Goal: Task Accomplishment & Management: Manage account settings

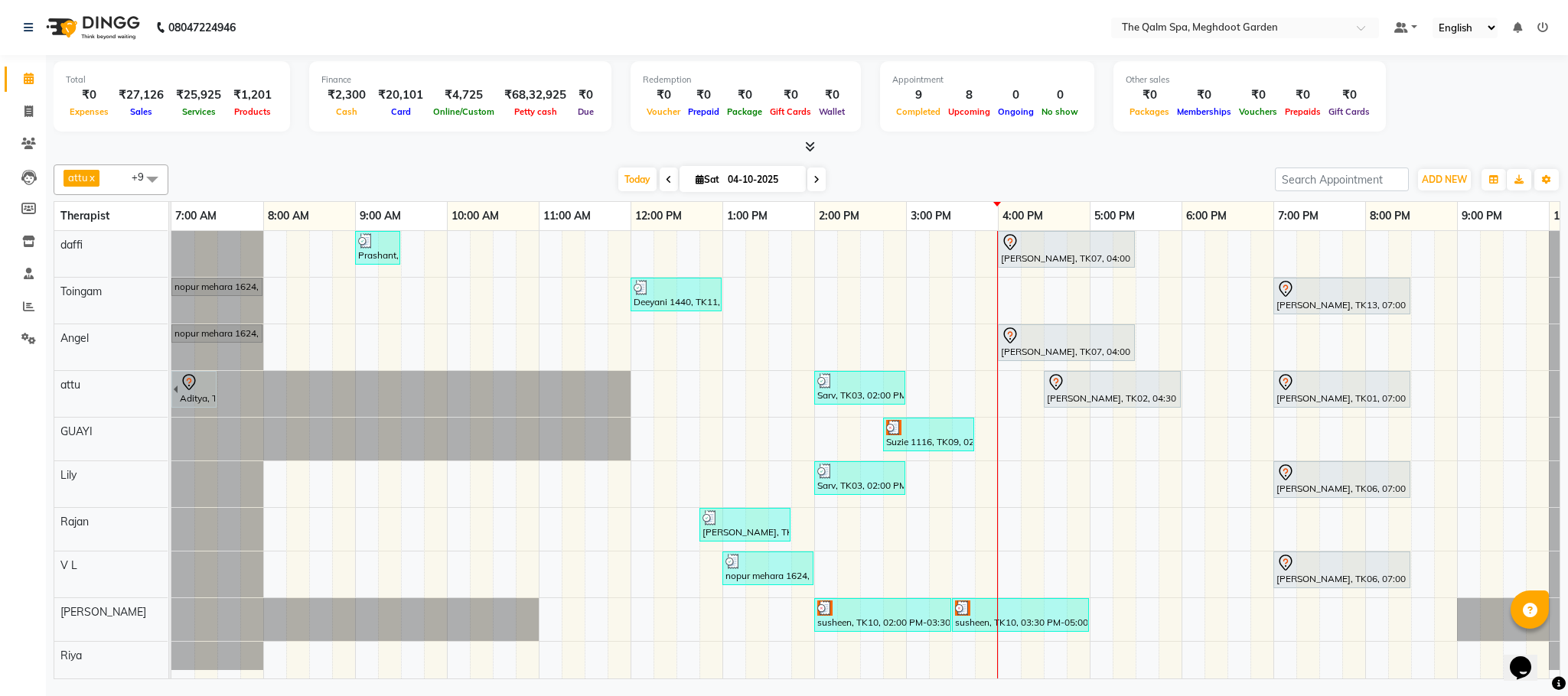
scroll to position [0, 81]
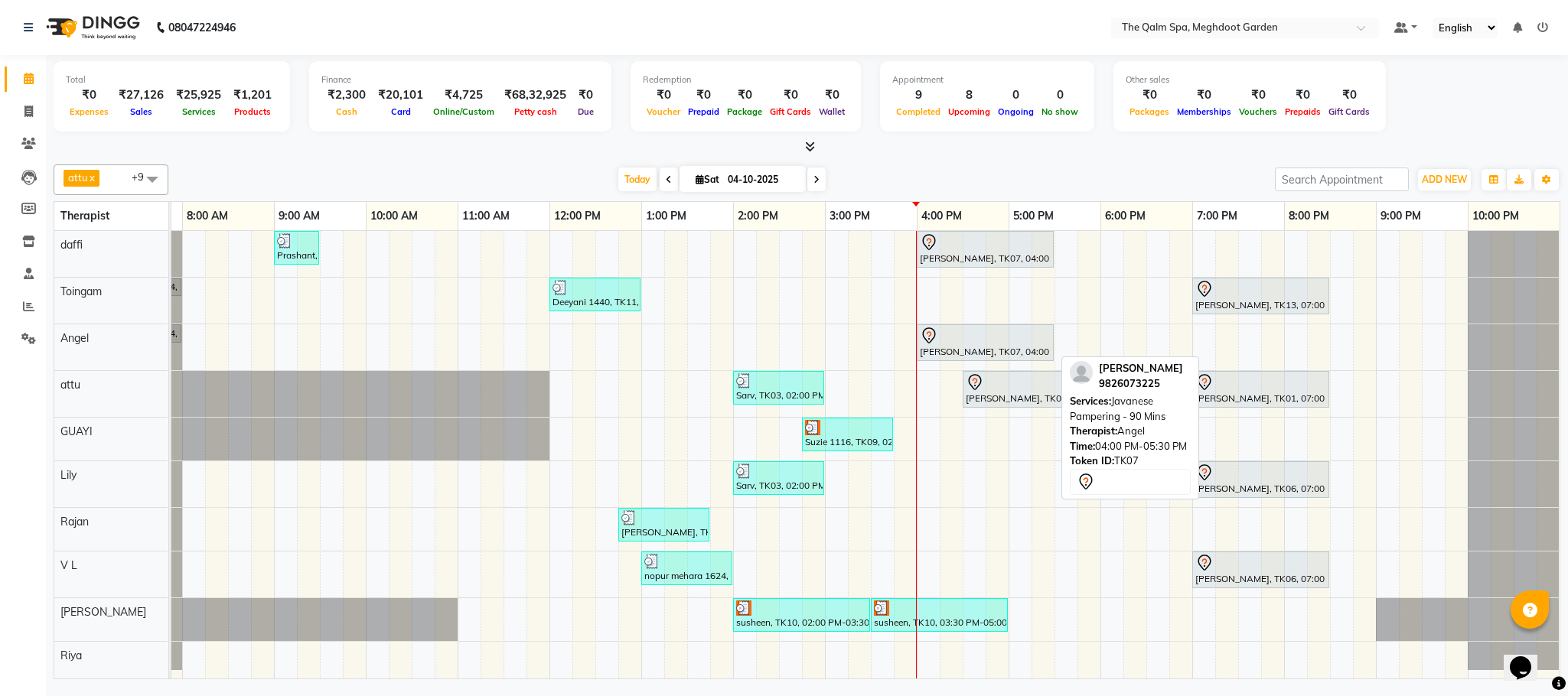
click at [943, 345] on div at bounding box center [985, 336] width 131 height 19
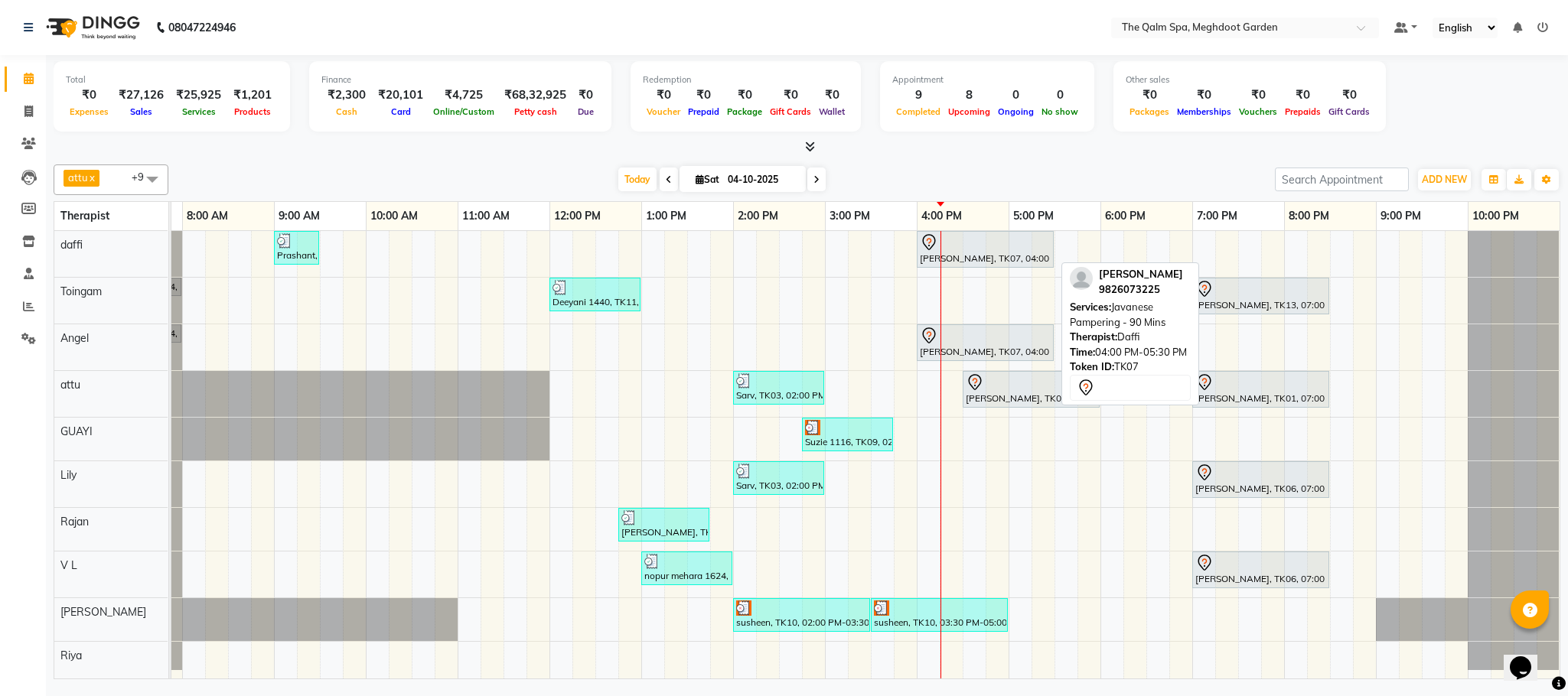
click at [946, 252] on div at bounding box center [985, 242] width 131 height 19
select select "7"
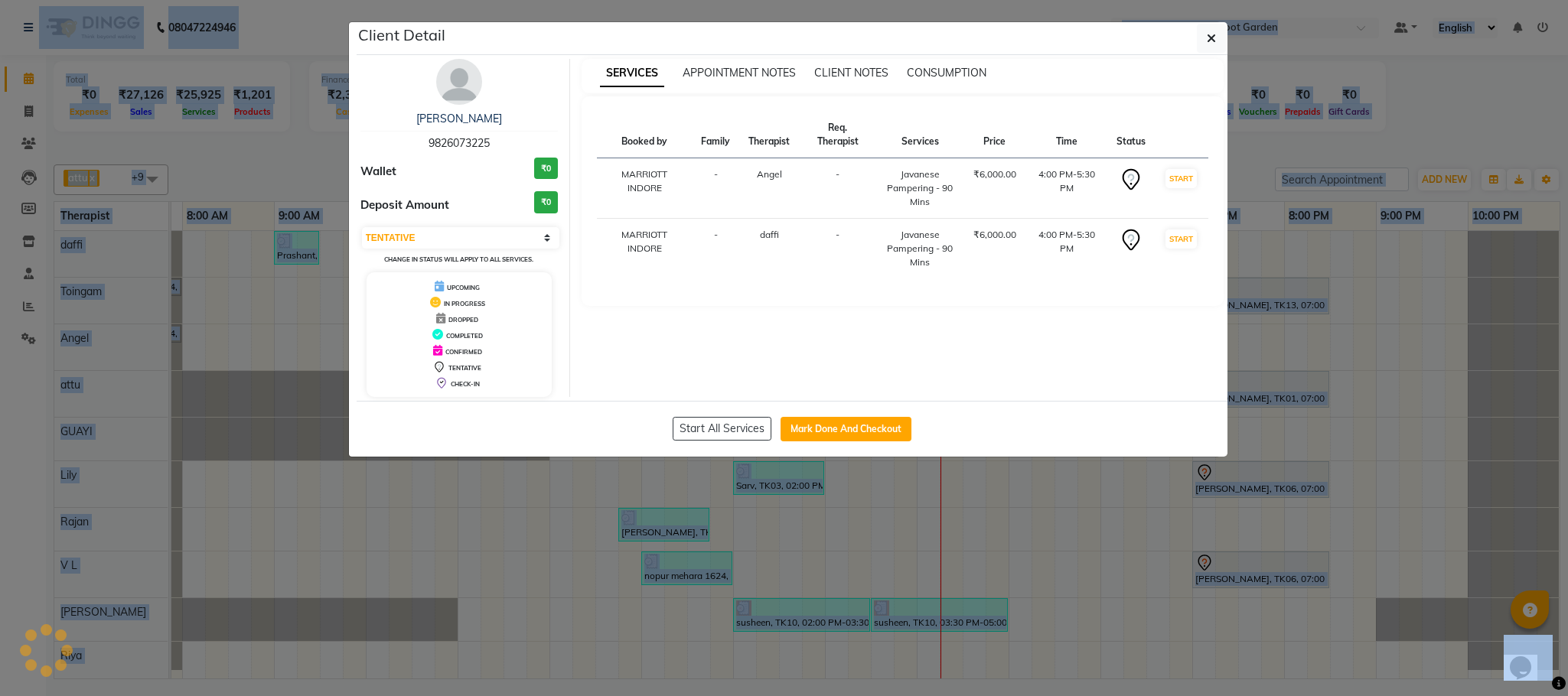
click at [972, 252] on div "SERVICES APPOINTMENT NOTES CLIENT NOTES CONSUMPTION Booked by Family Therapist …" at bounding box center [902, 228] width 665 height 338
click at [1207, 39] on icon "button" at bounding box center [1211, 39] width 9 height 12
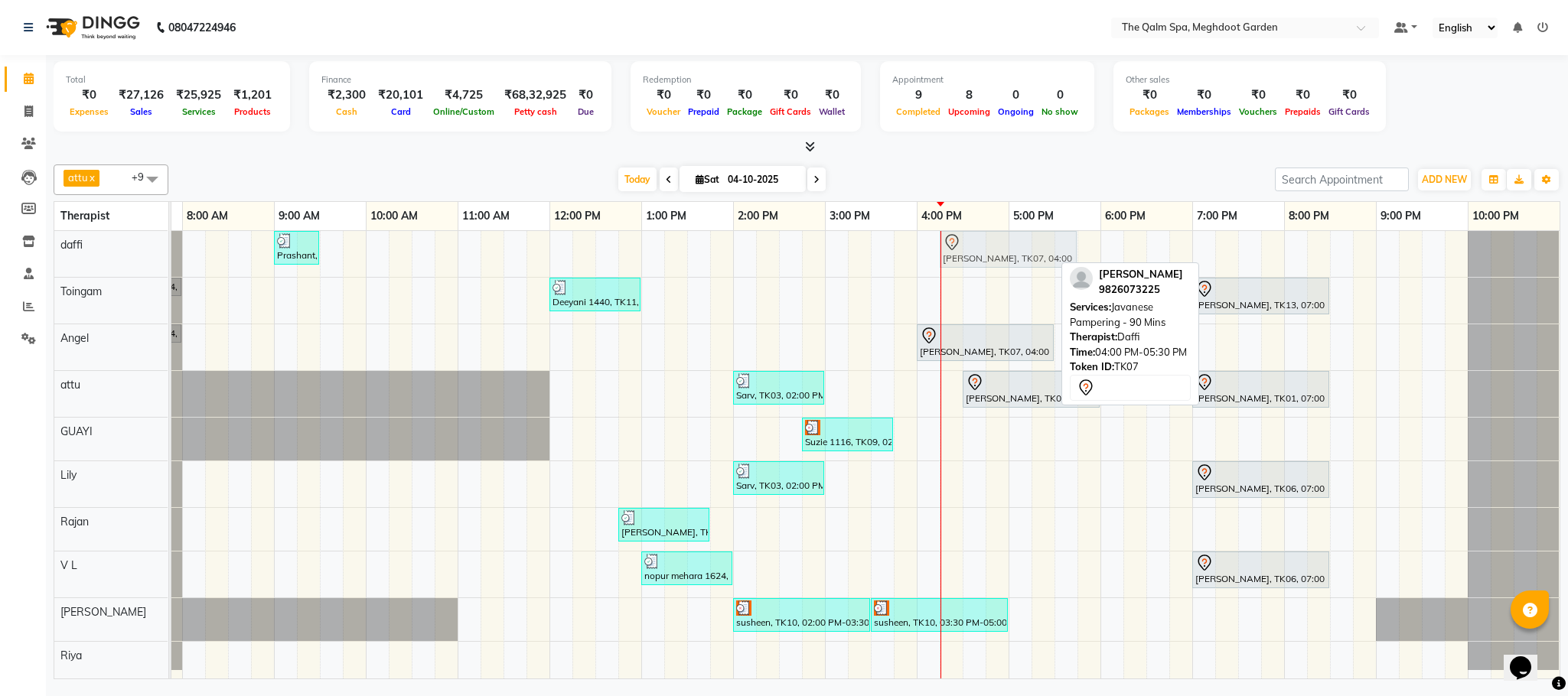
drag, startPoint x: 951, startPoint y: 246, endPoint x: 980, endPoint y: 246, distance: 29.0
click at [91, 246] on div "Prashant, TK04, 09:00 AM-09:30 AM, Signature Foot Massage - 30 Mins [PERSON_NAM…" at bounding box center [91, 253] width 0 height 46
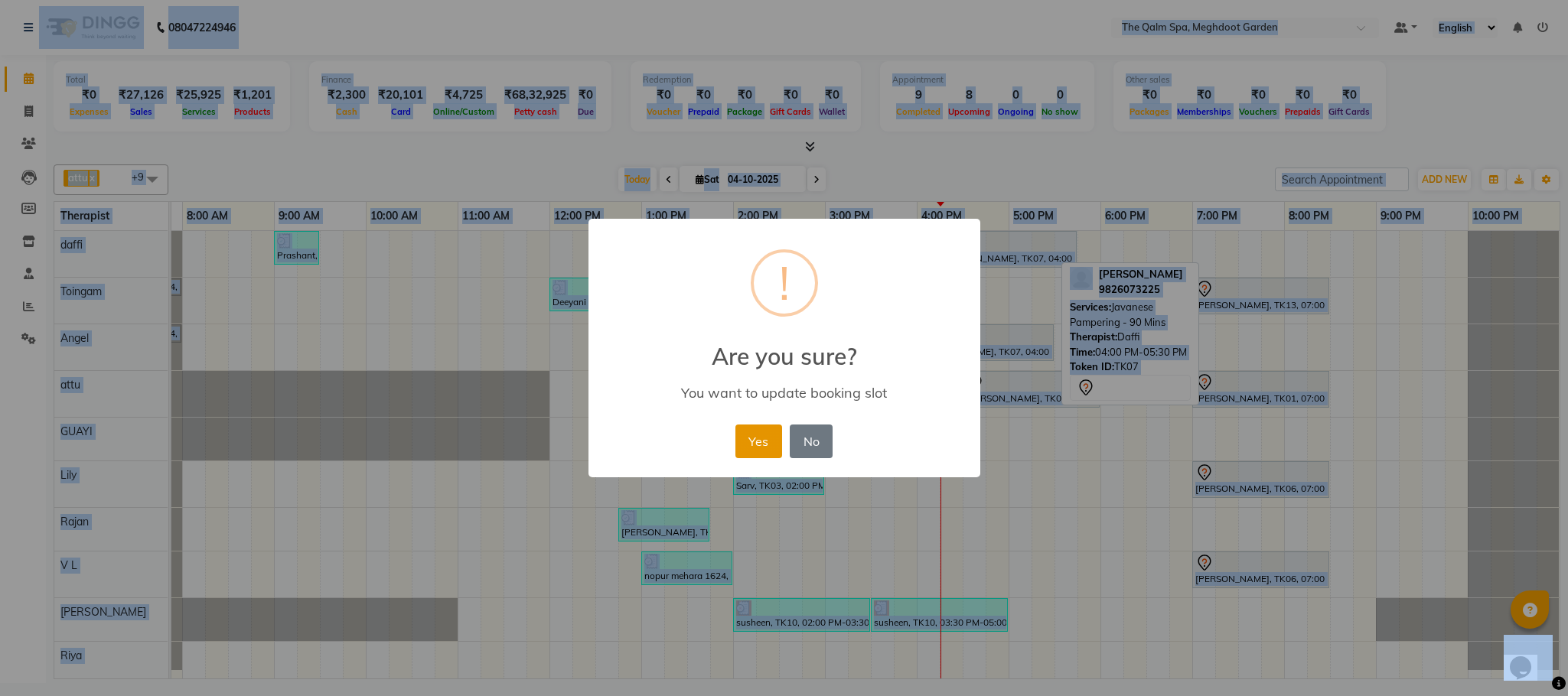
click at [762, 436] on button "Yes" at bounding box center [759, 441] width 46 height 33
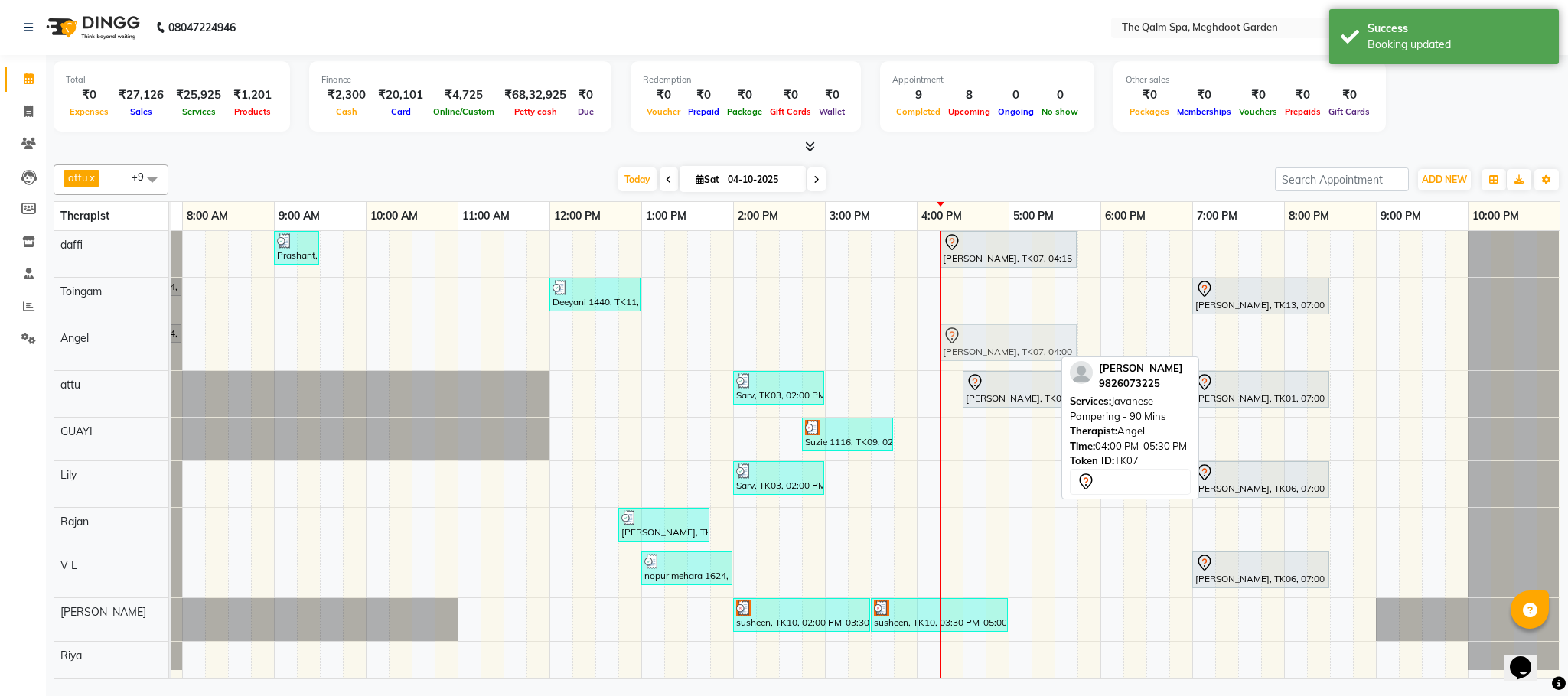
drag, startPoint x: 955, startPoint y: 340, endPoint x: 987, endPoint y: 340, distance: 32.0
click at [91, 340] on div "nopur mehara 1624, TK05, 07:00 AM-08:00 AM, Swedish De-Stress - 60 Mins [PERSON…" at bounding box center [91, 347] width 0 height 46
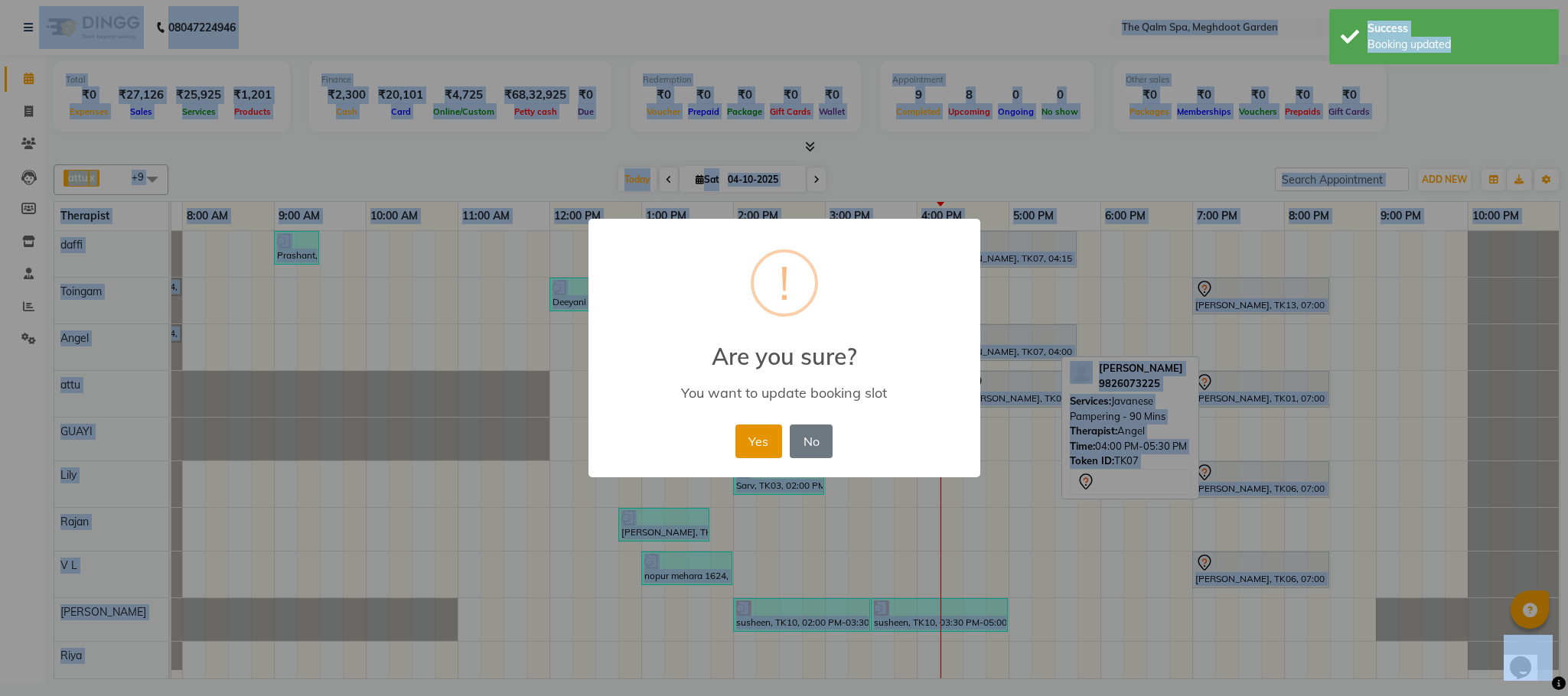
click at [755, 441] on button "Yes" at bounding box center [759, 441] width 46 height 33
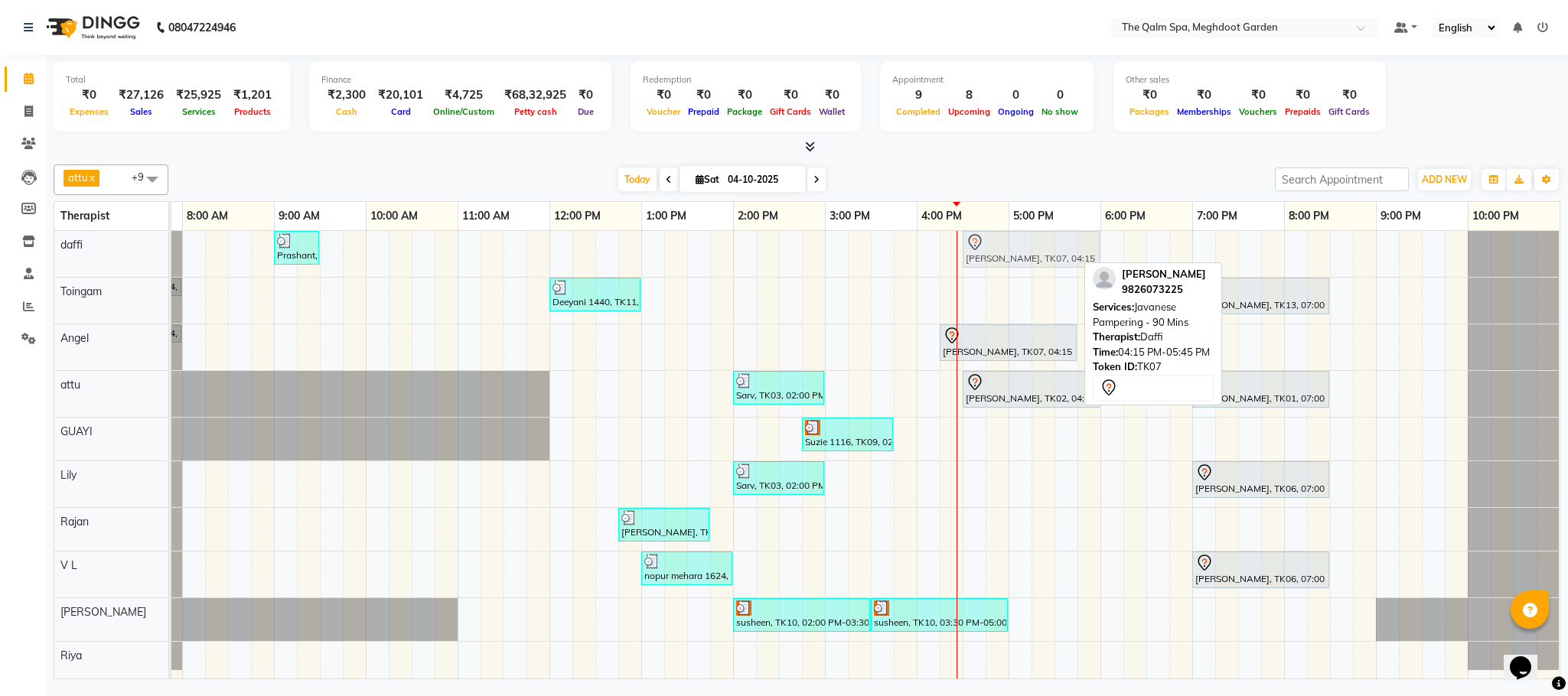
drag, startPoint x: 953, startPoint y: 253, endPoint x: 966, endPoint y: 255, distance: 13.2
click at [91, 255] on div "Prashant, TK04, 09:00 AM-09:30 AM, Signature Foot Massage - 30 Mins [PERSON_NAM…" at bounding box center [91, 253] width 0 height 46
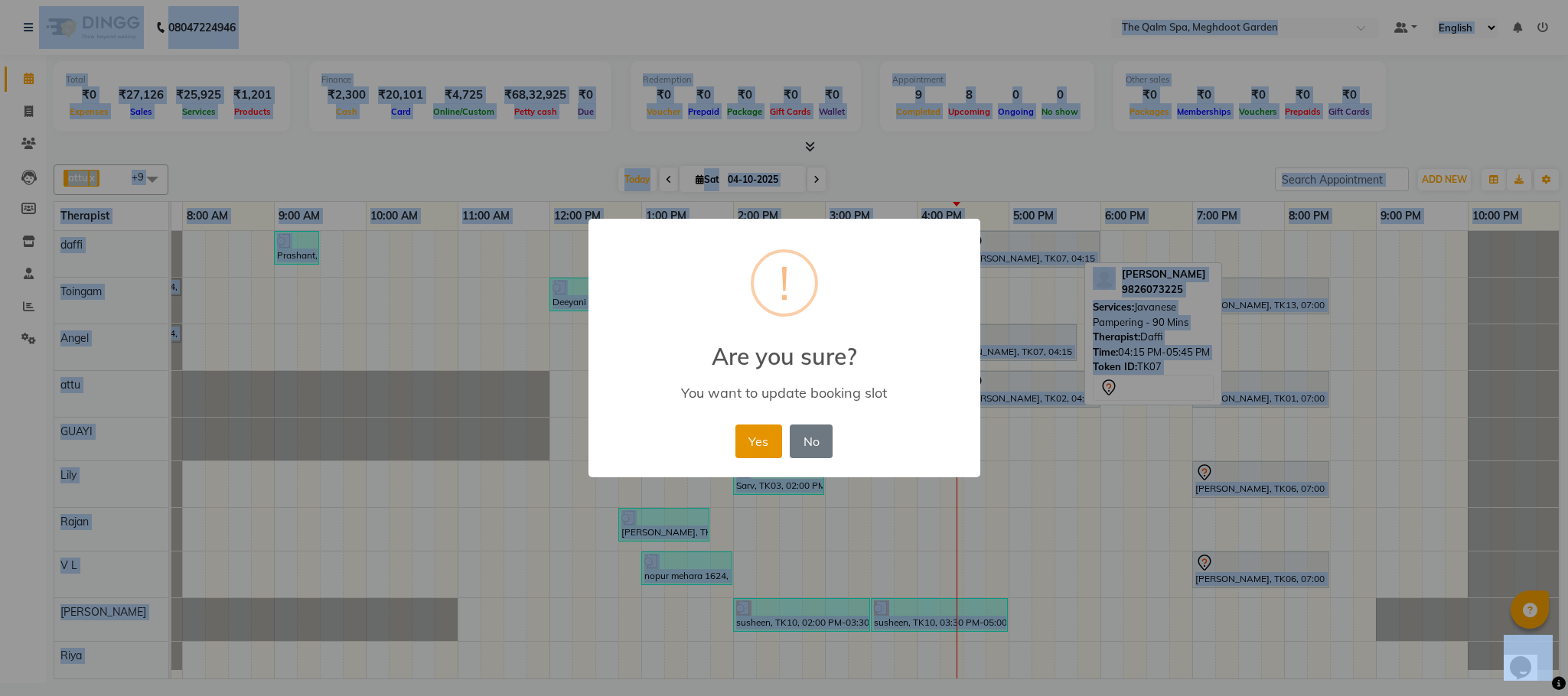
click at [746, 446] on button "Yes" at bounding box center [759, 441] width 46 height 33
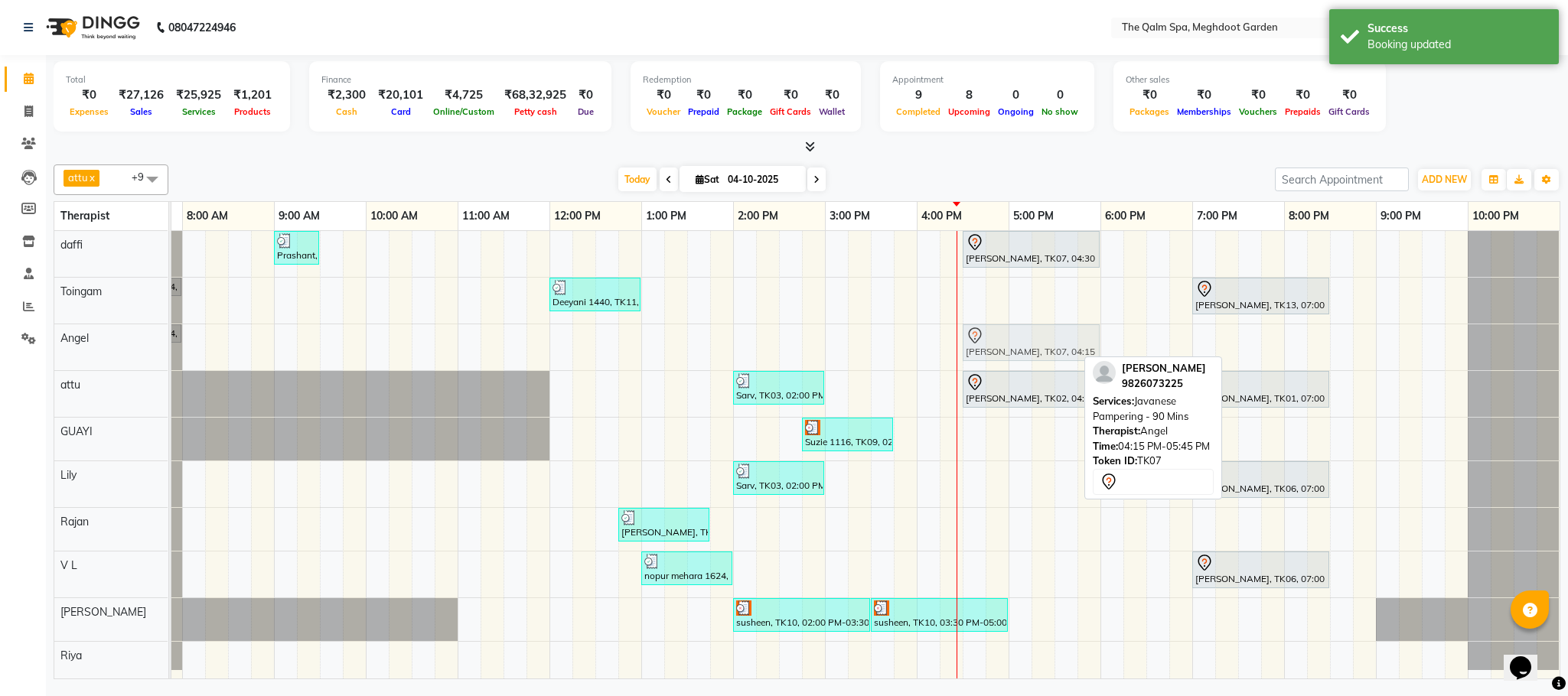
drag, startPoint x: 952, startPoint y: 354, endPoint x: 969, endPoint y: 354, distance: 17.0
click at [91, 354] on div "nopur mehara 1624, TK05, 07:00 AM-08:00 AM, Swedish De-Stress - 60 Mins [PERSON…" at bounding box center [91, 347] width 0 height 46
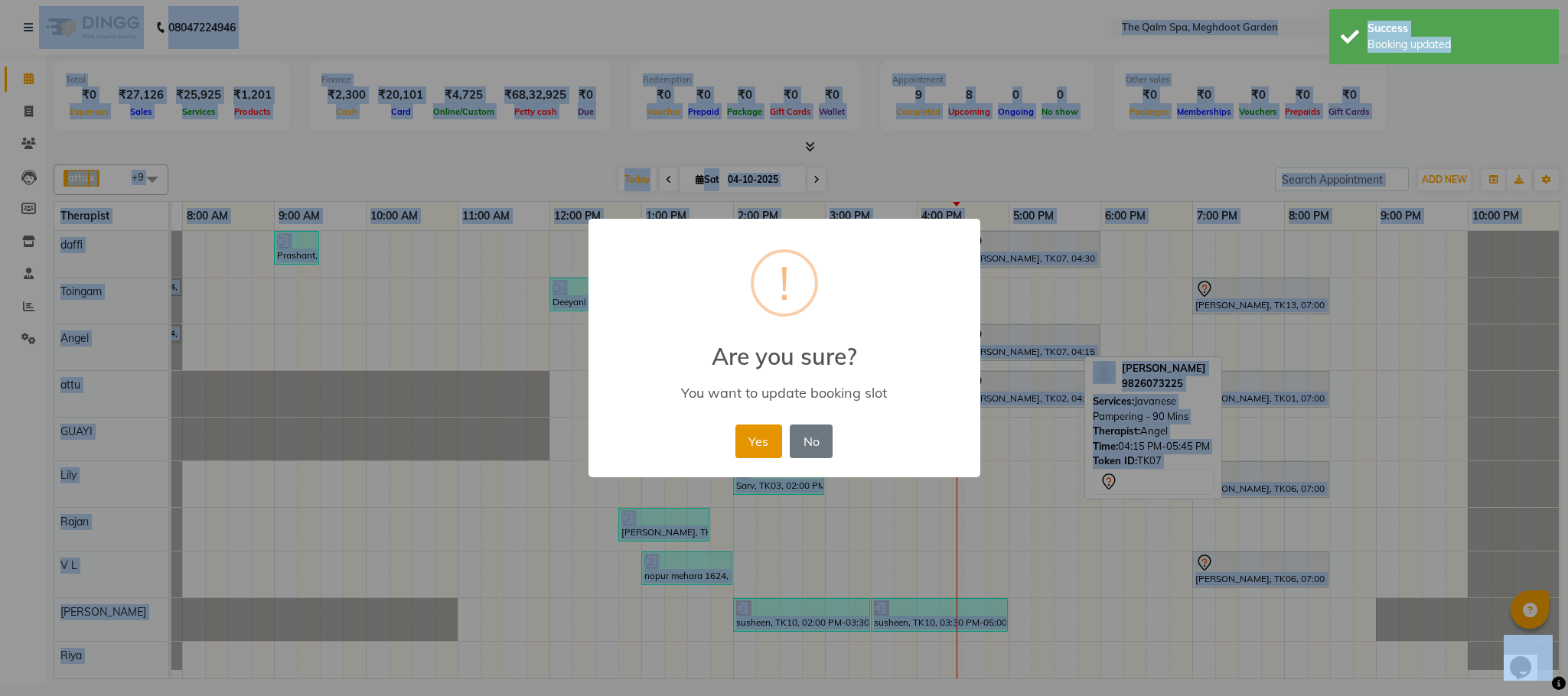
click at [749, 431] on button "Yes" at bounding box center [759, 441] width 46 height 33
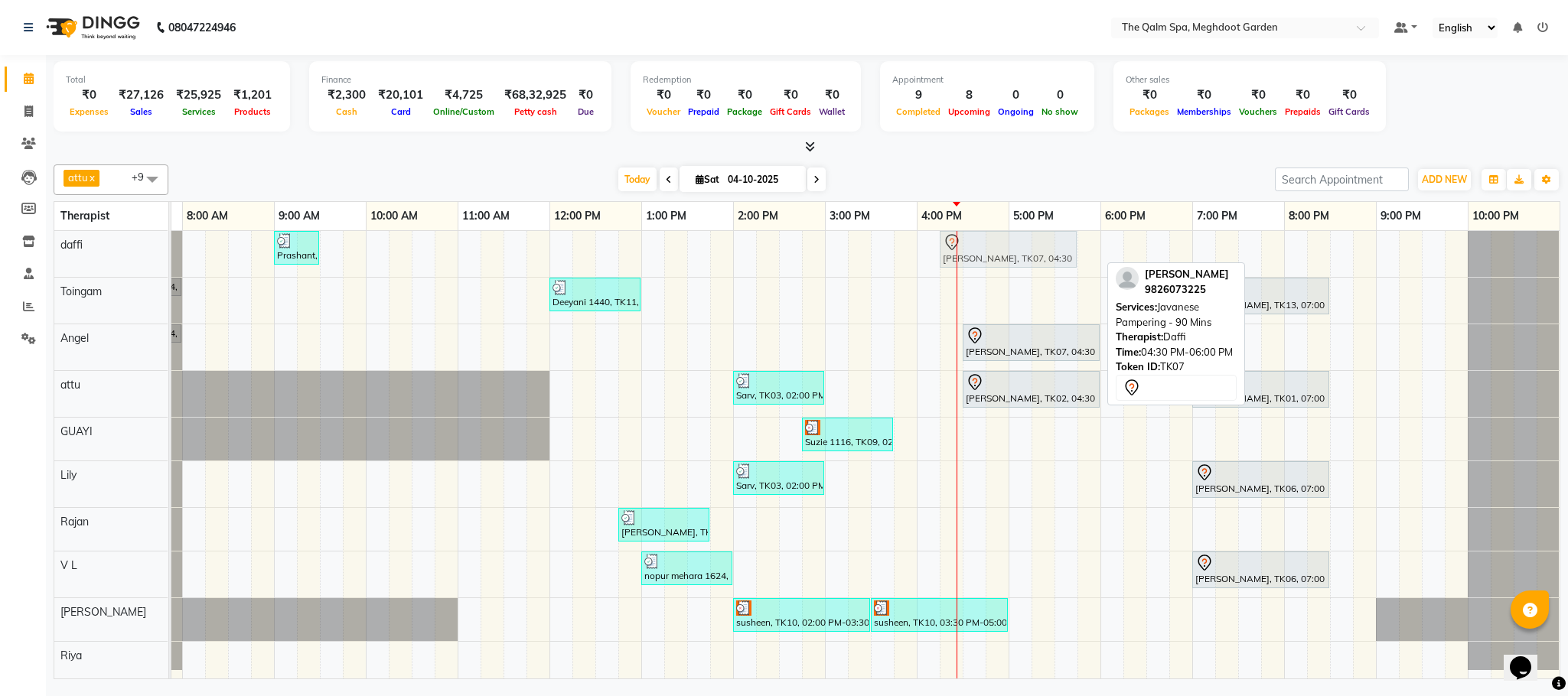
drag, startPoint x: 1014, startPoint y: 246, endPoint x: 990, endPoint y: 250, distance: 24.3
click at [91, 250] on div "Prashant, TK04, 09:00 AM-09:30 AM, Signature Foot Massage - 30 Mins [PERSON_NAM…" at bounding box center [91, 253] width 0 height 46
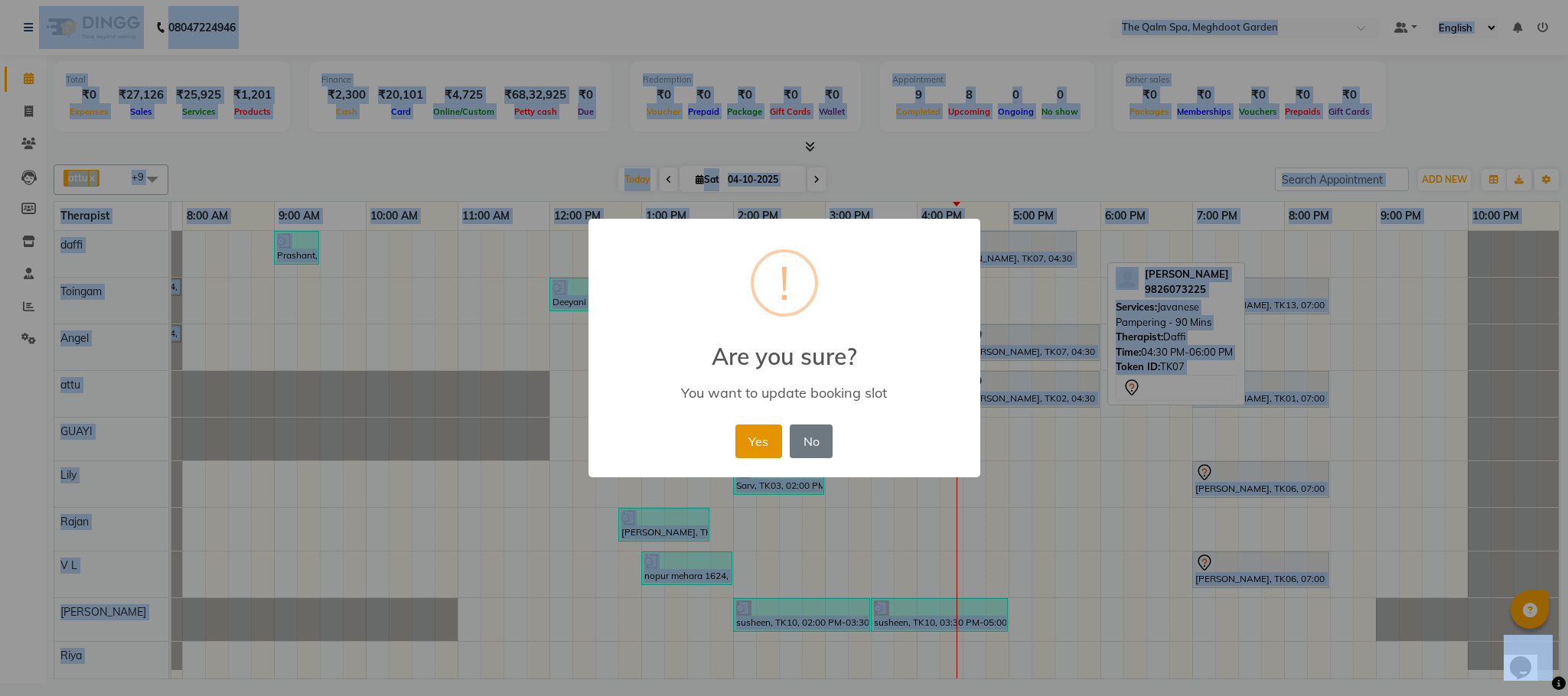
click at [748, 441] on button "Yes" at bounding box center [759, 441] width 46 height 33
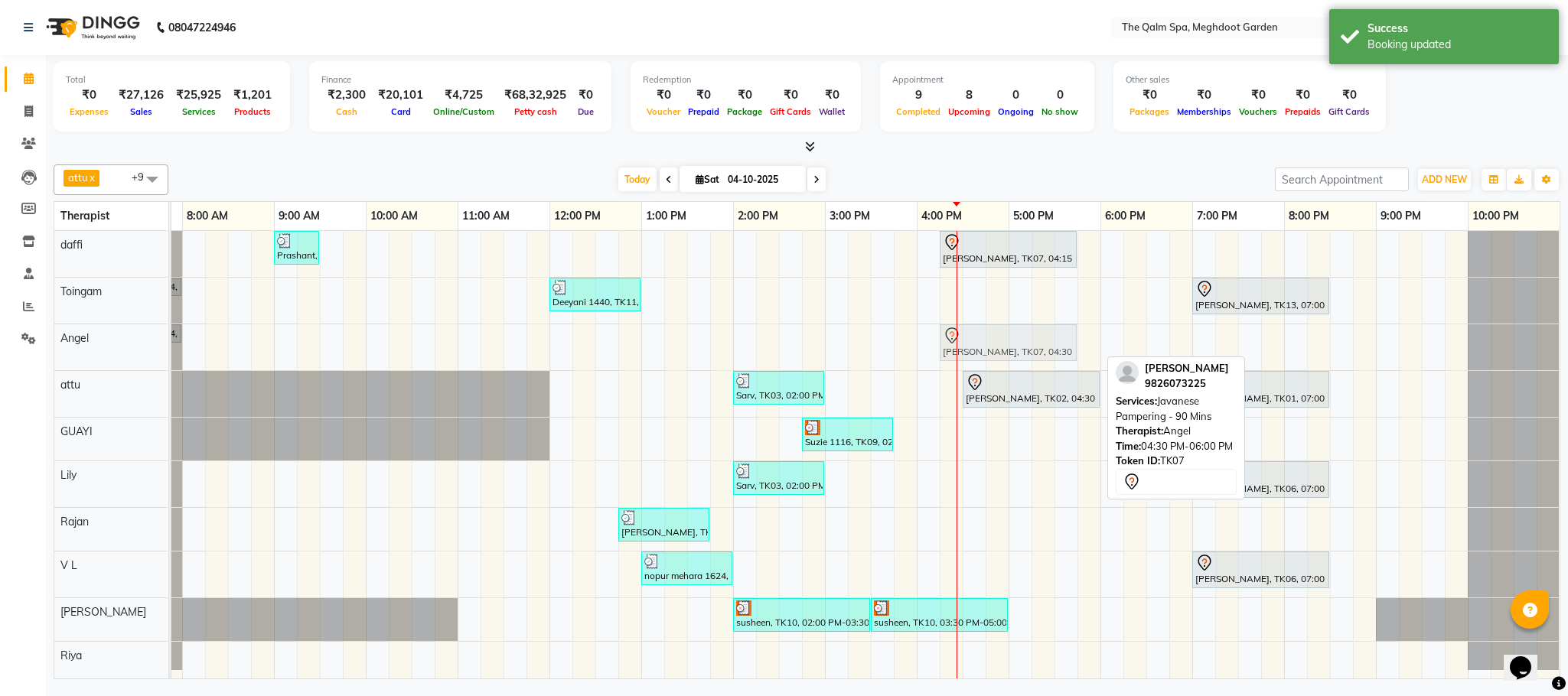
drag, startPoint x: 1017, startPoint y: 343, endPoint x: 997, endPoint y: 348, distance: 20.6
click at [91, 348] on div "nopur mehara 1624, TK05, 07:00 AM-08:00 AM, Swedish De-Stress - 60 Mins [PERSON…" at bounding box center [91, 347] width 0 height 46
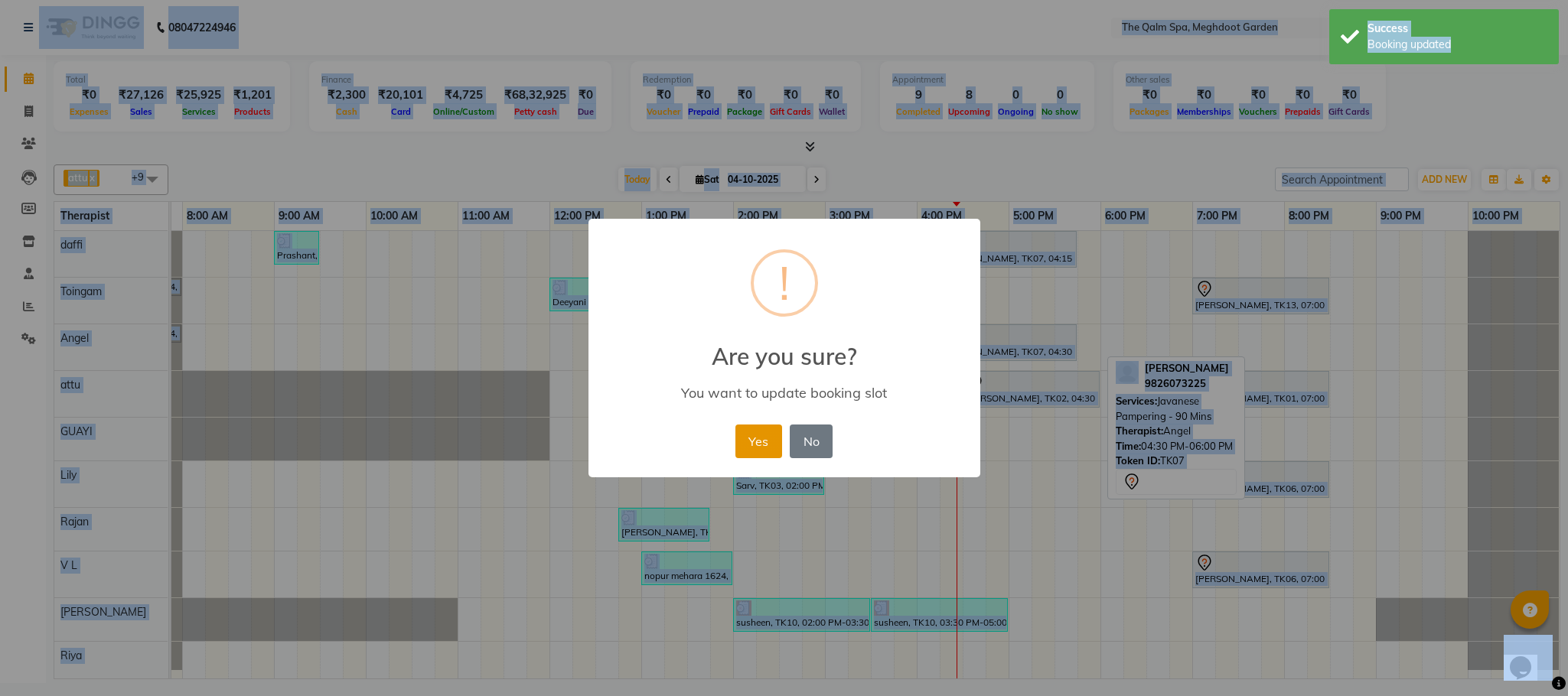
click at [762, 436] on button "Yes" at bounding box center [759, 441] width 46 height 33
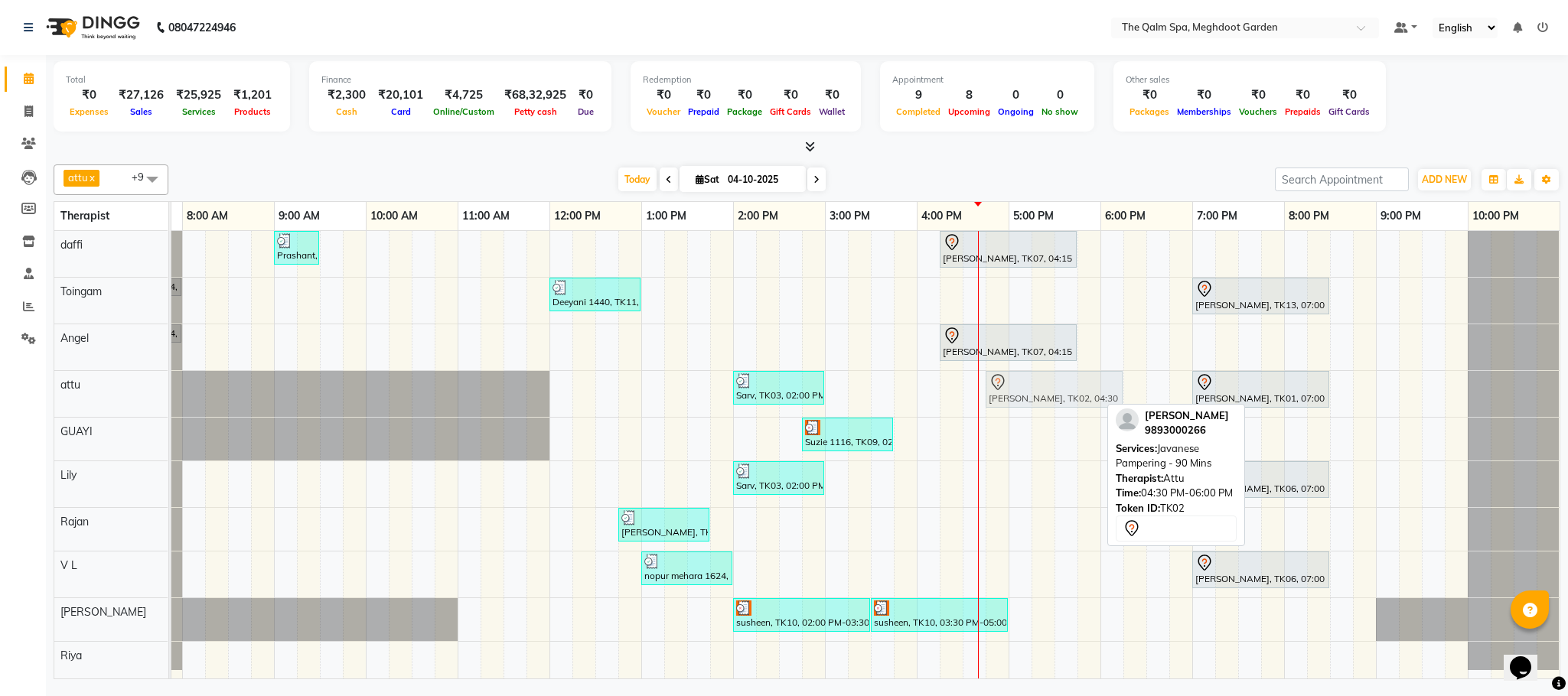
drag, startPoint x: 997, startPoint y: 395, endPoint x: 1012, endPoint y: 396, distance: 15.0
click at [91, 396] on div "[PERSON_NAME], TK08, 06:30 AM-07:30 AM, Javanese Pampering - 60 Mins Sarv, TK03…" at bounding box center [91, 393] width 0 height 46
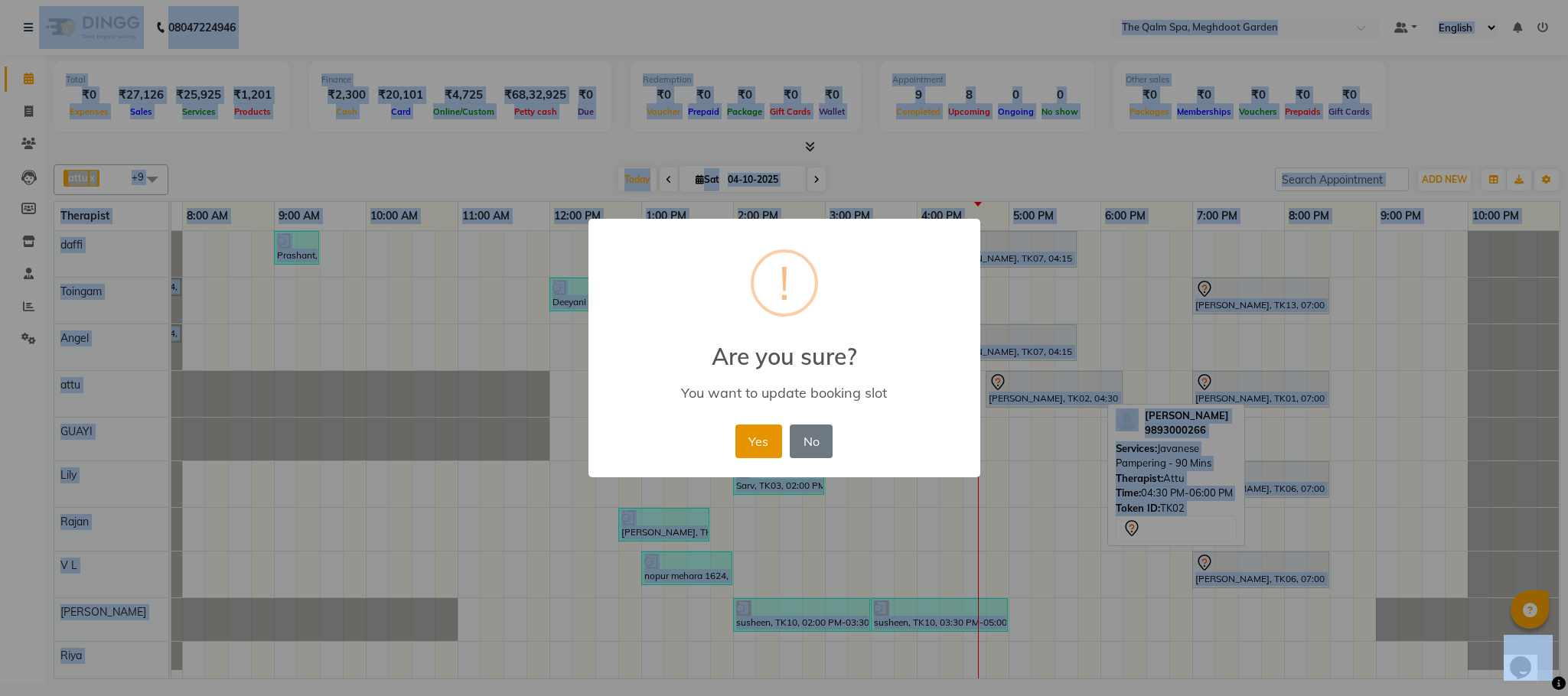
click at [755, 441] on button "Yes" at bounding box center [759, 441] width 46 height 33
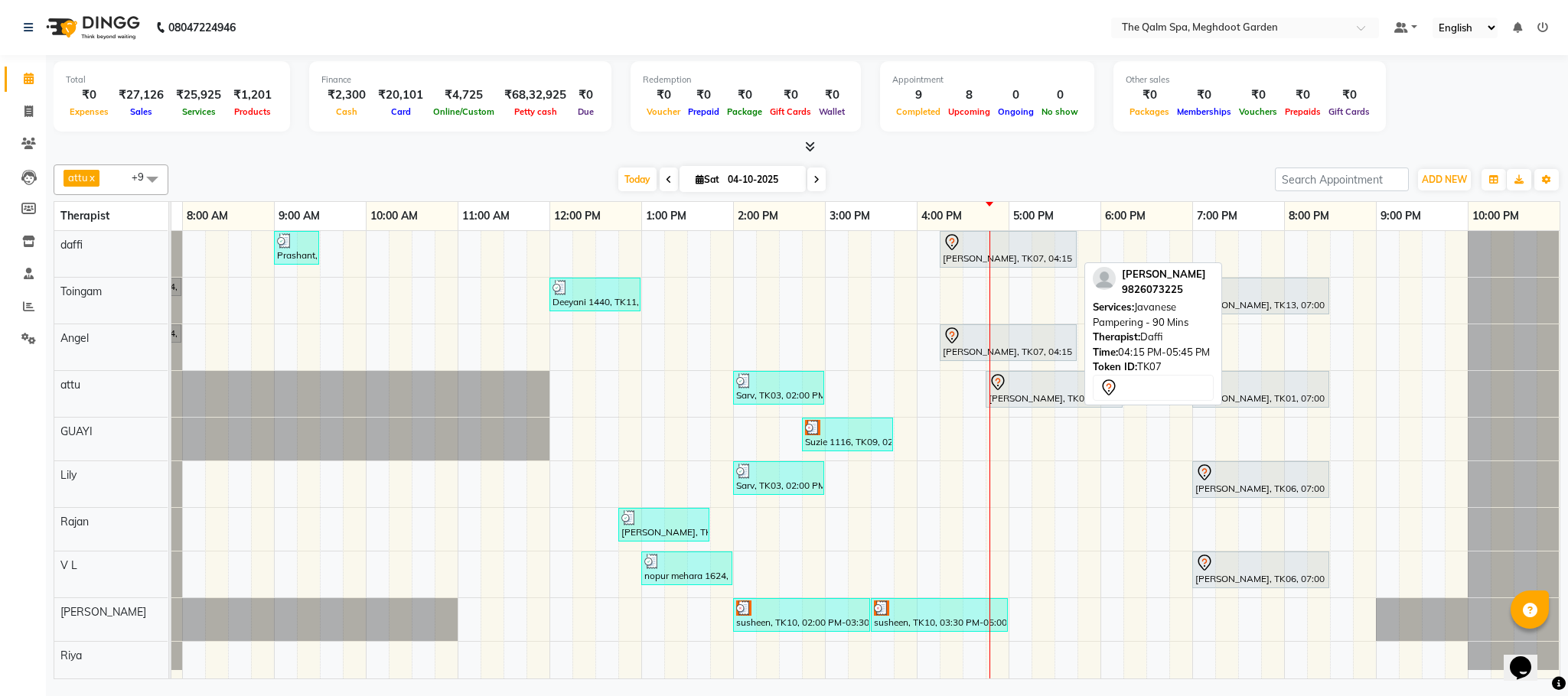
click at [1021, 242] on div at bounding box center [1007, 242] width 131 height 19
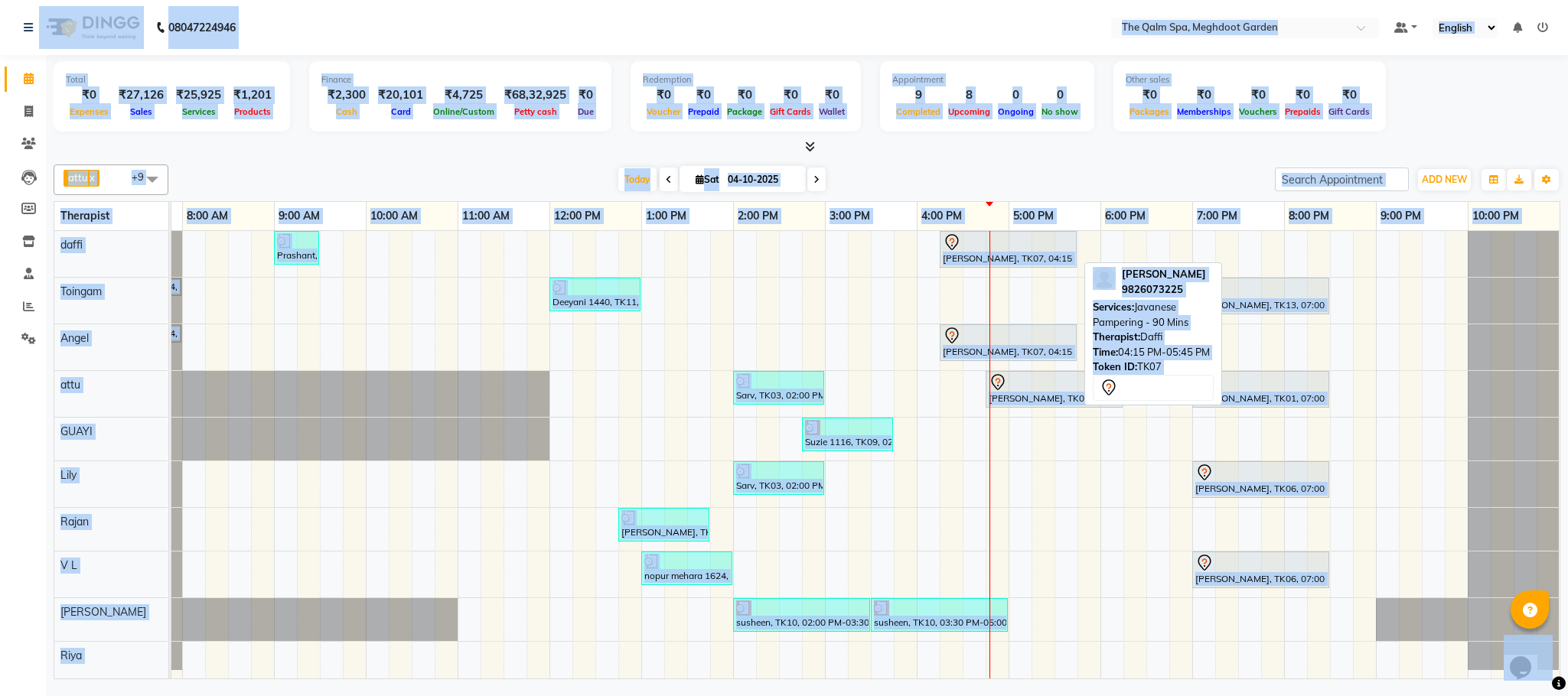
click at [1020, 242] on div at bounding box center [1007, 242] width 131 height 19
select select "7"
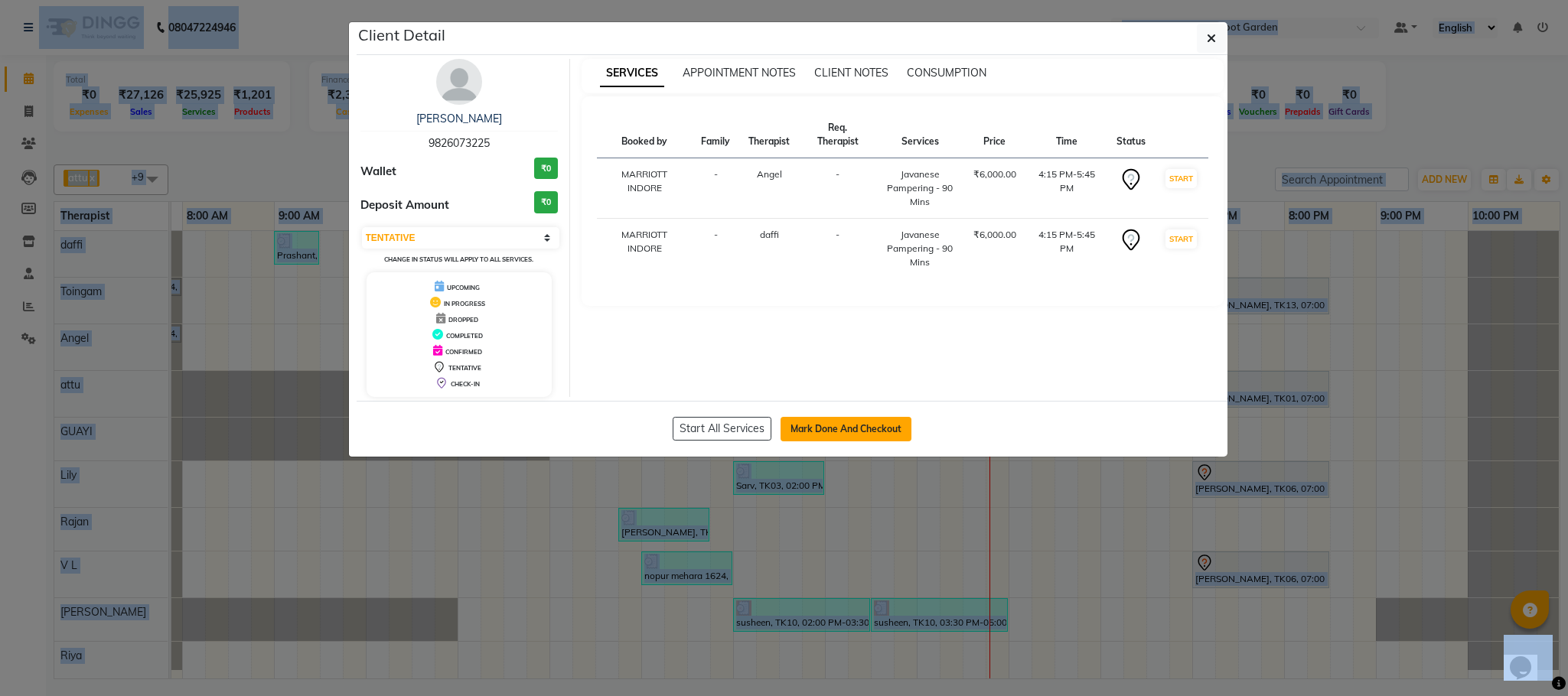
click at [859, 427] on button "Mark Done And Checkout" at bounding box center [846, 430] width 131 height 25
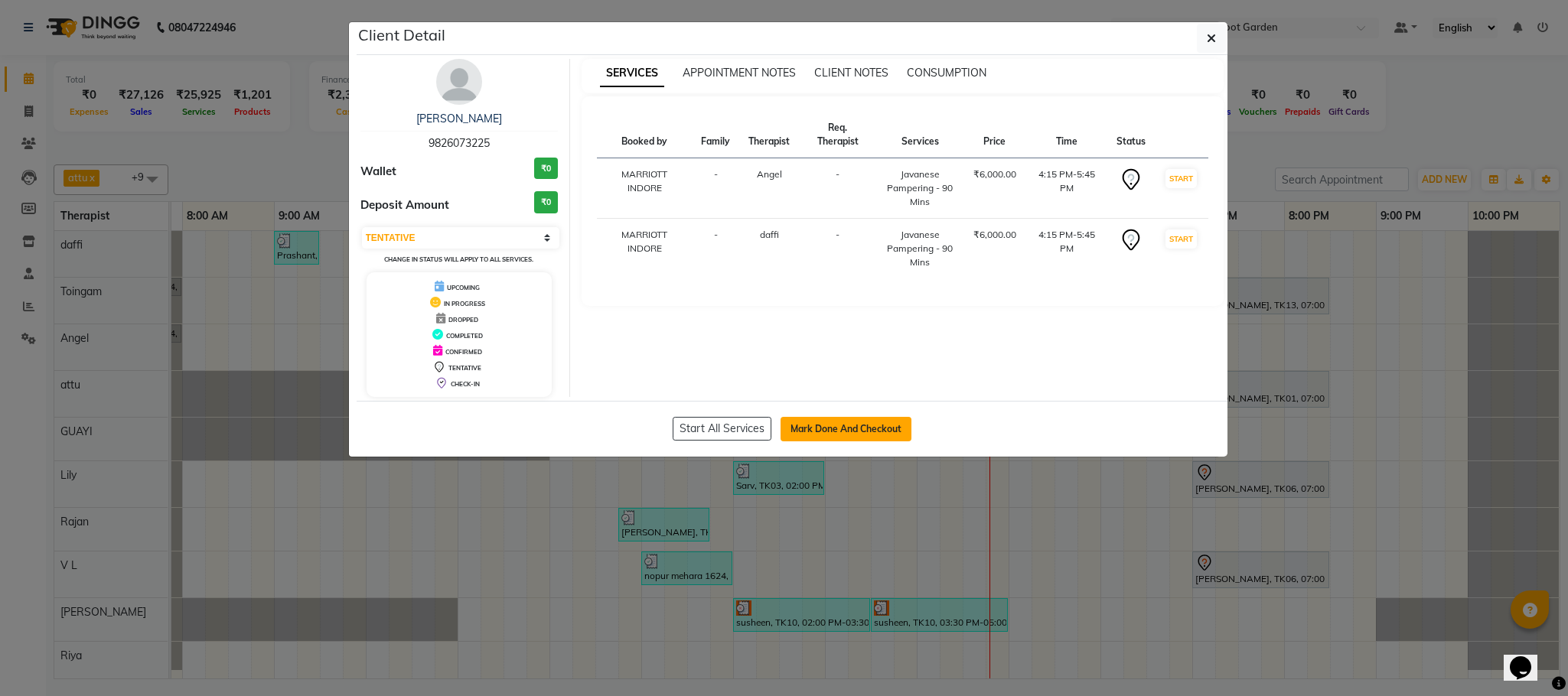
select select "service"
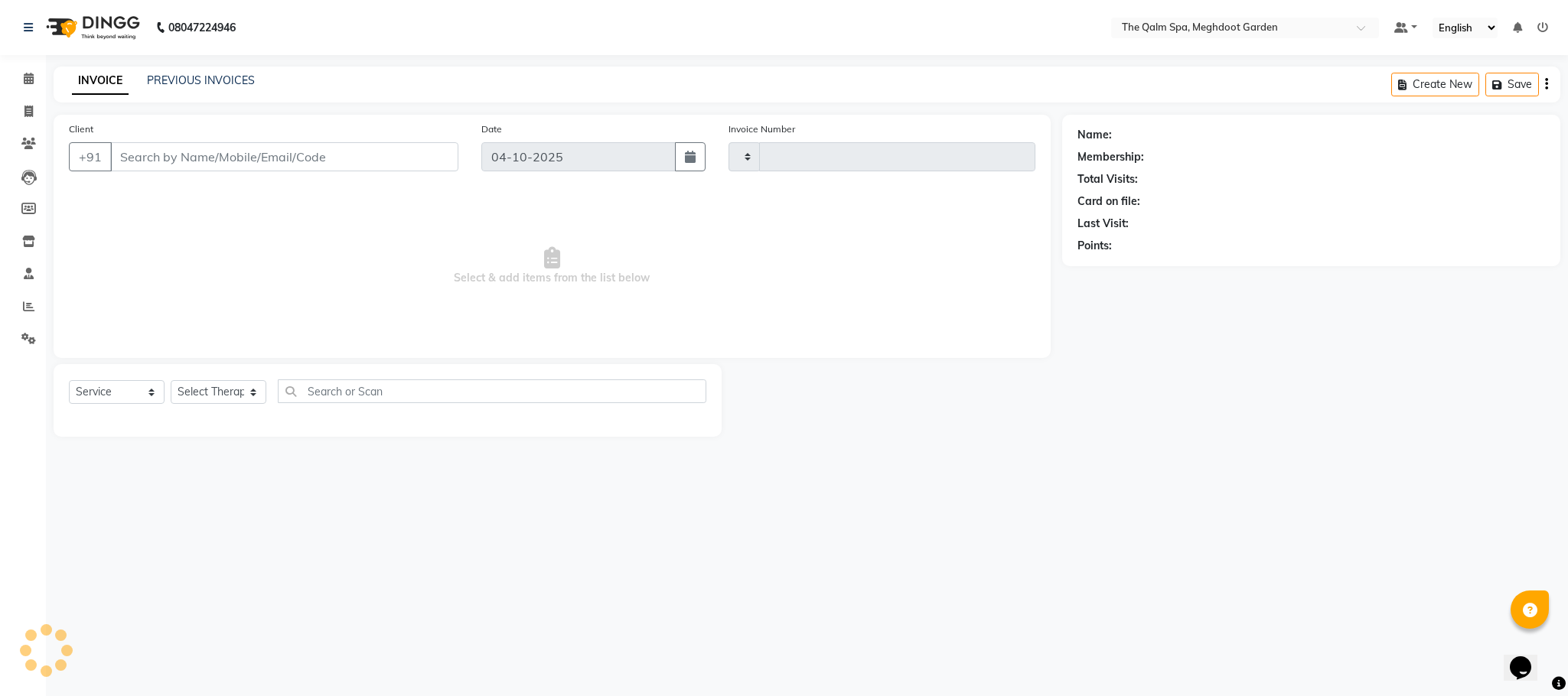
type input "2246"
select select "6401"
type input "9826073225"
select select "90357"
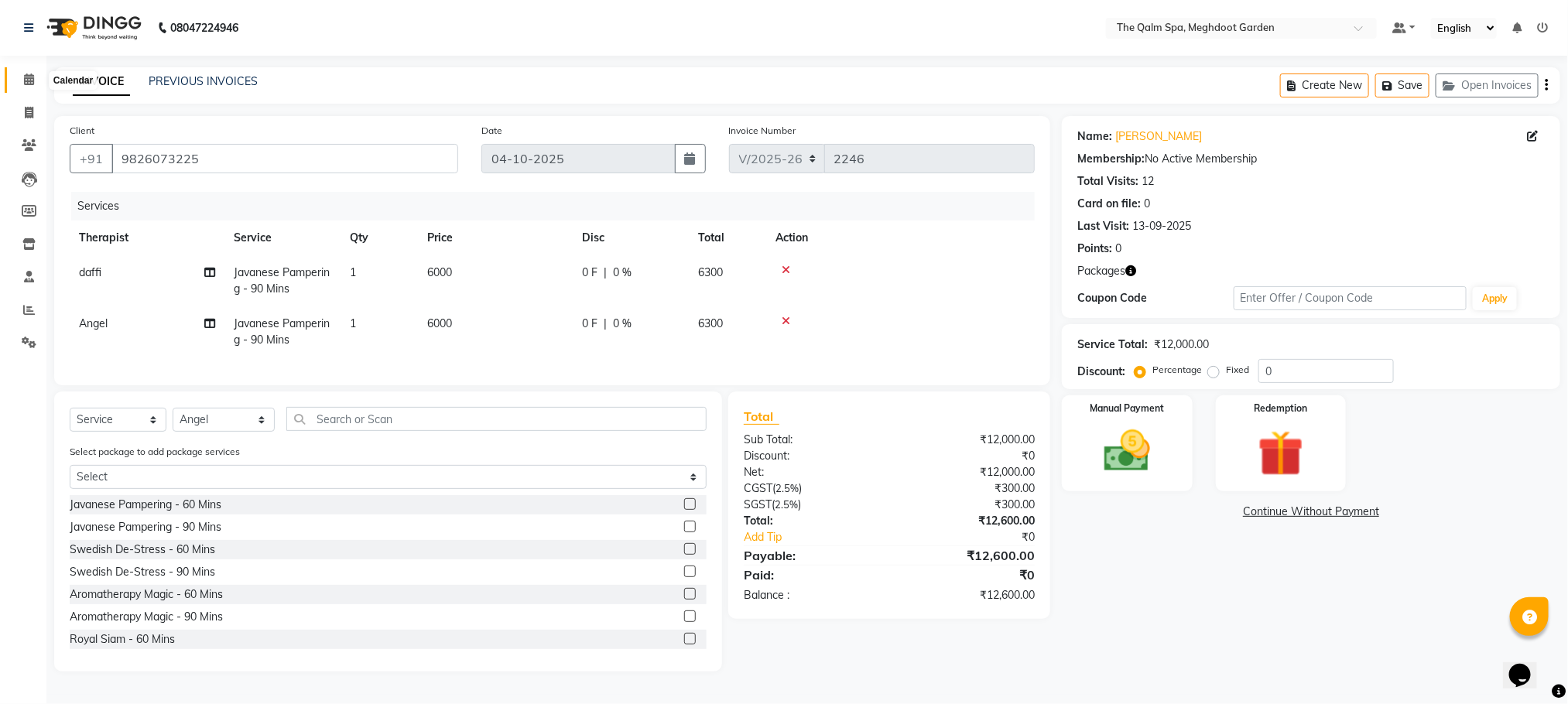
click at [33, 80] on icon at bounding box center [29, 79] width 10 height 12
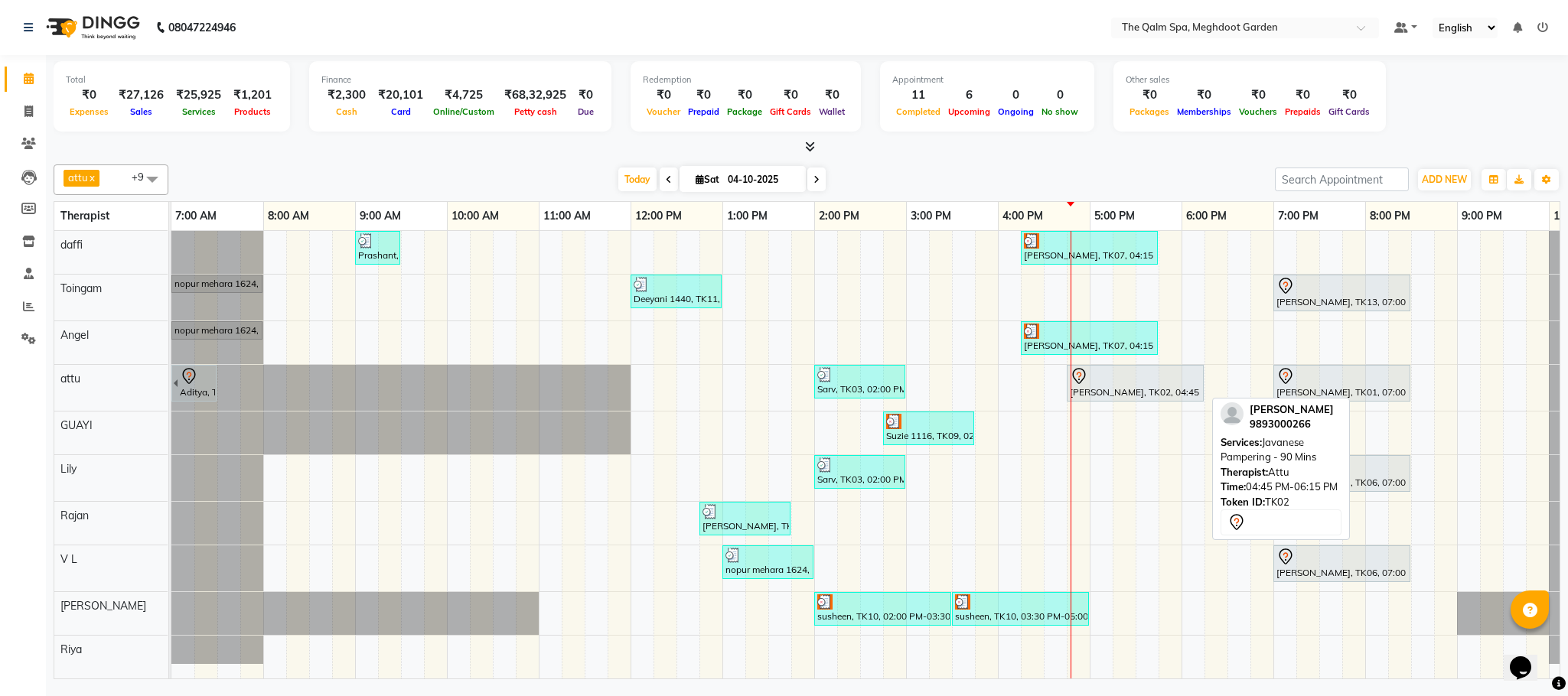
click at [1107, 393] on div "[PERSON_NAME], TK02, 04:45 PM-06:15 PM, Javanese Pampering - 90 Mins" at bounding box center [1134, 383] width 134 height 33
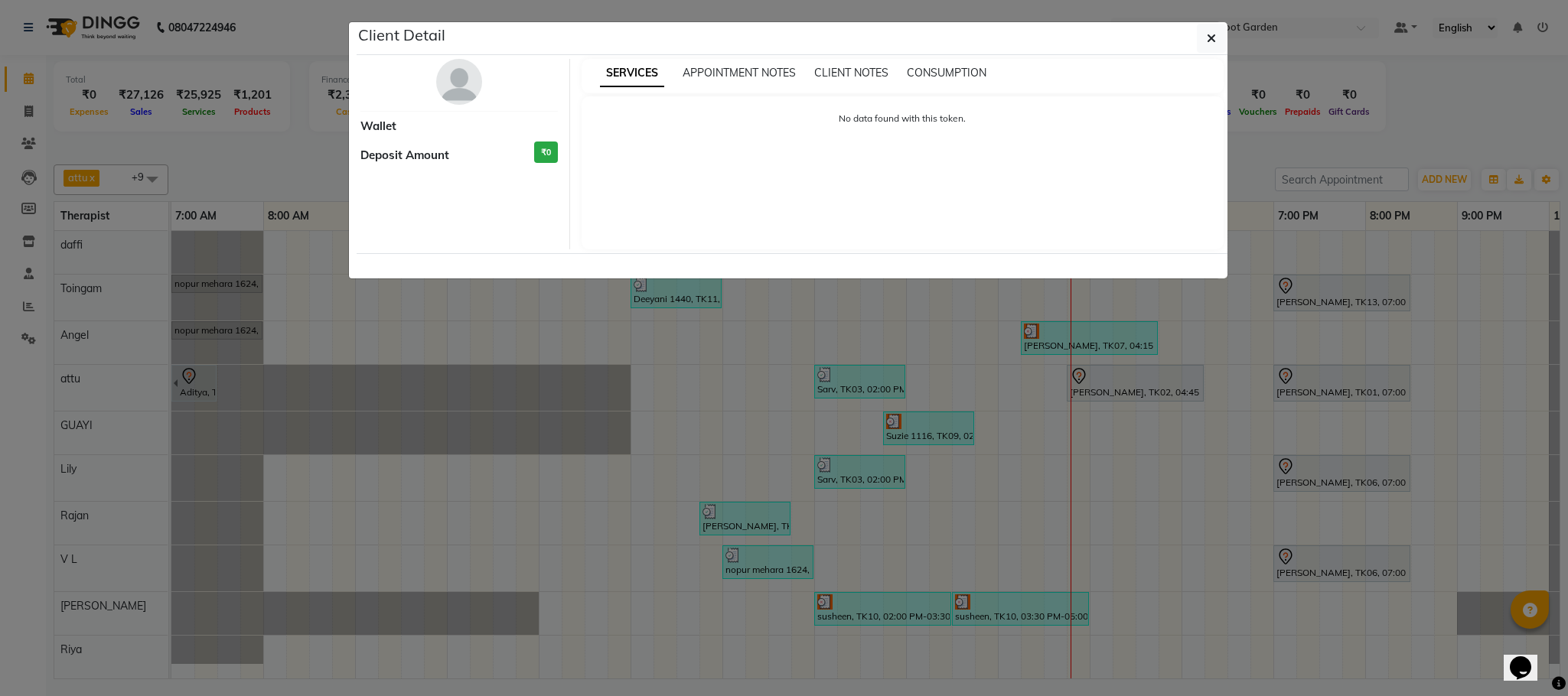
select select "7"
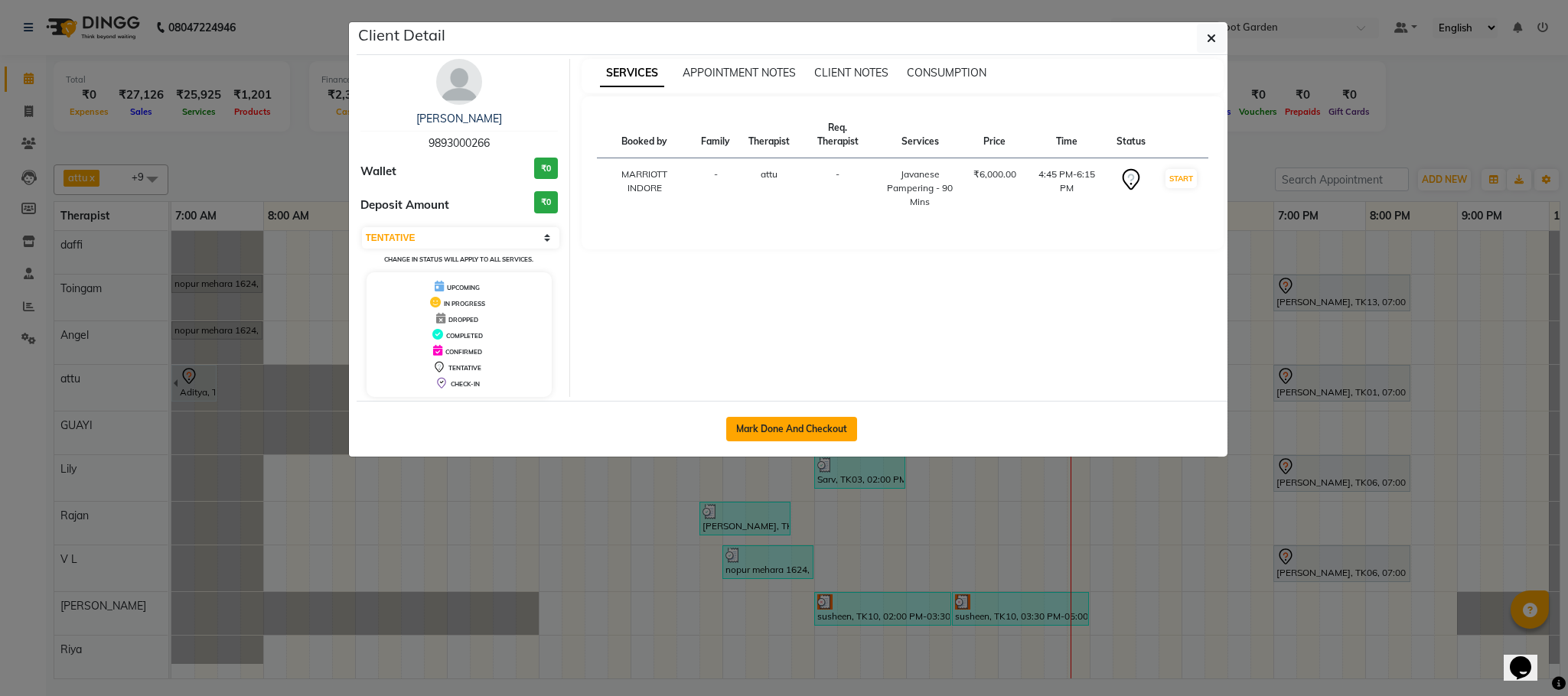
click at [817, 430] on button "Mark Done And Checkout" at bounding box center [791, 430] width 131 height 25
select select "service"
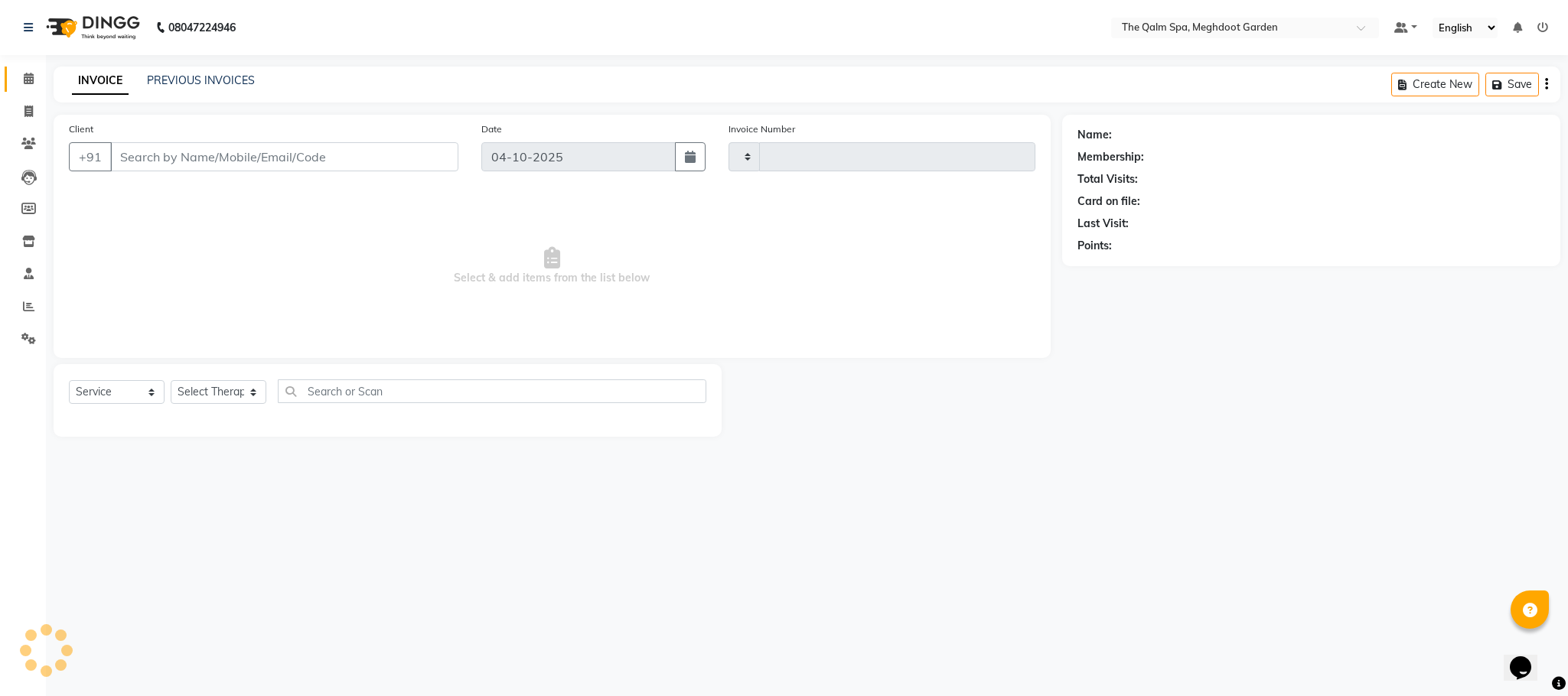
type input "2246"
select select "6401"
type input "9893000266"
select select "51602"
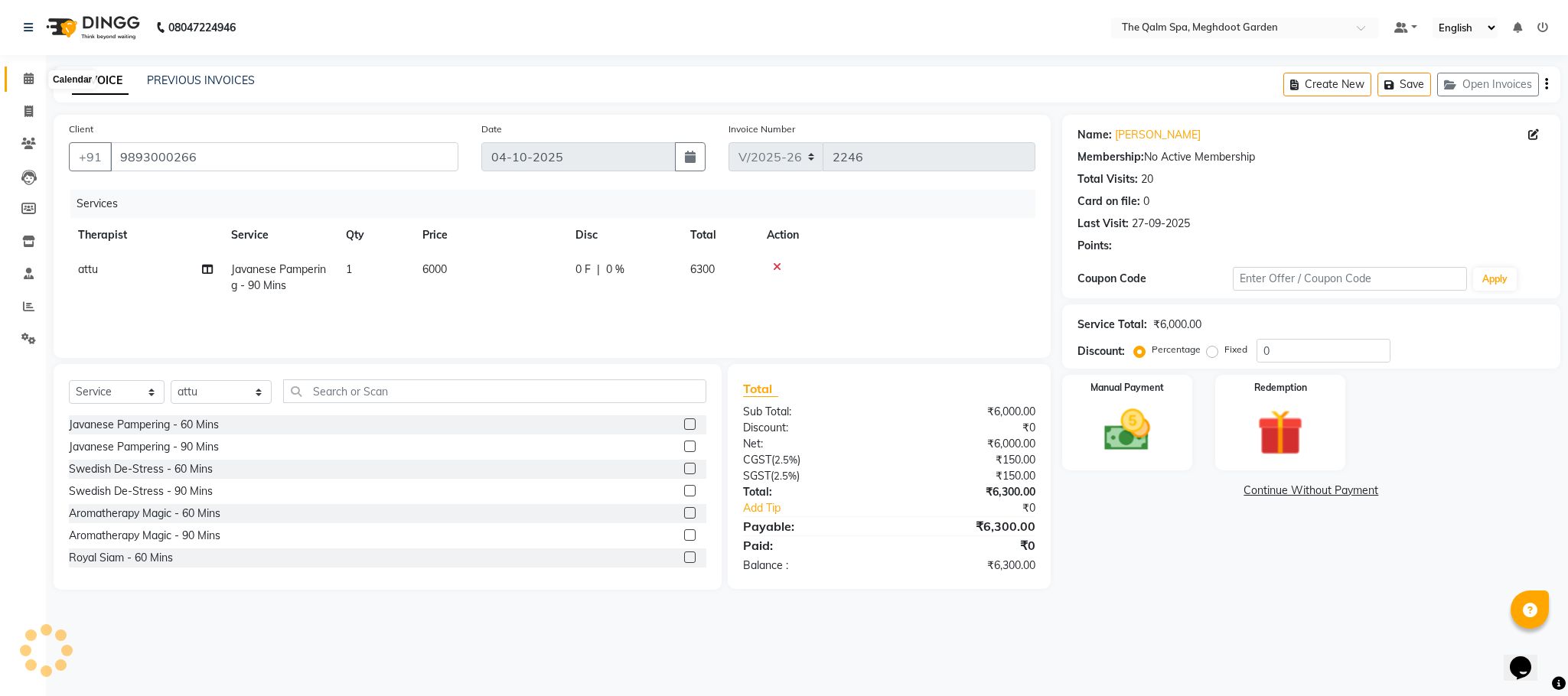
click at [24, 81] on icon at bounding box center [29, 78] width 10 height 12
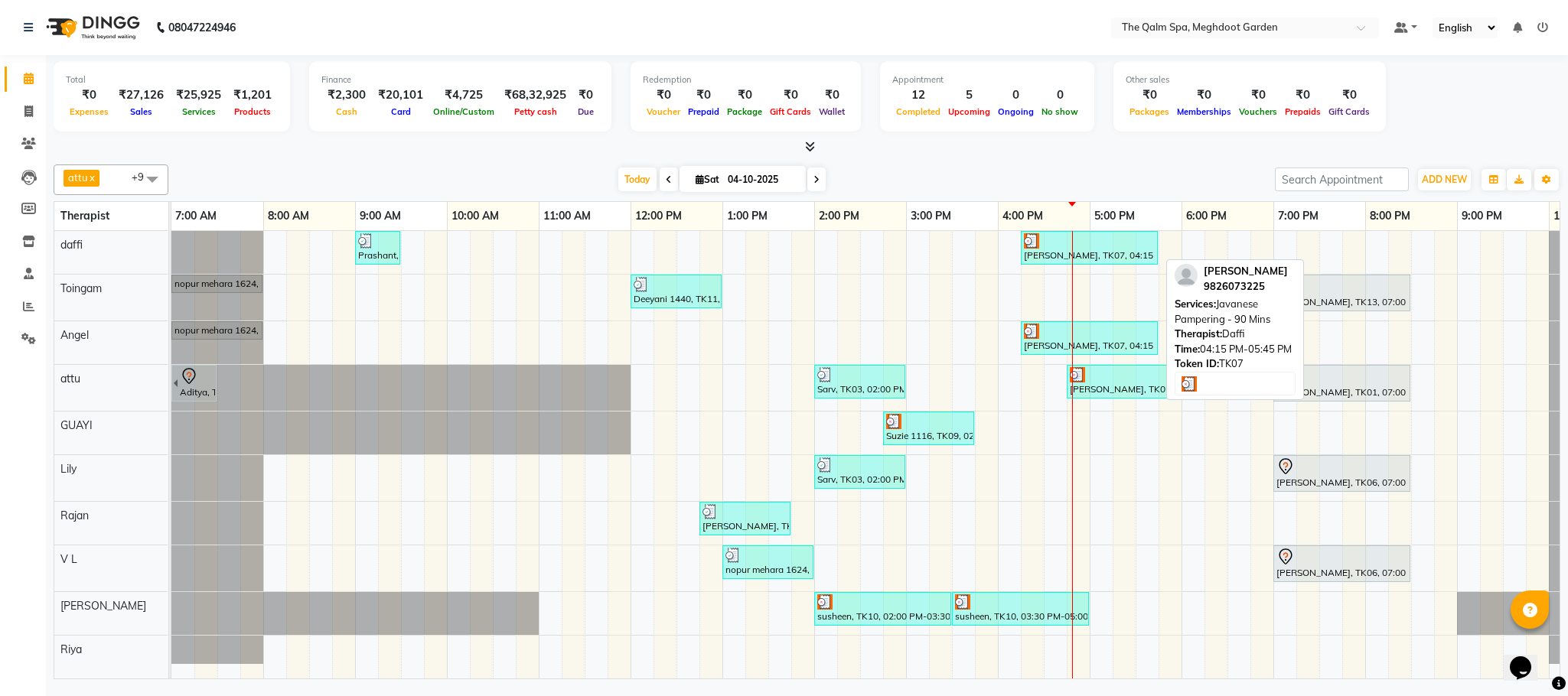
click at [1045, 250] on div "[PERSON_NAME], TK07, 04:15 PM-05:45 PM, Javanese Pampering - 90 Mins" at bounding box center [1089, 248] width 134 height 29
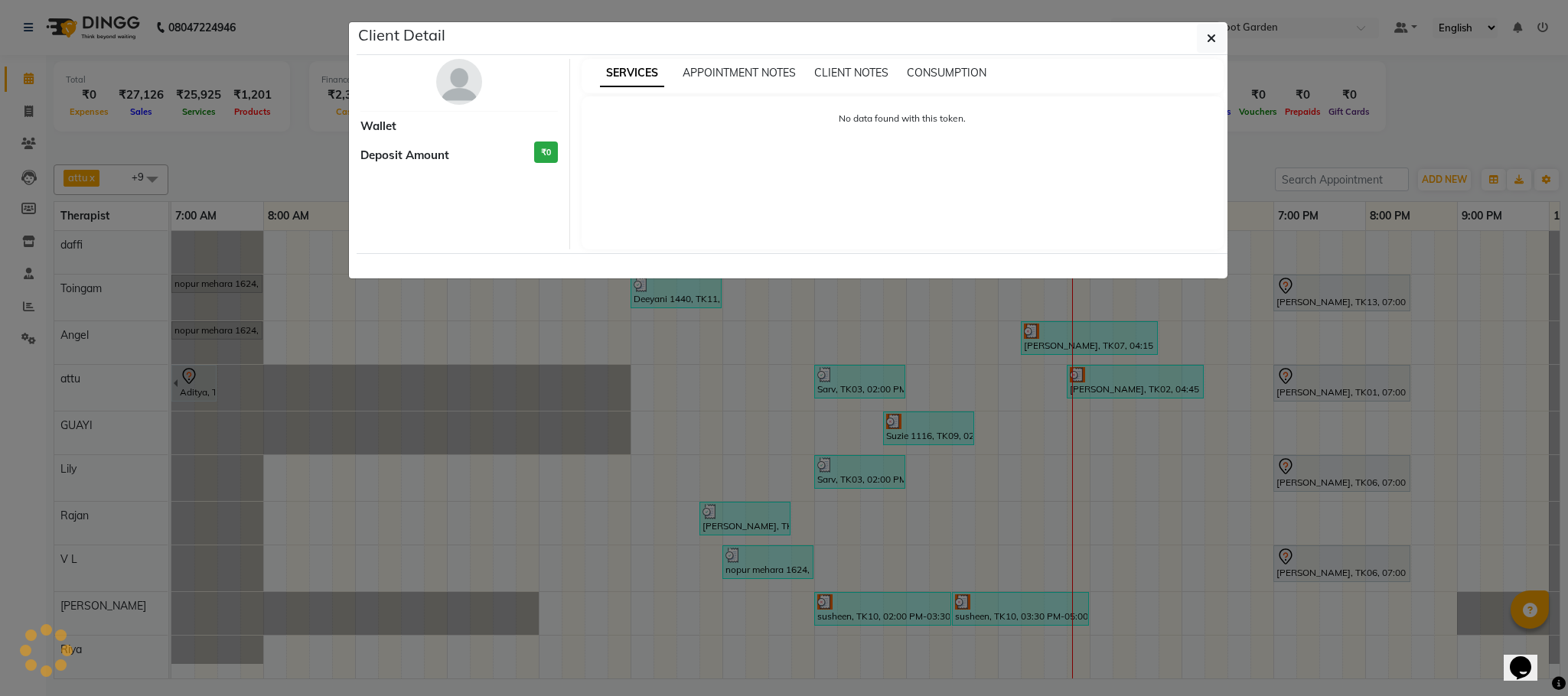
select select "3"
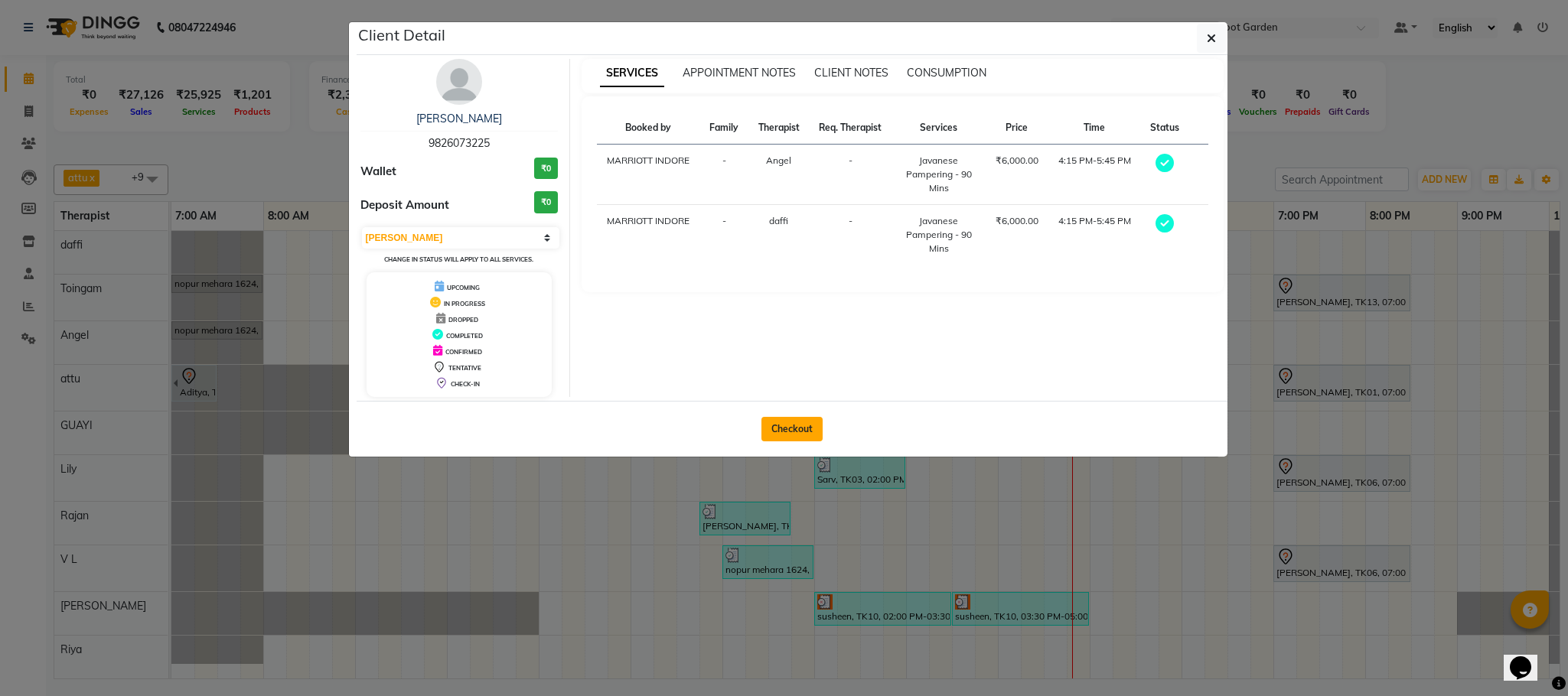
click at [778, 432] on button "Checkout" at bounding box center [791, 430] width 61 height 25
select select "service"
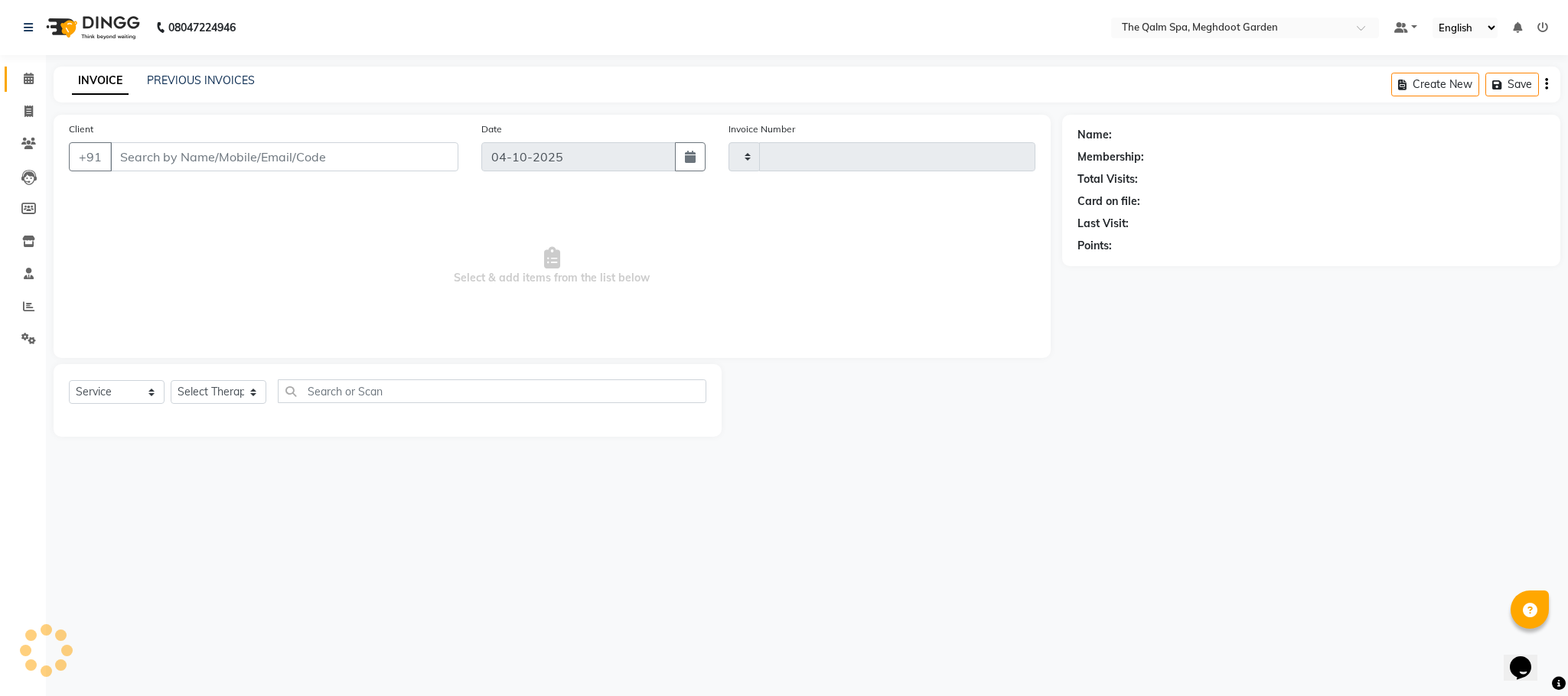
type input "2246"
select select "6401"
type input "9826073225"
select select "90357"
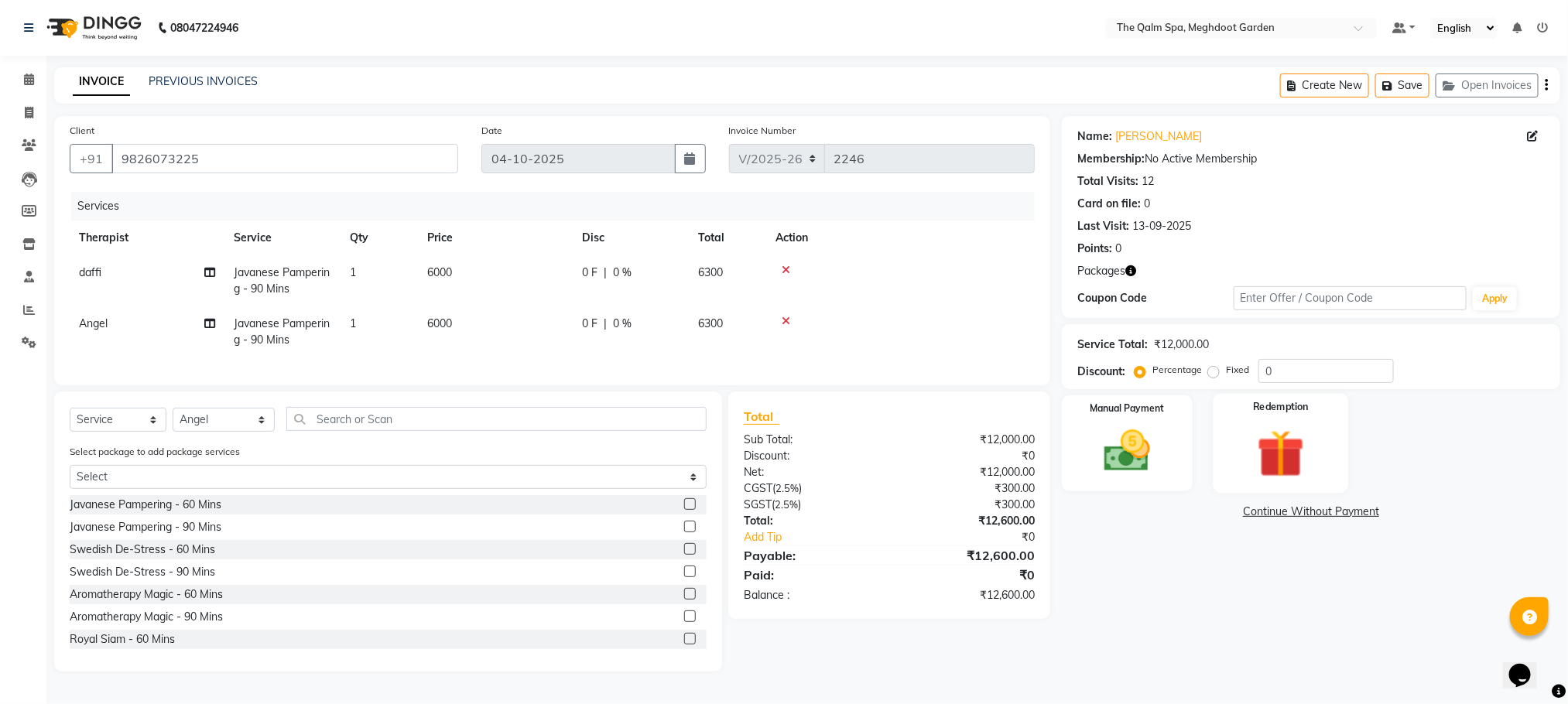
click at [1295, 446] on img at bounding box center [1281, 453] width 78 height 60
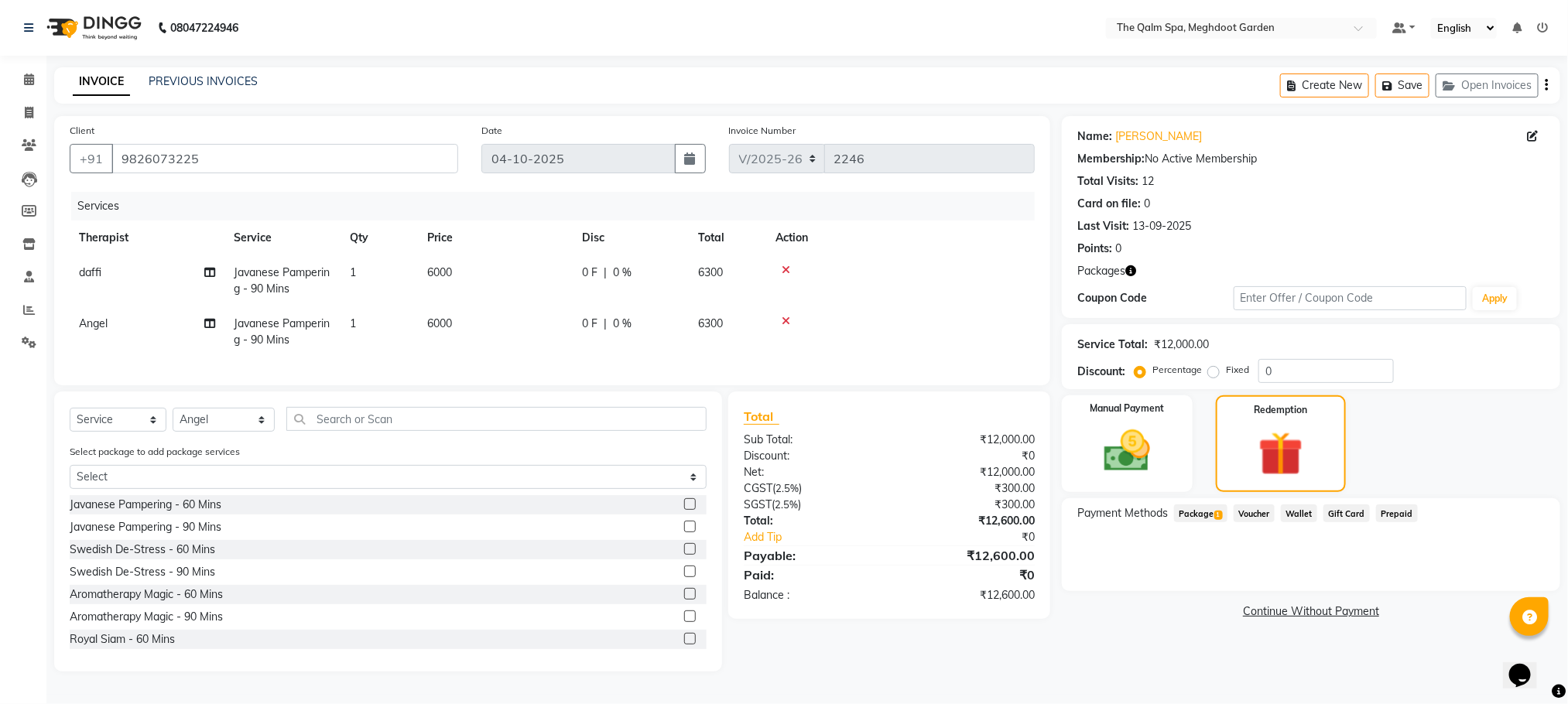
click at [1201, 509] on span "Package 1" at bounding box center [1201, 513] width 53 height 18
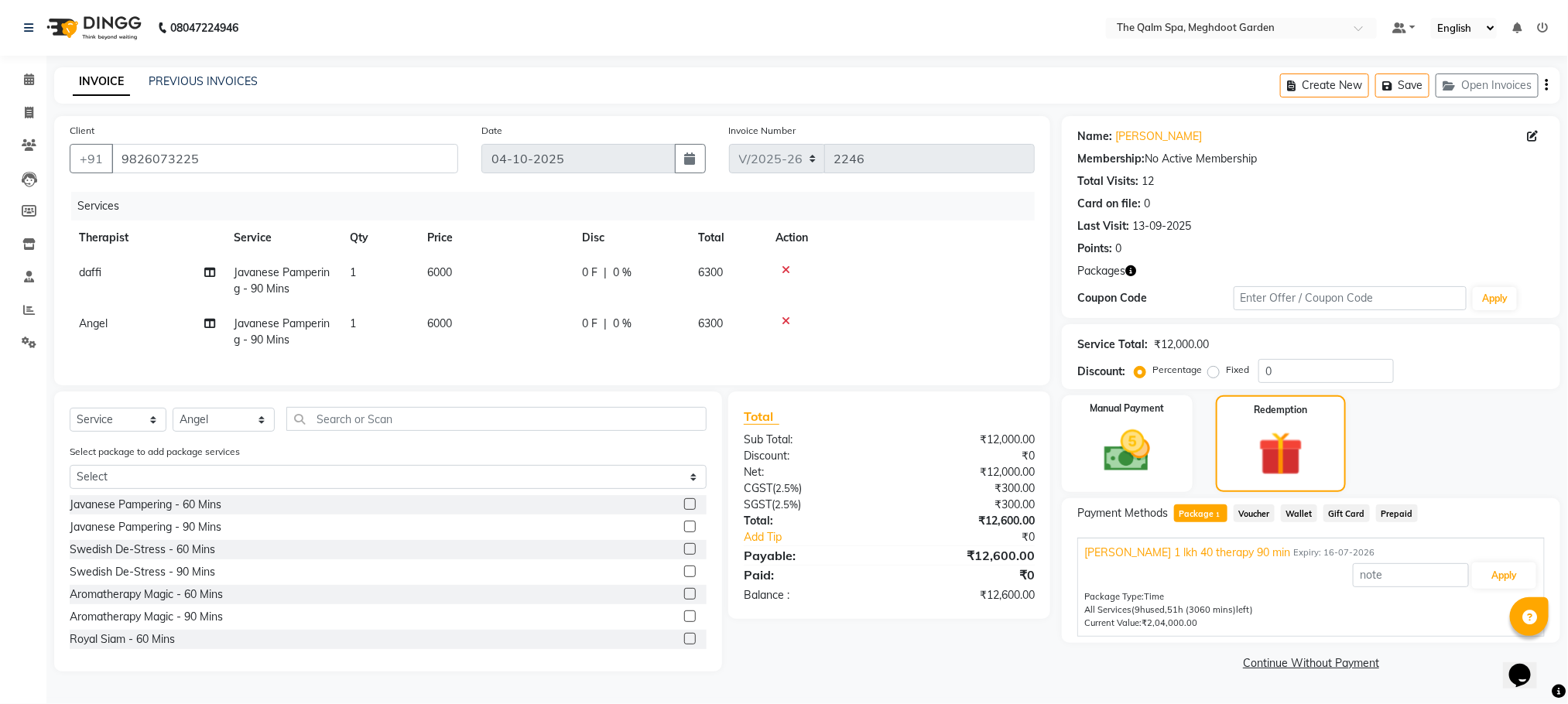
scroll to position [7, 0]
click at [1505, 571] on button "Apply" at bounding box center [1504, 576] width 64 height 27
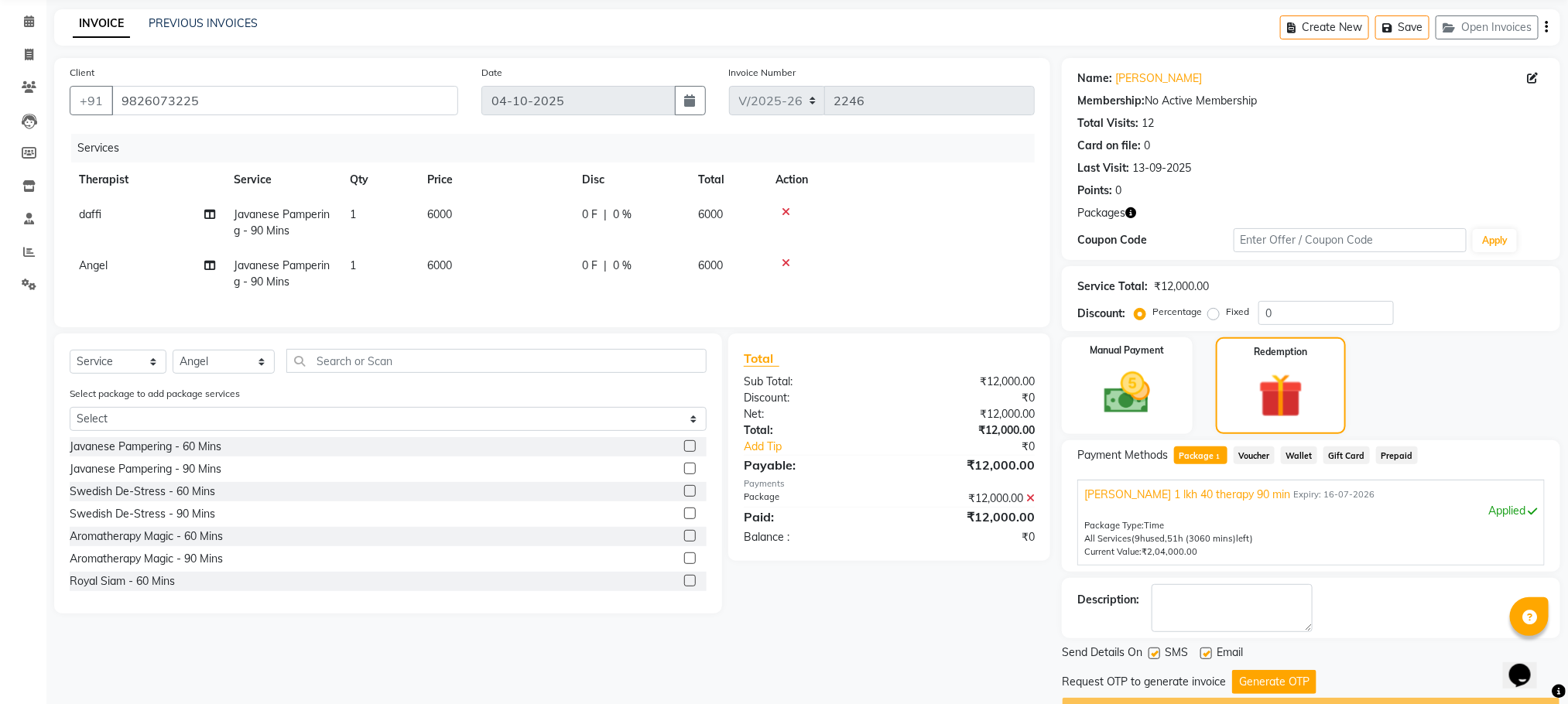
scroll to position [100, 0]
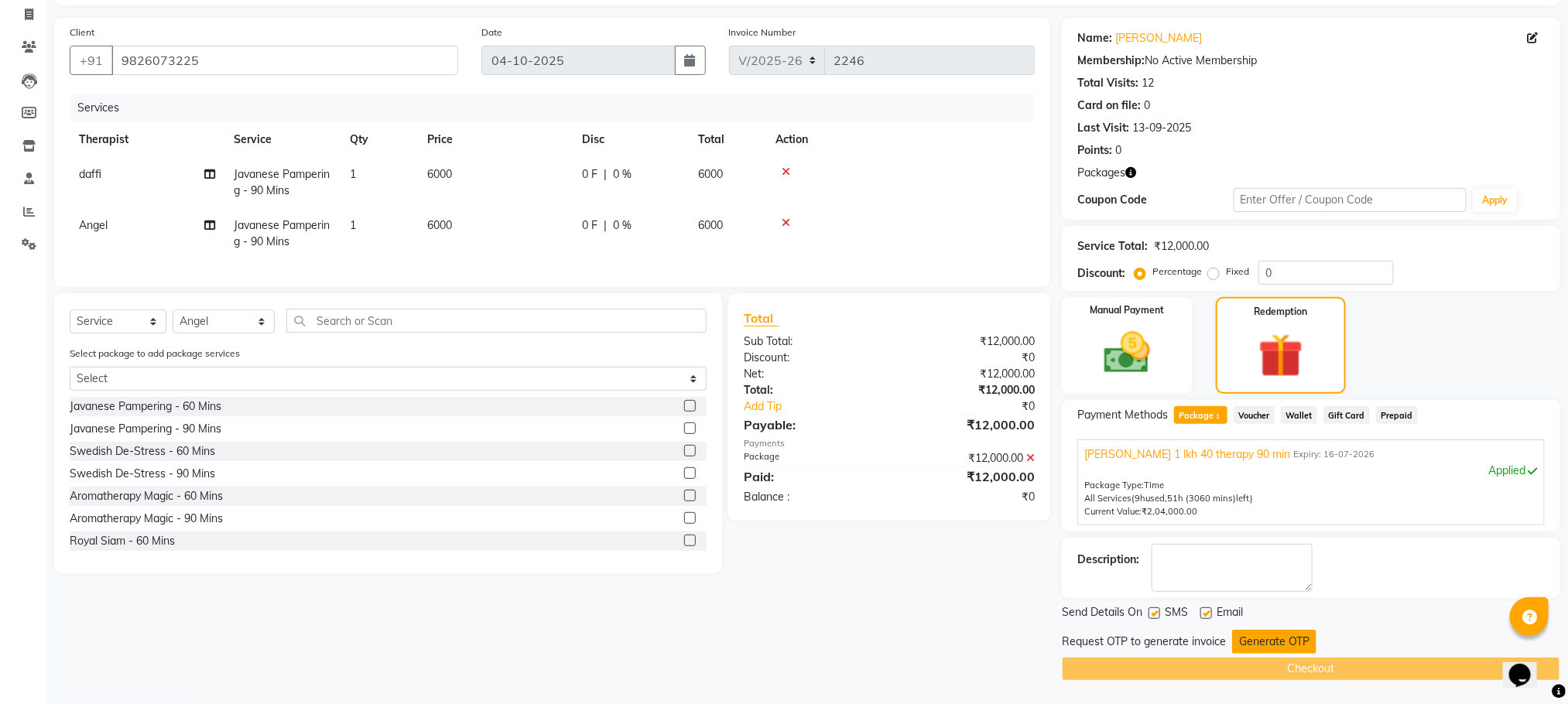
click at [1269, 639] on button "Generate OTP" at bounding box center [1274, 641] width 85 height 24
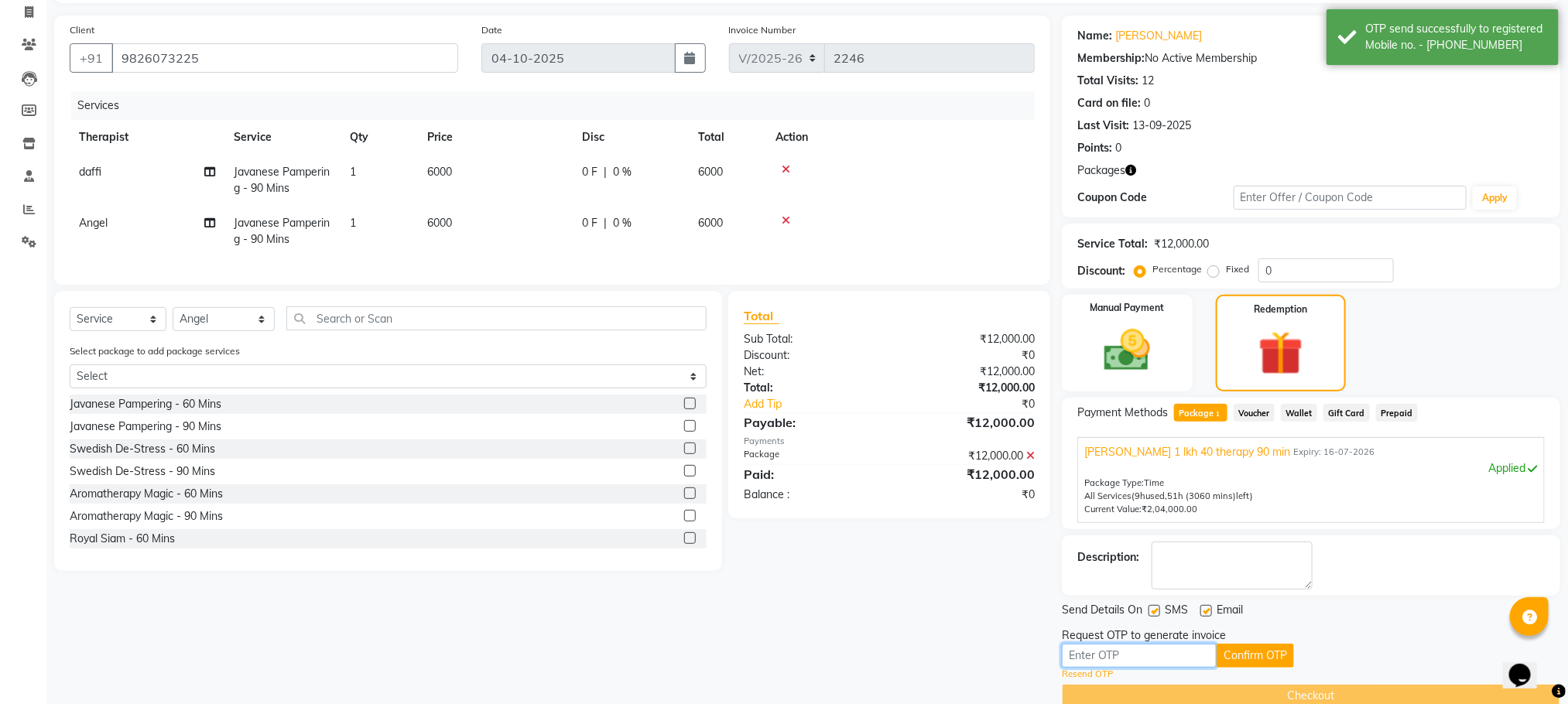
click at [1154, 650] on input "text" at bounding box center [1140, 655] width 155 height 24
type input "2520"
click at [1289, 653] on button "Confirm OTP" at bounding box center [1255, 655] width 78 height 24
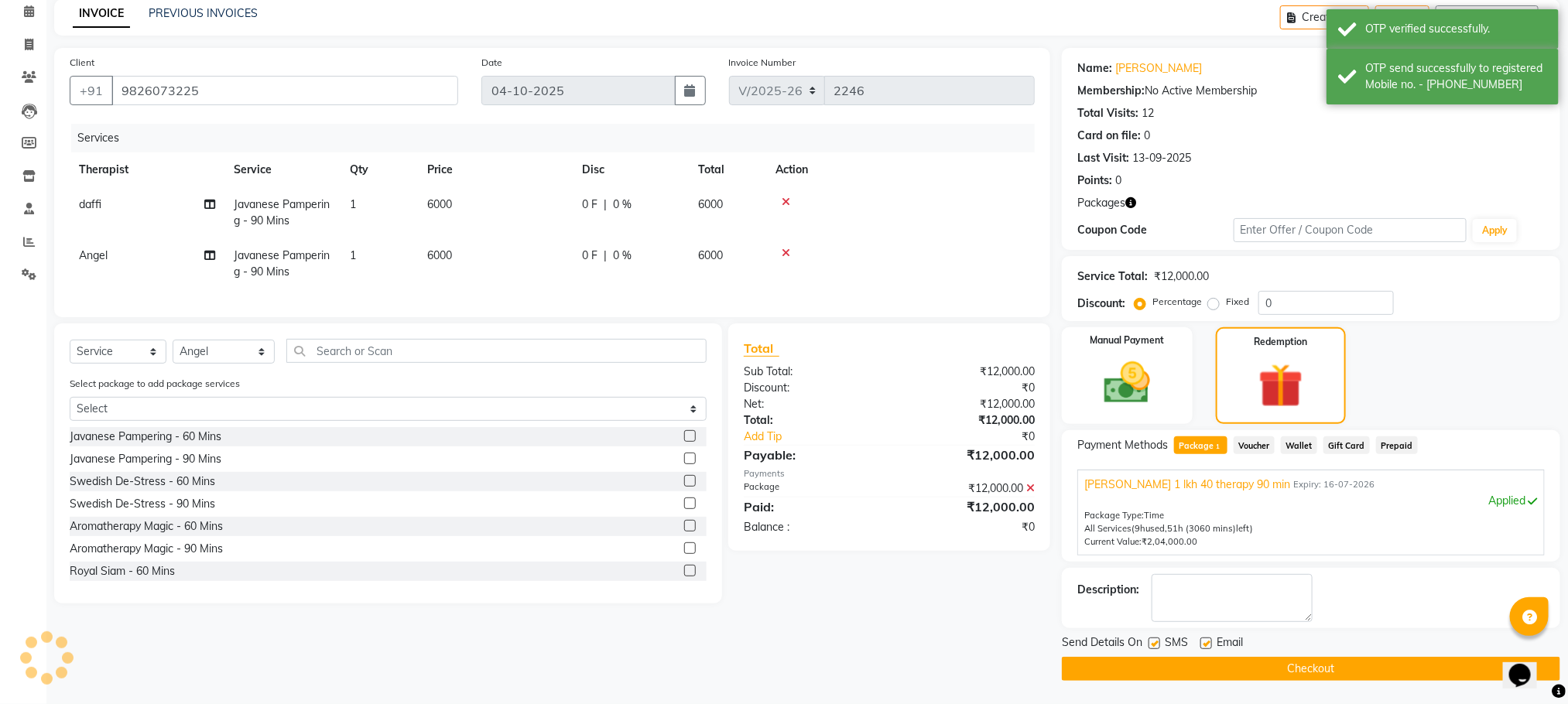
scroll to position [70, 0]
click at [1295, 667] on button "Checkout" at bounding box center [1311, 669] width 498 height 24
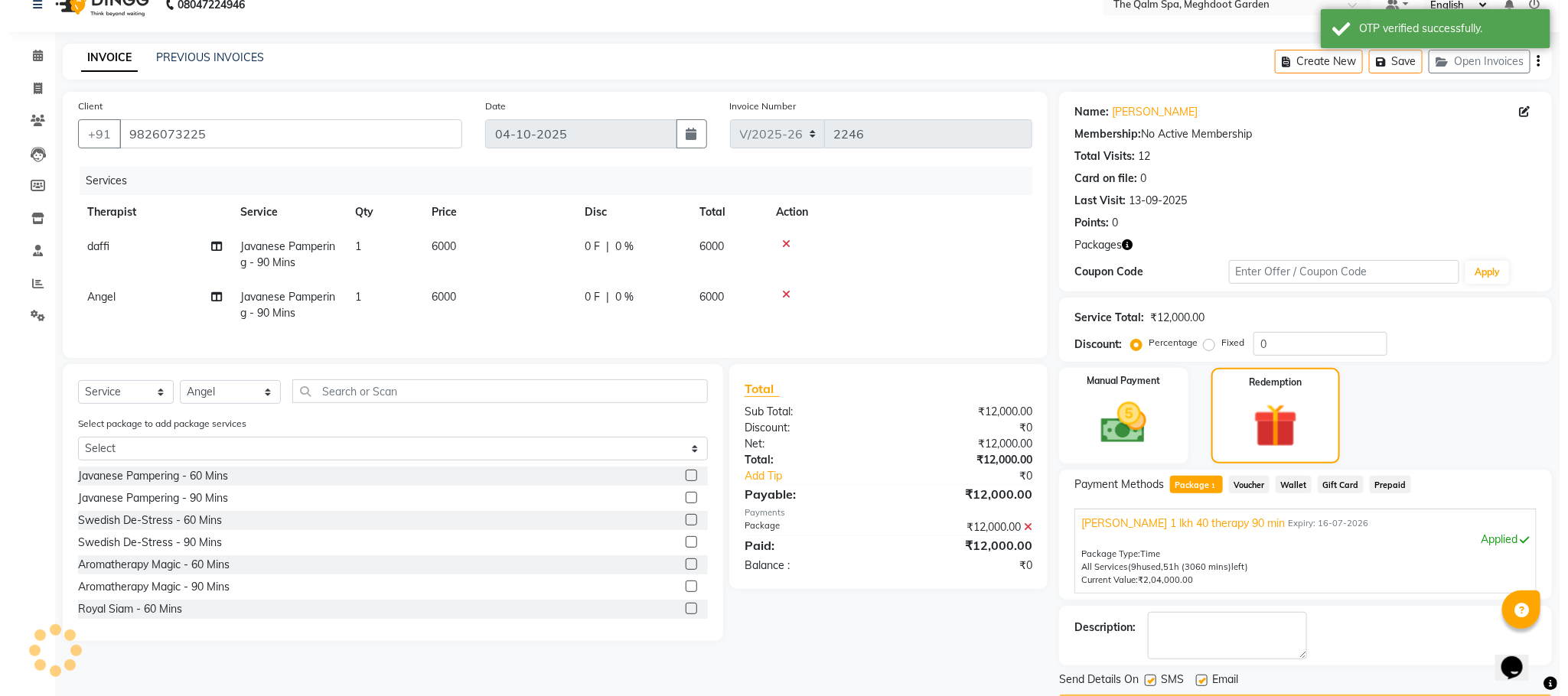
scroll to position [0, 0]
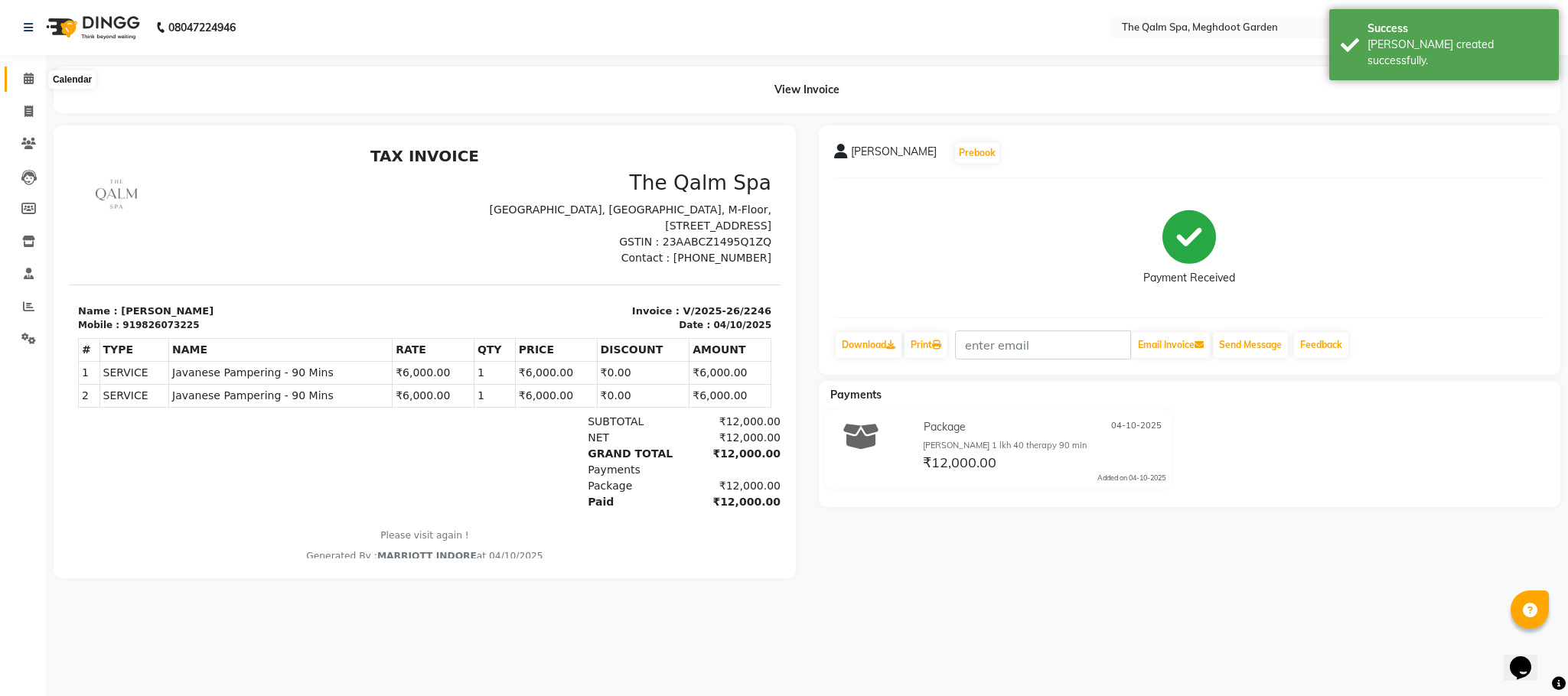
click at [24, 84] on icon at bounding box center [29, 78] width 10 height 12
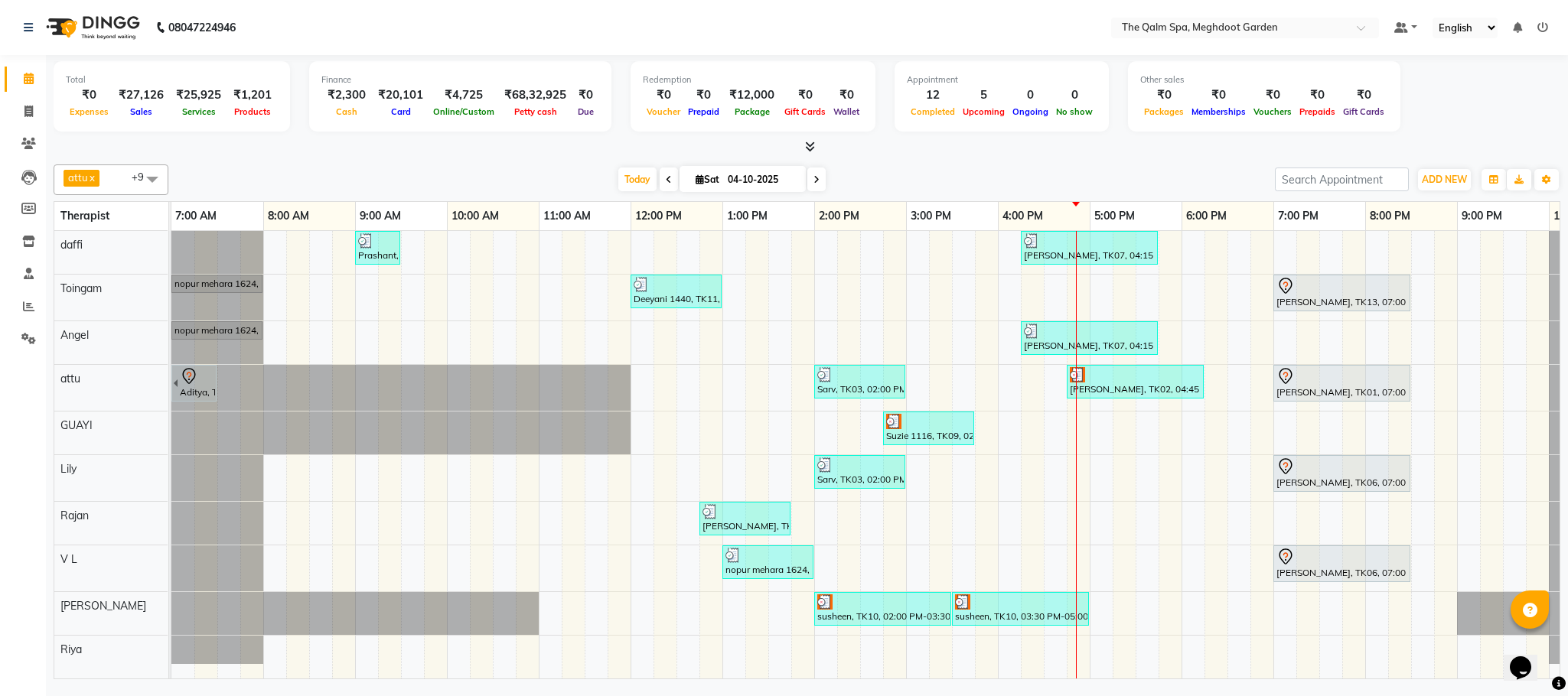
scroll to position [7, 0]
click at [636, 175] on span "Today" at bounding box center [636, 179] width 38 height 24
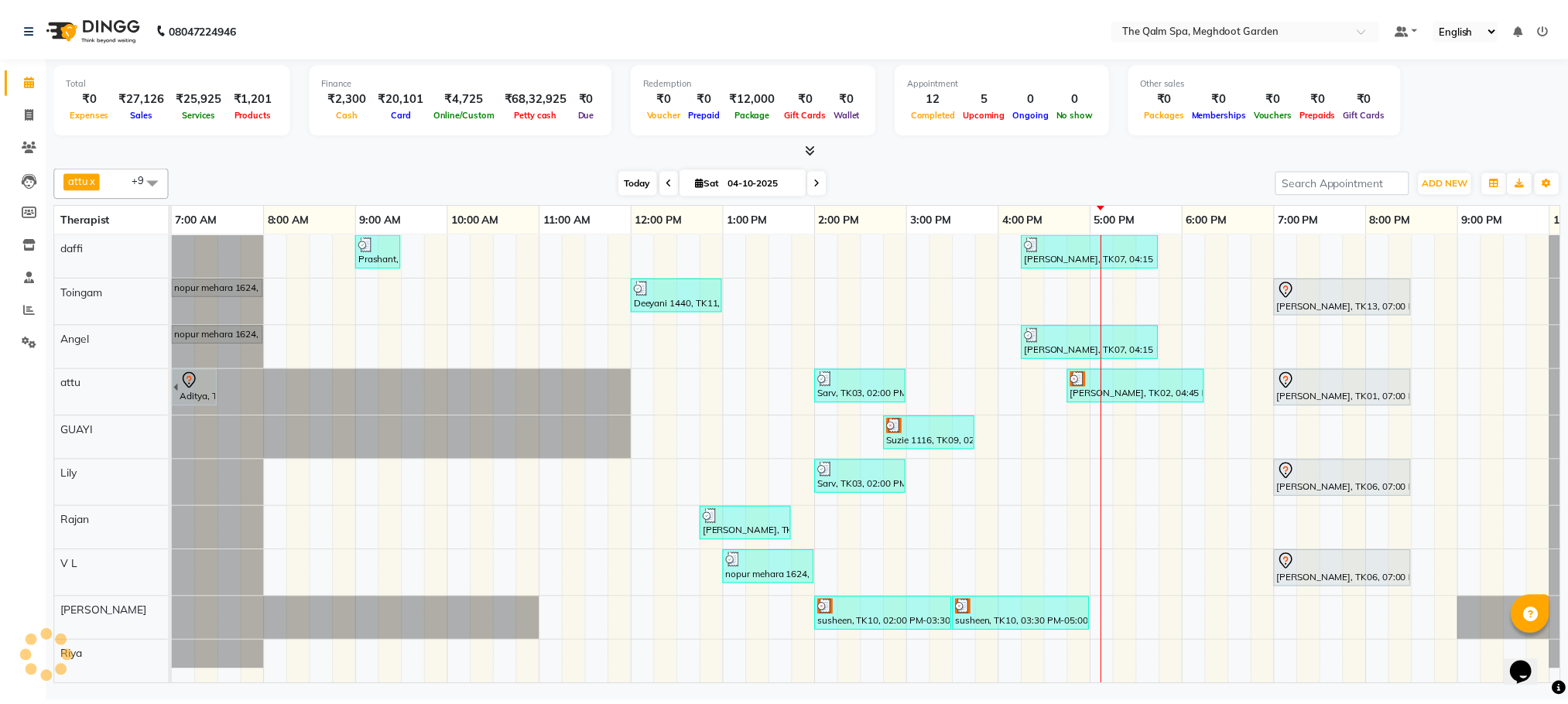
scroll to position [7, 82]
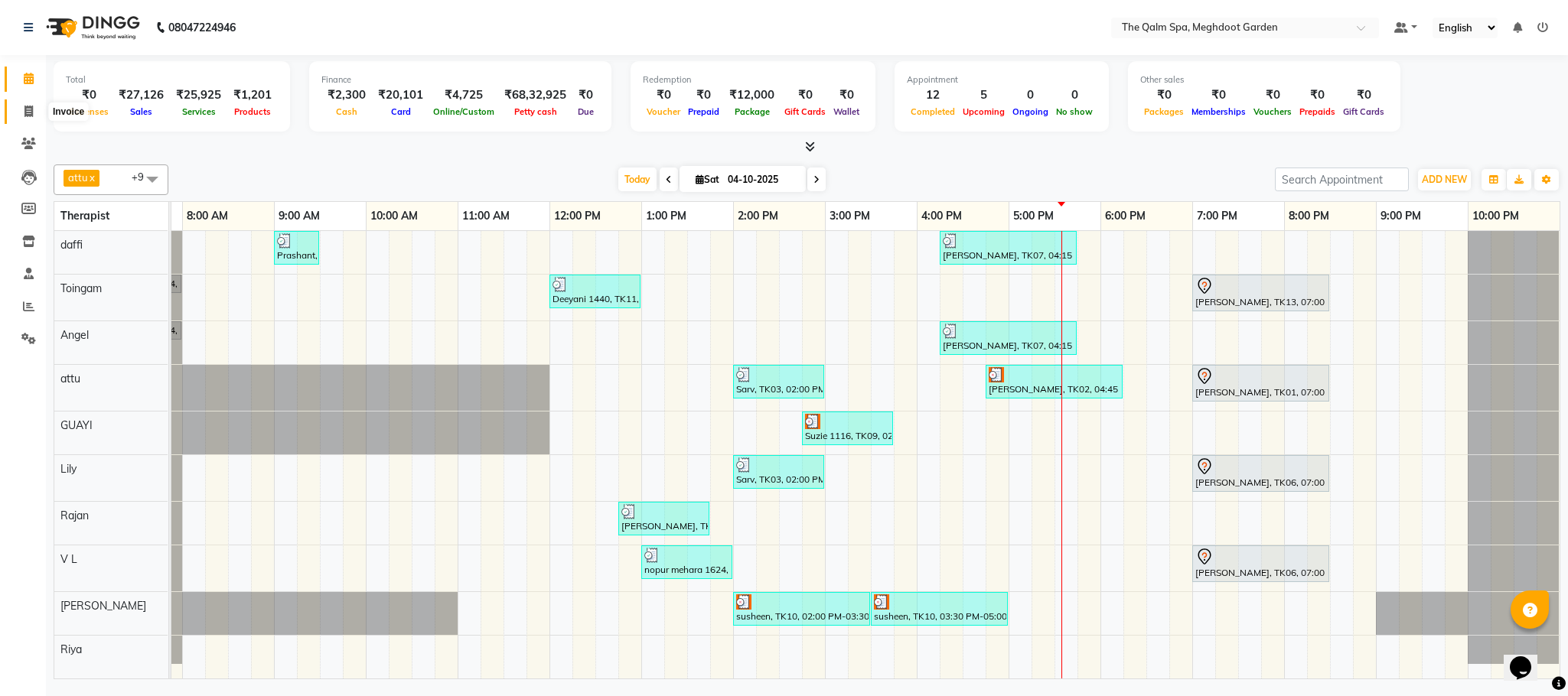
click at [25, 113] on icon at bounding box center [29, 111] width 9 height 12
select select "service"
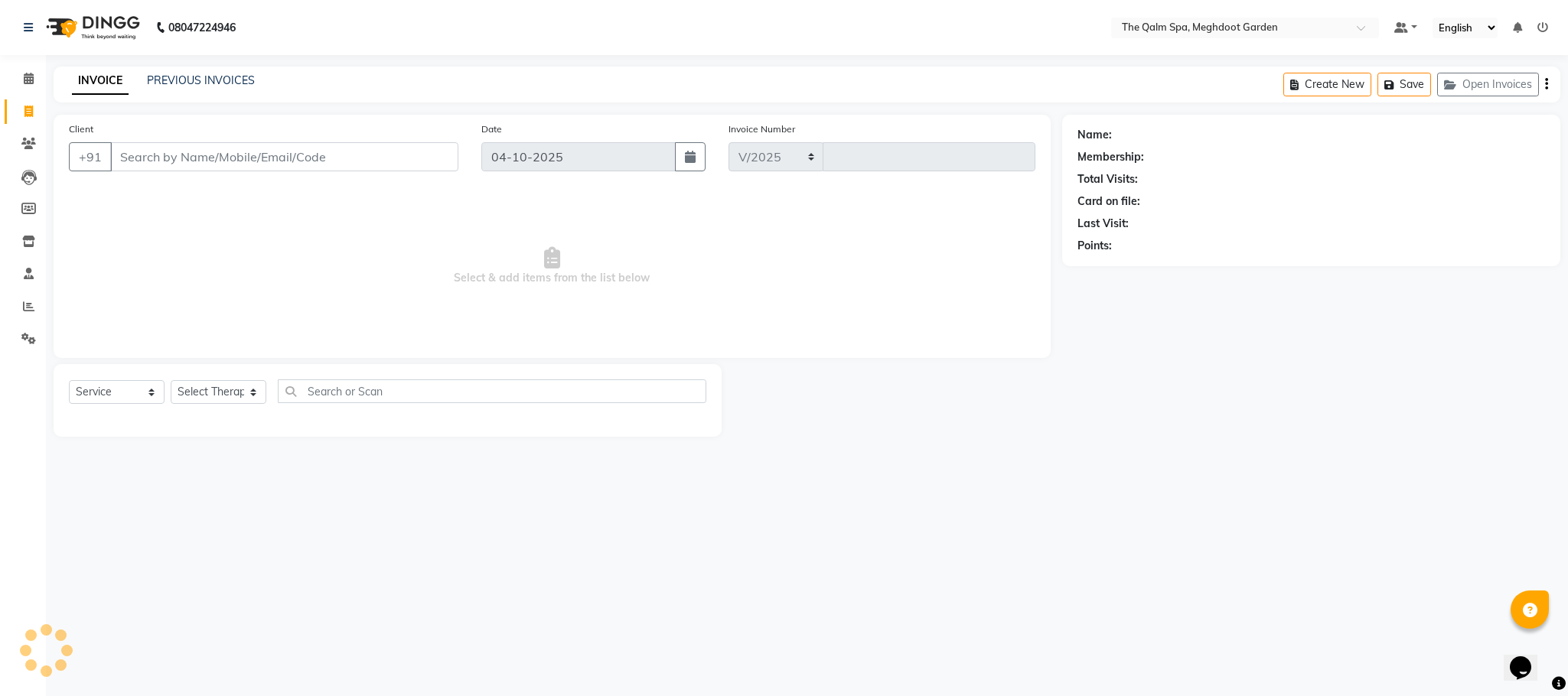
select select "6401"
type input "2247"
click at [154, 153] on input "Client" at bounding box center [284, 157] width 348 height 29
type input "9826062998"
click at [398, 161] on span "Add Client" at bounding box center [419, 157] width 60 height 15
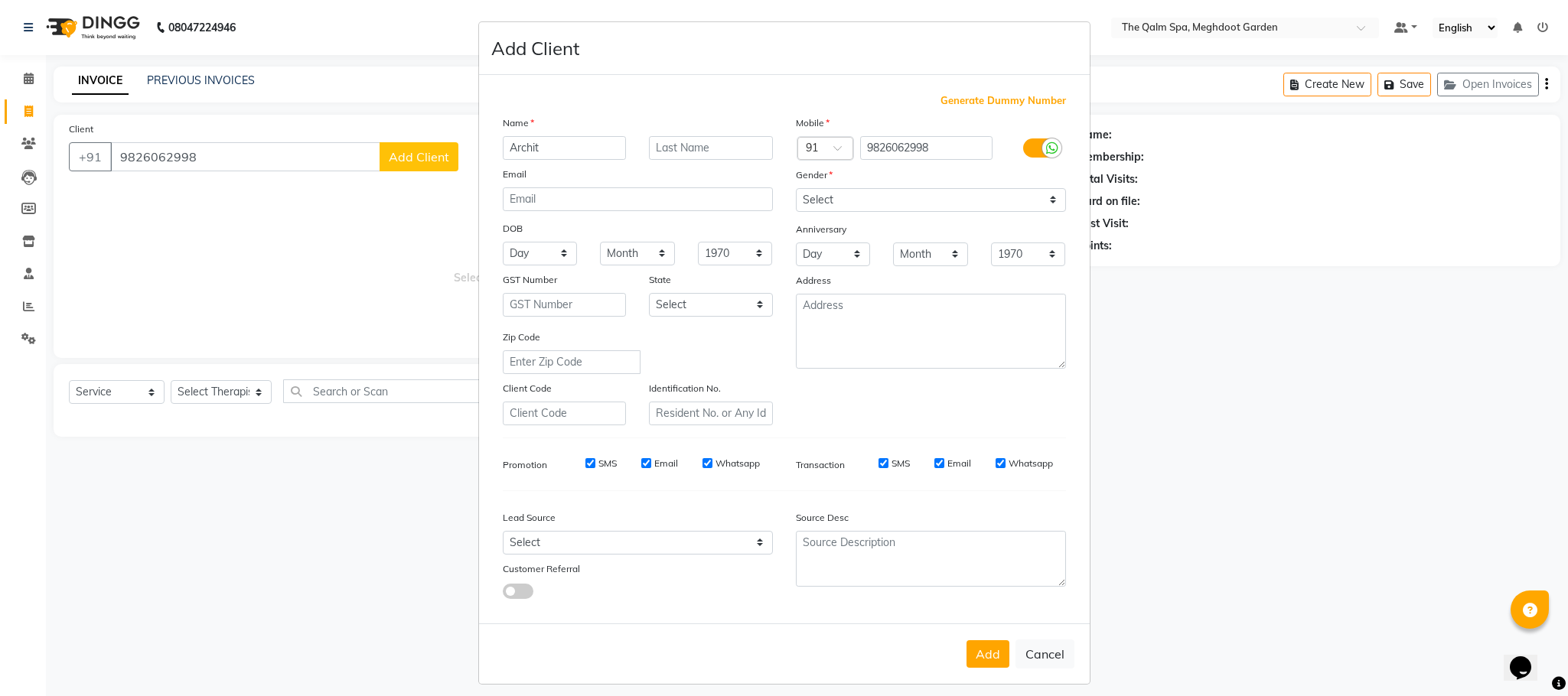
type input "Archit"
type input "[PERSON_NAME]"
click at [874, 190] on select "Select [DEMOGRAPHIC_DATA] [DEMOGRAPHIC_DATA] Other Prefer Not To Say" at bounding box center [931, 200] width 270 height 24
select select "[DEMOGRAPHIC_DATA]"
click at [796, 188] on select "Select [DEMOGRAPHIC_DATA] [DEMOGRAPHIC_DATA] Other Prefer Not To Say" at bounding box center [931, 200] width 270 height 24
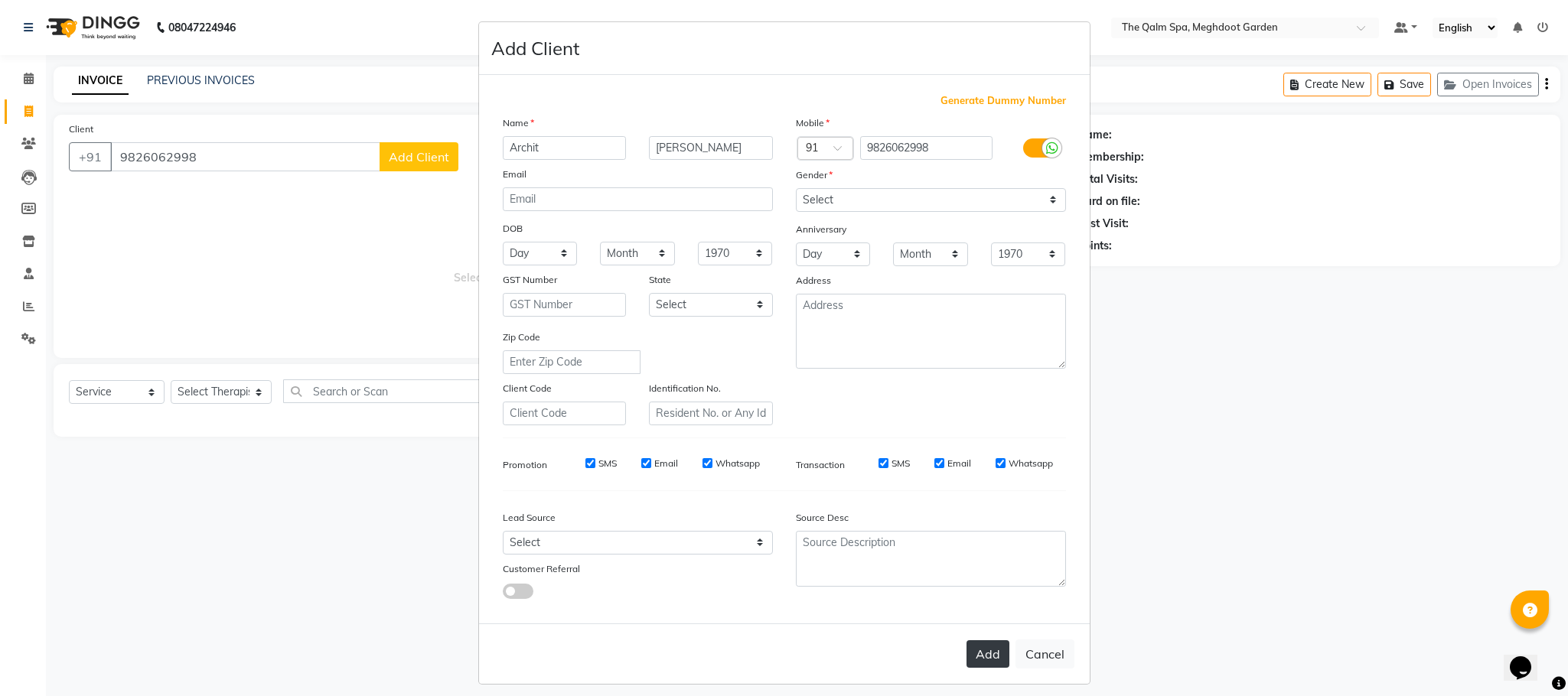
drag, startPoint x: 971, startPoint y: 645, endPoint x: 971, endPoint y: 636, distance: 9.0
click at [971, 643] on button "Add" at bounding box center [987, 654] width 43 height 28
select select
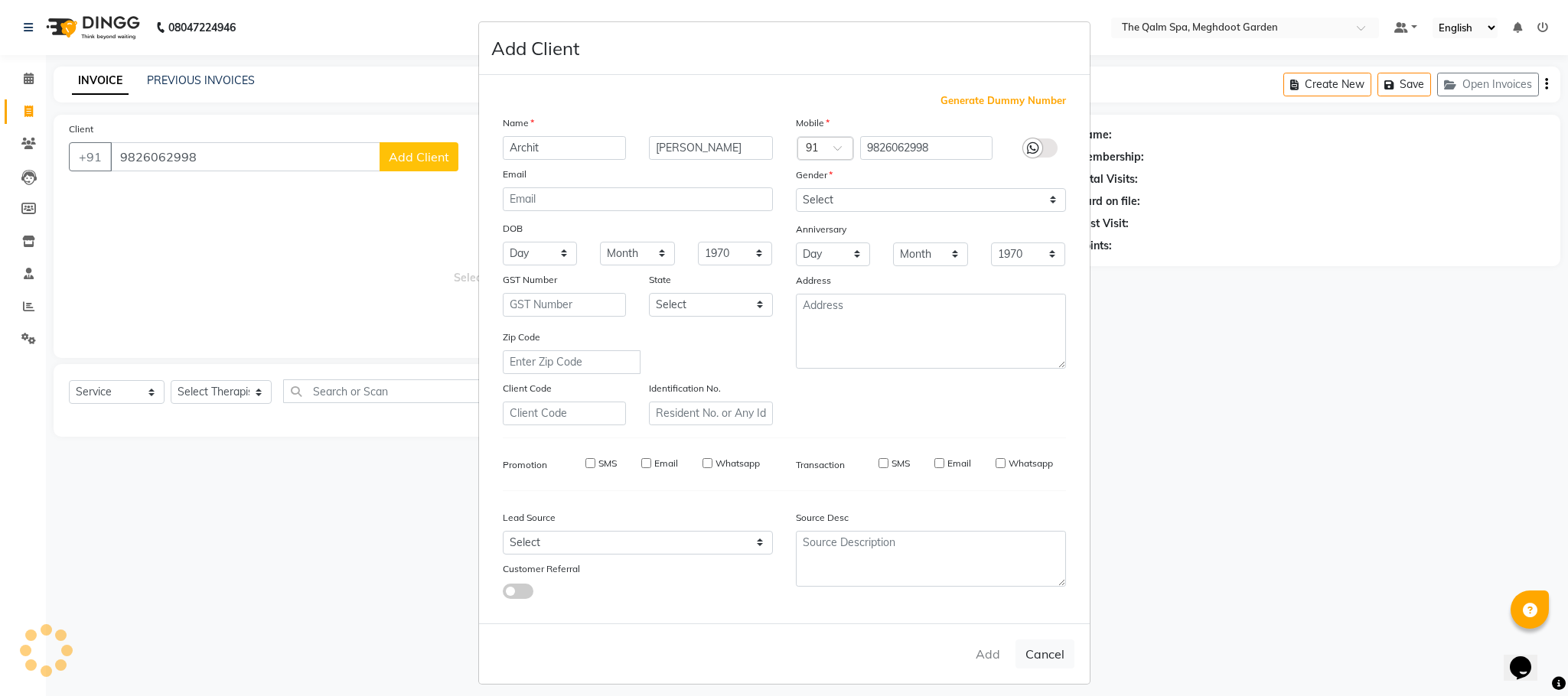
select select
checkbox input "false"
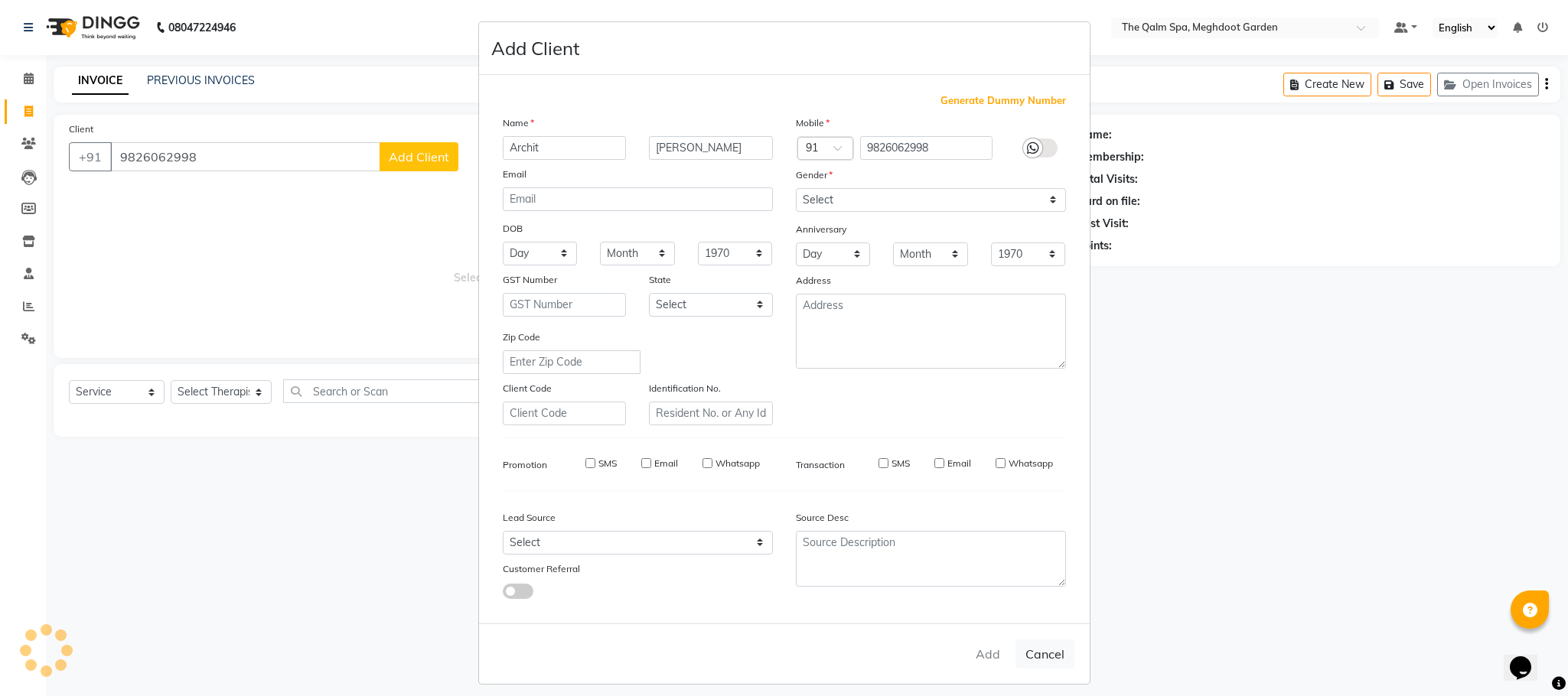
checkbox input "false"
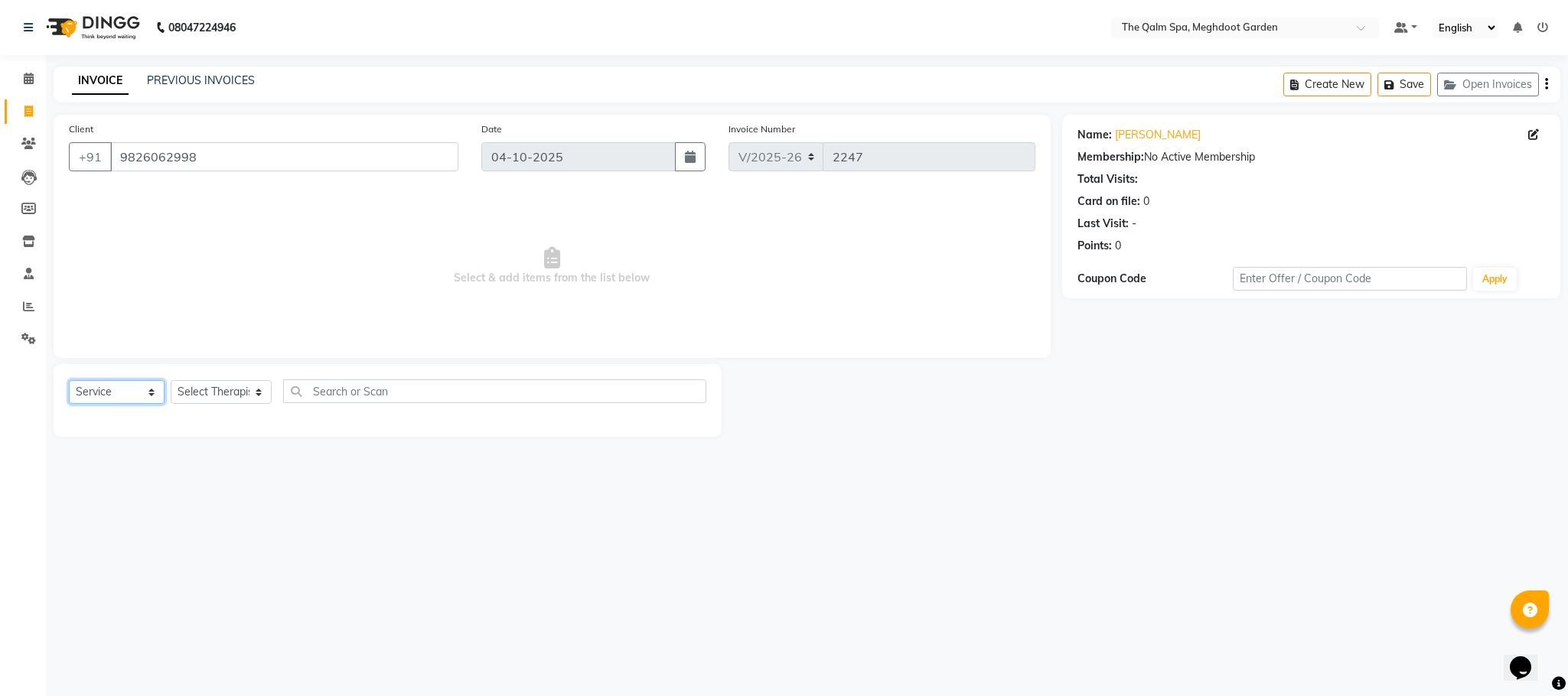
click at [134, 400] on select "Select Service Product Membership Package Voucher Prepaid Gift Card" at bounding box center [117, 392] width 96 height 24
select select "V"
click at [69, 381] on select "Select Service Product Membership Package Voucher Prepaid Gift Card" at bounding box center [117, 392] width 96 height 24
click at [266, 393] on select "Select Therapist [PERSON_NAME] [PERSON_NAME] daffi [PERSON_NAME] Dongdongi Eshu…" at bounding box center [221, 392] width 101 height 24
select select "83135"
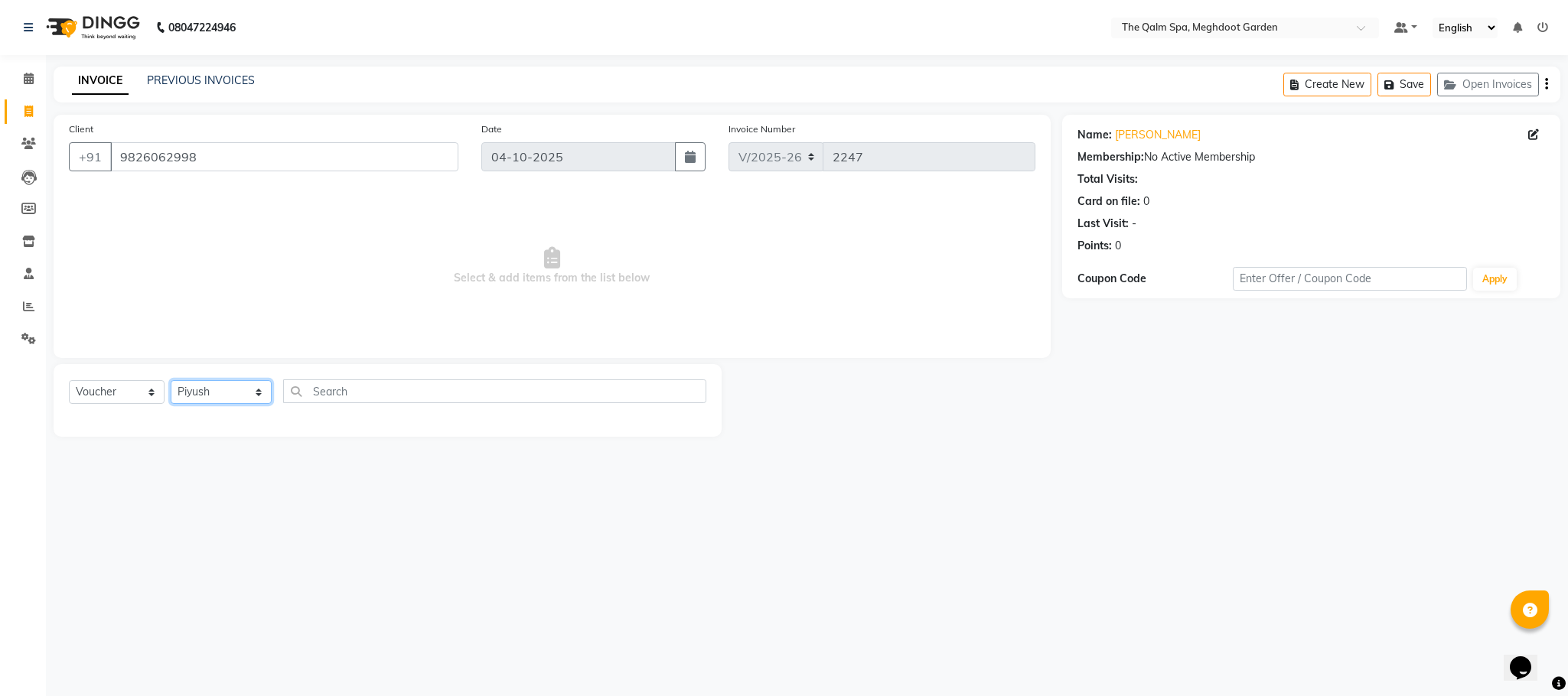
click at [170, 381] on select "Select Therapist [PERSON_NAME] [PERSON_NAME] daffi [PERSON_NAME] Dongdongi Eshu…" at bounding box center [221, 392] width 101 height 24
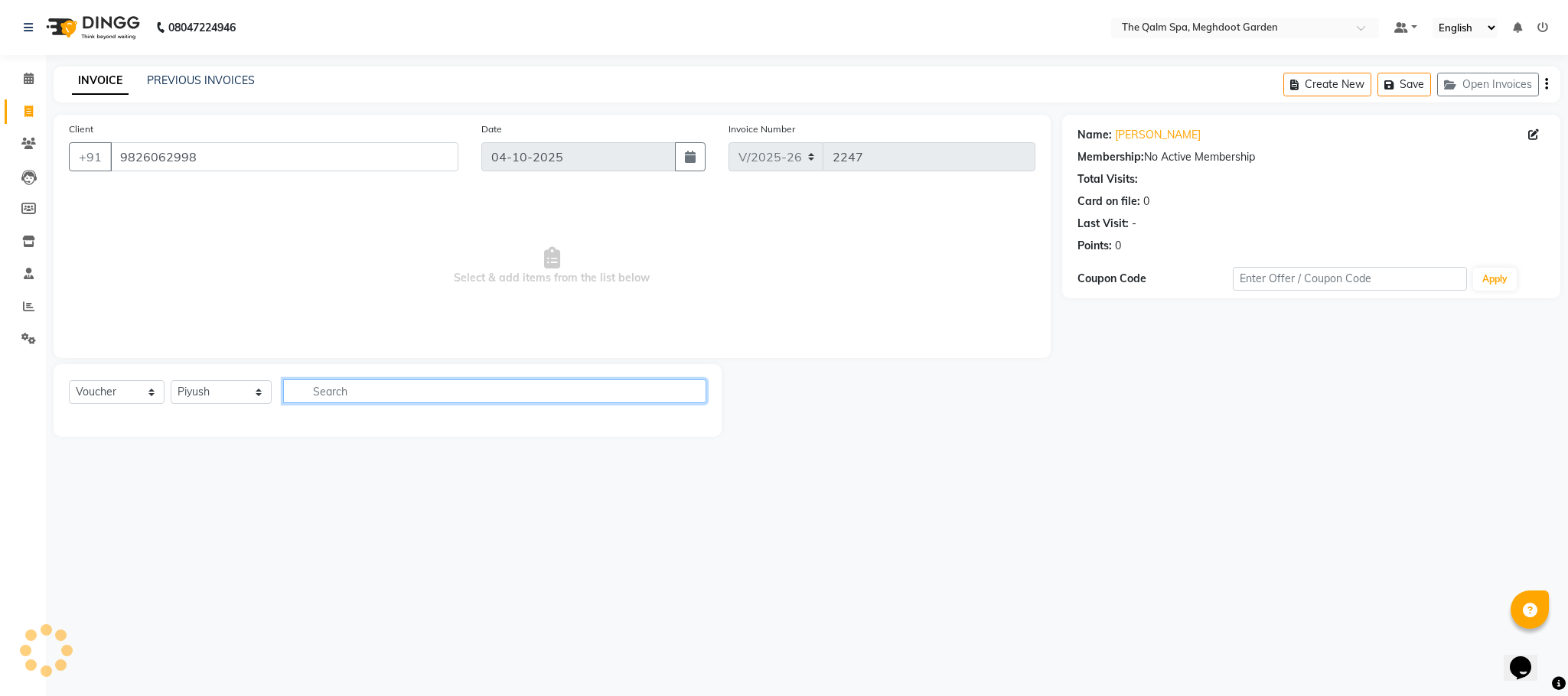
click at [381, 393] on input "text" at bounding box center [495, 391] width 423 height 24
click at [370, 389] on input "text" at bounding box center [495, 391] width 423 height 24
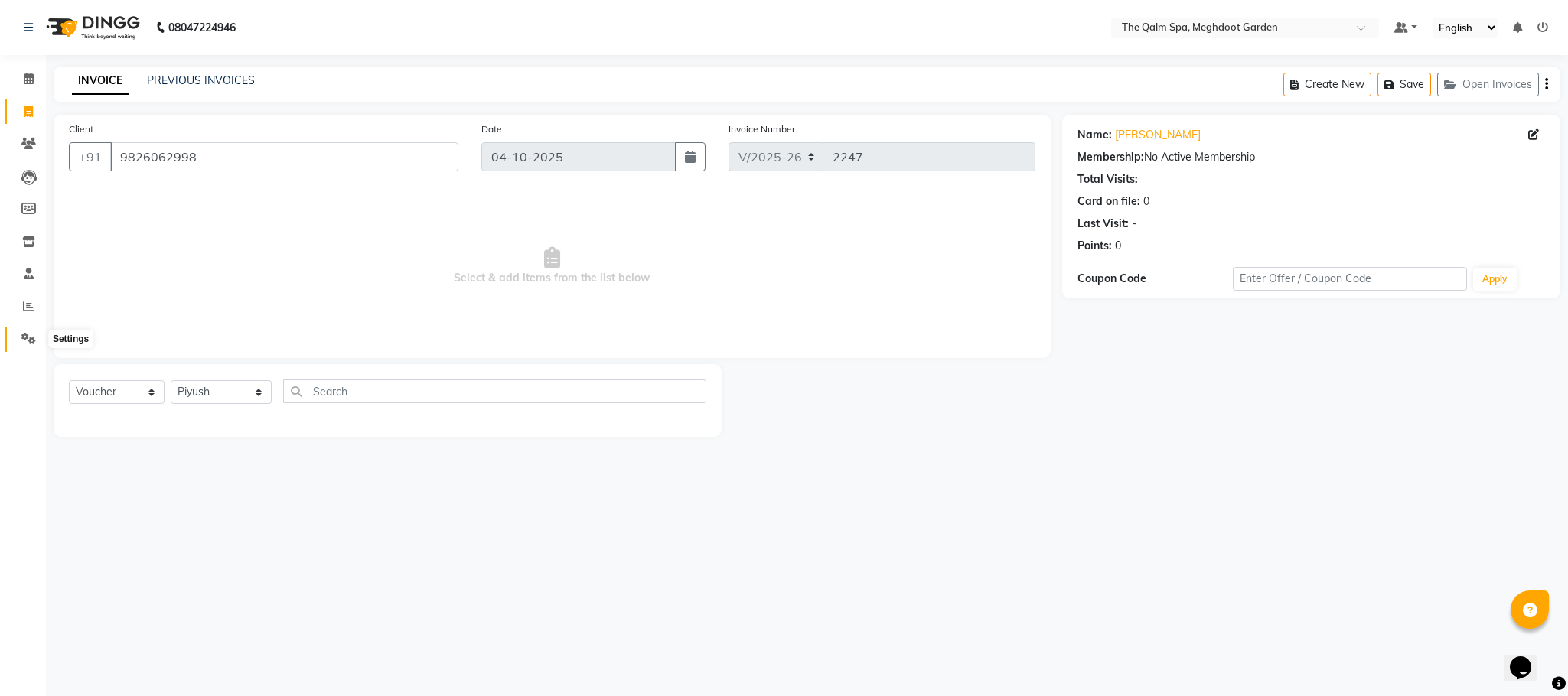
click at [26, 333] on icon at bounding box center [29, 338] width 15 height 12
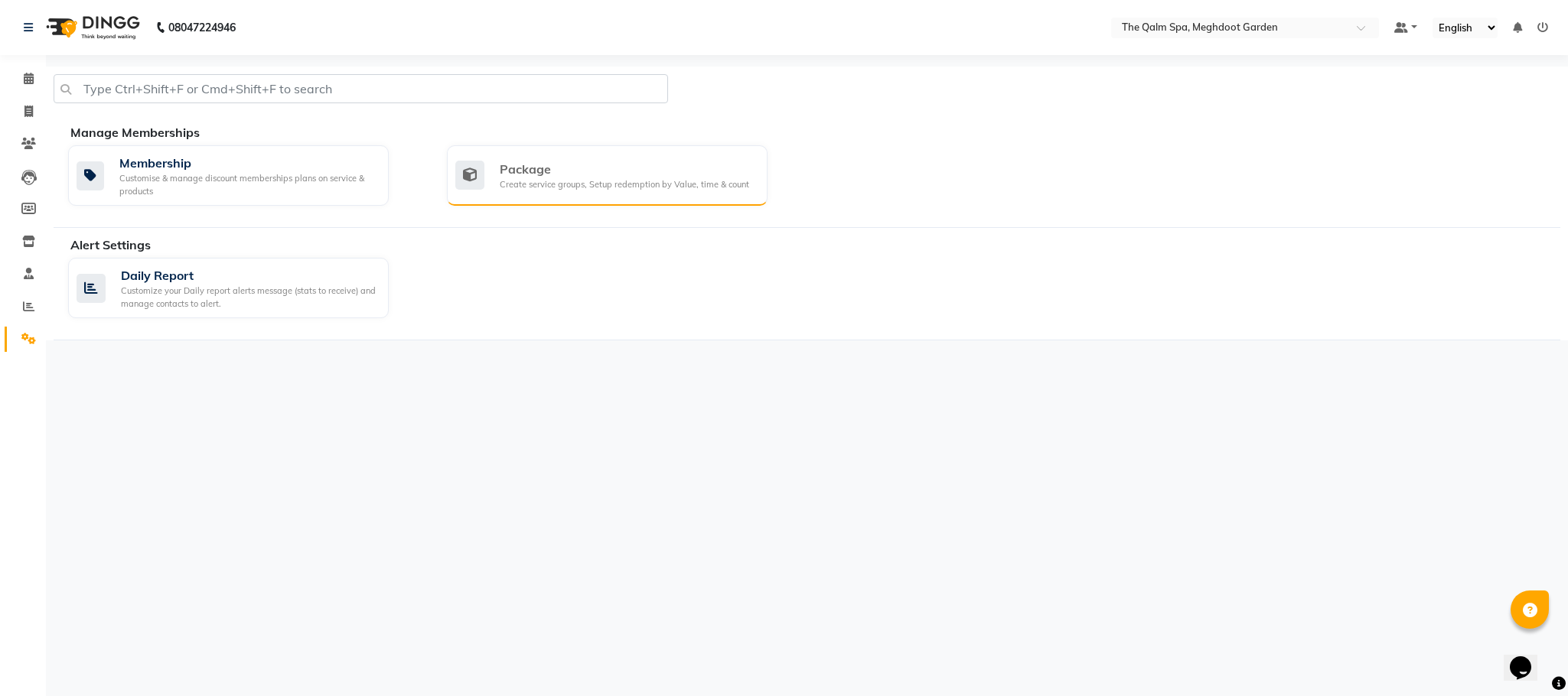
click at [549, 182] on div "Create service groups, Setup redemption by Value, time & count" at bounding box center [624, 184] width 249 height 13
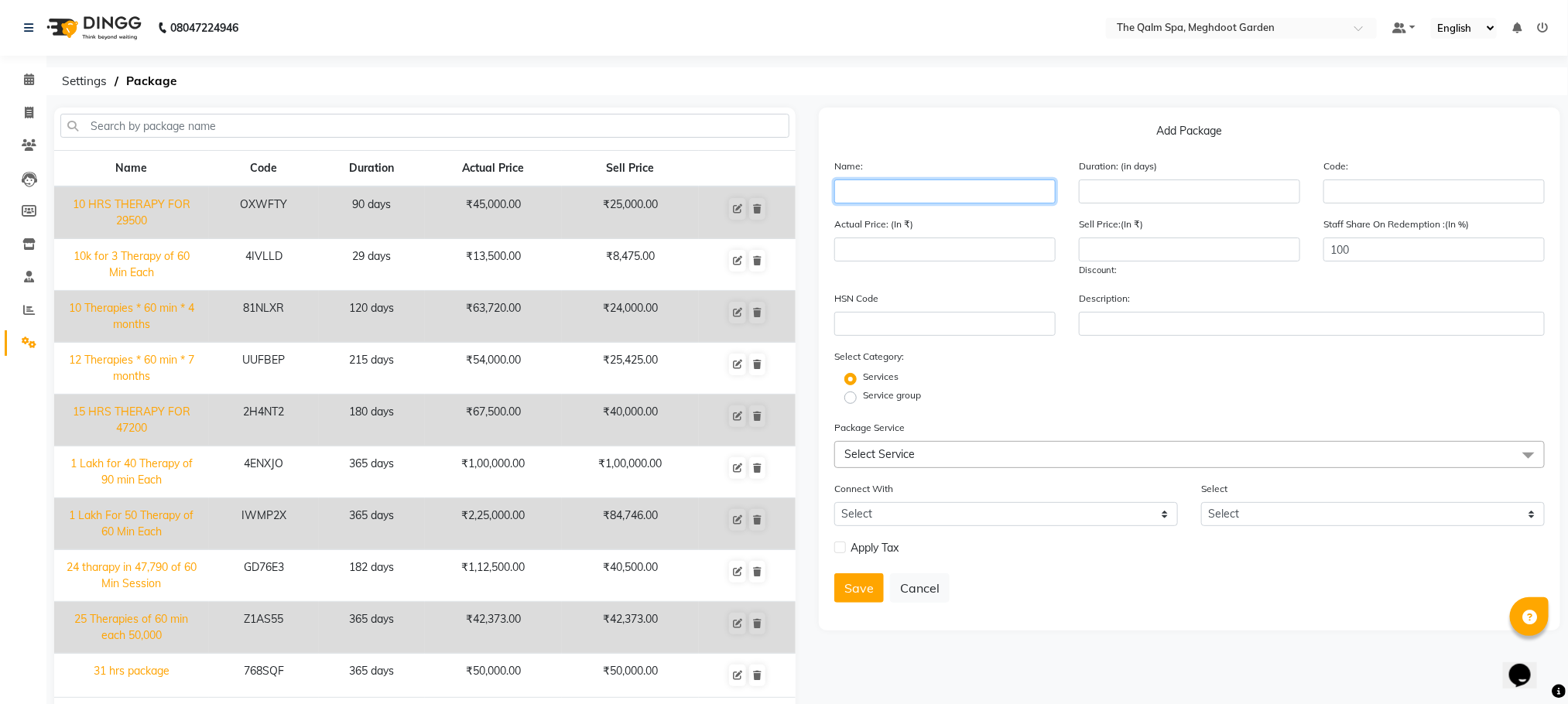
click at [854, 197] on input "text" at bounding box center [945, 191] width 222 height 24
type input "Archit"
click at [1120, 193] on input "number" at bounding box center [1189, 191] width 222 height 24
type input "30"
click at [1001, 249] on input "number" at bounding box center [945, 249] width 222 height 24
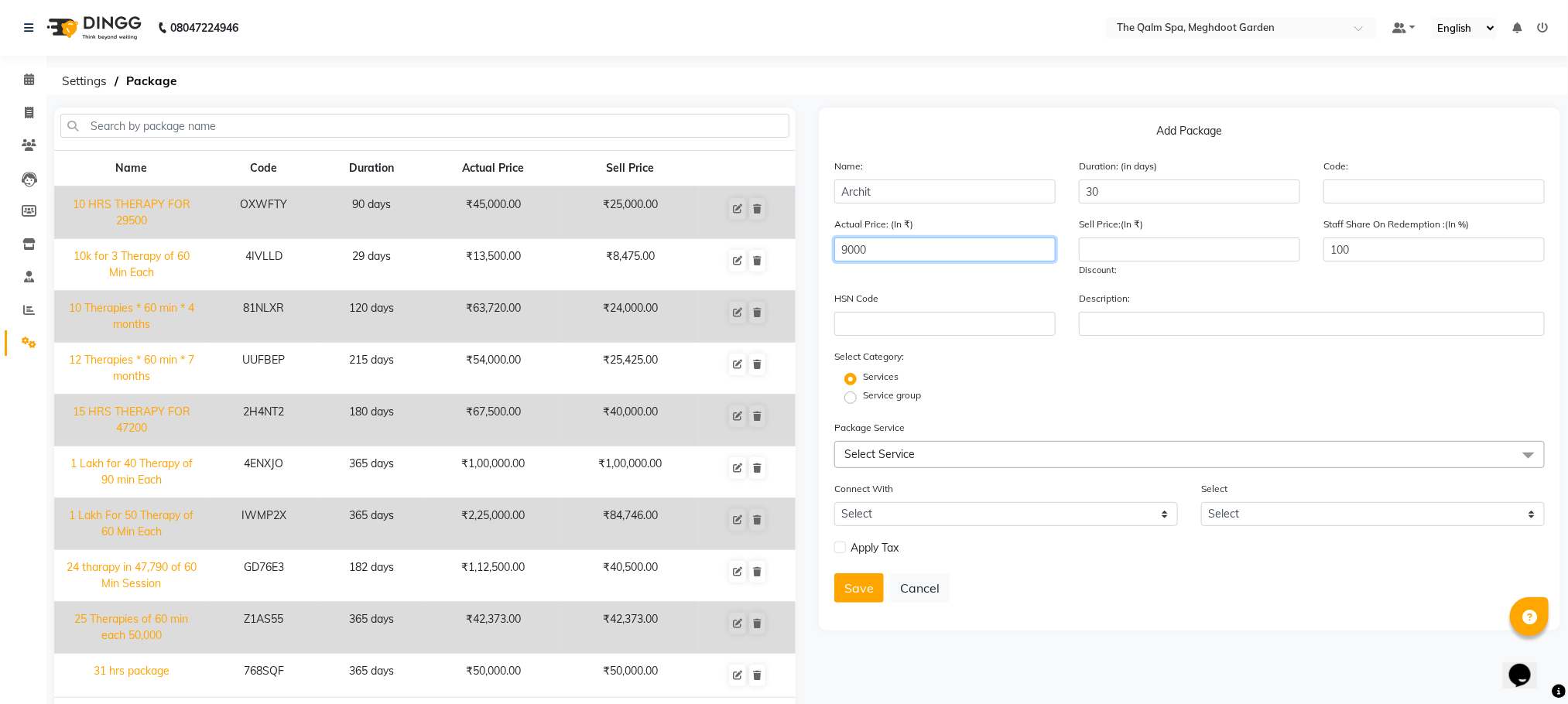
type input "9000"
type input "7142.85"
click at [871, 390] on label "Service group" at bounding box center [892, 395] width 58 height 14
click at [861, 392] on input "Service group" at bounding box center [855, 396] width 10 height 10
radio input "true"
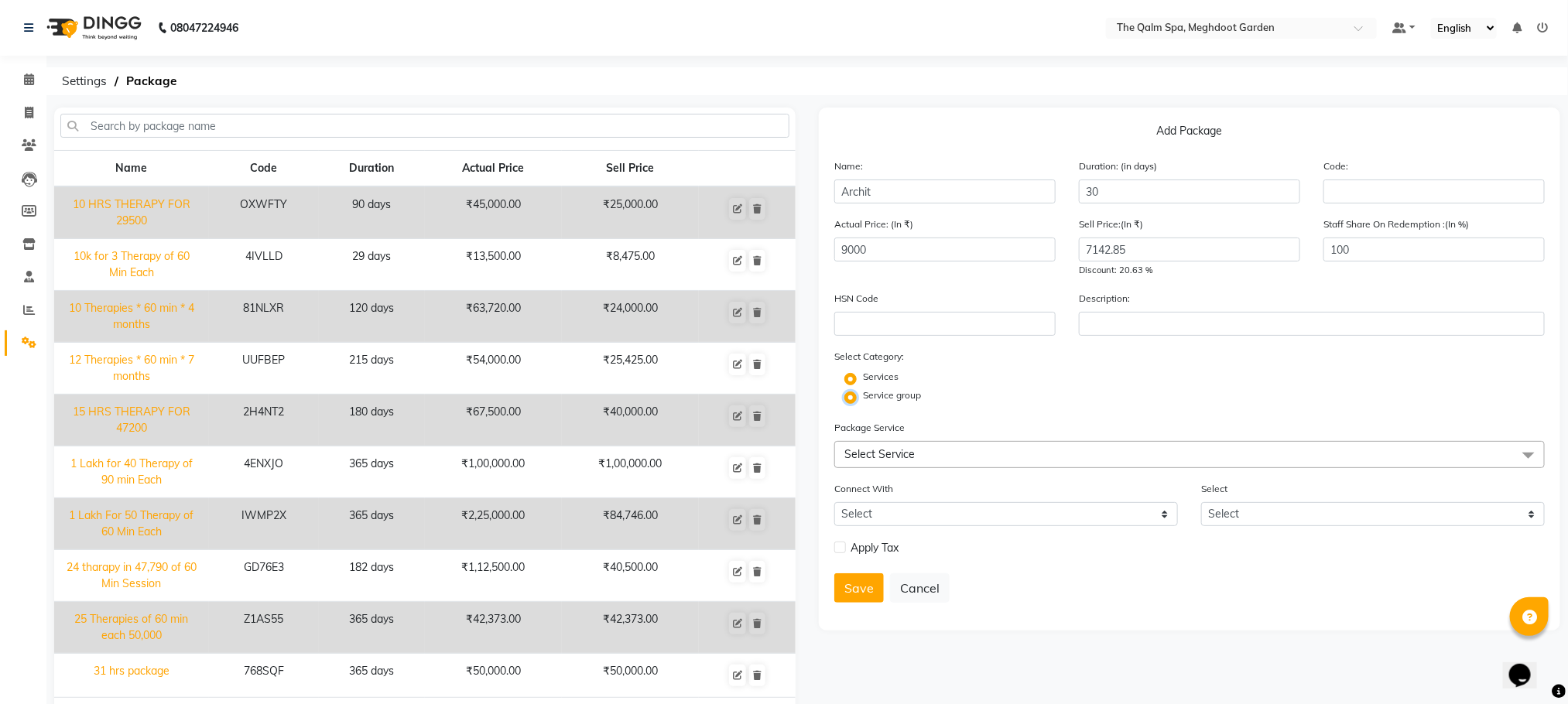
radio input "false"
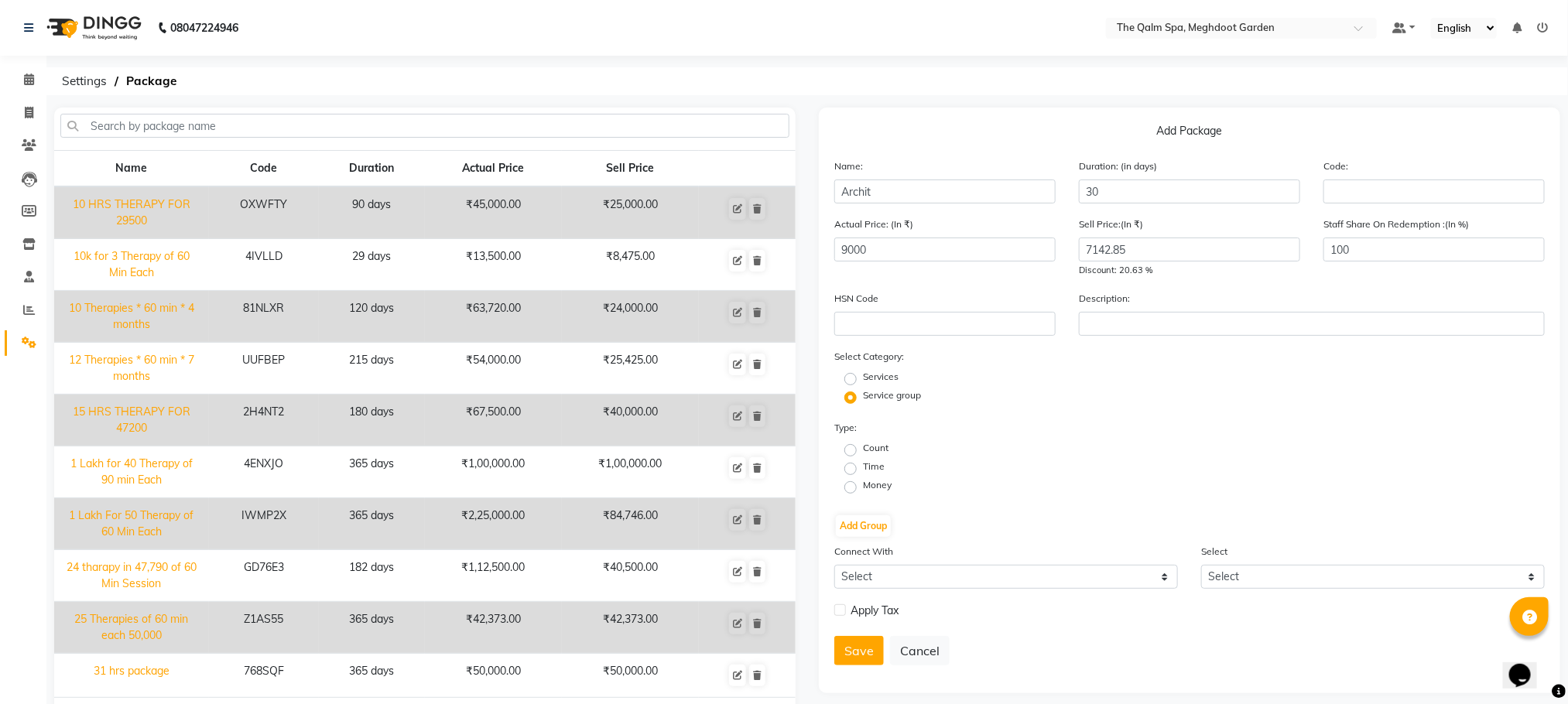
click at [859, 469] on fieldset "Time" at bounding box center [867, 469] width 34 height 19
click at [863, 465] on label "Time" at bounding box center [874, 467] width 22 height 14
click at [851, 465] on input "Time" at bounding box center [855, 468] width 10 height 10
radio input "true"
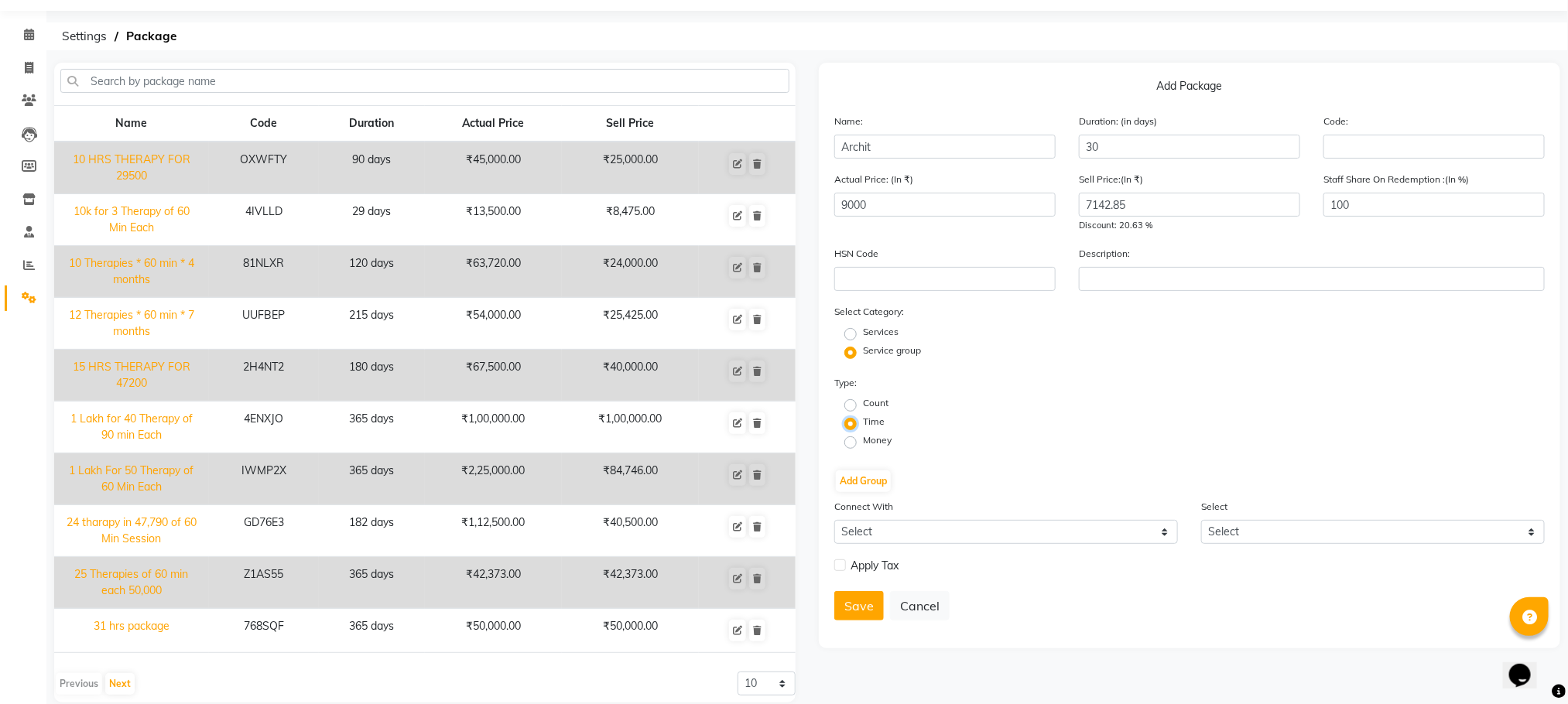
scroll to position [70, 0]
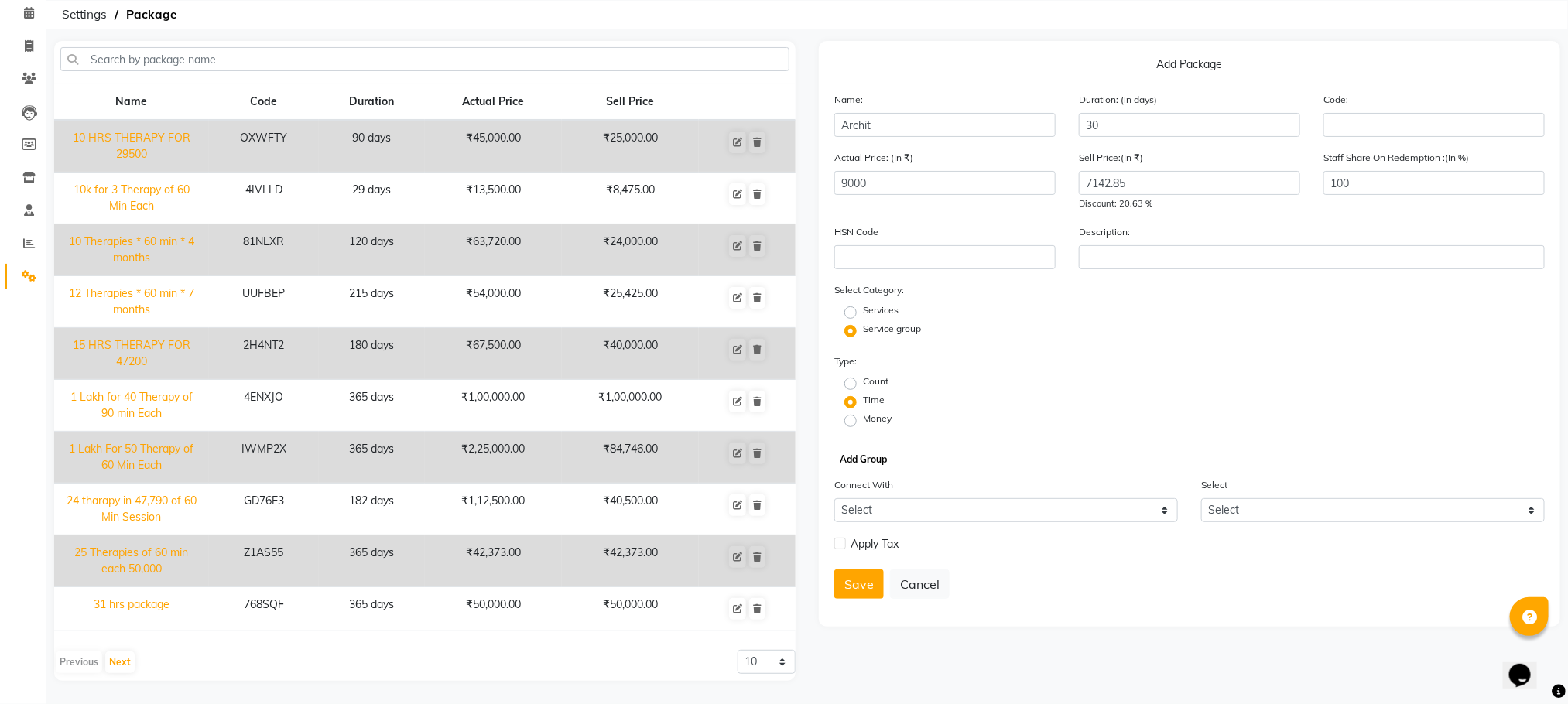
click at [871, 456] on button "Add Group" at bounding box center [863, 460] width 55 height 22
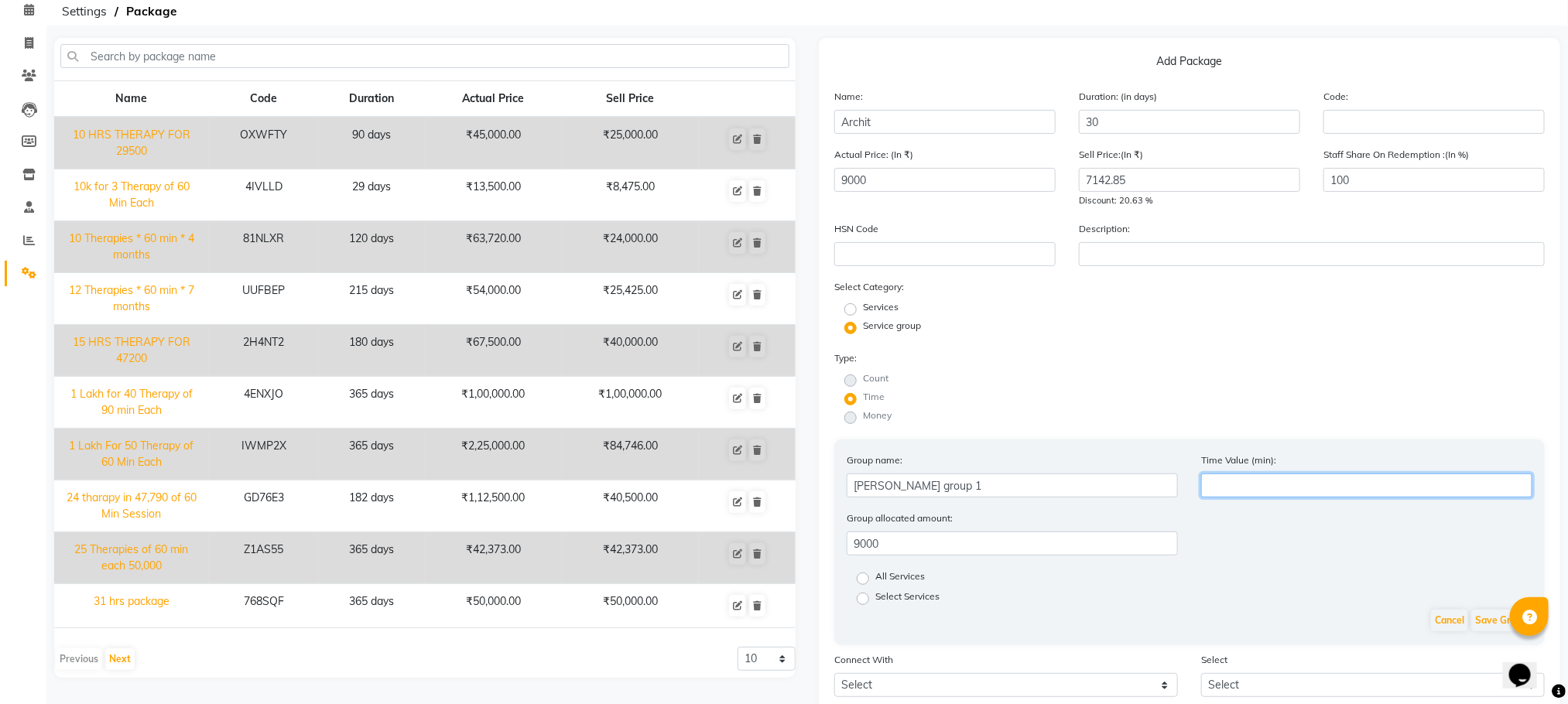
click at [1219, 483] on input "number" at bounding box center [1367, 486] width 331 height 24
type input "2"
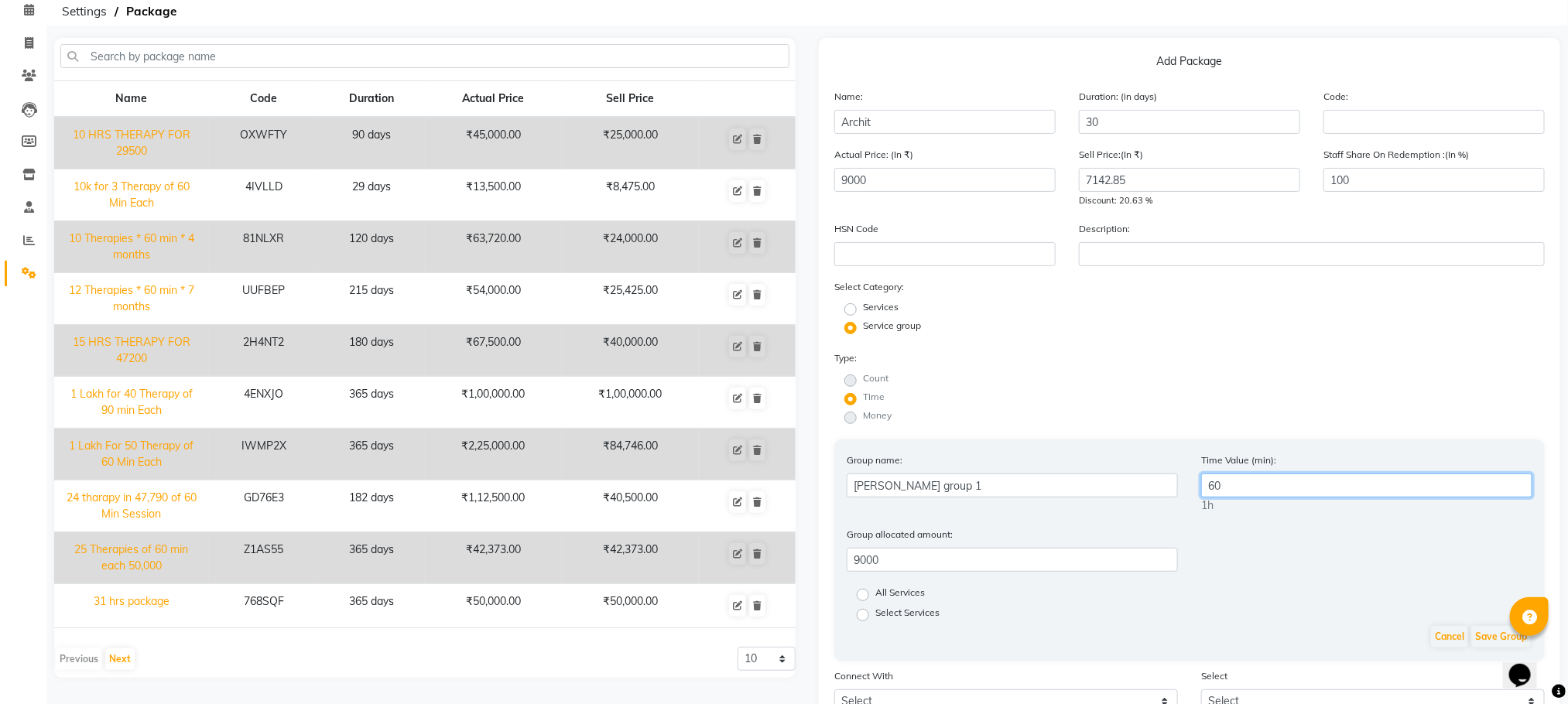
type input "6"
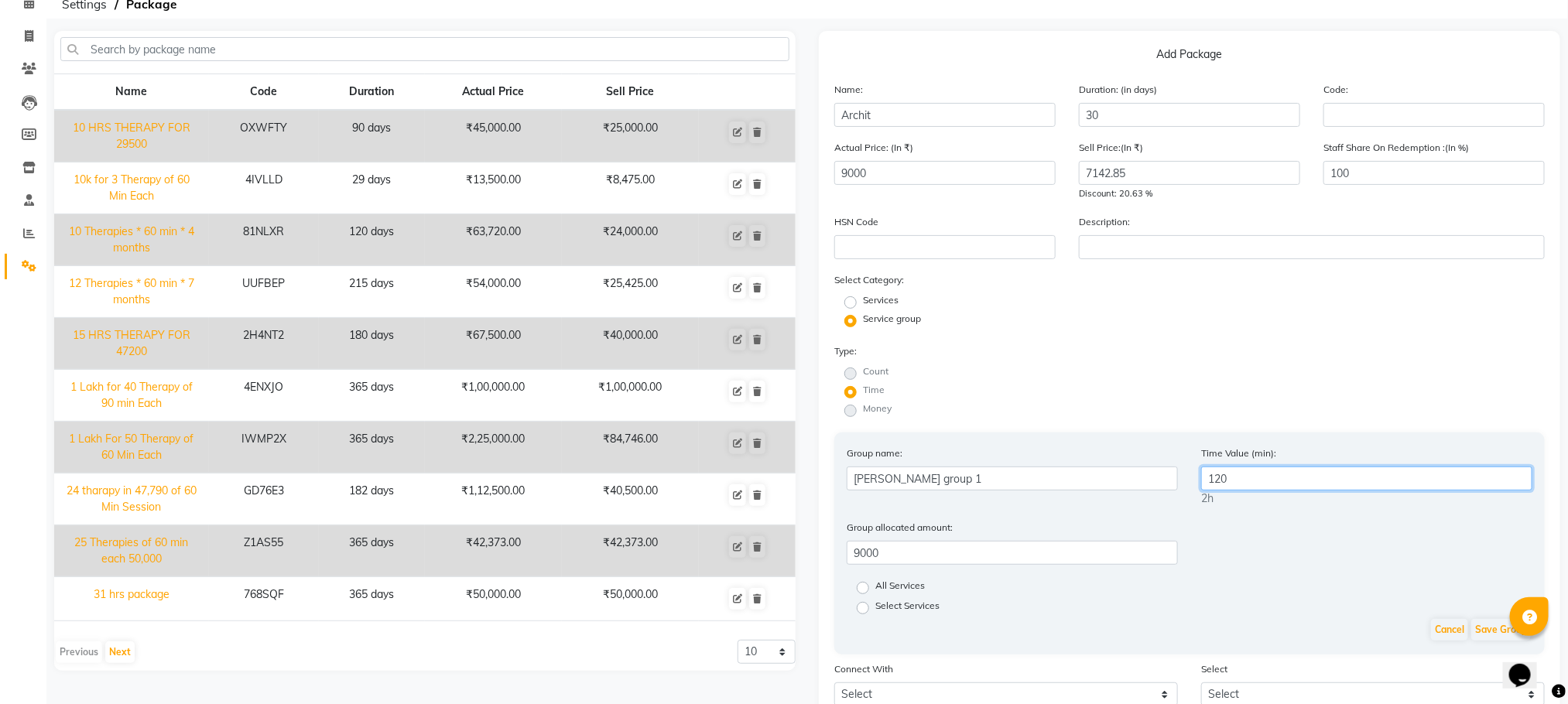
scroll to position [186, 0]
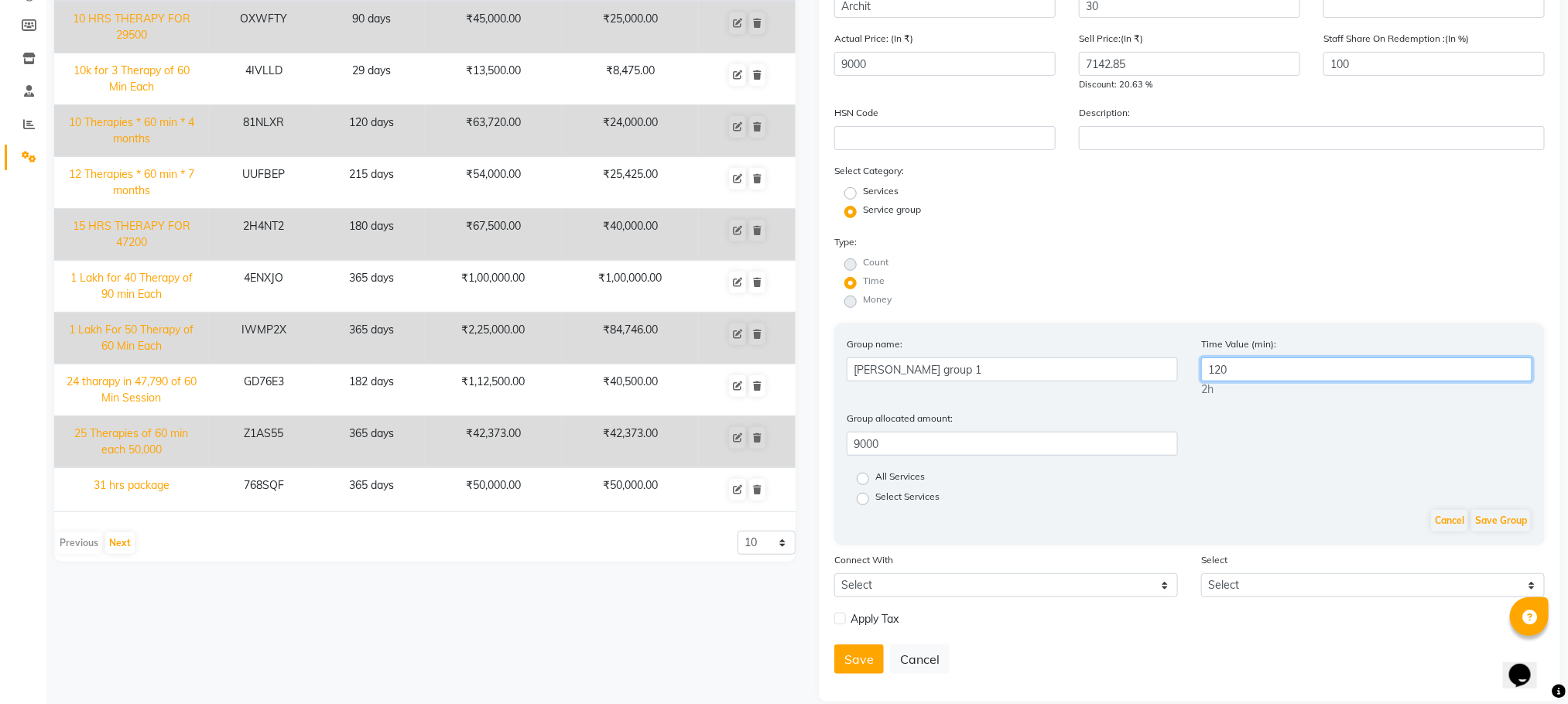
type input "120"
click at [876, 471] on label "All Services" at bounding box center [900, 479] width 49 height 19
click at [865, 473] on input "All Services" at bounding box center [868, 478] width 10 height 10
radio input "true"
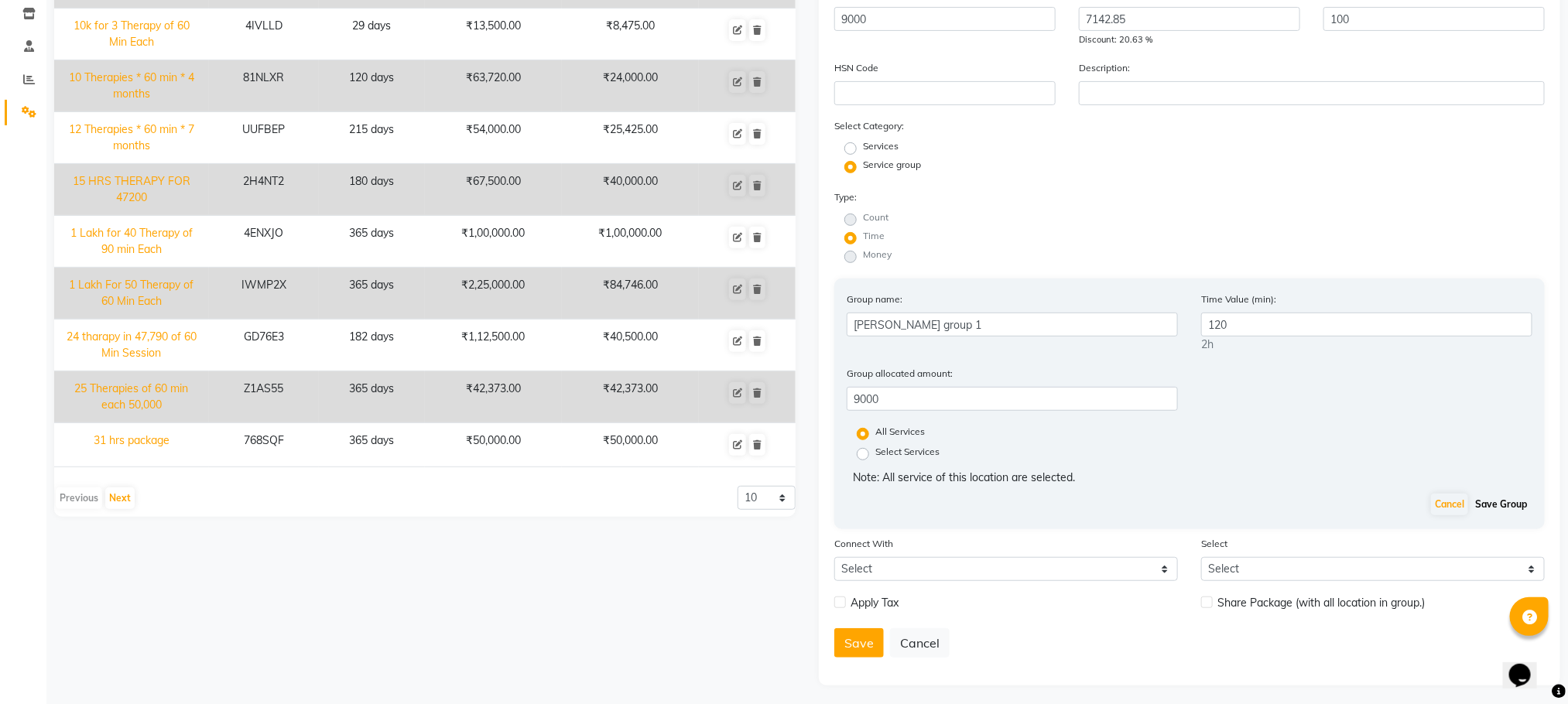
click at [1483, 504] on button "Save Group" at bounding box center [1501, 504] width 60 height 22
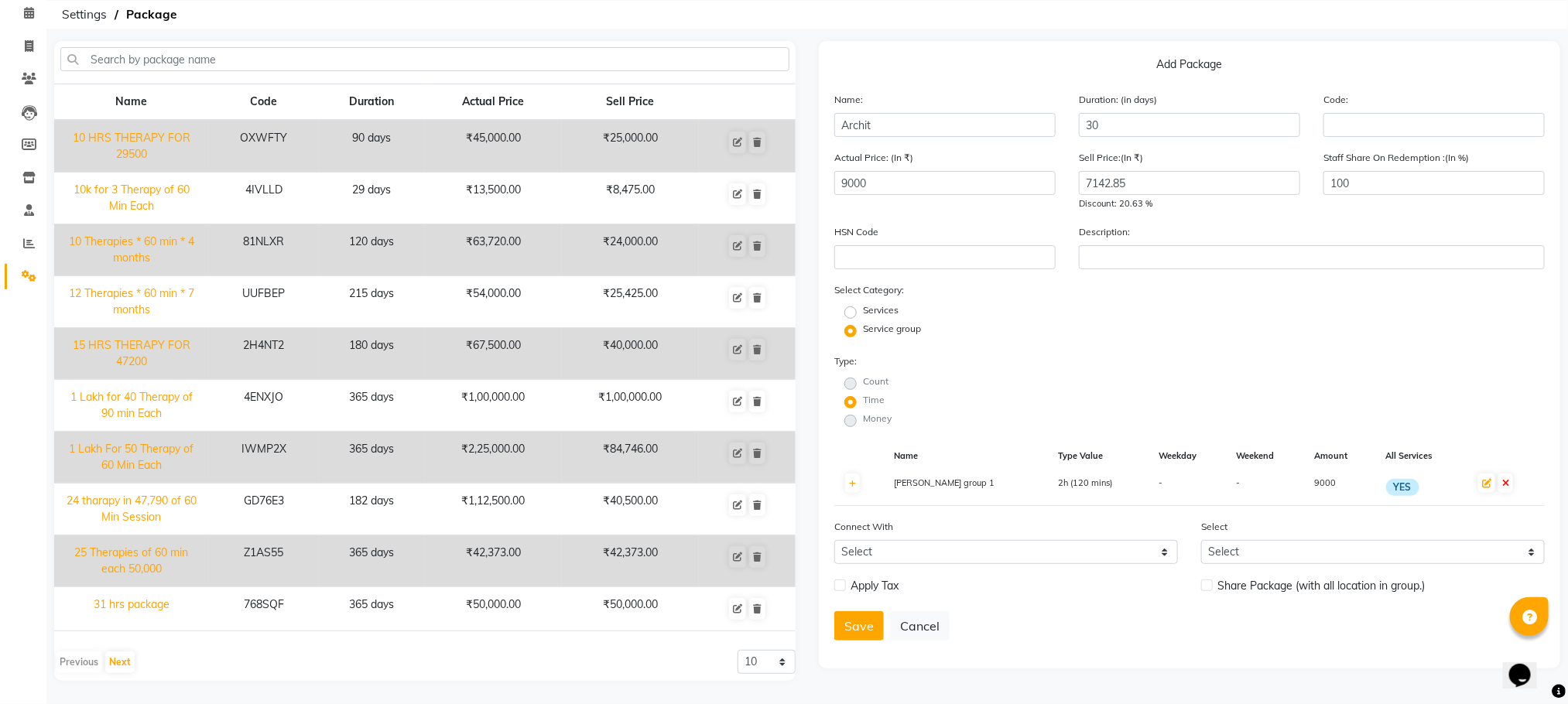
click at [878, 578] on span "Apply Tax" at bounding box center [874, 586] width 48 height 16
click at [840, 580] on label at bounding box center [840, 585] width 12 height 12
click at [840, 581] on input "checkbox" at bounding box center [839, 586] width 10 height 10
checkbox input "true"
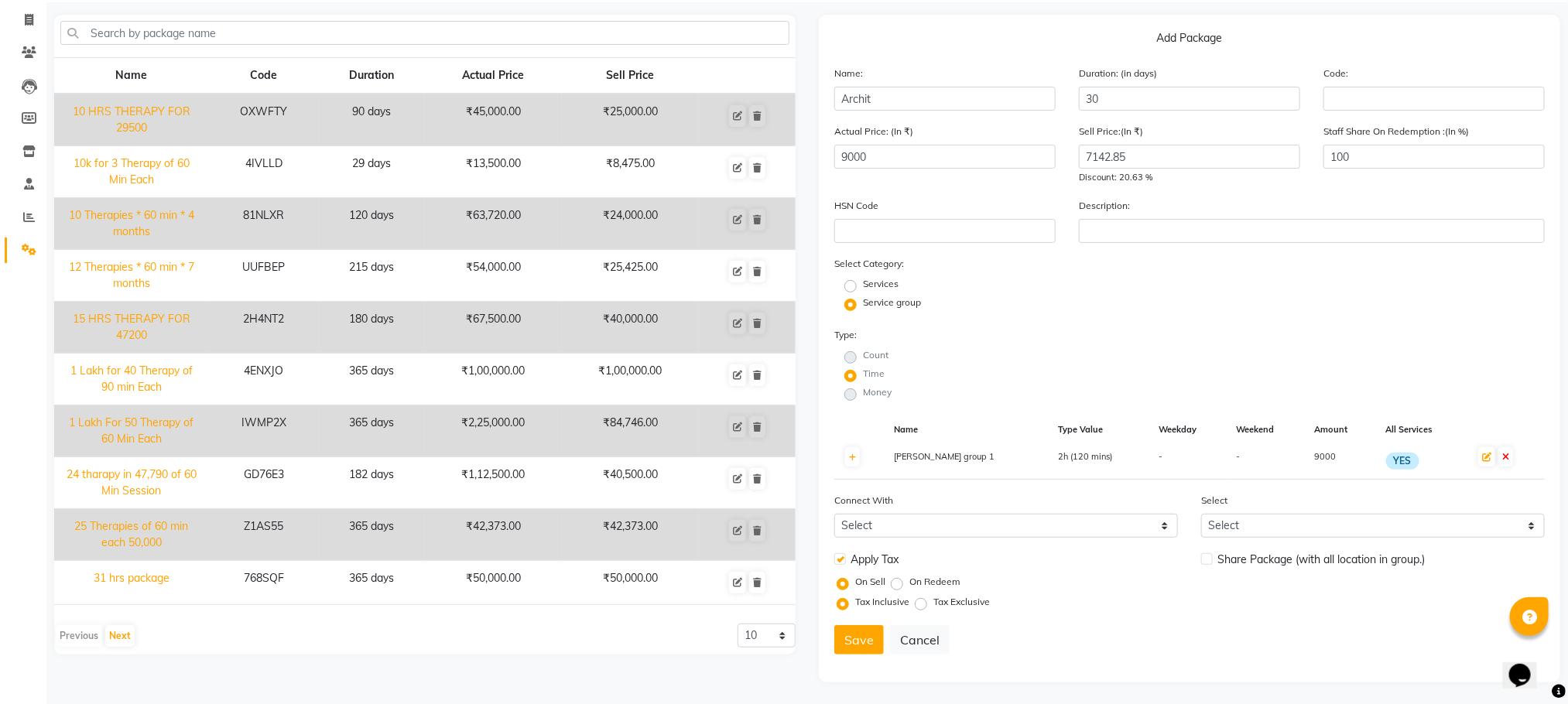
click at [934, 597] on label "Tax Exclusive" at bounding box center [962, 602] width 56 height 14
click at [919, 597] on input "Tax Exclusive" at bounding box center [924, 602] width 11 height 11
radio input "true"
click at [869, 631] on button "Save" at bounding box center [858, 640] width 49 height 30
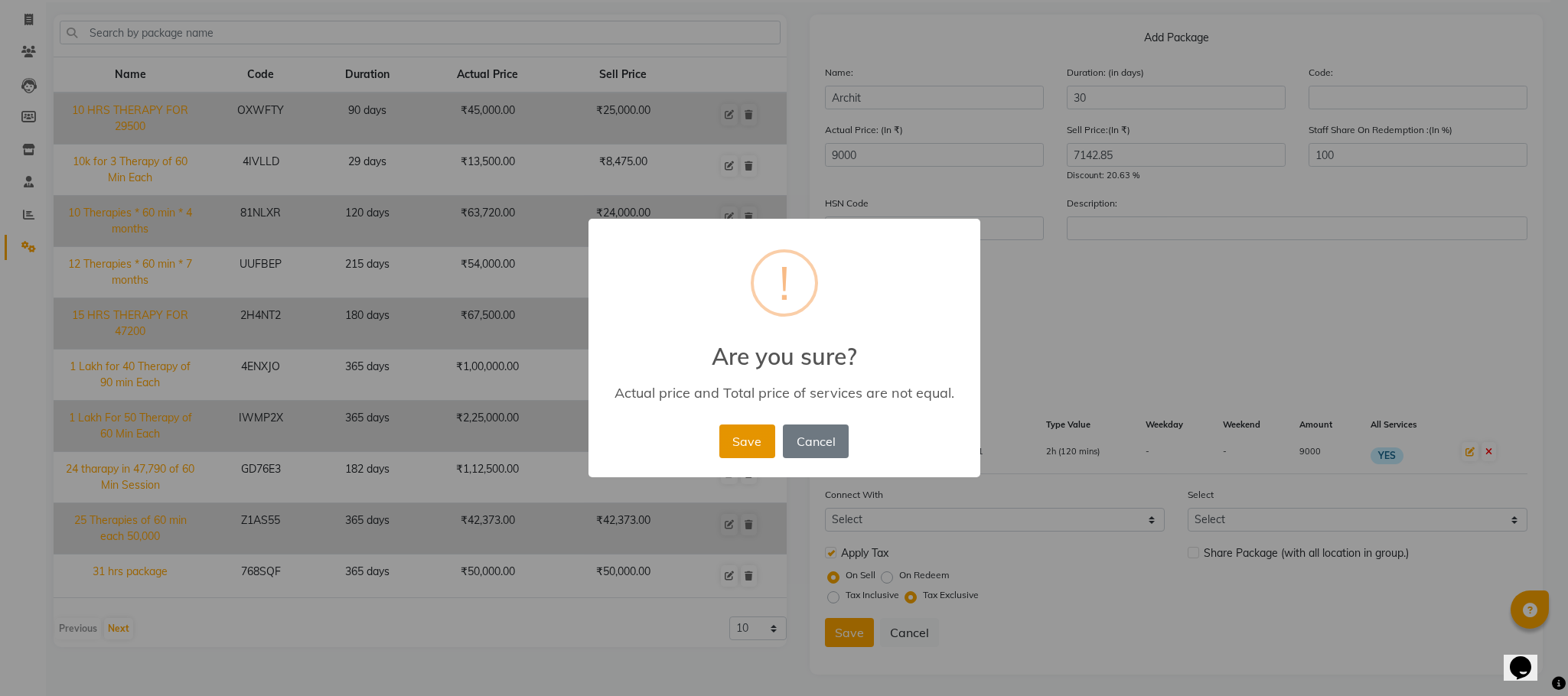
click at [757, 437] on button "Save" at bounding box center [747, 441] width 56 height 33
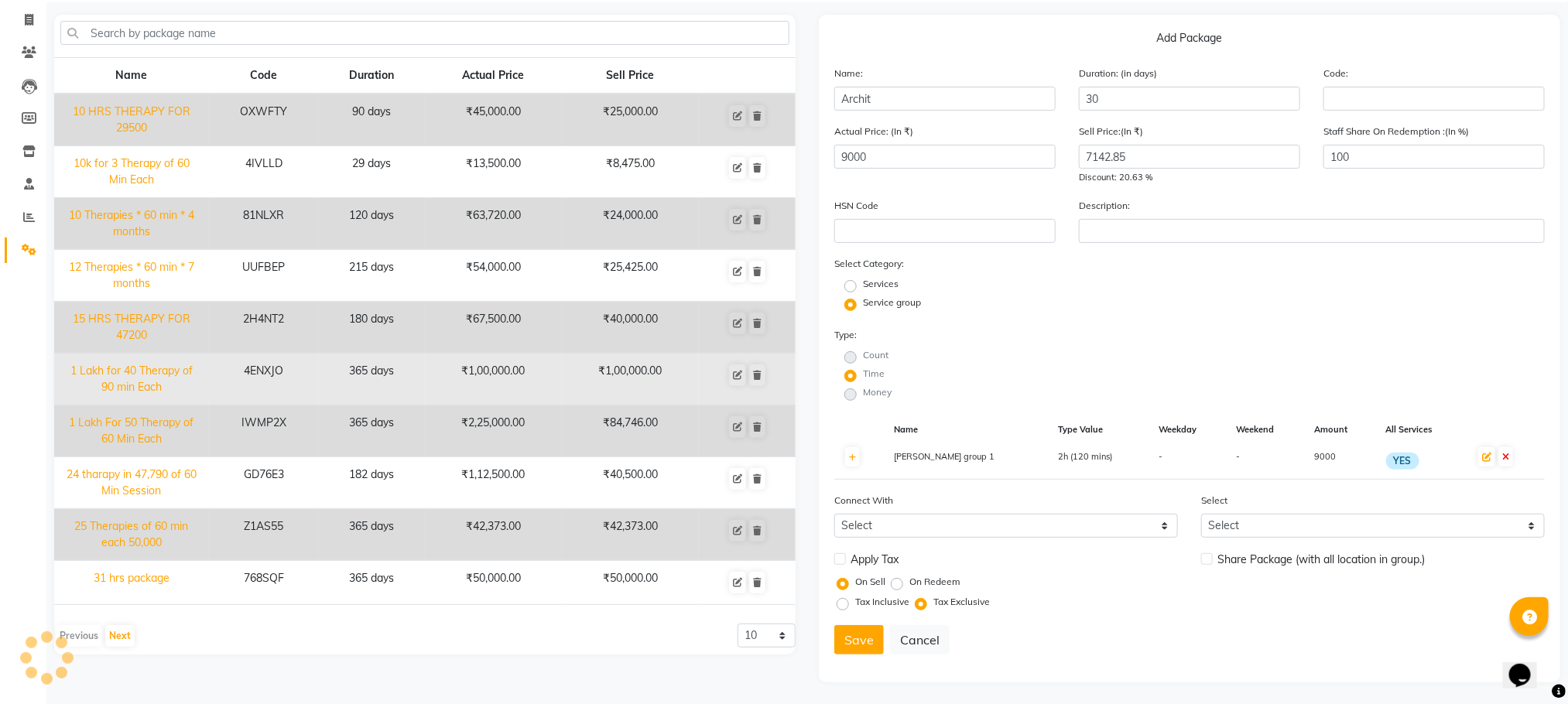
radio input "true"
radio input "false"
select select
checkbox input "false"
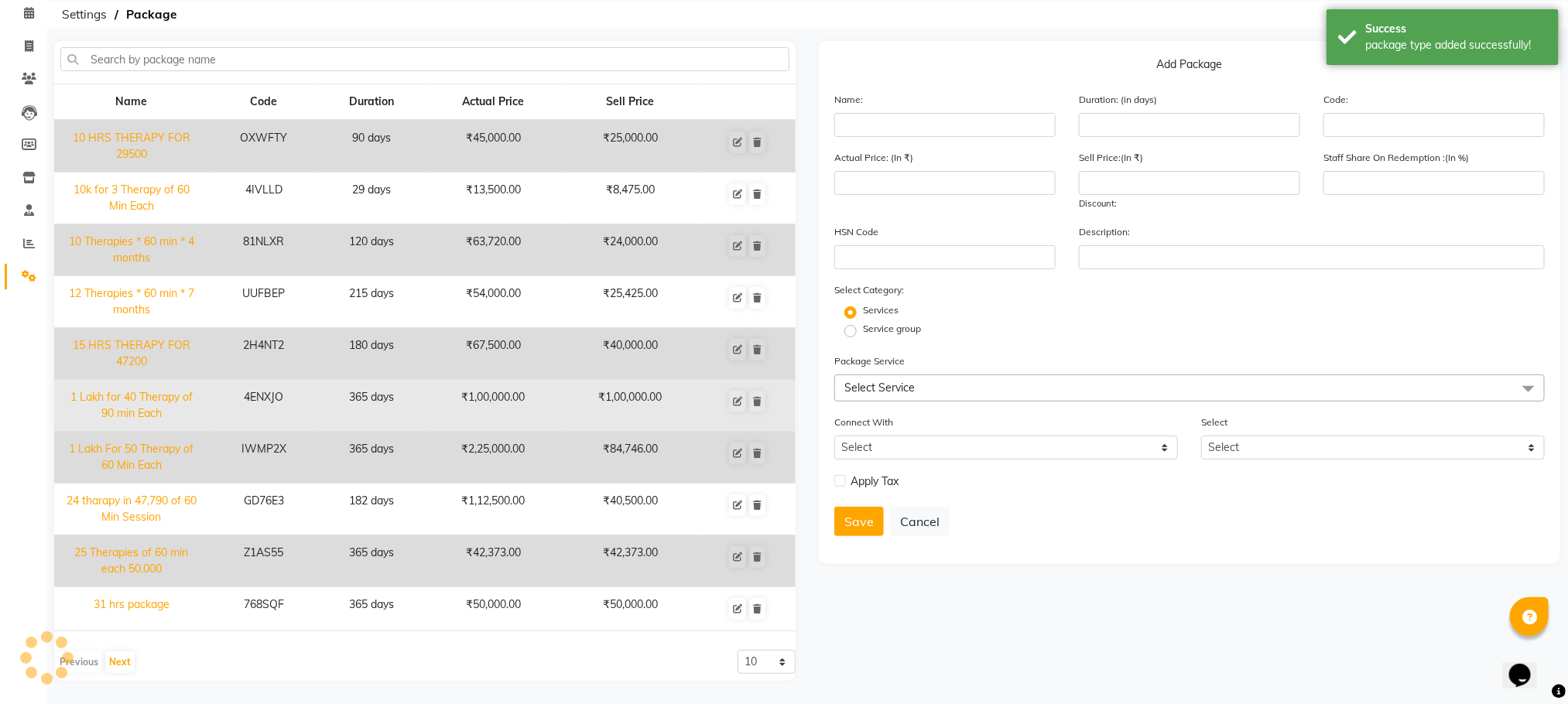
scroll to position [70, 0]
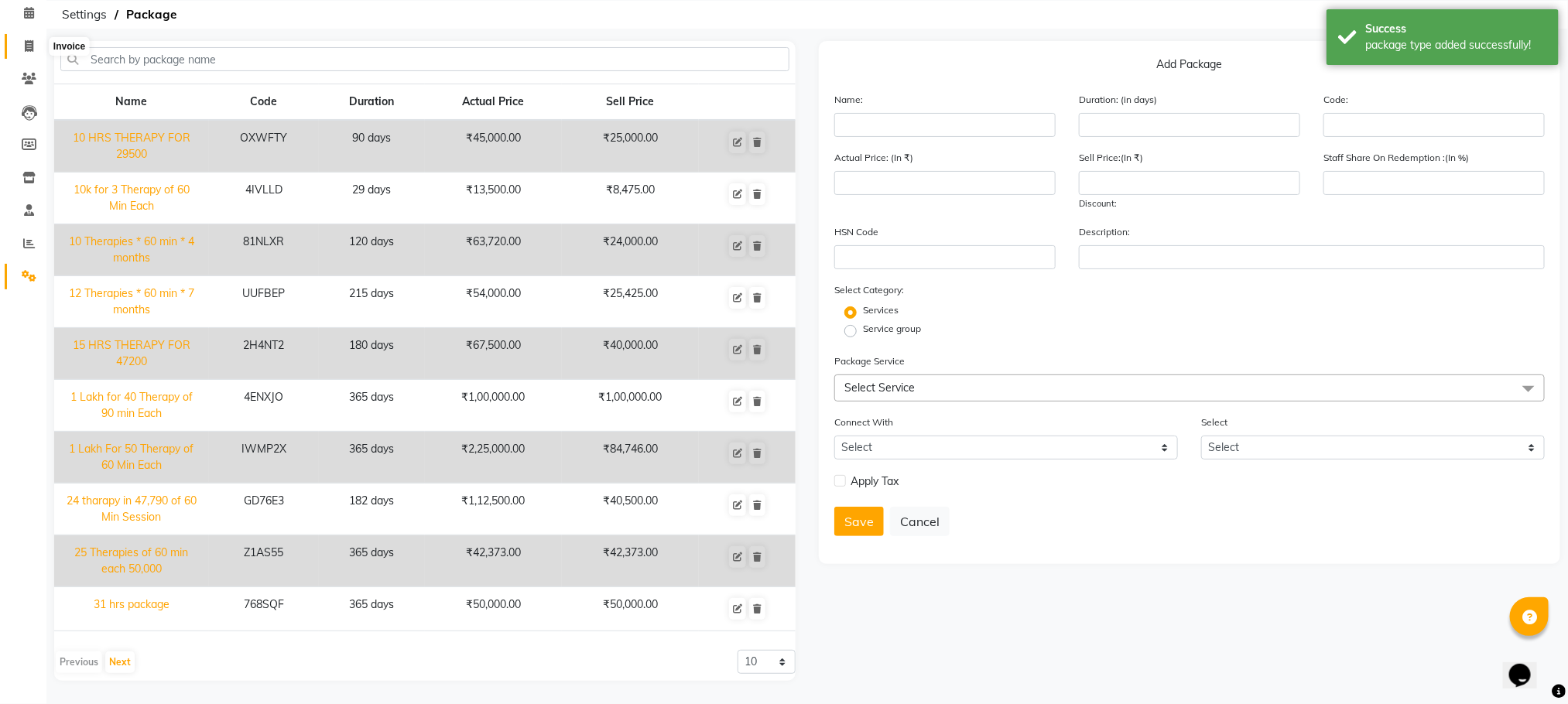
click at [23, 44] on span at bounding box center [29, 46] width 27 height 18
select select "service"
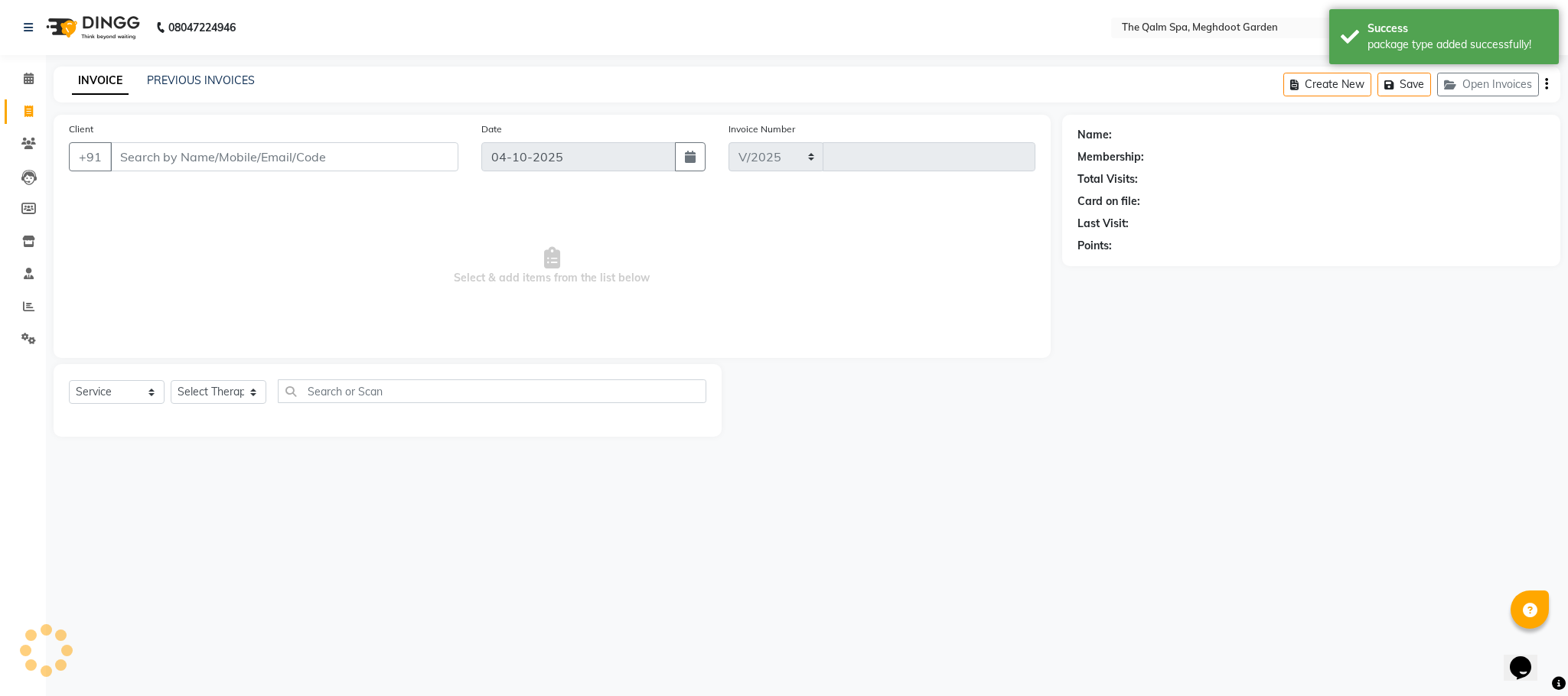
select select "6401"
type input "2247"
click at [170, 155] on input "Client" at bounding box center [284, 157] width 348 height 29
type input "9826062998"
click at [150, 397] on select "Select Service Product Membership Package Voucher Prepaid Gift Card" at bounding box center [117, 392] width 96 height 24
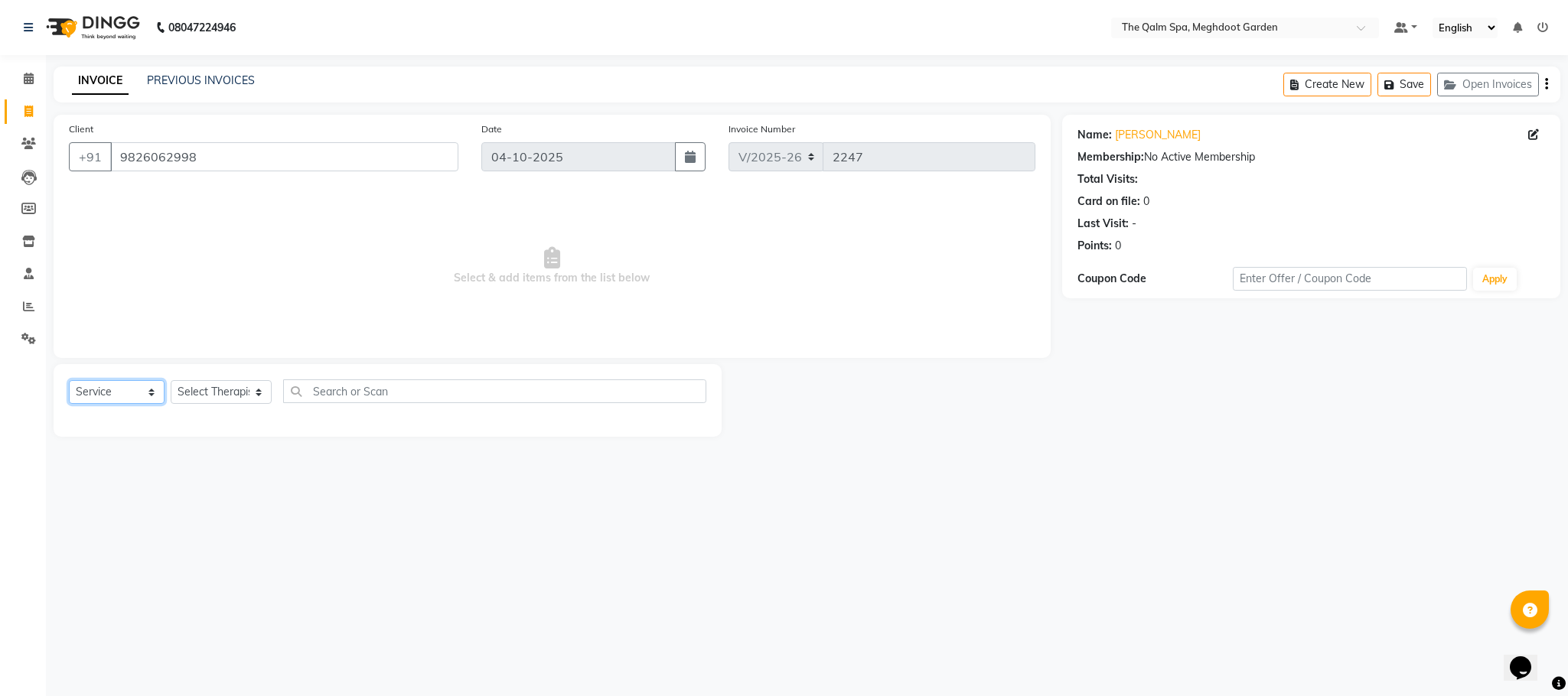
select select "V"
click at [69, 381] on select "Select Service Product Membership Package Voucher Prepaid Gift Card" at bounding box center [117, 392] width 96 height 24
click at [214, 393] on select "Select Therapist [PERSON_NAME] [PERSON_NAME] daffi [PERSON_NAME] Dongdongi Eshu…" at bounding box center [221, 392] width 101 height 24
select select "83135"
click at [170, 381] on select "Select Therapist [PERSON_NAME] [PERSON_NAME] daffi [PERSON_NAME] Dongdongi Eshu…" at bounding box center [221, 392] width 101 height 24
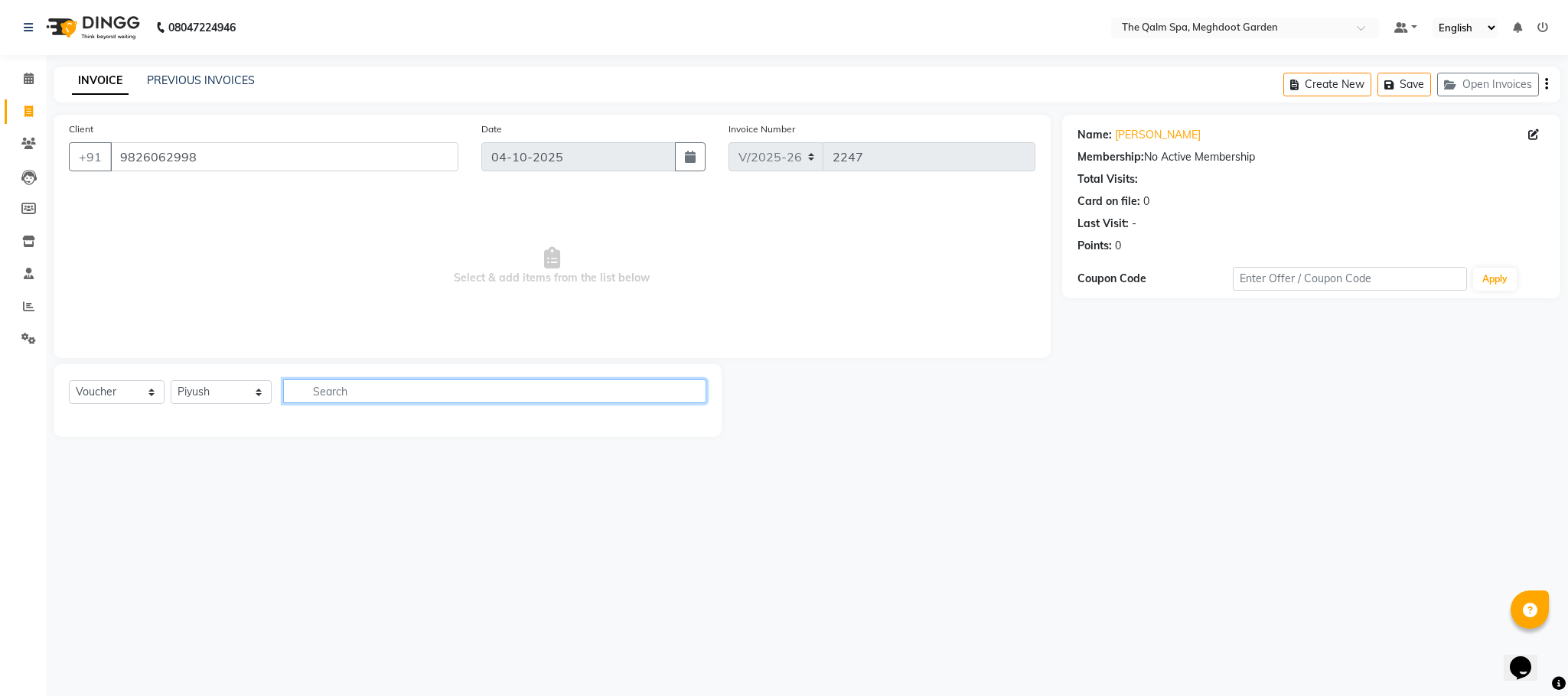
click at [340, 397] on input "text" at bounding box center [495, 391] width 423 height 24
type input "arc"
click at [132, 388] on select "Select Service Product Membership Package Voucher Prepaid Gift Card" at bounding box center [117, 392] width 96 height 24
select select "package"
click at [69, 381] on select "Select Service Product Membership Package Voucher Prepaid Gift Card" at bounding box center [117, 392] width 96 height 24
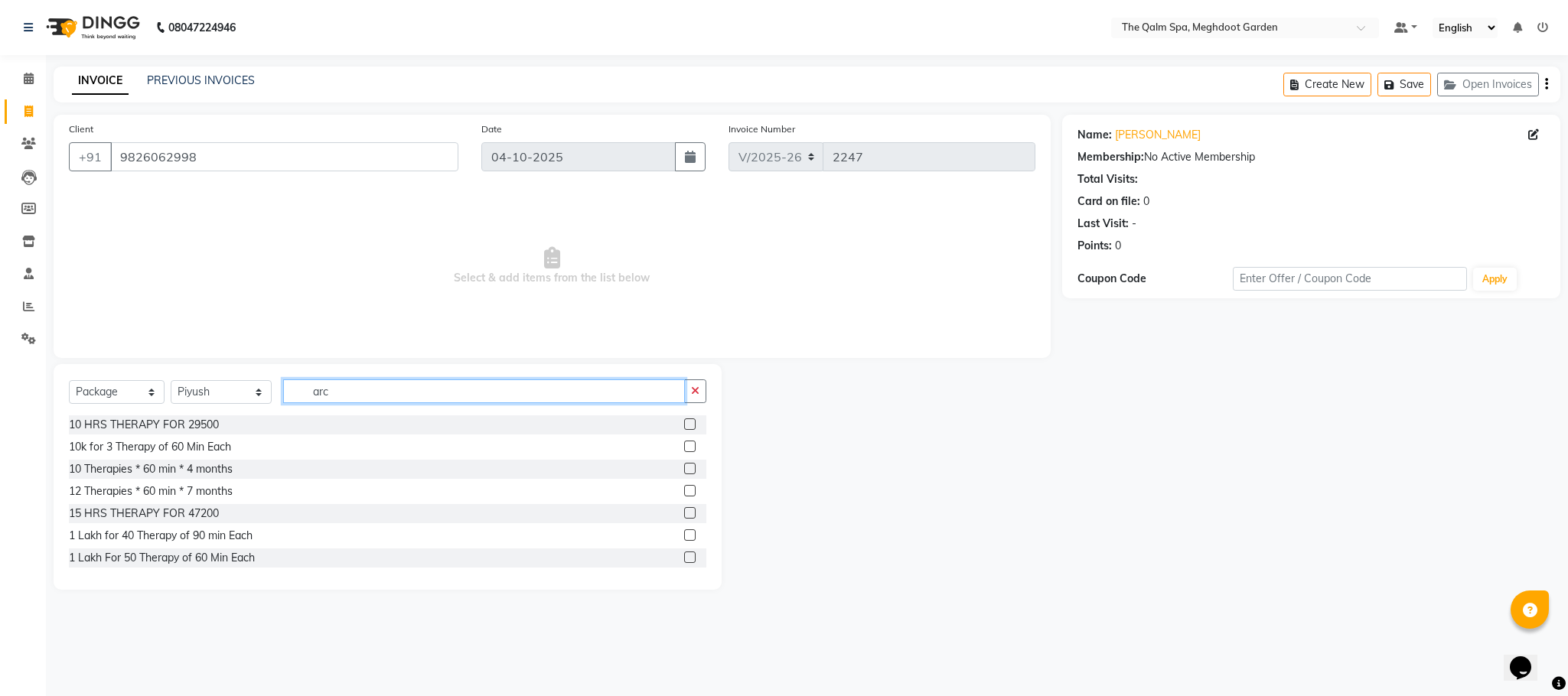
click at [348, 397] on input "arc" at bounding box center [484, 391] width 402 height 24
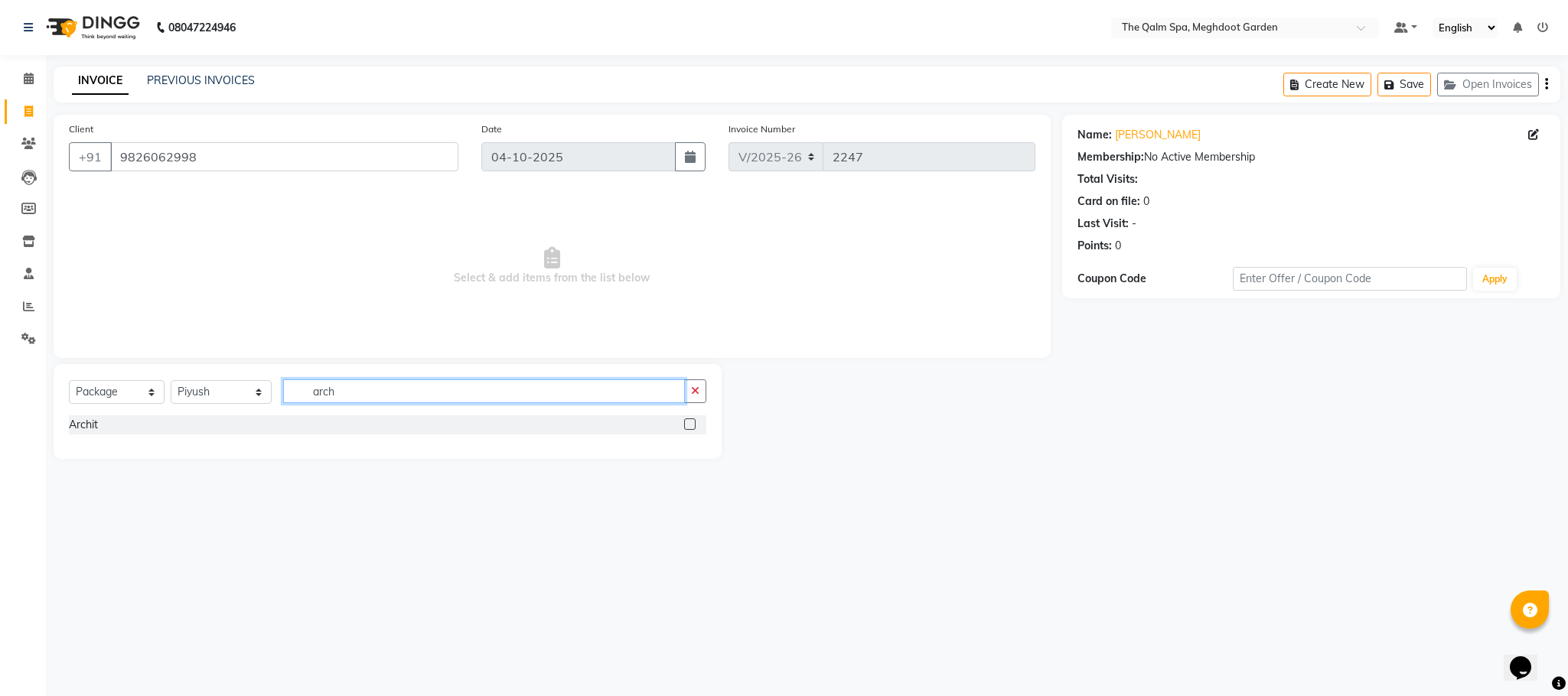
type input "arch"
click at [682, 424] on div "Archit" at bounding box center [387, 425] width 637 height 19
click at [691, 422] on label at bounding box center [689, 423] width 12 height 12
click at [691, 422] on input "checkbox" at bounding box center [688, 424] width 10 height 10
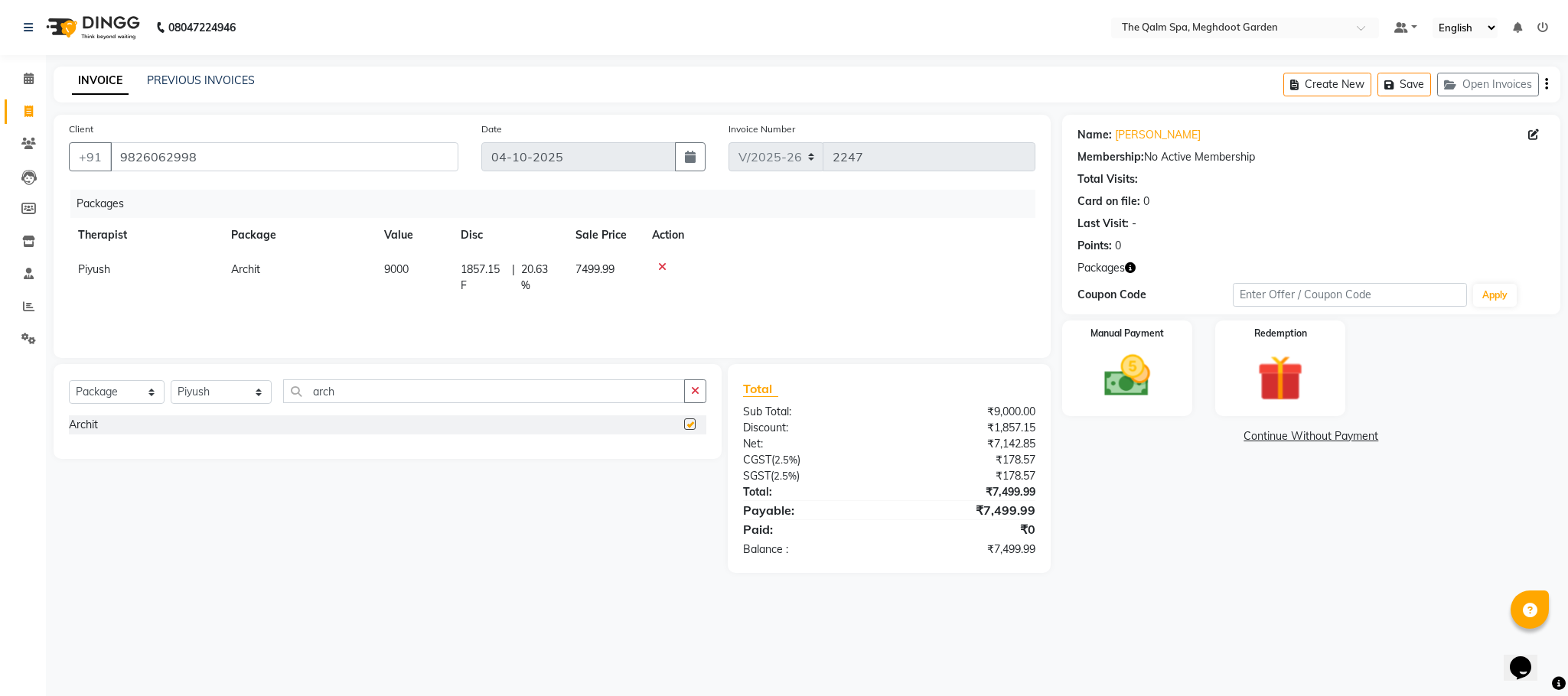
checkbox input "false"
click at [1126, 374] on img at bounding box center [1127, 376] width 78 height 55
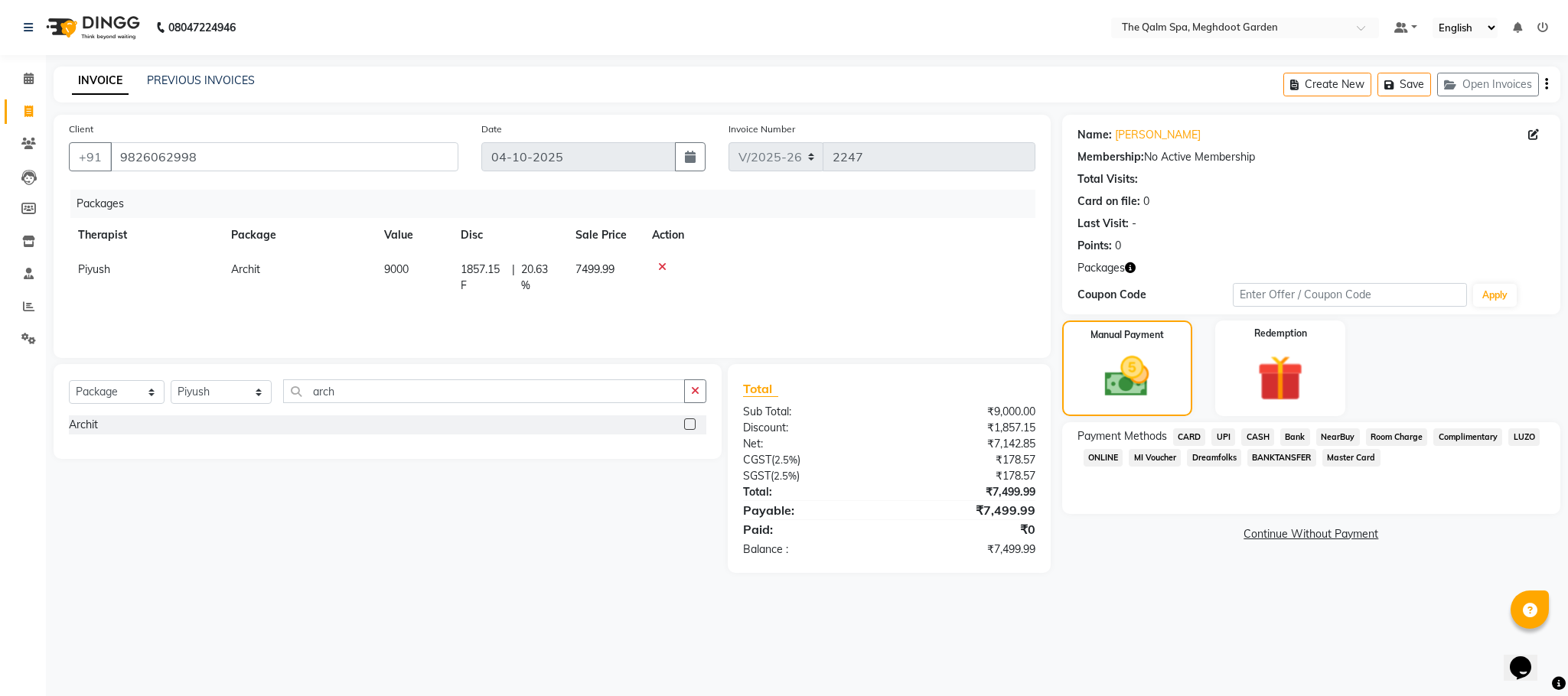
click at [1217, 434] on span "UPI" at bounding box center [1223, 437] width 24 height 18
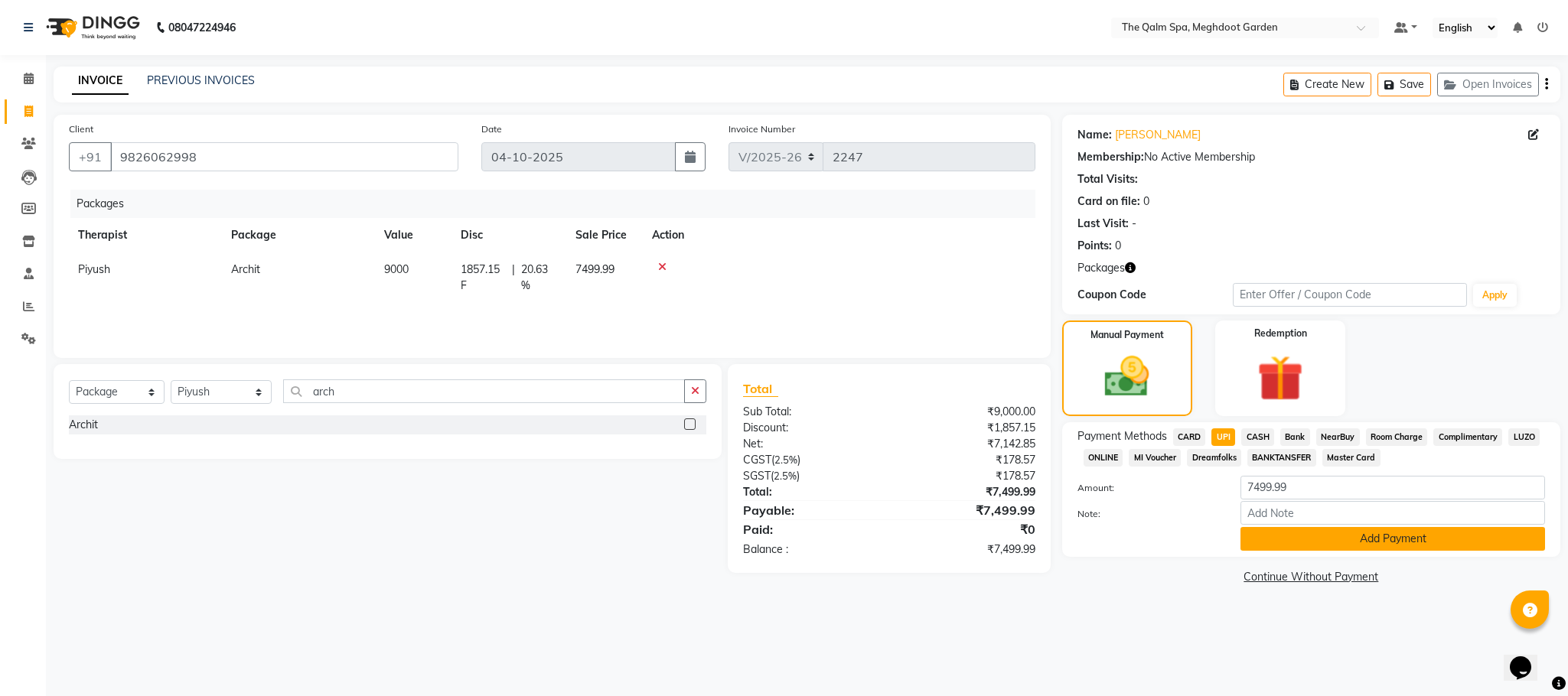
click at [1319, 540] on button "Add Payment" at bounding box center [1392, 539] width 304 height 24
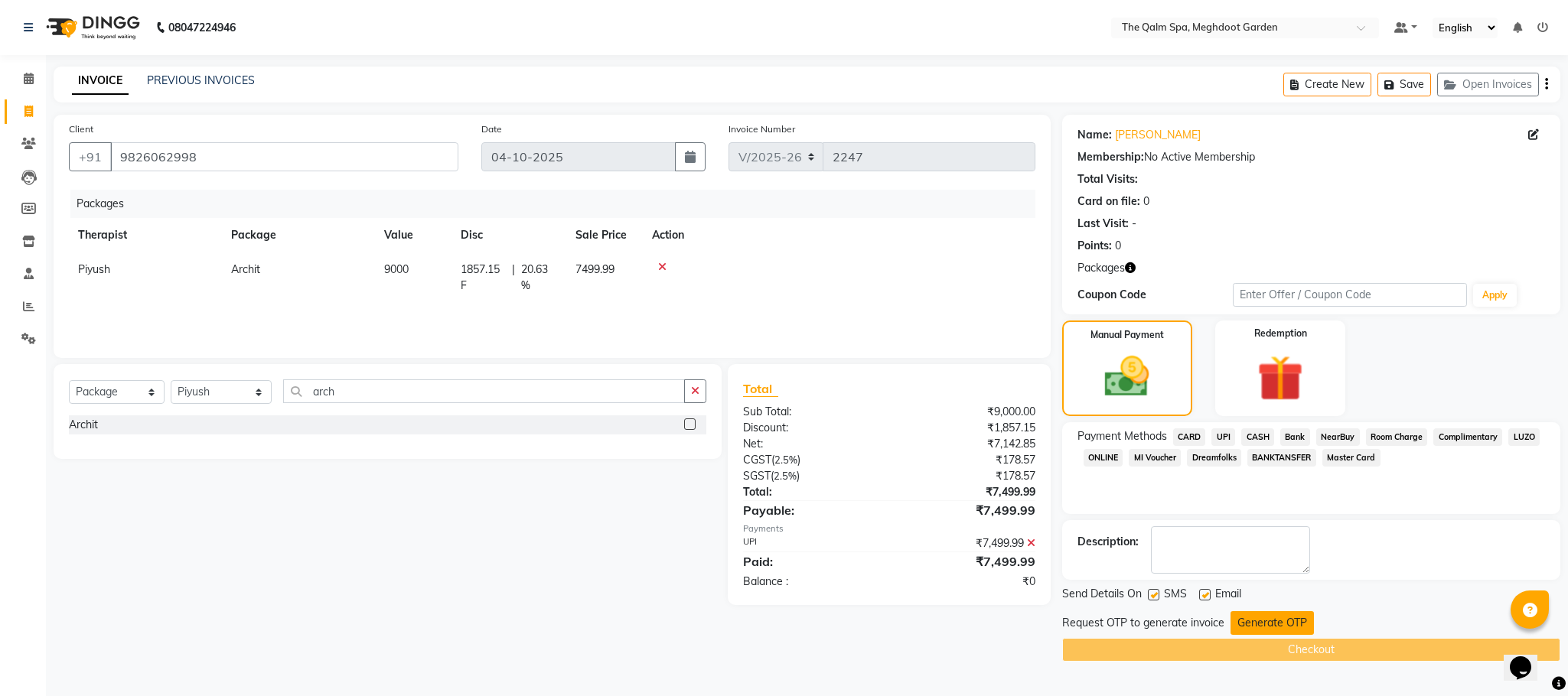
click at [1272, 627] on button "Generate OTP" at bounding box center [1272, 623] width 84 height 24
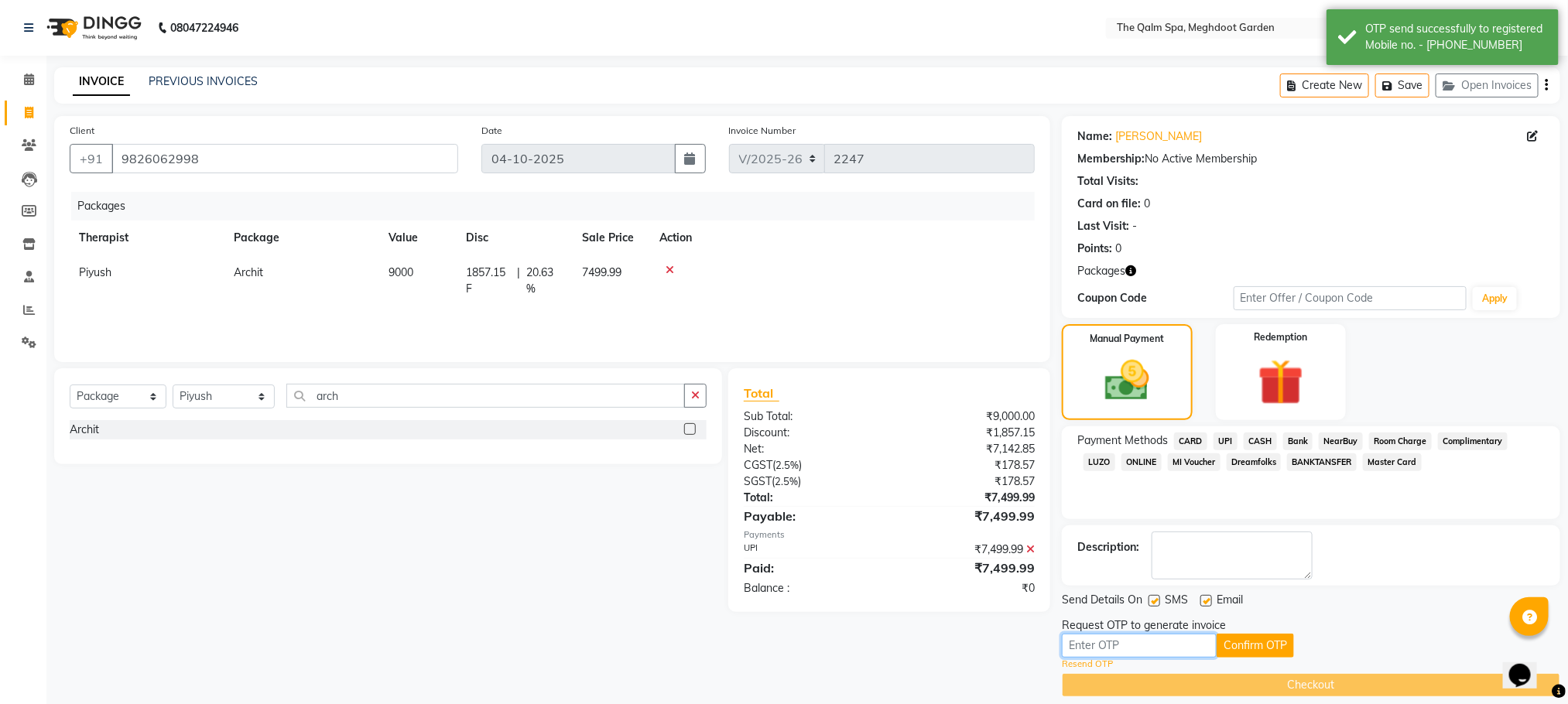
click at [1180, 641] on input "text" at bounding box center [1140, 645] width 155 height 24
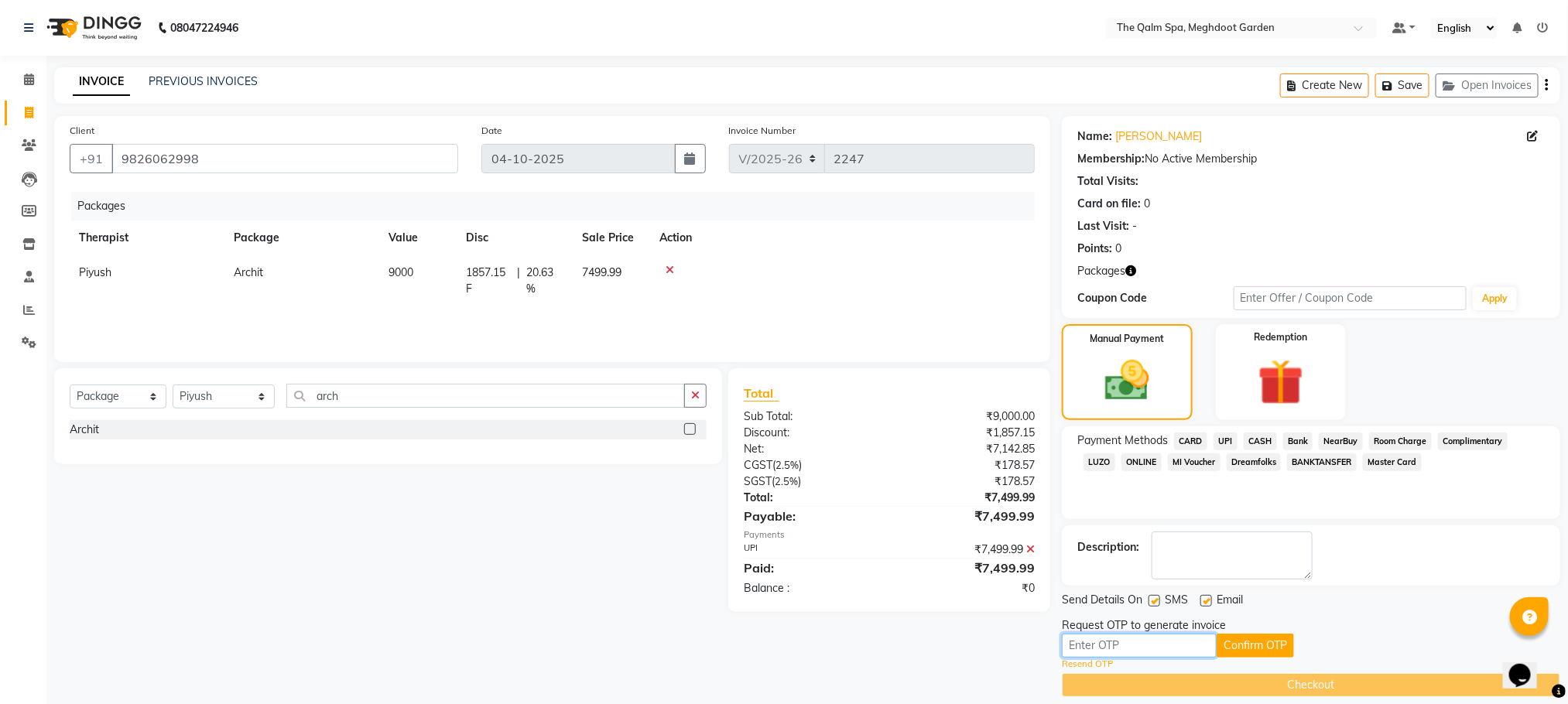
type input "3950"
click at [1266, 651] on button "Confirm OTP" at bounding box center [1255, 645] width 78 height 24
drag, startPoint x: 1149, startPoint y: 641, endPoint x: 1017, endPoint y: 655, distance: 132.7
click at [1017, 655] on div "Client [PHONE_NUMBER] Date [DATE] Invoice Number V/2025 V/[PHONE_NUMBER] Packag…" at bounding box center [807, 406] width 1530 height 581
click at [1113, 648] on input "text" at bounding box center [1140, 645] width 155 height 24
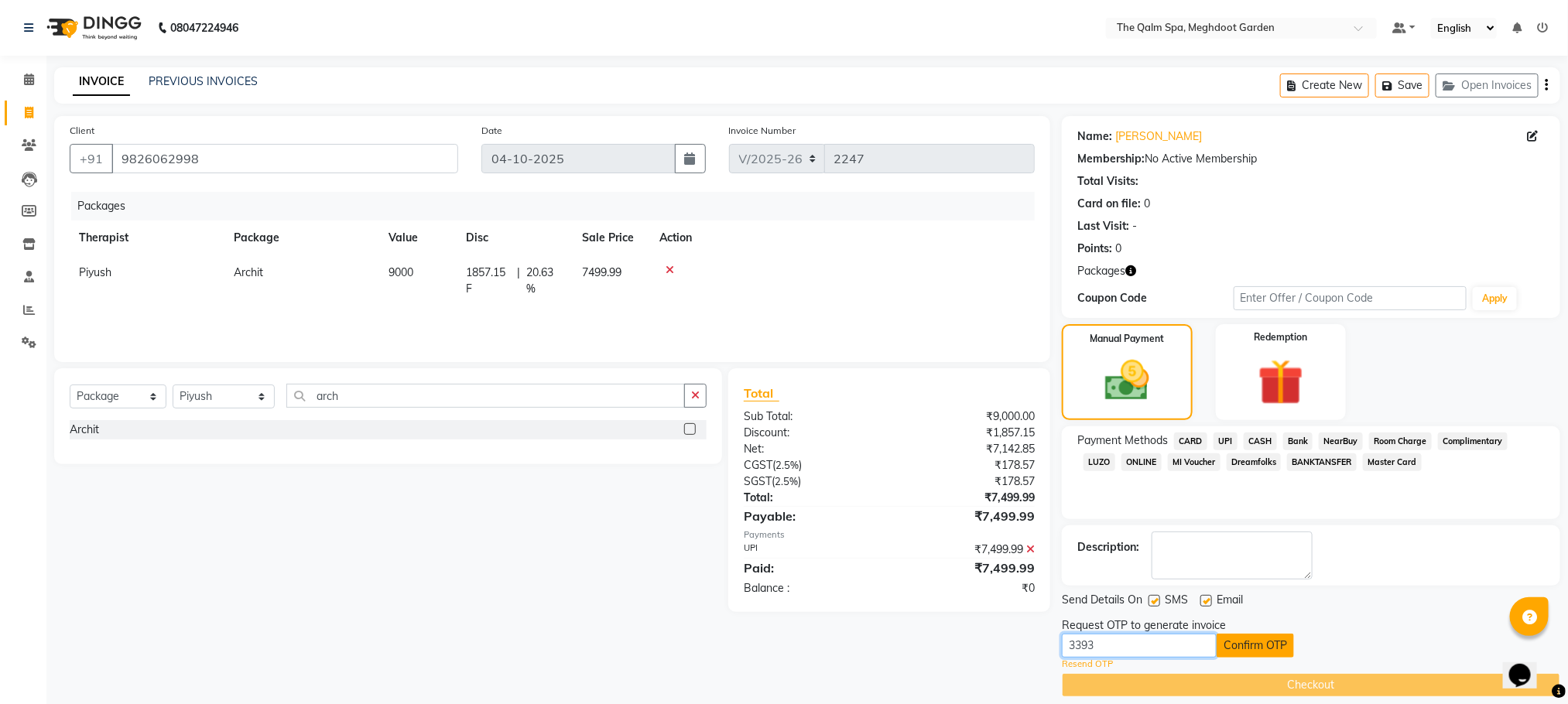
type input "3393"
click at [1233, 643] on button "Confirm OTP" at bounding box center [1255, 645] width 78 height 24
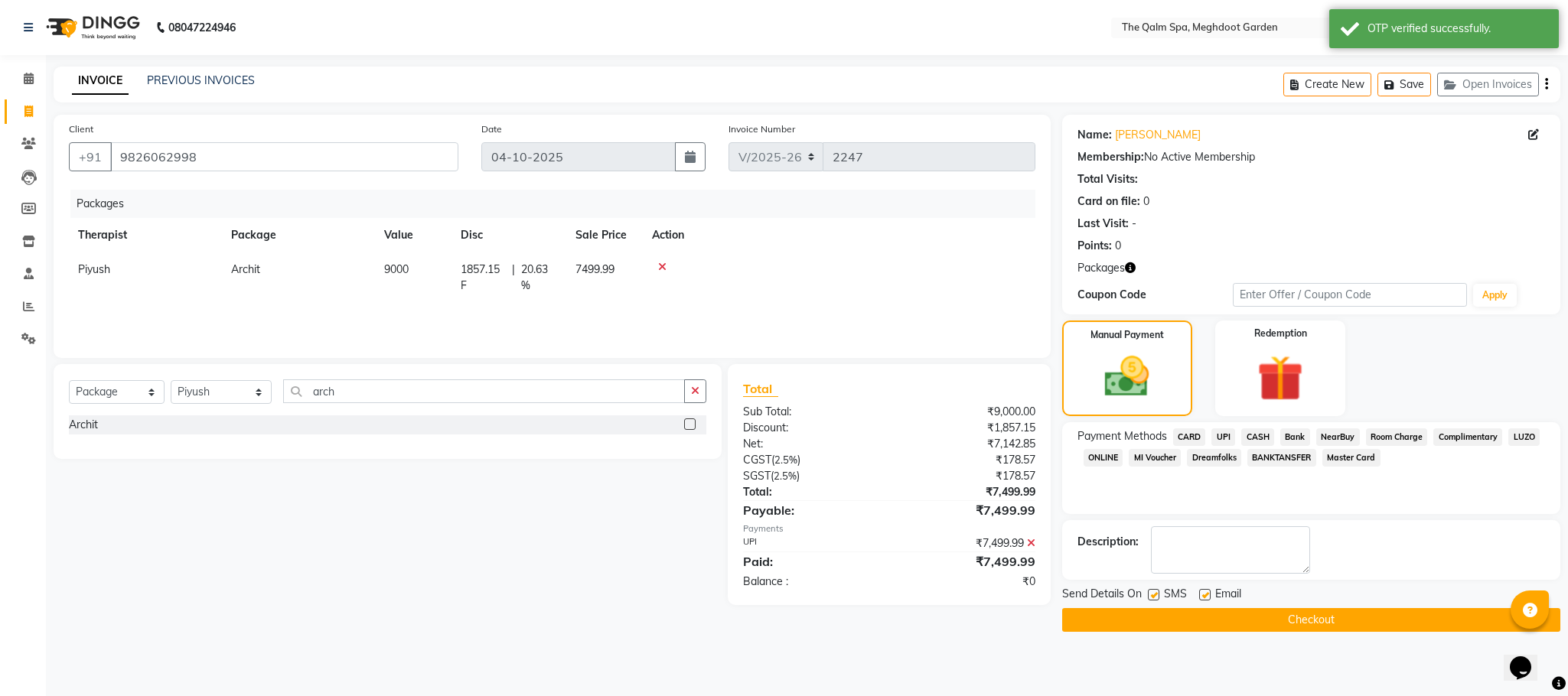
click at [1278, 619] on button "Checkout" at bounding box center [1311, 620] width 498 height 24
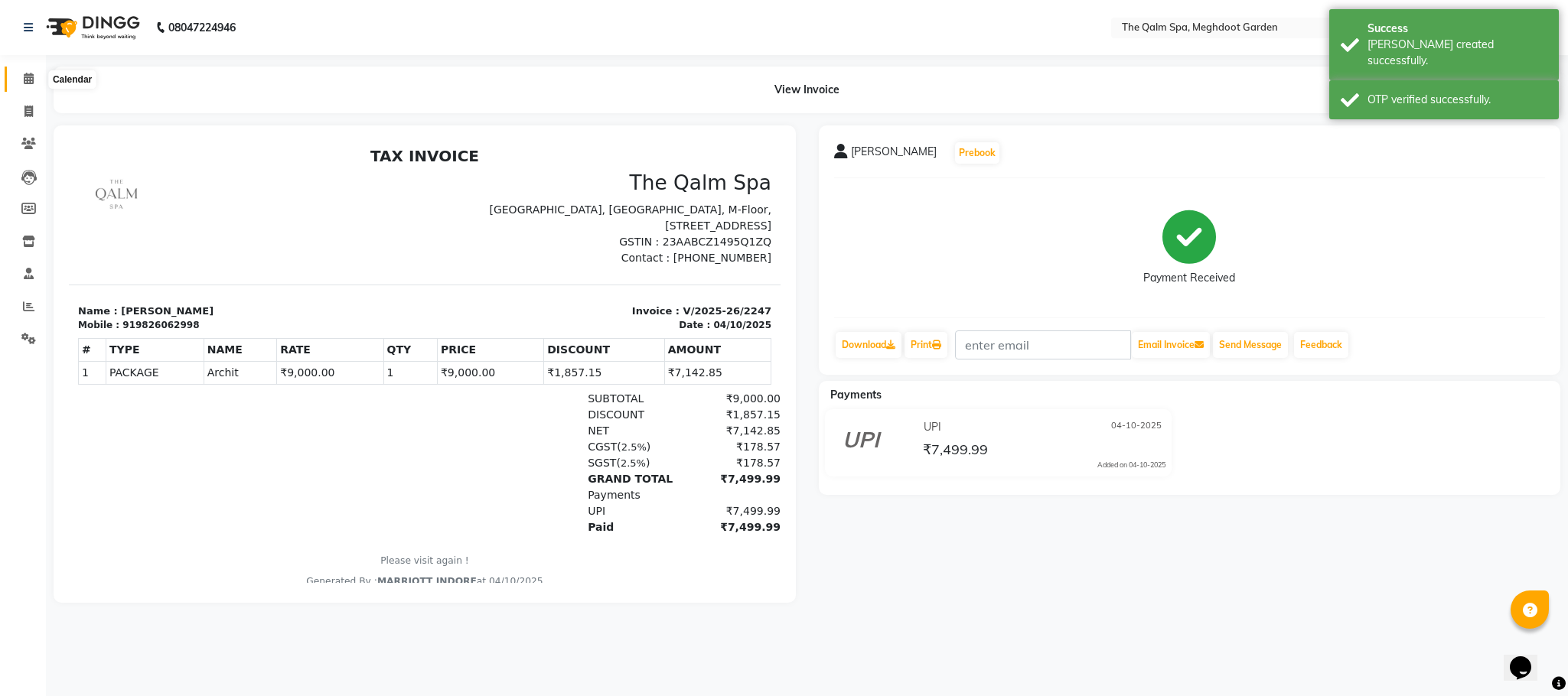
click at [29, 74] on icon at bounding box center [29, 78] width 10 height 12
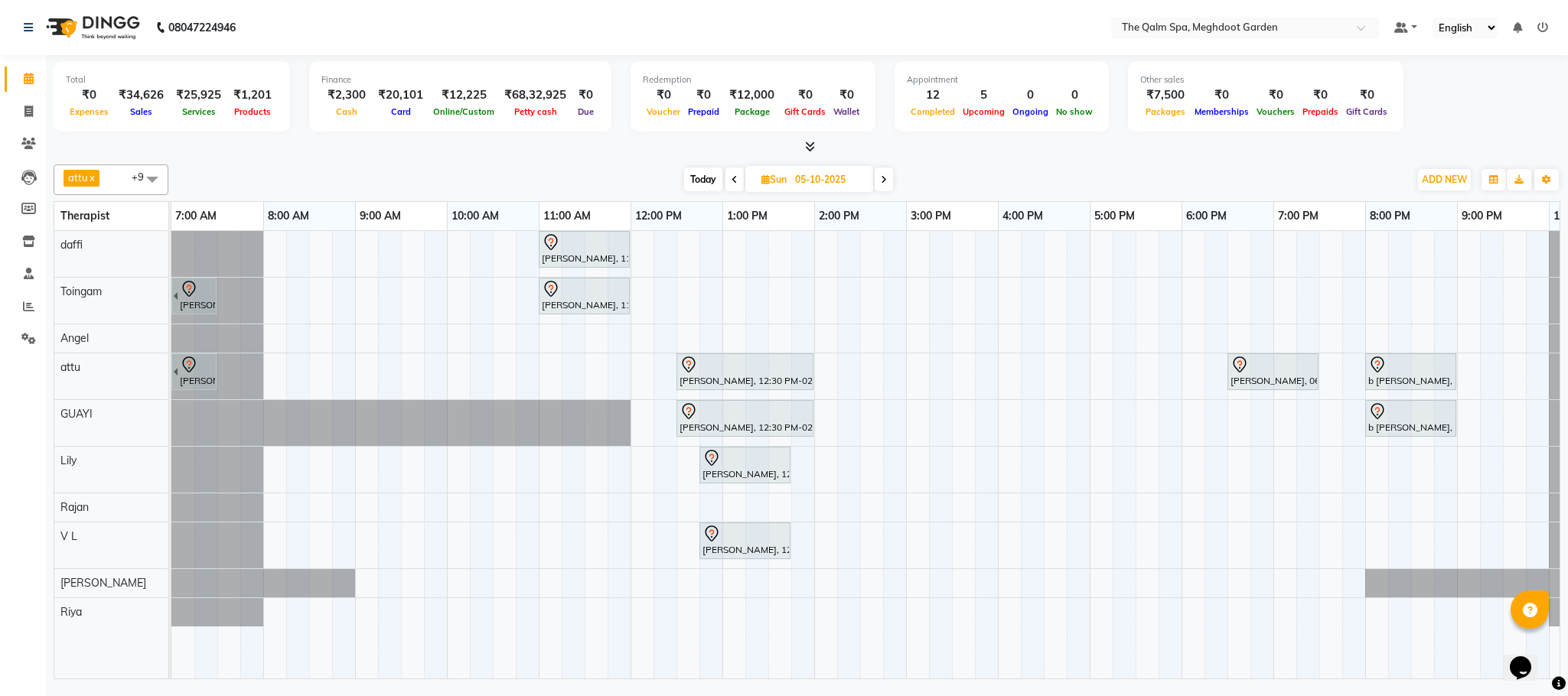
click at [702, 181] on span "Today" at bounding box center [702, 179] width 38 height 24
type input "04-10-2025"
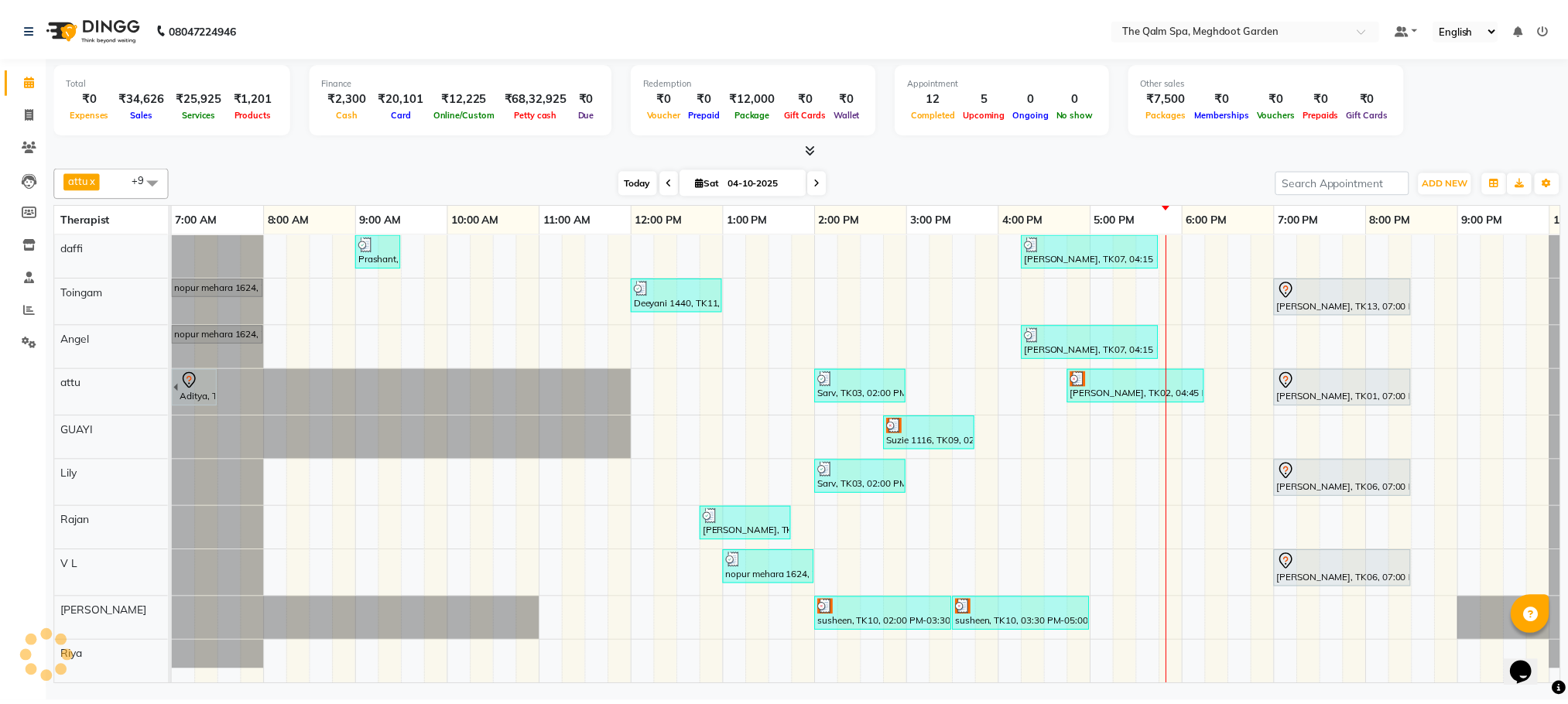
scroll to position [0, 82]
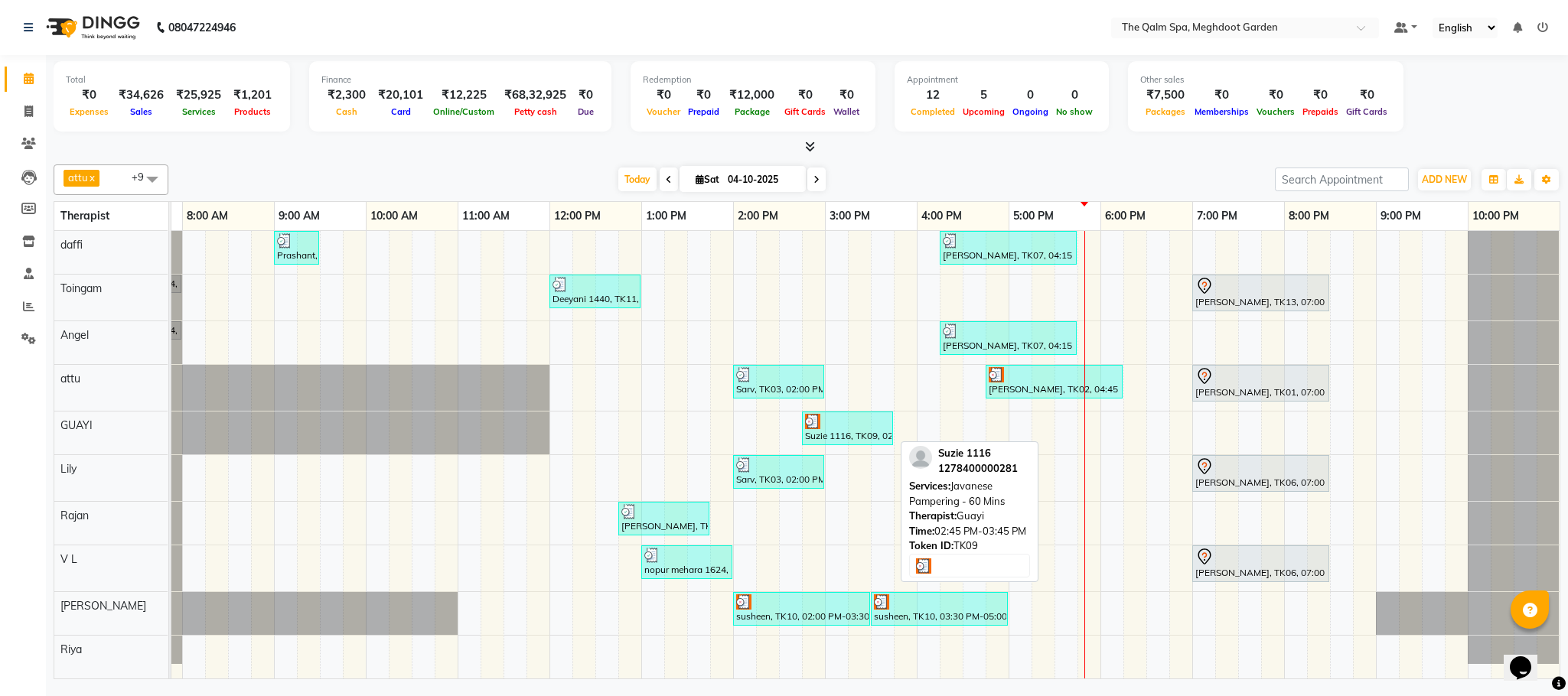
click at [822, 432] on div "Suzie 1116, TK09, 02:45 PM-03:45 PM, Javanese Pampering - 60 Mins" at bounding box center [848, 429] width 88 height 29
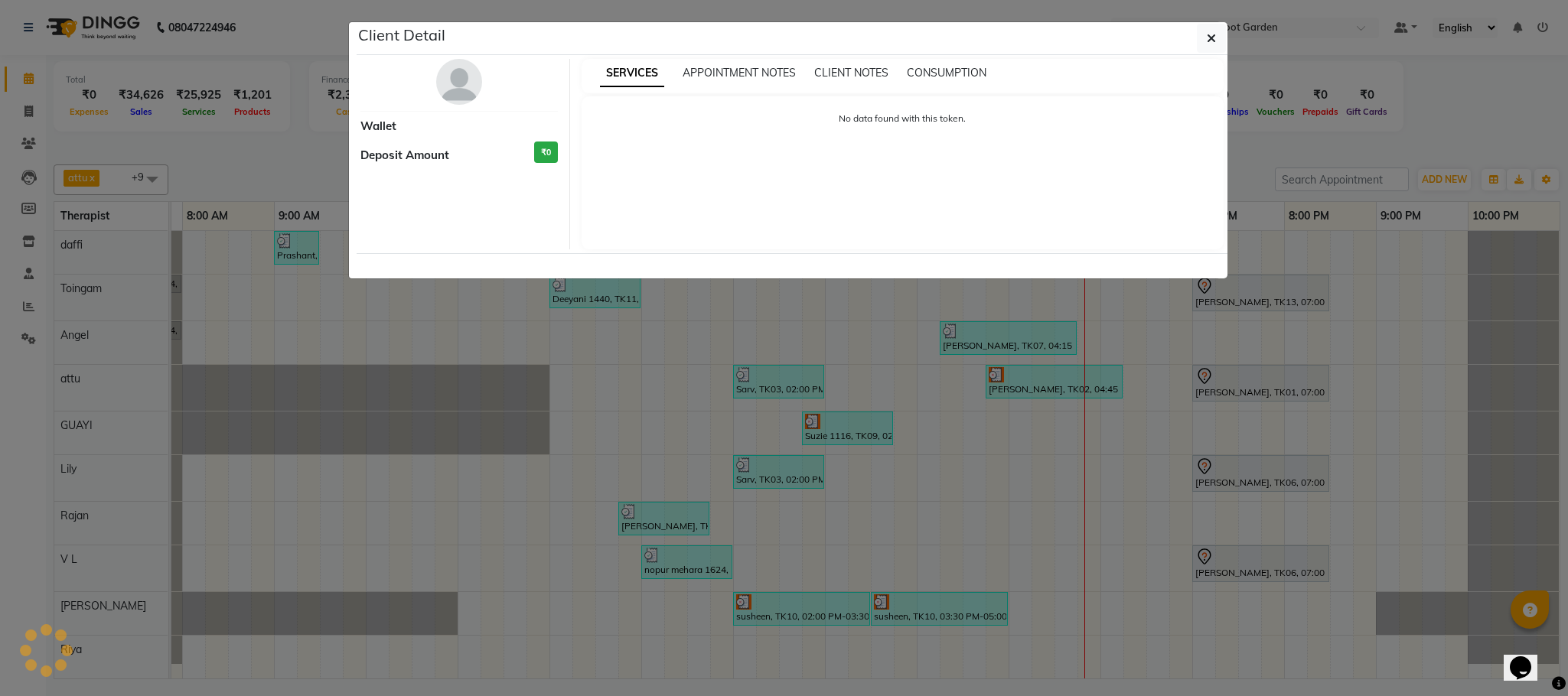
select select "3"
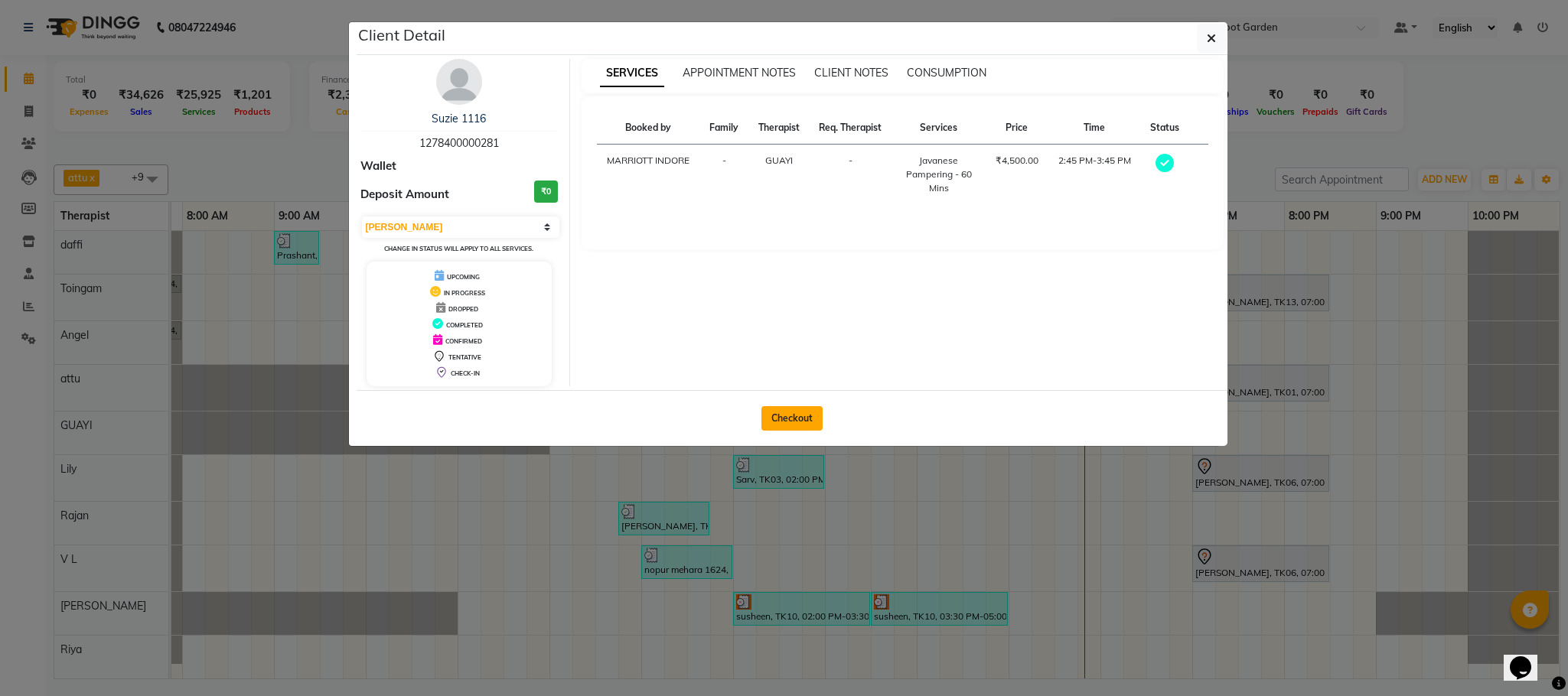
click at [793, 420] on button "Checkout" at bounding box center [791, 419] width 61 height 25
select select "service"
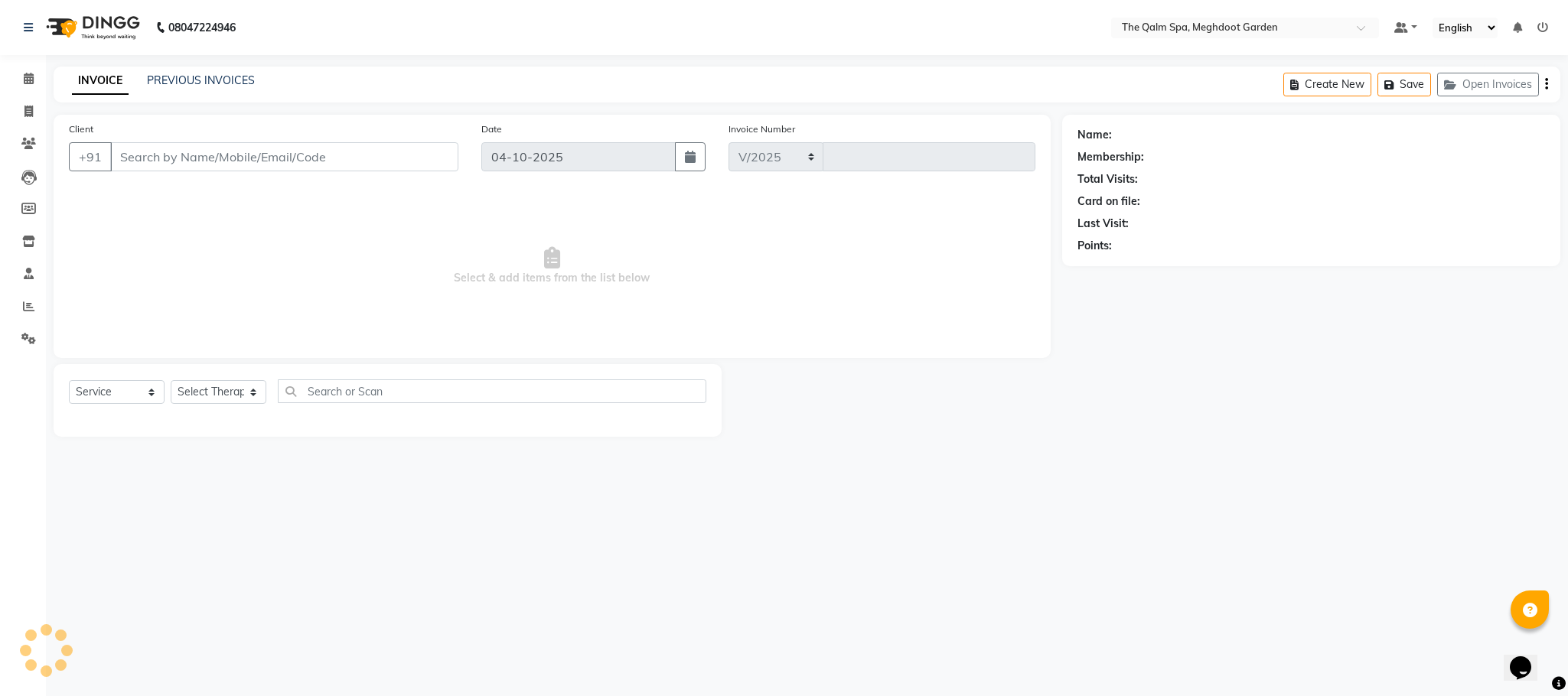
select select "6401"
type input "2248"
type input "1278400000281"
select select "48471"
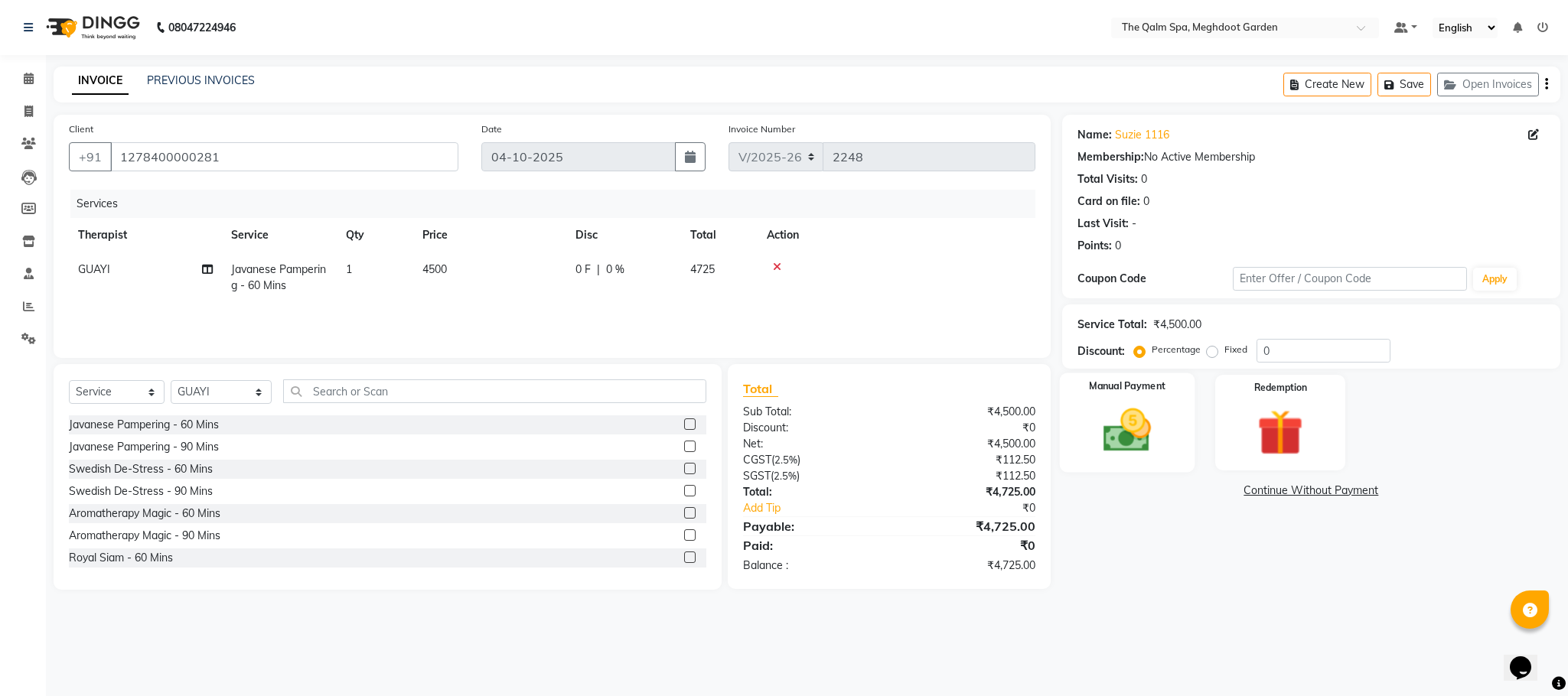
click at [1134, 422] on img at bounding box center [1127, 430] width 78 height 55
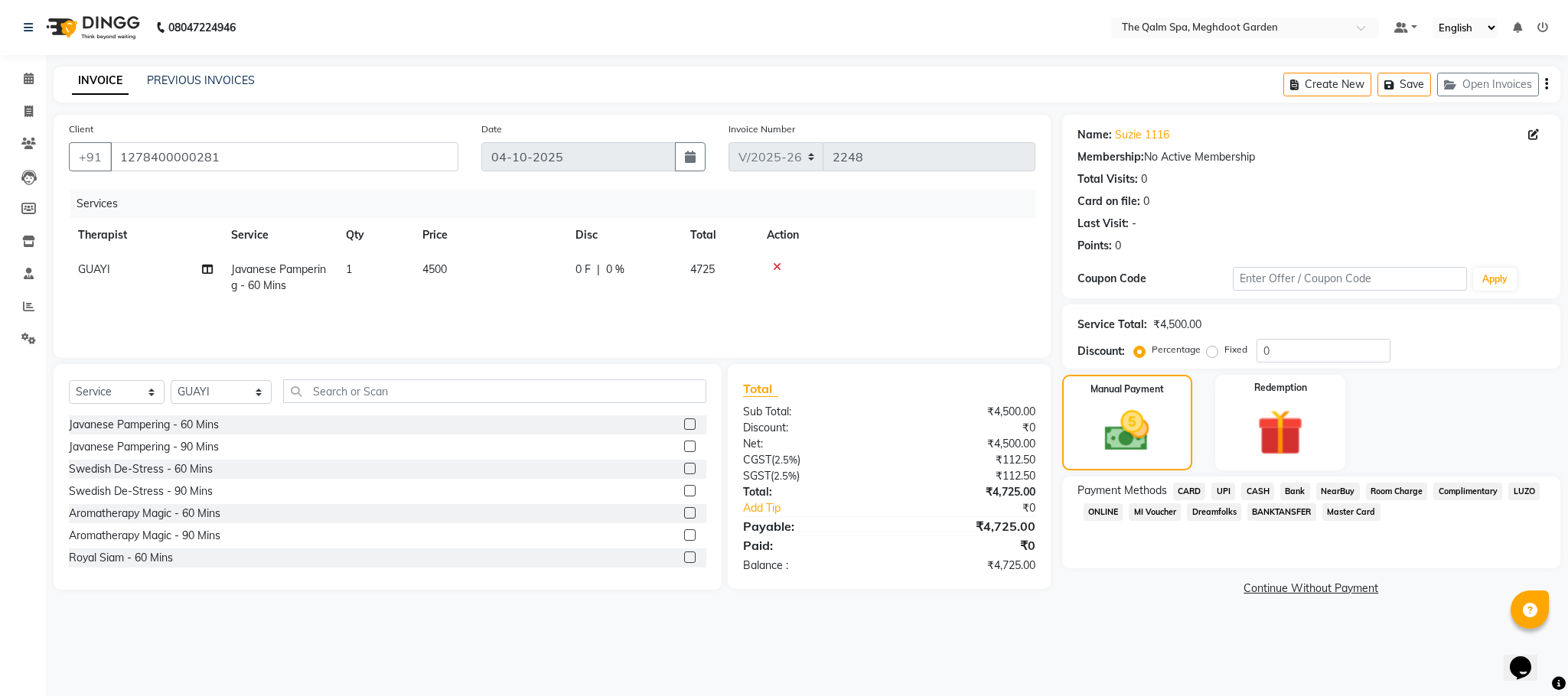
click at [1412, 485] on span "Room Charge" at bounding box center [1397, 491] width 62 height 18
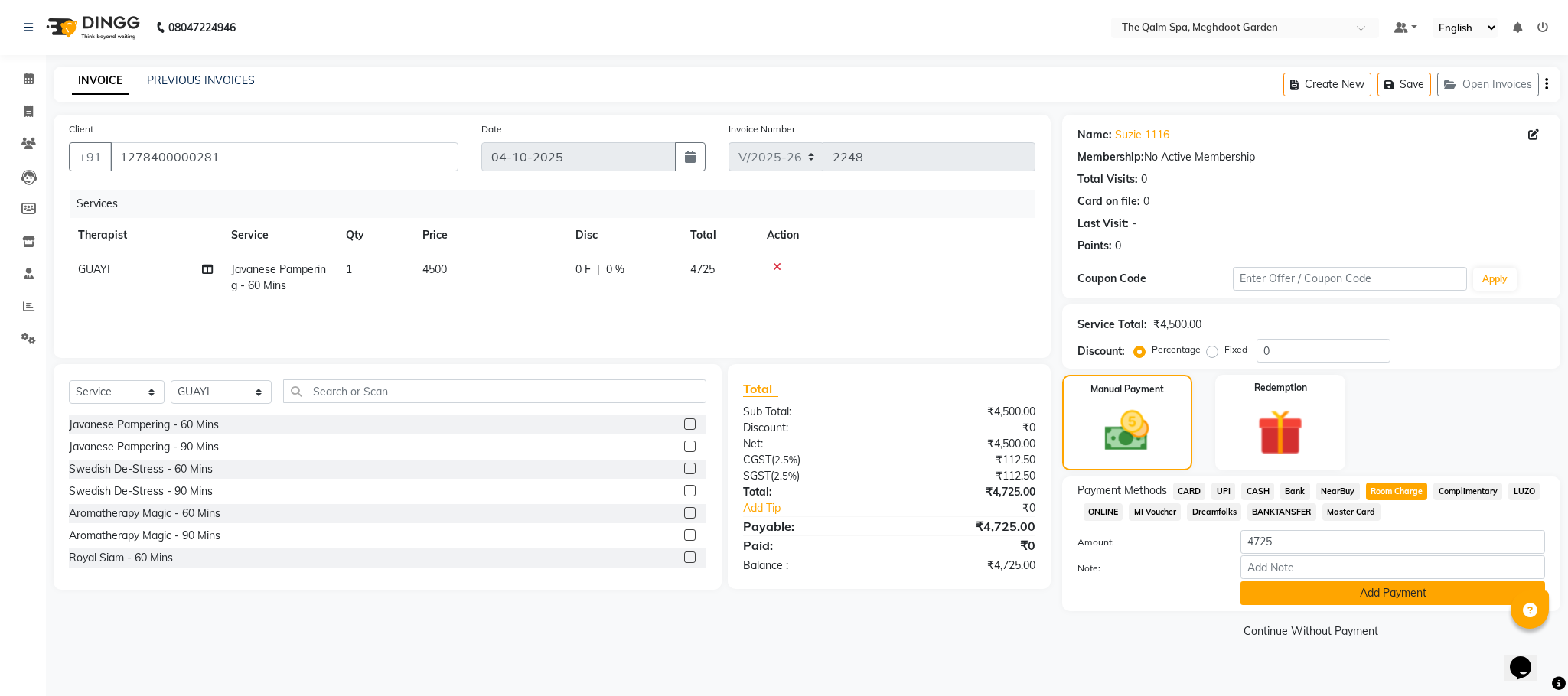
click at [1295, 591] on button "Add Payment" at bounding box center [1392, 593] width 304 height 24
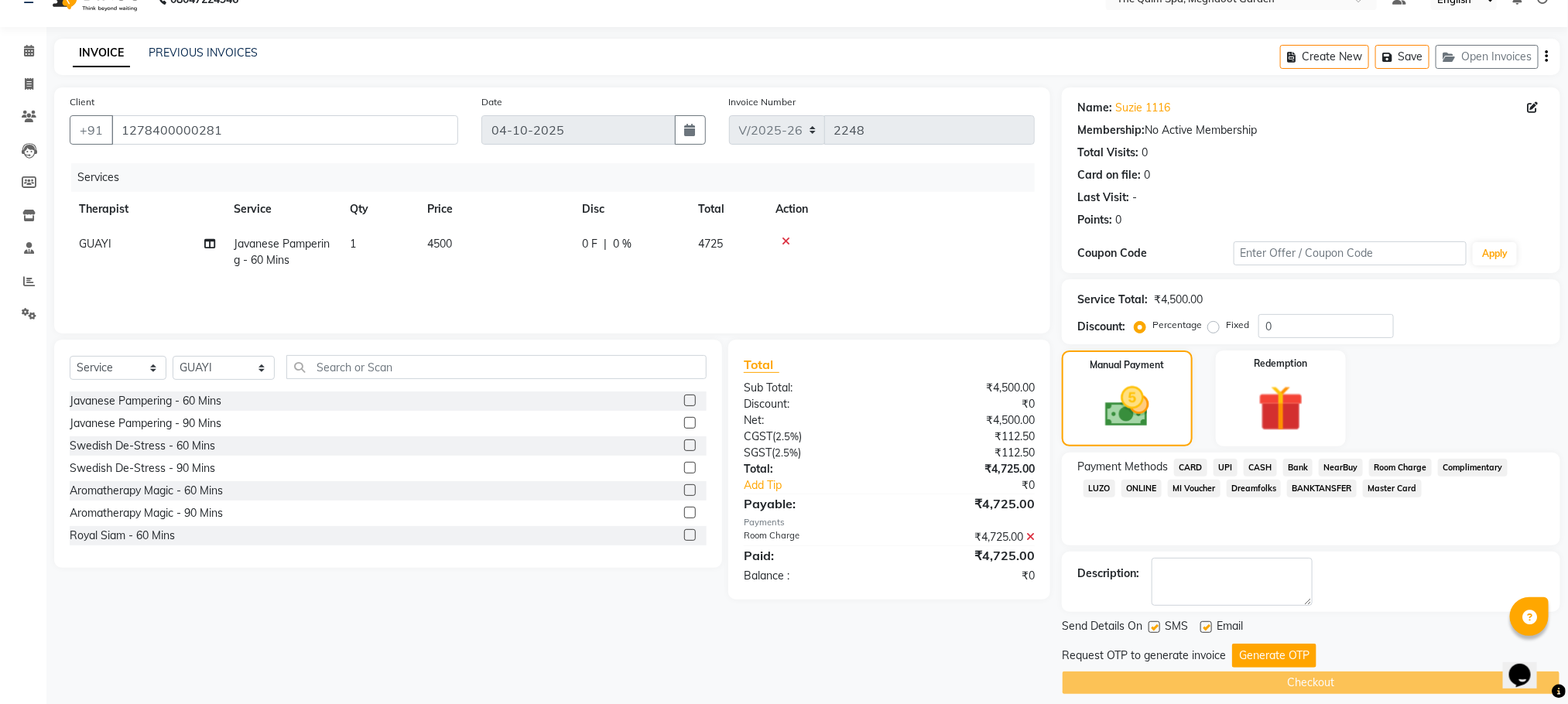
scroll to position [44, 0]
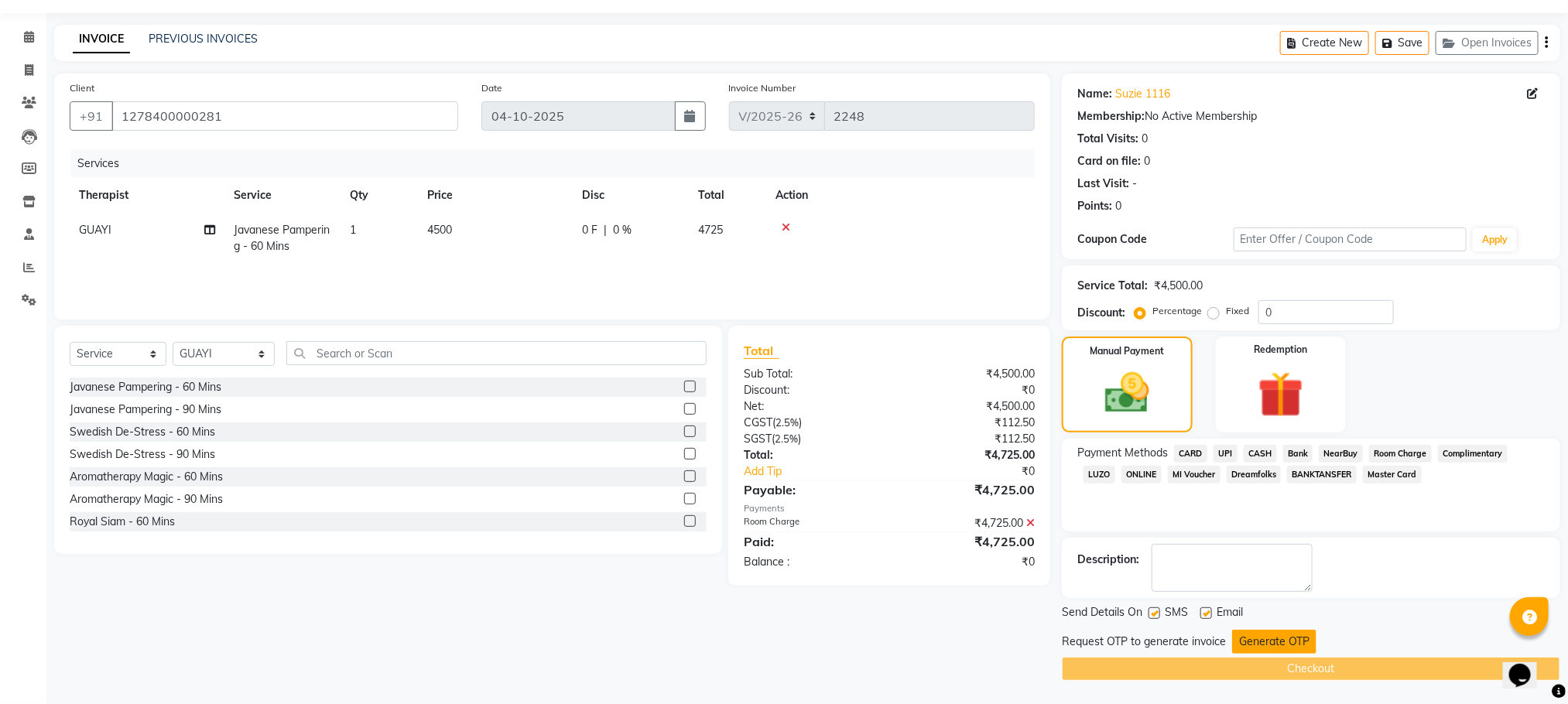
click at [1277, 643] on button "Generate OTP" at bounding box center [1274, 641] width 85 height 24
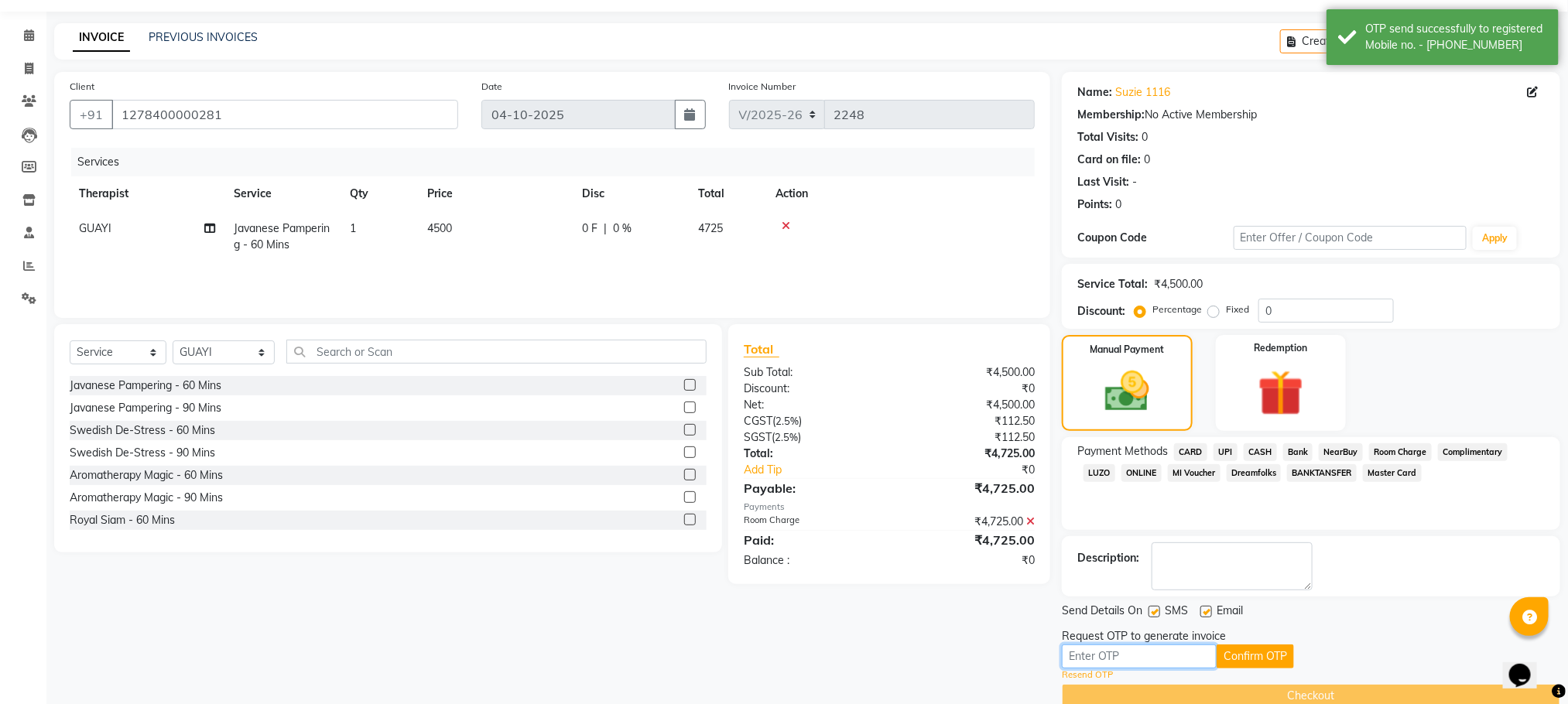
click at [1194, 659] on input "text" at bounding box center [1140, 656] width 155 height 24
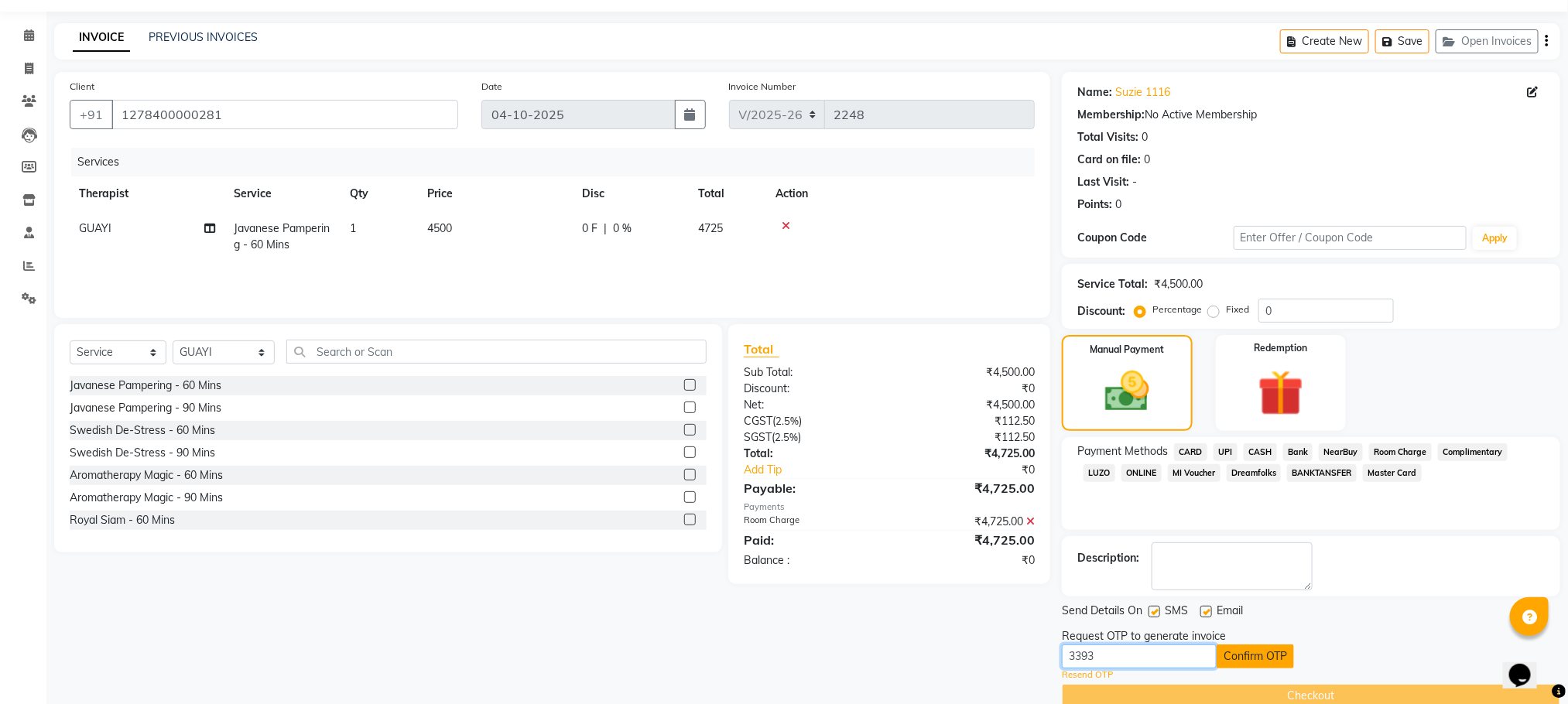
type input "3393"
click at [1250, 662] on button "Confirm OTP" at bounding box center [1255, 656] width 78 height 24
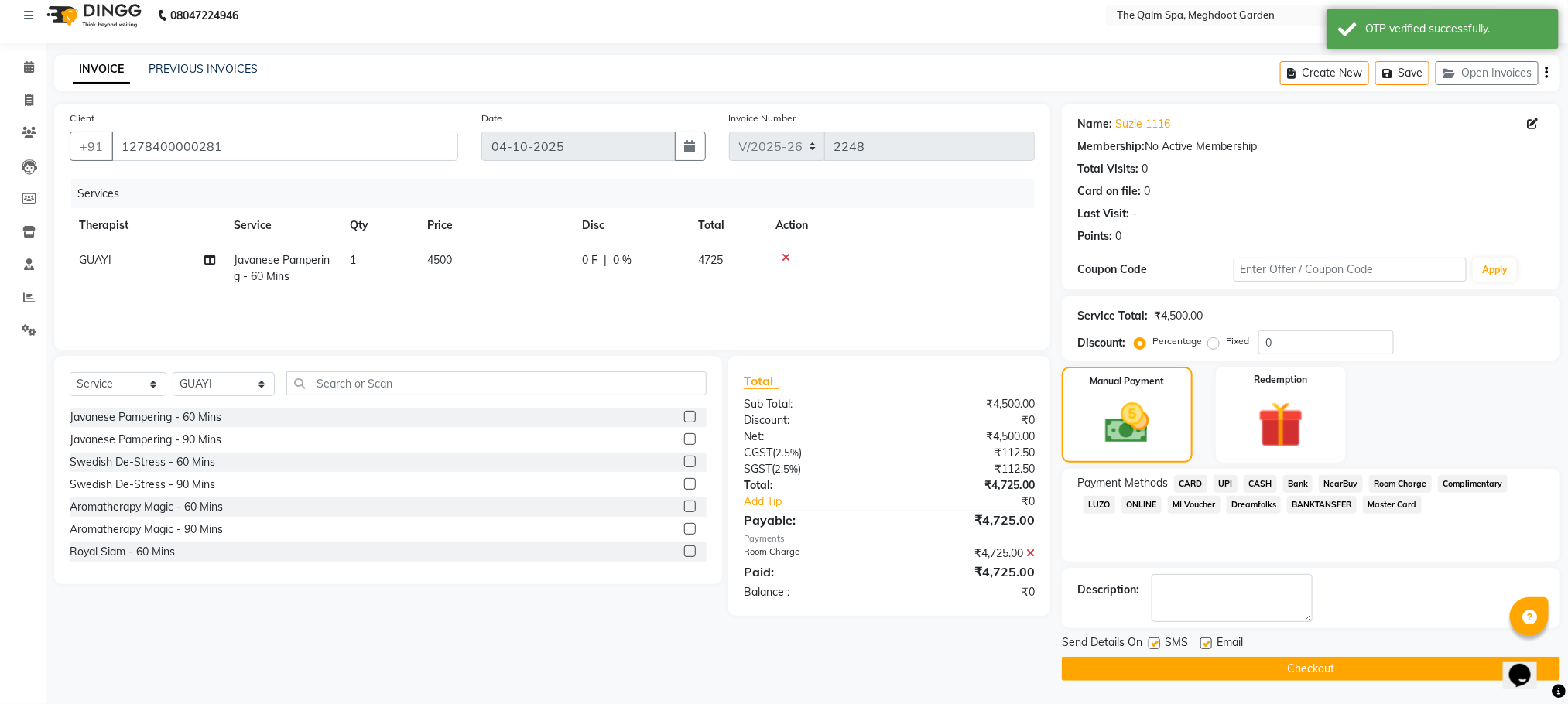
click at [1250, 662] on button "Checkout" at bounding box center [1311, 669] width 498 height 24
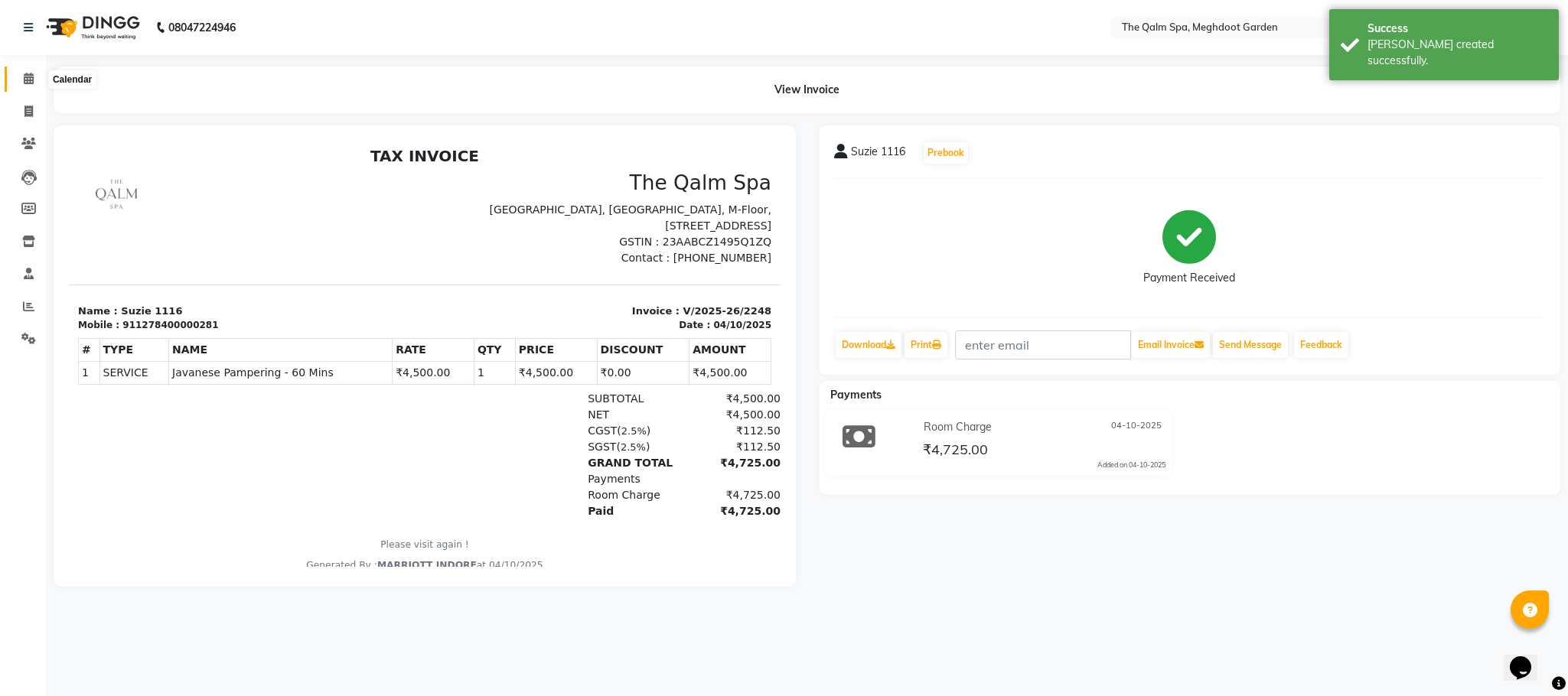
click at [28, 84] on icon at bounding box center [29, 78] width 10 height 12
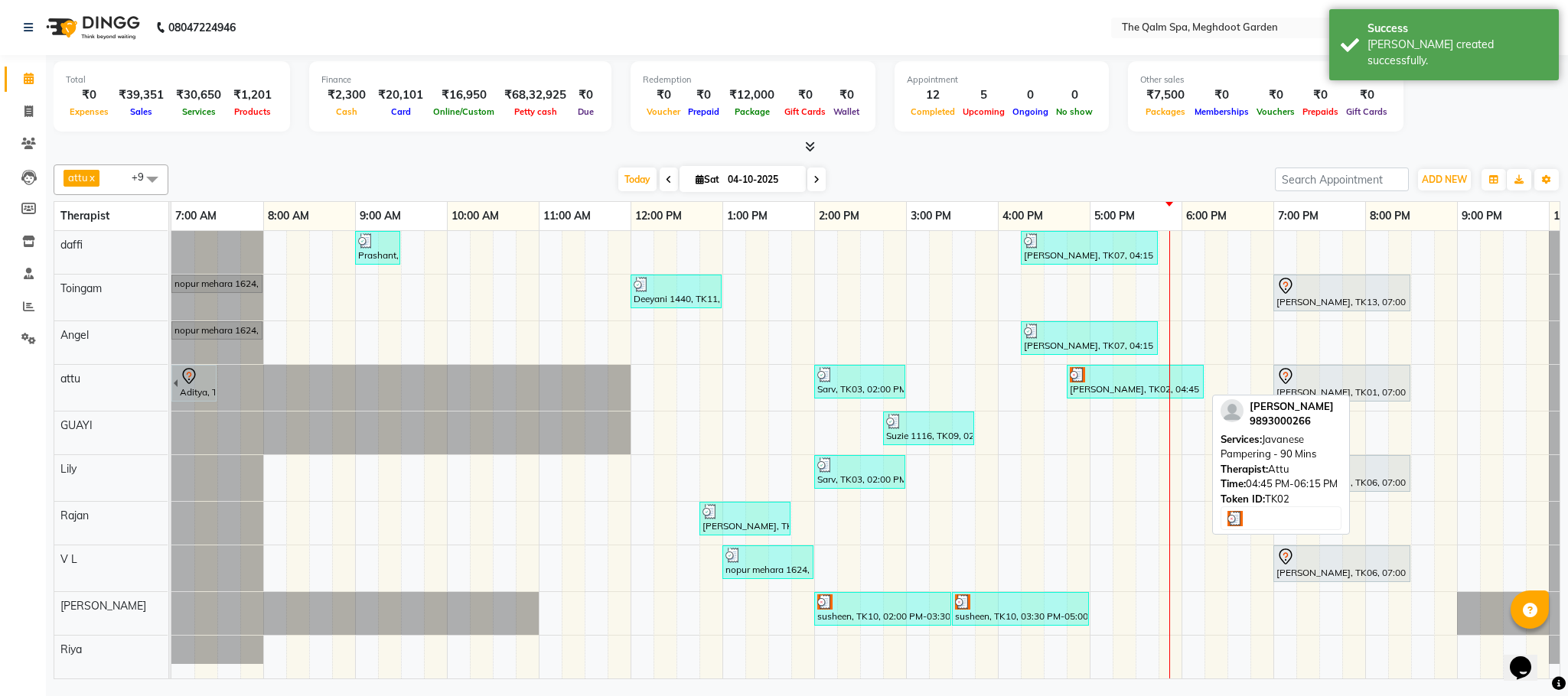
click at [1107, 386] on div "[PERSON_NAME], TK02, 04:45 PM-06:15 PM, Javanese Pampering - 90 Mins" at bounding box center [1134, 382] width 134 height 29
select select "3"
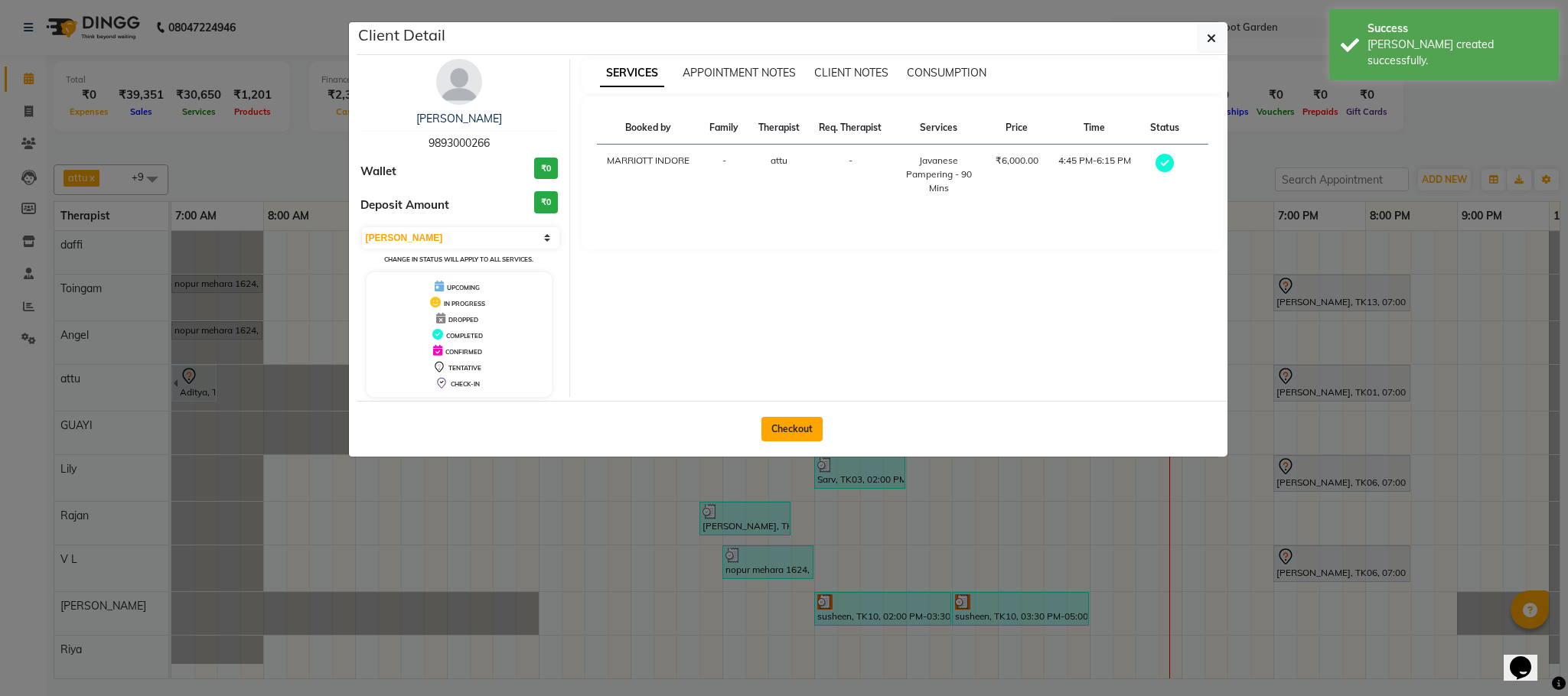
click at [799, 434] on button "Checkout" at bounding box center [791, 430] width 61 height 25
select select "service"
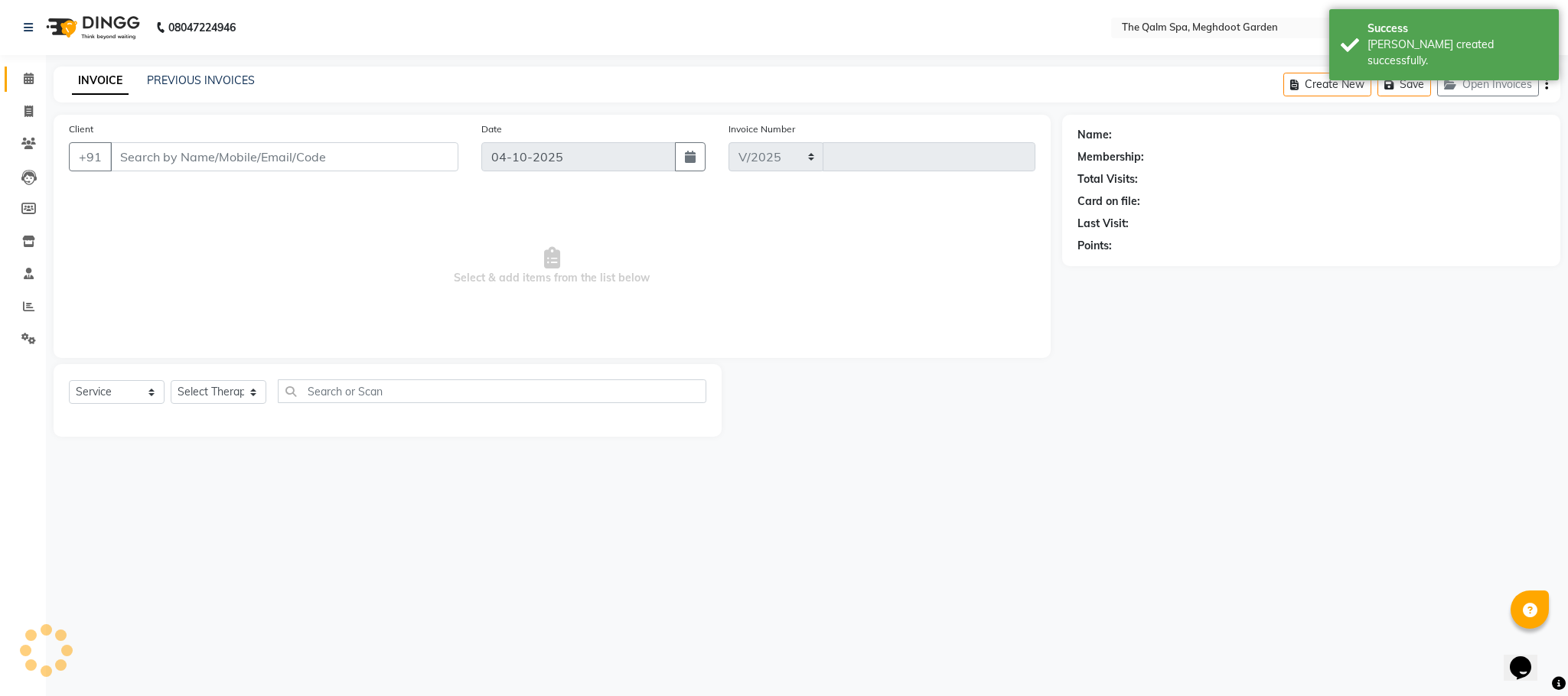
select select "6401"
type input "2249"
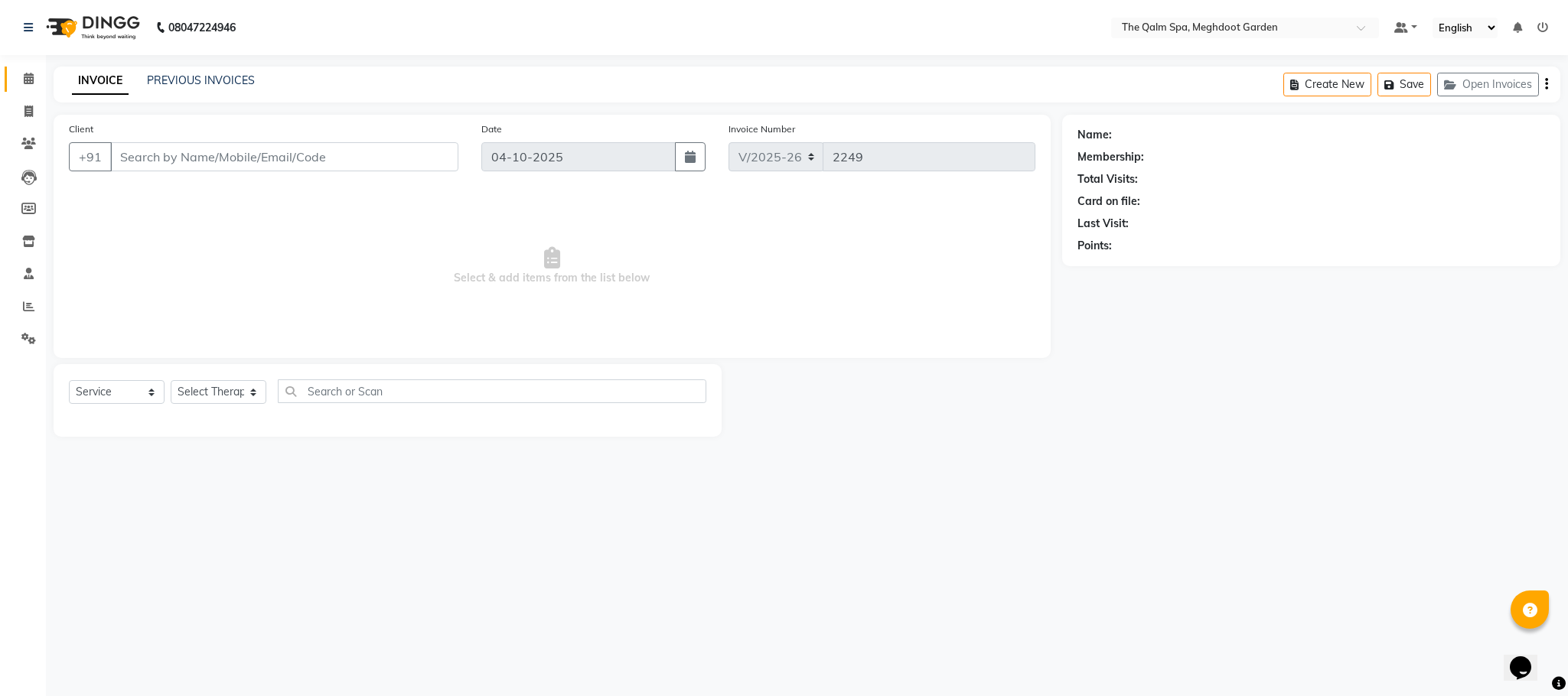
type input "9893000266"
select select "51602"
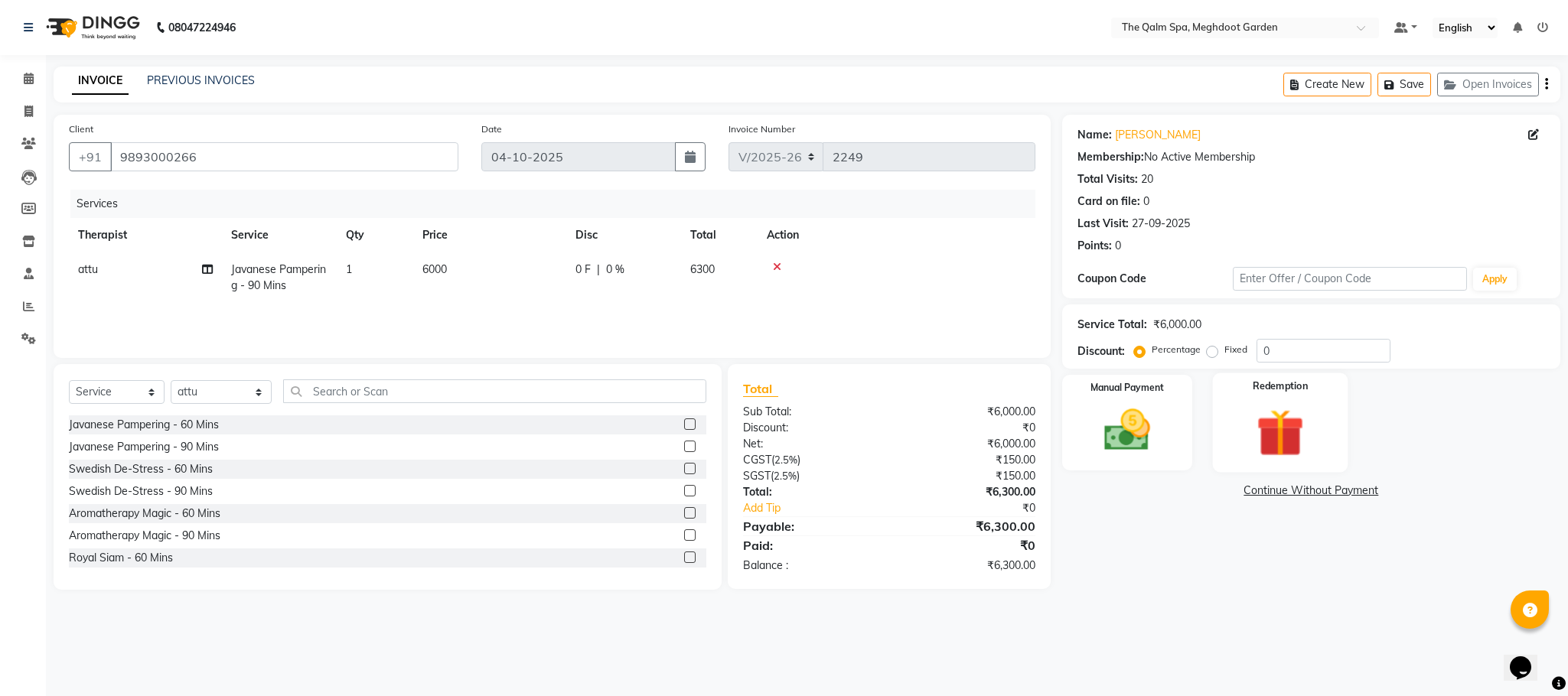
click at [1295, 430] on img at bounding box center [1280, 433] width 78 height 60
click at [1196, 491] on span "Package" at bounding box center [1195, 492] width 44 height 18
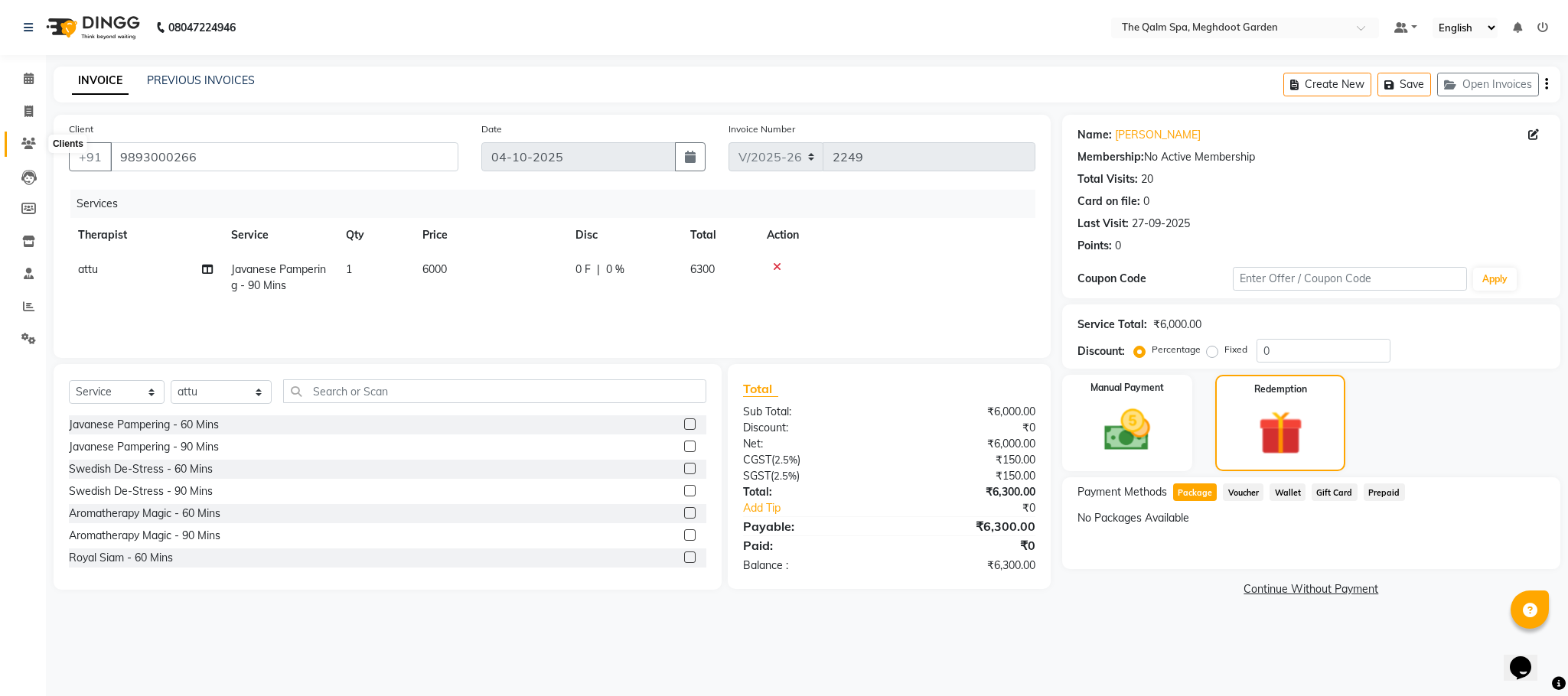
click at [35, 139] on icon at bounding box center [29, 143] width 15 height 12
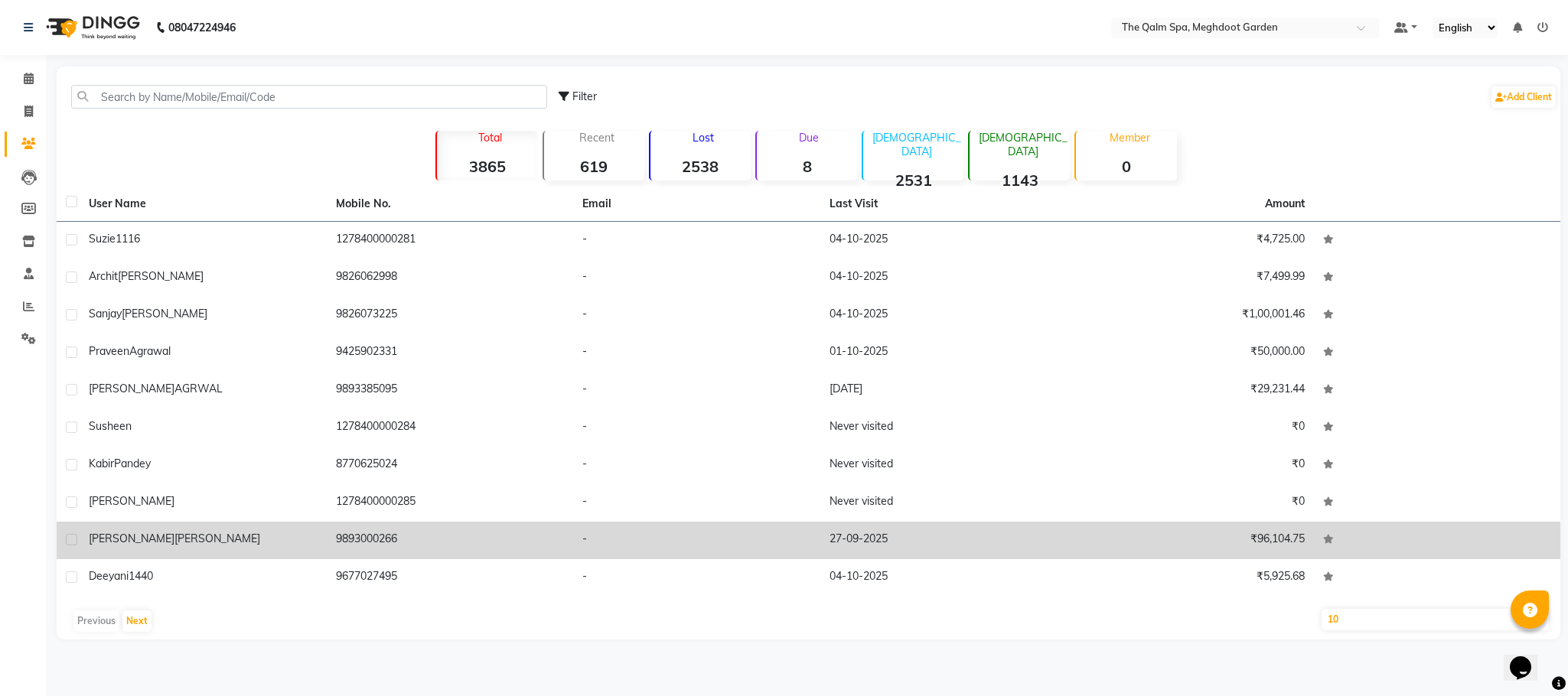
click at [147, 529] on td "[PERSON_NAME]" at bounding box center [203, 540] width 247 height 37
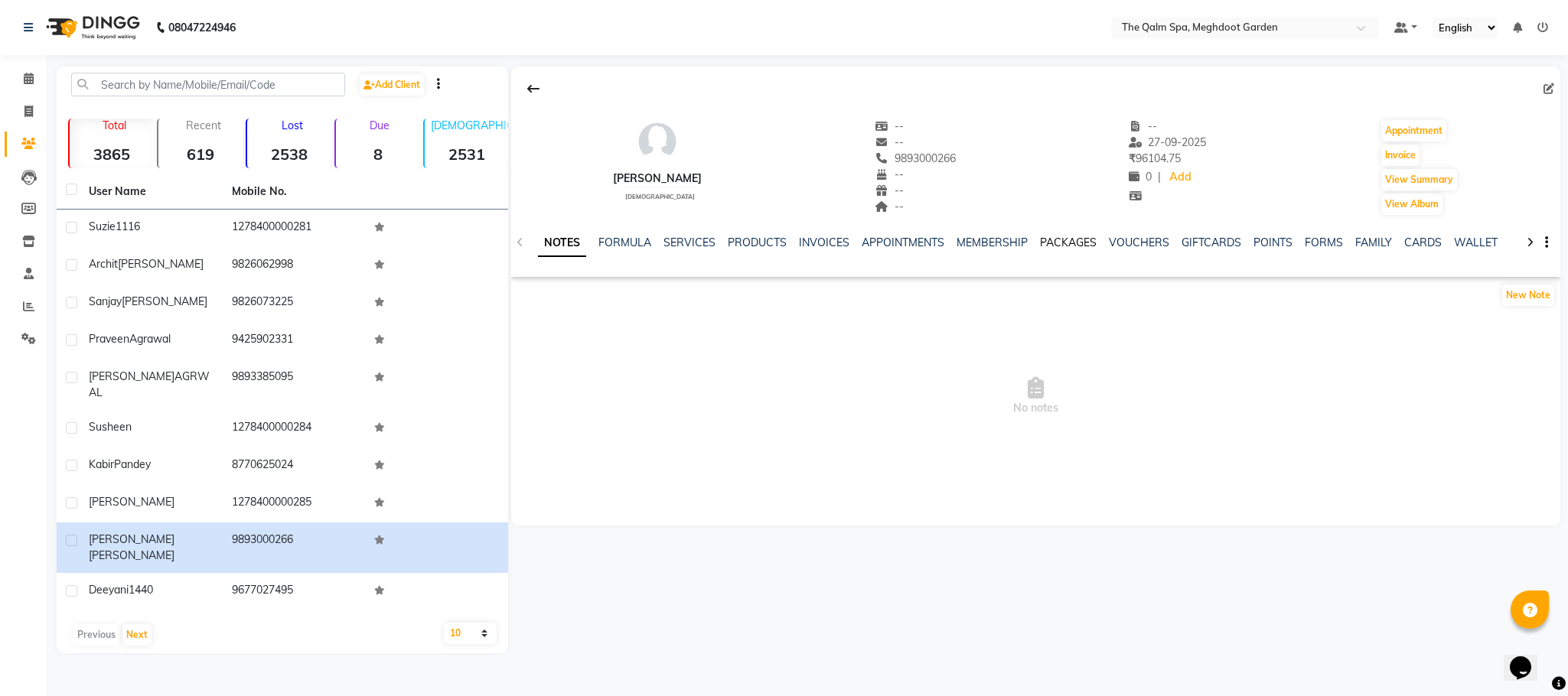
click at [1047, 244] on link "PACKAGES" at bounding box center [1068, 242] width 57 height 14
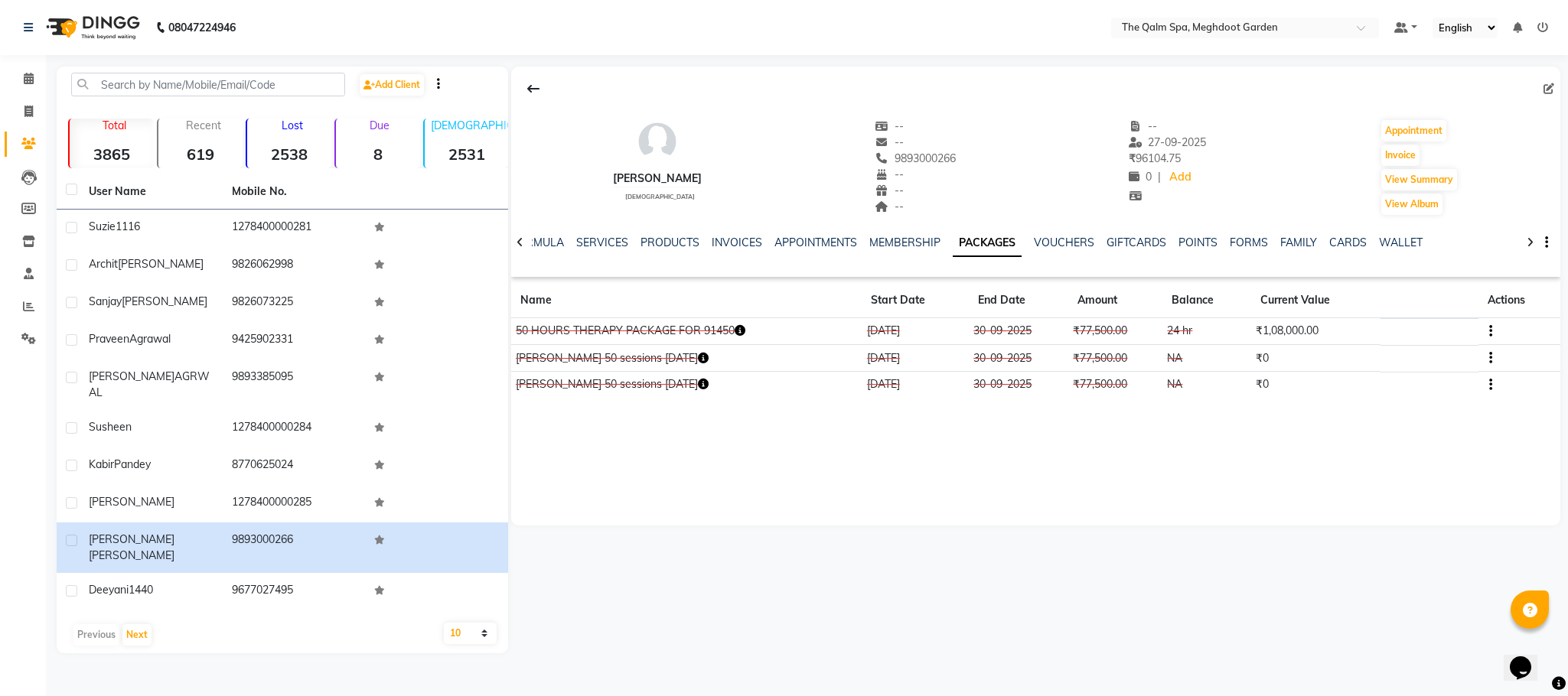
click at [521, 239] on icon at bounding box center [520, 242] width 7 height 11
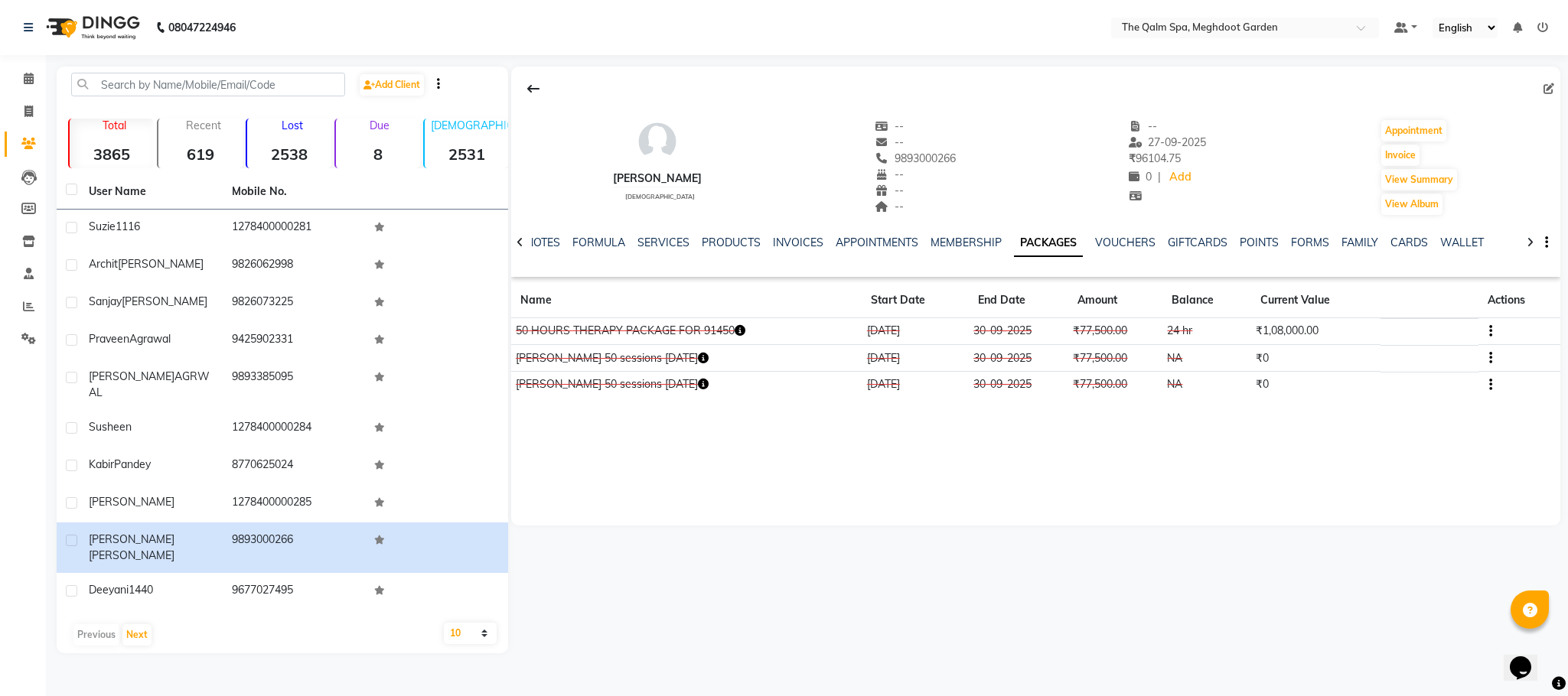
click at [521, 239] on icon at bounding box center [520, 242] width 7 height 11
click at [521, 239] on div "NOTES FORMULA SERVICES PRODUCTS INVOICES APPOINTMENTS MEMBERSHIP PACKAGES VOUCH…" at bounding box center [1036, 243] width 1050 height 53
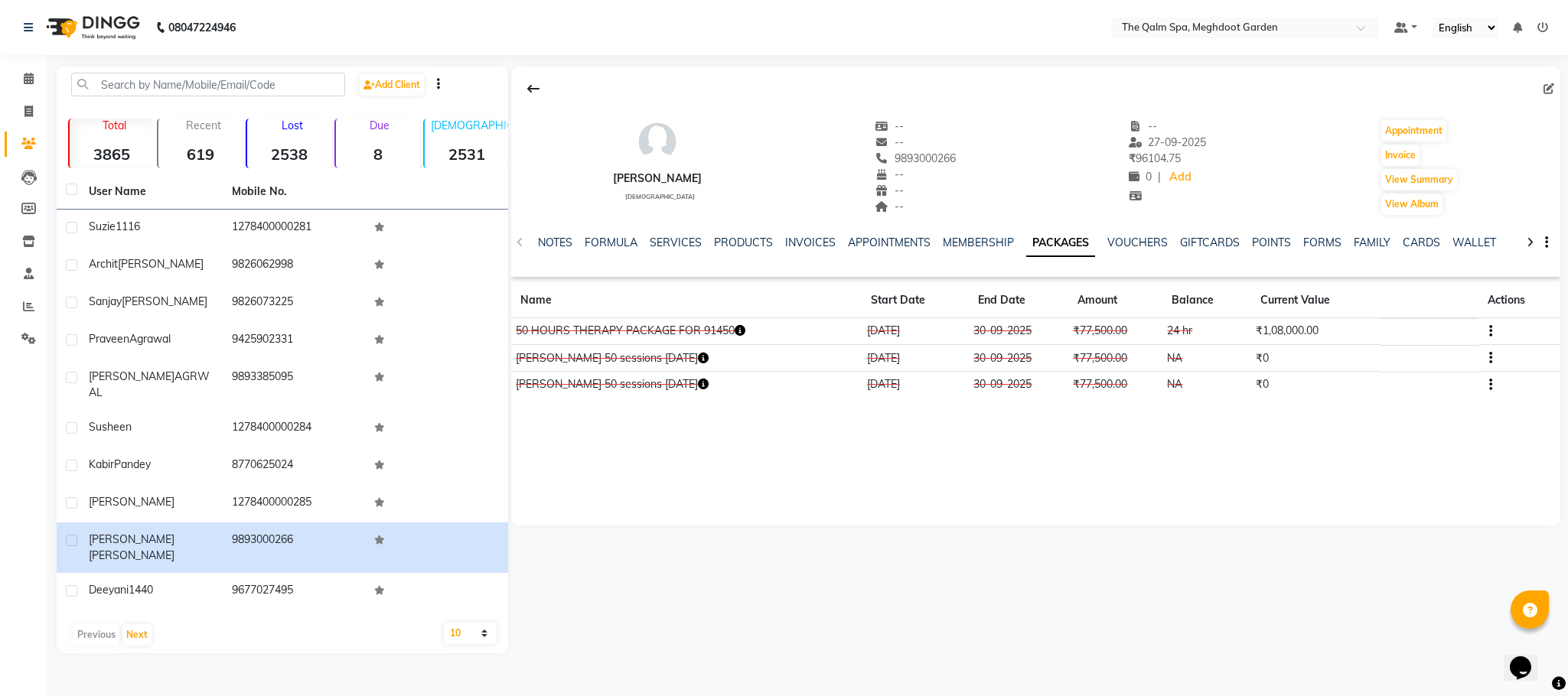
click at [521, 239] on div "NOTES FORMULA SERVICES PRODUCTS INVOICES APPOINTMENTS MEMBERSHIP PACKAGES VOUCH…" at bounding box center [1036, 243] width 1050 height 53
click at [21, 79] on span at bounding box center [29, 79] width 27 height 18
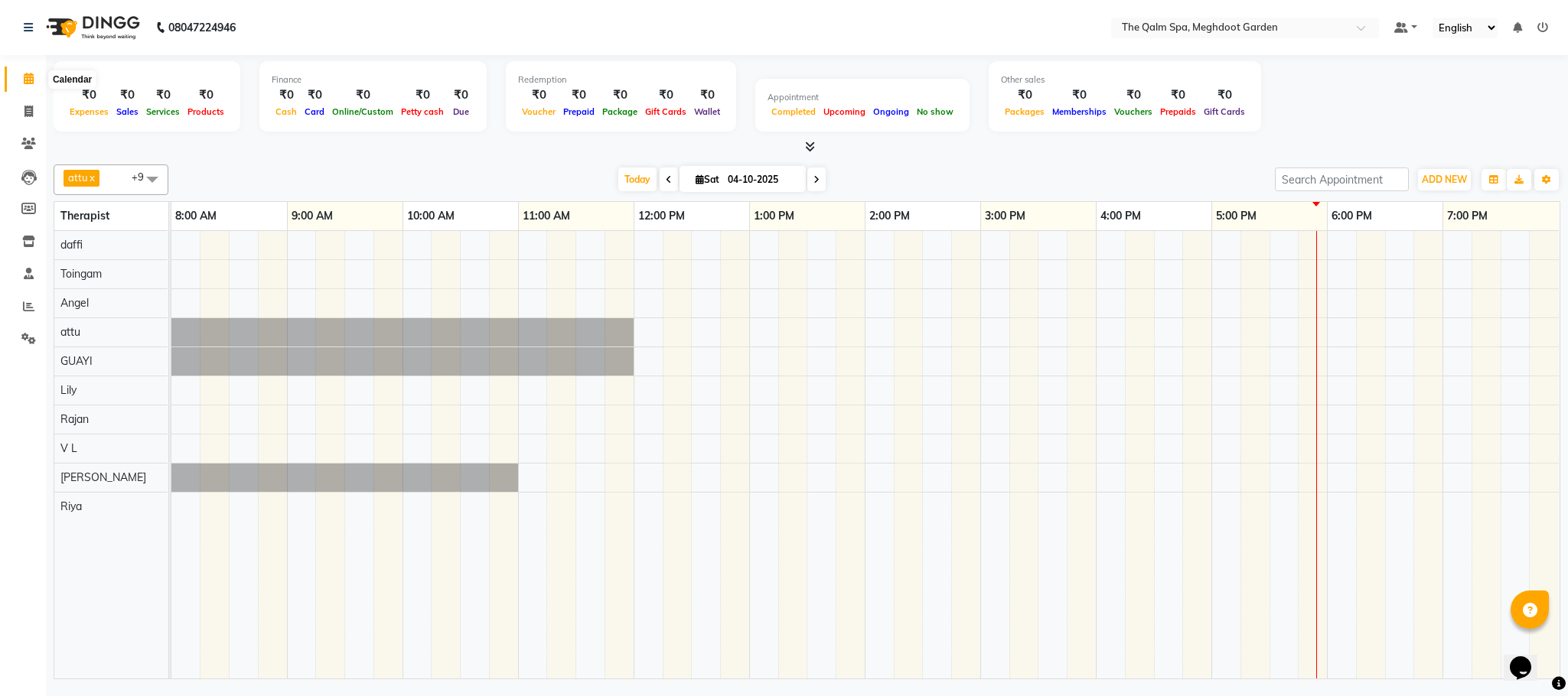
click at [29, 77] on icon at bounding box center [29, 78] width 10 height 12
click at [622, 182] on span "Today" at bounding box center [636, 179] width 38 height 24
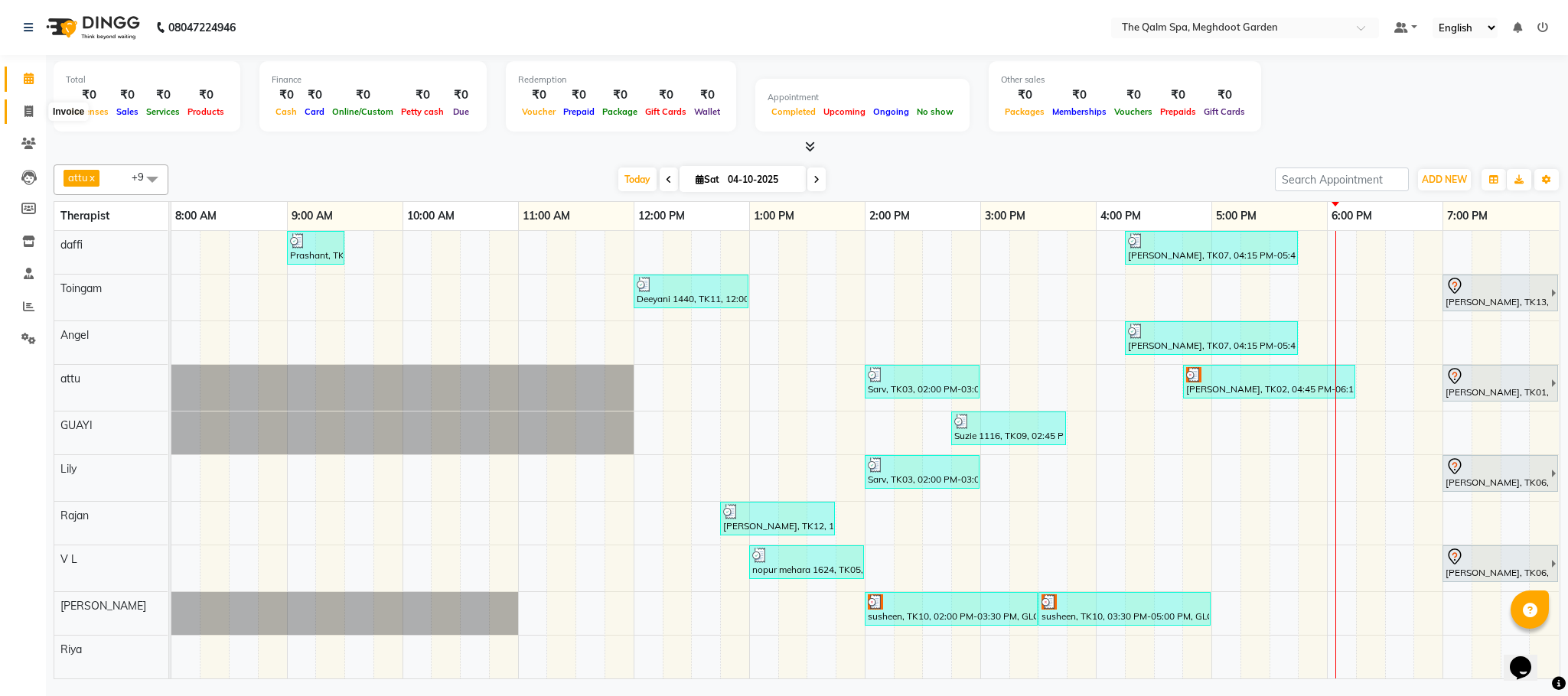
click at [33, 106] on icon at bounding box center [29, 111] width 9 height 12
select select "service"
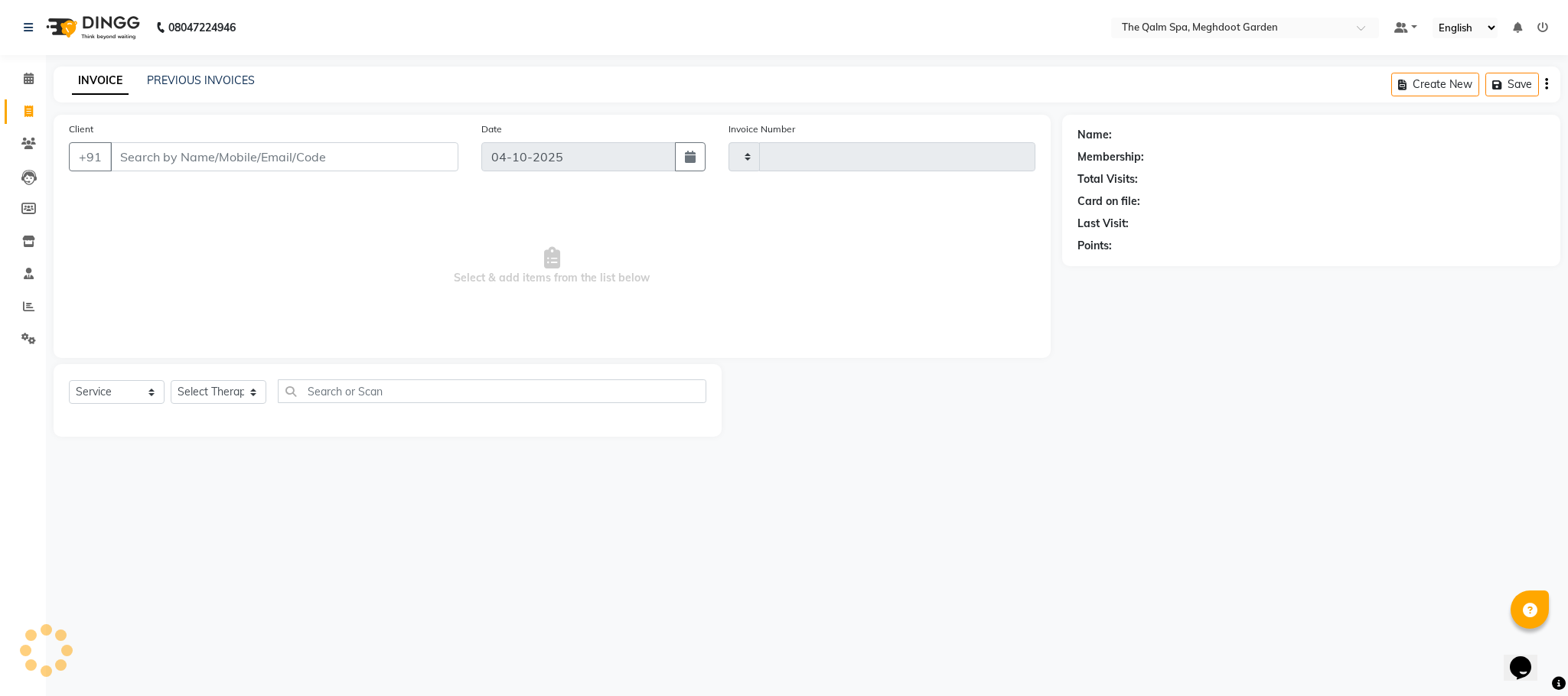
type input "2249"
select select "6401"
click at [219, 85] on link "PREVIOUS INVOICES" at bounding box center [201, 81] width 108 height 14
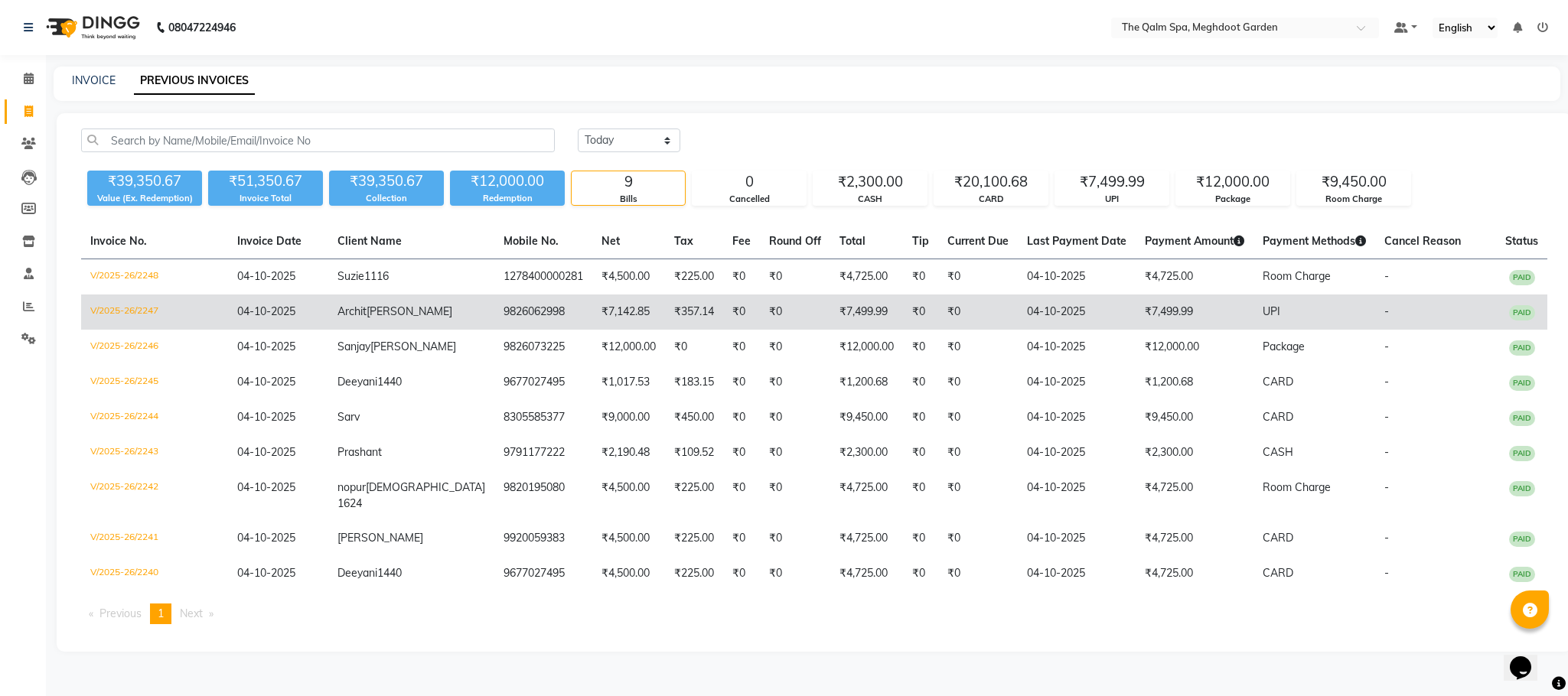
click at [1515, 310] on span "PAID" at bounding box center [1522, 313] width 26 height 15
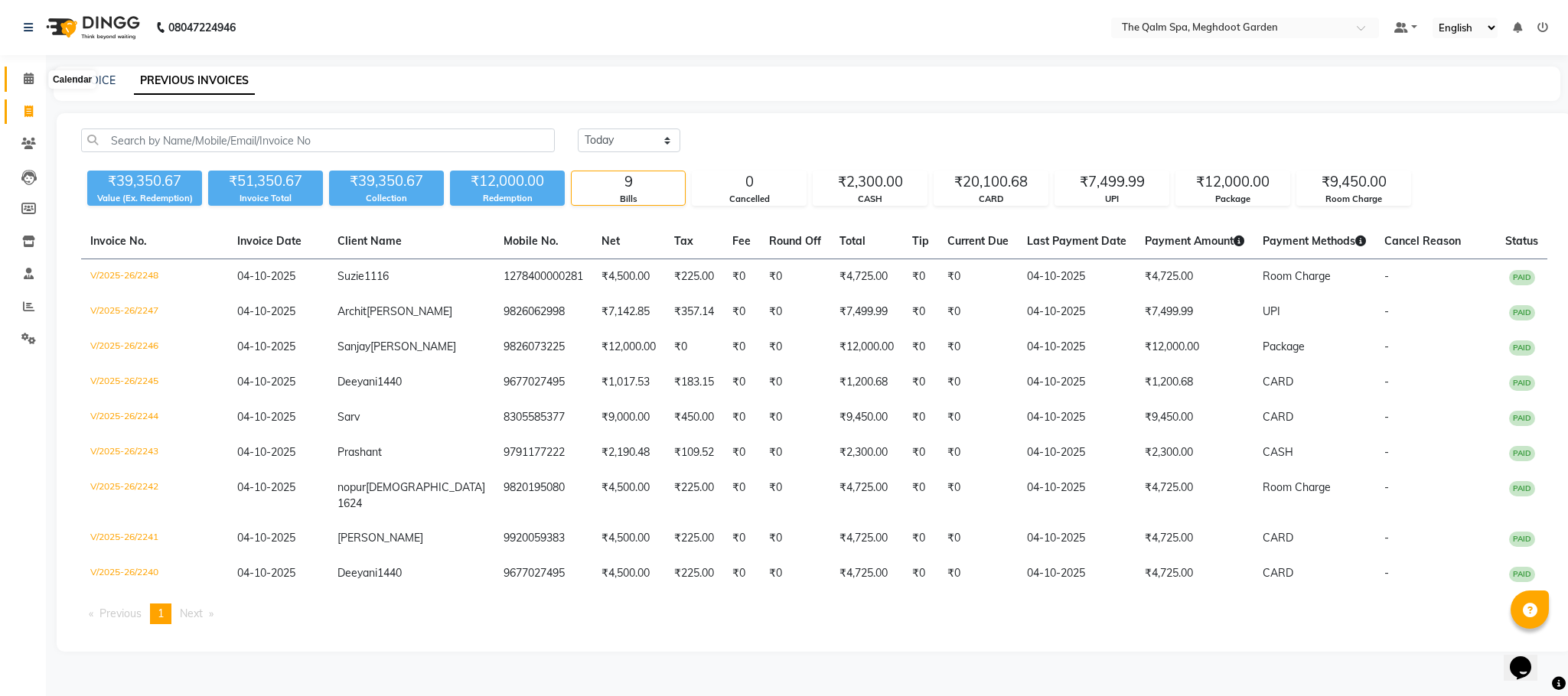
click at [35, 77] on span at bounding box center [29, 79] width 27 height 18
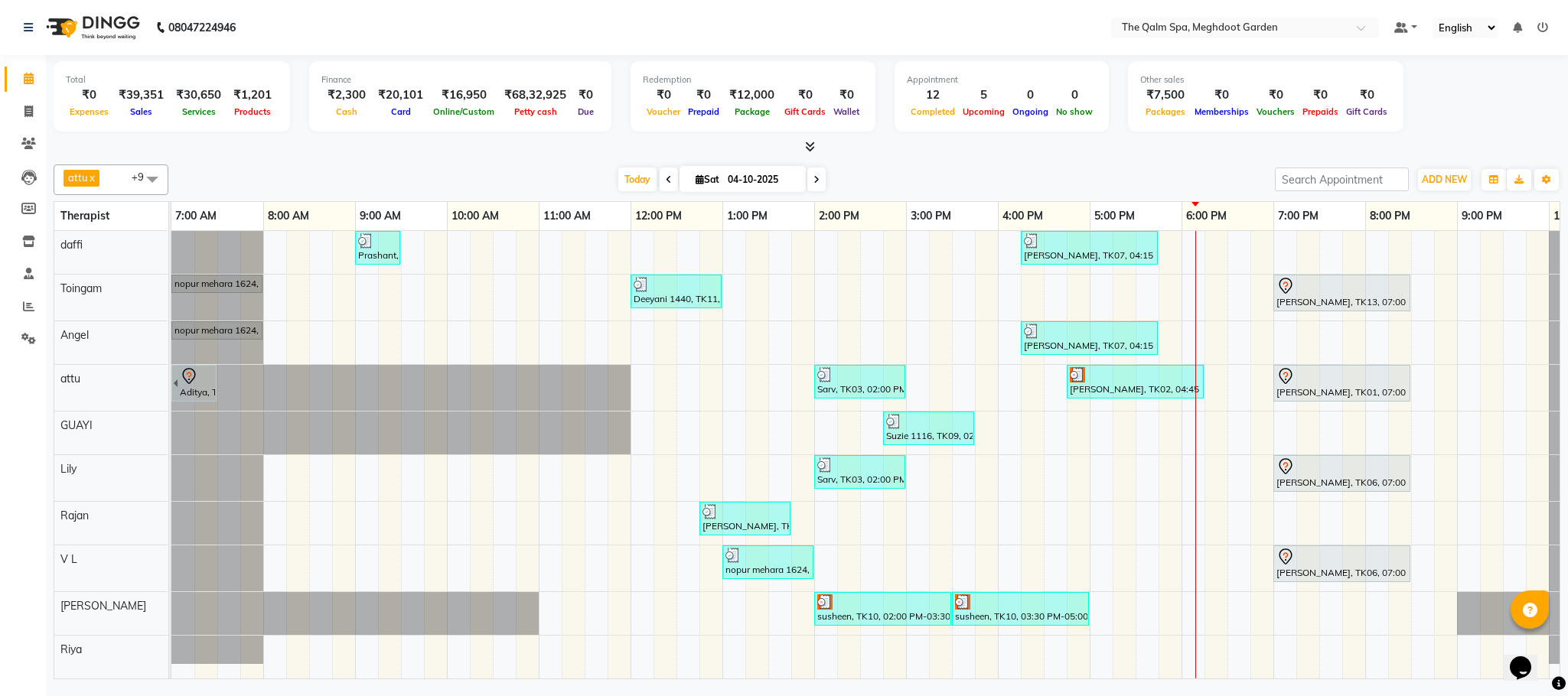
click at [884, 142] on div at bounding box center [807, 147] width 1507 height 16
click at [627, 174] on span "Today" at bounding box center [636, 179] width 38 height 24
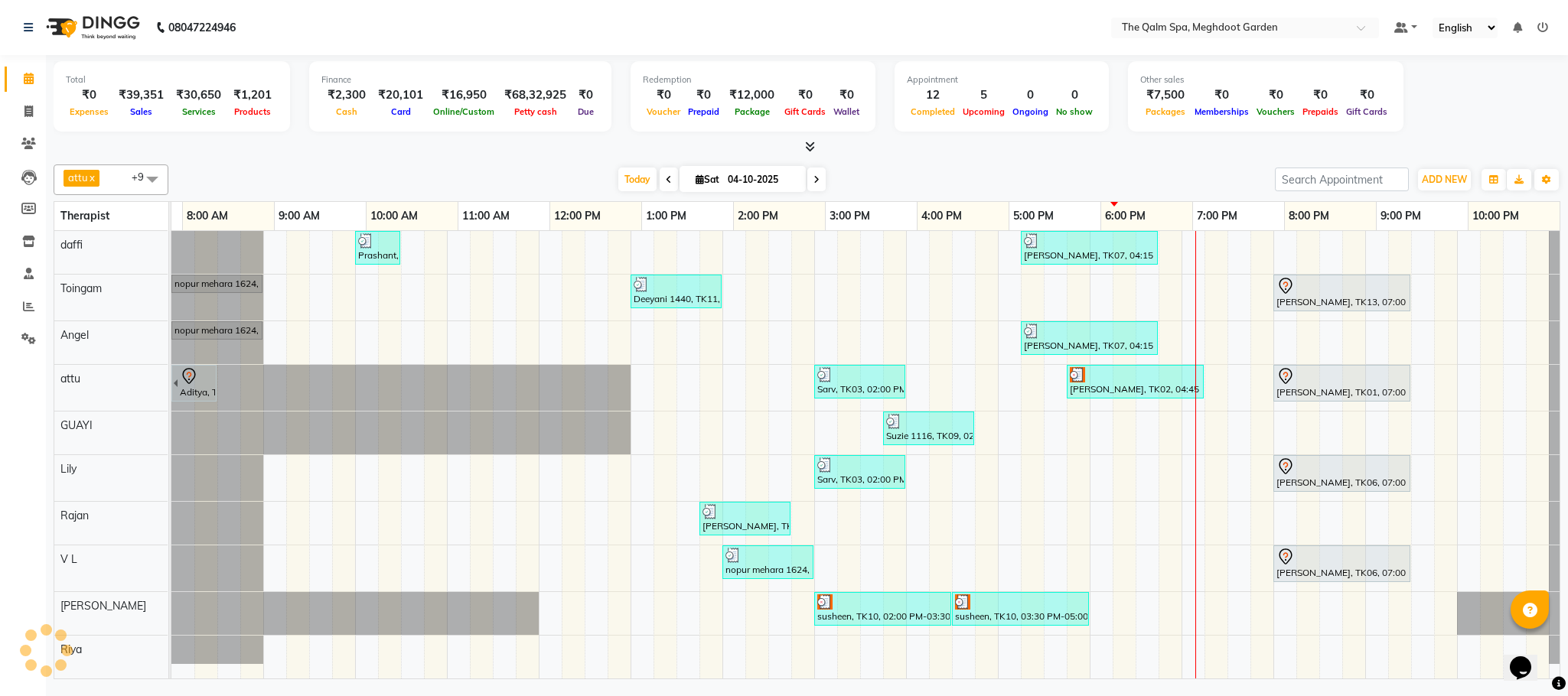
scroll to position [0, 81]
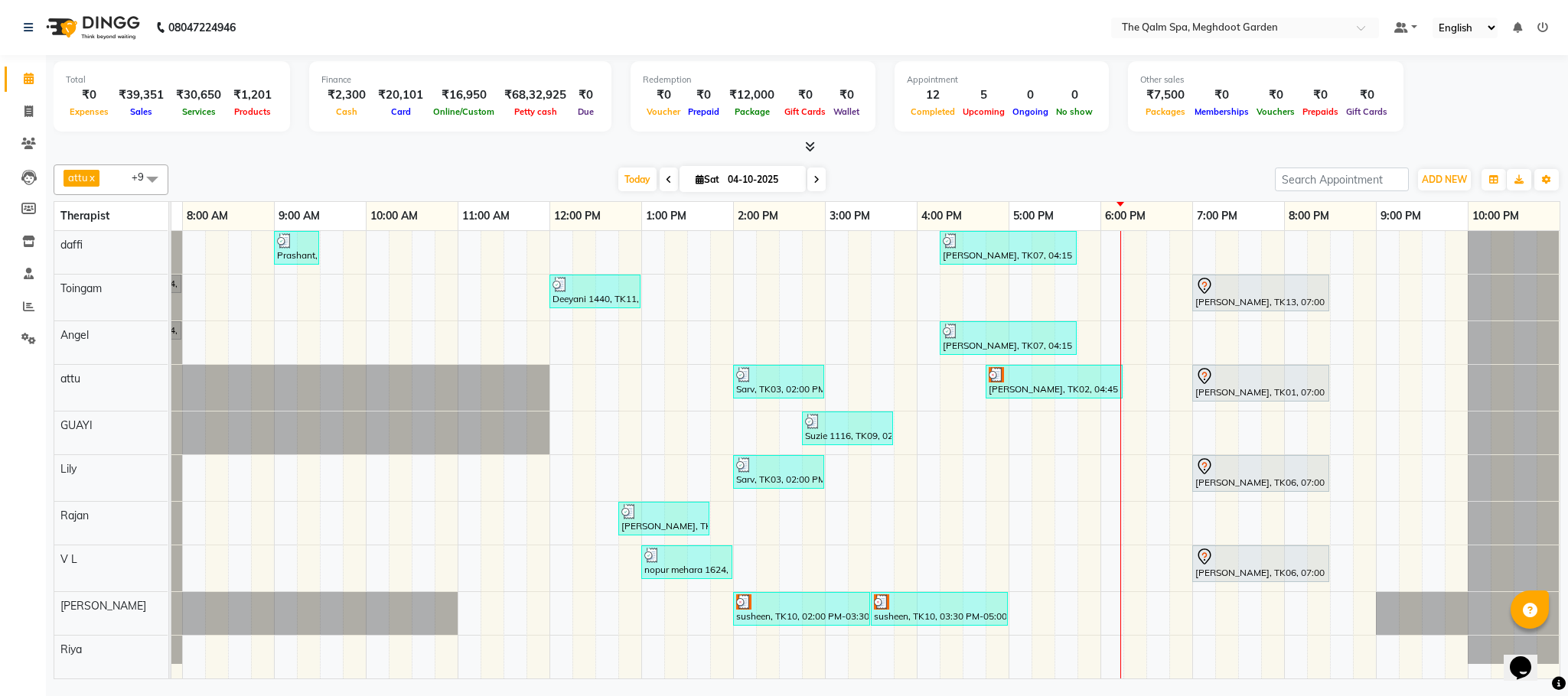
click at [985, 145] on div at bounding box center [807, 147] width 1507 height 16
click at [636, 170] on span "Today" at bounding box center [636, 179] width 38 height 24
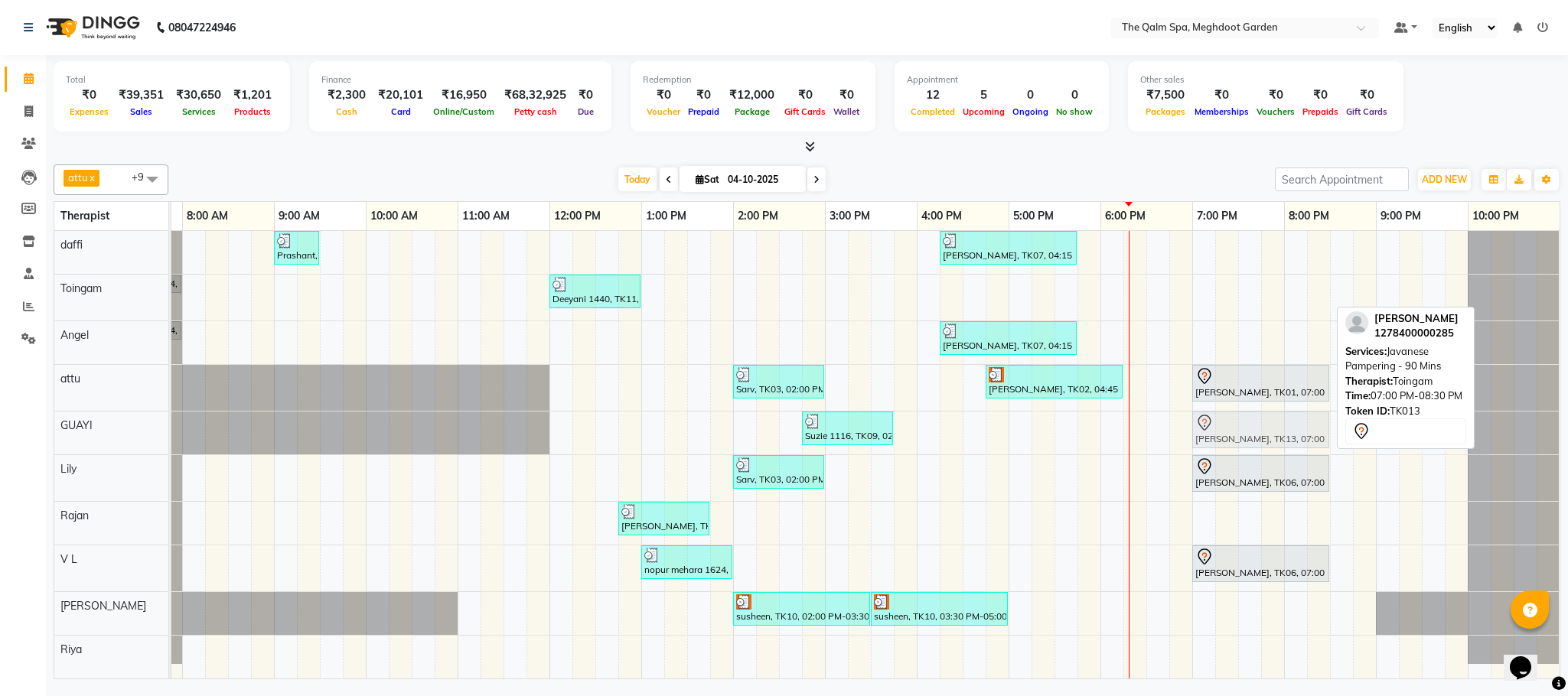
drag, startPoint x: 1219, startPoint y: 297, endPoint x: 1208, endPoint y: 451, distance: 154.4
click at [1216, 452] on tbody "Prashant, TK04, 09:00 AM-09:30 AM, Signature Foot Massage - 30 Mins [PERSON_NAM…" at bounding box center [825, 447] width 1469 height 433
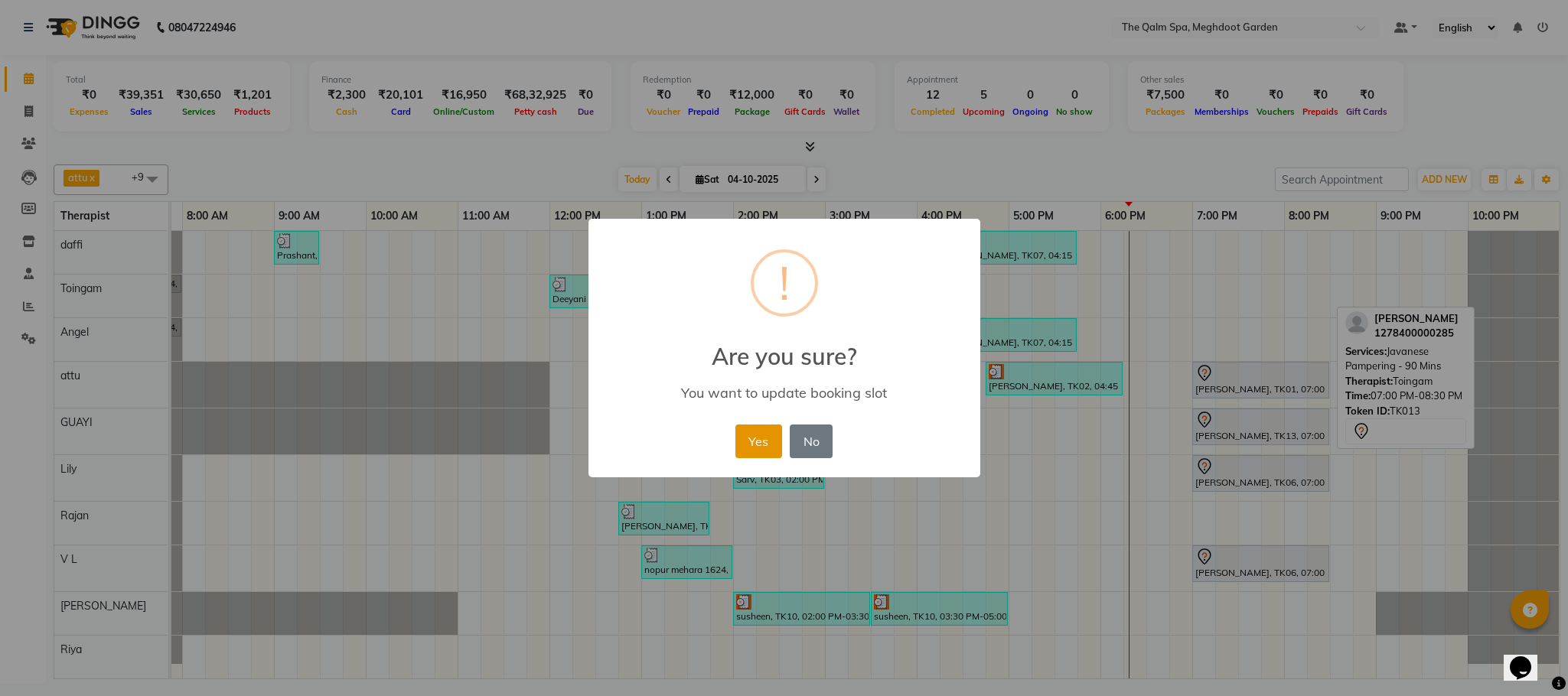
click at [764, 438] on button "Yes" at bounding box center [759, 441] width 46 height 33
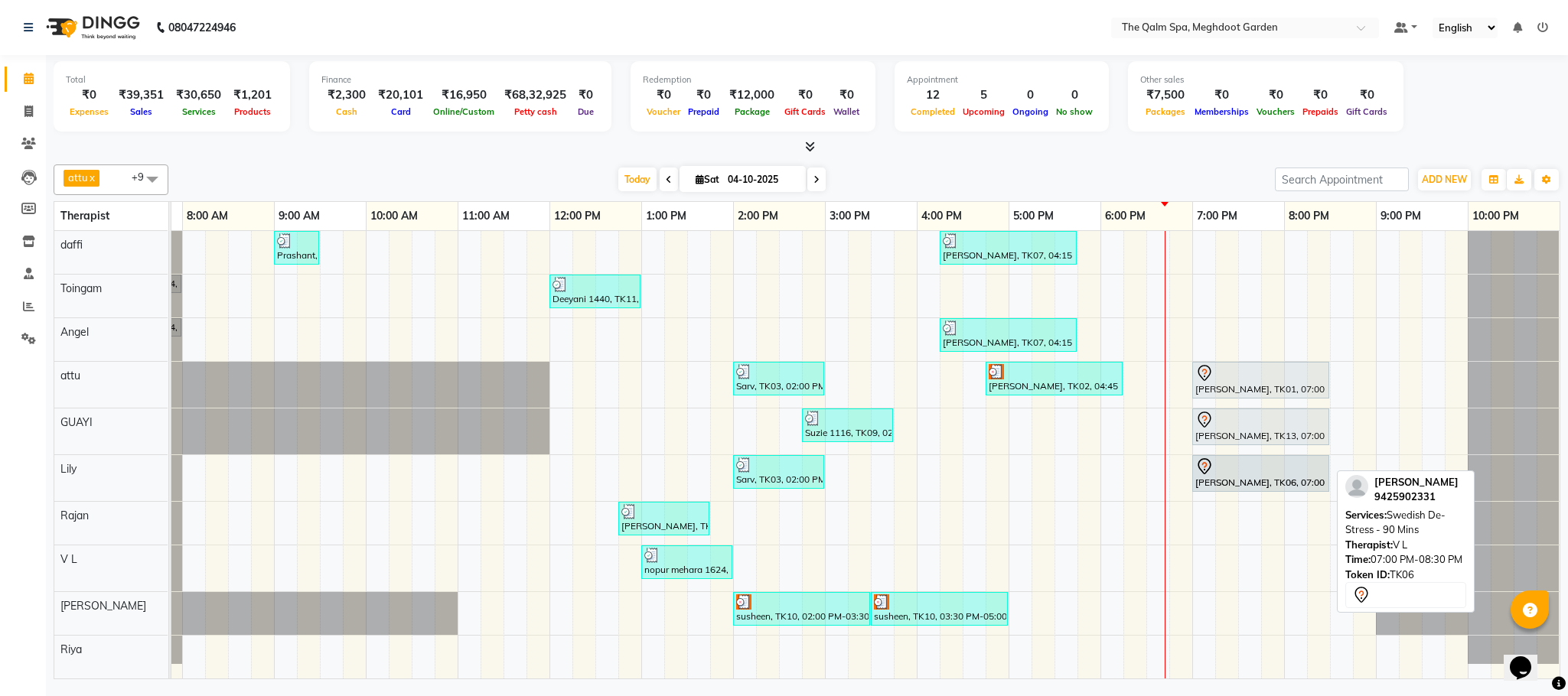
drag, startPoint x: 1227, startPoint y: 567, endPoint x: 1236, endPoint y: 411, distance: 156.3
click at [1224, 452] on div "Prashant, TK04, 09:00 AM-09:30 AM, Signature Foot Massage - 30 Mins [PERSON_NAM…" at bounding box center [825, 454] width 1469 height 447
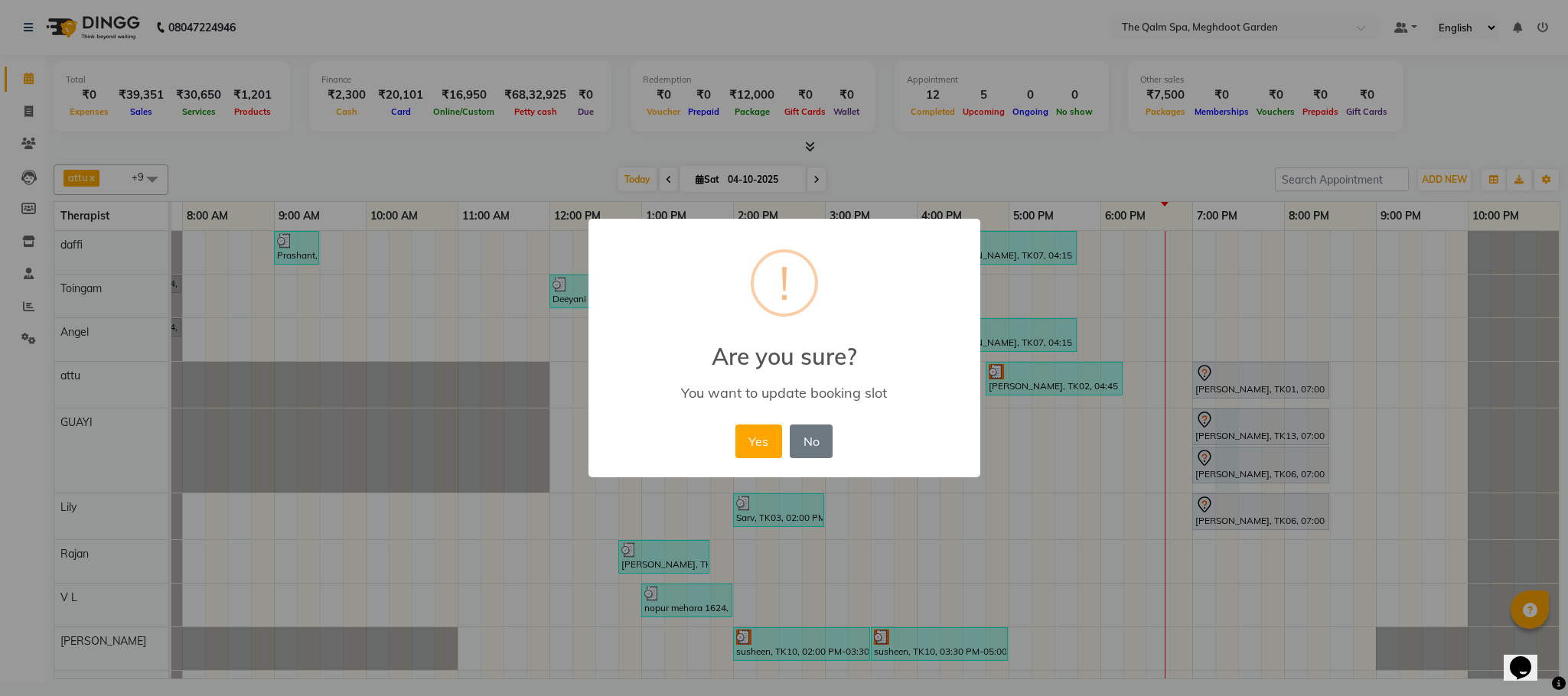
drag, startPoint x: 1236, startPoint y: 411, endPoint x: 1222, endPoint y: 308, distance: 103.9
click at [1222, 308] on body "08047224946 Select Location × The Qalm Spa, Meghdoot Garden Default Panel My Pa…" at bounding box center [784, 341] width 1568 height 683
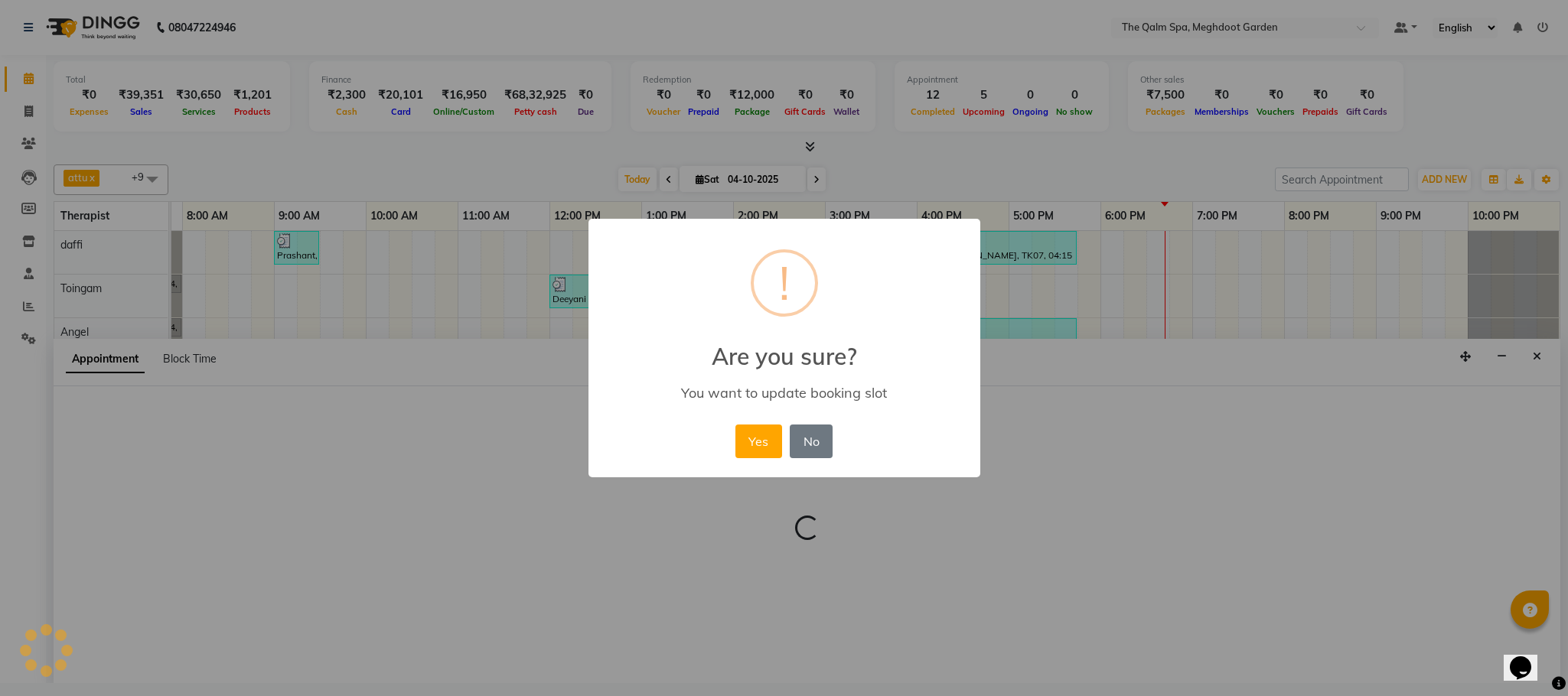
select select "48471"
select select "tentative"
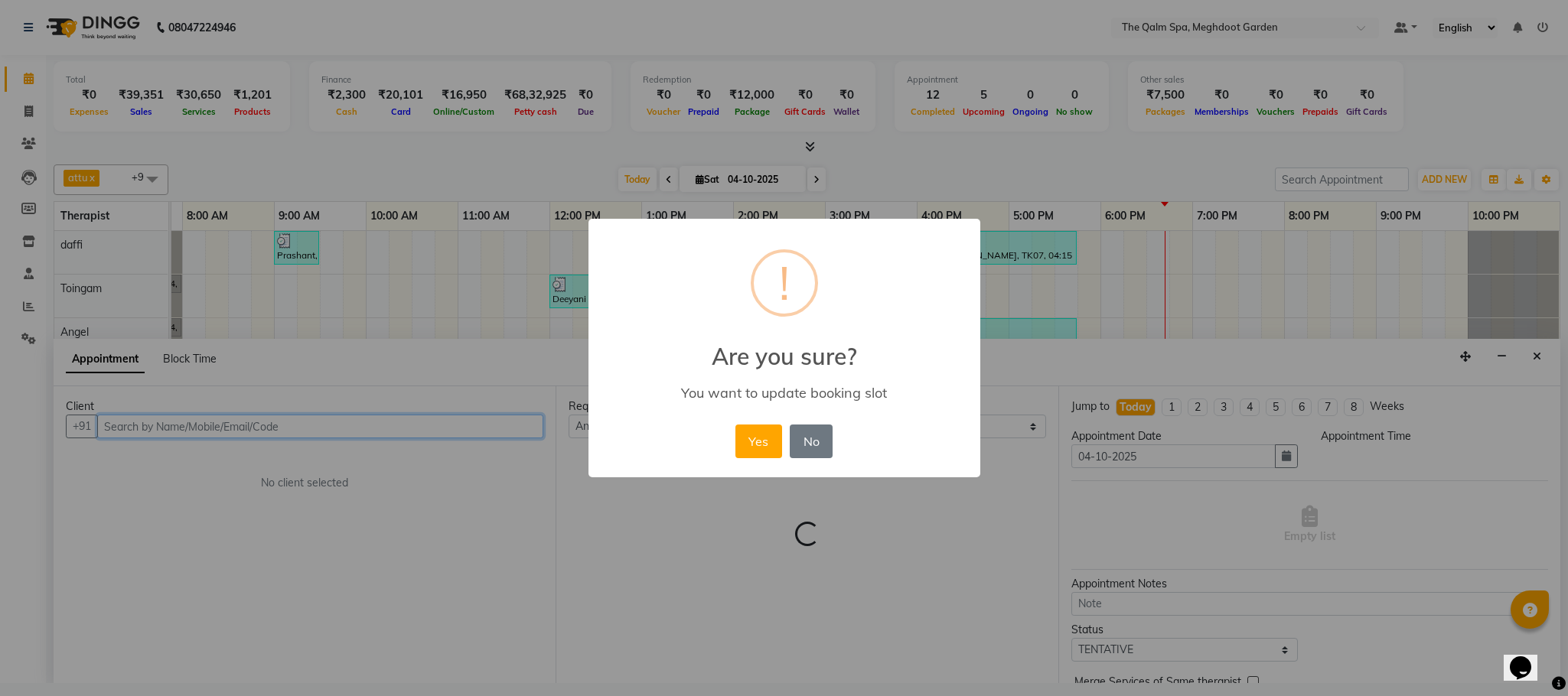
select select "1155"
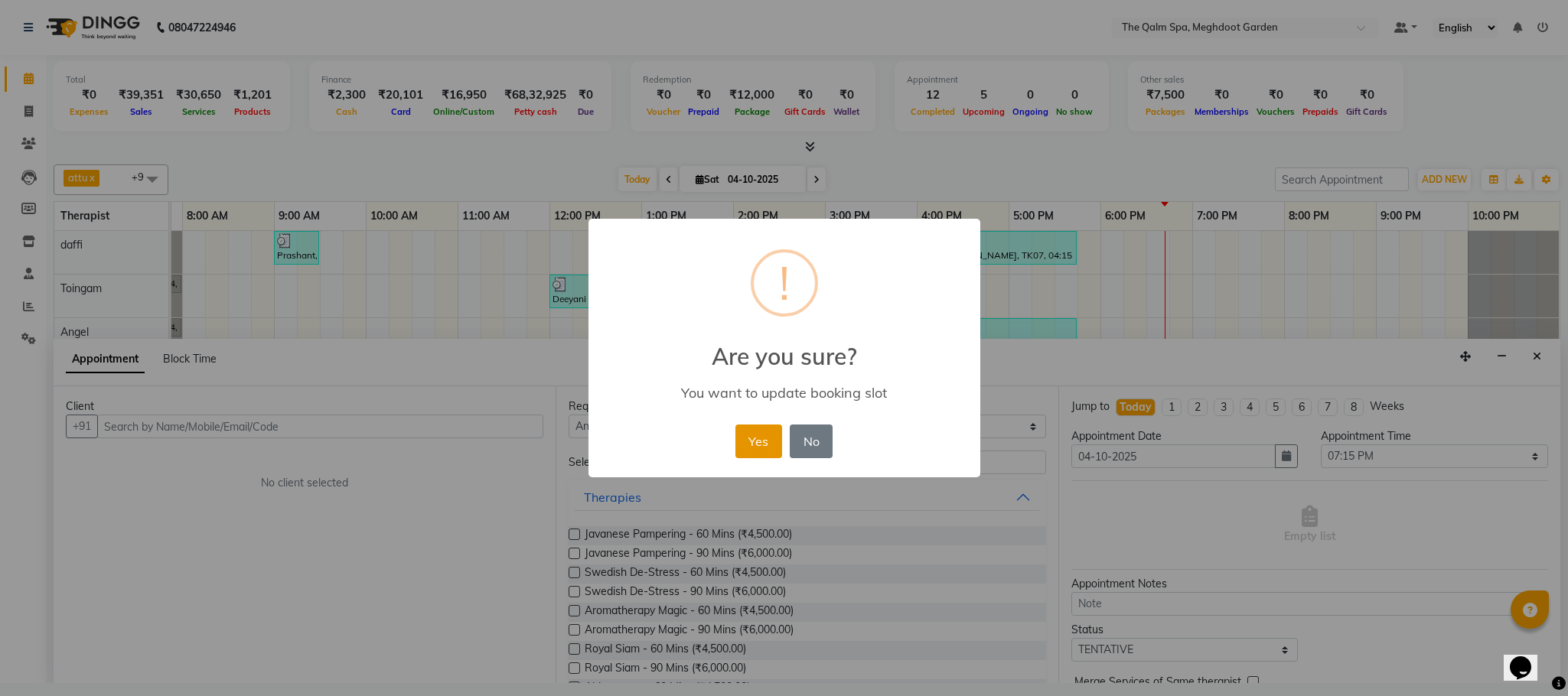
click at [762, 444] on button "Yes" at bounding box center [759, 441] width 46 height 33
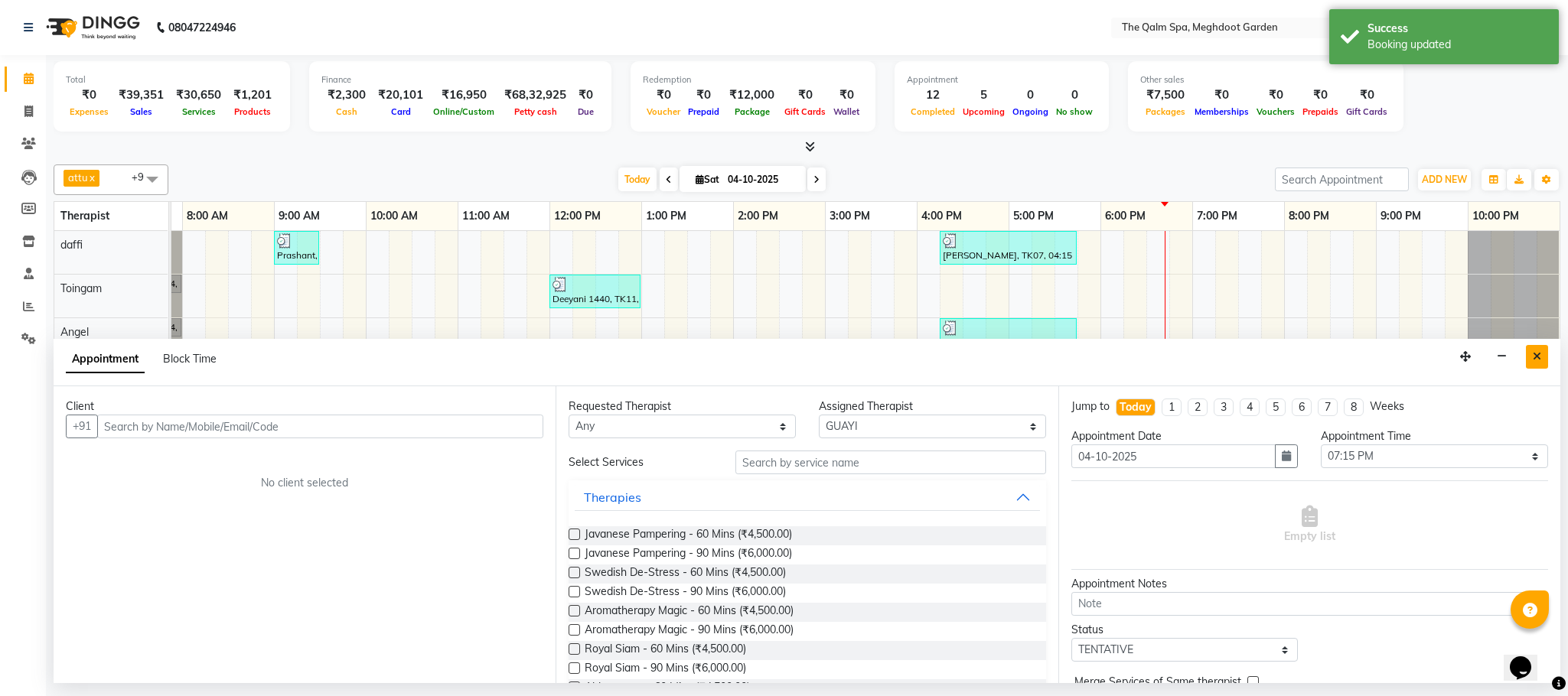
click at [1529, 361] on button "Close" at bounding box center [1536, 357] width 22 height 24
click at [1529, 361] on div at bounding box center [1513, 339] width 91 height 43
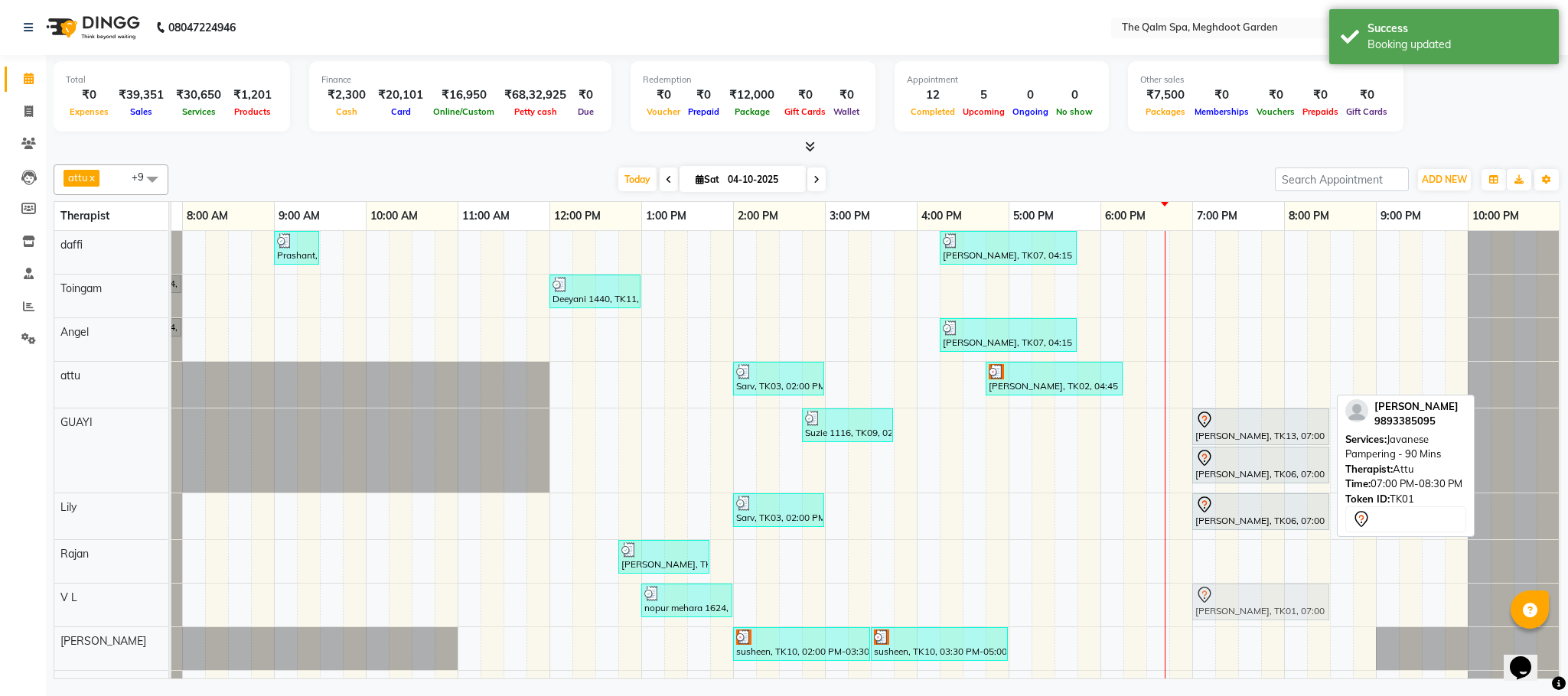
drag, startPoint x: 1207, startPoint y: 381, endPoint x: 1207, endPoint y: 590, distance: 209.0
click at [1207, 591] on tbody "Prashant, TK04, 09:00 AM-09:30 AM, Signature Foot Massage - 30 Mins [PERSON_NAM…" at bounding box center [825, 465] width 1469 height 468
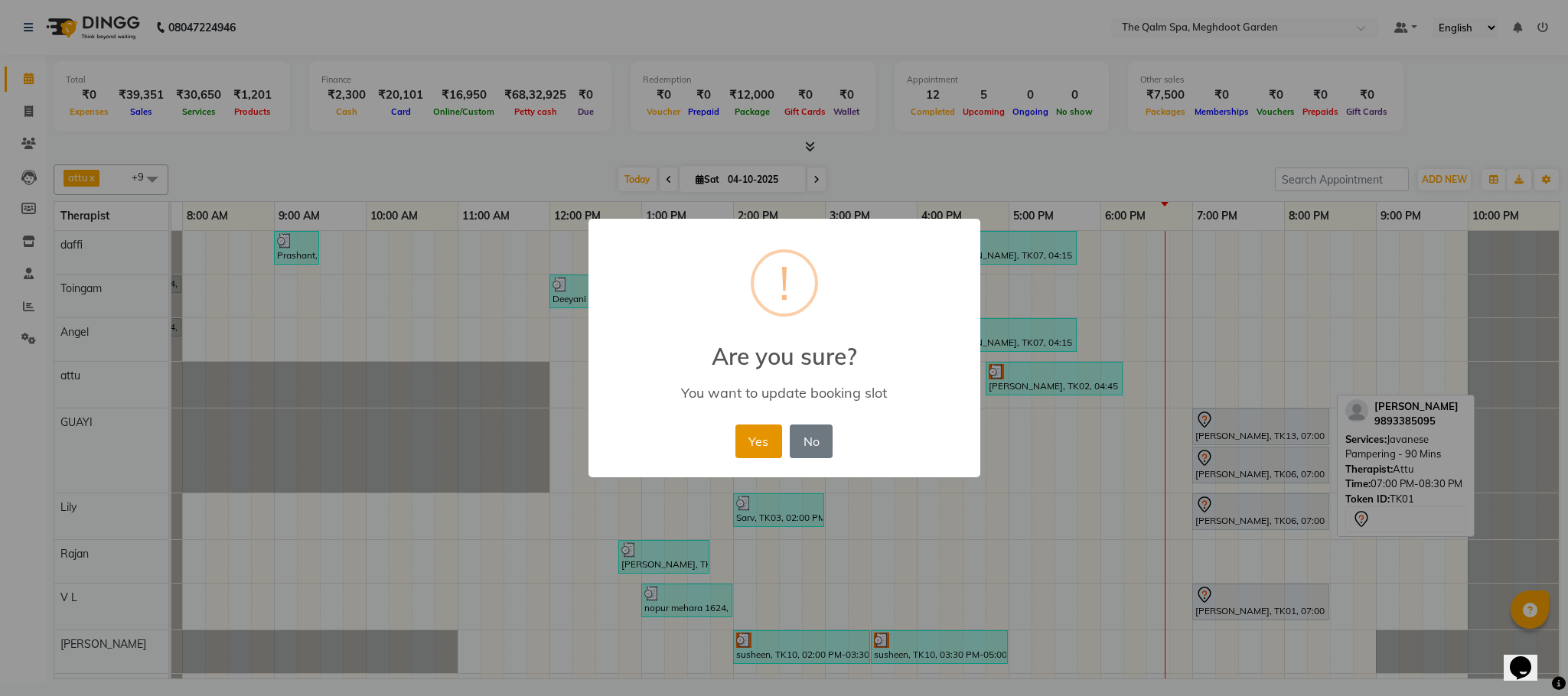
click at [756, 434] on button "Yes" at bounding box center [759, 441] width 46 height 33
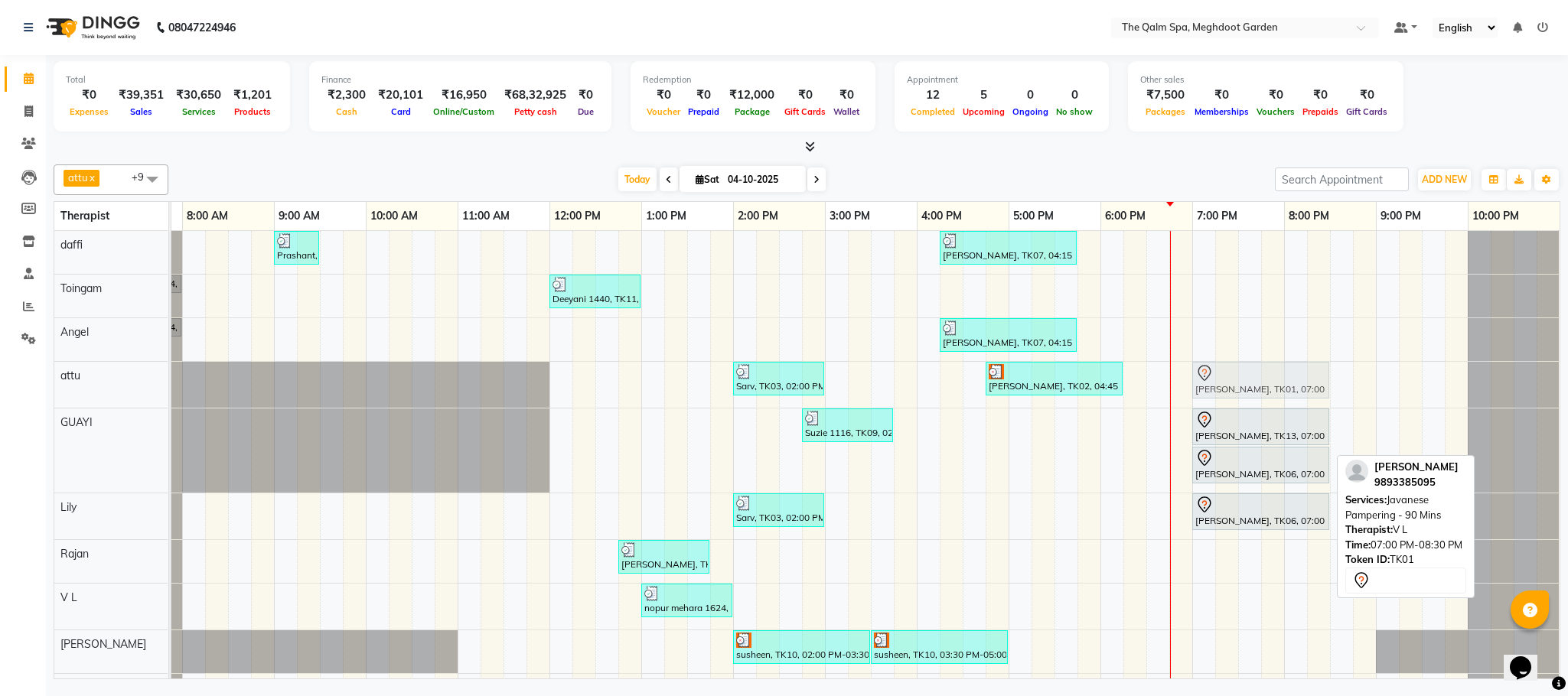
drag, startPoint x: 1222, startPoint y: 602, endPoint x: 1224, endPoint y: 389, distance: 213.0
click at [1224, 389] on tbody "Prashant, TK04, 09:00 AM-09:30 AM, Signature Foot Massage - 30 Mins [PERSON_NAM…" at bounding box center [825, 466] width 1469 height 471
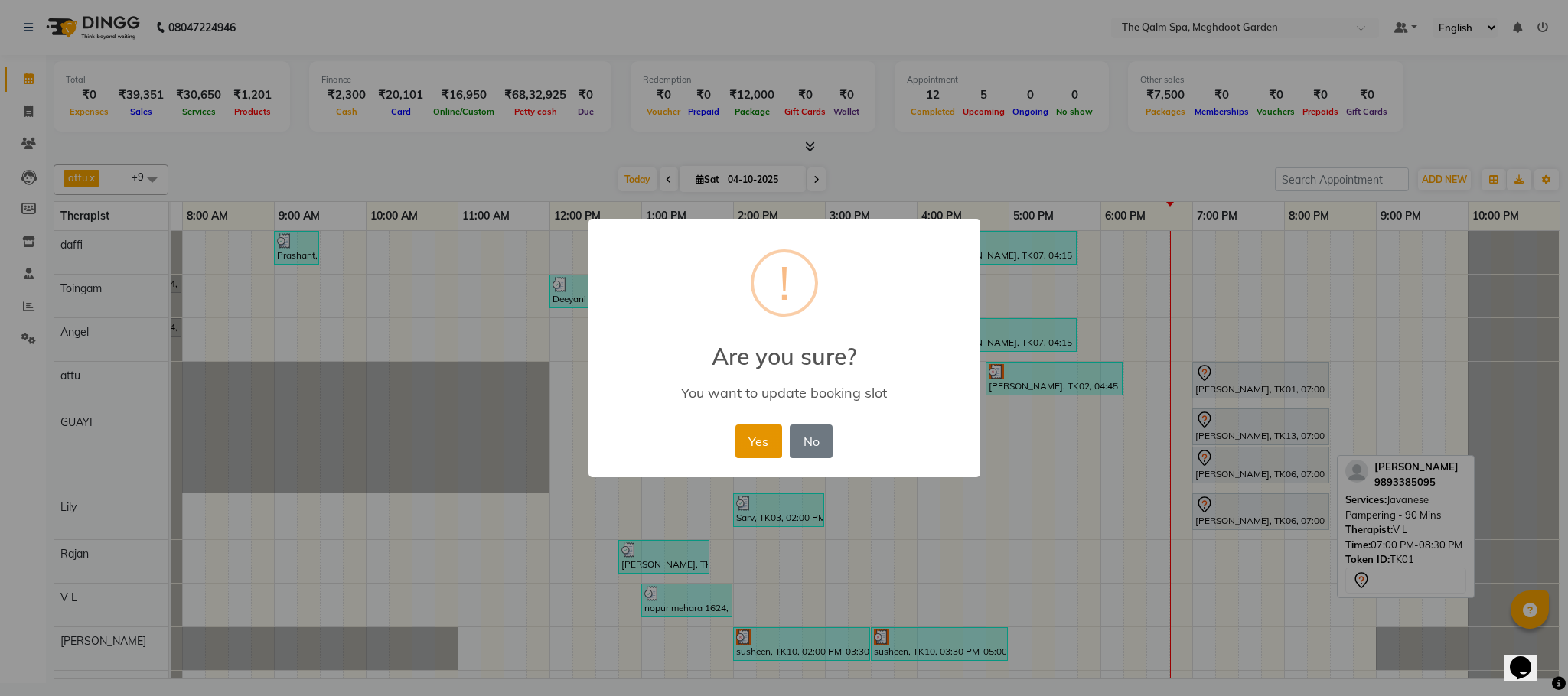
click at [753, 437] on button "Yes" at bounding box center [759, 441] width 46 height 33
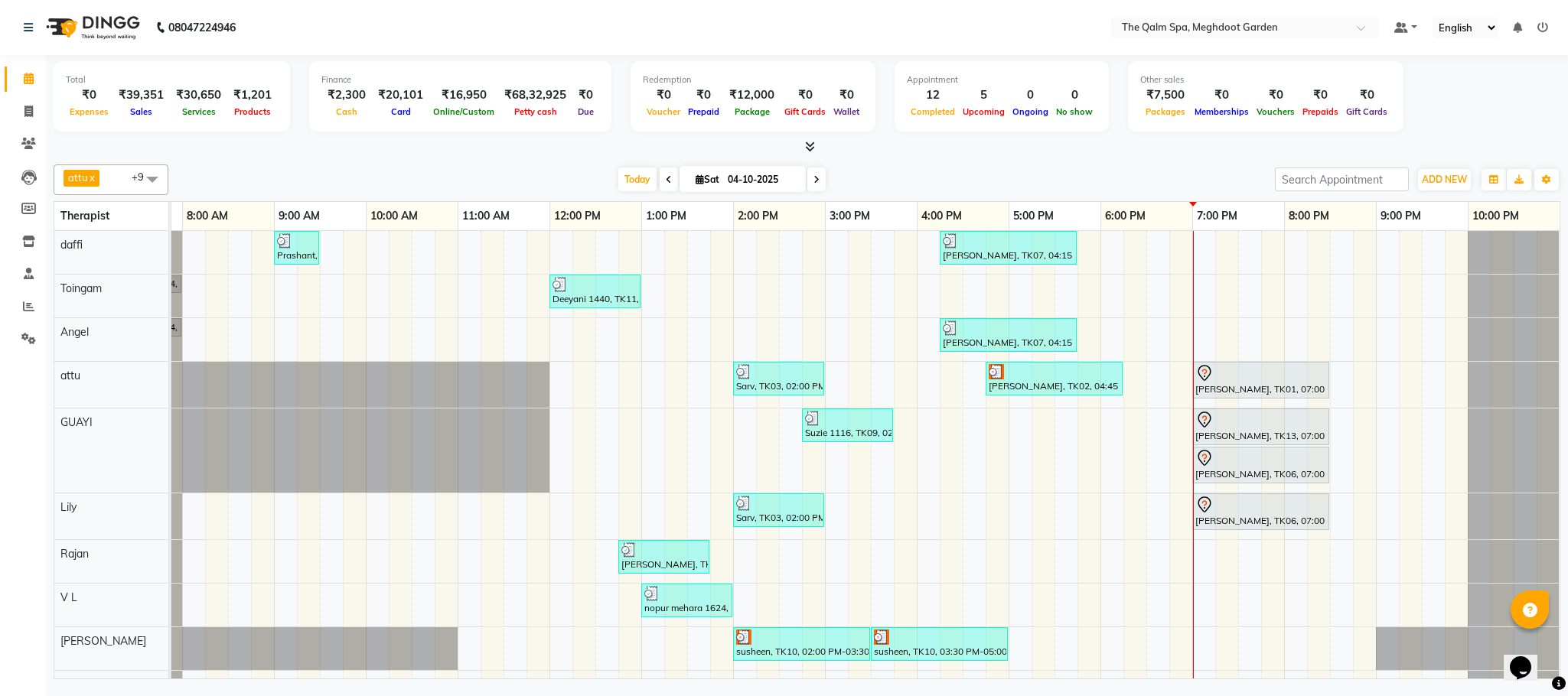
click at [819, 177] on span at bounding box center [816, 179] width 19 height 24
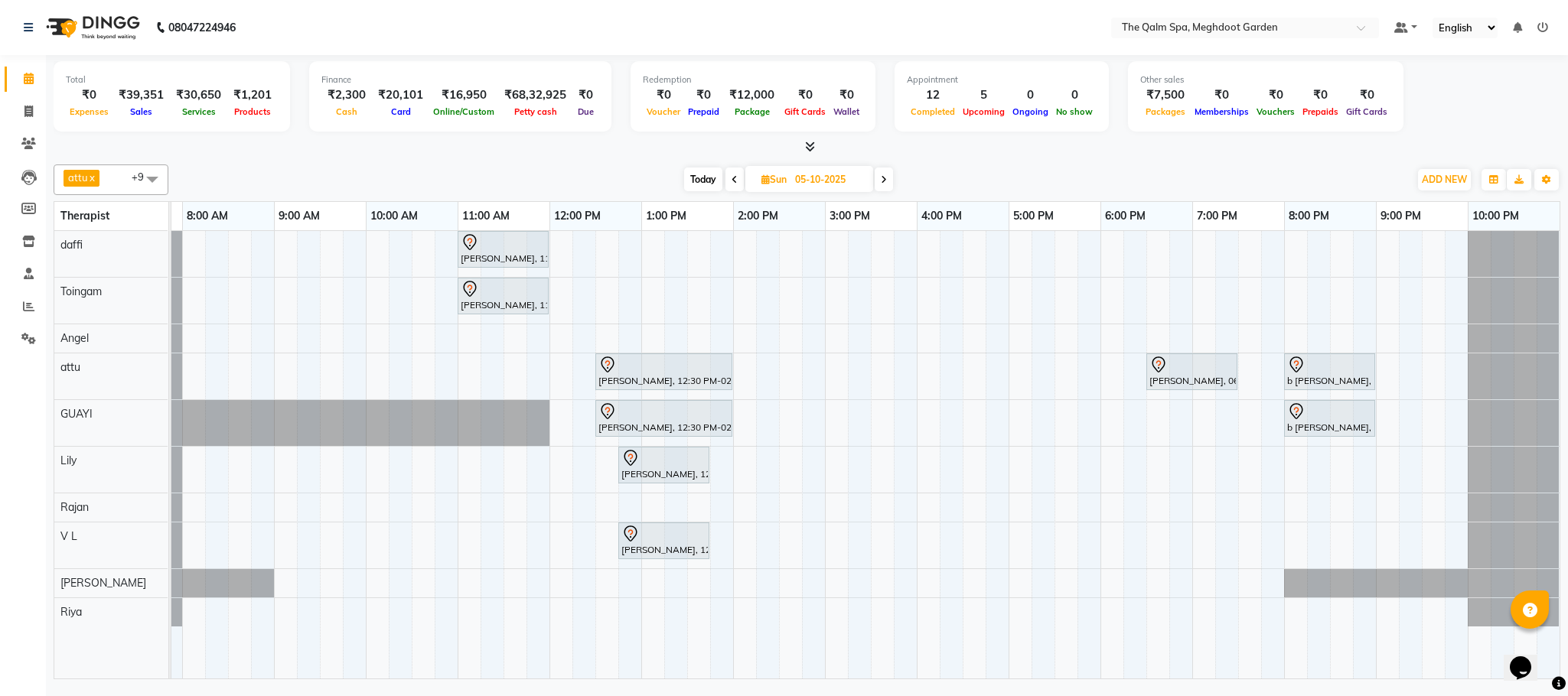
click at [705, 181] on span "Today" at bounding box center [702, 179] width 38 height 24
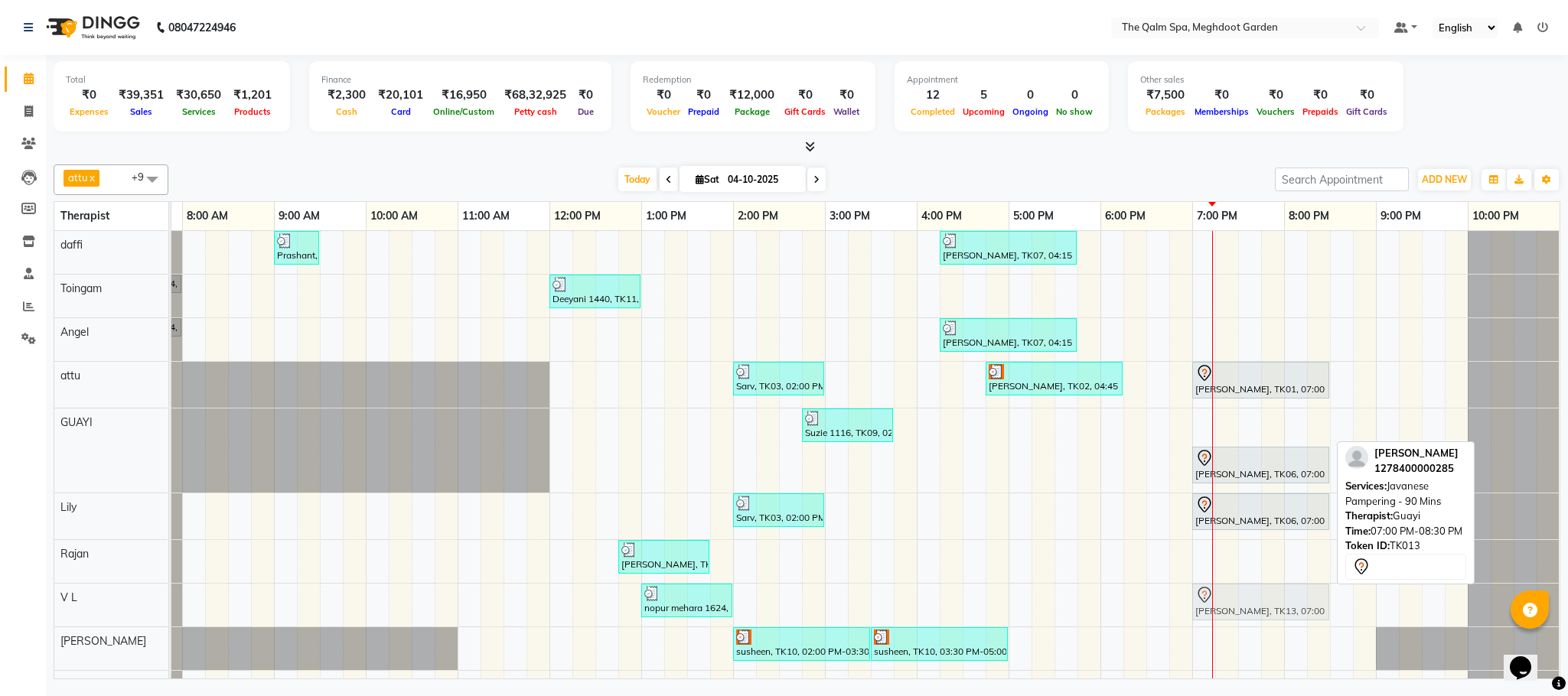
drag, startPoint x: 1219, startPoint y: 434, endPoint x: 1227, endPoint y: 600, distance: 166.2
click at [1227, 600] on tbody "Prashant, TK04, 09:00 AM-09:30 AM, Signature Foot Massage - 30 Mins [PERSON_NAM…" at bounding box center [825, 465] width 1469 height 468
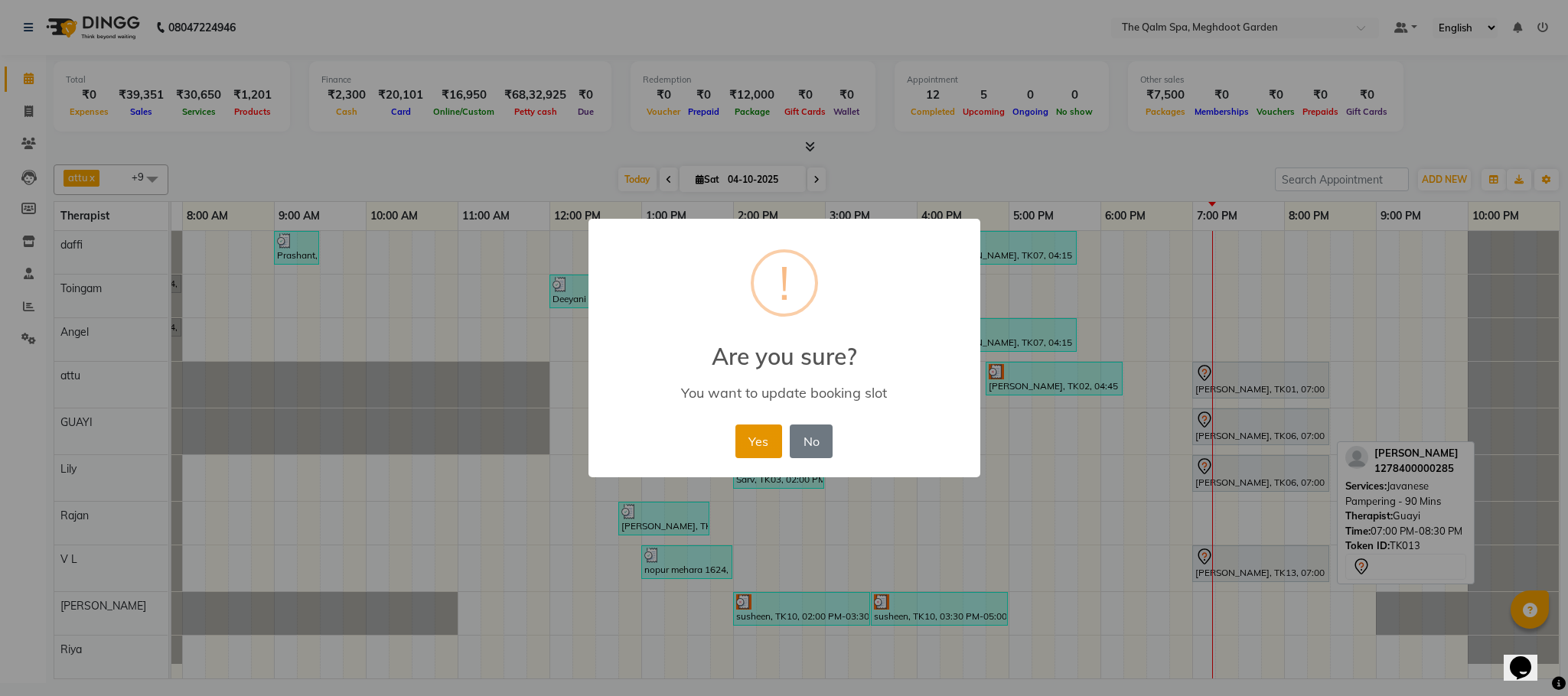
click at [757, 451] on button "Yes" at bounding box center [759, 441] width 46 height 33
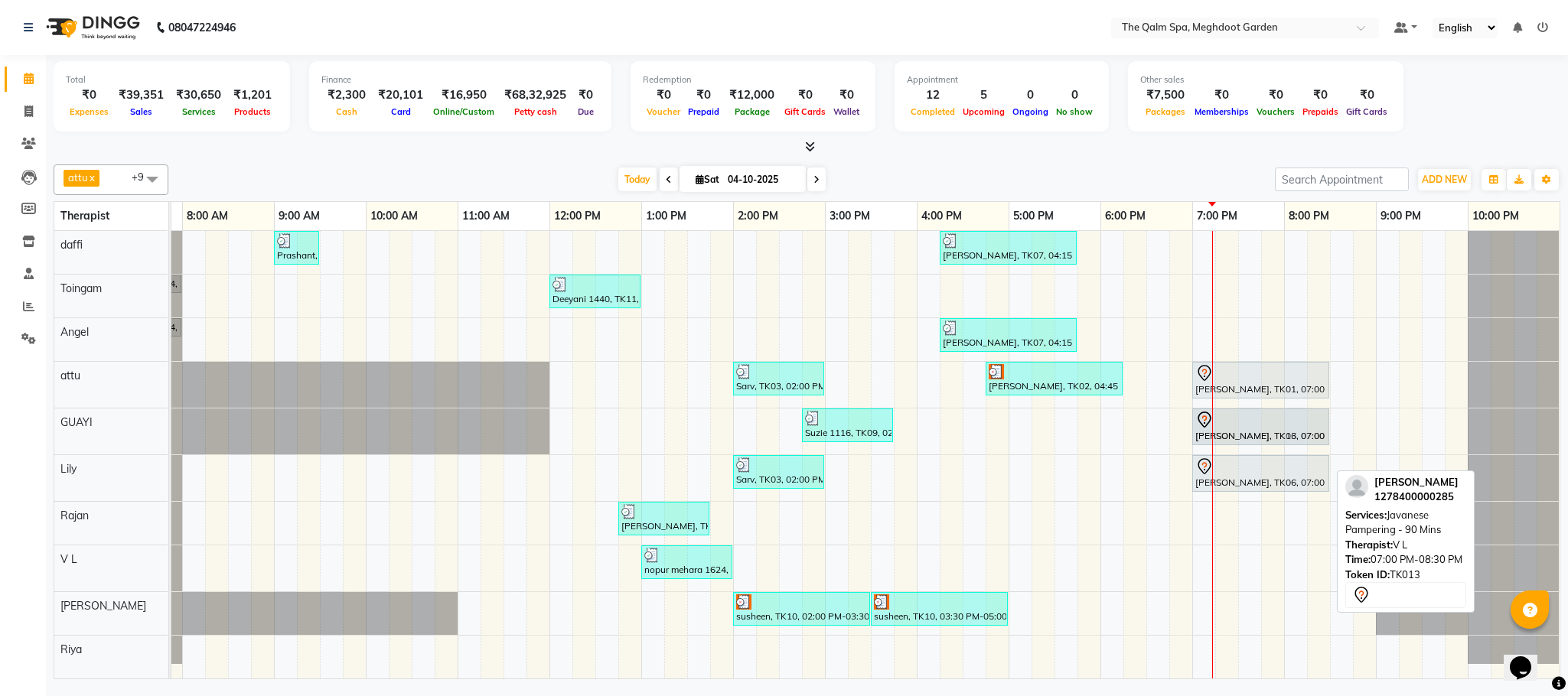
drag, startPoint x: 1230, startPoint y: 571, endPoint x: 1224, endPoint y: 441, distance: 130.1
click at [1224, 441] on tbody "Prashant, TK04, 09:00 AM-09:30 AM, Signature Foot Massage - 30 Mins [PERSON_NAM…" at bounding box center [825, 447] width 1469 height 433
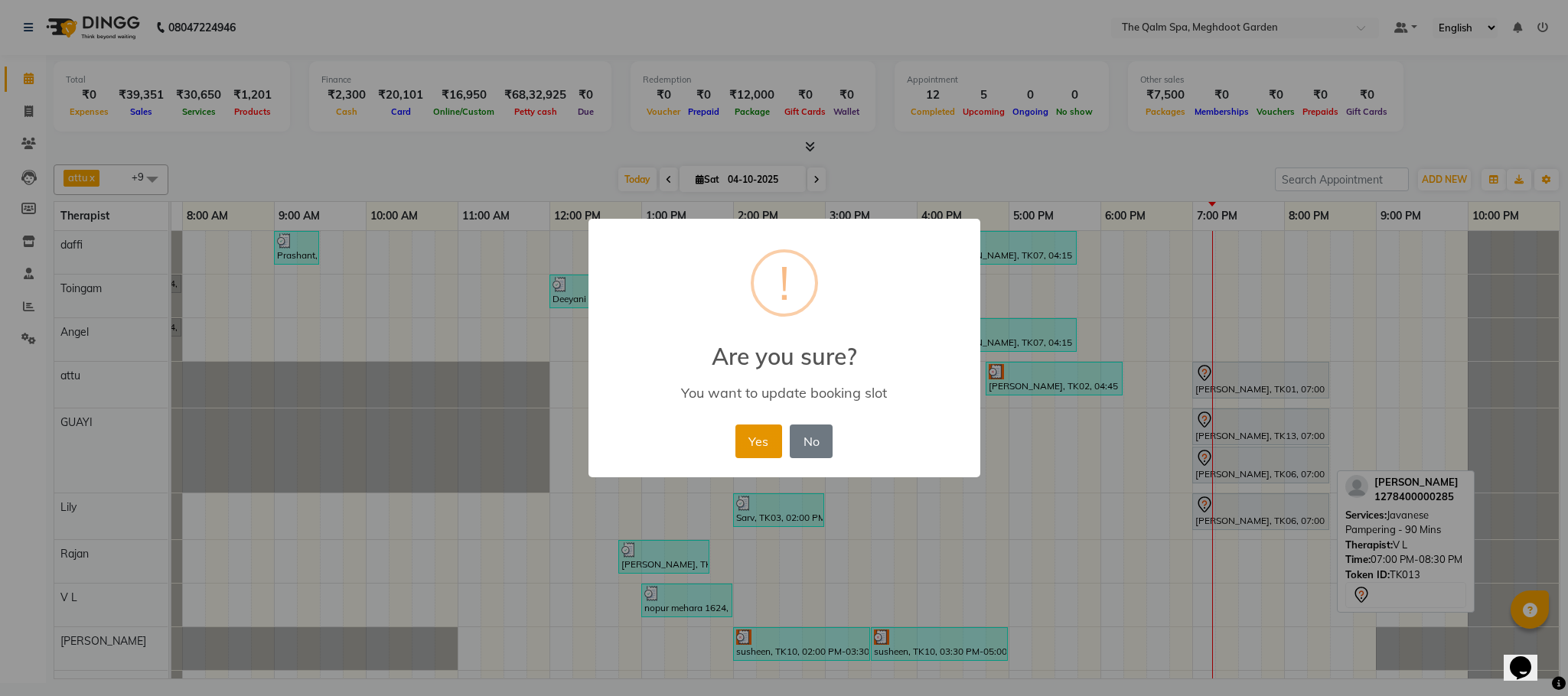
click at [755, 441] on button "Yes" at bounding box center [759, 441] width 46 height 33
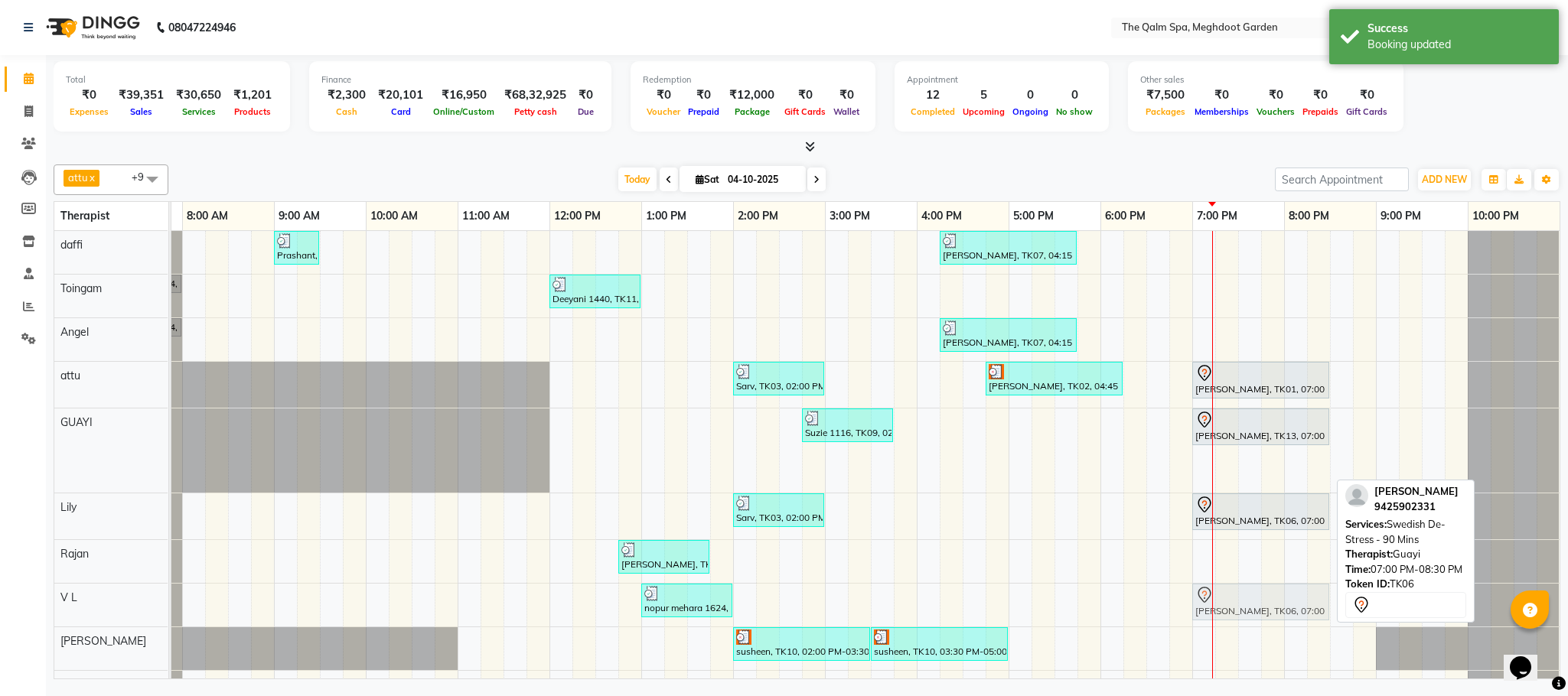
drag, startPoint x: 1226, startPoint y: 471, endPoint x: 1216, endPoint y: 612, distance: 141.4
click at [1217, 615] on tbody "Prashant, TK04, 09:00 AM-09:30 AM, Signature Foot Massage - 30 Mins [PERSON_NAM…" at bounding box center [825, 465] width 1469 height 468
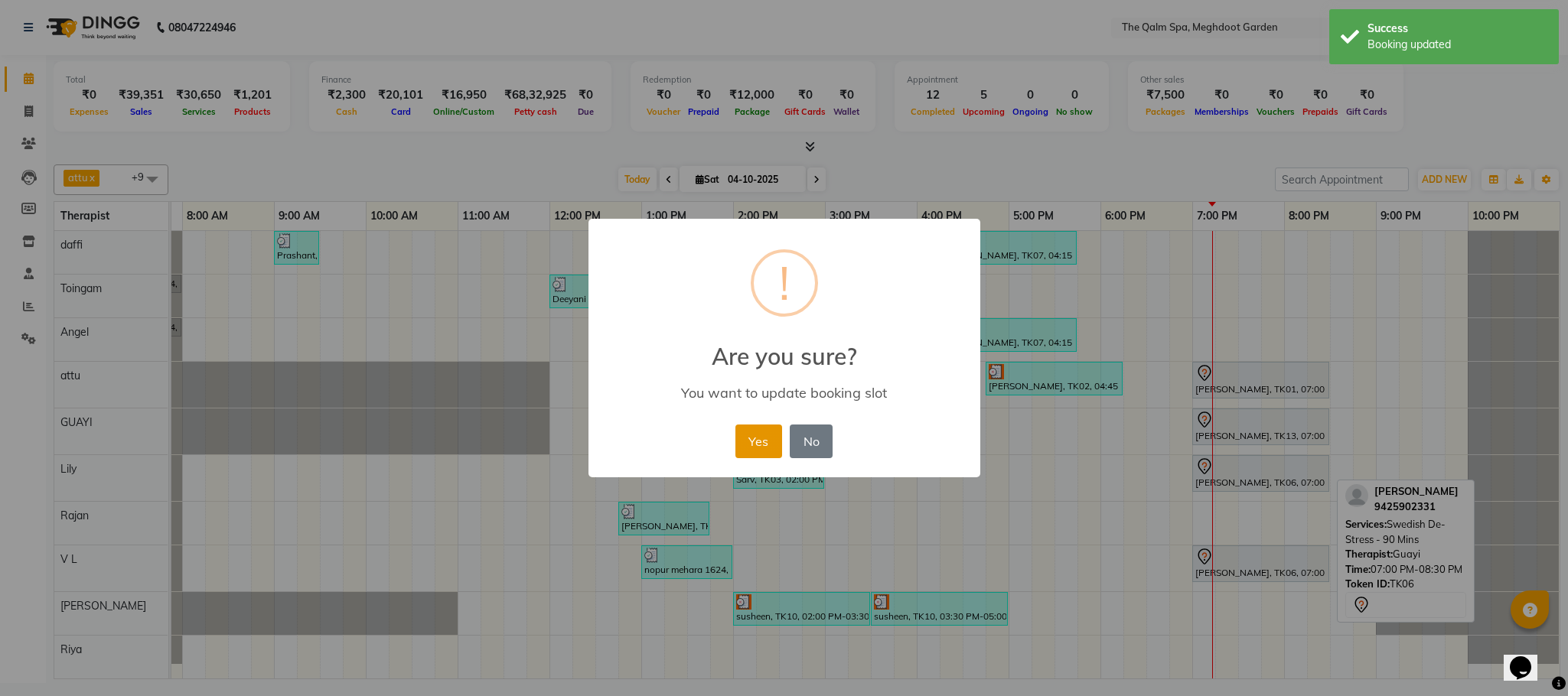
click at [764, 429] on button "Yes" at bounding box center [759, 441] width 46 height 33
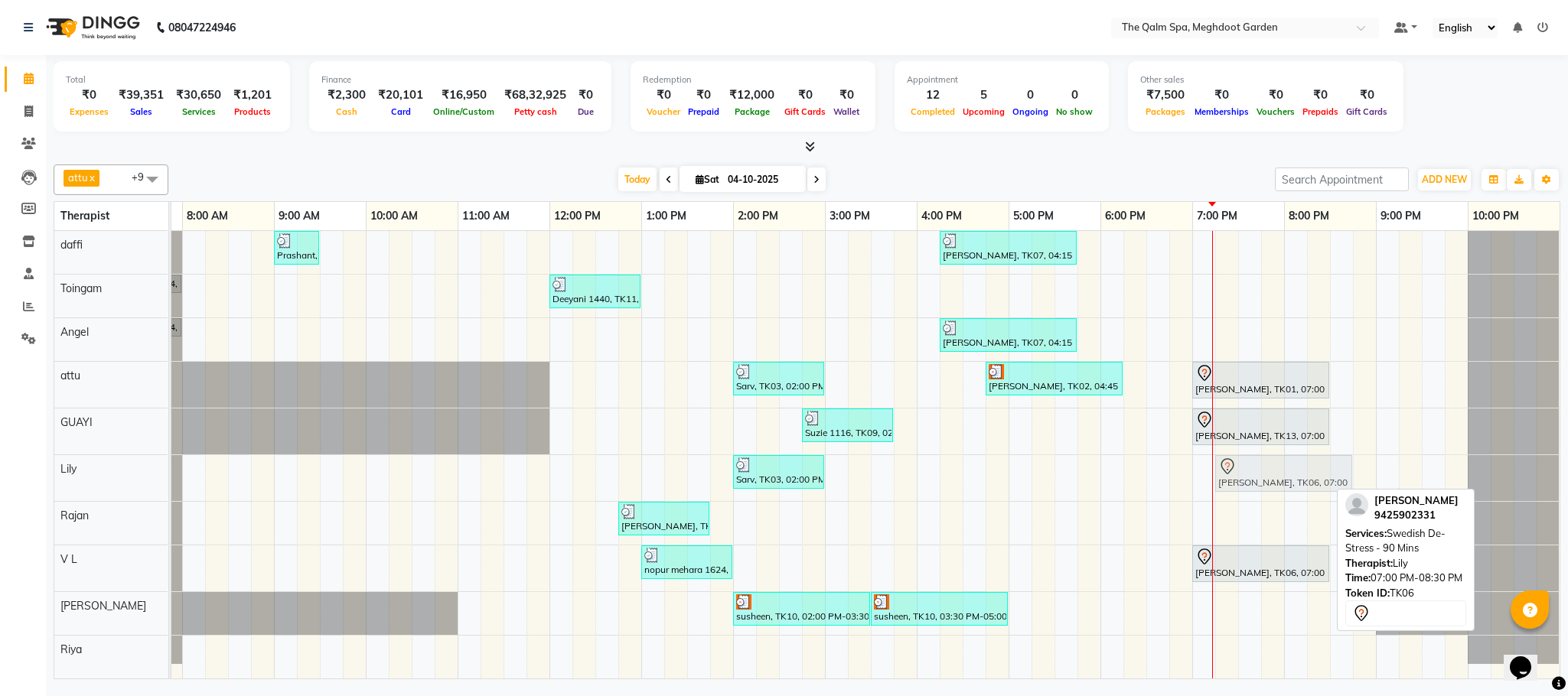
drag, startPoint x: 1224, startPoint y: 475, endPoint x: 1236, endPoint y: 476, distance: 12.0
click at [91, 476] on div "Sarv, TK03, 02:00 PM-03:00 PM, Swedish De-Stress - 60 Mins [PERSON_NAME], TK06,…" at bounding box center [91, 478] width 0 height 46
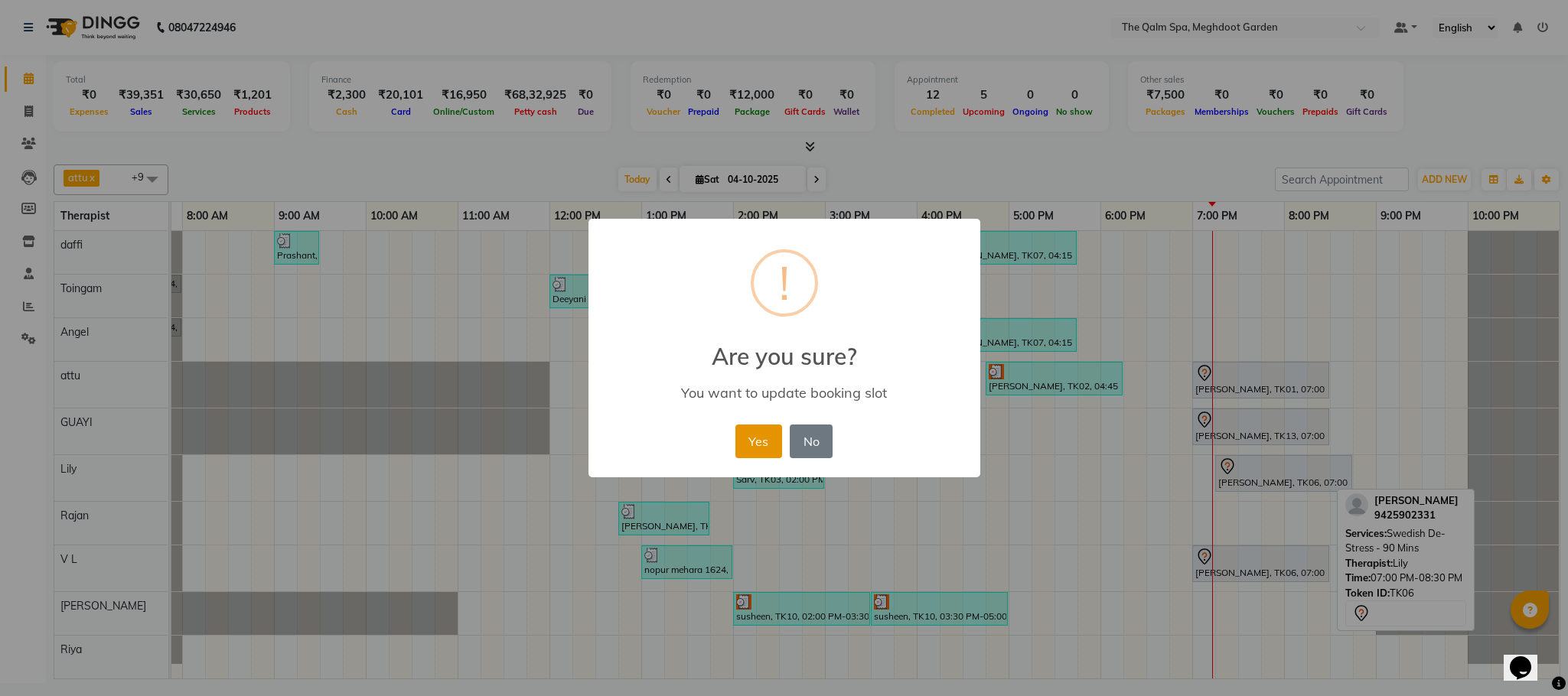
click at [769, 439] on button "Yes" at bounding box center [759, 441] width 46 height 33
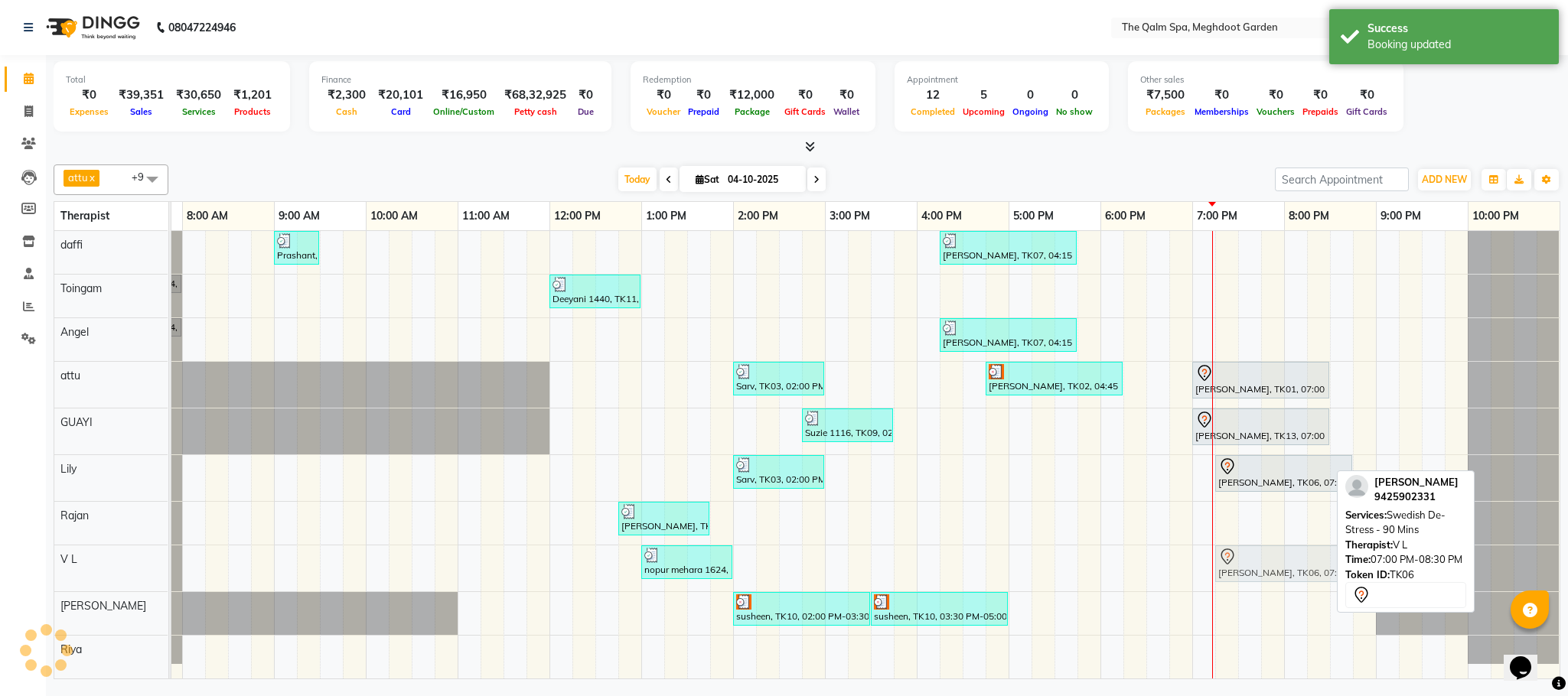
drag, startPoint x: 1238, startPoint y: 565, endPoint x: 1265, endPoint y: 567, distance: 27.1
click at [91, 567] on div "nopur mehara 1624, TK05, 01:00 PM-02:00 PM, Javanese Pampering - 60 Mins [PERSO…" at bounding box center [91, 568] width 0 height 46
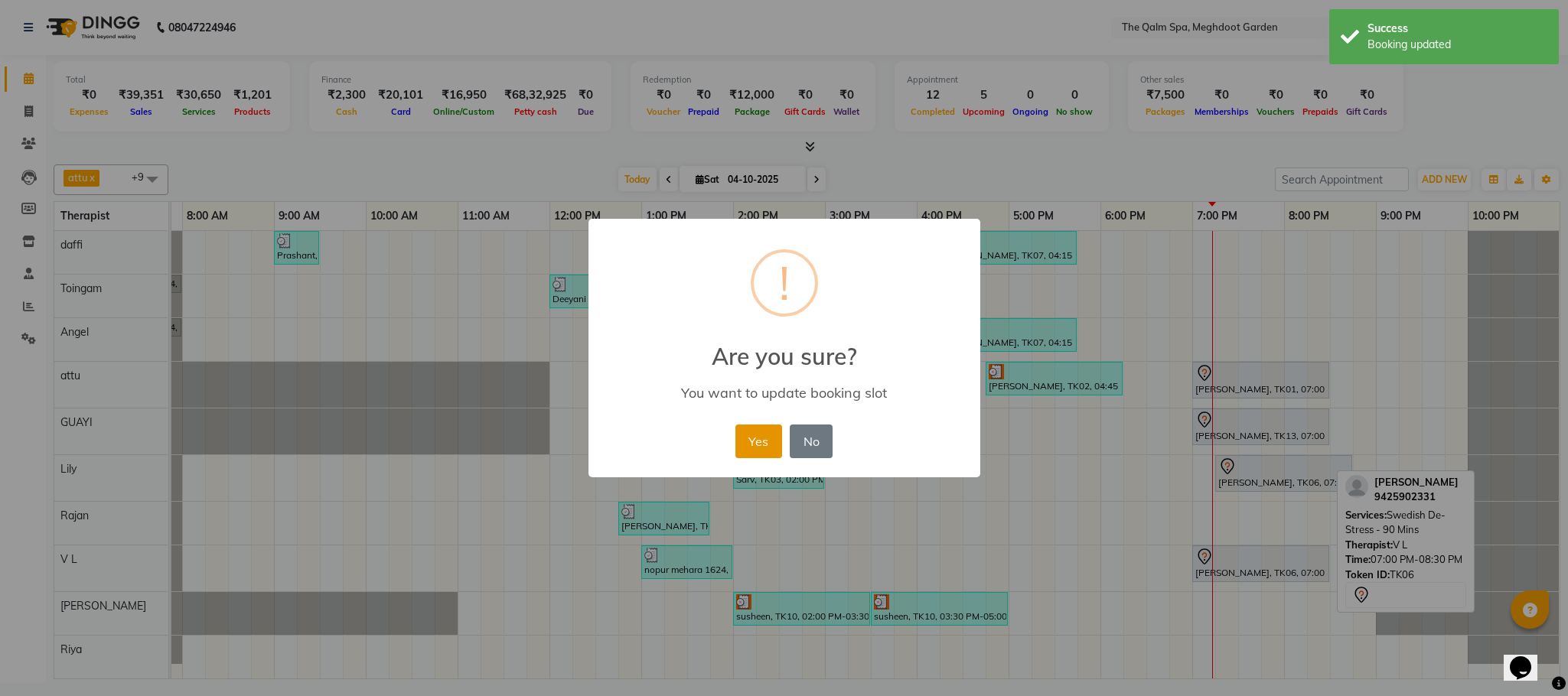
click at [764, 430] on button "Yes" at bounding box center [759, 441] width 46 height 33
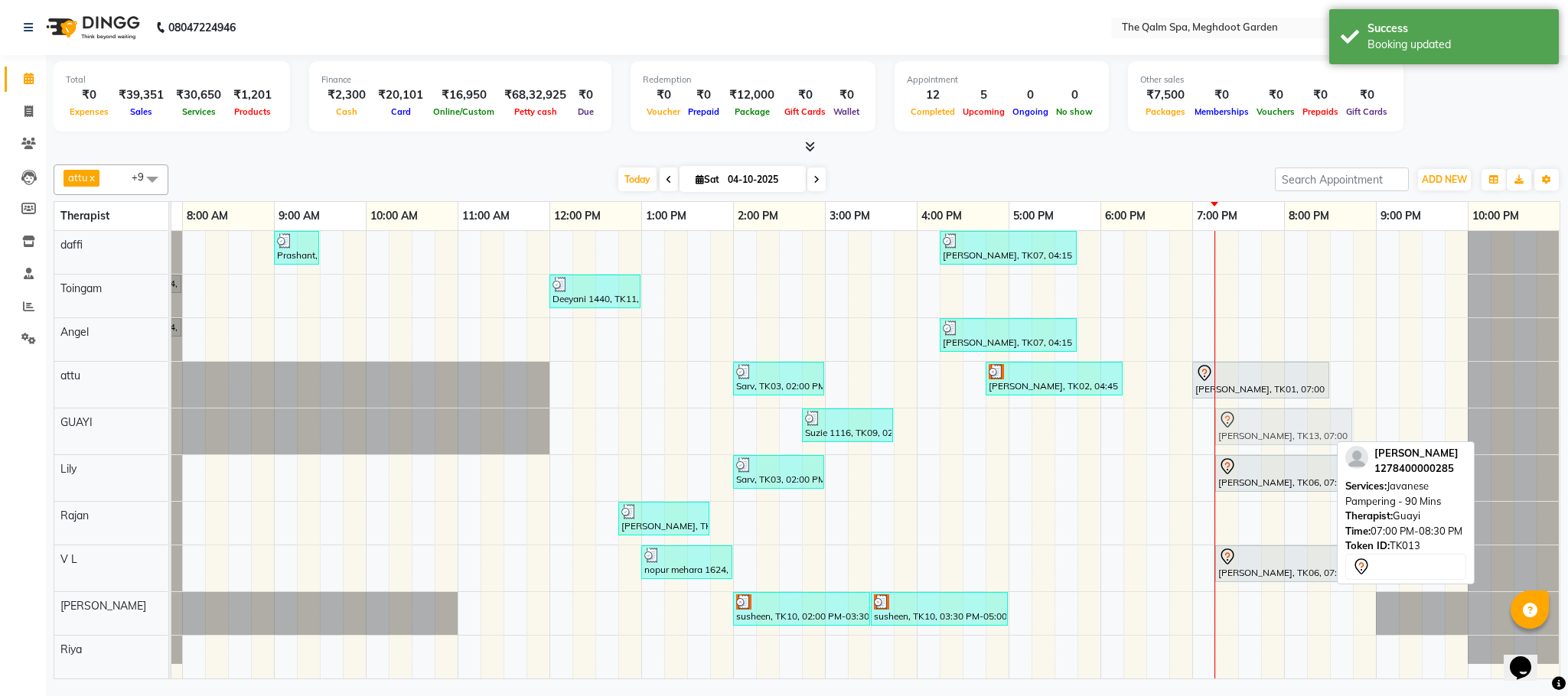
drag, startPoint x: 1235, startPoint y: 429, endPoint x: 1255, endPoint y: 434, distance: 20.6
click at [91, 434] on div "Suzie 1116, TK09, 02:45 PM-03:45 PM, Javanese Pampering - 60 Mins [PERSON_NAME]…" at bounding box center [91, 431] width 0 height 46
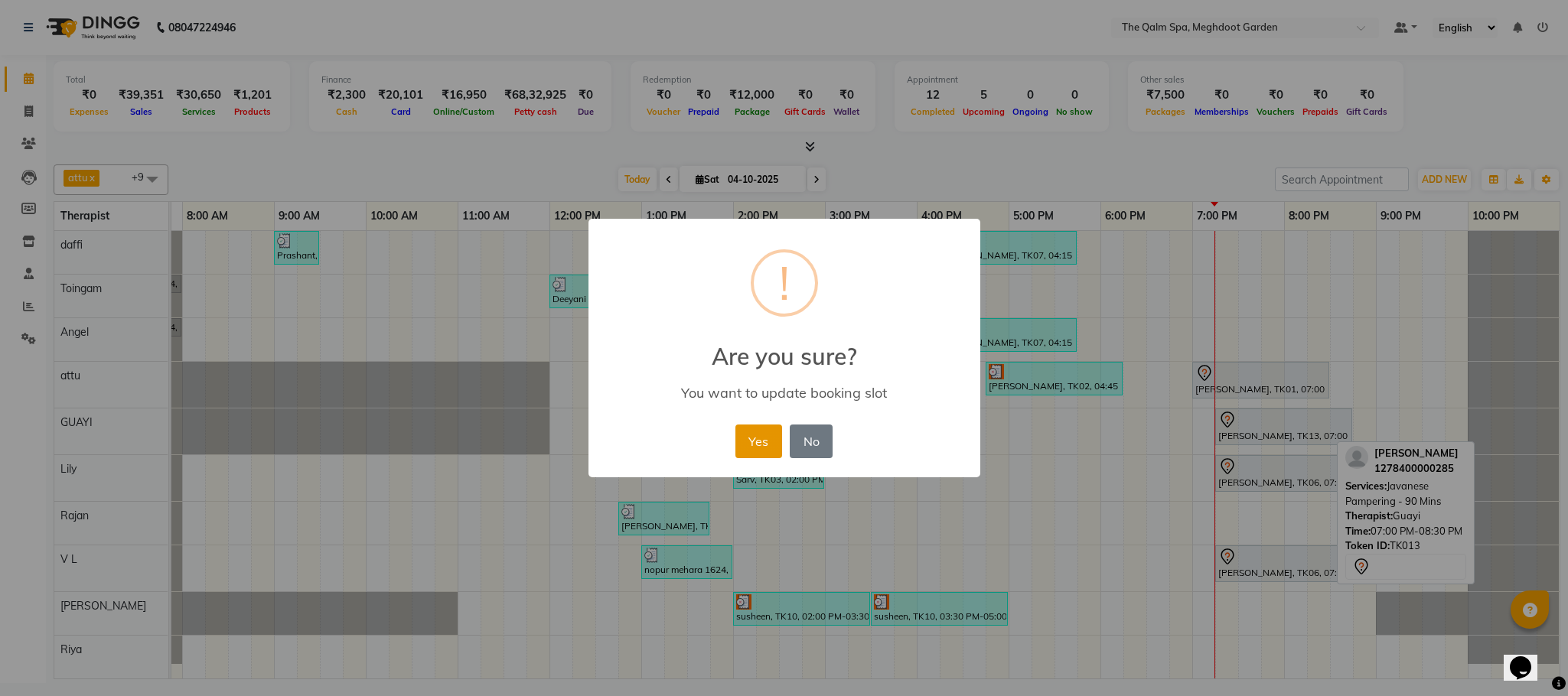
click at [751, 452] on button "Yes" at bounding box center [759, 441] width 46 height 33
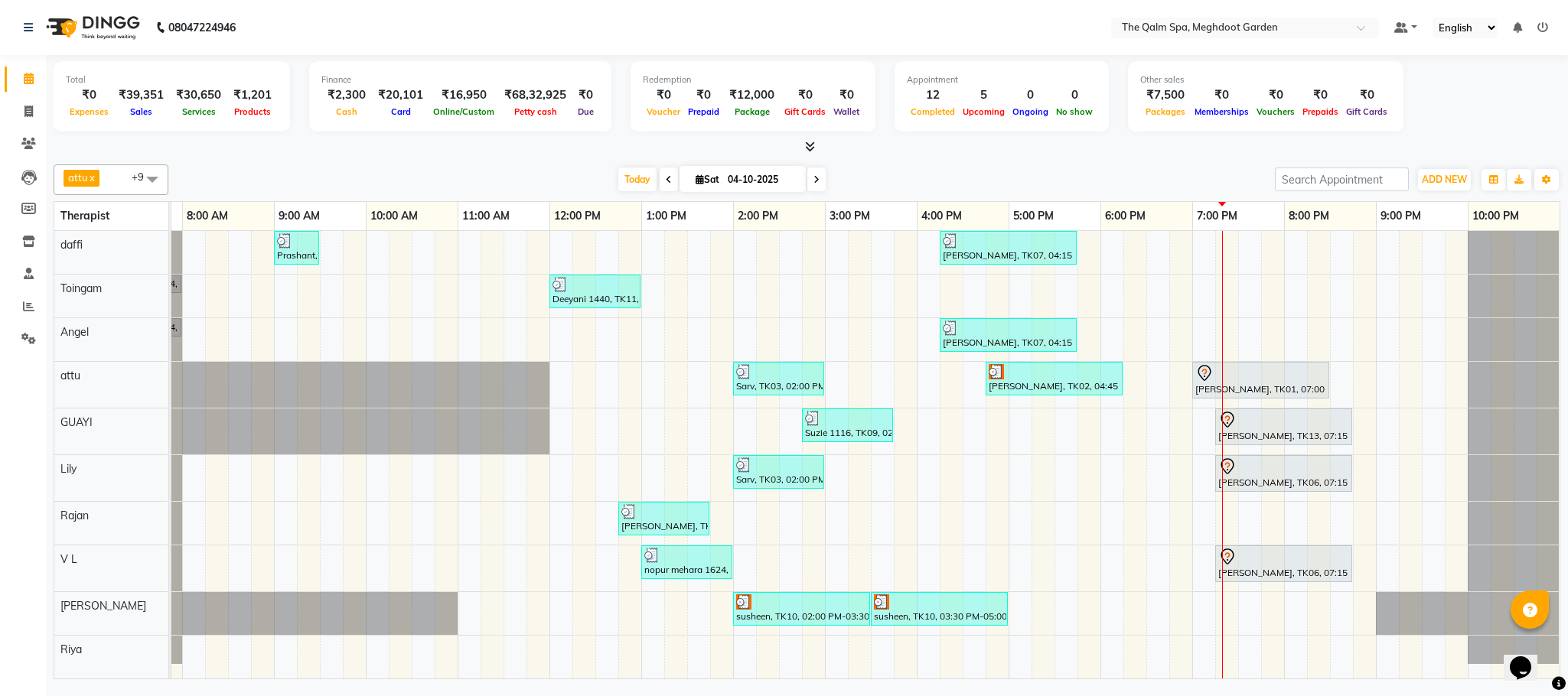
click at [813, 175] on icon at bounding box center [816, 180] width 6 height 9
type input "05-10-2025"
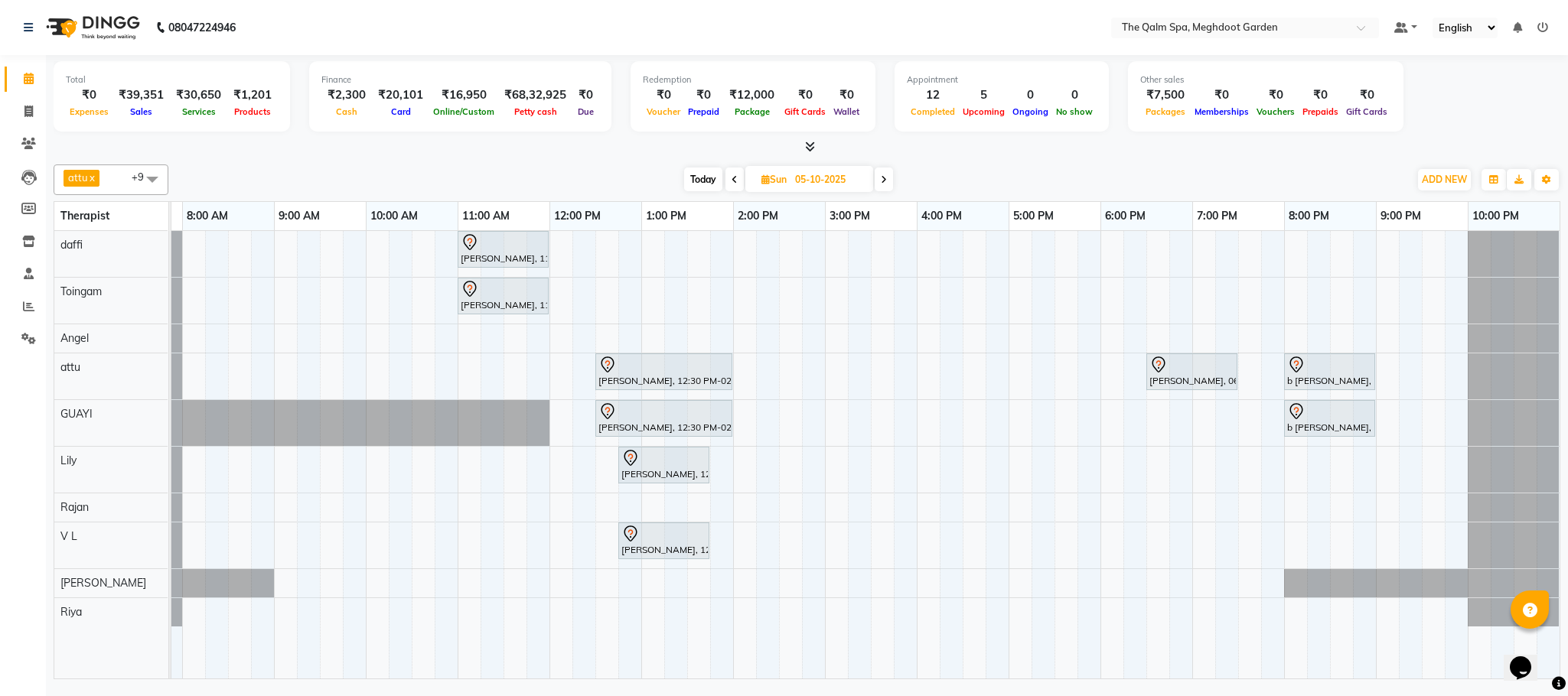
click at [280, 303] on div "[PERSON_NAME], 11:00 AM-12:00 PM, Swedish De-Stress - 60 Mins [PERSON_NAME], 06…" at bounding box center [825, 454] width 1469 height 447
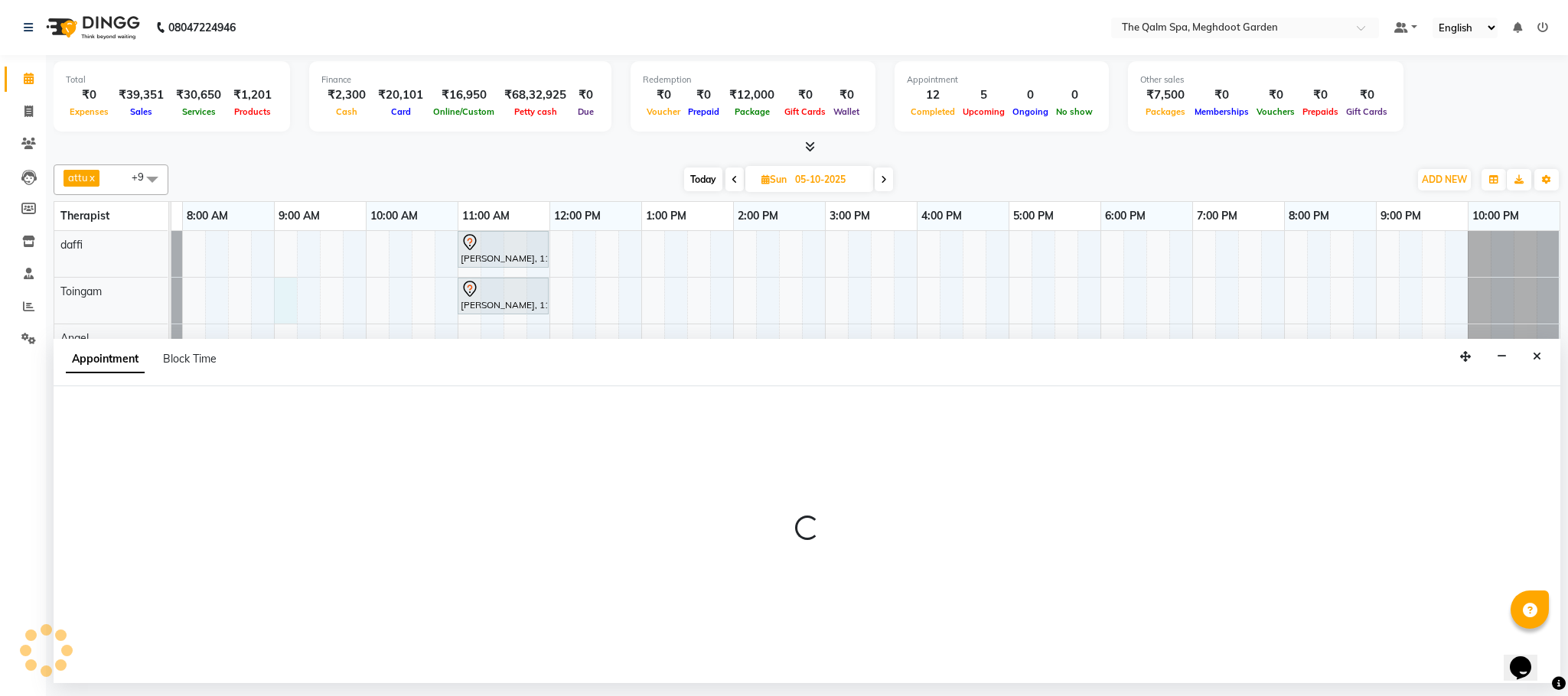
select select "79343"
select select "tentative"
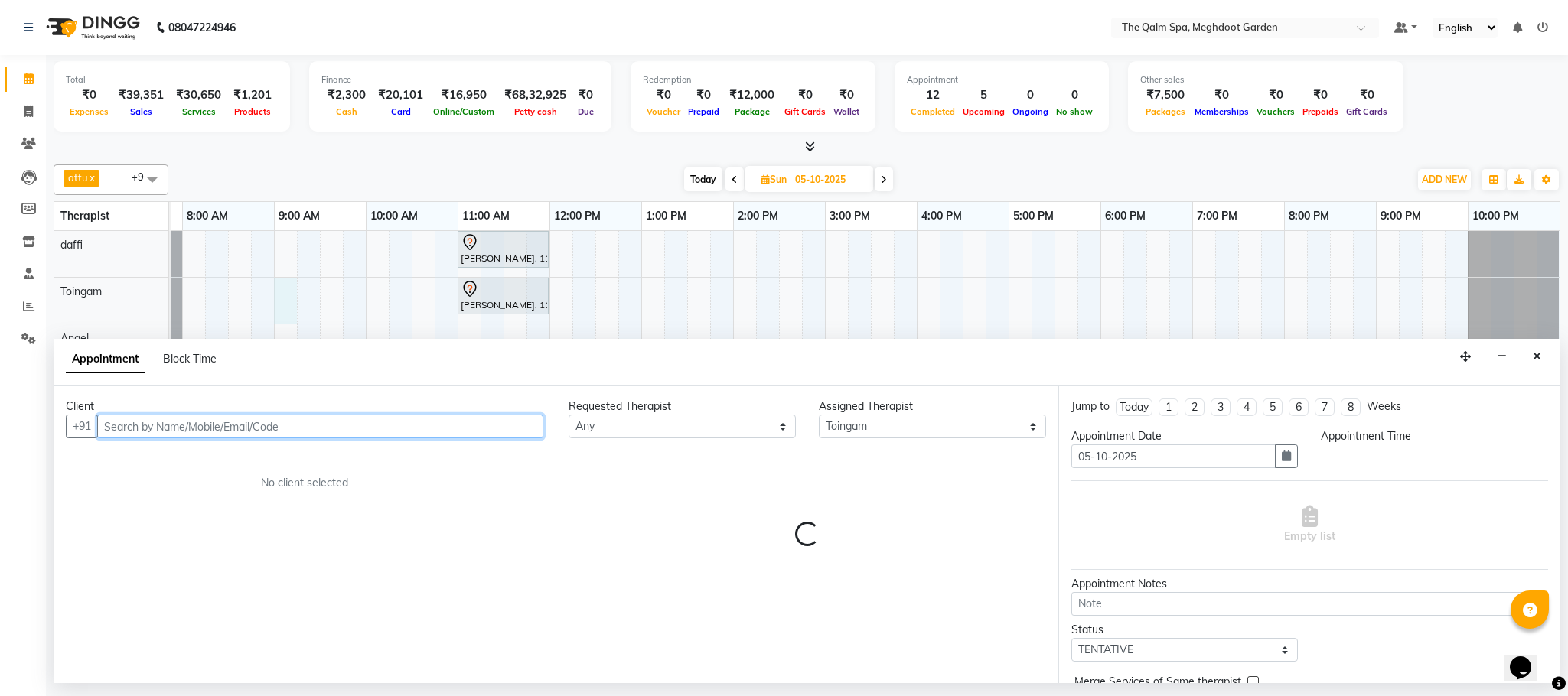
select select "540"
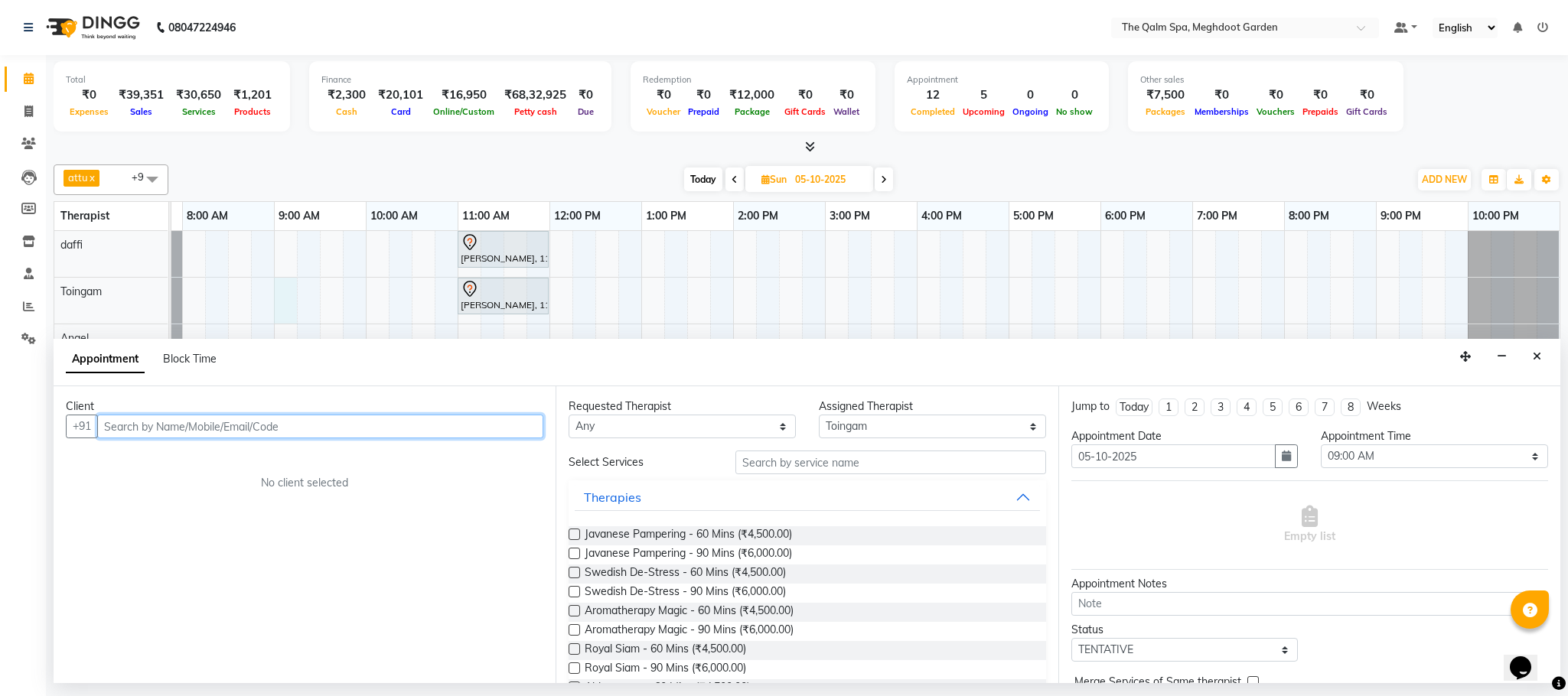
click at [208, 427] on input "text" at bounding box center [320, 427] width 446 height 24
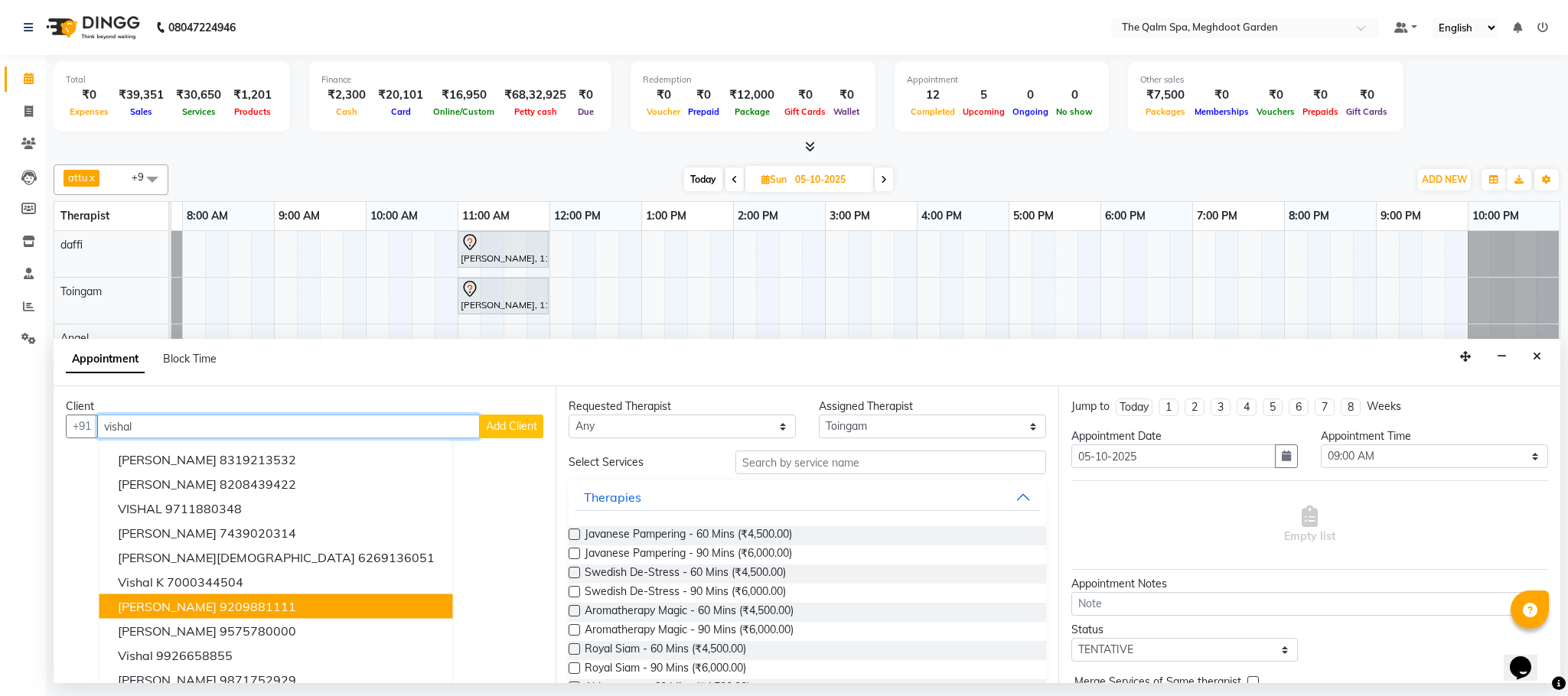
click at [252, 609] on ngb-highlight "9209881111" at bounding box center [258, 607] width 77 height 15
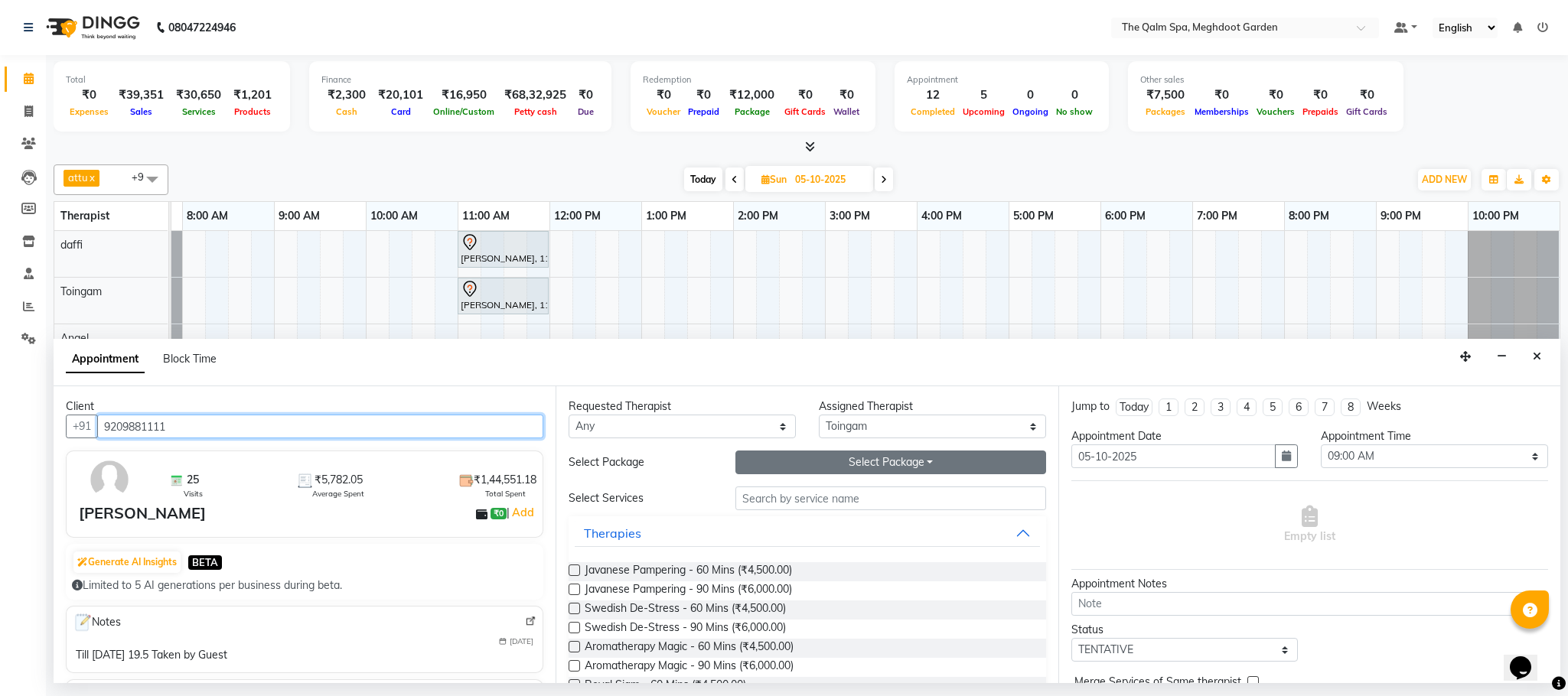
type input "9209881111"
click at [870, 464] on button "Select Package Toggle Dropdown" at bounding box center [890, 462] width 311 height 24
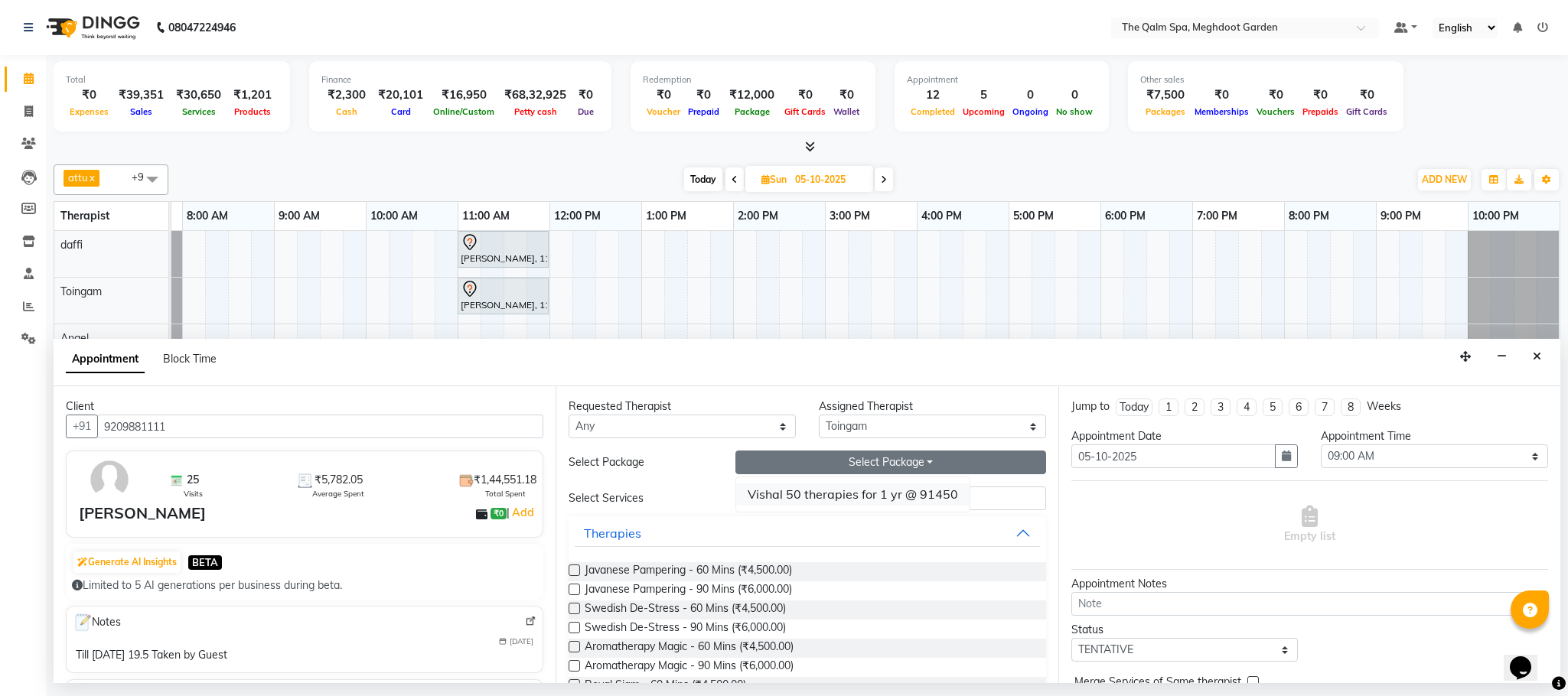
click at [825, 505] on li "Vishal 50 therapies for 1 yr @ 91450" at bounding box center [853, 494] width 233 height 22
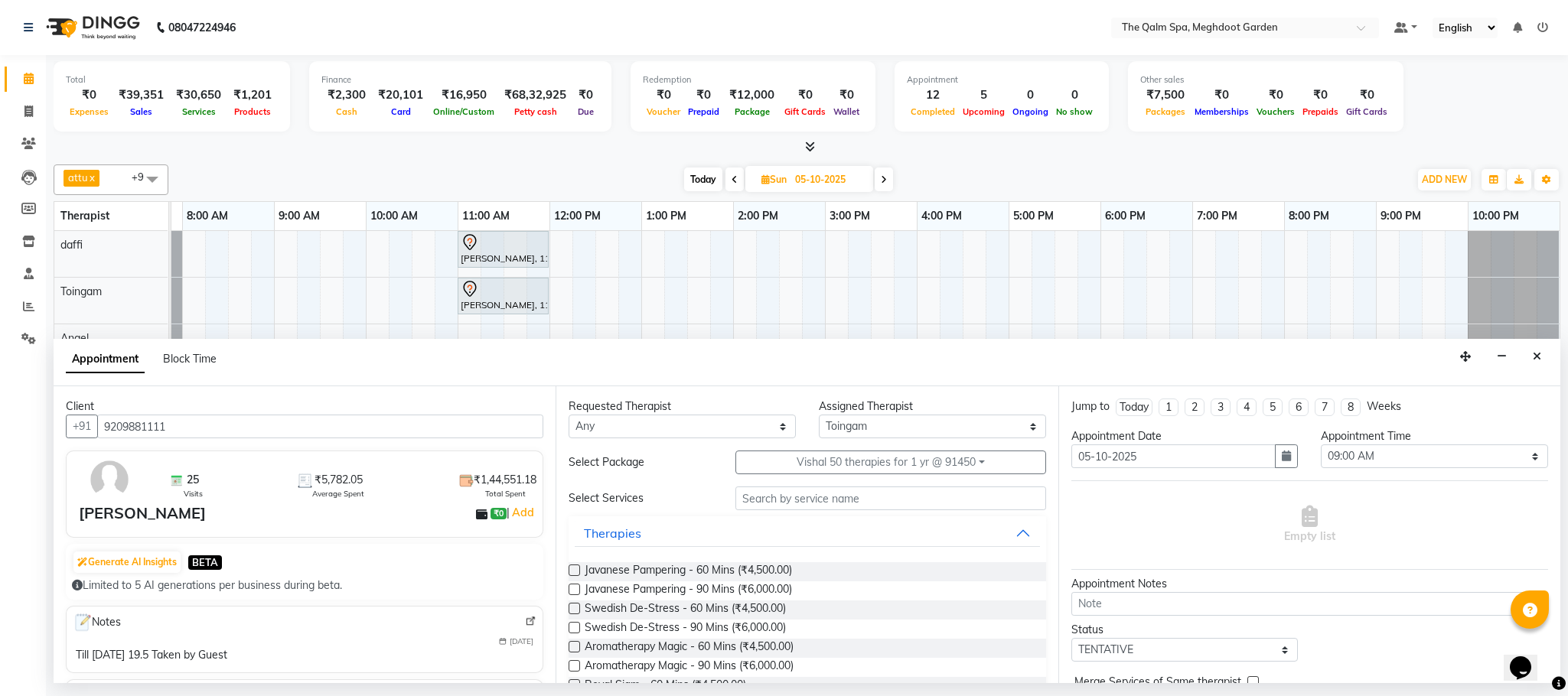
click at [576, 593] on label at bounding box center [574, 589] width 12 height 12
click at [576, 593] on input "checkbox" at bounding box center [573, 591] width 10 height 10
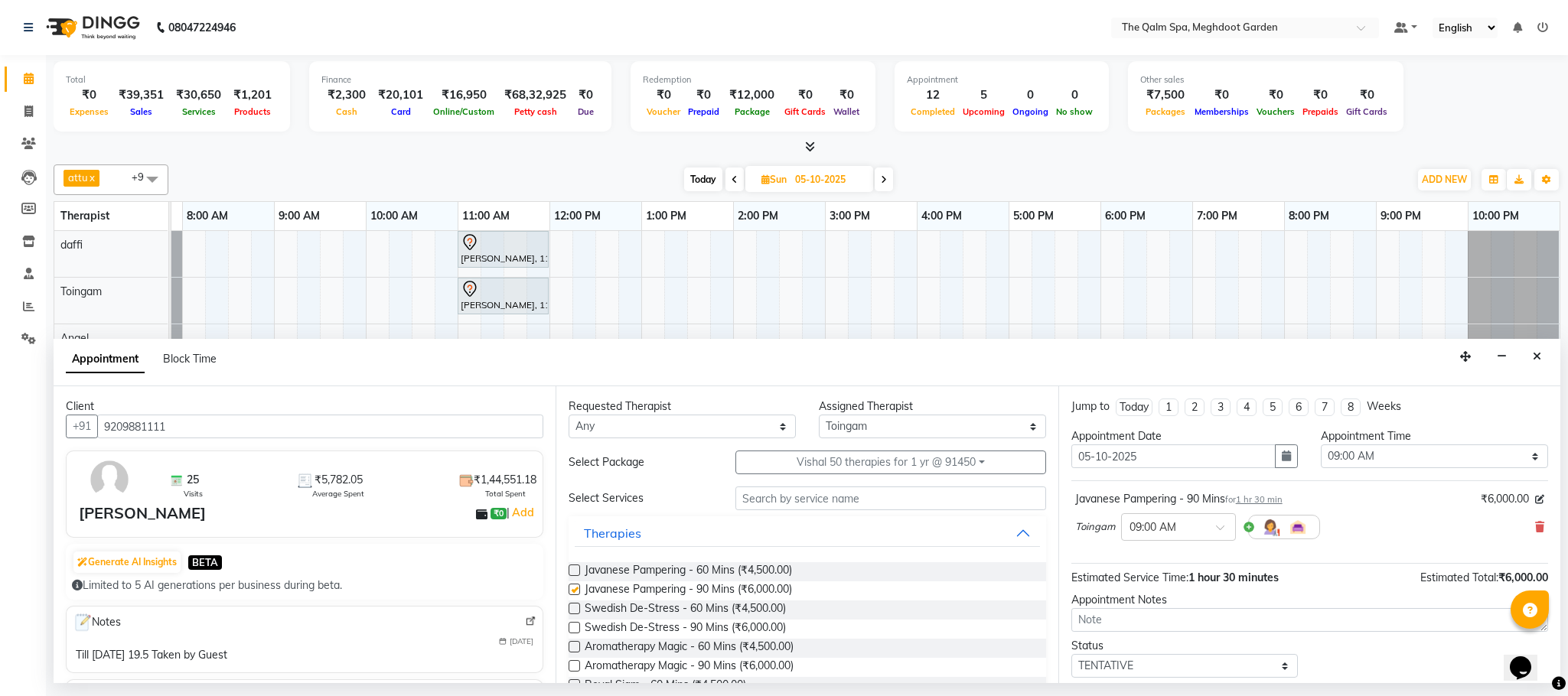
checkbox input "false"
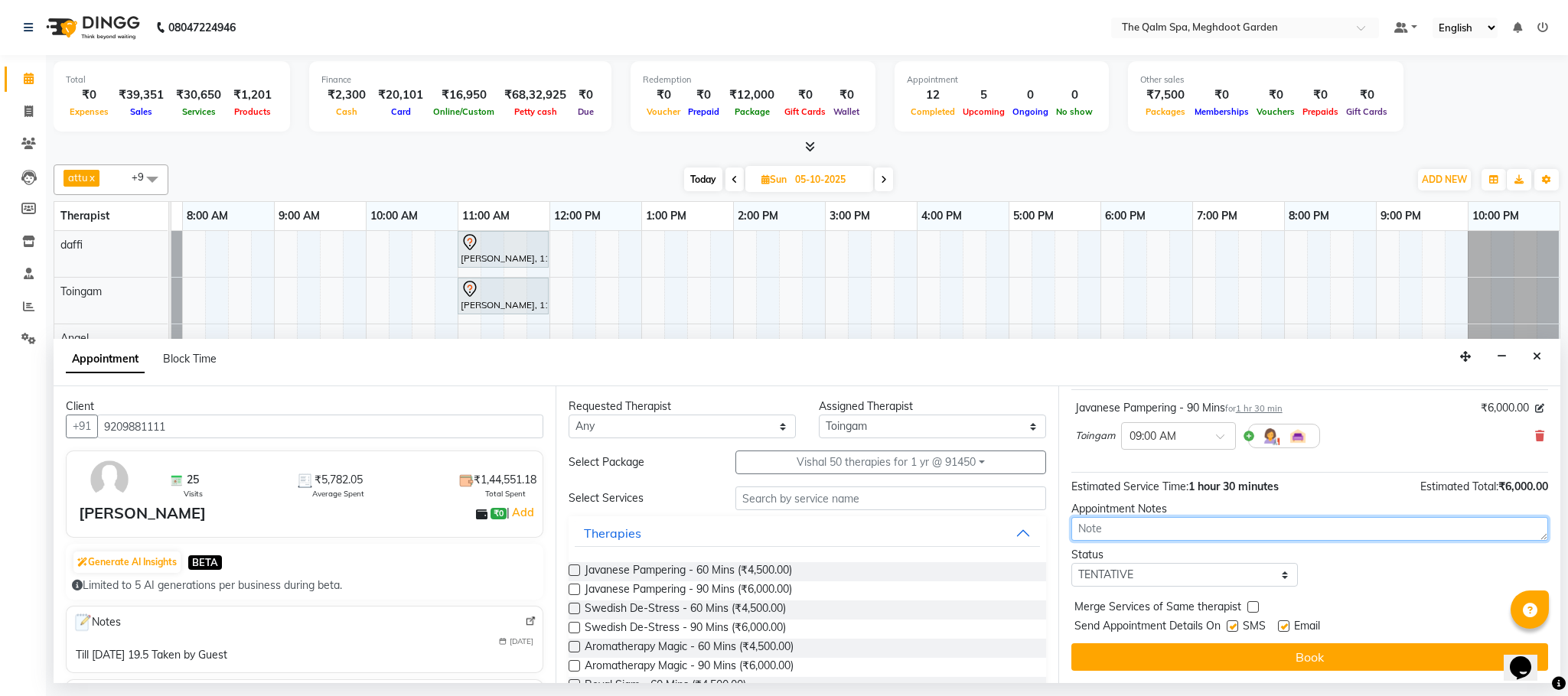
click at [1113, 528] on textarea at bounding box center [1309, 529] width 477 height 24
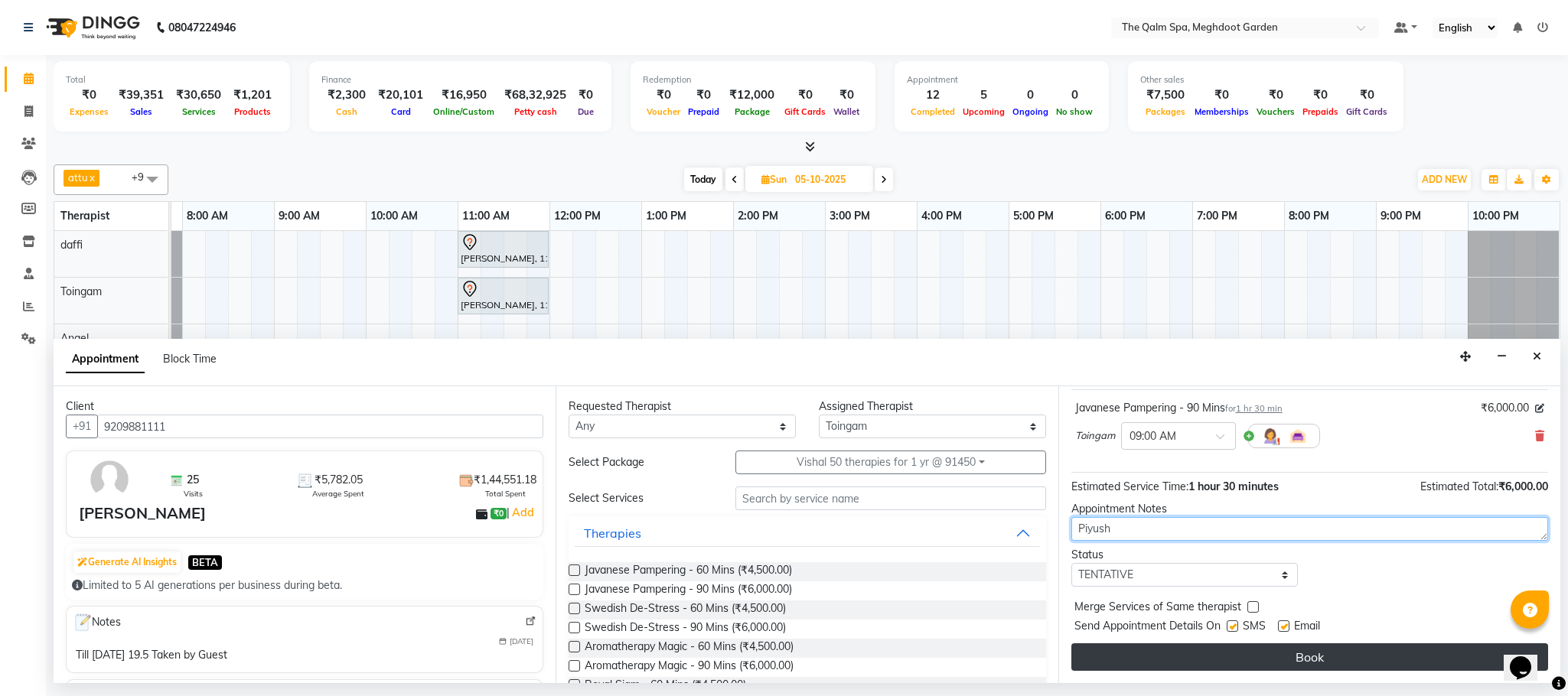
type textarea "Piyush"
click at [1274, 654] on button "Book" at bounding box center [1309, 657] width 477 height 28
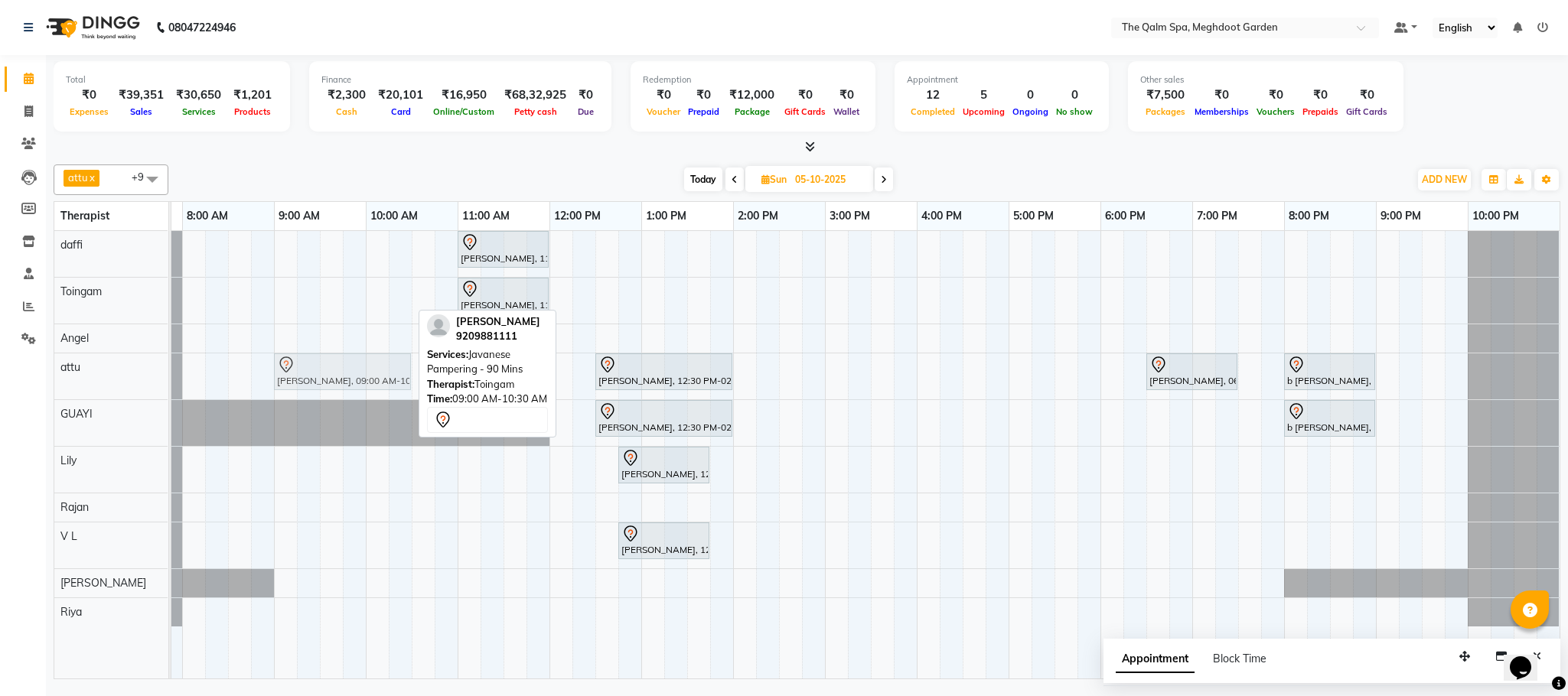
drag, startPoint x: 286, startPoint y: 291, endPoint x: 290, endPoint y: 360, distance: 69.1
click at [290, 360] on tbody "[PERSON_NAME], 11:00 AM-12:00 PM, Swedish De-Stress - 60 Mins [PERSON_NAME], 06…" at bounding box center [825, 428] width 1469 height 396
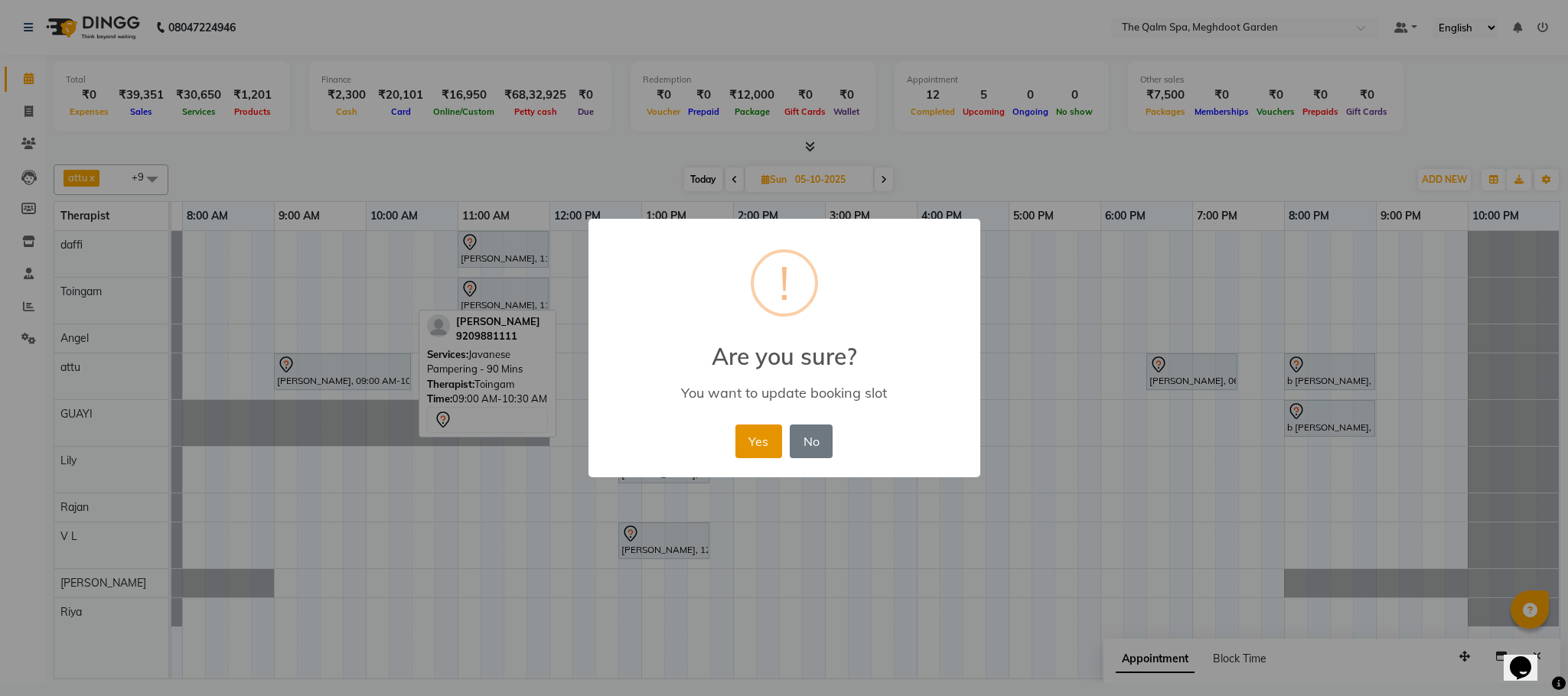
click at [744, 434] on button "Yes" at bounding box center [759, 441] width 46 height 33
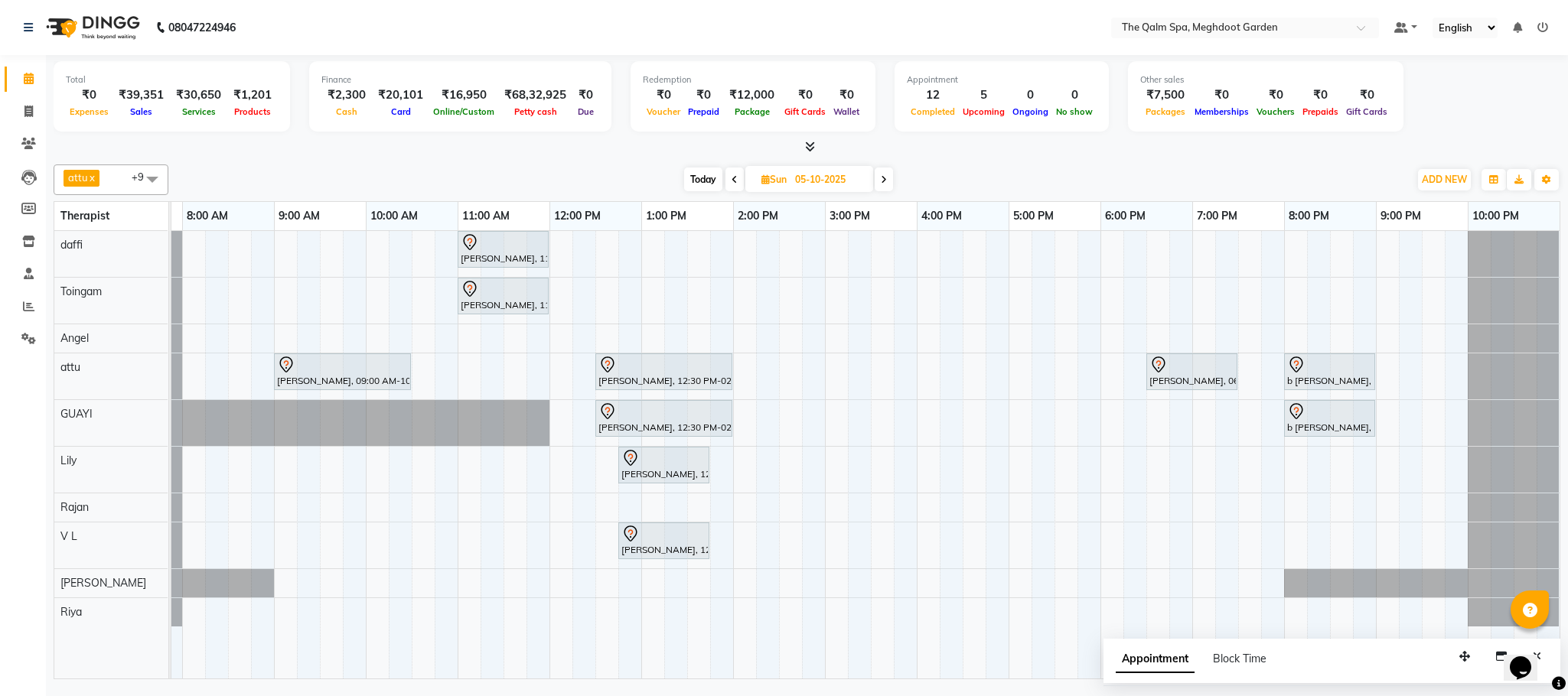
click at [701, 177] on span "Today" at bounding box center [702, 179] width 38 height 24
type input "04-10-2025"
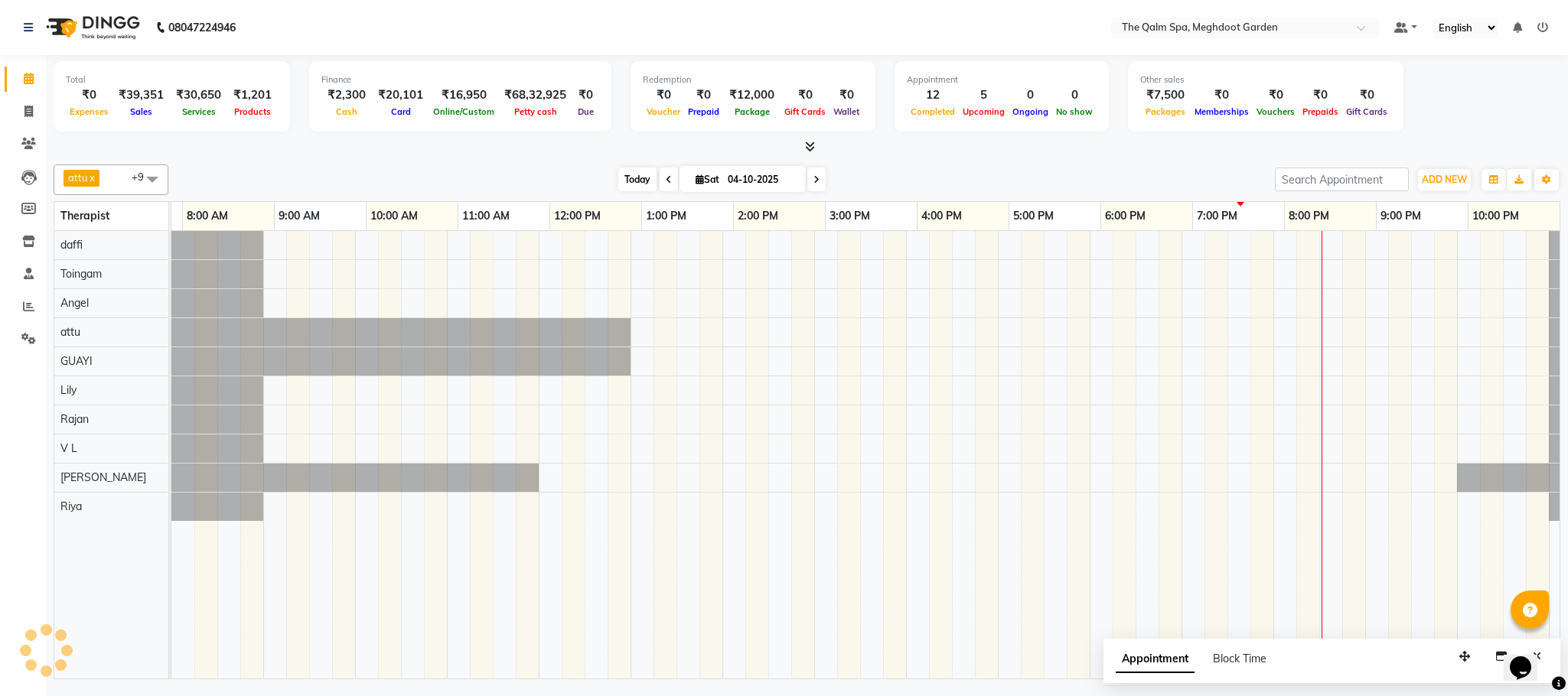
scroll to position [0, 81]
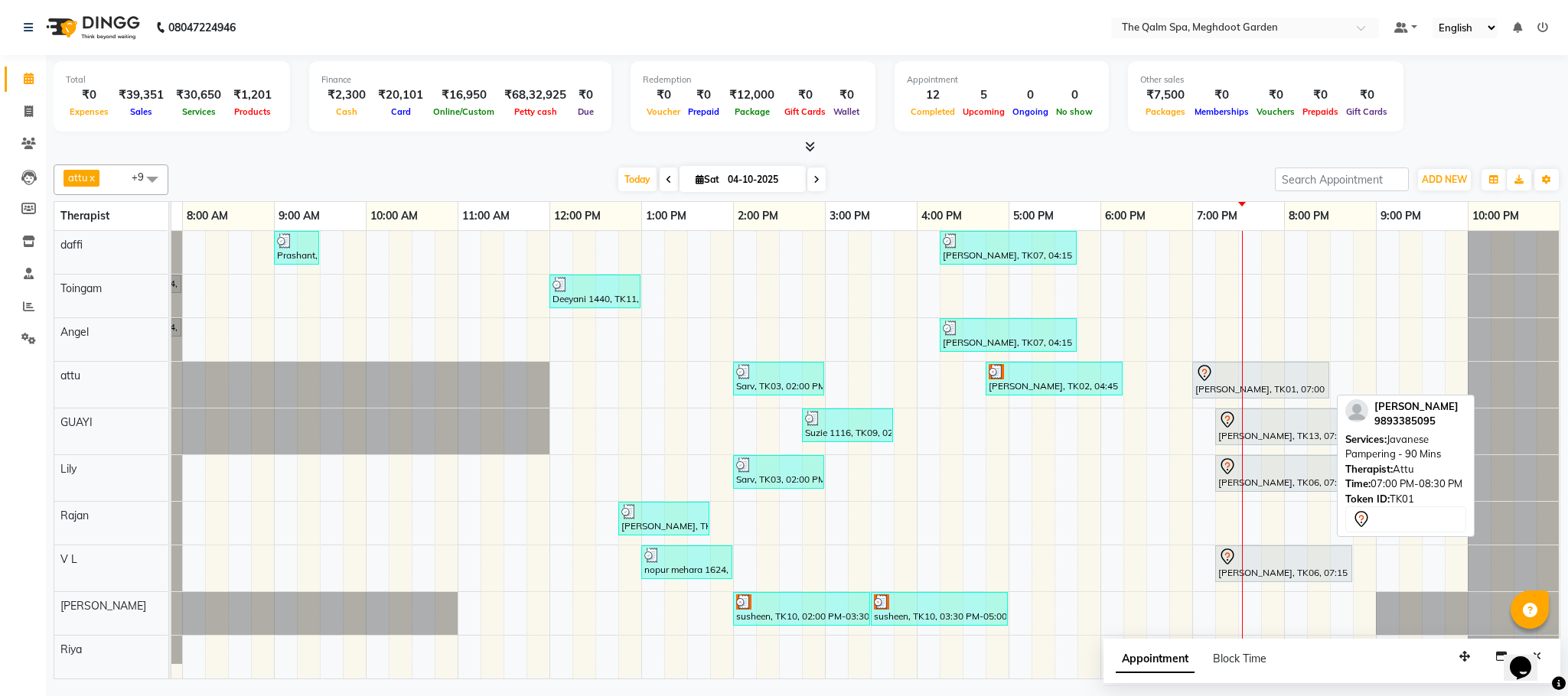
click at [1210, 388] on div "[PERSON_NAME], TK01, 07:00 PM-08:30 PM, Javanese Pampering - 90 Mins" at bounding box center [1260, 380] width 134 height 33
select select "7"
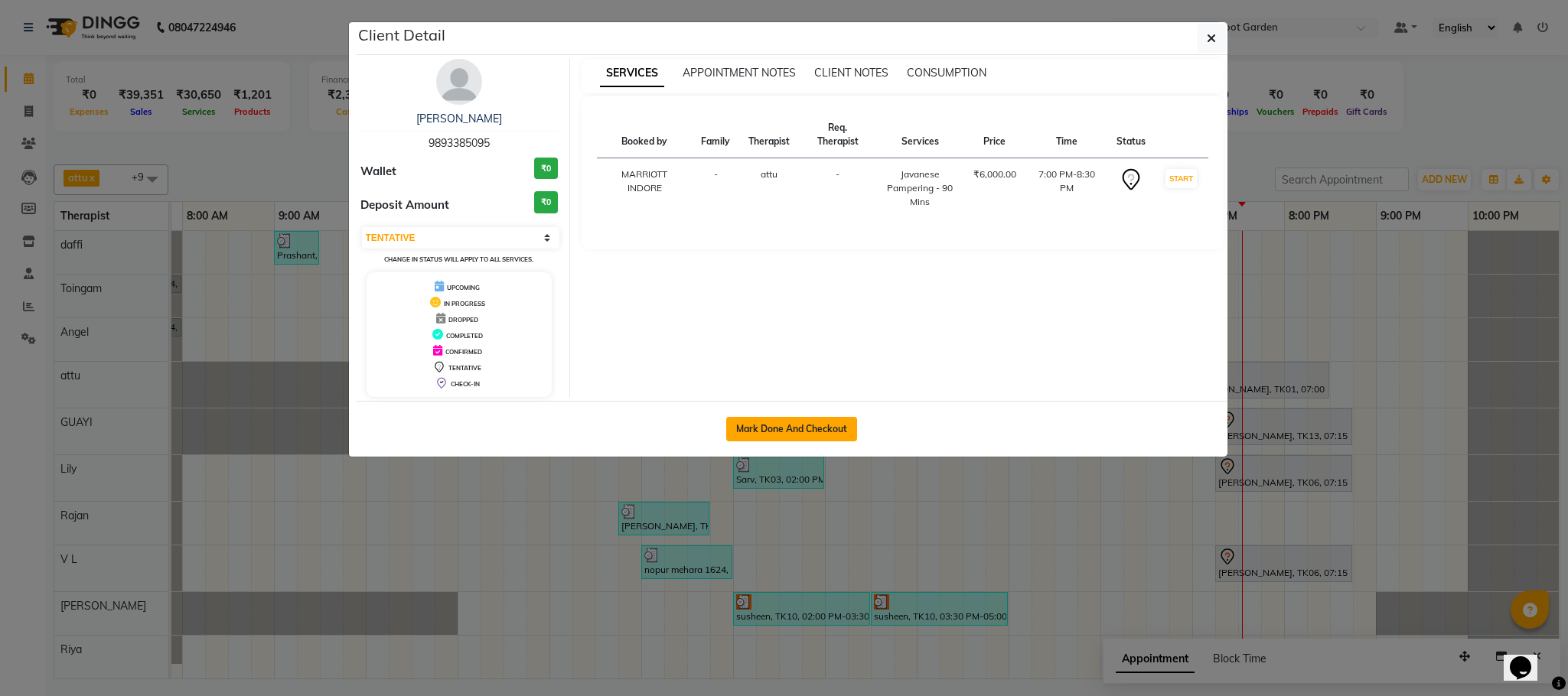
click at [826, 427] on button "Mark Done And Checkout" at bounding box center [791, 430] width 131 height 25
select select "service"
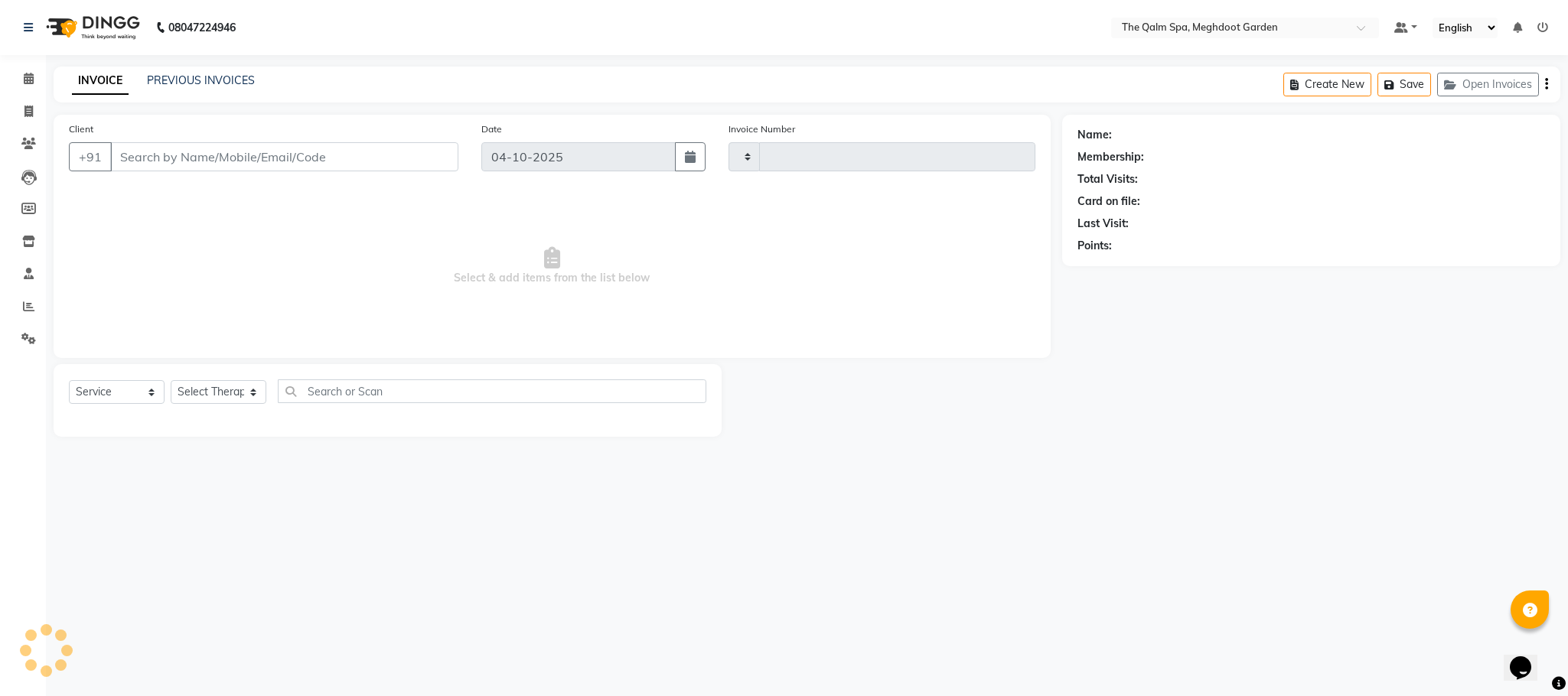
type input "2249"
select select "6401"
type input "9893385095"
select select "51602"
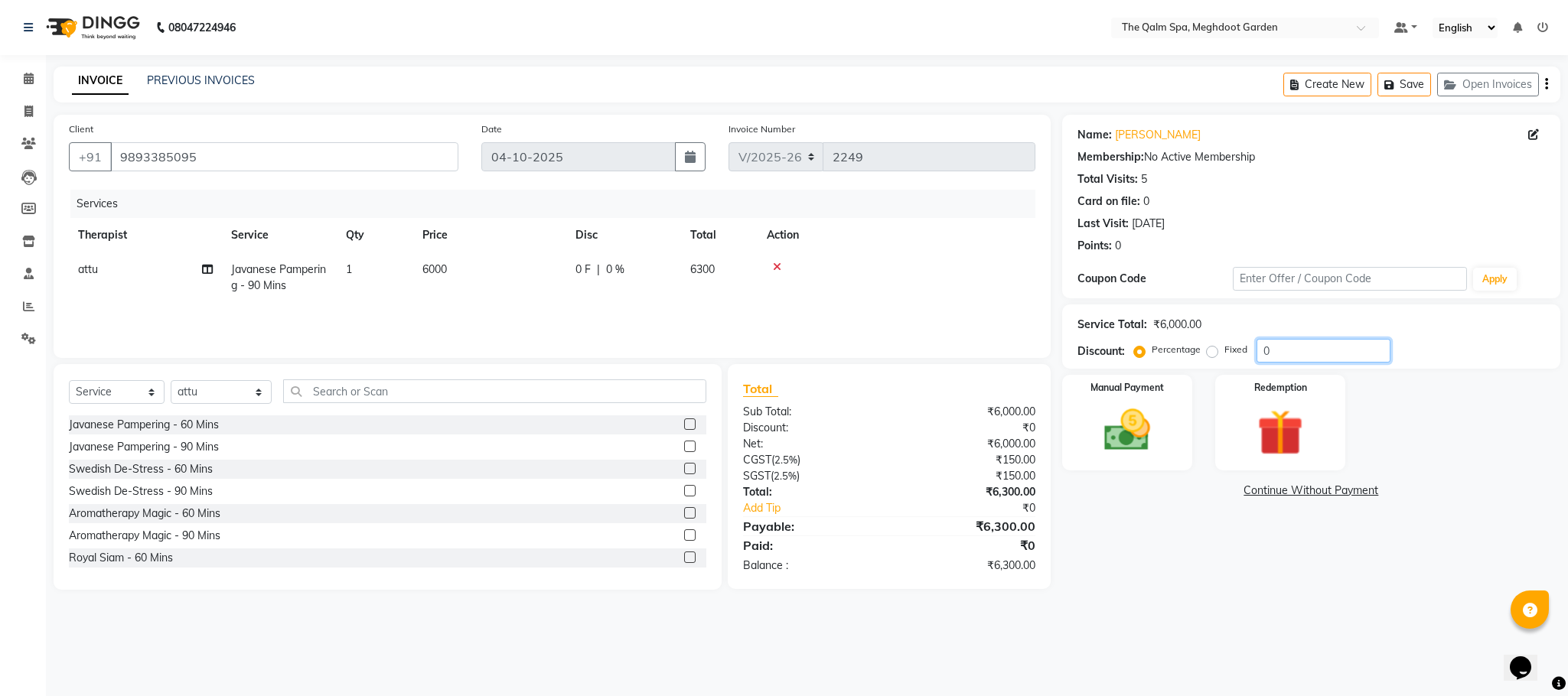
click at [1265, 354] on input "0" at bounding box center [1323, 351] width 134 height 24
click at [1174, 521] on div "Name: [PERSON_NAME] Membership: No Active Membership Total Visits: 5 Card on fi…" at bounding box center [1317, 352] width 510 height 475
click at [22, 79] on span at bounding box center [29, 79] width 27 height 18
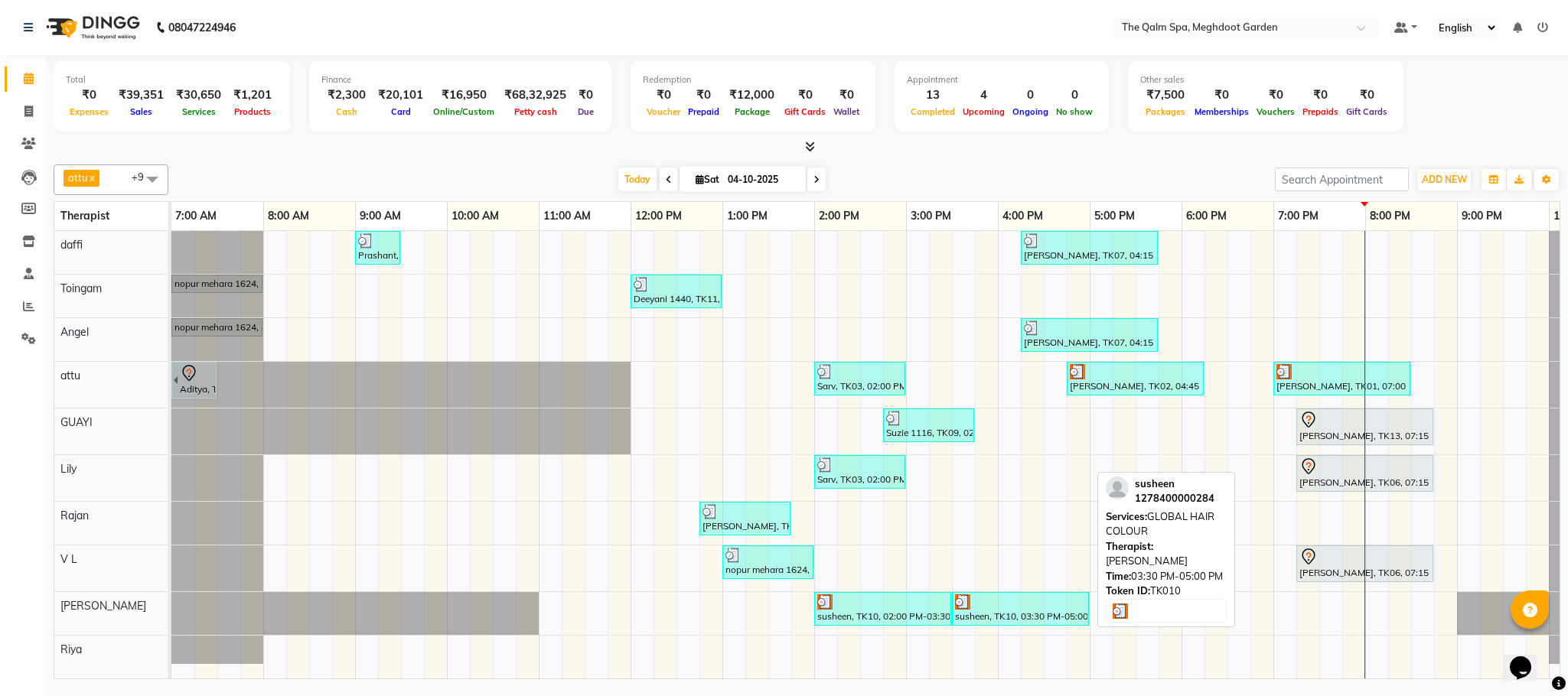
click at [976, 610] on div at bounding box center [1020, 602] width 131 height 15
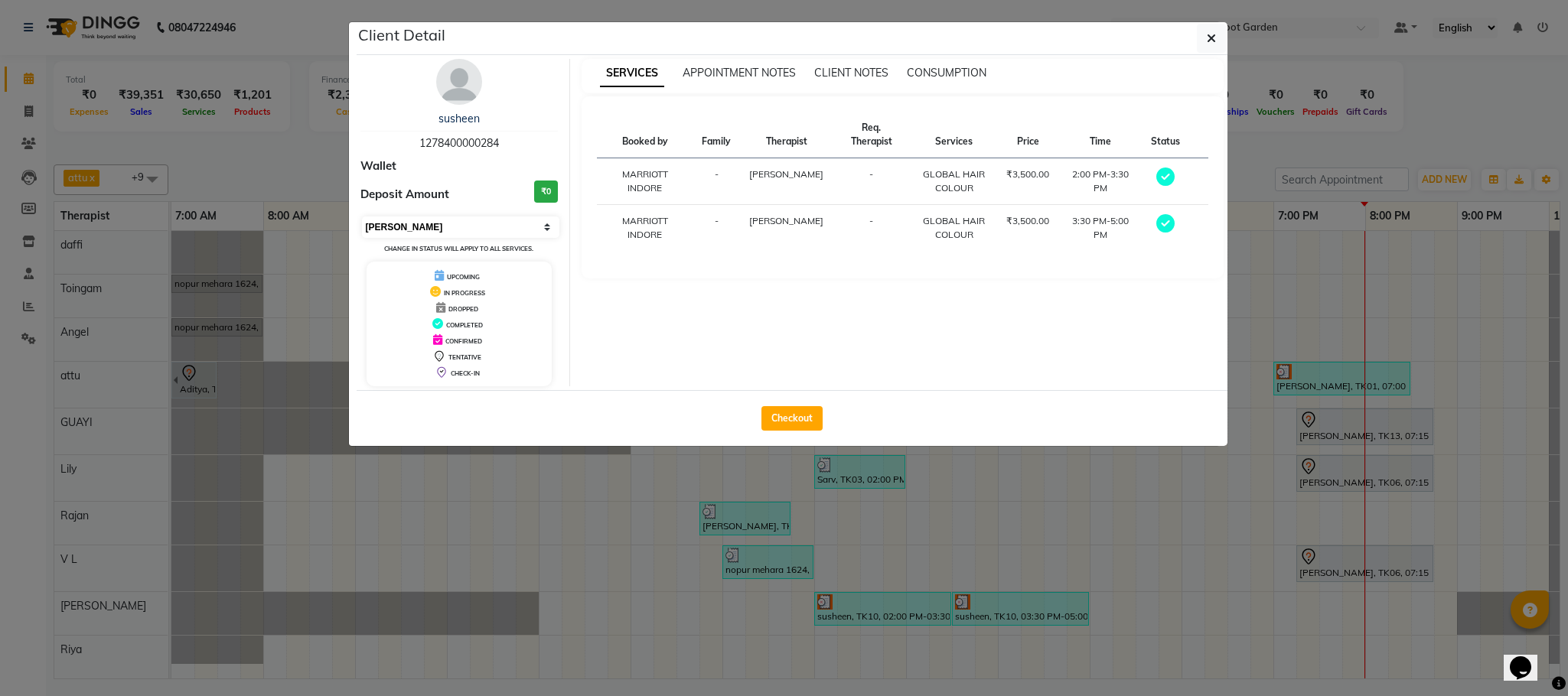
click at [436, 225] on select "Select MARK DONE UPCOMING" at bounding box center [461, 228] width 198 height 22
select select "5"
click at [362, 218] on select "Select MARK DONE UPCOMING" at bounding box center [461, 228] width 198 height 22
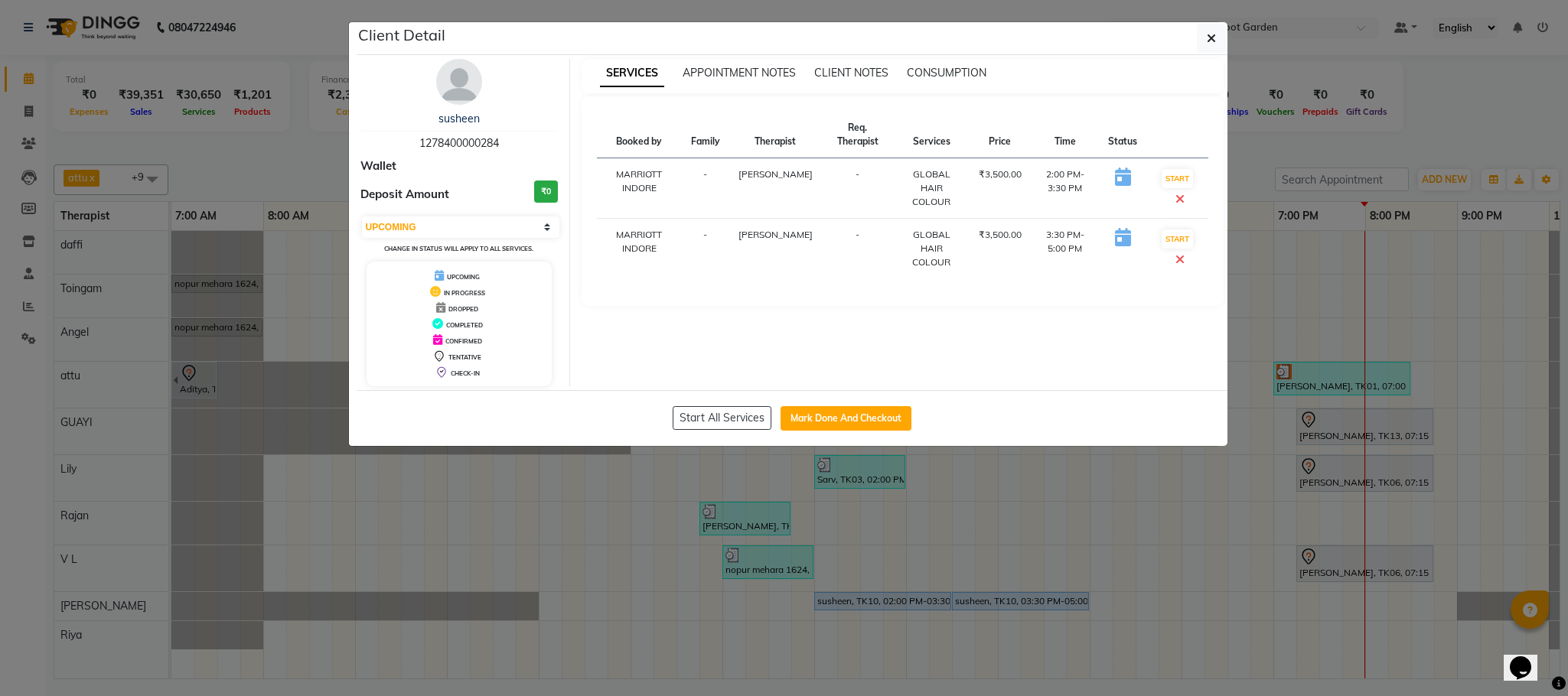
click at [200, 145] on ngb-modal-window "Client Detail susheen 1278400000284 Wallet Deposit Amount ₹0 Select IN SERVICE …" at bounding box center [784, 348] width 1568 height 696
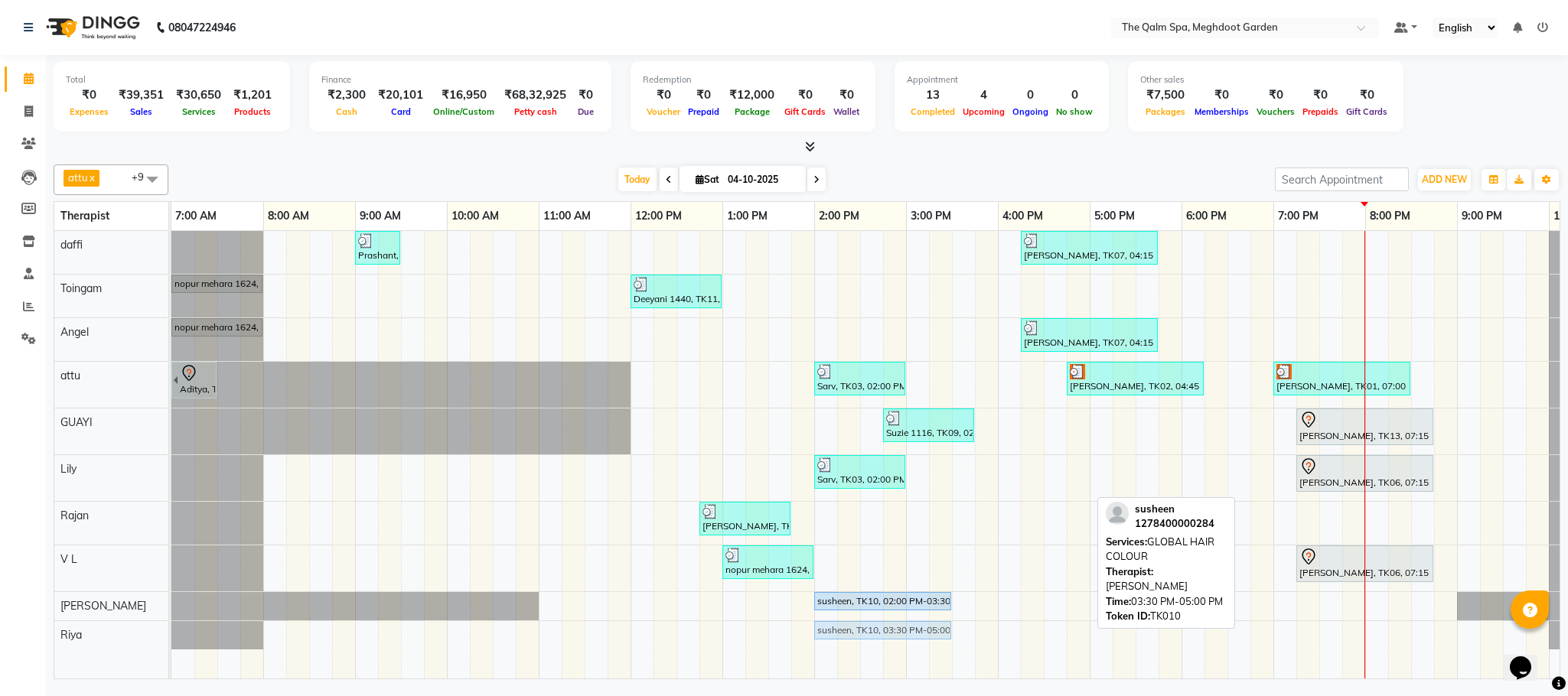
drag, startPoint x: 993, startPoint y: 604, endPoint x: 852, endPoint y: 640, distance: 145.5
click at [853, 643] on tbody "Prashant, TK04, 09:00 AM-09:30 AM, Signature Foot Massage - 30 Mins [PERSON_NAM…" at bounding box center [905, 440] width 1469 height 418
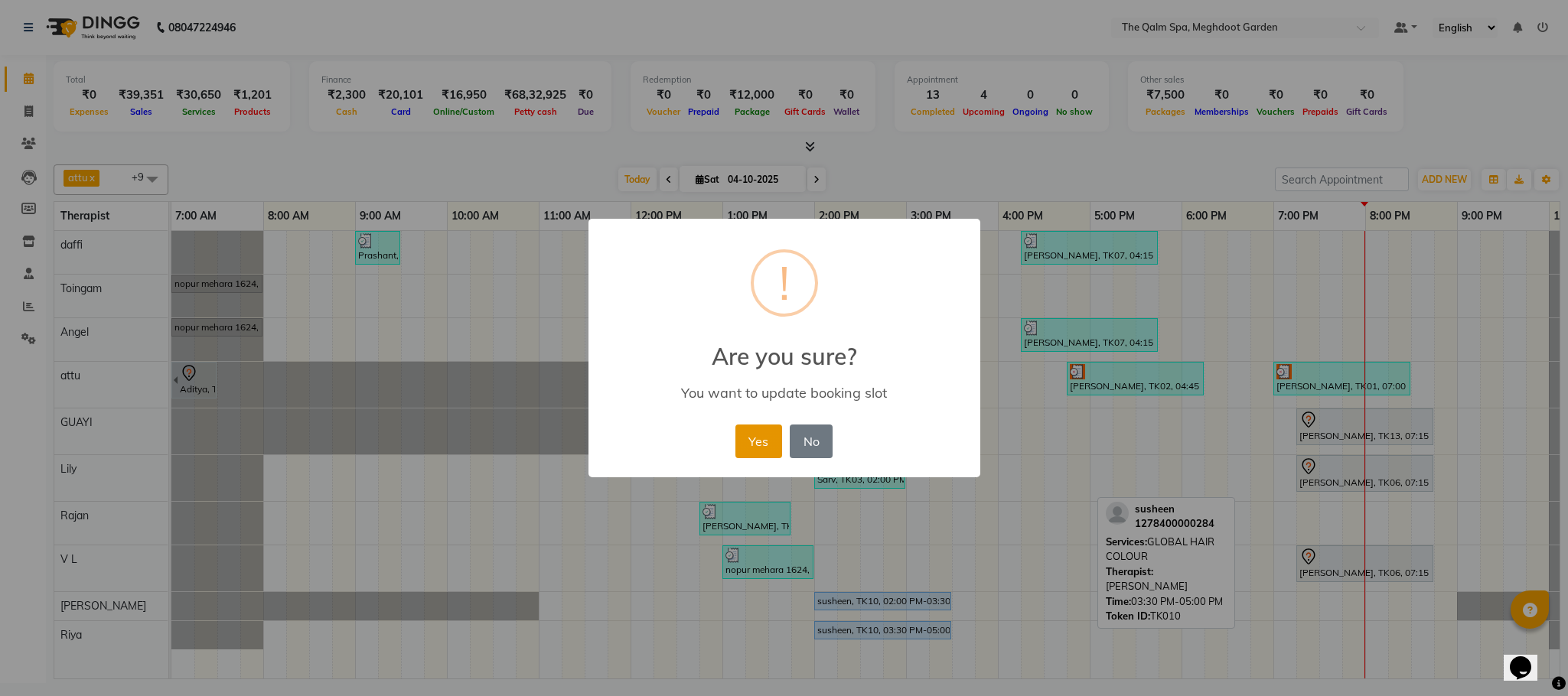
click at [772, 450] on button "Yes" at bounding box center [759, 441] width 46 height 33
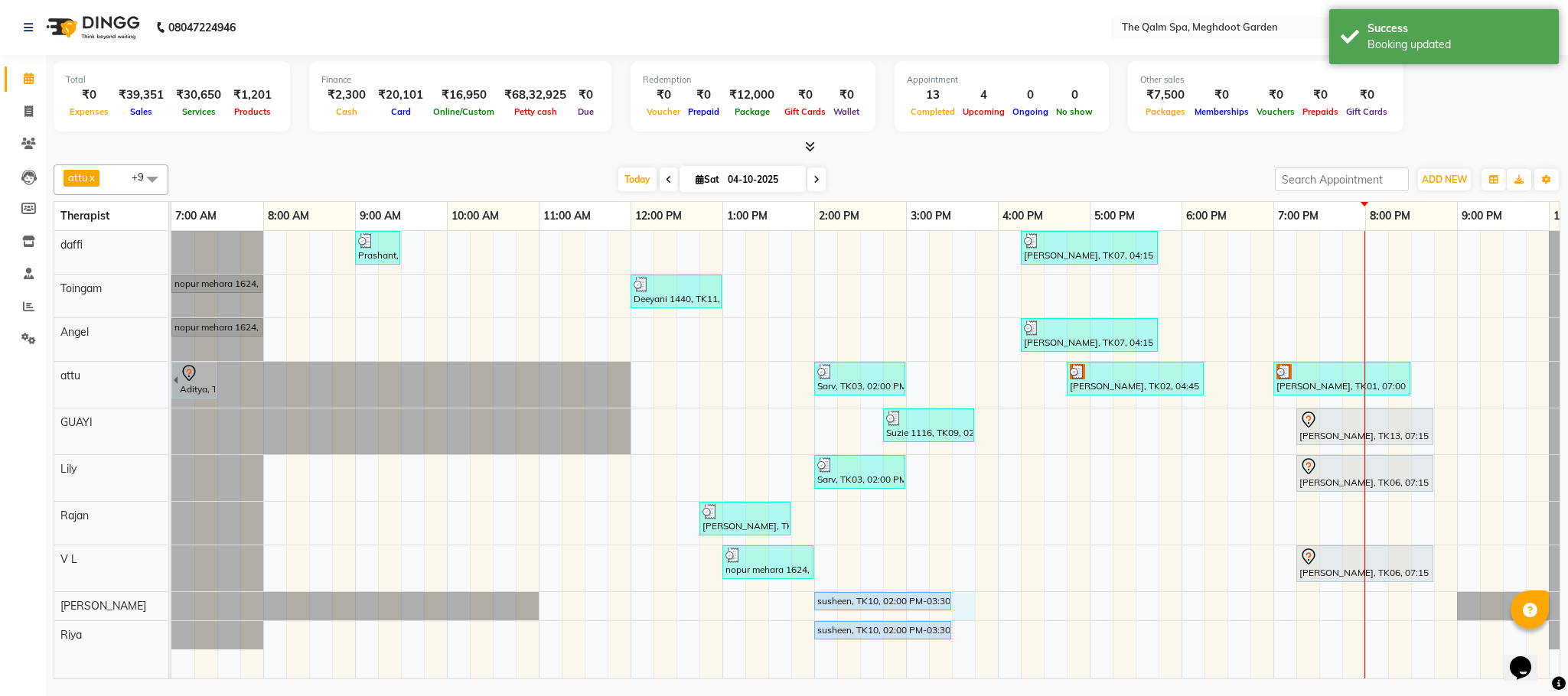
click at [964, 604] on div "Prashant, TK04, 09:00 AM-09:30 AM, Signature Foot Massage - 30 Mins [PERSON_NAM…" at bounding box center [905, 454] width 1469 height 447
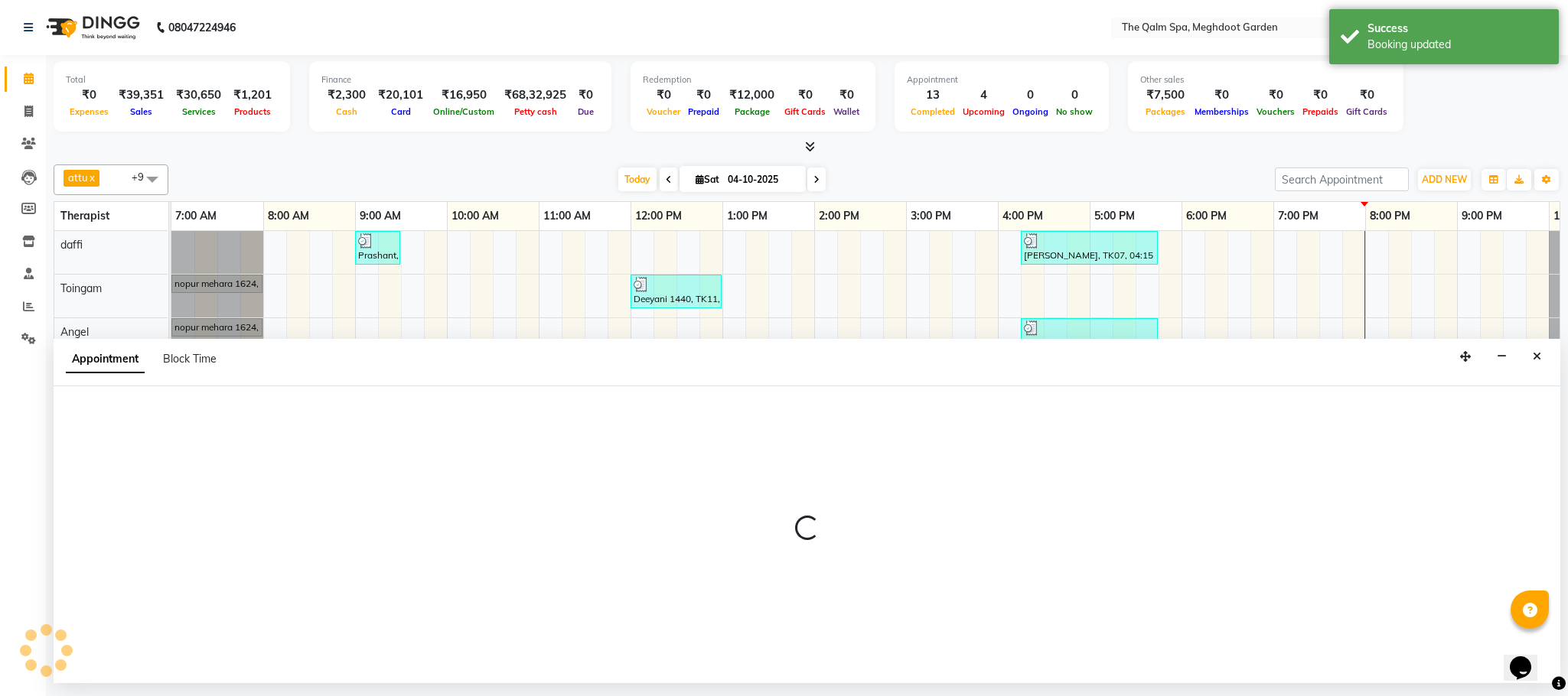
select select "48473"
select select "930"
select select "tentative"
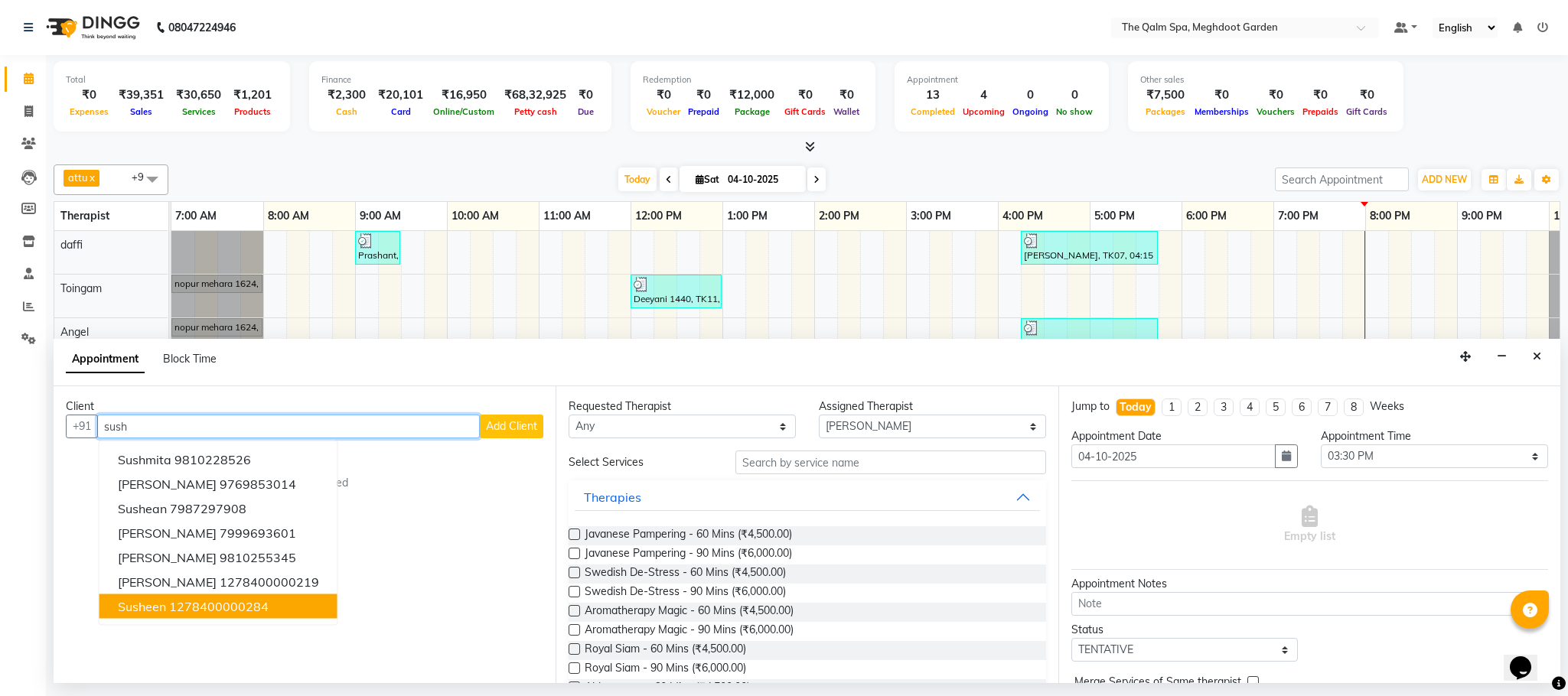
click at [207, 617] on button "susheen 1278400000284" at bounding box center [218, 607] width 238 height 25
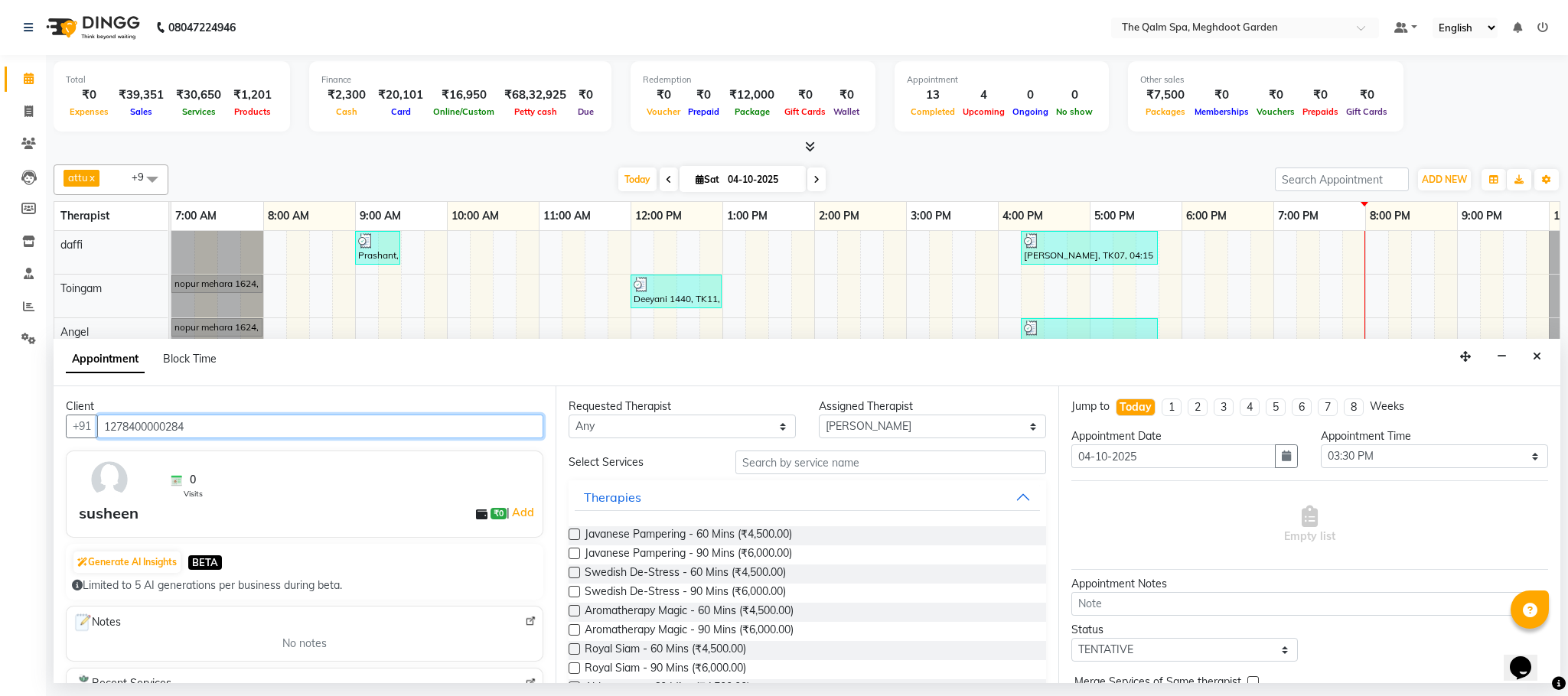
type input "1278400000284"
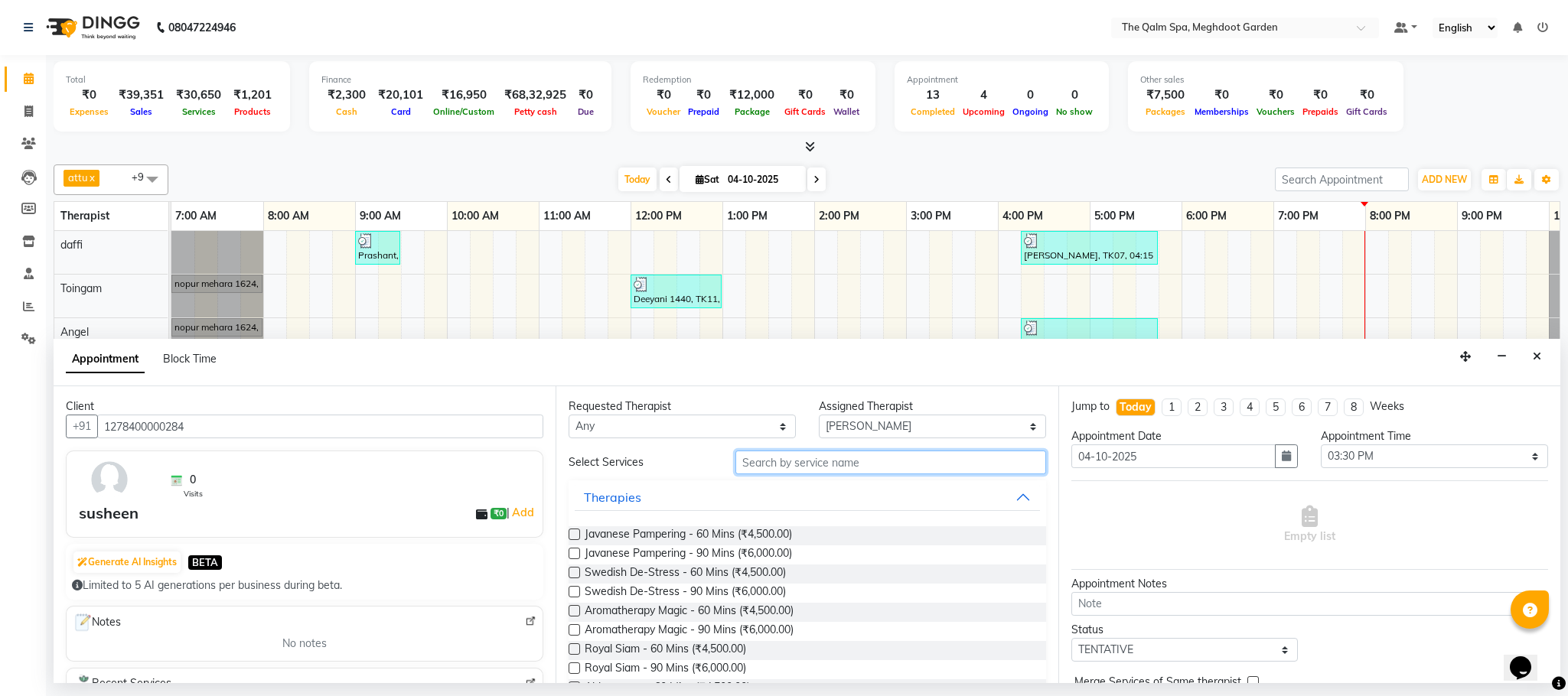
click at [777, 467] on input "text" at bounding box center [890, 462] width 311 height 24
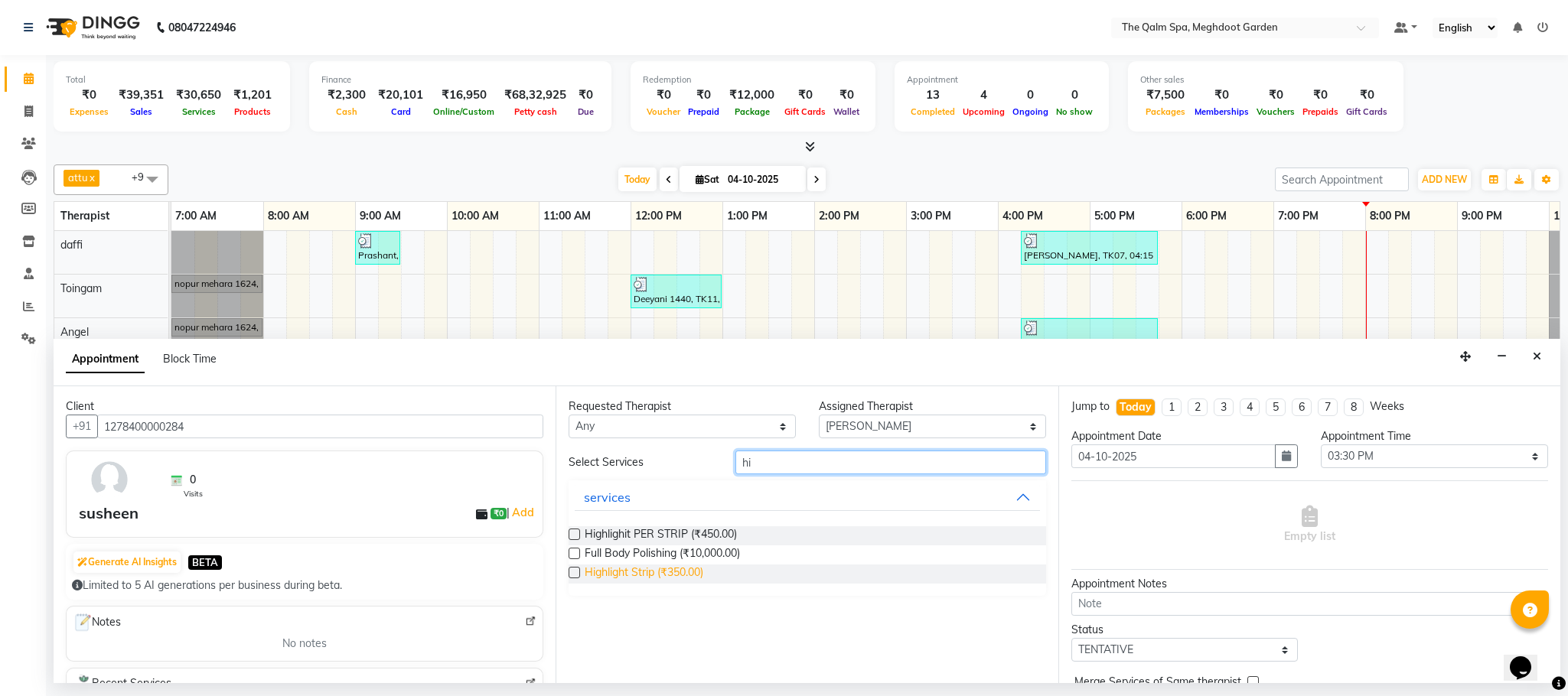
type input "hi"
click at [636, 574] on span "Highlight Strip (₹350.00)" at bounding box center [643, 574] width 118 height 19
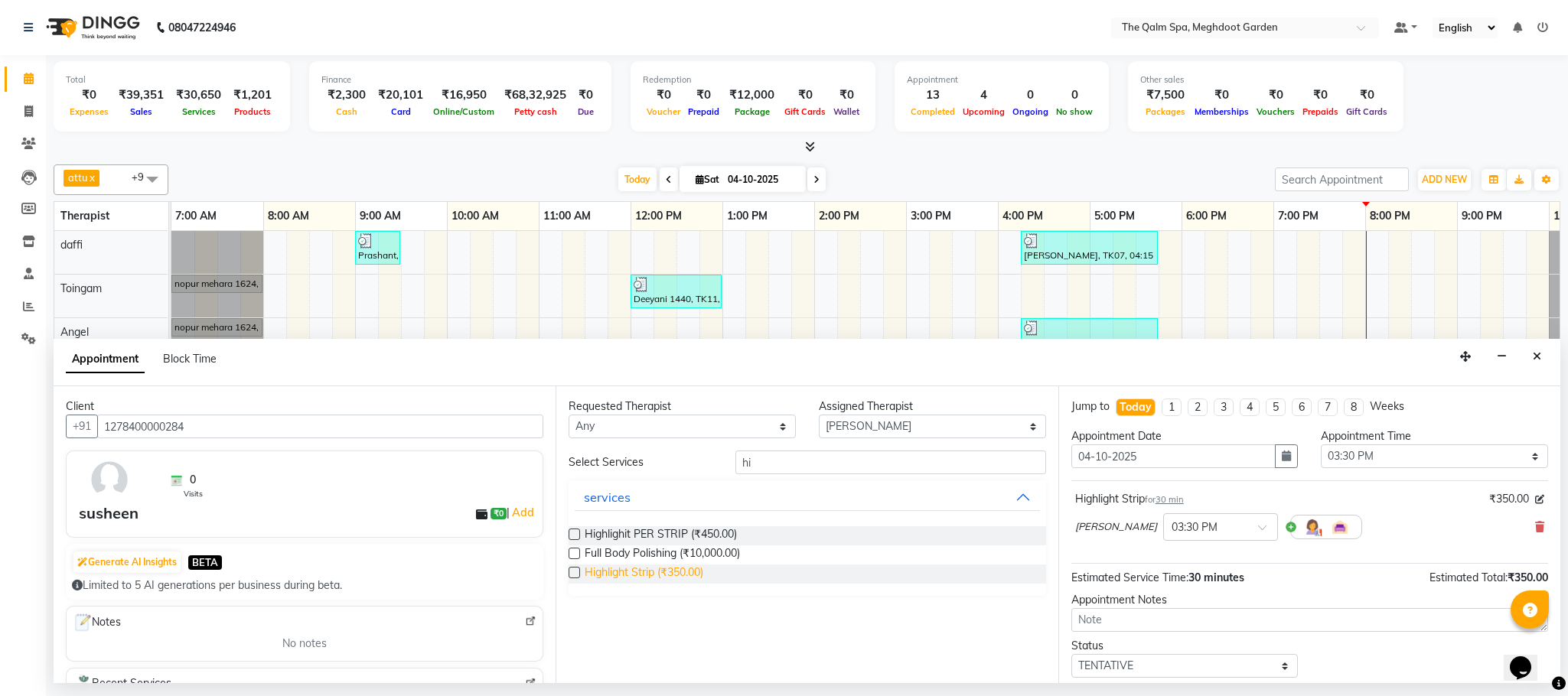
click at [691, 577] on span "Highlight Strip (₹350.00)" at bounding box center [643, 574] width 118 height 19
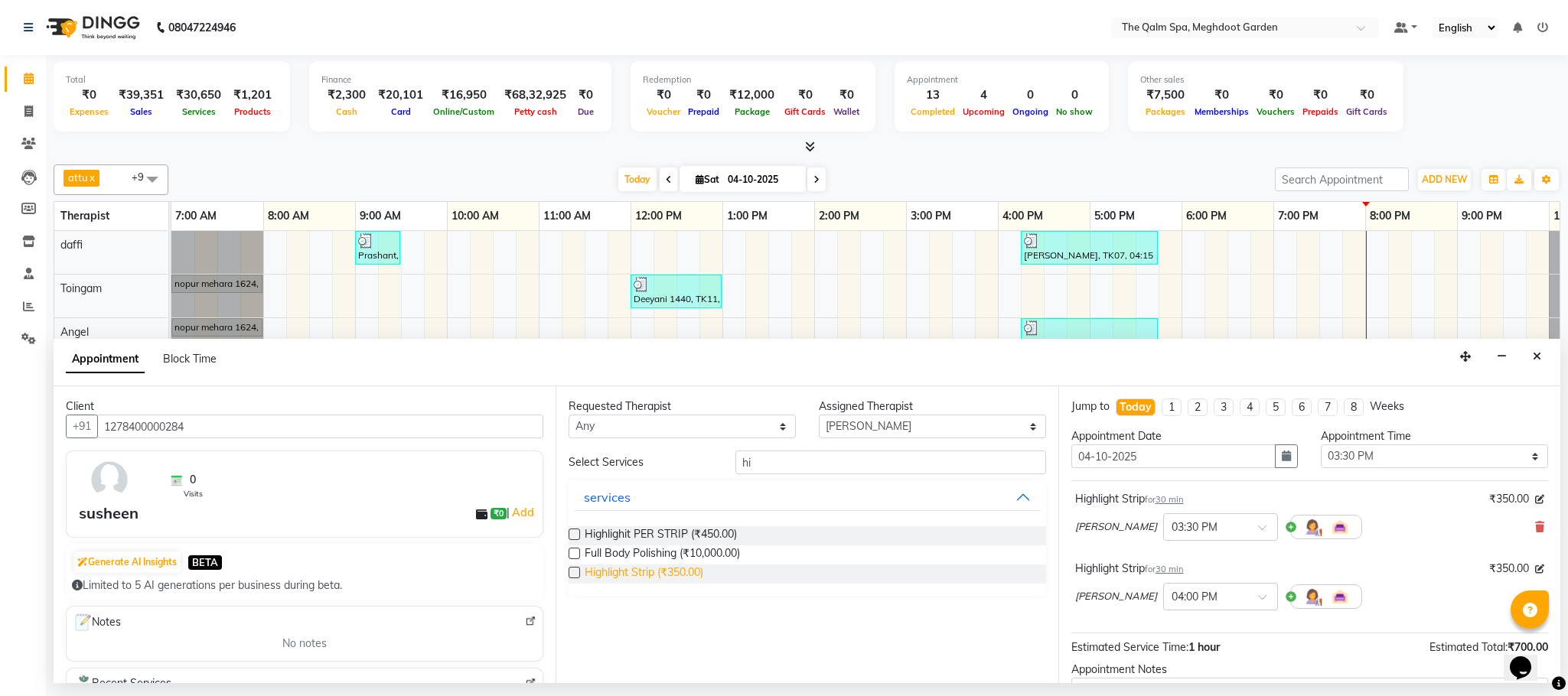
click at [691, 577] on span "Highlight Strip (₹350.00)" at bounding box center [643, 574] width 118 height 19
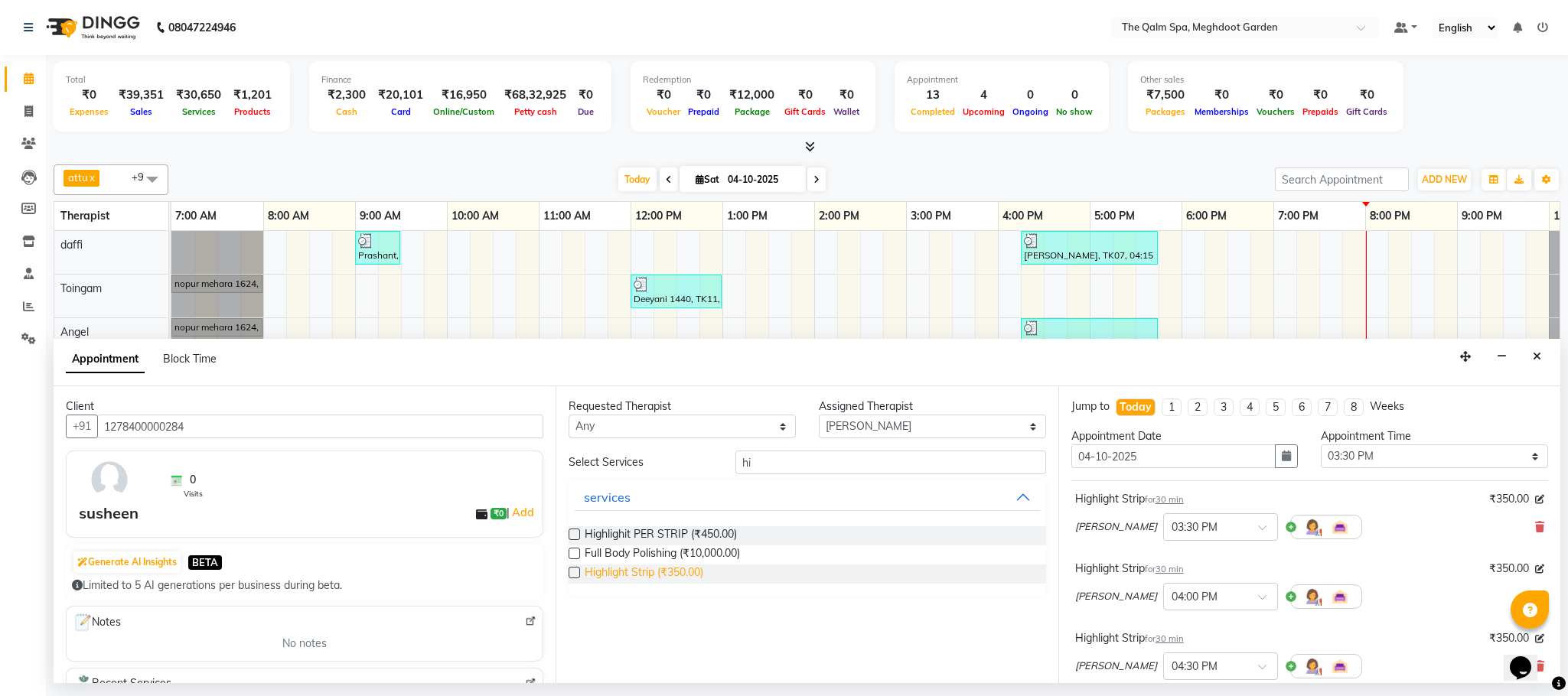
click at [691, 577] on span "Highlight Strip (₹350.00)" at bounding box center [643, 574] width 118 height 19
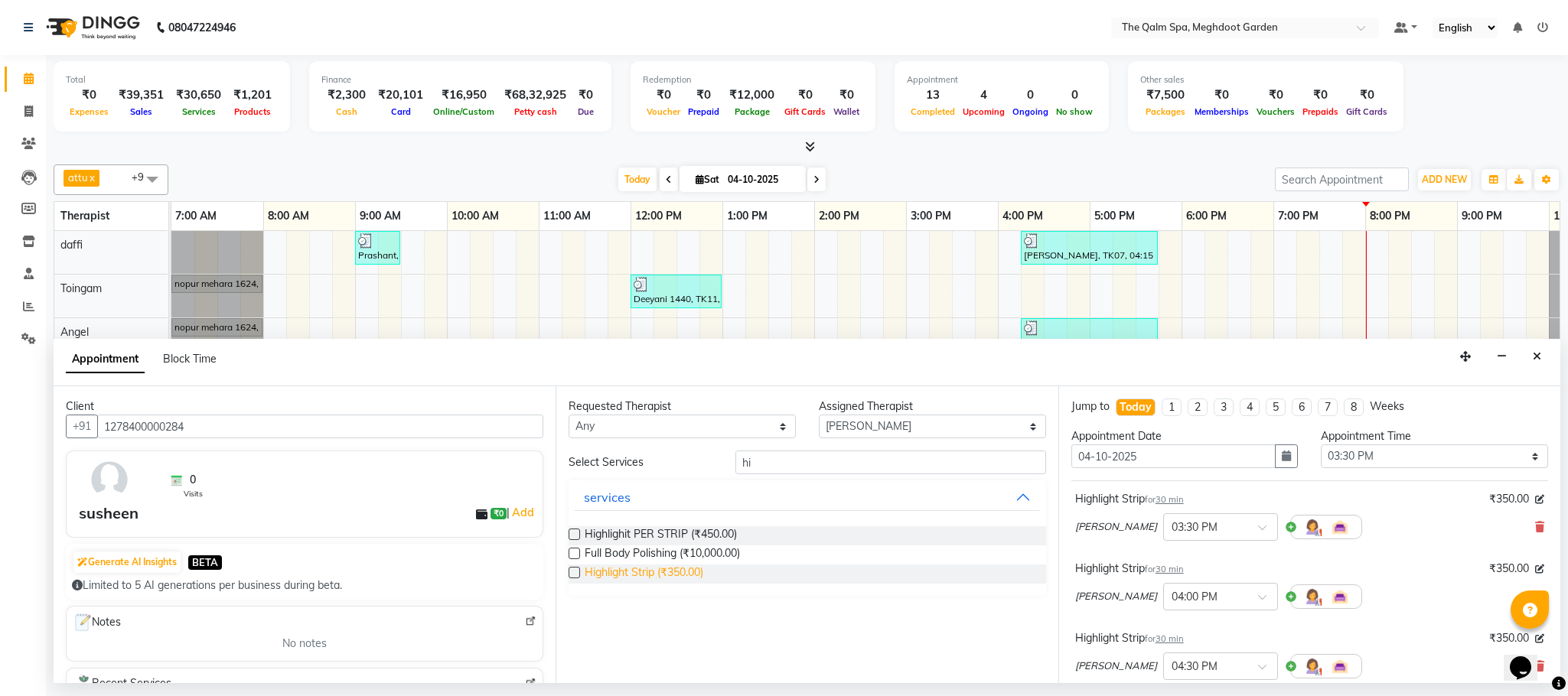
click at [691, 577] on span "Highlight Strip (₹350.00)" at bounding box center [643, 574] width 118 height 19
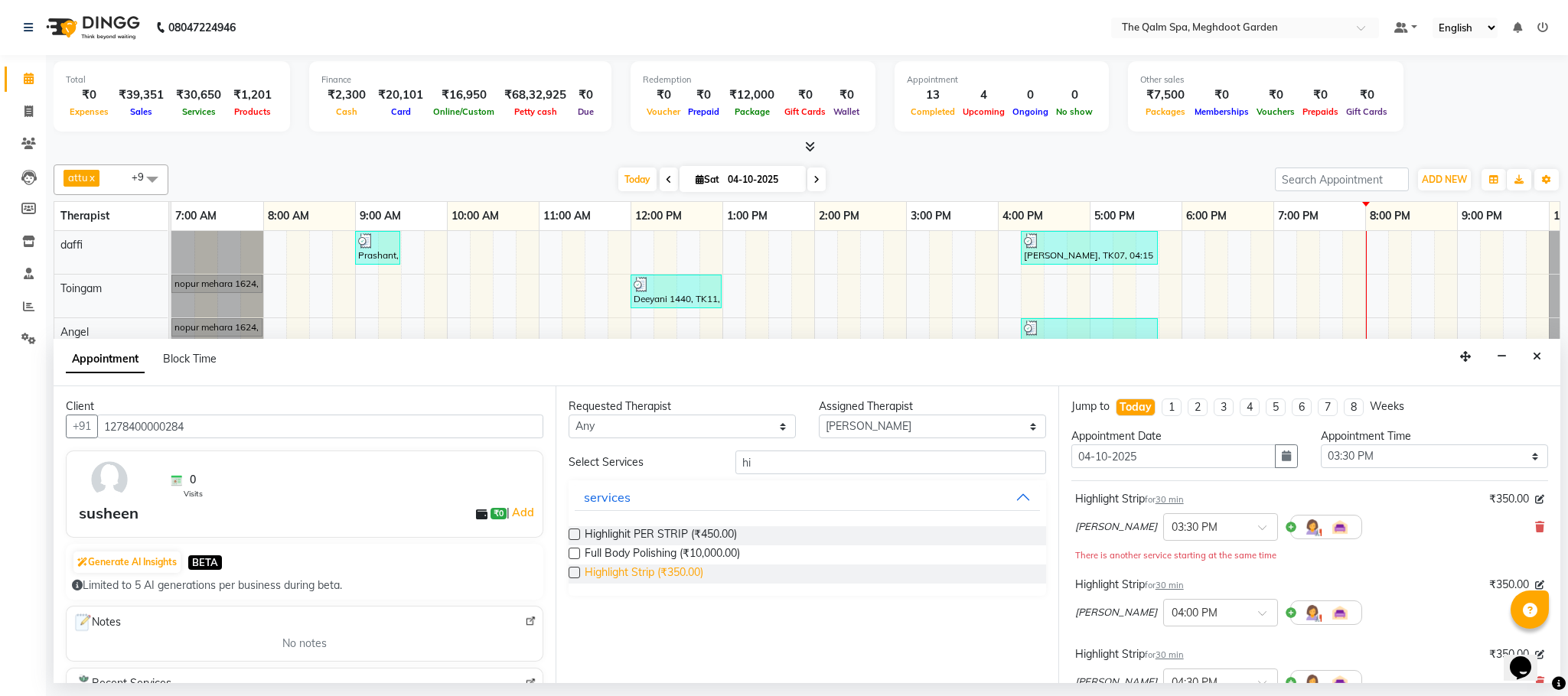
click at [691, 577] on span "Highlight Strip (₹350.00)" at bounding box center [643, 574] width 118 height 19
checkbox input "false"
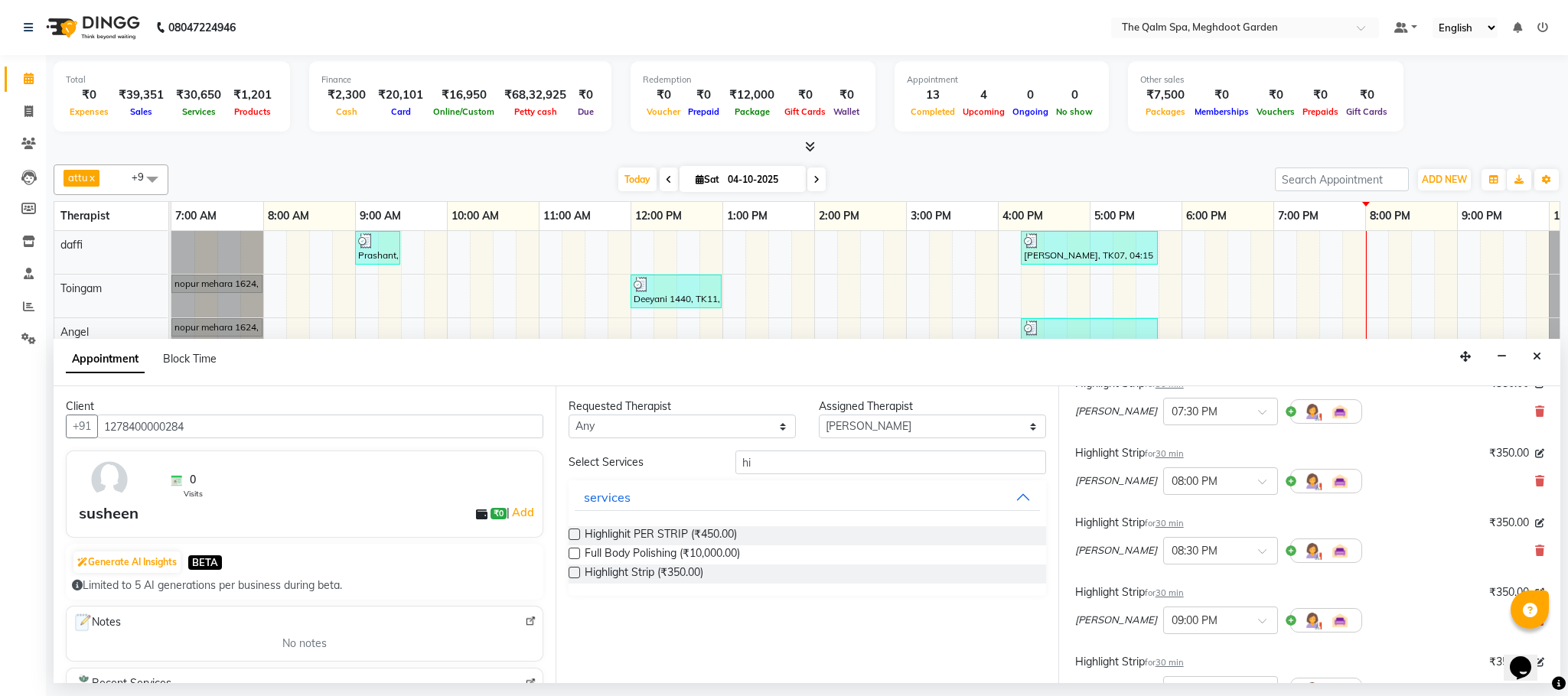
scroll to position [1292, 0]
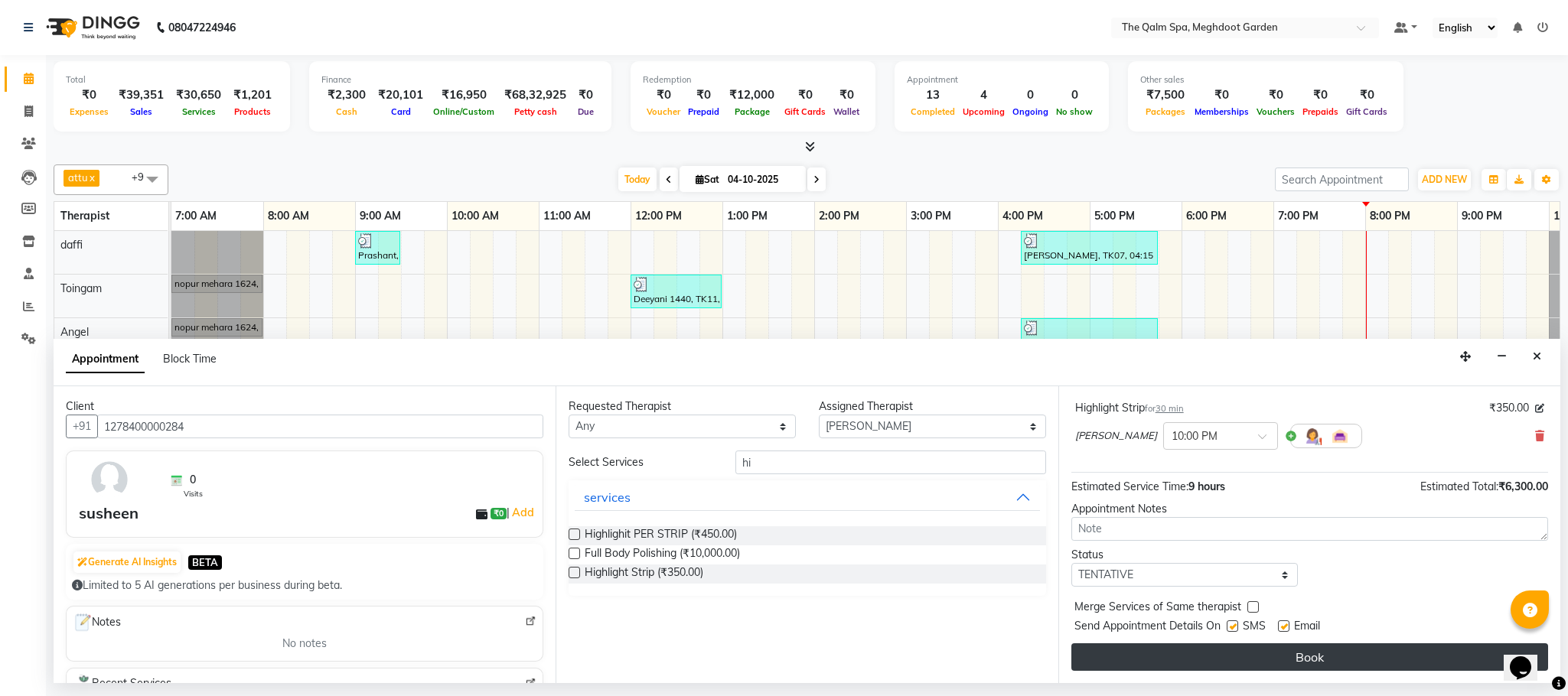
click at [1257, 660] on button "Book" at bounding box center [1309, 657] width 477 height 28
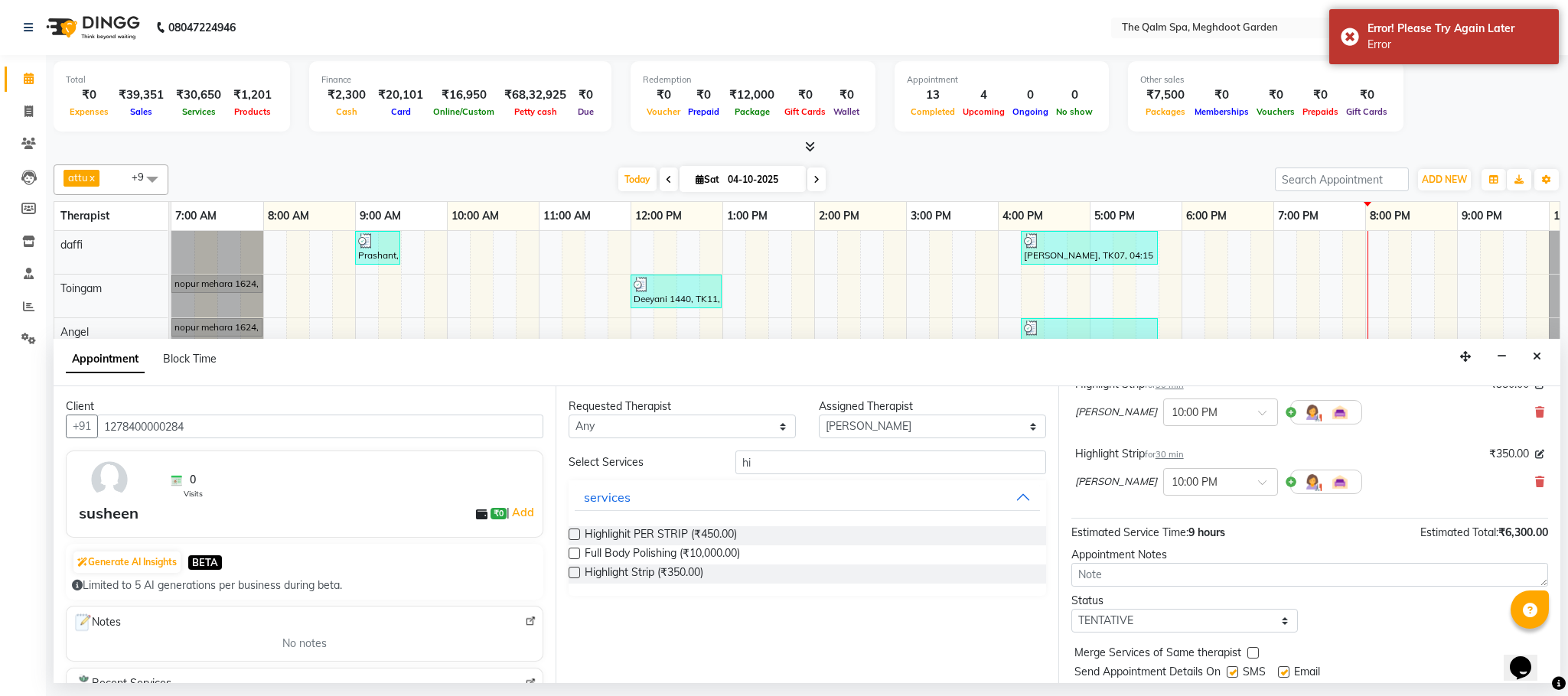
scroll to position [1178, 0]
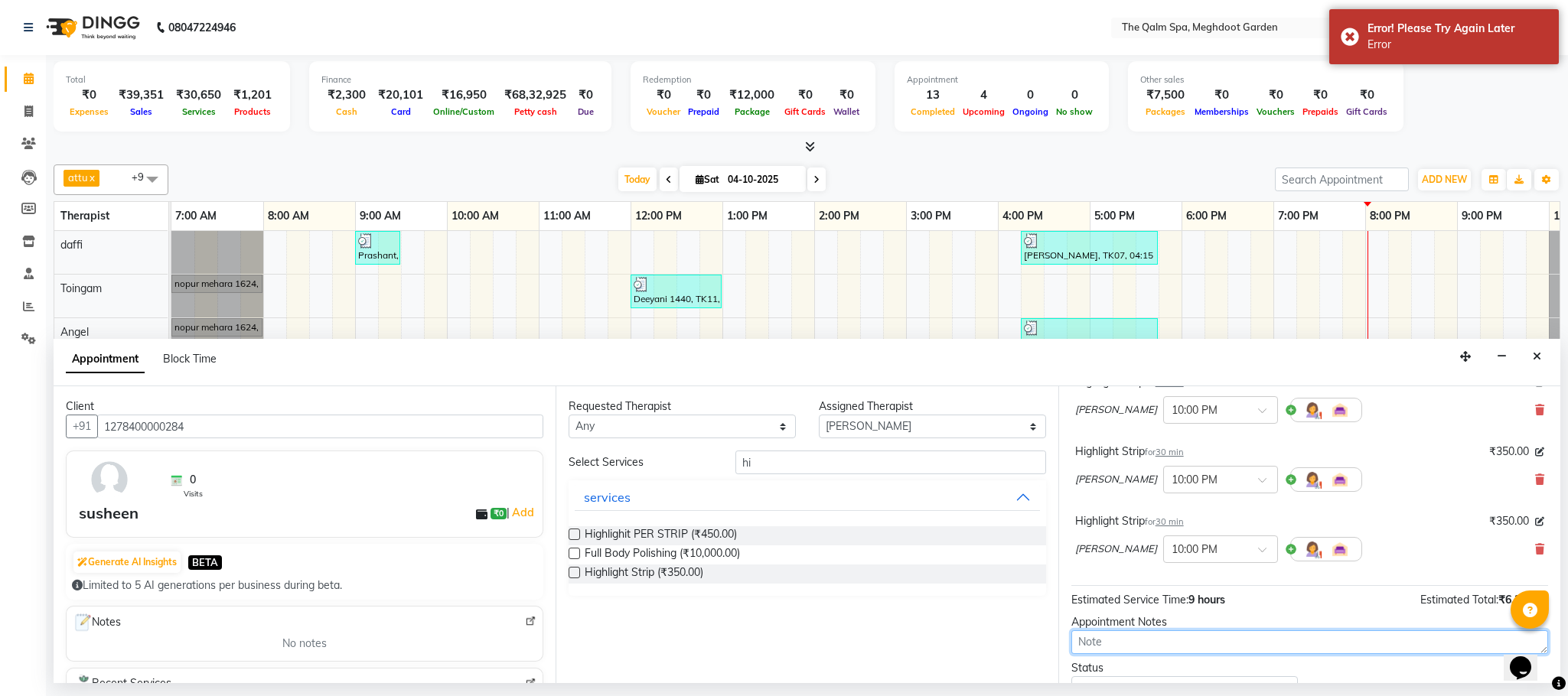
click at [1199, 650] on textarea at bounding box center [1309, 642] width 477 height 24
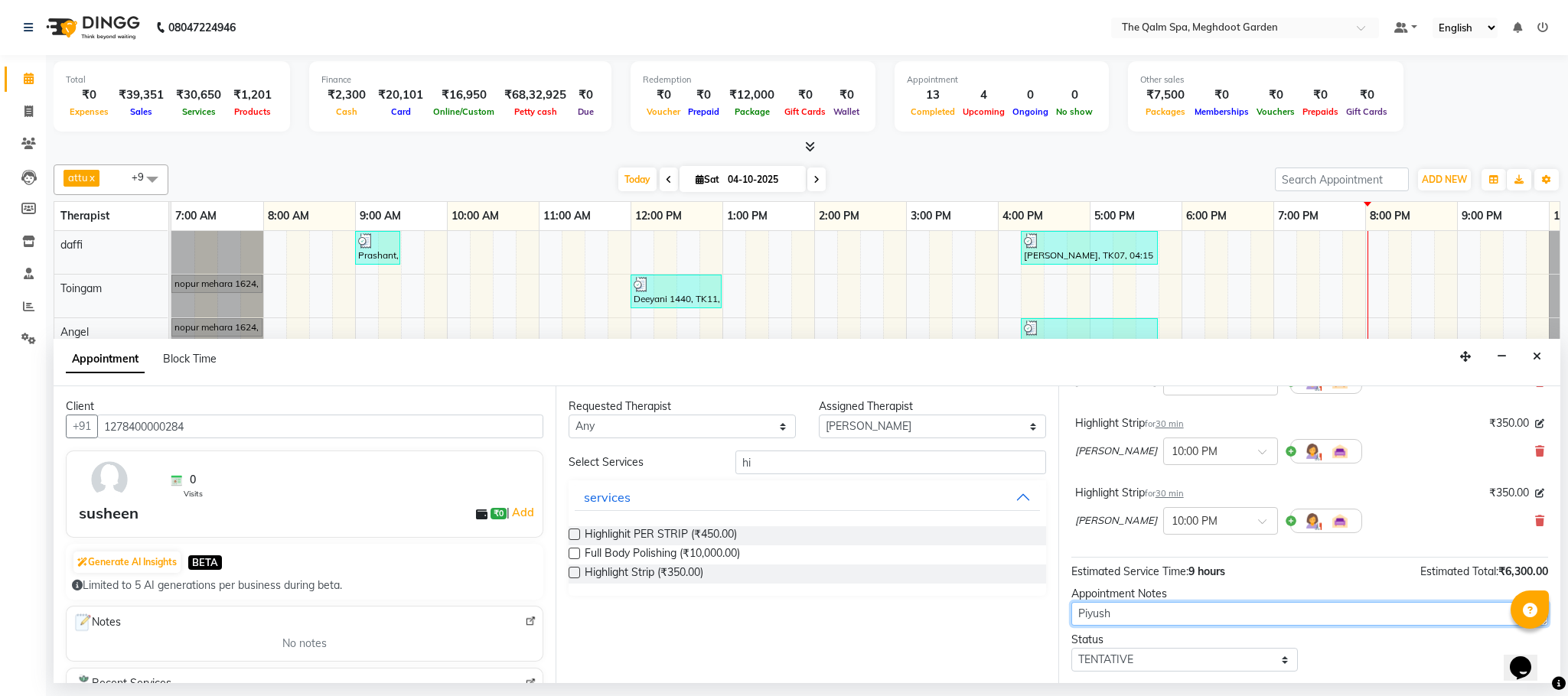
scroll to position [1292, 0]
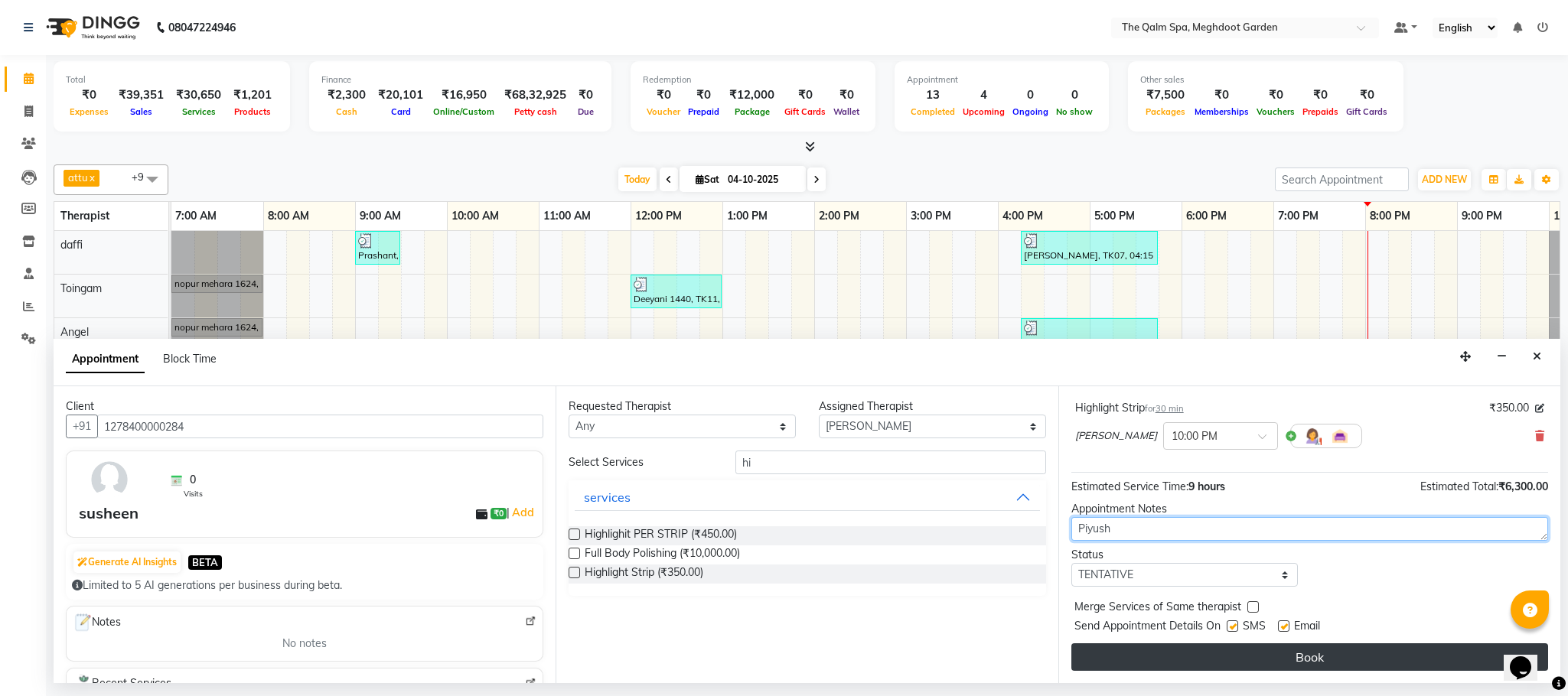
type textarea "Piyush"
click at [1345, 655] on button "Book" at bounding box center [1309, 657] width 477 height 28
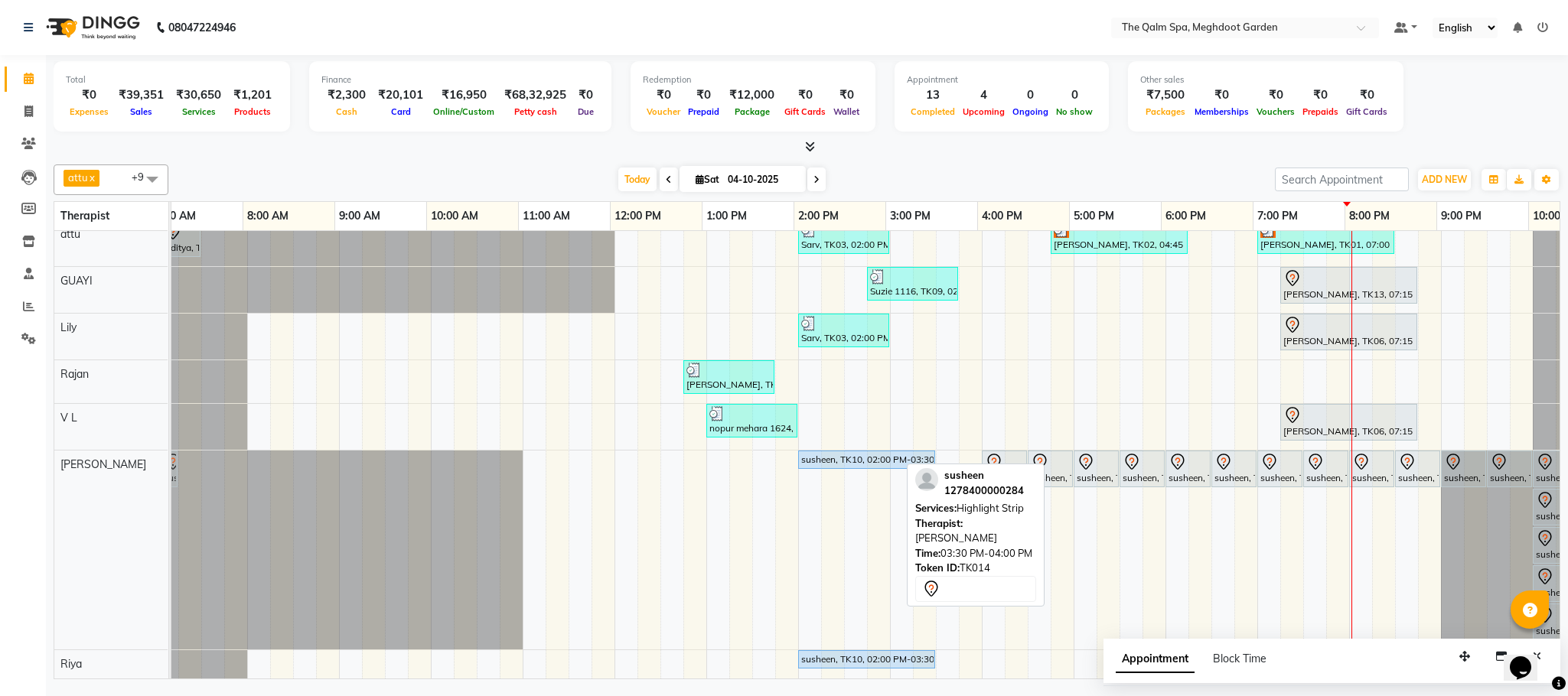
scroll to position [0, 0]
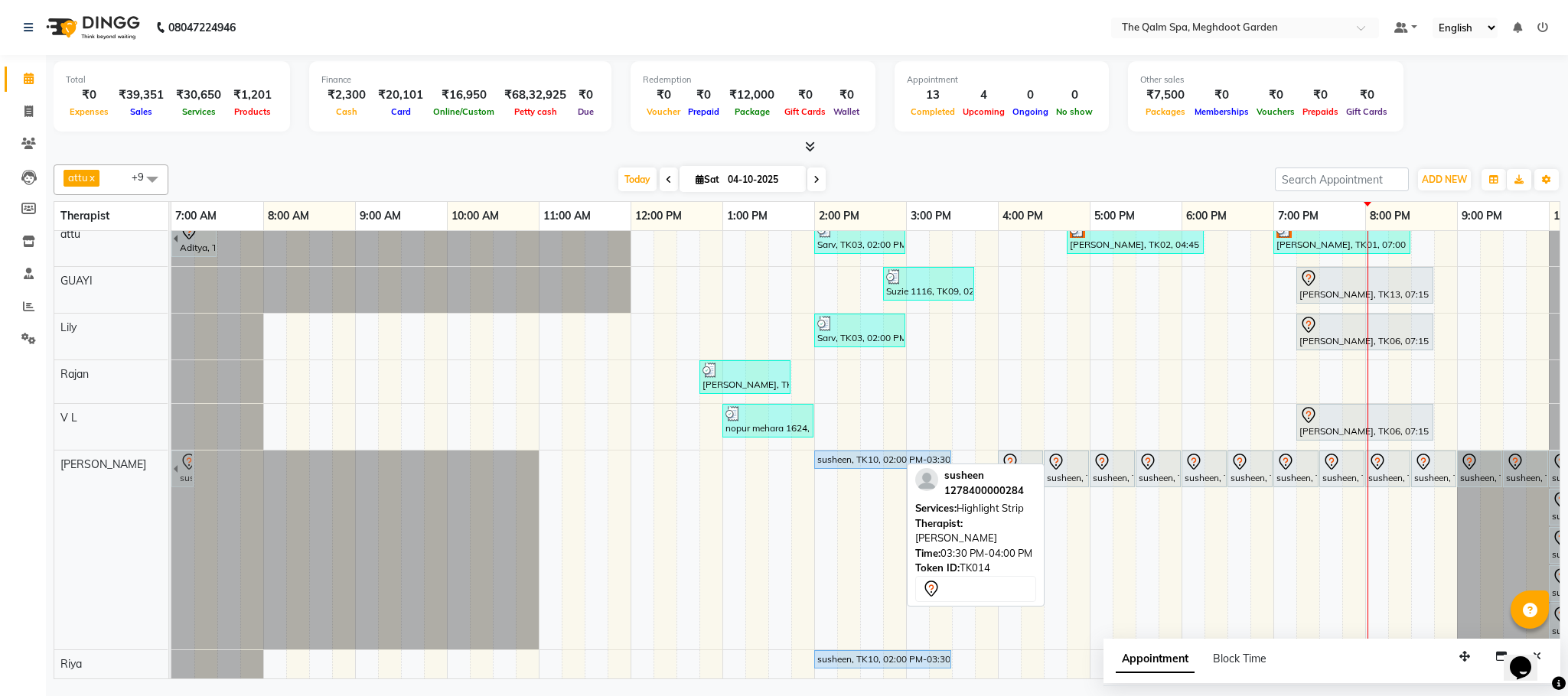
drag, startPoint x: 889, startPoint y: 451, endPoint x: 184, endPoint y: 455, distance: 705.0
click at [171, 455] on div "susheen, TK10, 02:00 PM-03:30 PM, GLOBAL HAIR COLOUR susheen, TK14, 03:30 PM-04…" at bounding box center [171, 550] width 0 height 199
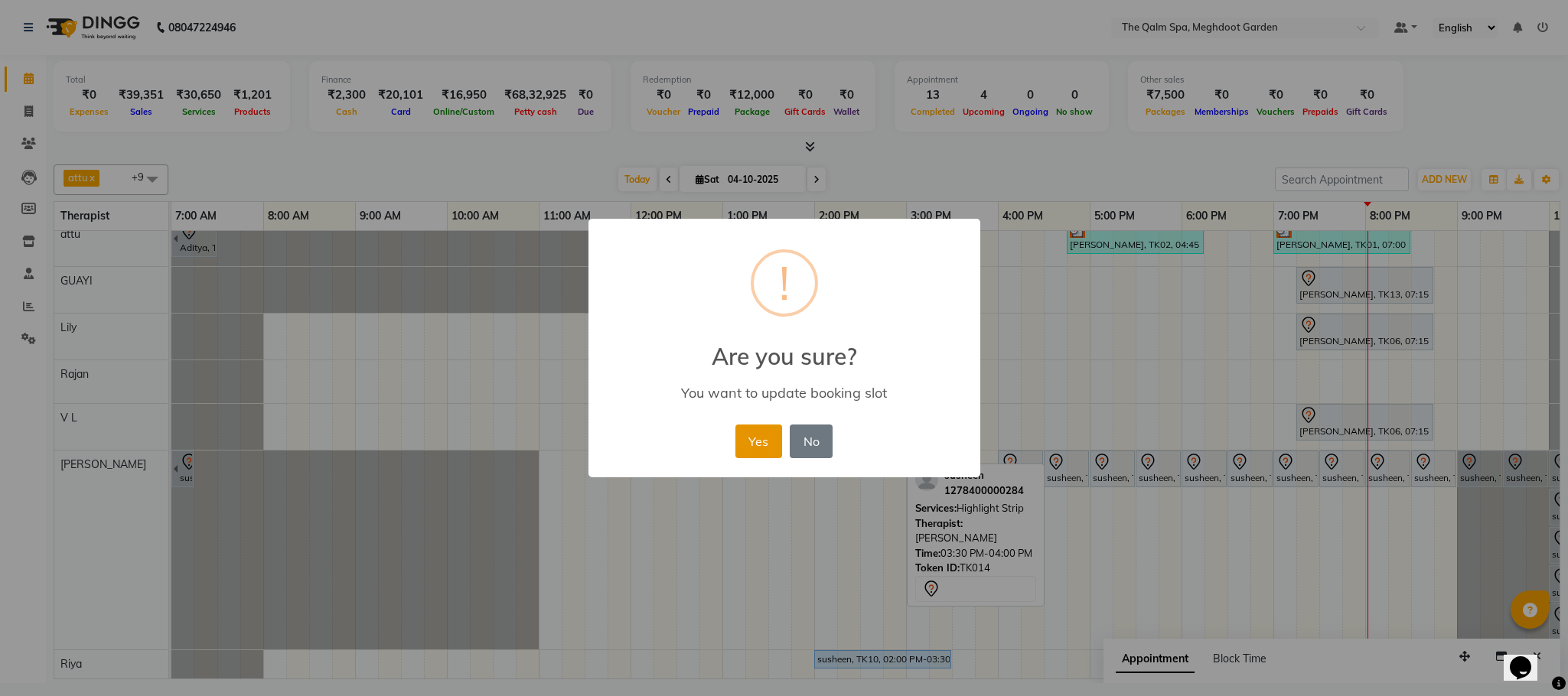
click at [767, 439] on button "Yes" at bounding box center [759, 441] width 46 height 33
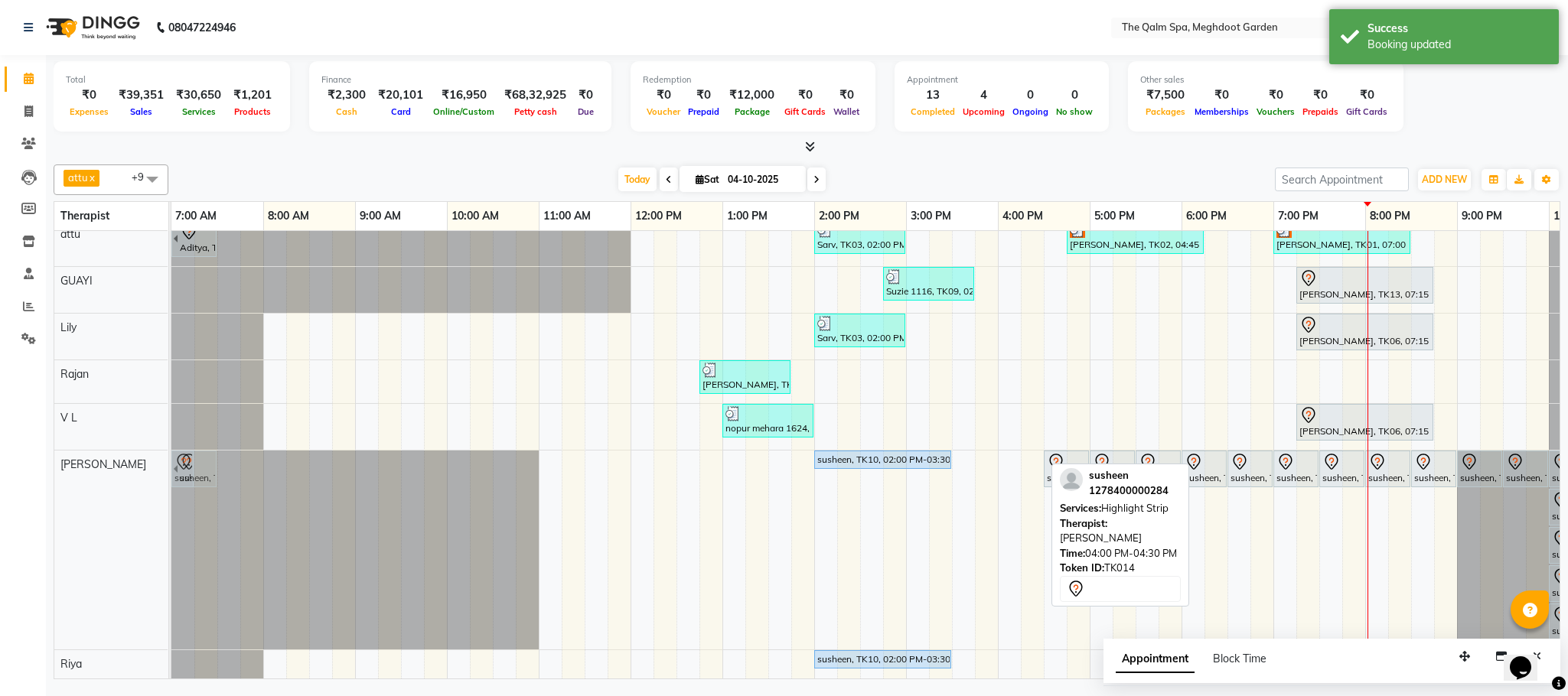
drag, startPoint x: 1015, startPoint y: 450, endPoint x: 180, endPoint y: 475, distance: 835.4
click at [180, 475] on div "susheen, TK14, 06:45 AM-07:15 AM, Highlight Strip susheen, TK10, 02:00 PM-03:30…" at bounding box center [905, 550] width 1469 height 199
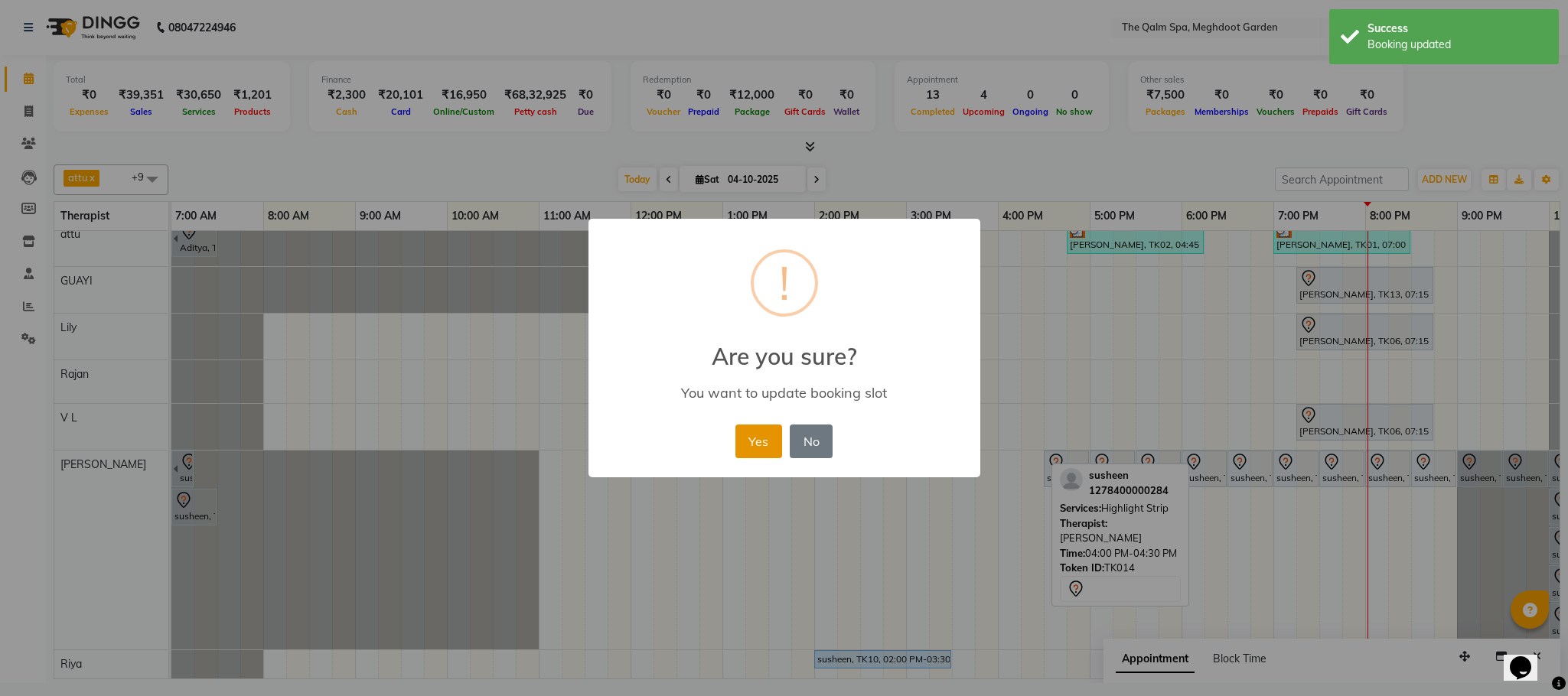
click at [765, 441] on button "Yes" at bounding box center [759, 441] width 46 height 33
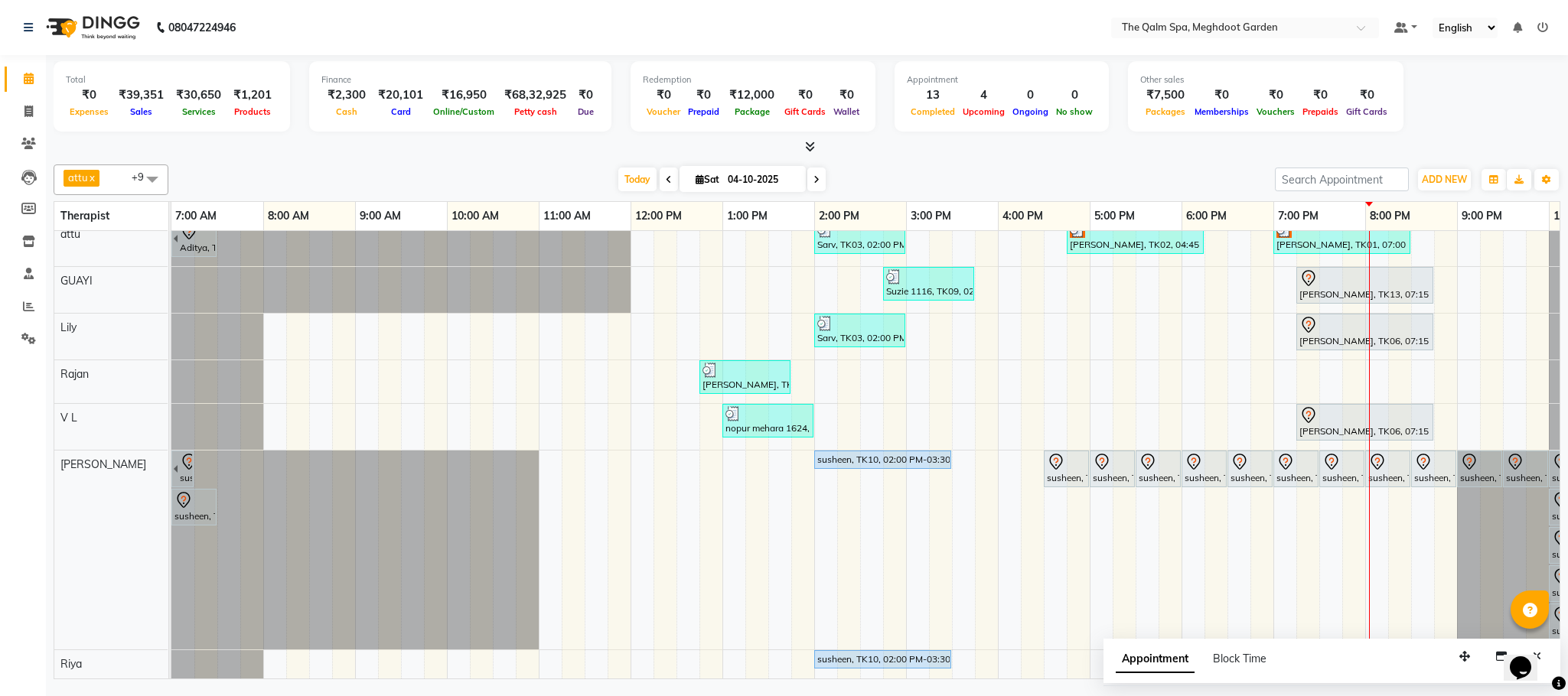
scroll to position [0, 81]
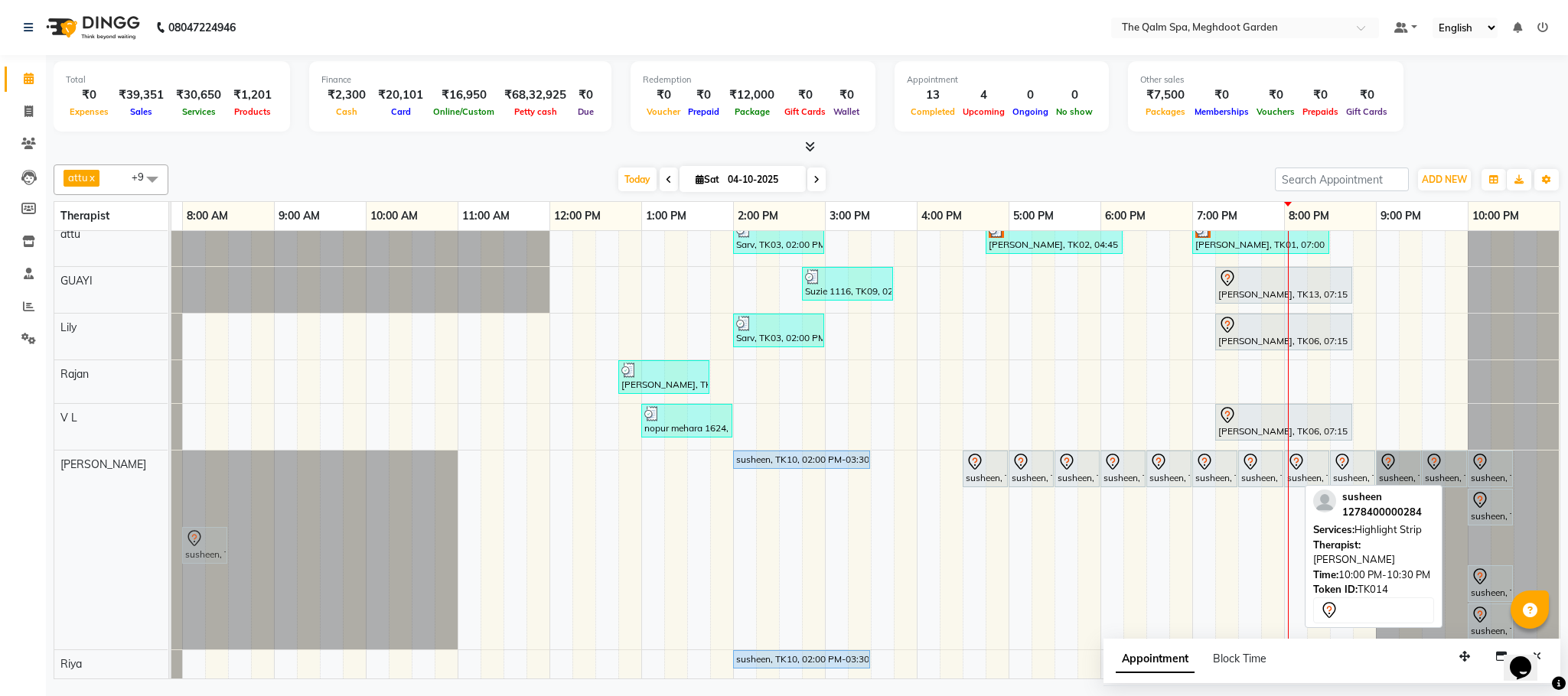
drag, startPoint x: 1485, startPoint y: 516, endPoint x: 203, endPoint y: 501, distance: 1282.1
click at [203, 501] on div "susheen, TK14, 06:45 AM-07:15 AM, Highlight Strip susheen, TK10, 02:00 PM-03:30…" at bounding box center [825, 550] width 1469 height 199
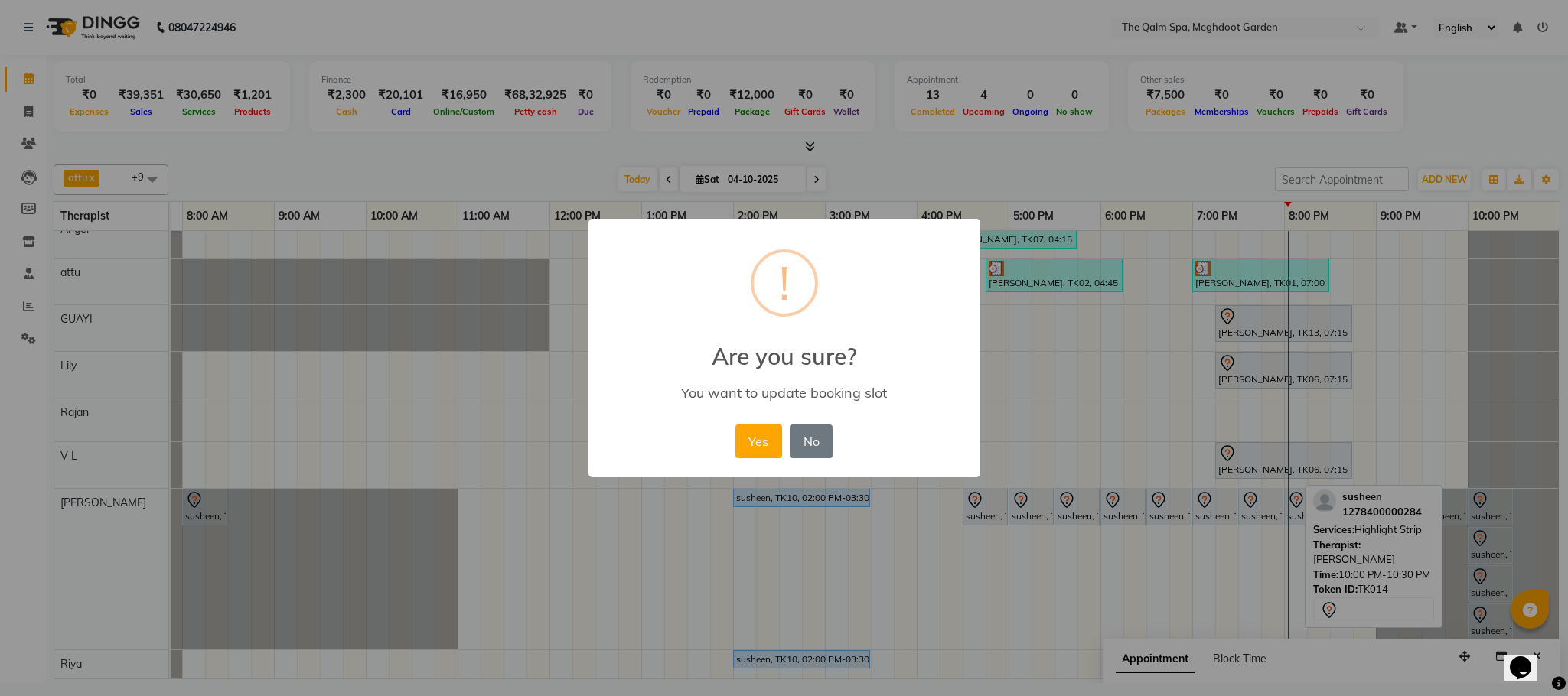
scroll to position [125, 0]
click at [749, 443] on button "Yes" at bounding box center [759, 441] width 46 height 33
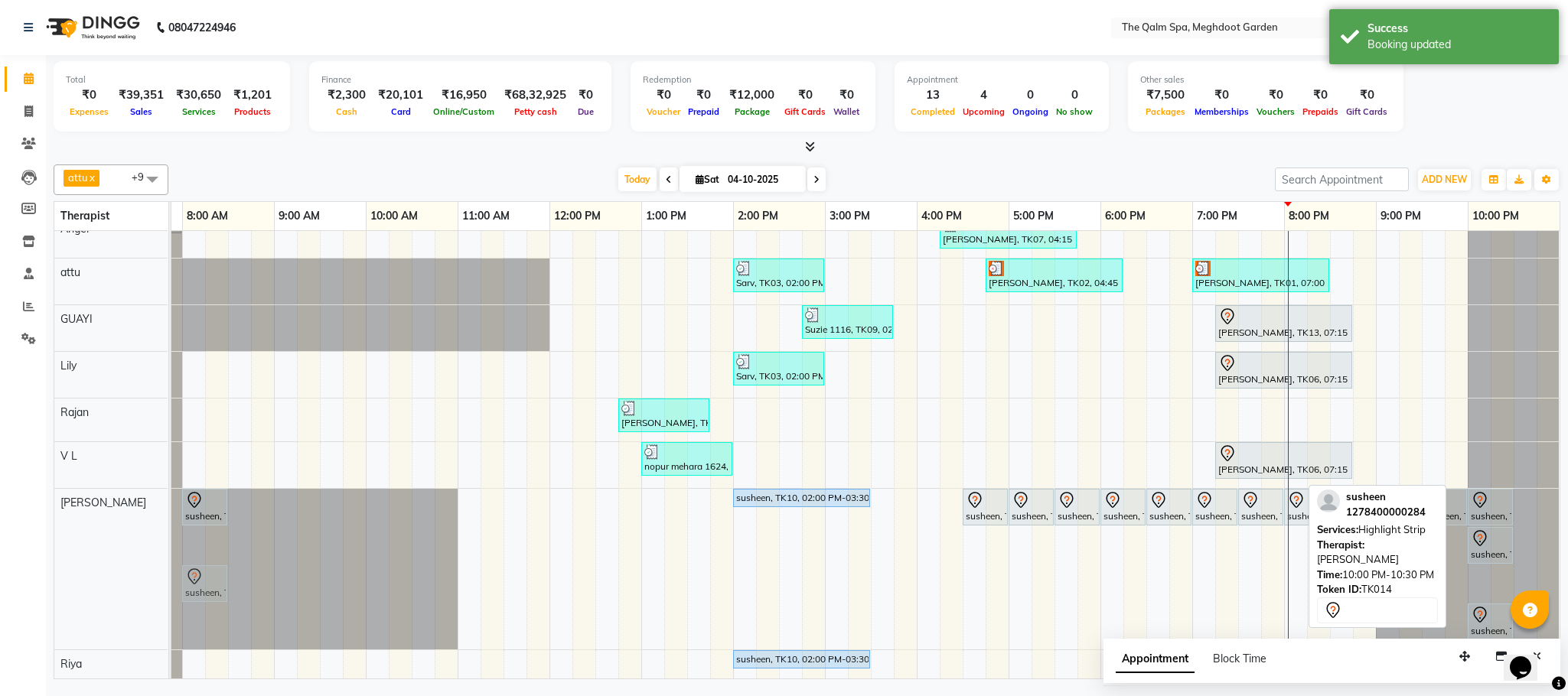
scroll to position [0, 57]
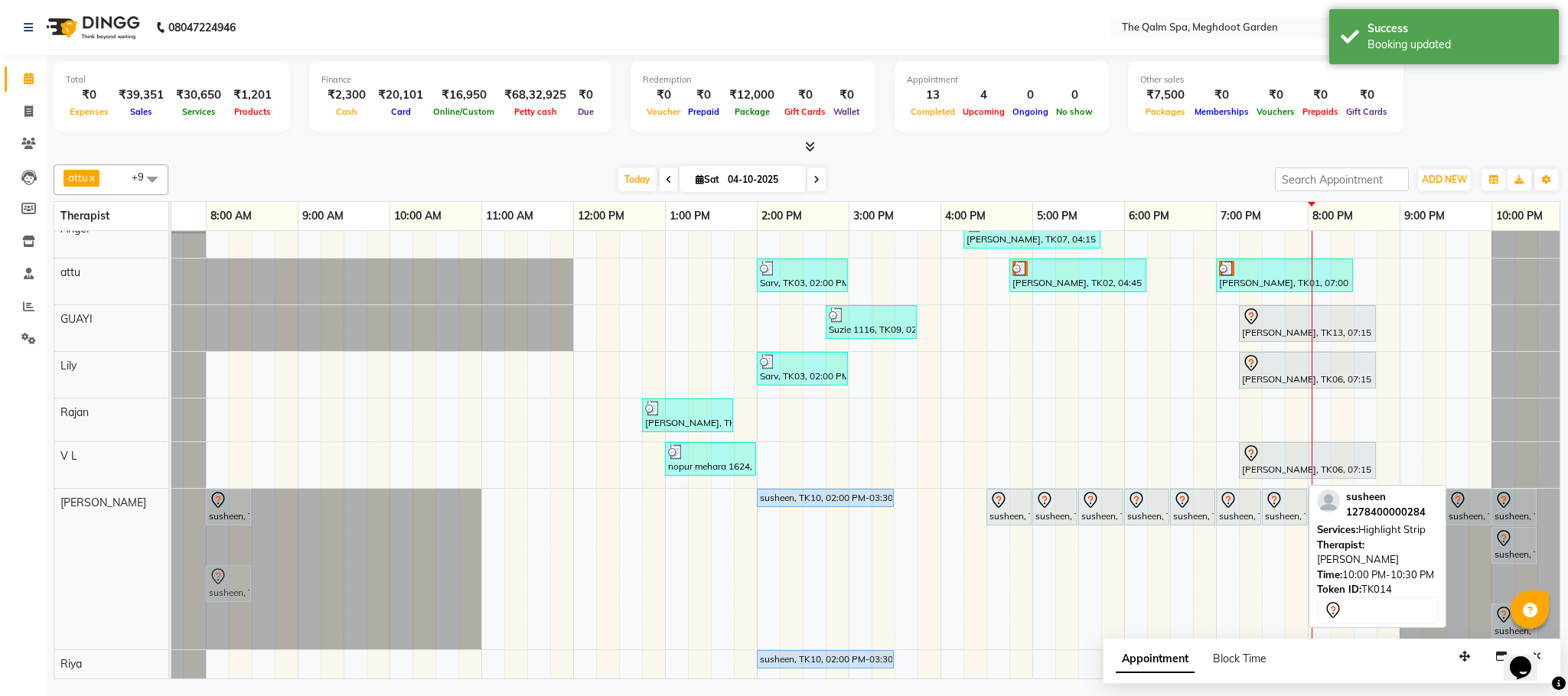
drag, startPoint x: 1464, startPoint y: 555, endPoint x: 208, endPoint y: 543, distance: 1256.1
click at [208, 543] on div "susheen, TK14, 06:45 AM-07:15 AM, Highlight Strip susheen, TK14, 08:00 AM-08:30…" at bounding box center [848, 569] width 1469 height 161
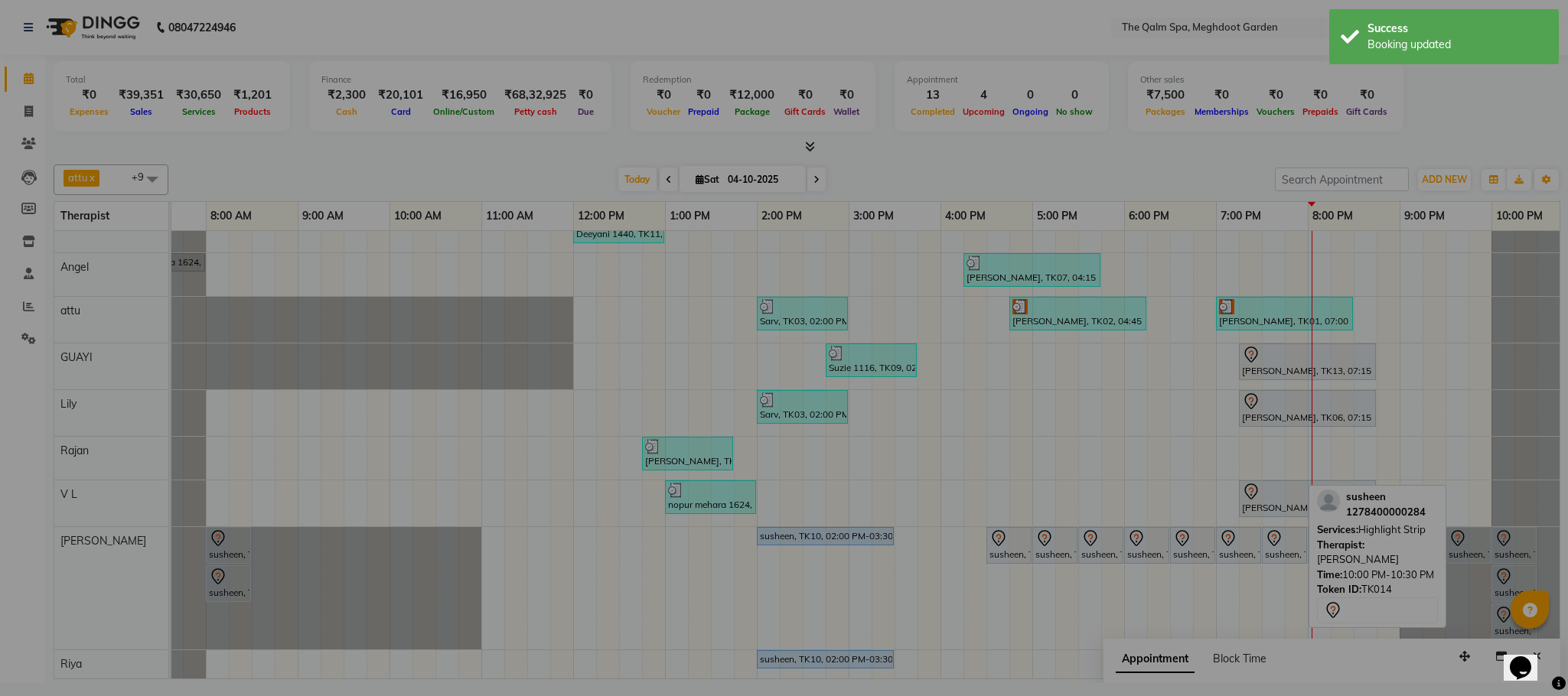
scroll to position [87, 57]
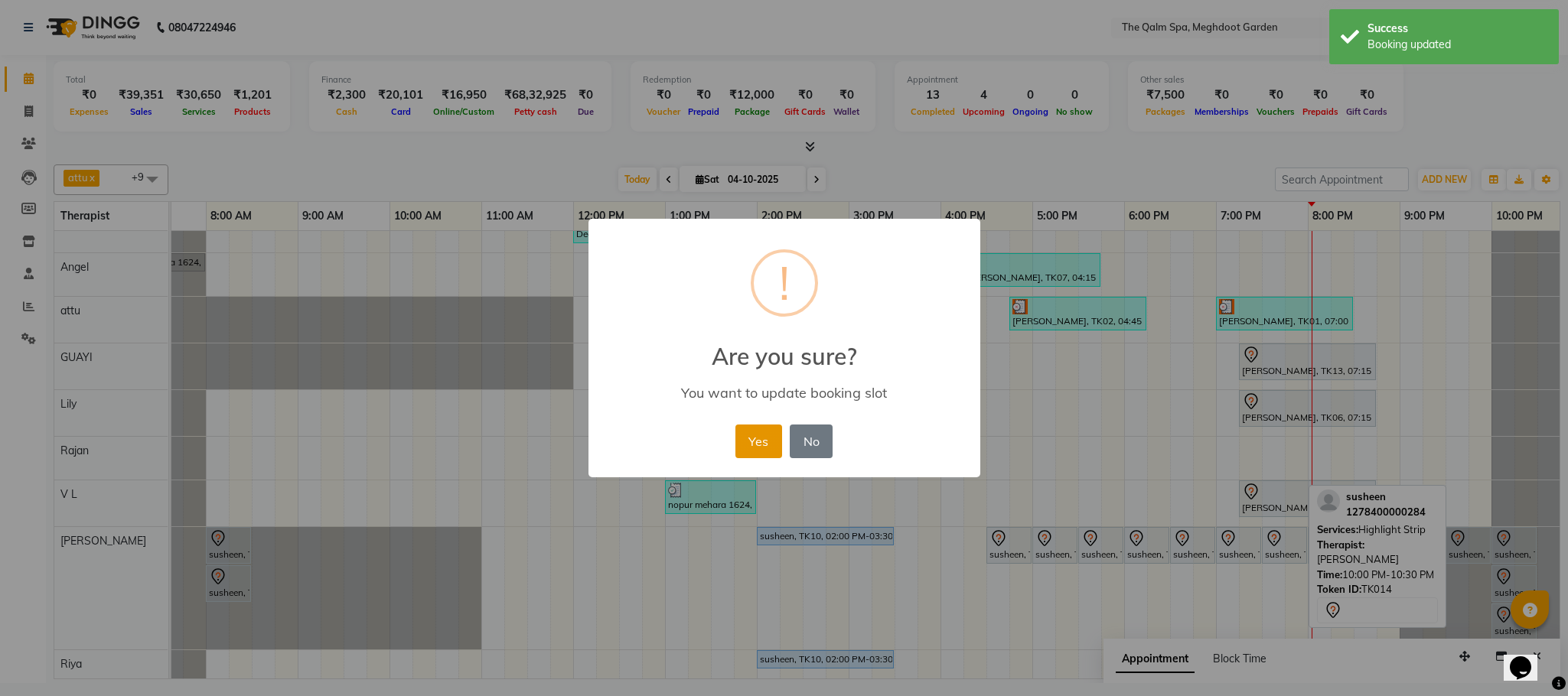
click at [760, 430] on button "Yes" at bounding box center [759, 441] width 46 height 33
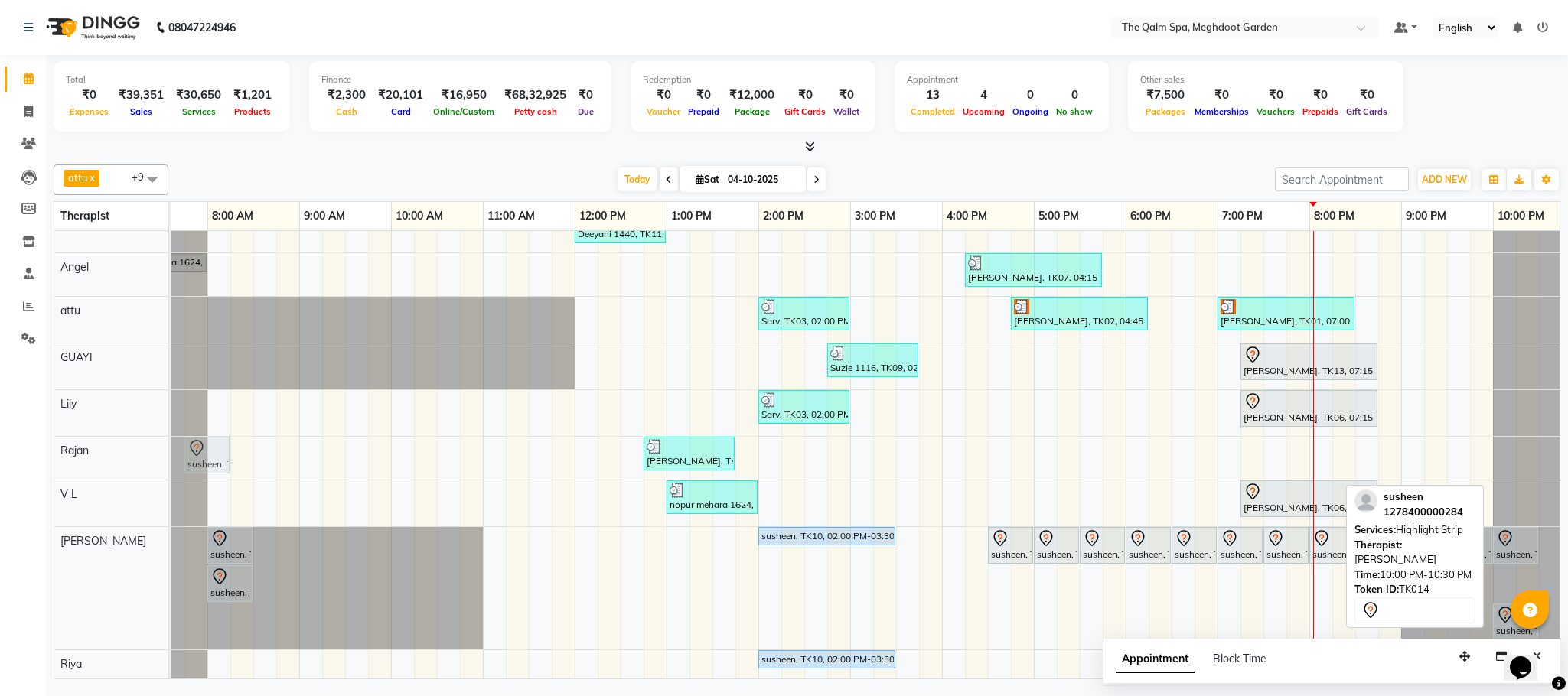
scroll to position [0, 55]
drag, startPoint x: 1505, startPoint y: 567, endPoint x: 209, endPoint y: 458, distance: 1300.6
click at [209, 458] on div "Prashant, TK04, 09:00 AM-09:30 AM, Signature Foot Massage - 30 Mins [PERSON_NAM…" at bounding box center [850, 422] width 1469 height 513
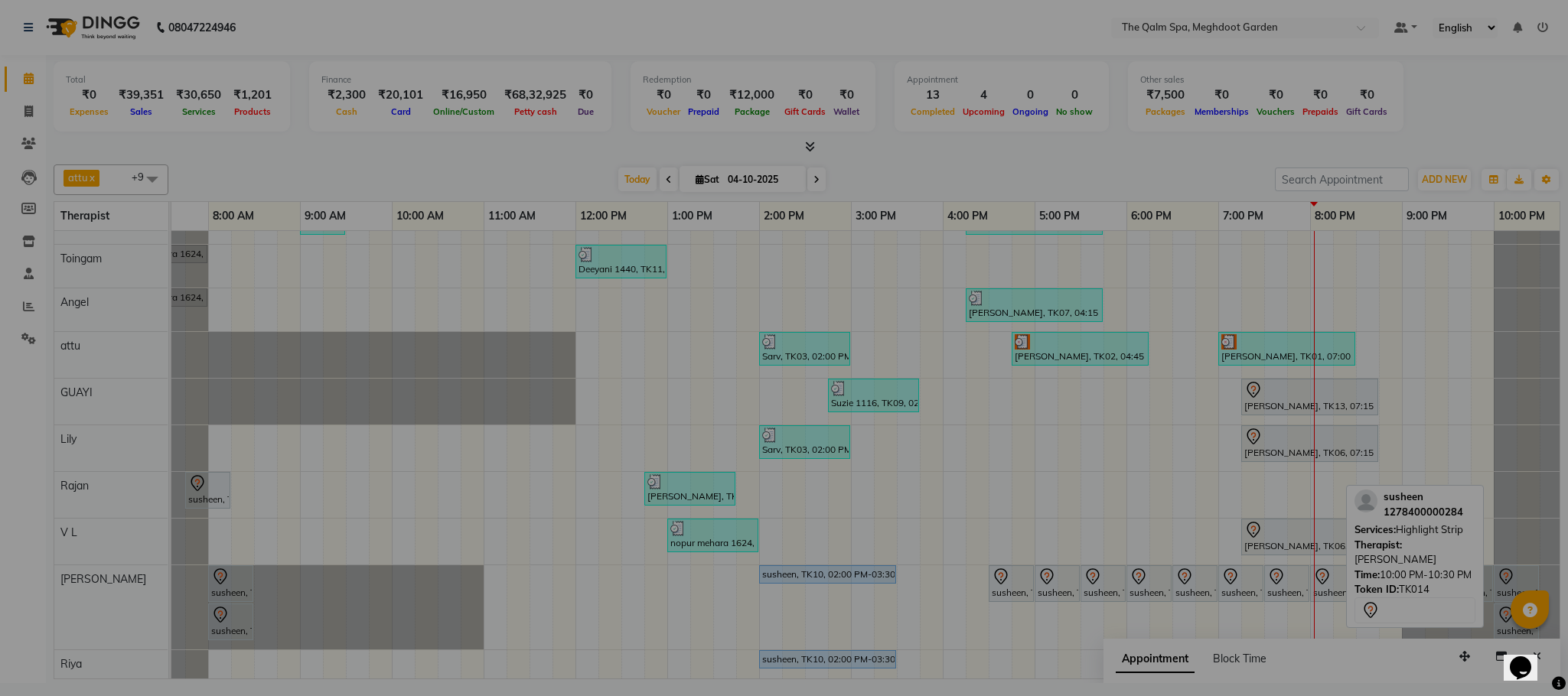
scroll to position [0, 0]
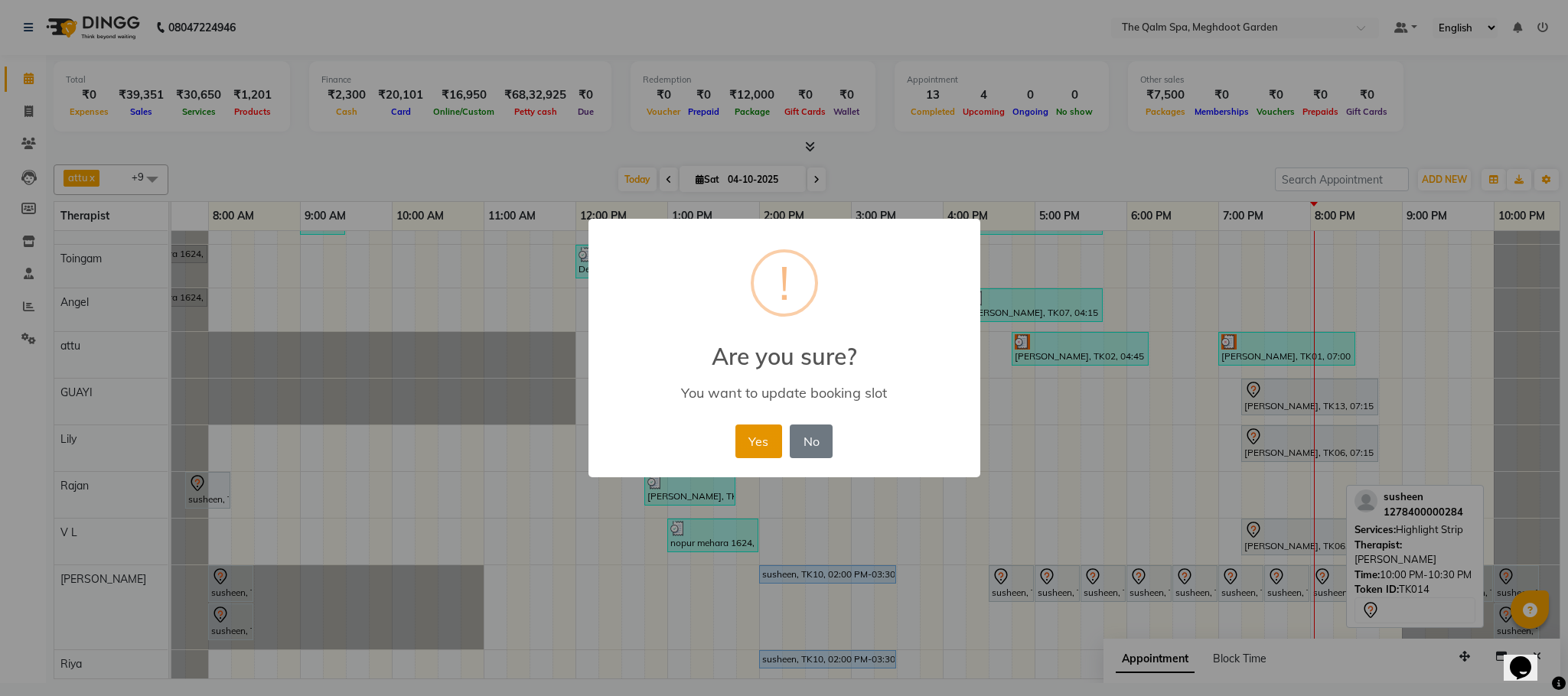
click at [760, 439] on button "Yes" at bounding box center [759, 441] width 46 height 33
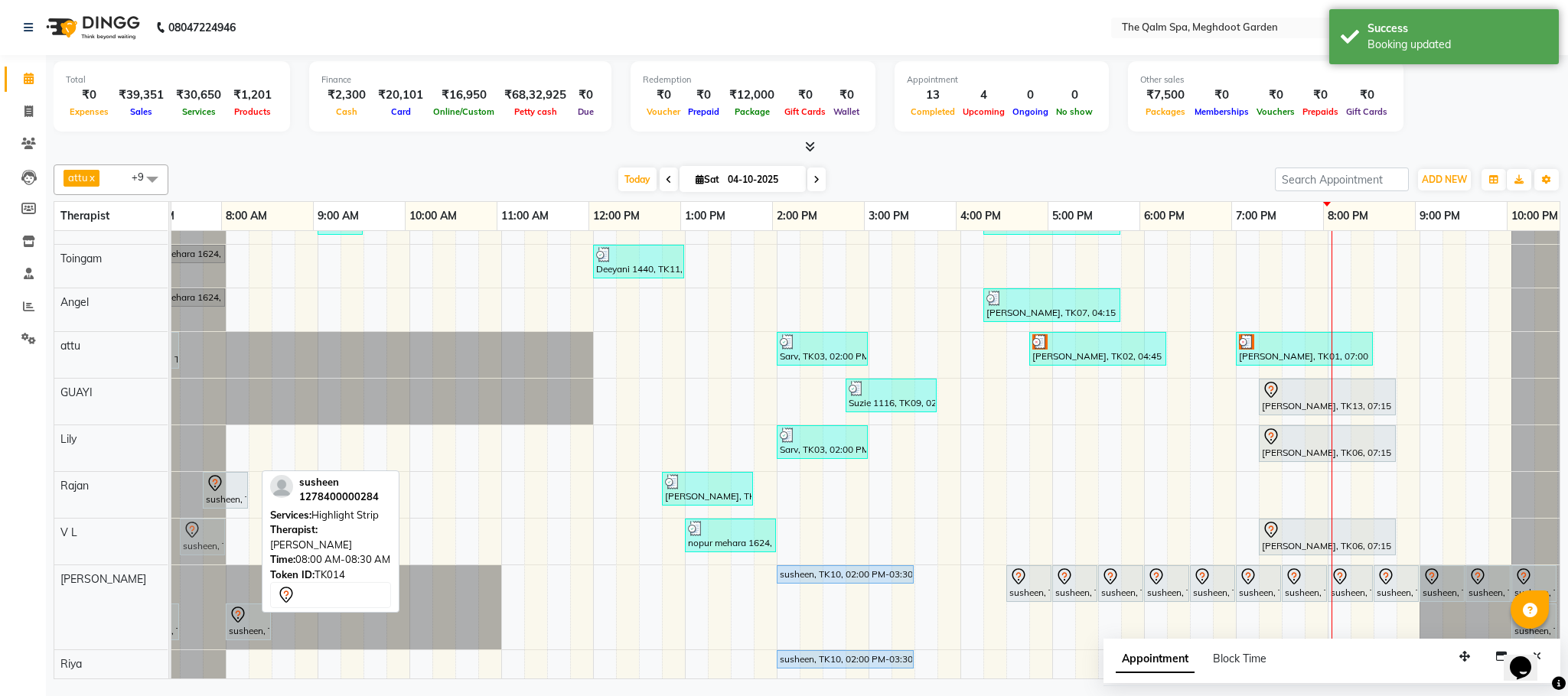
scroll to position [0, 22]
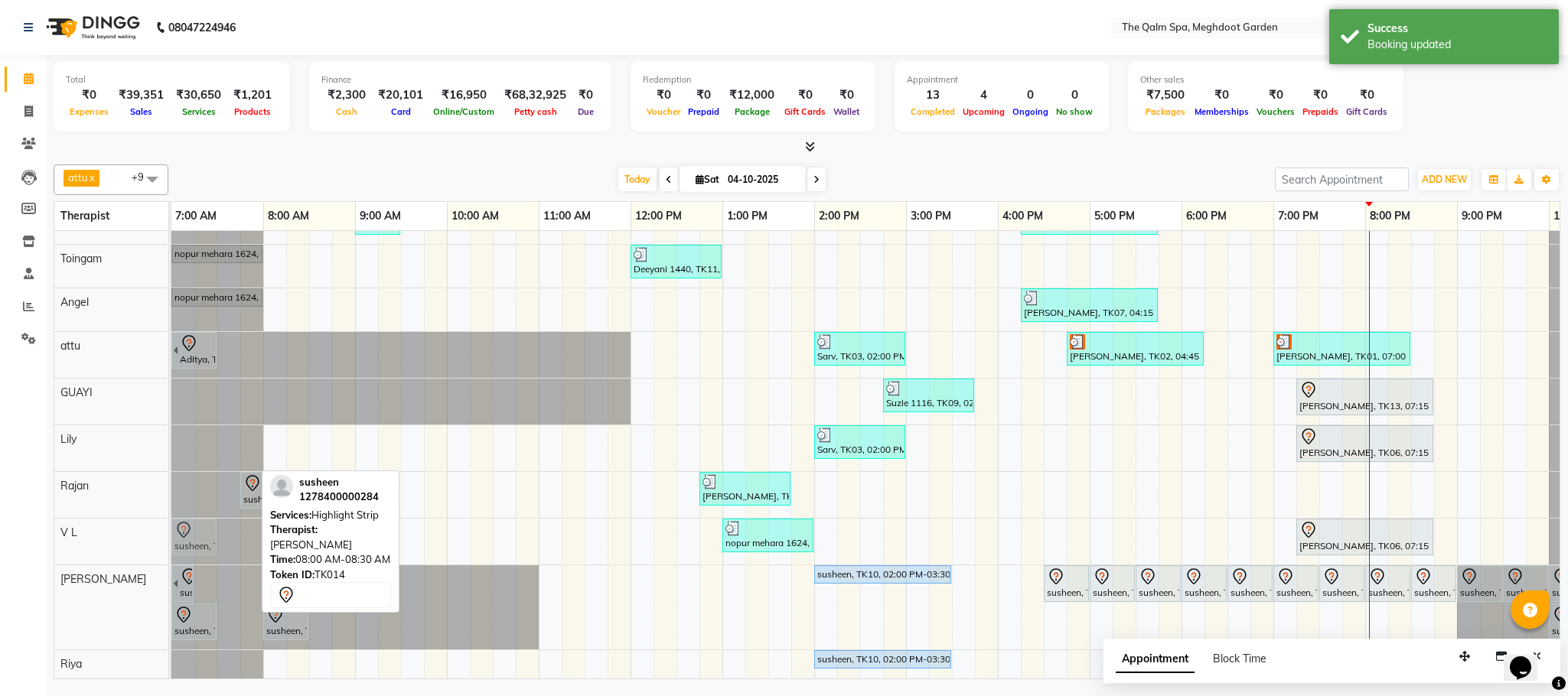
drag, startPoint x: 219, startPoint y: 564, endPoint x: 186, endPoint y: 526, distance: 50.3
click at [186, 526] on tbody "Prashant, TK04, 09:00 AM-09:30 AM, Signature Foot Massage - 30 Mins [PERSON_NAM…" at bounding box center [905, 440] width 1469 height 478
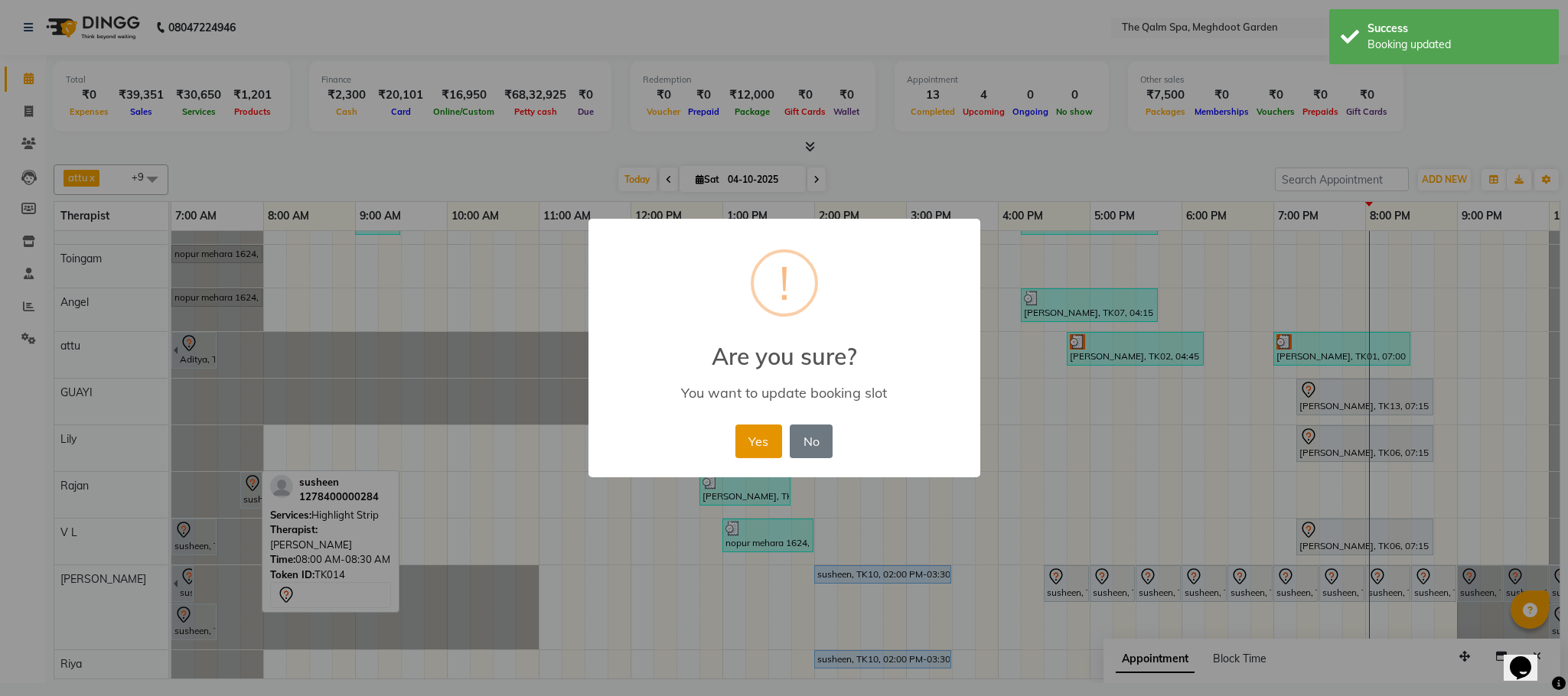
click at [772, 439] on button "Yes" at bounding box center [759, 441] width 46 height 33
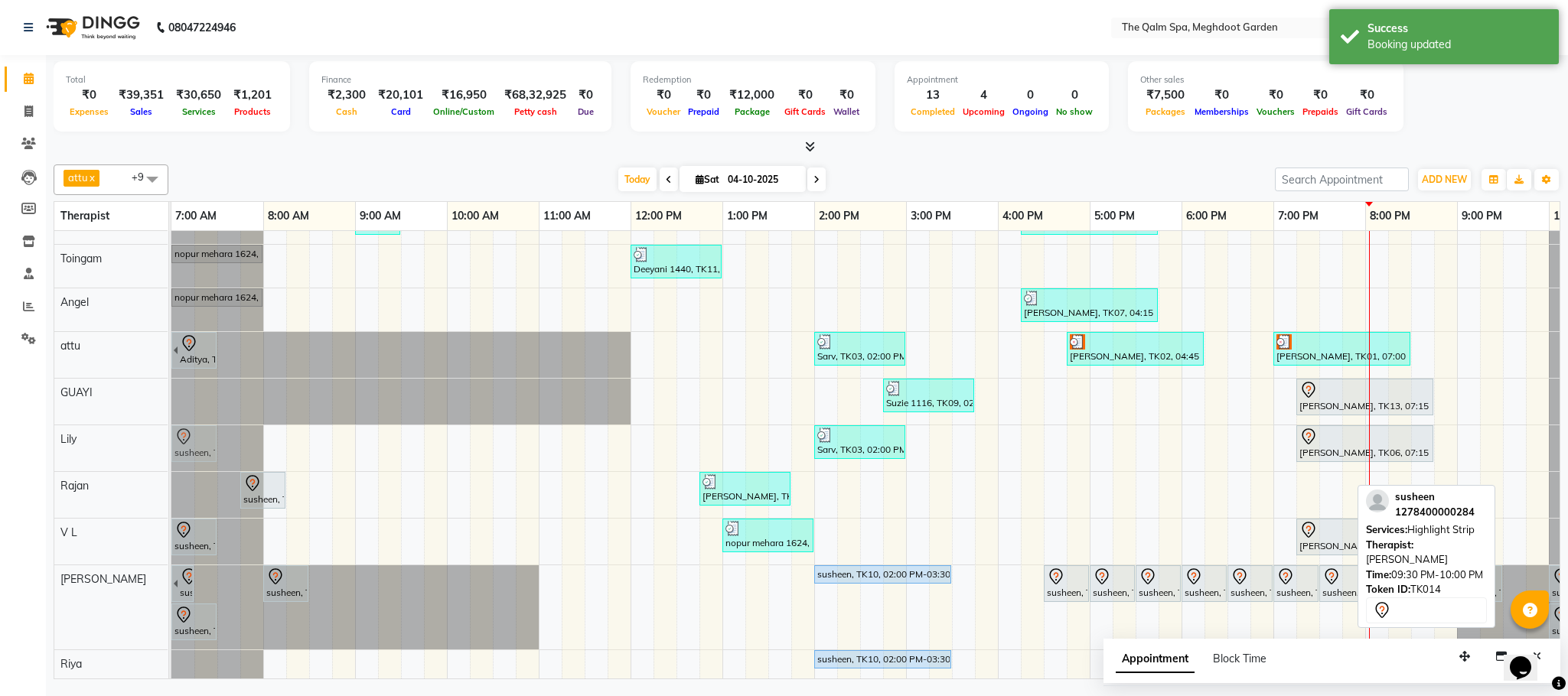
drag, startPoint x: 1524, startPoint y: 565, endPoint x: 200, endPoint y: 437, distance: 1330.2
click at [200, 437] on tbody "Prashant, TK04, 09:00 AM-09:30 AM, Signature Foot Massage - 30 Mins [PERSON_NAM…" at bounding box center [905, 440] width 1469 height 478
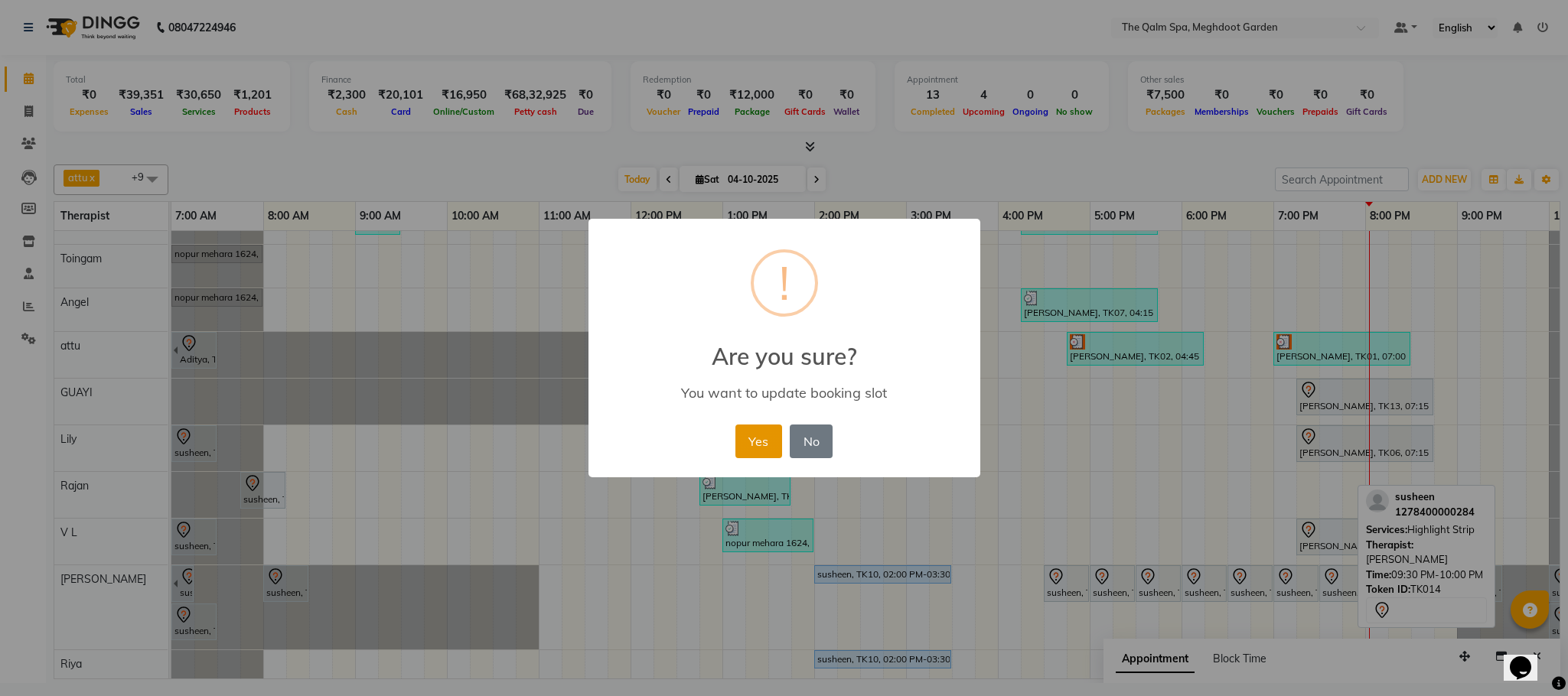
click at [755, 439] on button "Yes" at bounding box center [759, 441] width 46 height 33
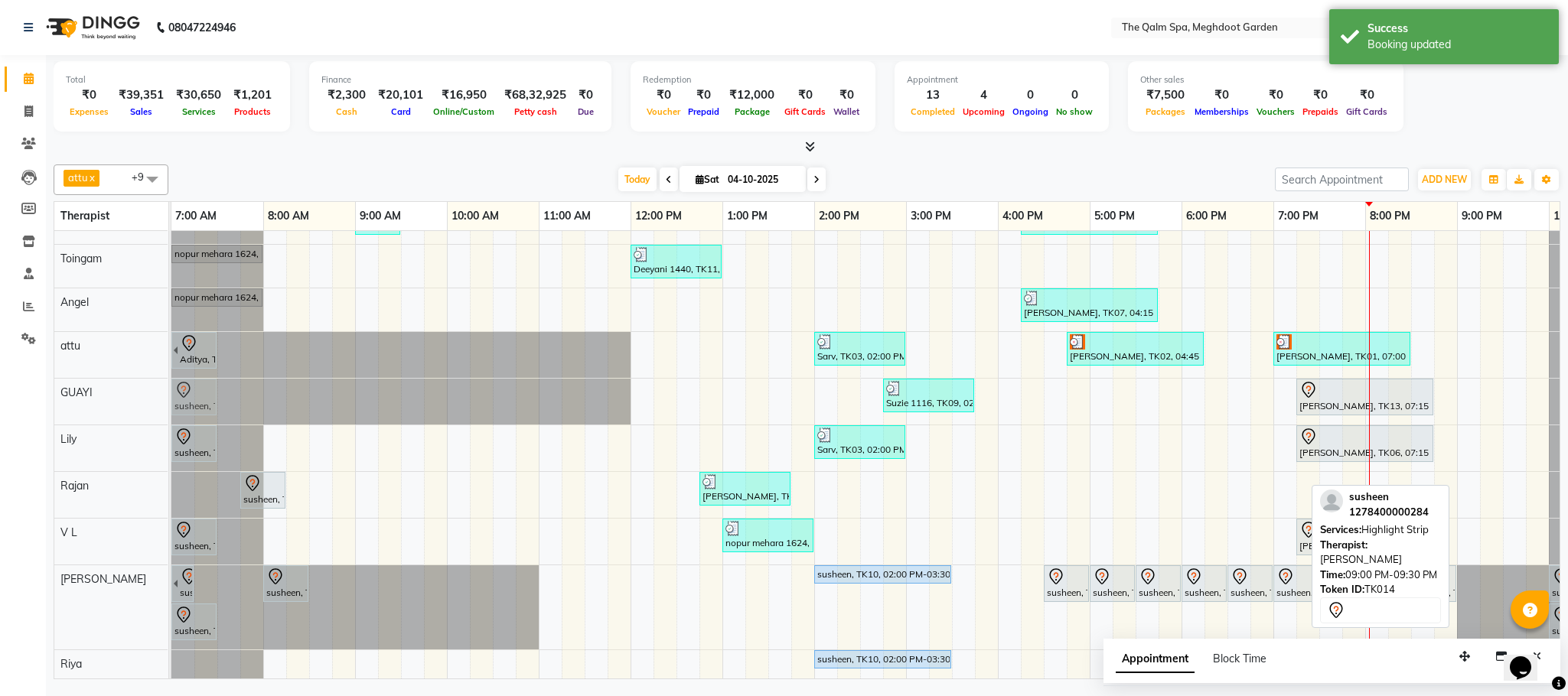
drag, startPoint x: 1484, startPoint y: 565, endPoint x: 188, endPoint y: 389, distance: 1307.9
click at [188, 389] on tbody "Prashant, TK04, 09:00 AM-09:30 AM, Signature Foot Massage - 30 Mins [PERSON_NAM…" at bounding box center [905, 440] width 1469 height 478
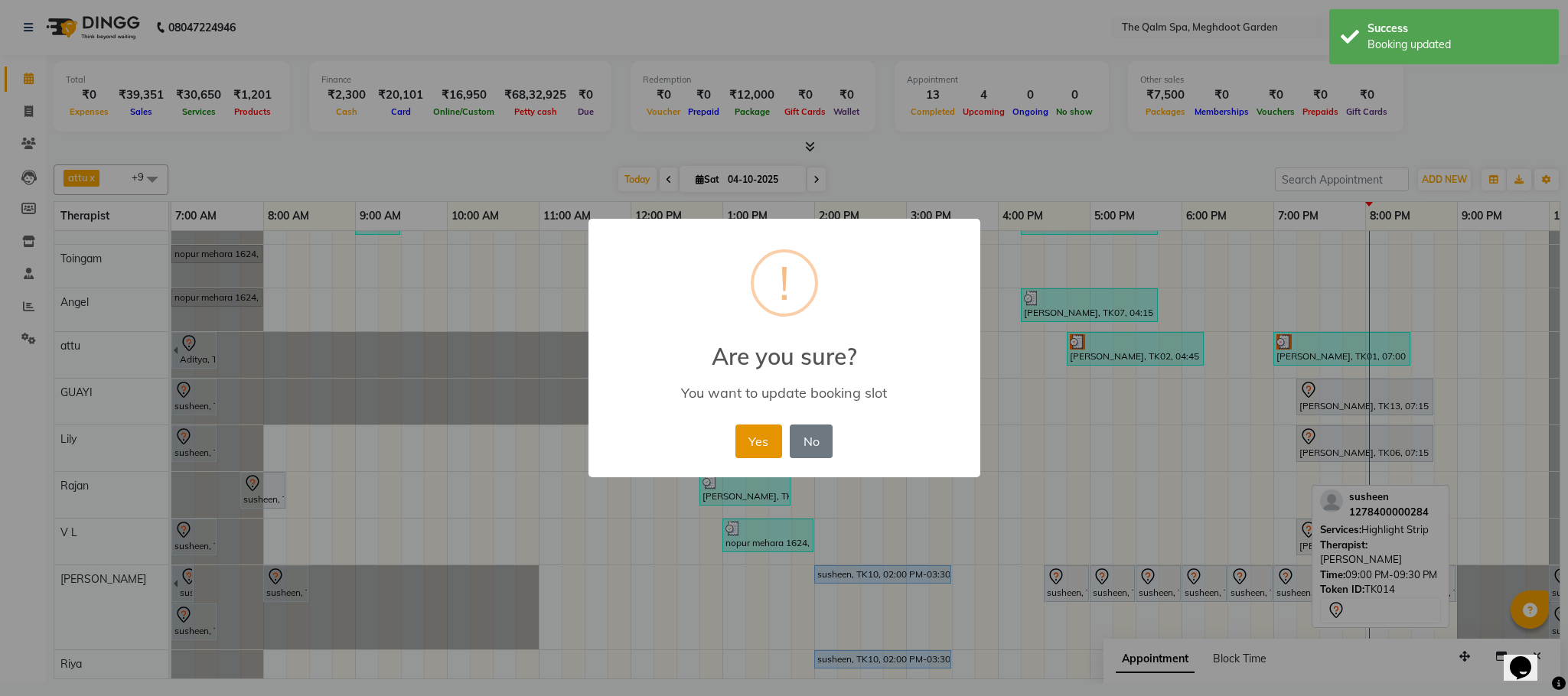
click at [760, 446] on button "Yes" at bounding box center [759, 441] width 46 height 33
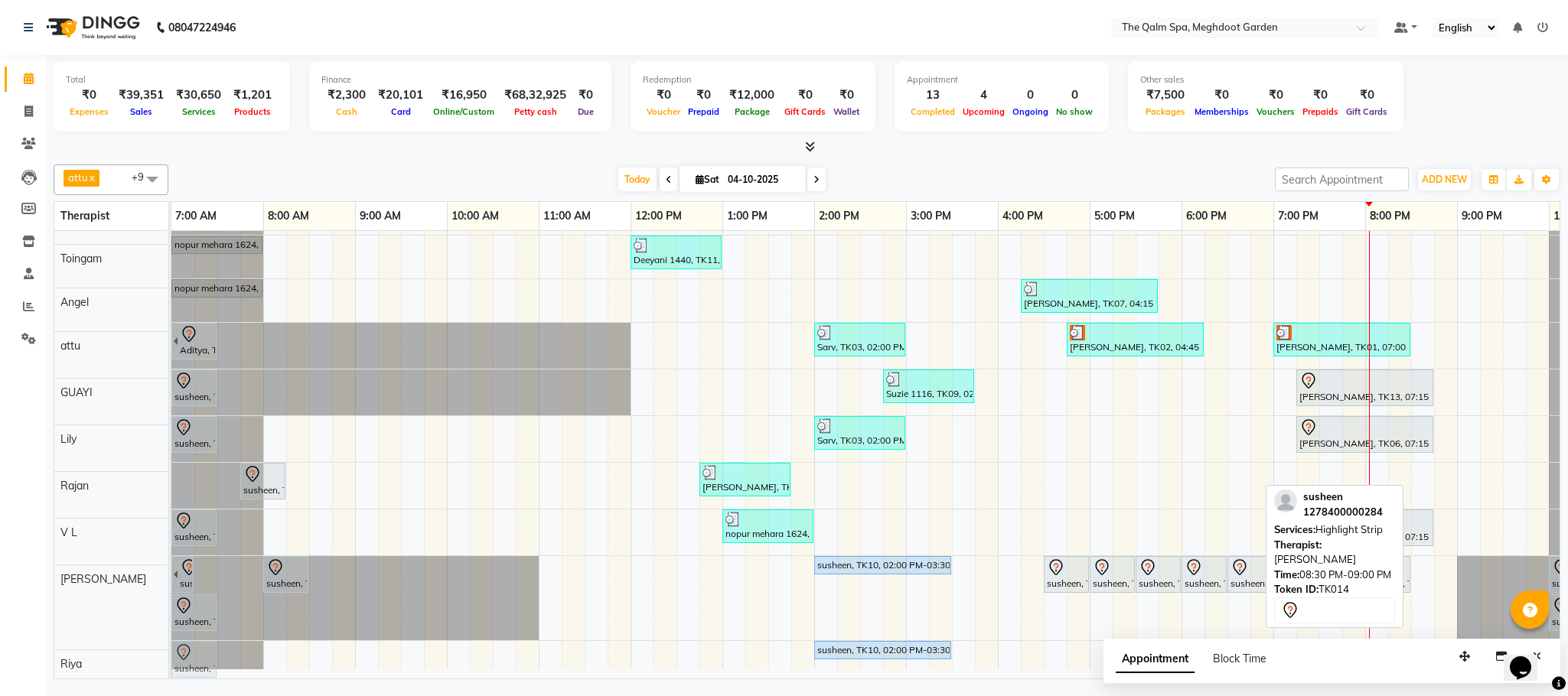
drag, startPoint x: 1428, startPoint y: 572, endPoint x: 177, endPoint y: 643, distance: 1253.0
click at [198, 643] on tbody "Prashant, TK04, 09:00 AM-09:30 AM, Signature Foot Massage - 30 Mins [PERSON_NAM…" at bounding box center [905, 430] width 1469 height 478
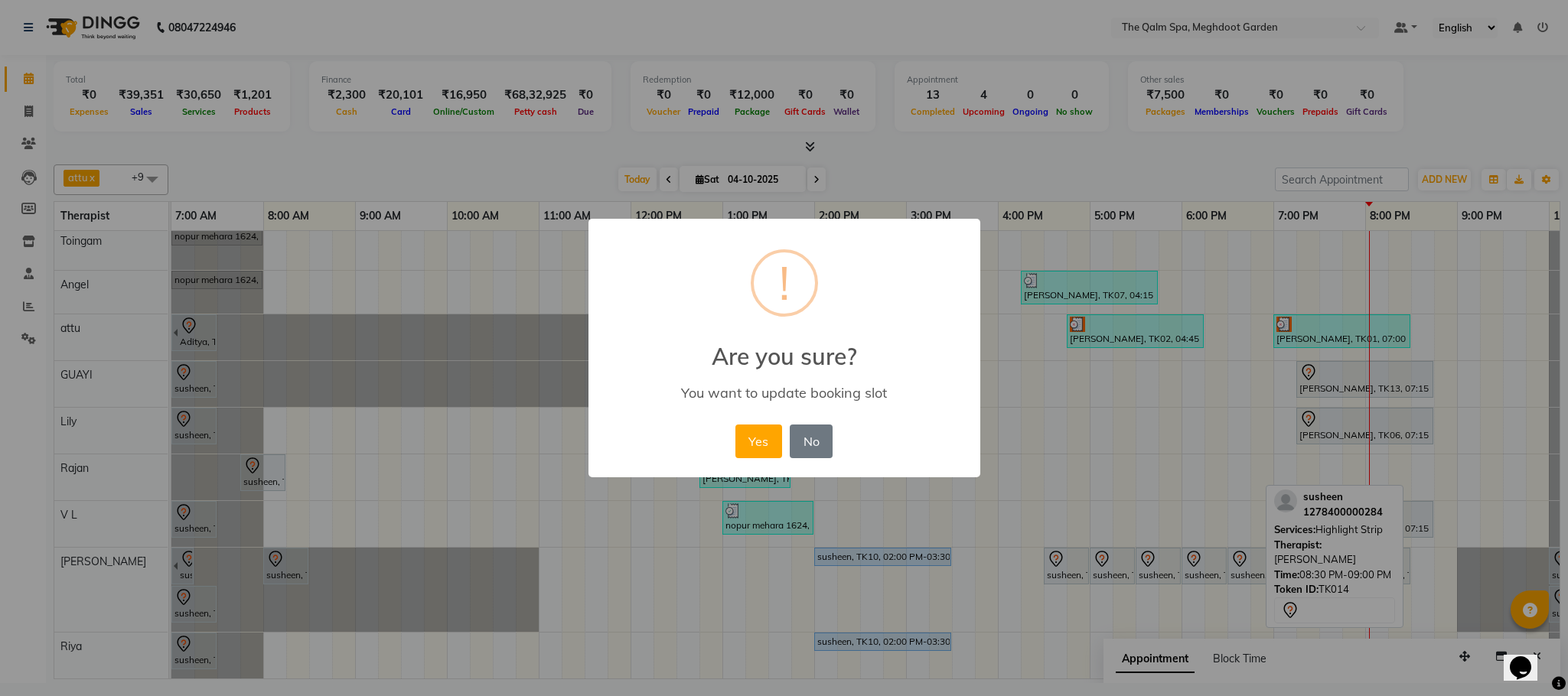
scroll to position [69, 0]
click at [753, 436] on button "Yes" at bounding box center [759, 441] width 46 height 33
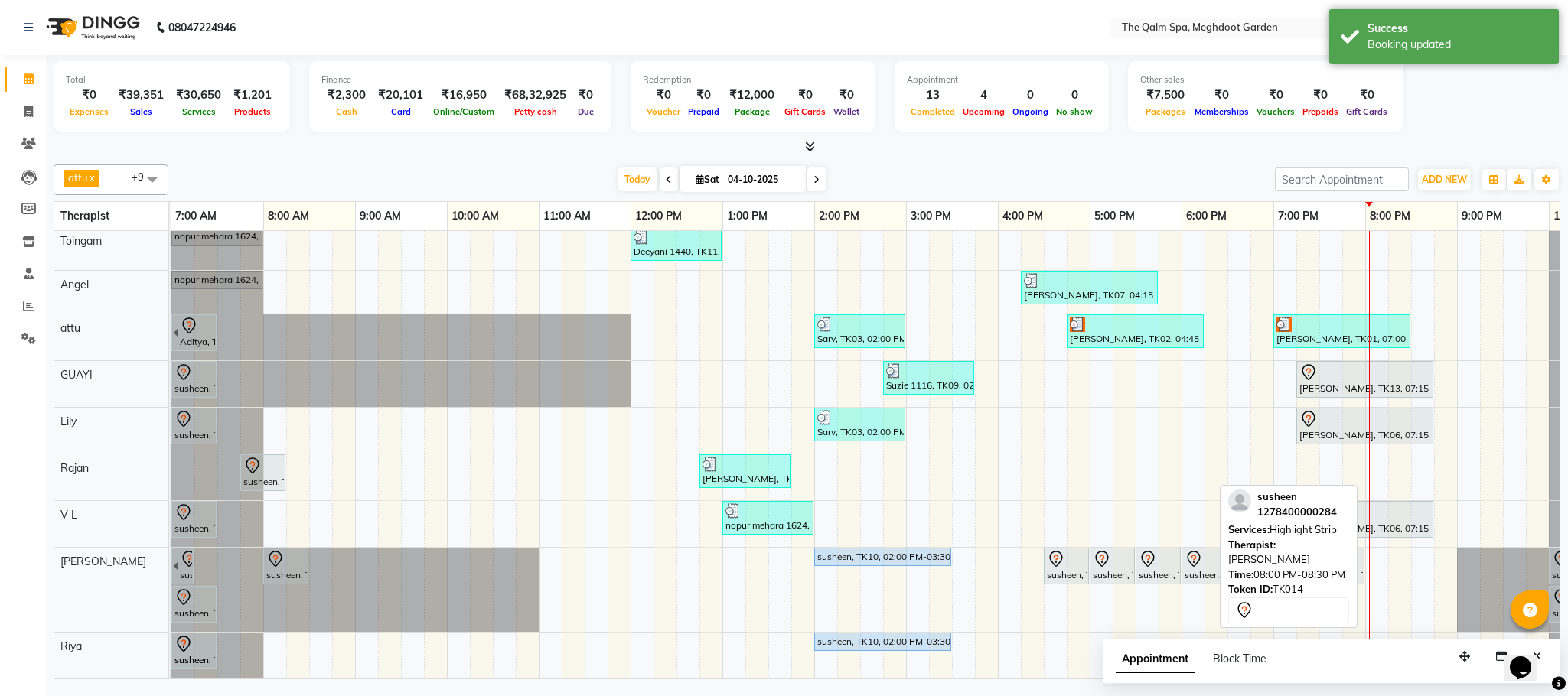
drag, startPoint x: 1398, startPoint y: 557, endPoint x: 208, endPoint y: 632, distance: 1192.4
click at [208, 632] on tbody "Prashant, TK04, 09:00 AM-09:30 AM, Signature Foot Massage - 30 Mins [PERSON_NAM…" at bounding box center [905, 430] width 1469 height 495
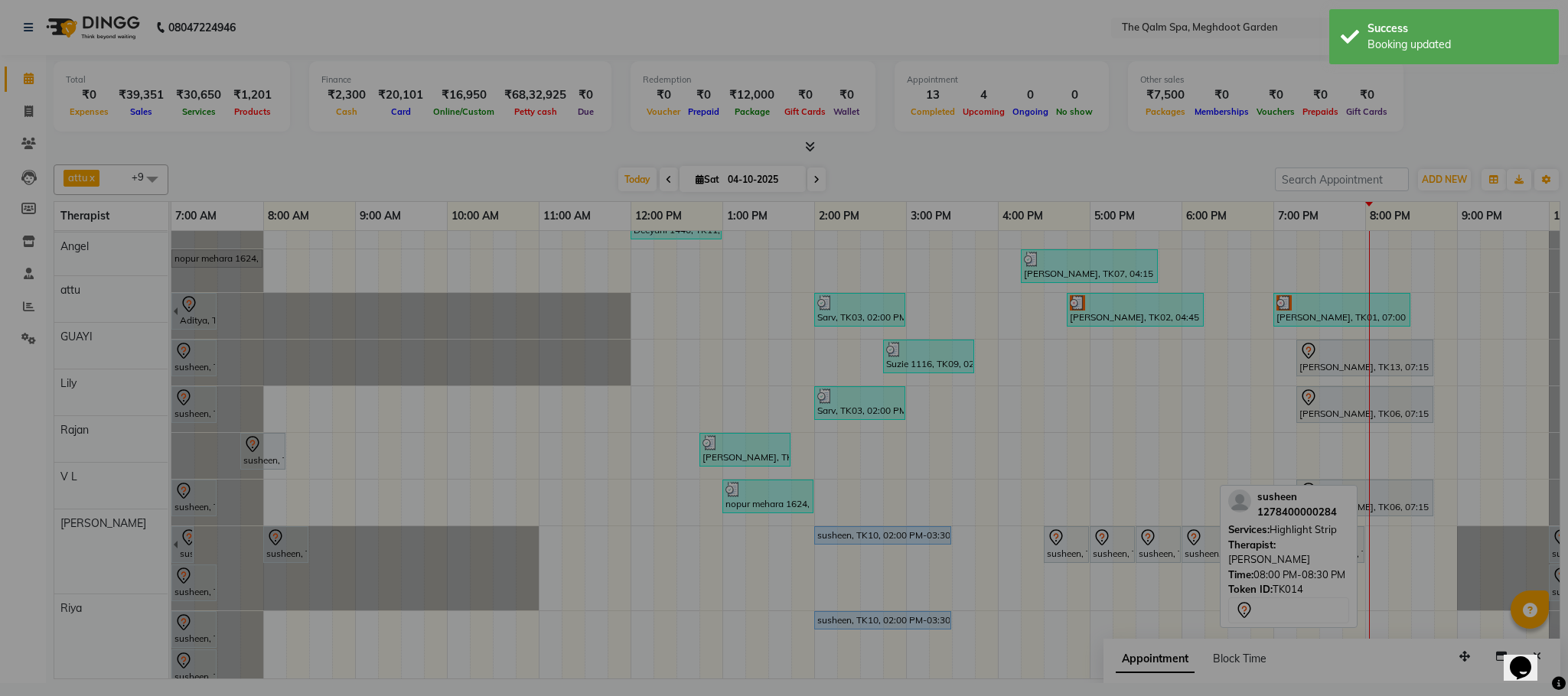
scroll to position [108, 0]
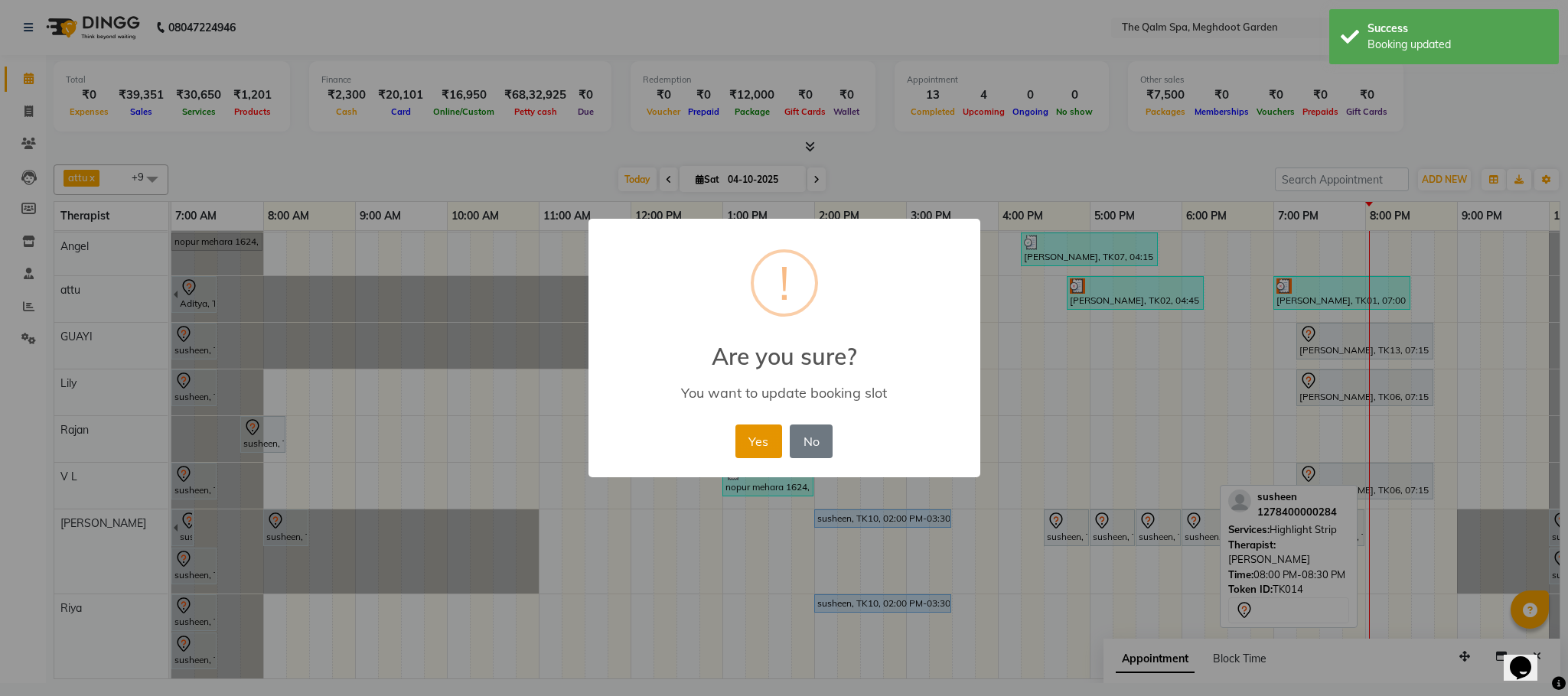
click at [760, 424] on button "Yes" at bounding box center [759, 441] width 46 height 33
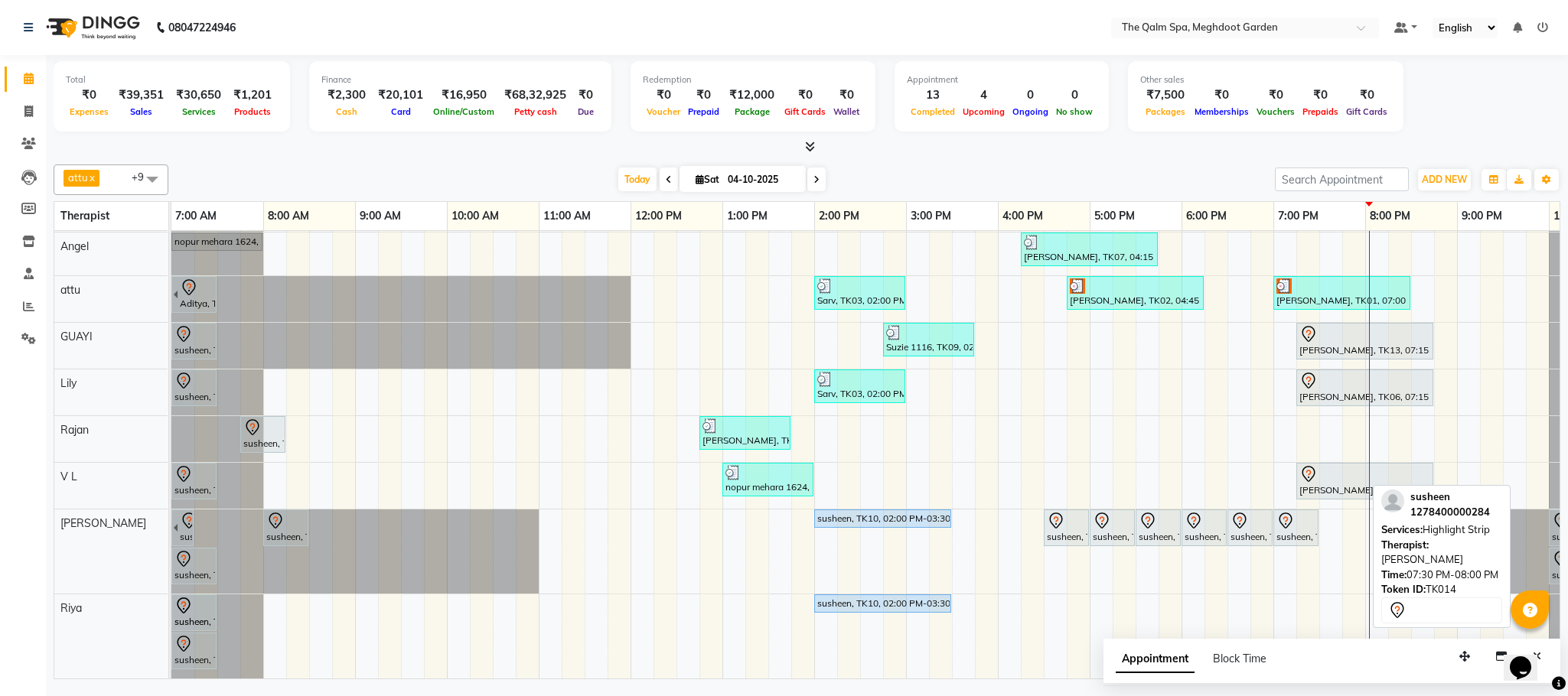
drag, startPoint x: 1340, startPoint y: 517, endPoint x: 182, endPoint y: 604, distance: 1161.3
click at [182, 604] on tbody "Prashant, TK04, 09:00 AM-09:30 AM, Signature Foot Massage - 30 Mins [PERSON_NAM…" at bounding box center [905, 412] width 1469 height 533
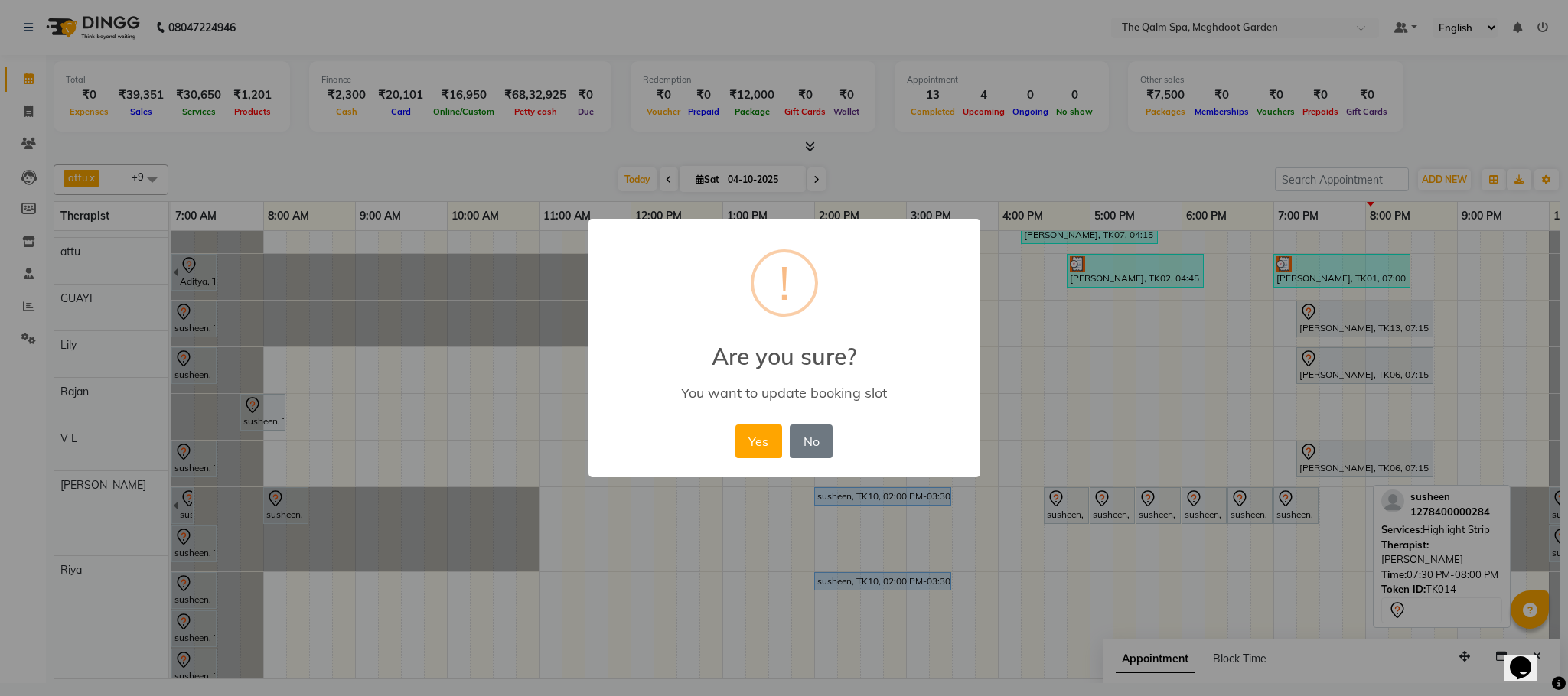
scroll to position [146, 0]
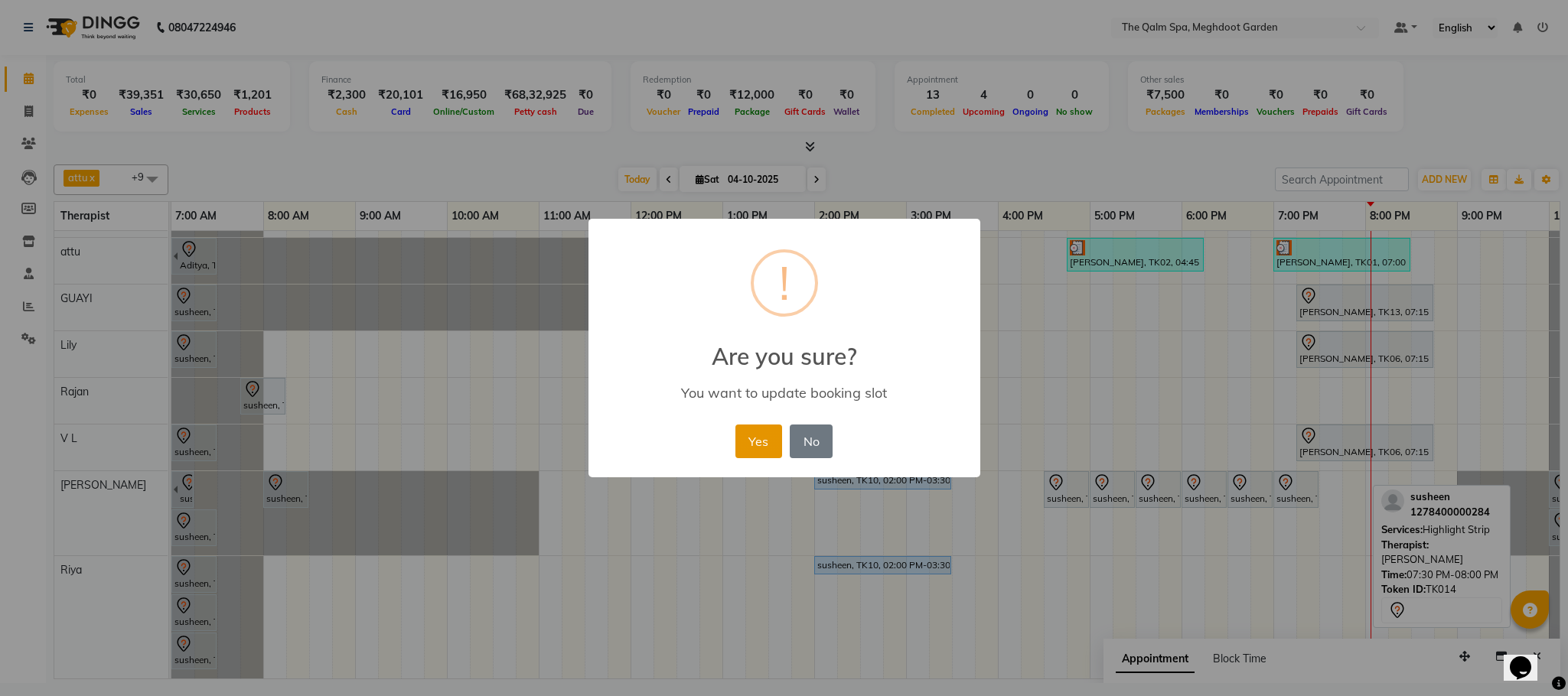
click at [760, 448] on button "Yes" at bounding box center [759, 441] width 46 height 33
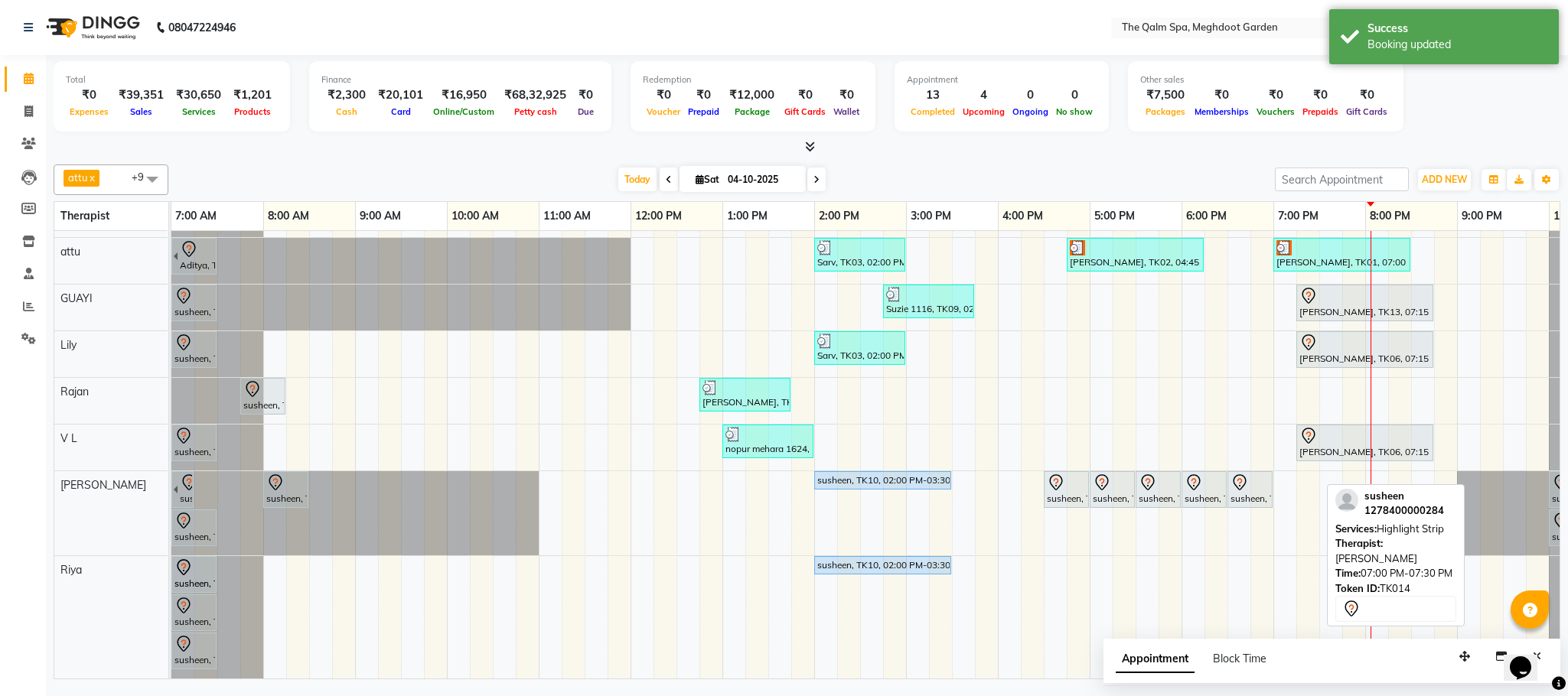
drag, startPoint x: 1286, startPoint y: 481, endPoint x: 189, endPoint y: 653, distance: 1110.4
click at [189, 653] on tbody "Prashant, TK04, 09:00 AM-09:30 AM, Signature Foot Massage - 30 Mins [PERSON_NAM…" at bounding box center [905, 393] width 1469 height 571
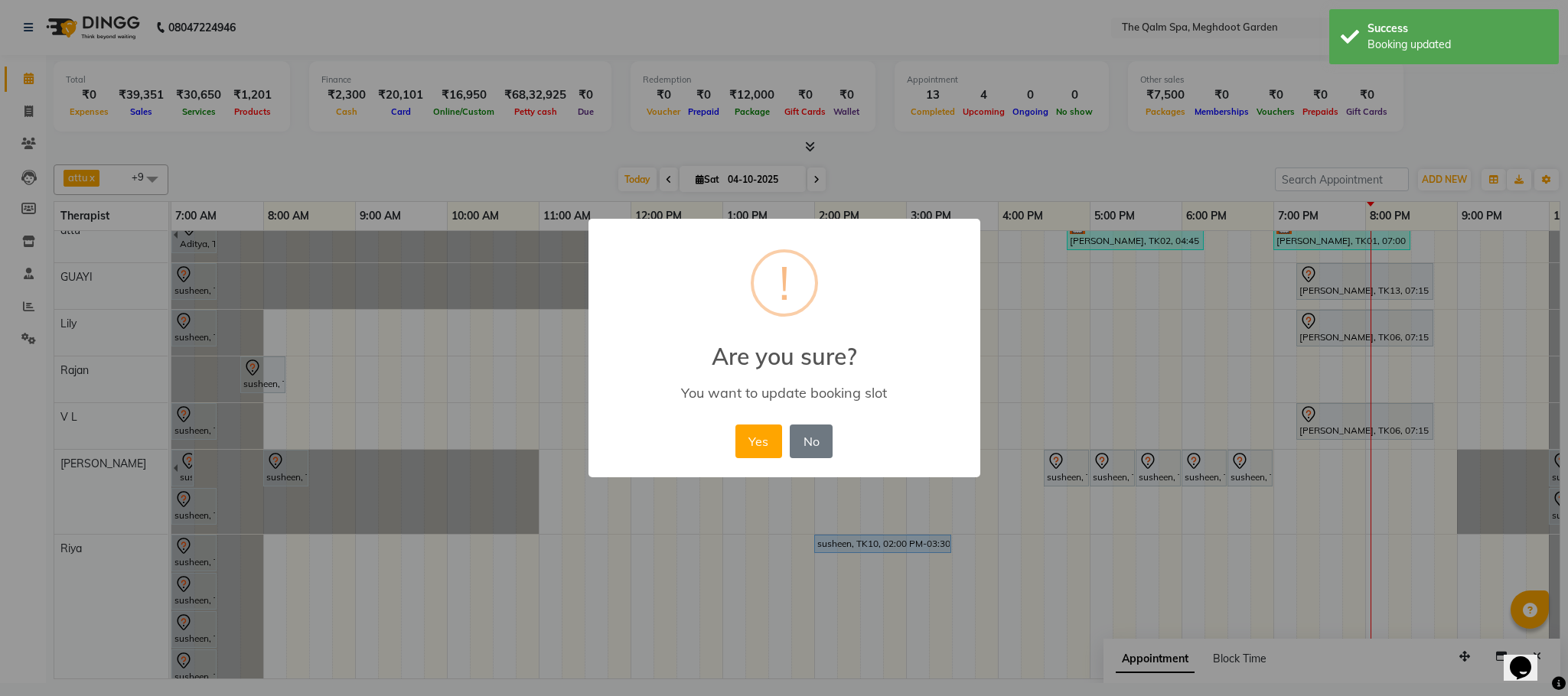
scroll to position [163, 0]
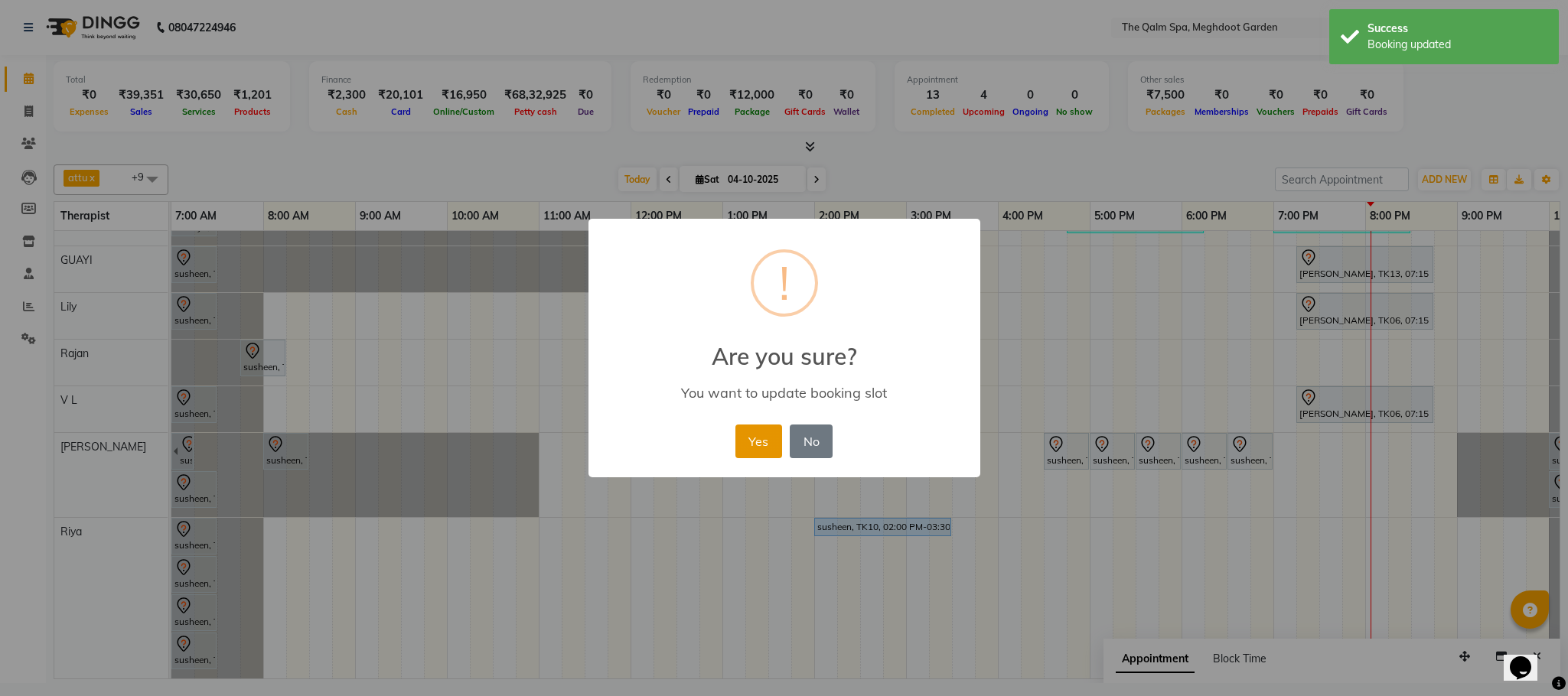
click at [765, 444] on button "Yes" at bounding box center [759, 441] width 46 height 33
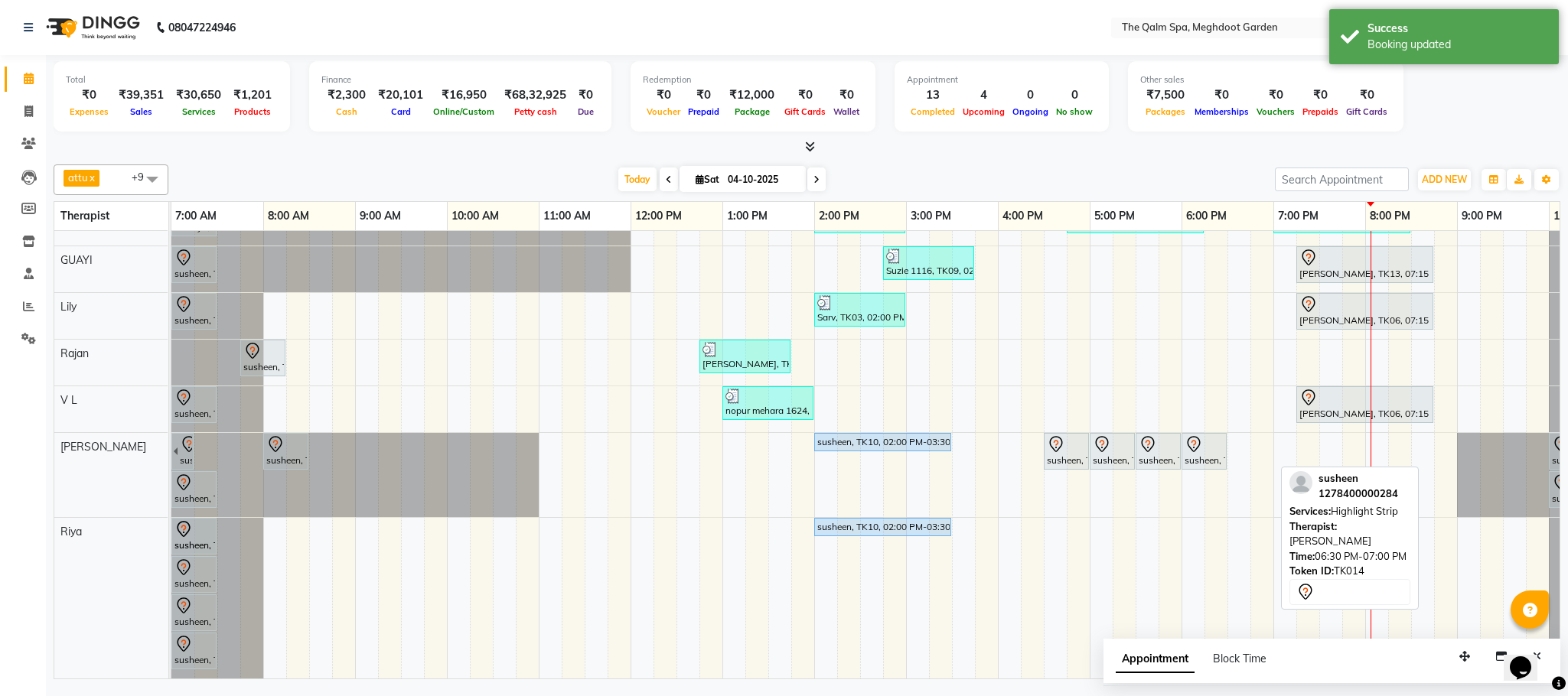
drag, startPoint x: 1244, startPoint y: 454, endPoint x: 182, endPoint y: 592, distance: 1070.9
click at [182, 592] on tbody "Prashant, TK04, 09:00 AM-09:30 AM, Signature Foot Massage - 30 Mins [PERSON_NAM…" at bounding box center [905, 374] width 1469 height 610
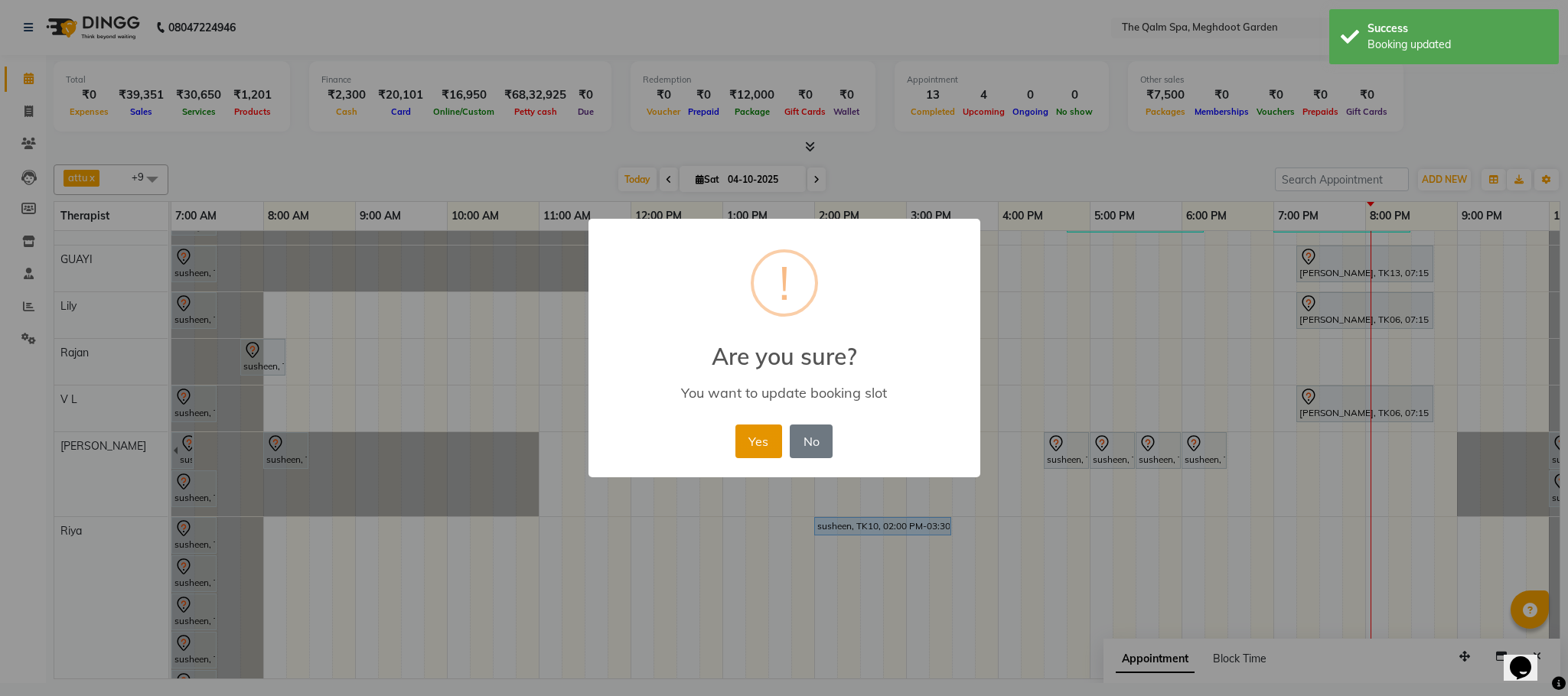
click at [758, 441] on button "Yes" at bounding box center [759, 441] width 46 height 33
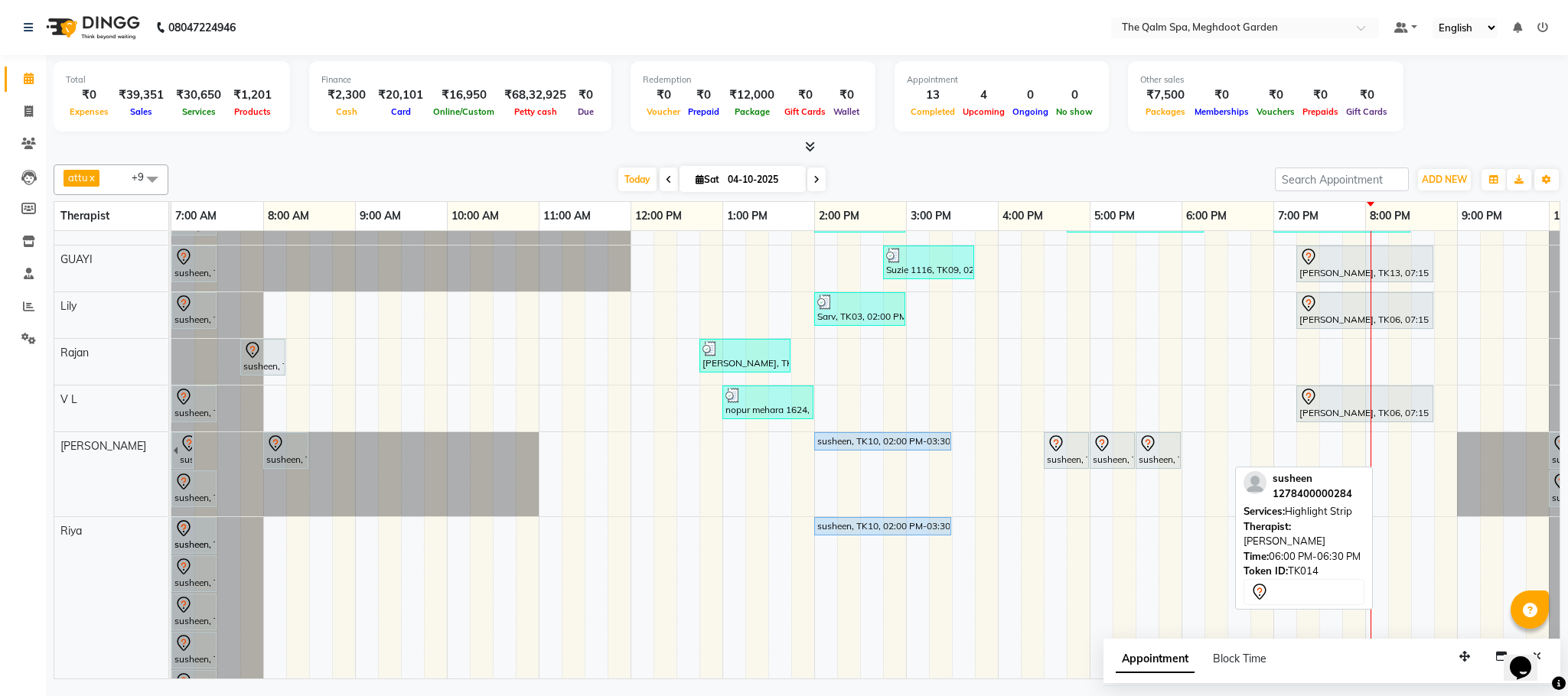
drag, startPoint x: 1196, startPoint y: 453, endPoint x: 196, endPoint y: 611, distance: 1012.4
click at [196, 611] on tbody "Prashant, TK04, 09:00 AM-09:30 AM, Signature Foot Massage - 30 Mins [PERSON_NAM…" at bounding box center [905, 392] width 1469 height 648
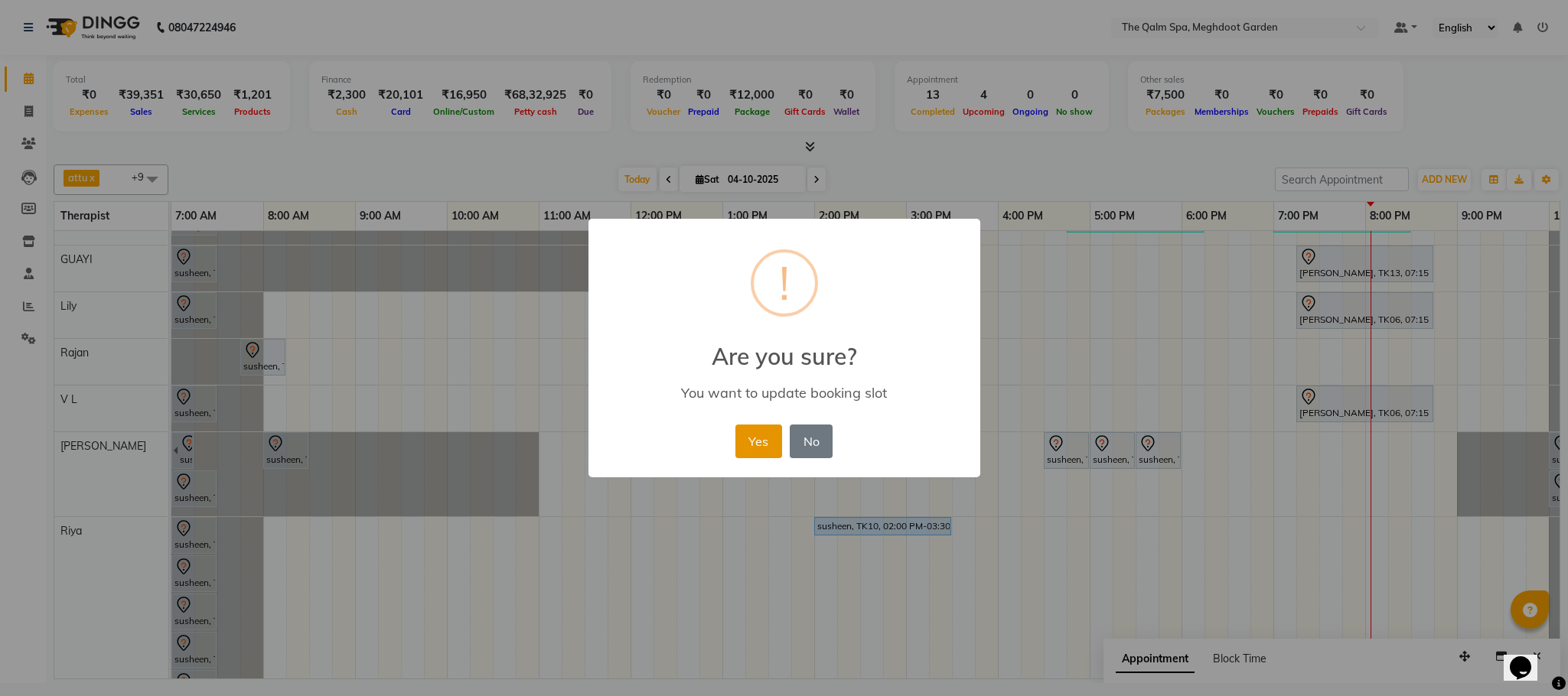
click at [760, 448] on button "Yes" at bounding box center [759, 441] width 46 height 33
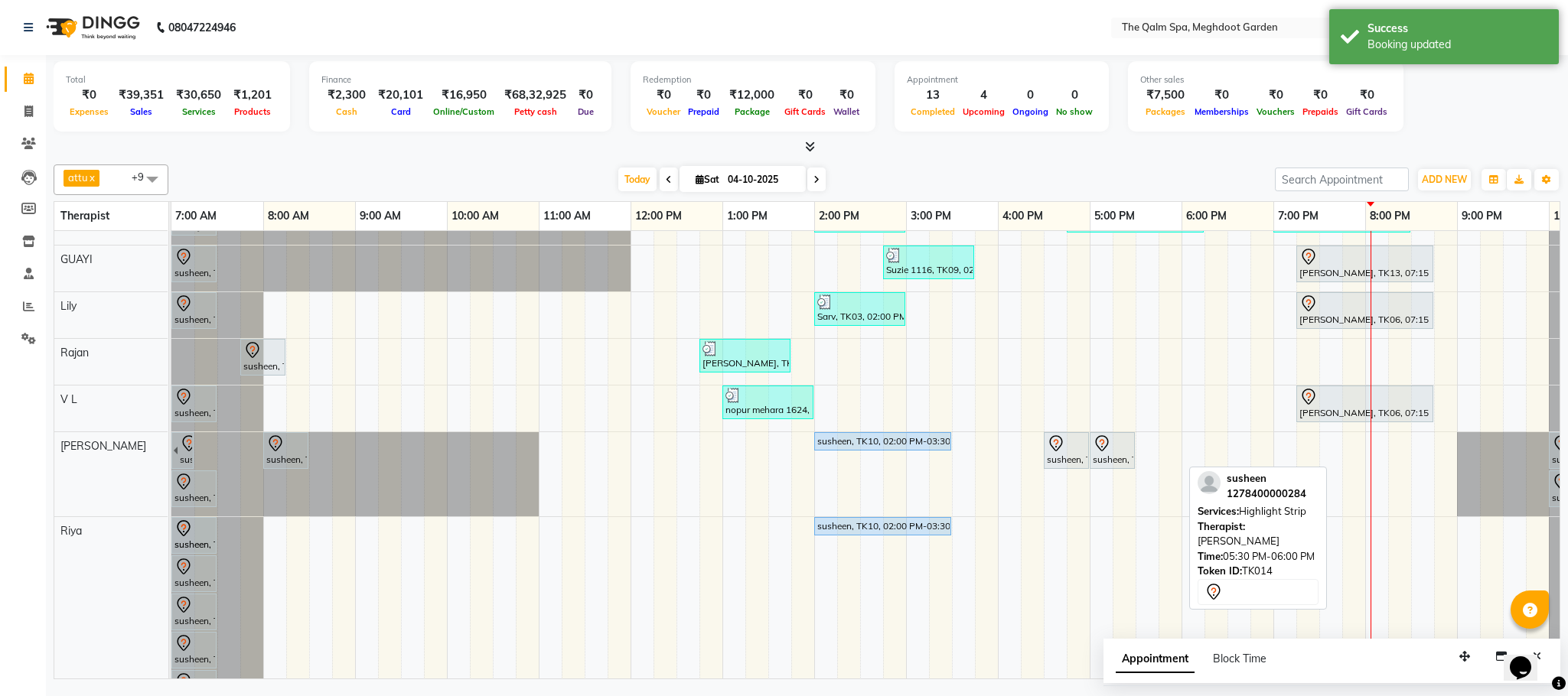
drag, startPoint x: 1146, startPoint y: 461, endPoint x: 170, endPoint y: 599, distance: 985.7
click at [171, 599] on tbody "Prashant, TK04, 09:00 AM-09:30 AM, Signature Foot Massage - 30 Mins [PERSON_NAM…" at bounding box center [905, 411] width 1469 height 686
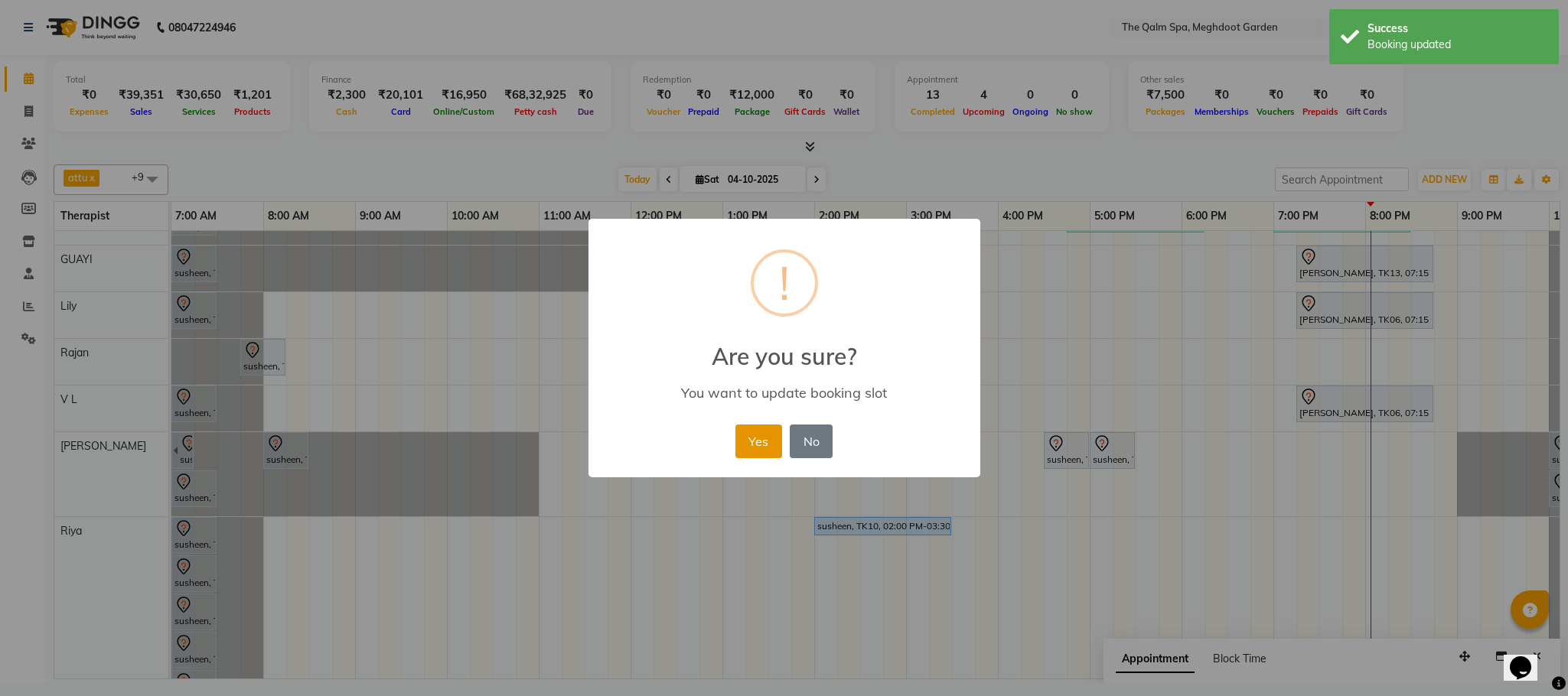
click at [769, 438] on button "Yes" at bounding box center [759, 441] width 46 height 33
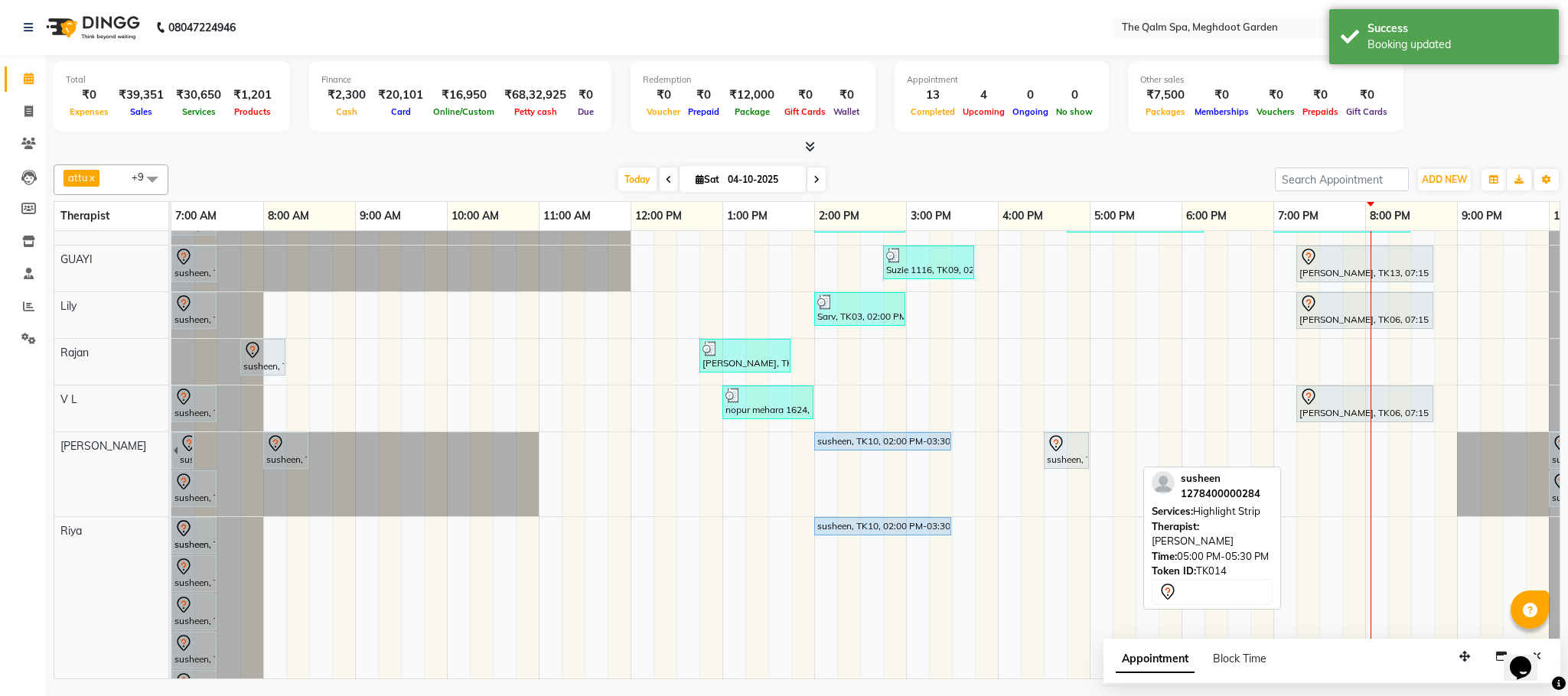
drag, startPoint x: 1107, startPoint y: 452, endPoint x: 182, endPoint y: 597, distance: 936.3
click at [182, 597] on tbody "Prashant, TK04, 09:00 AM-09:30 AM, Signature Foot Massage - 30 Mins [PERSON_NAM…" at bounding box center [905, 430] width 1469 height 725
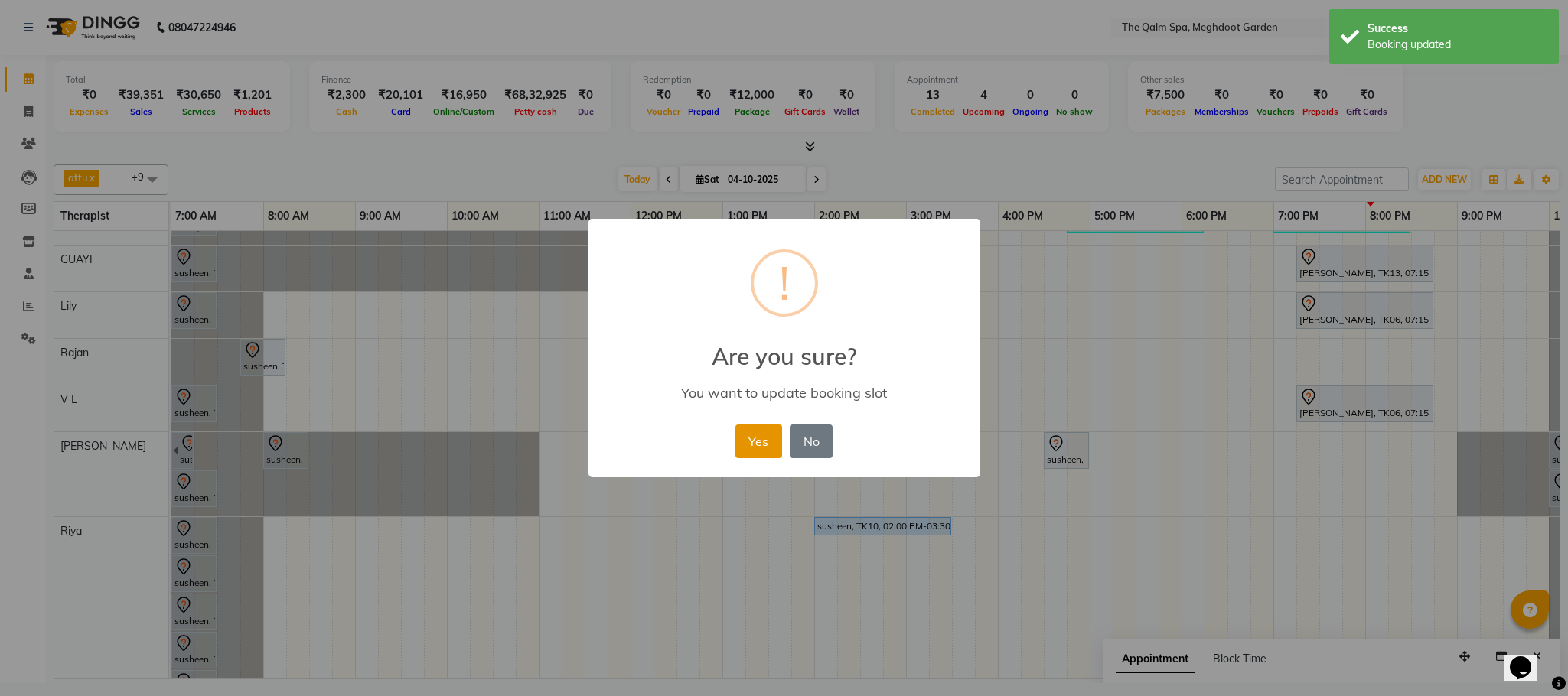
click at [758, 446] on button "Yes" at bounding box center [759, 441] width 46 height 33
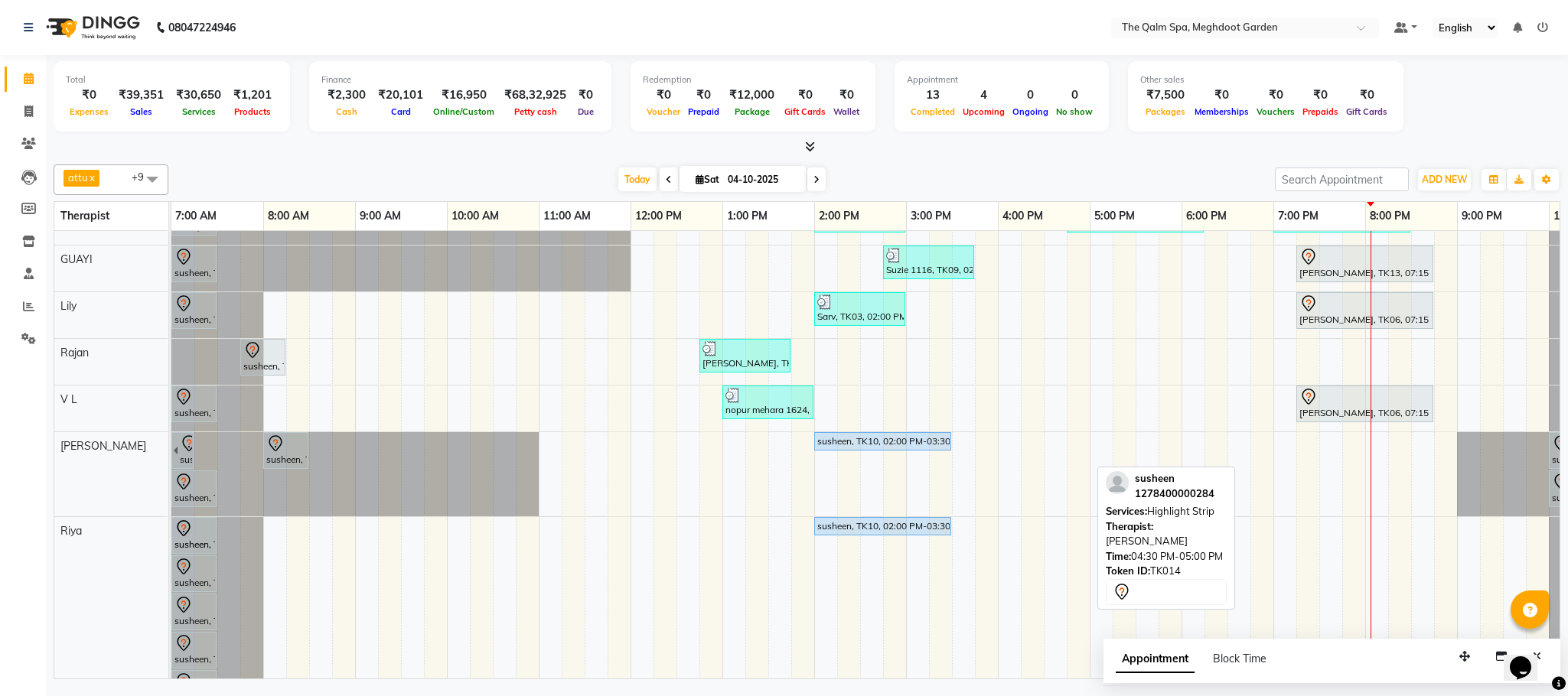
drag, startPoint x: 1065, startPoint y: 446, endPoint x: 189, endPoint y: 570, distance: 884.7
click at [189, 570] on tbody "Prashant, TK04, 09:00 AM-09:30 AM, Signature Foot Massage - 30 Mins [PERSON_NAM…" at bounding box center [905, 449] width 1469 height 763
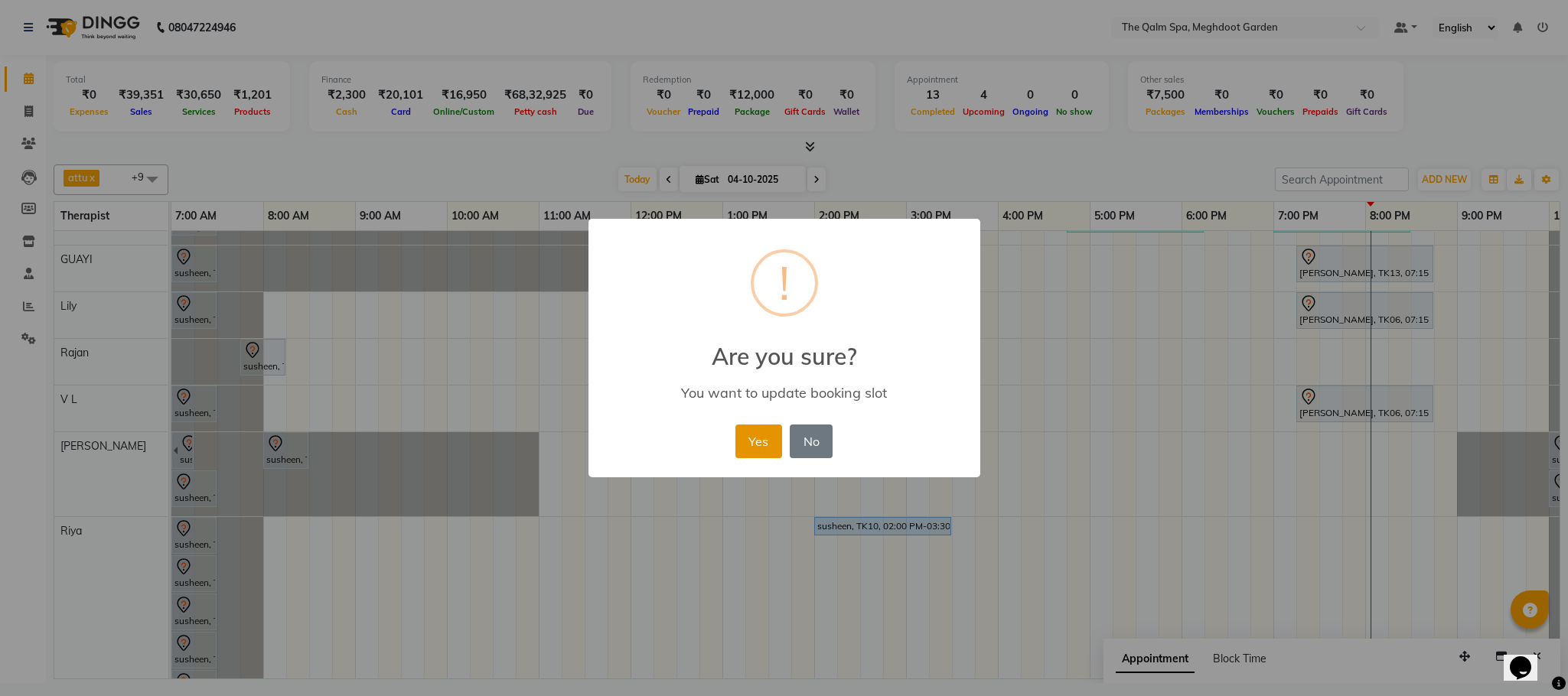
click at [756, 441] on button "Yes" at bounding box center [759, 441] width 46 height 33
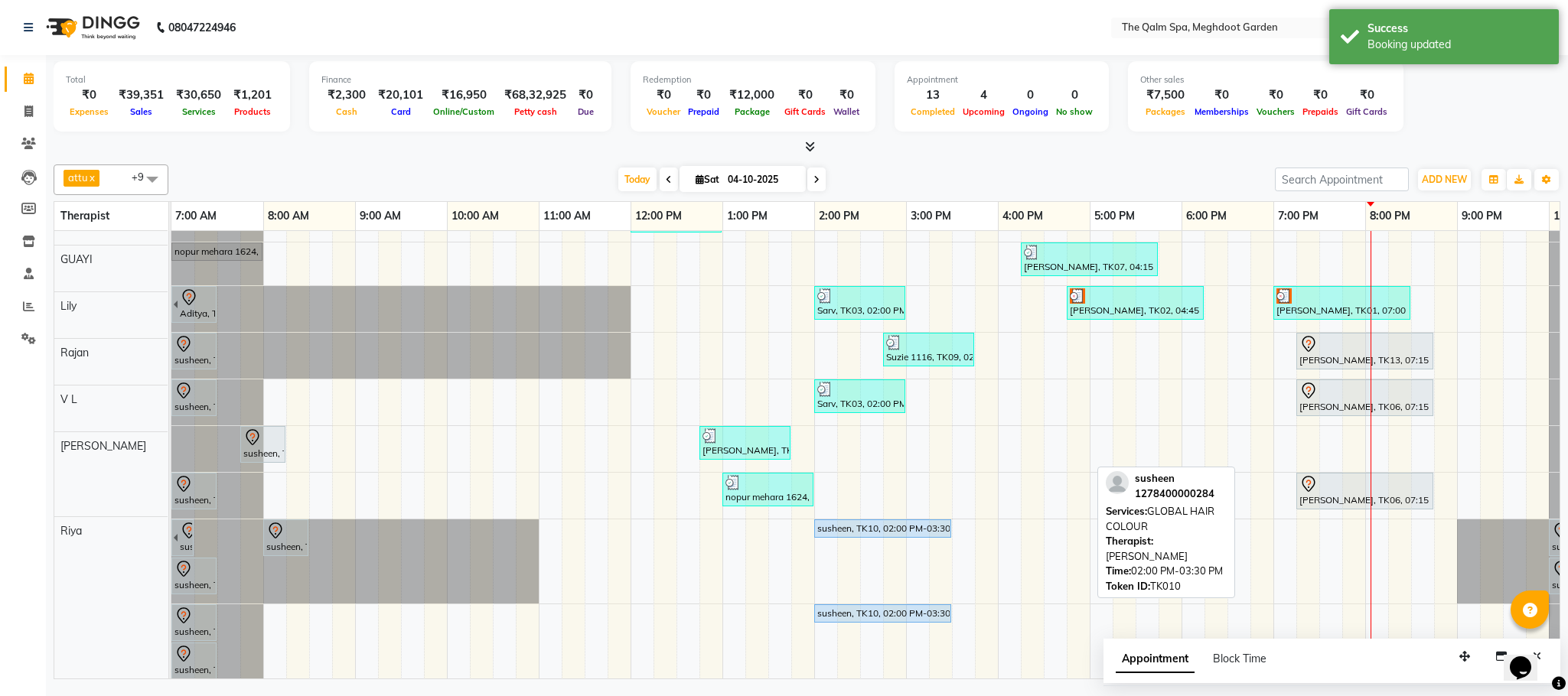
scroll to position [0, 0]
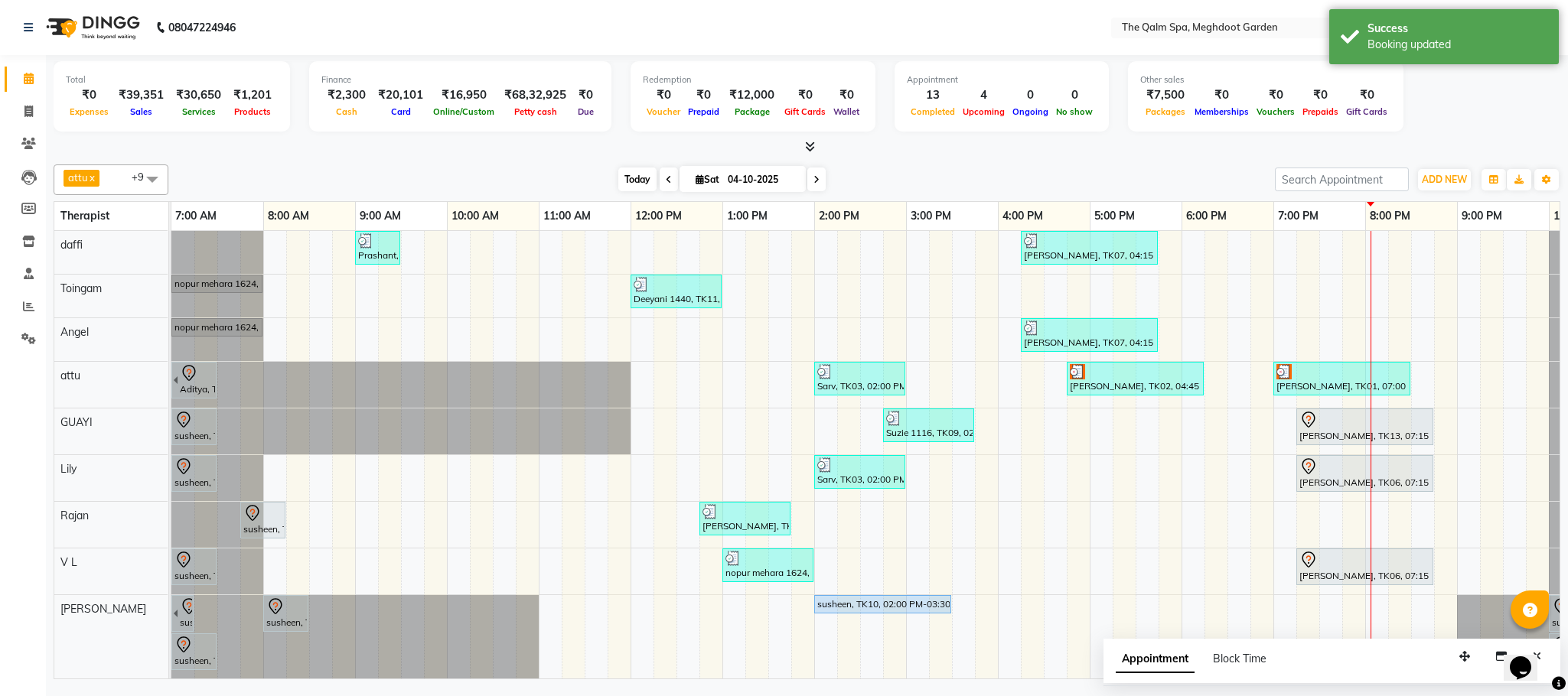
click at [633, 177] on span "Today" at bounding box center [636, 179] width 38 height 24
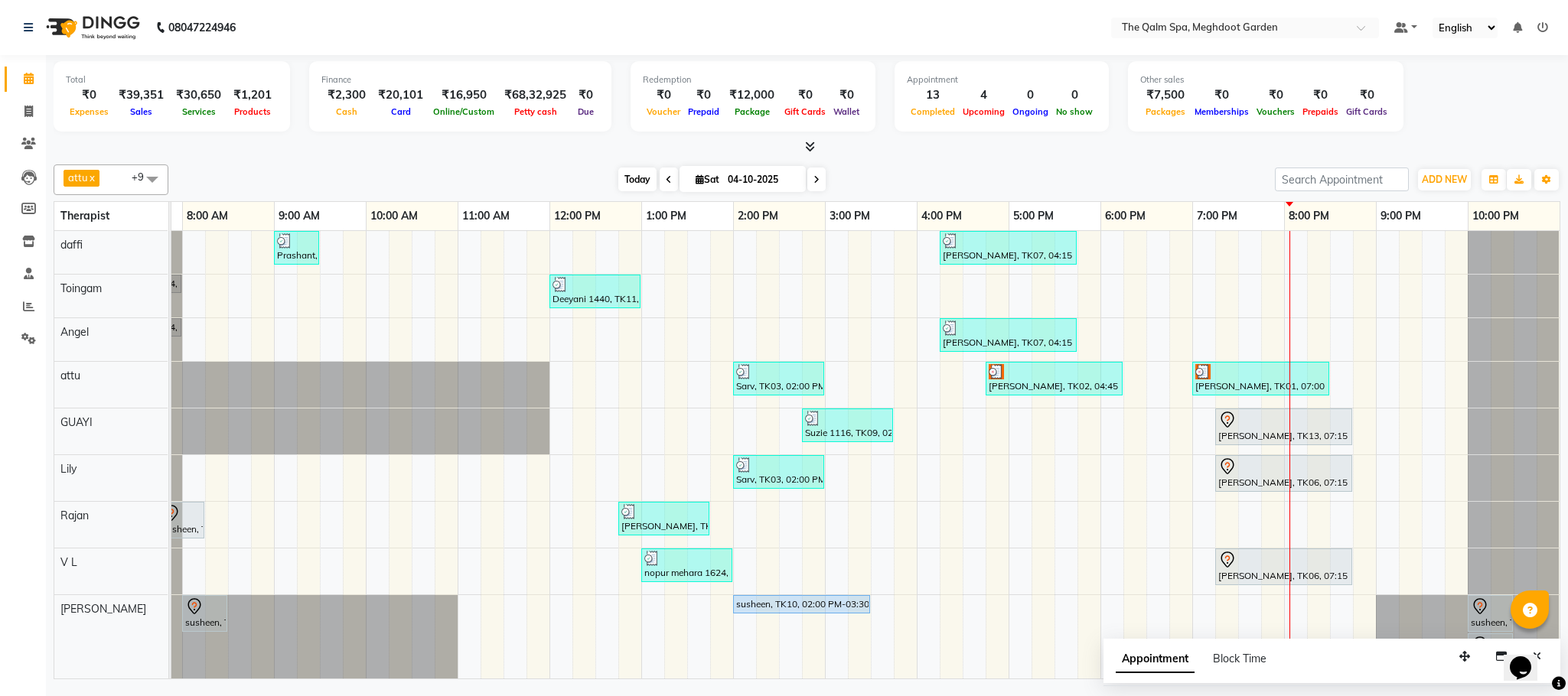
click at [643, 183] on span "Today" at bounding box center [636, 179] width 38 height 24
click at [815, 182] on icon at bounding box center [816, 180] width 6 height 9
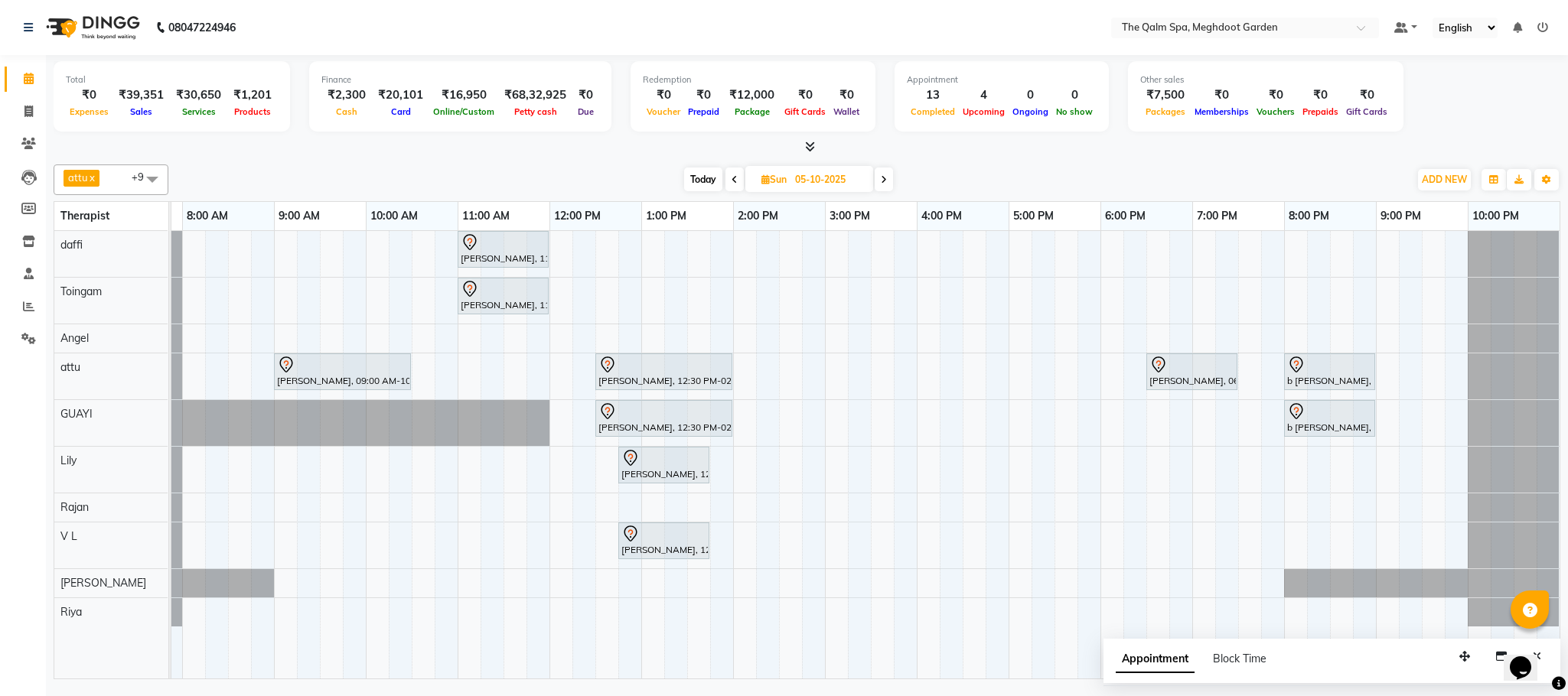
click at [701, 175] on span "Today" at bounding box center [702, 179] width 38 height 24
type input "04-10-2025"
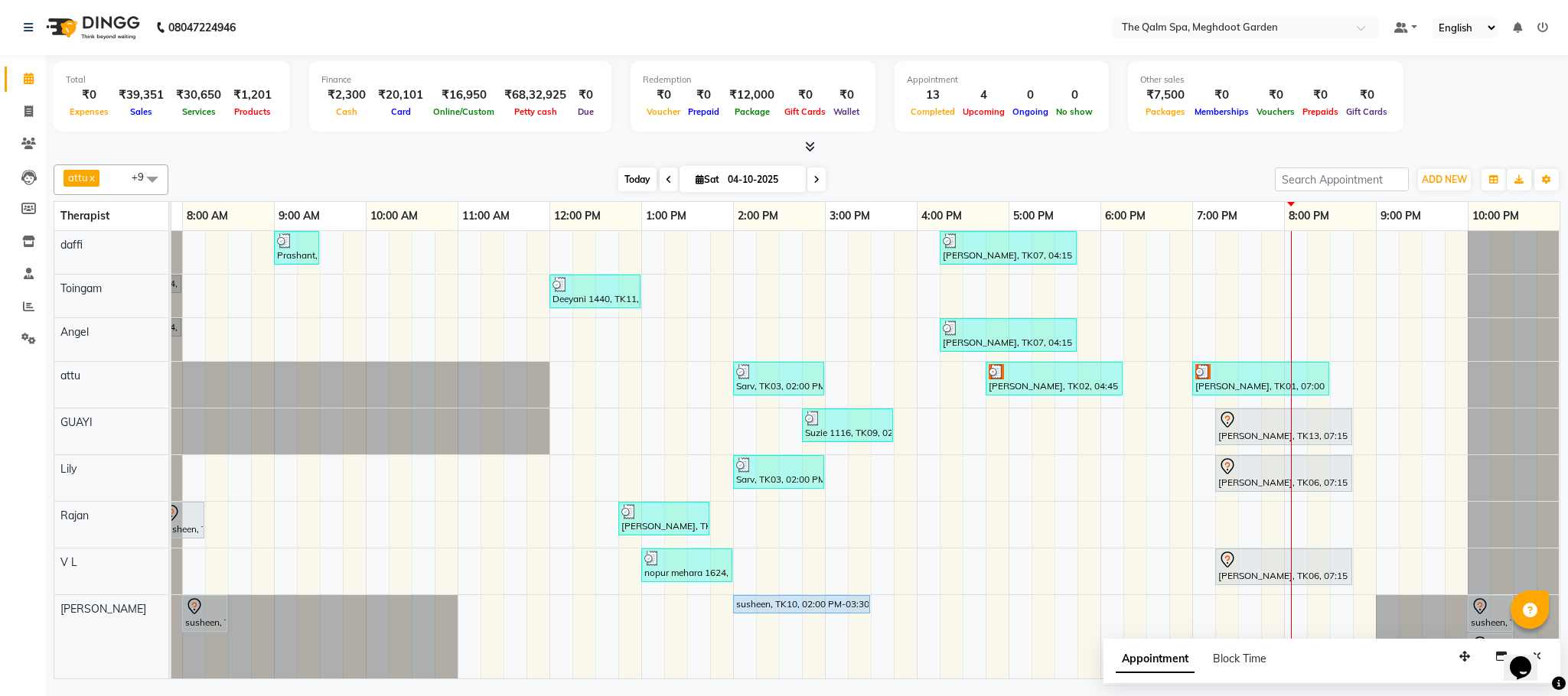
click at [641, 181] on span "Today" at bounding box center [636, 179] width 38 height 24
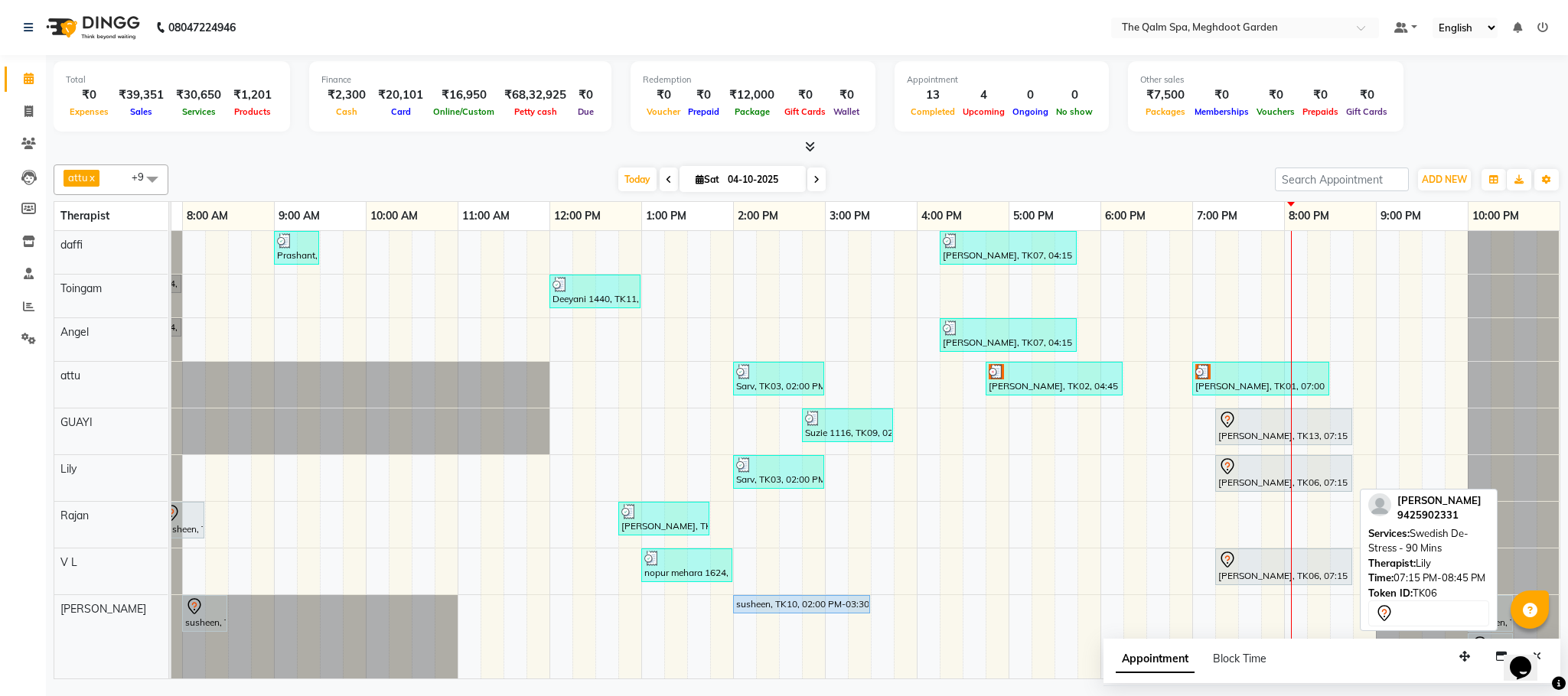
click at [1237, 480] on div "[PERSON_NAME], TK06, 07:15 PM-08:45 PM, Swedish De-Stress - 90 Mins" at bounding box center [1283, 474] width 134 height 33
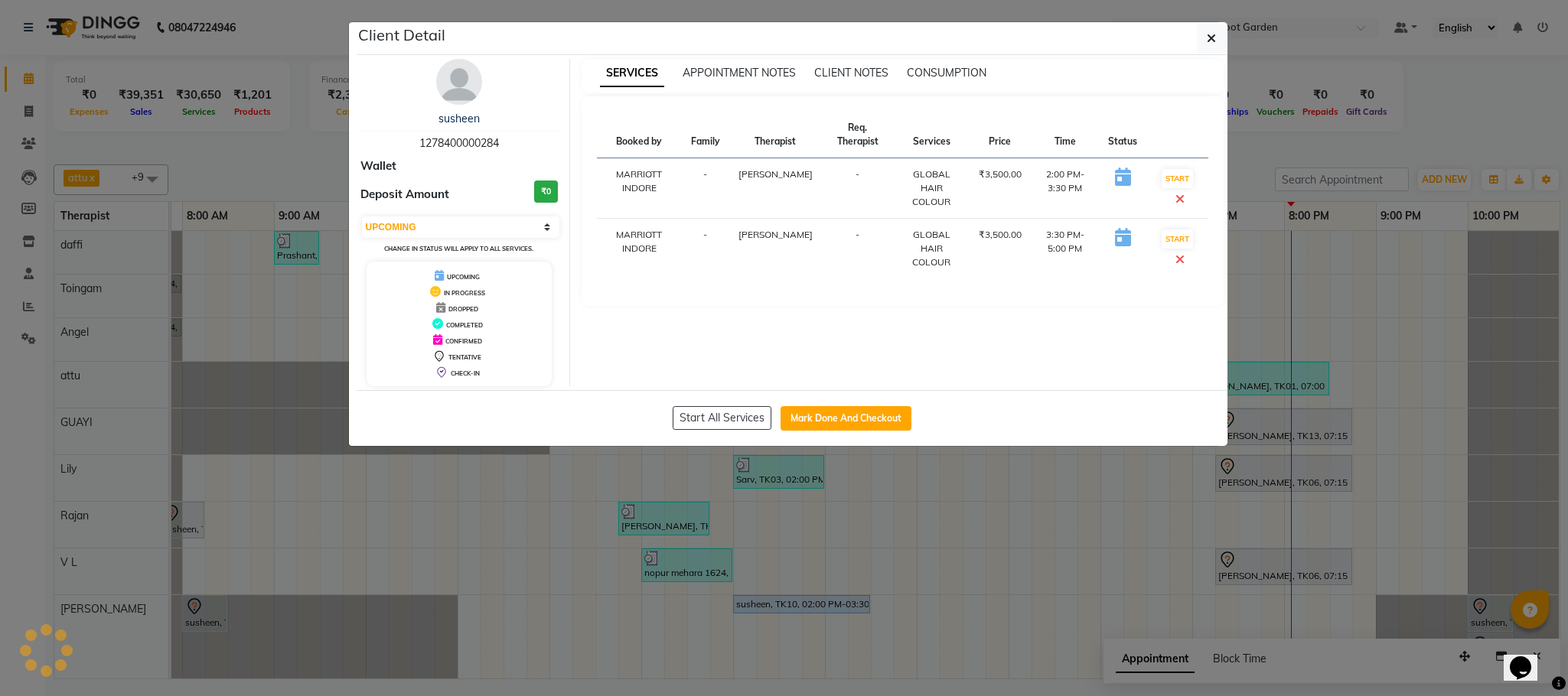
select select "7"
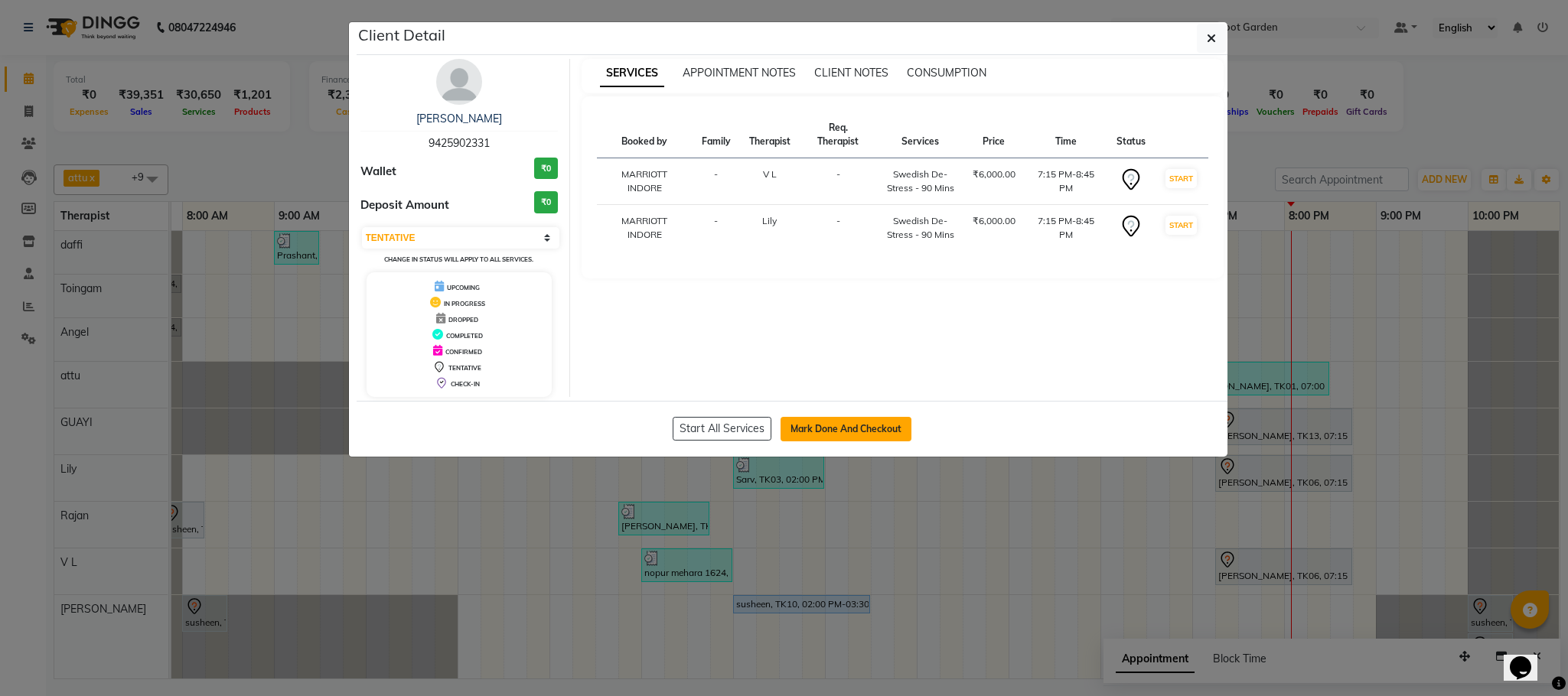
click at [870, 431] on button "Mark Done And Checkout" at bounding box center [846, 430] width 131 height 25
select select "service"
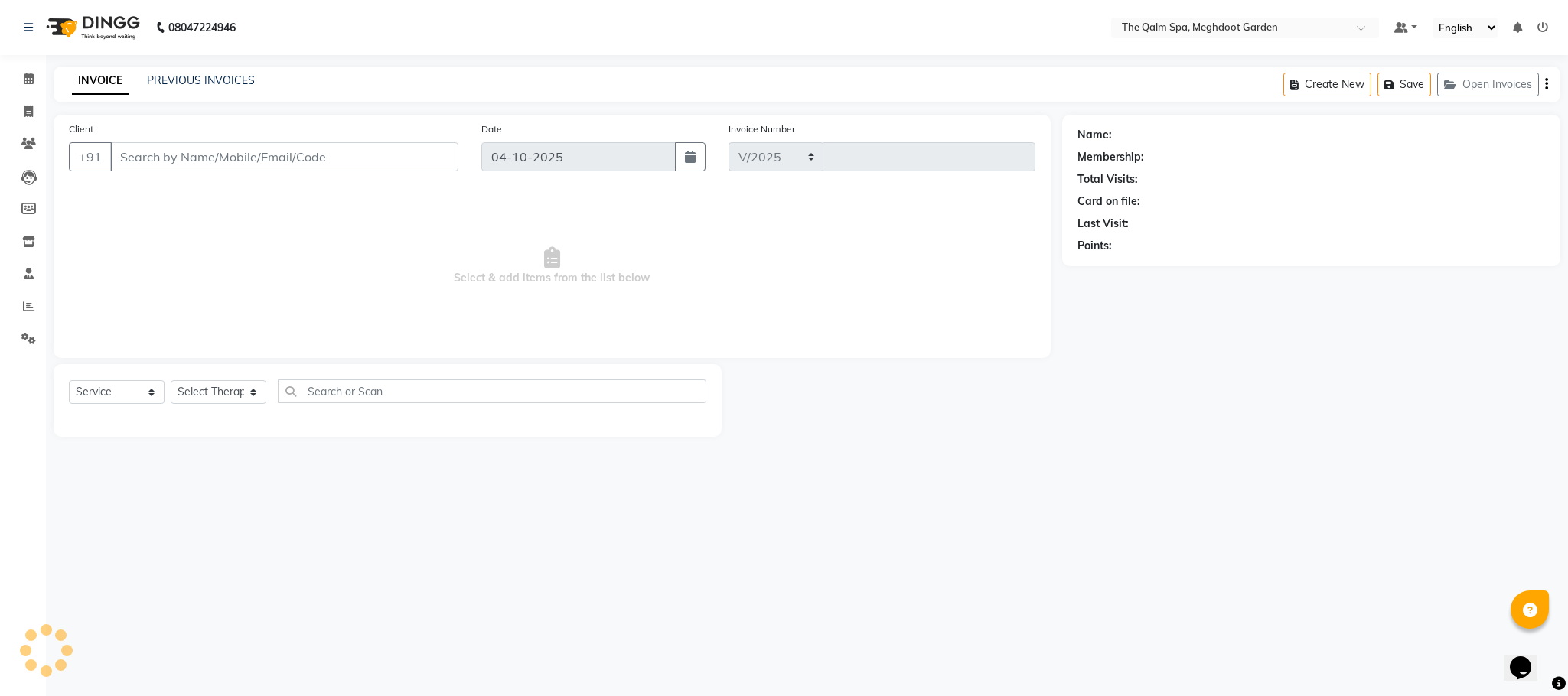
select select "6401"
type input "2249"
type input "9425902331"
select select "86833"
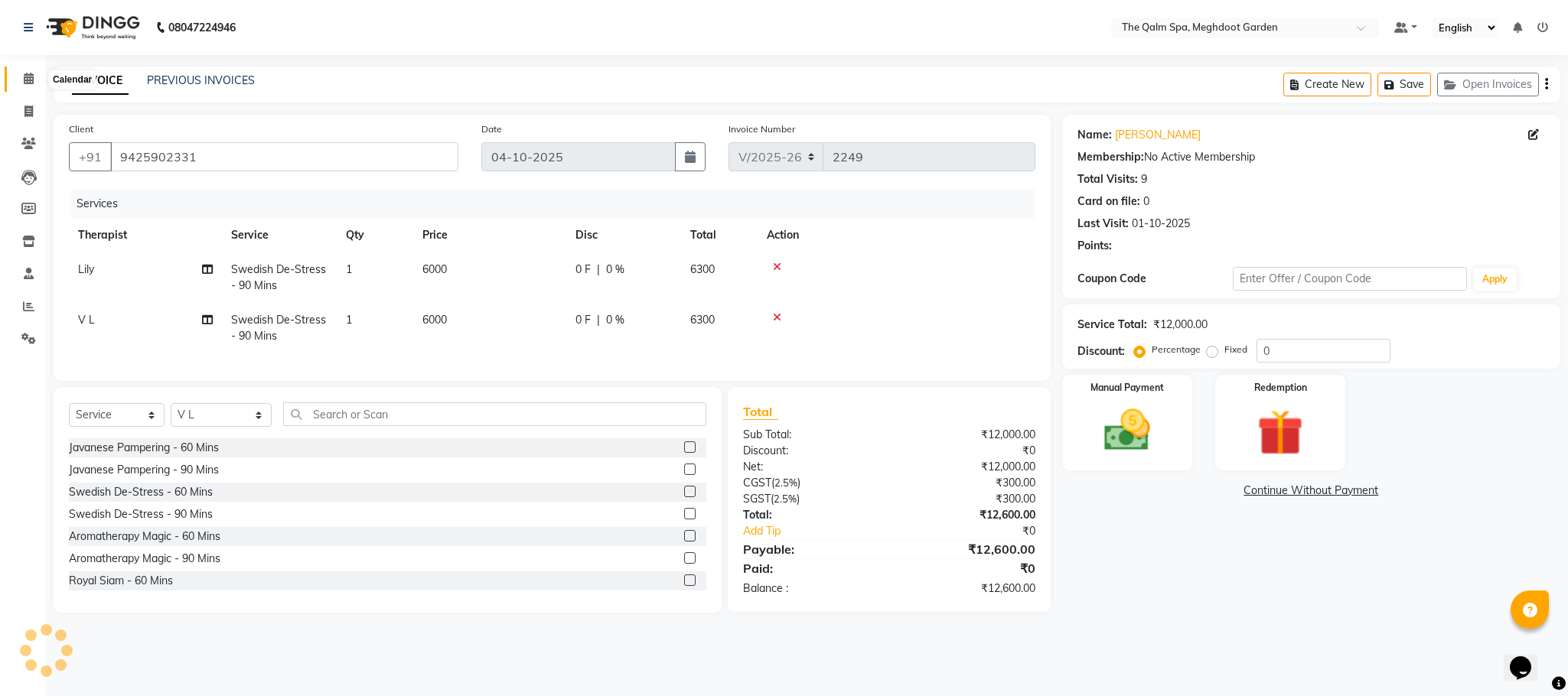
click at [29, 77] on icon at bounding box center [29, 78] width 10 height 12
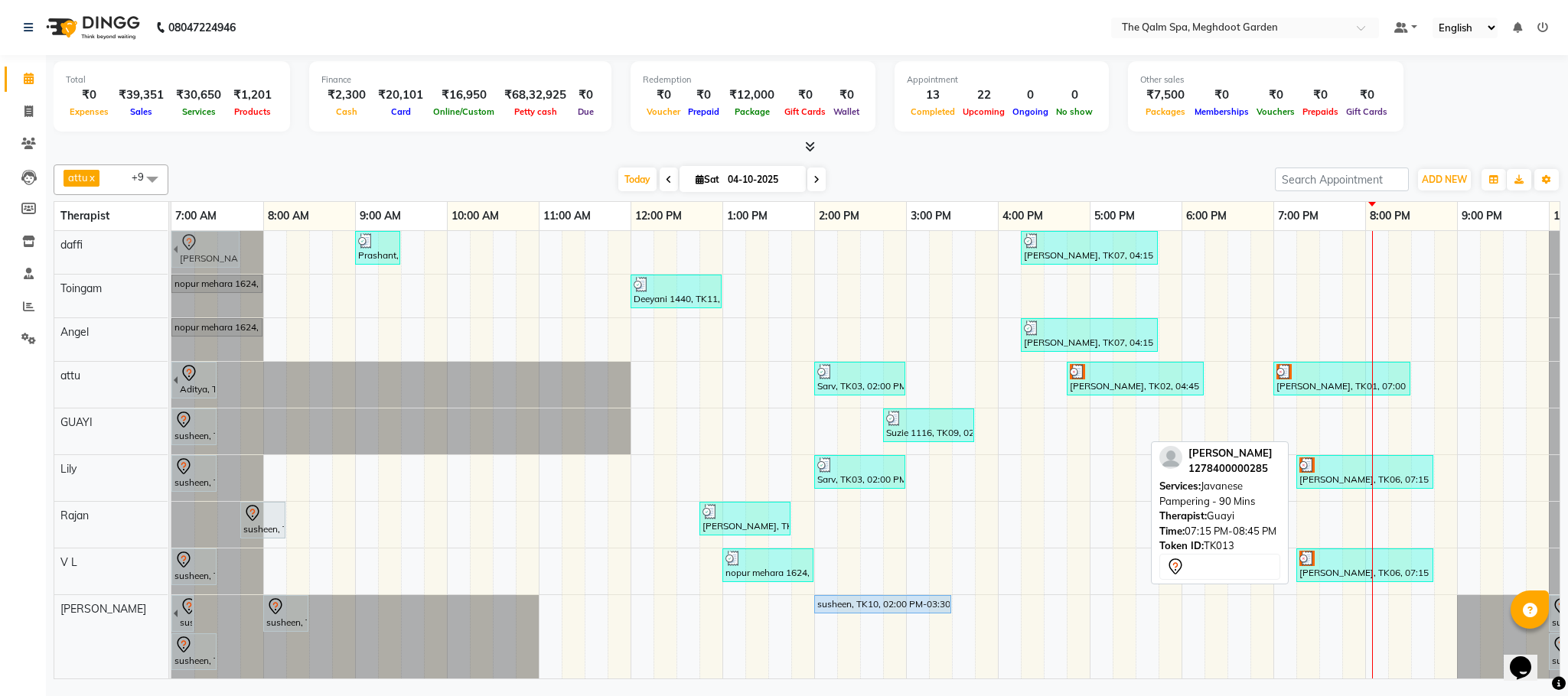
drag, startPoint x: 1386, startPoint y: 434, endPoint x: 201, endPoint y: 245, distance: 1200.0
click at [201, 245] on tbody "Prashant, TK04, 09:00 AM-09:30 AM, Signature Foot Massage - 30 Mins [PERSON_NAM…" at bounding box center [905, 631] width 1469 height 801
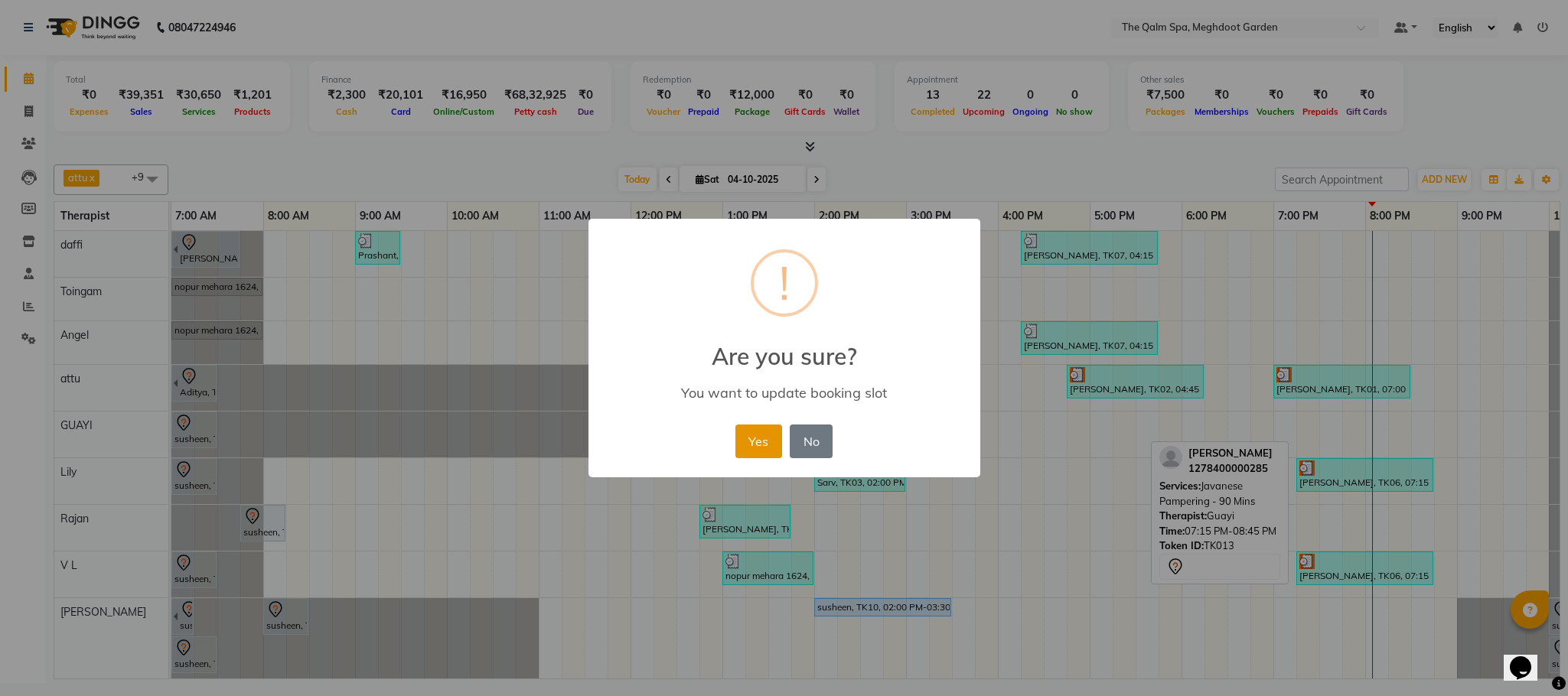
click at [763, 443] on button "Yes" at bounding box center [759, 441] width 46 height 33
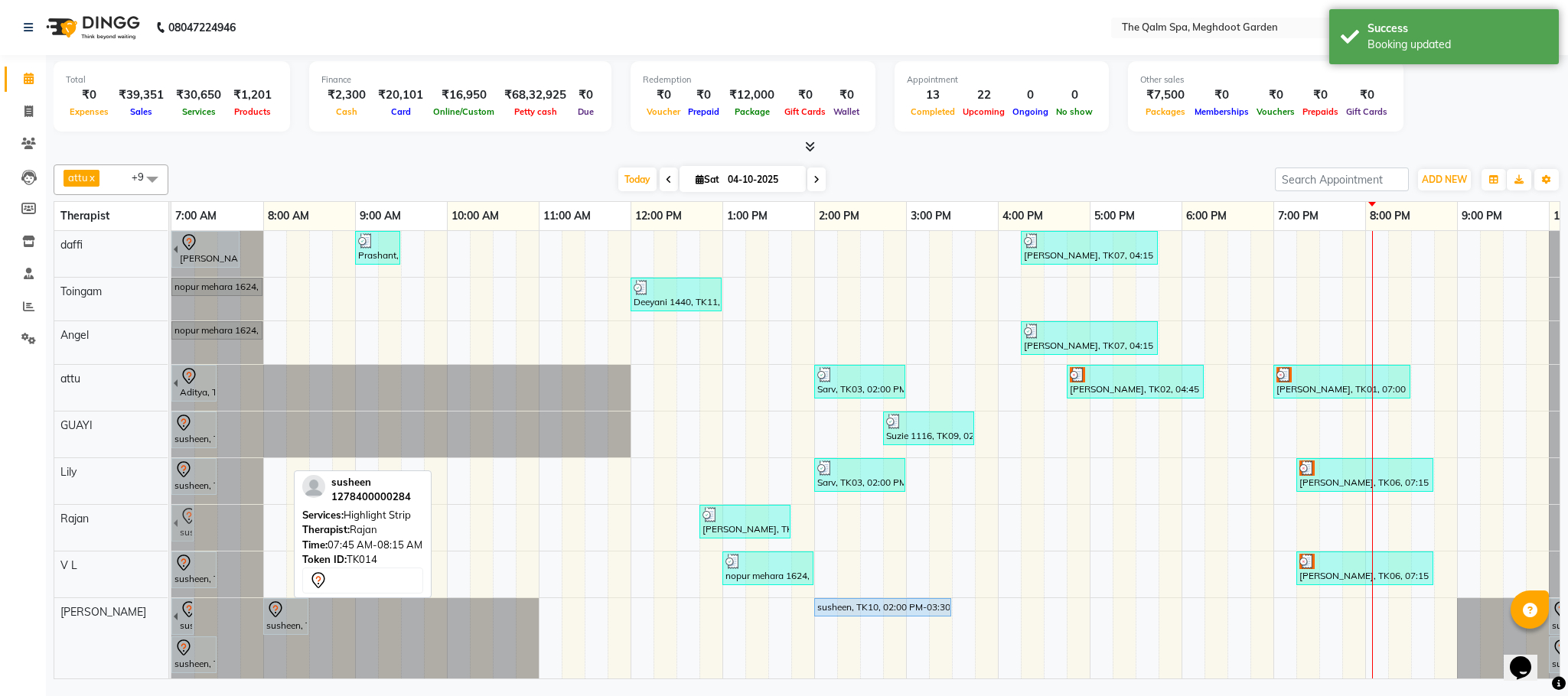
drag, startPoint x: 267, startPoint y: 531, endPoint x: 184, endPoint y: 531, distance: 83.0
click at [171, 531] on div "susheen, TK14, 07:45 AM-08:15 AM, Highlight Strip [PERSON_NAME], TK12, 12:45 PM…" at bounding box center [171, 527] width 0 height 46
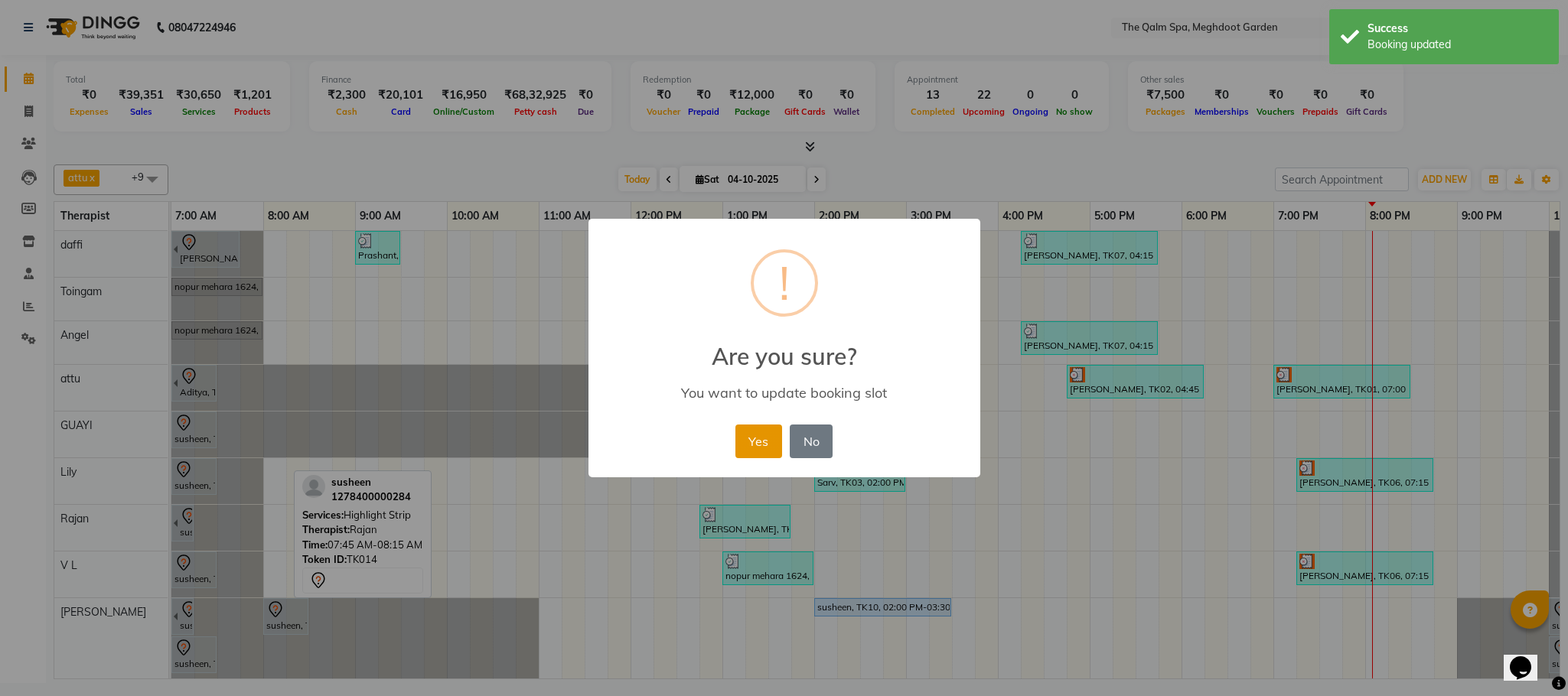
click at [748, 441] on button "Yes" at bounding box center [759, 441] width 46 height 33
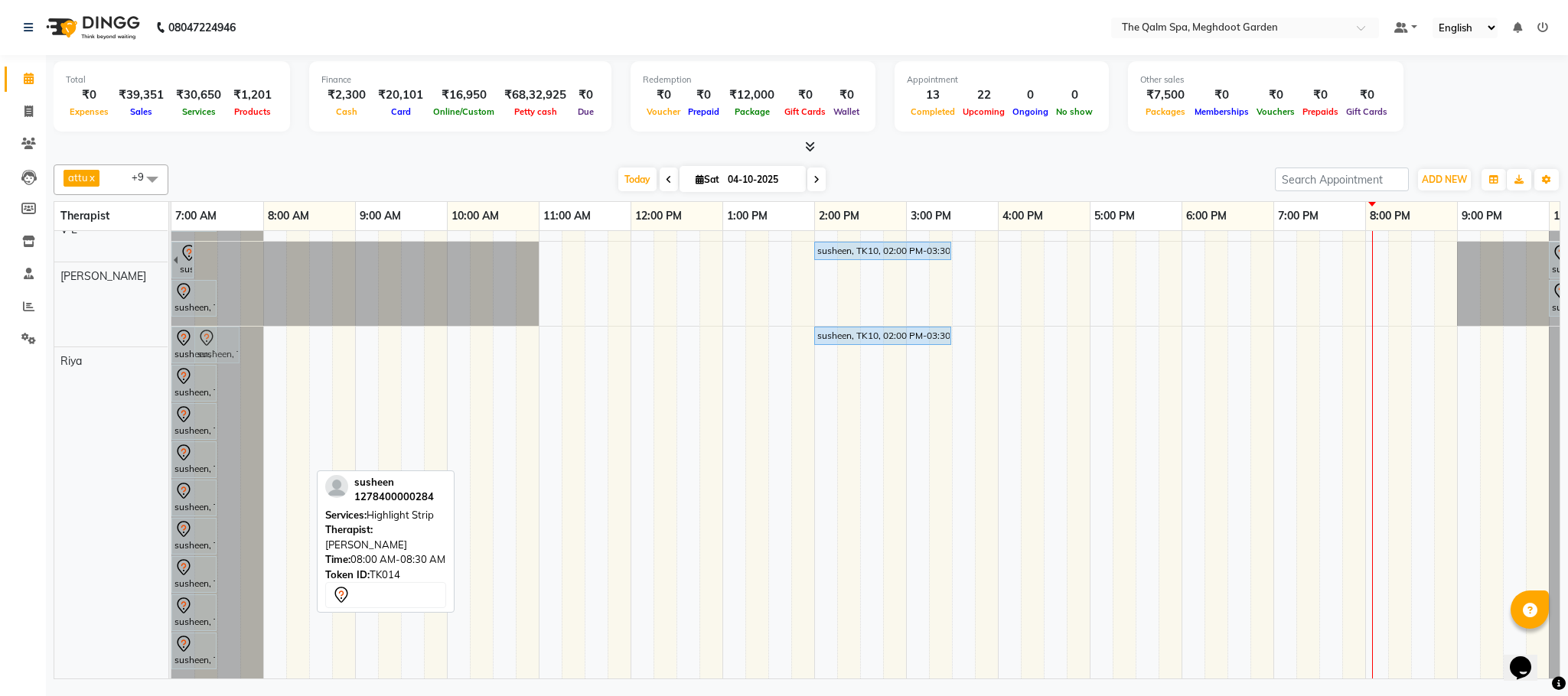
scroll to position [379, 0]
drag, startPoint x: 278, startPoint y: 620, endPoint x: 179, endPoint y: 374, distance: 265.2
click at [179, 374] on tbody "[PERSON_NAME], TK13, 06:15 AM-07:45 AM, Javanese Pampering - 90 Mins Prashant, …" at bounding box center [905, 276] width 1469 height 804
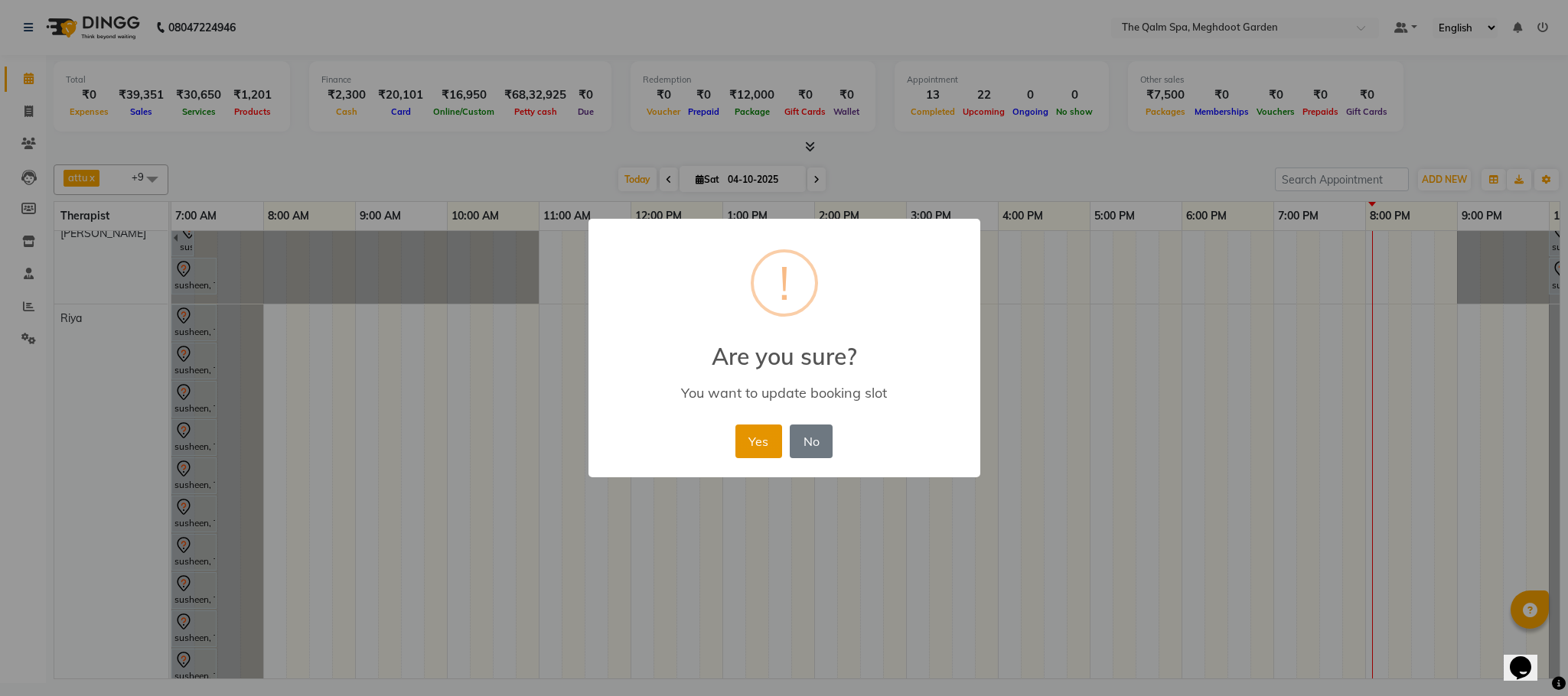
click at [770, 446] on button "Yes" at bounding box center [759, 441] width 46 height 33
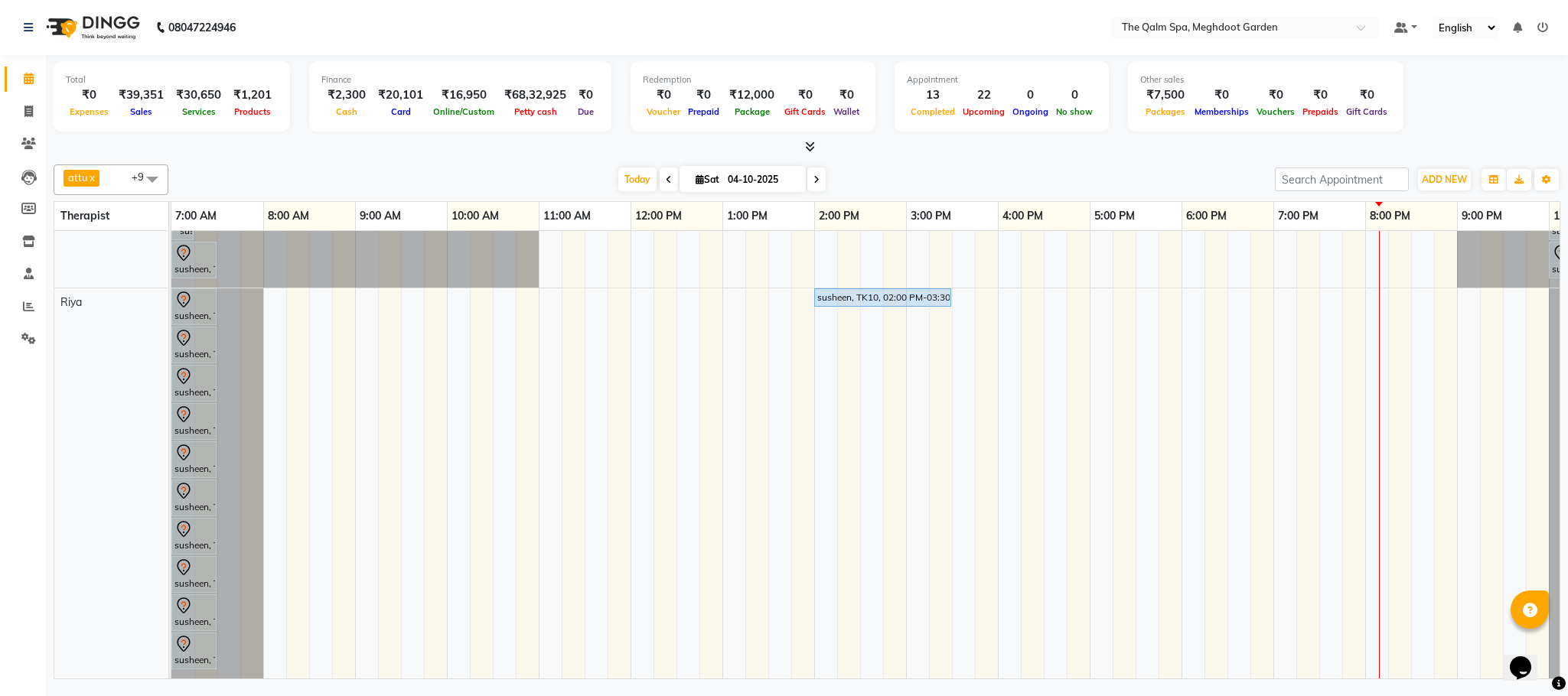
scroll to position [301, 0]
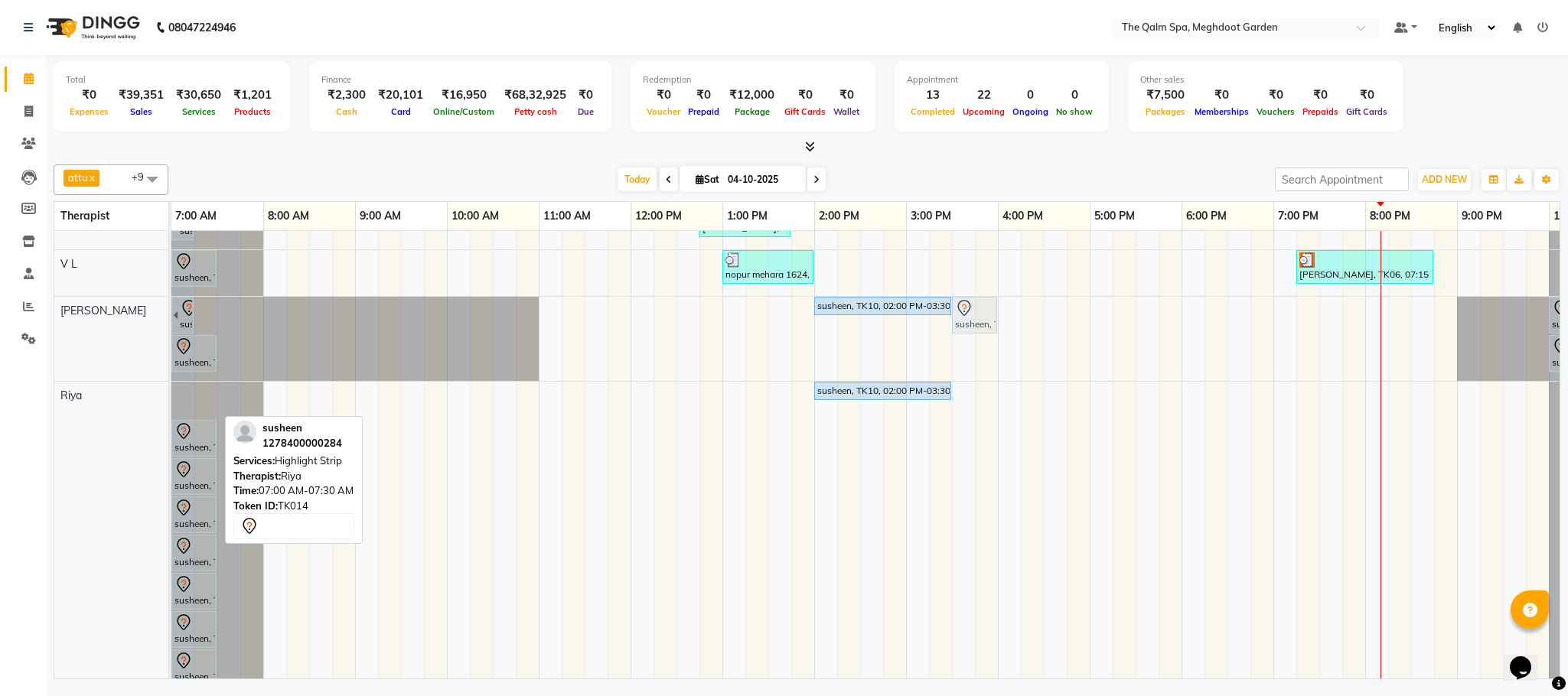
drag, startPoint x: 184, startPoint y: 406, endPoint x: 972, endPoint y: 336, distance: 791.1
click at [972, 336] on tbody "[PERSON_NAME], TK13, 06:15 AM-07:45 AM, Javanese Pampering - 90 Mins Prashant, …" at bounding box center [905, 351] width 1469 height 842
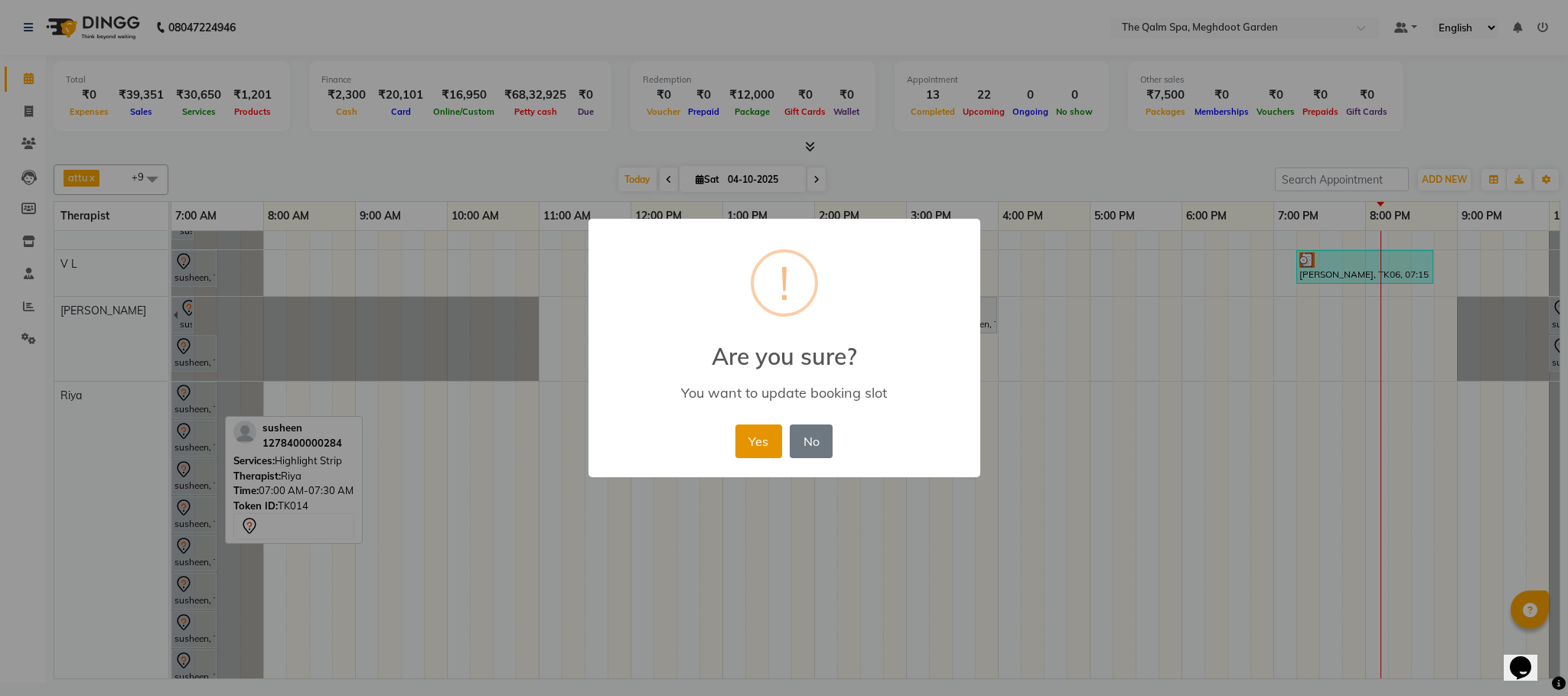
click at [764, 446] on button "Yes" at bounding box center [759, 441] width 46 height 33
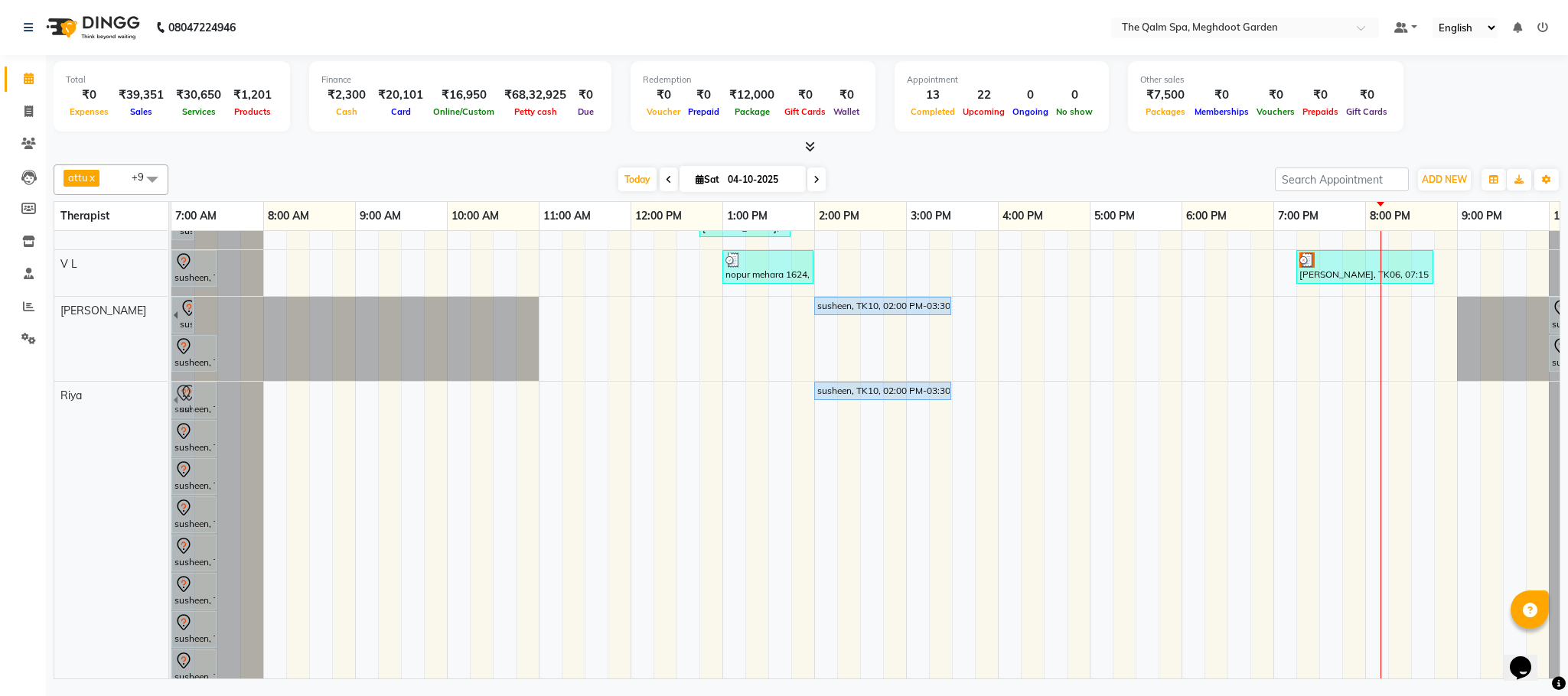
drag, startPoint x: 987, startPoint y: 317, endPoint x: 182, endPoint y: 468, distance: 819.0
click at [182, 468] on tbody "[PERSON_NAME], TK13, 06:15 AM-07:45 AM, Javanese Pampering - 90 Mins Prashant, …" at bounding box center [905, 331] width 1469 height 804
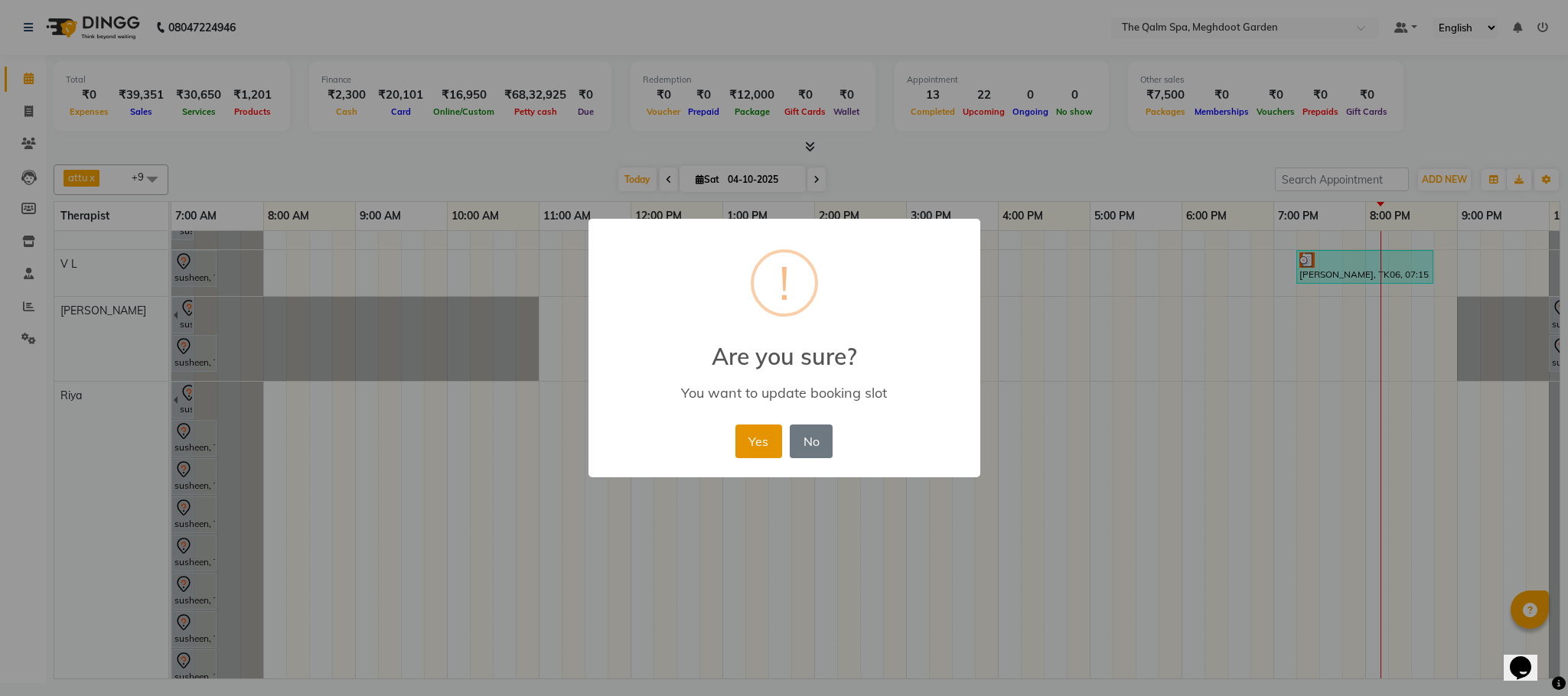
click at [758, 441] on button "Yes" at bounding box center [759, 441] width 46 height 33
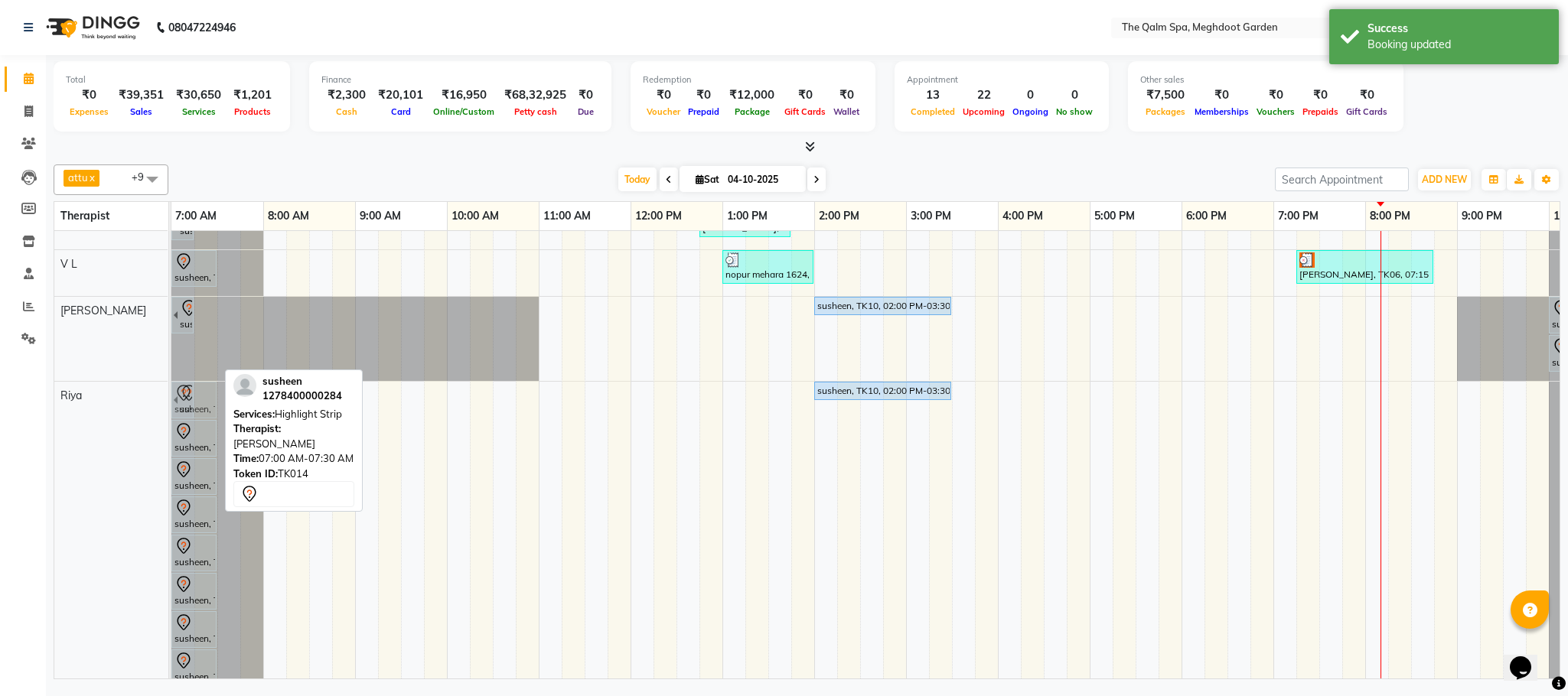
drag, startPoint x: 184, startPoint y: 360, endPoint x: 184, endPoint y: 414, distance: 54.0
click at [184, 414] on tbody "[PERSON_NAME], TK13, 06:15 AM-07:45 AM, Javanese Pampering - 90 Mins Prashant, …" at bounding box center [905, 351] width 1469 height 842
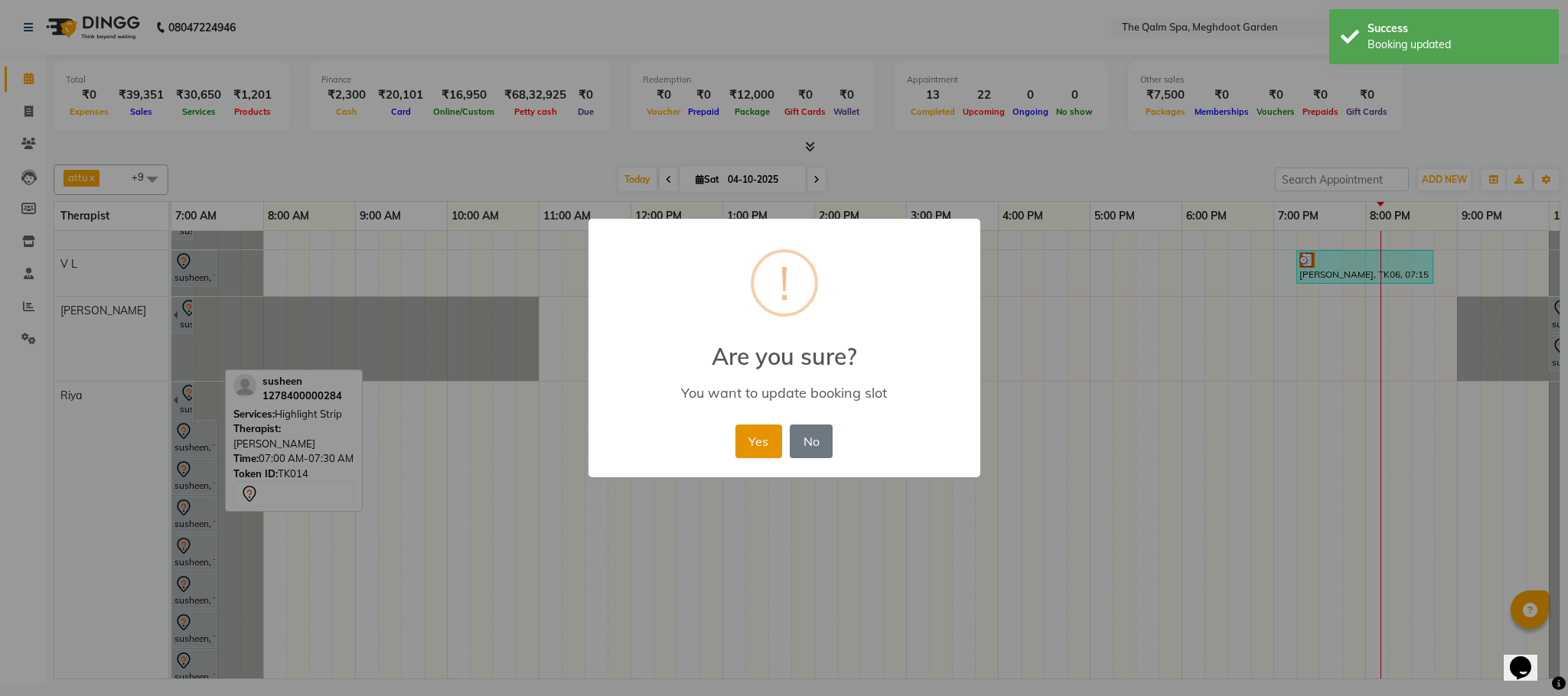
click at [749, 448] on button "Yes" at bounding box center [759, 441] width 46 height 33
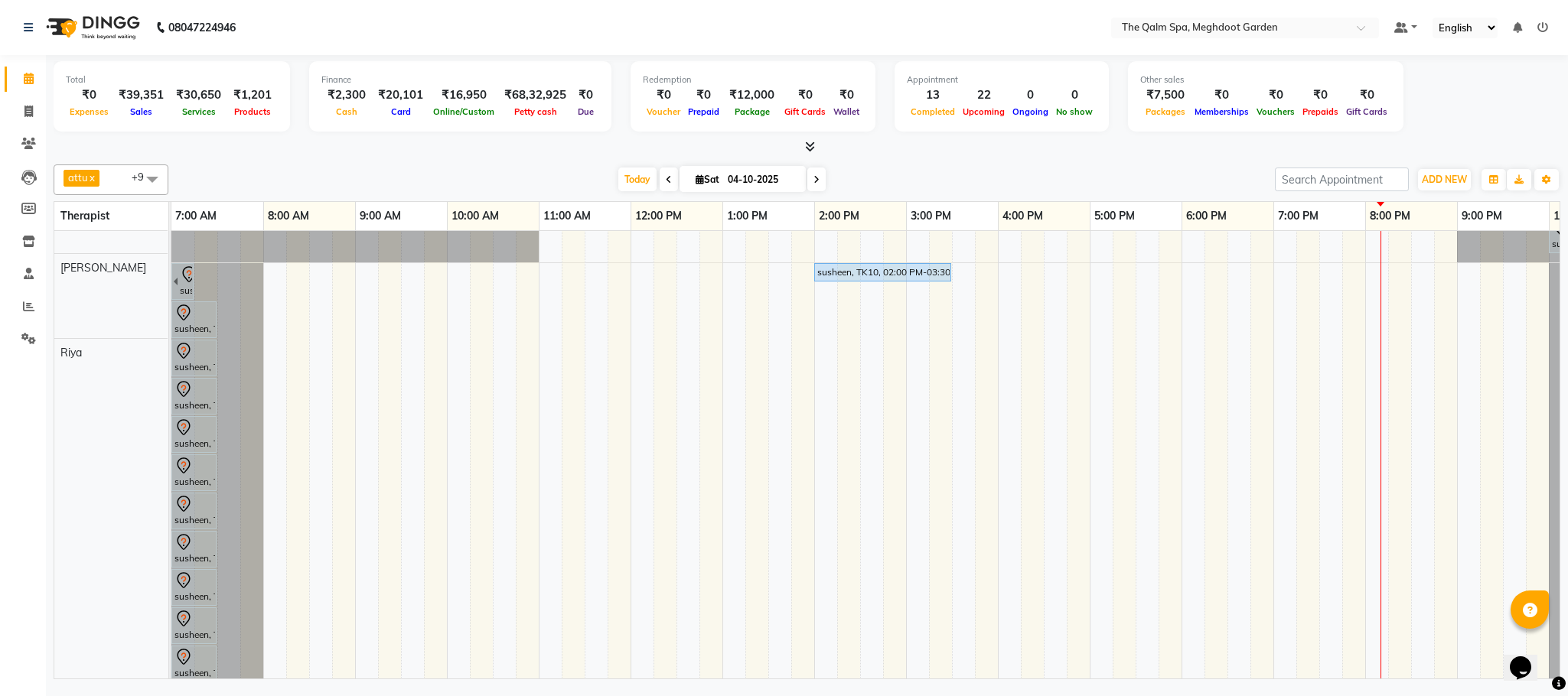
scroll to position [420, 0]
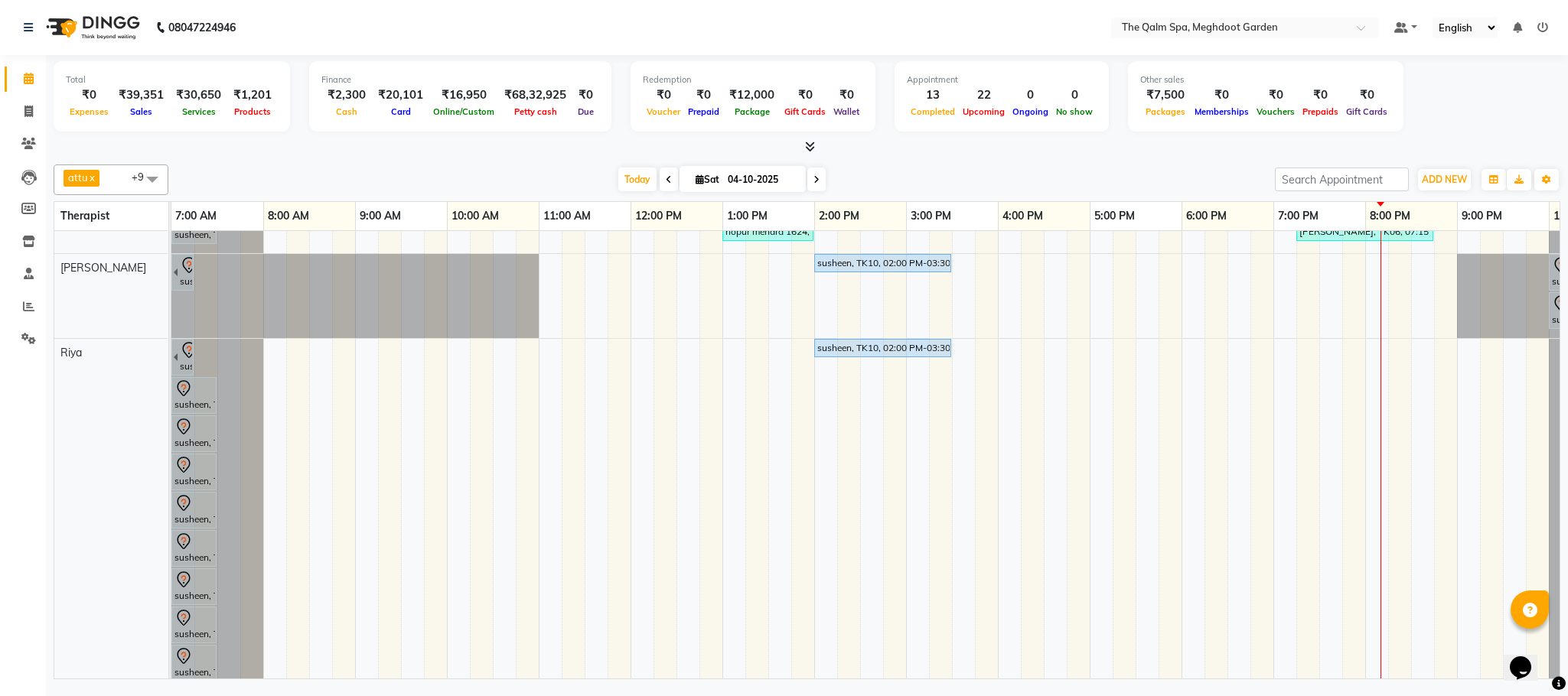
click at [965, 271] on div "[PERSON_NAME], TK13, 06:15 AM-07:45 AM, Javanese Pampering - 90 Mins Prashant, …" at bounding box center [905, 327] width 1469 height 880
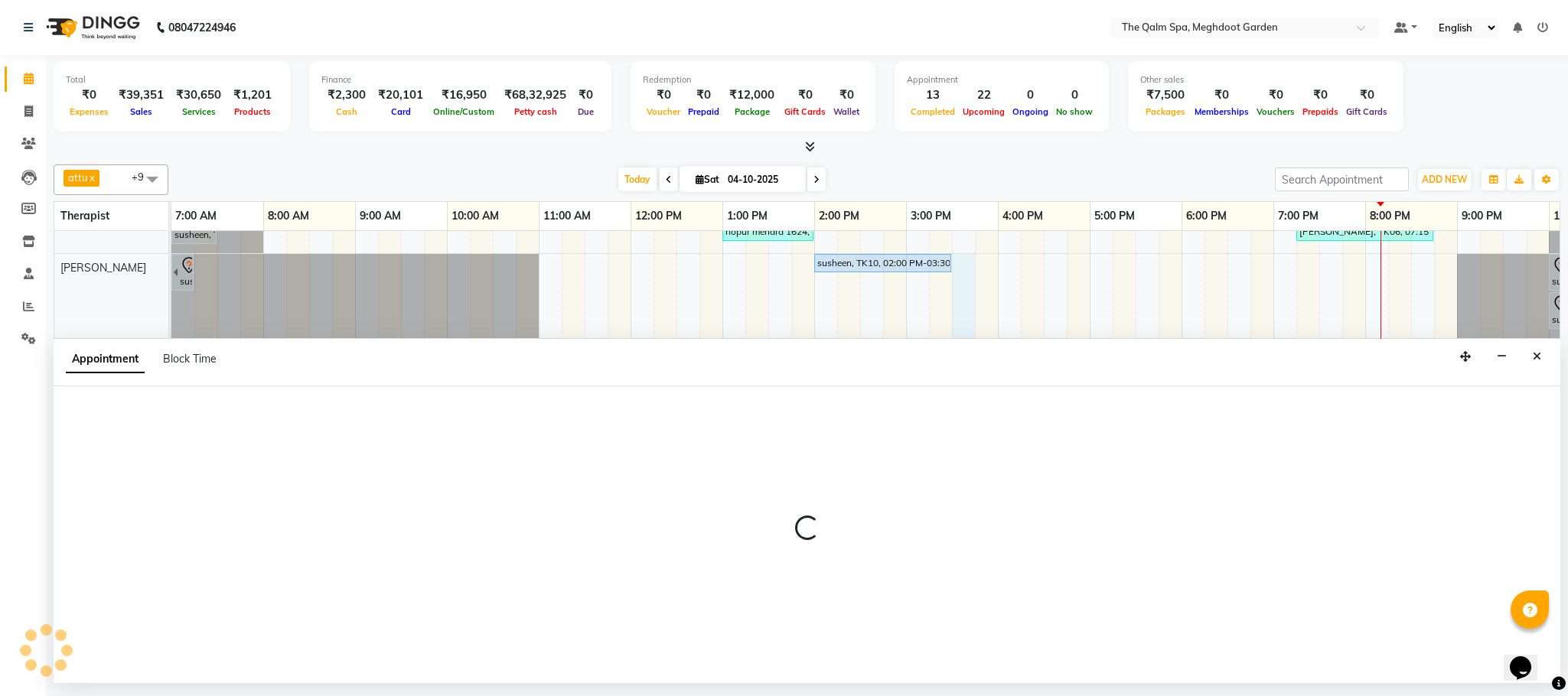
select select "48473"
select select "tentative"
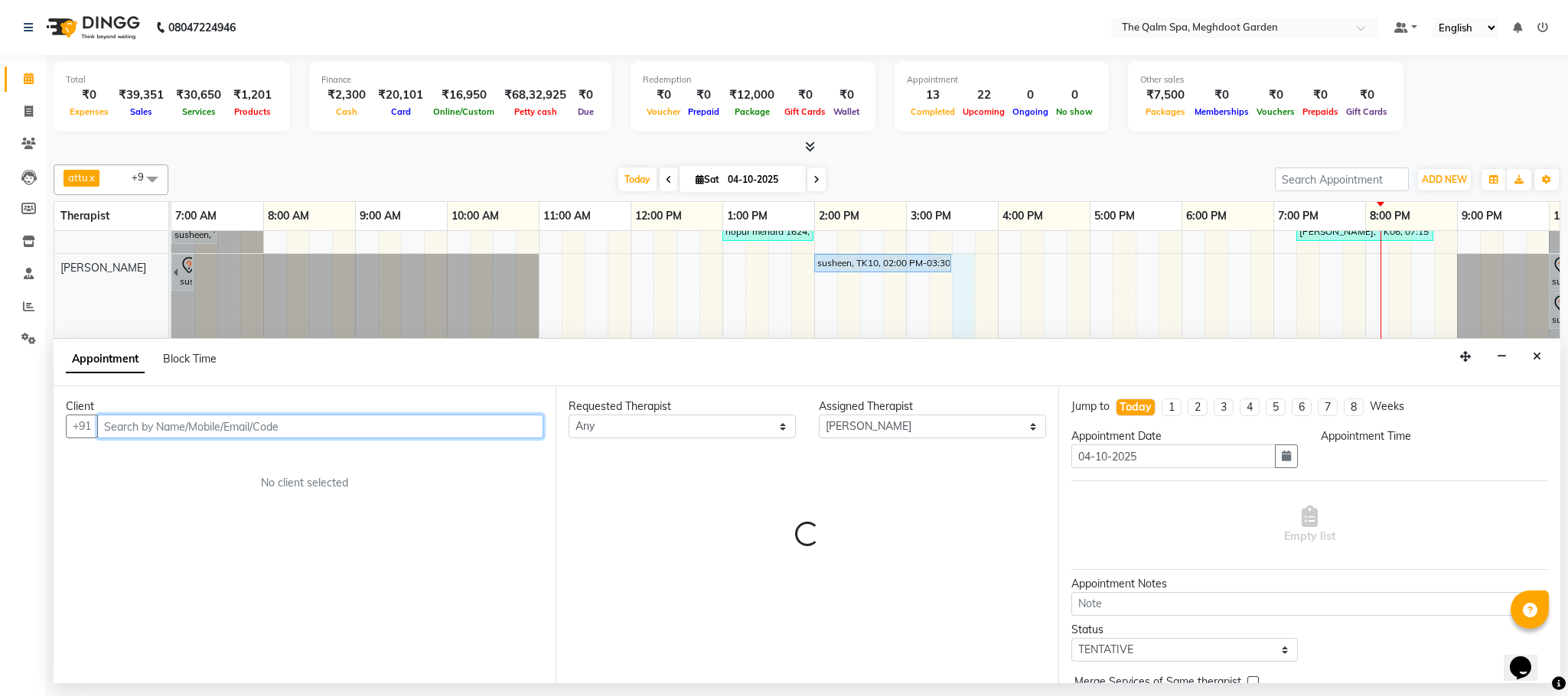
select select "930"
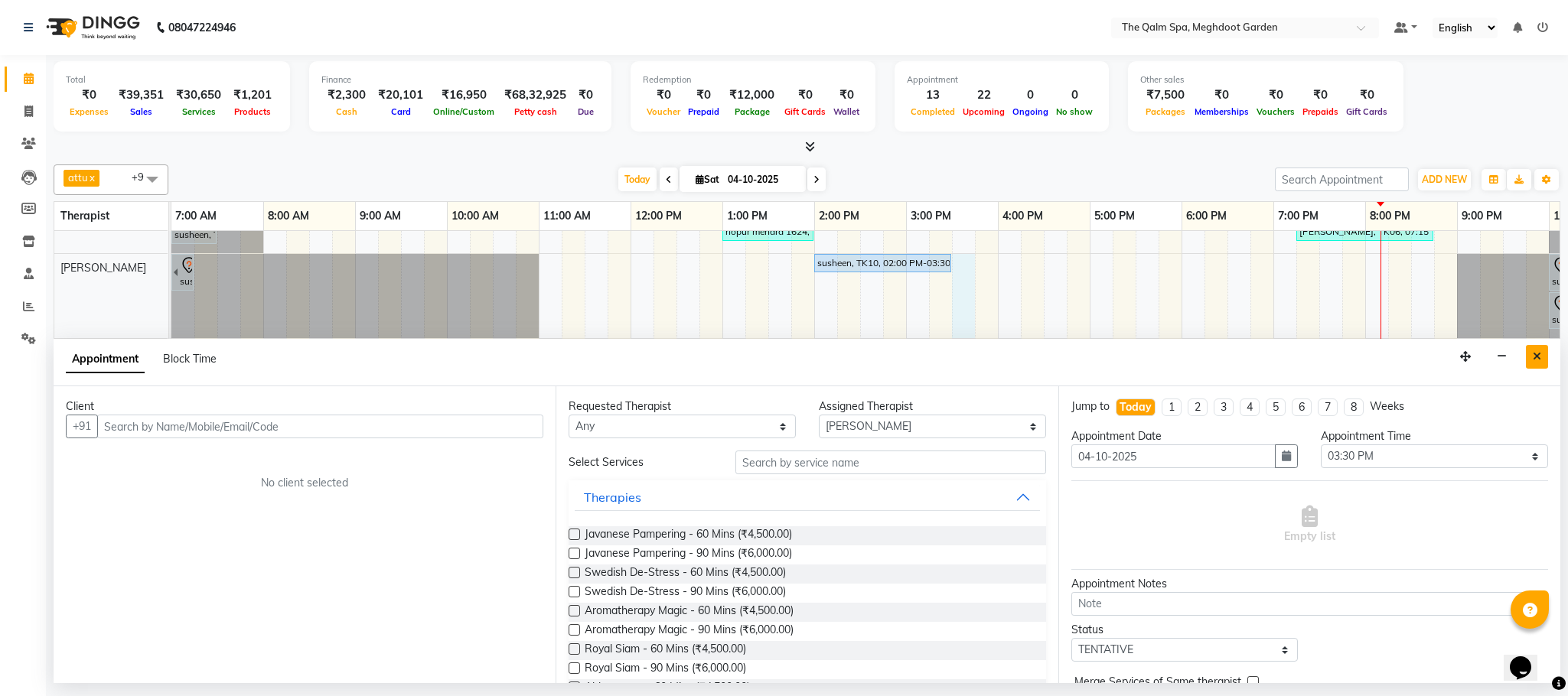
click at [1540, 350] on button "Close" at bounding box center [1536, 357] width 22 height 24
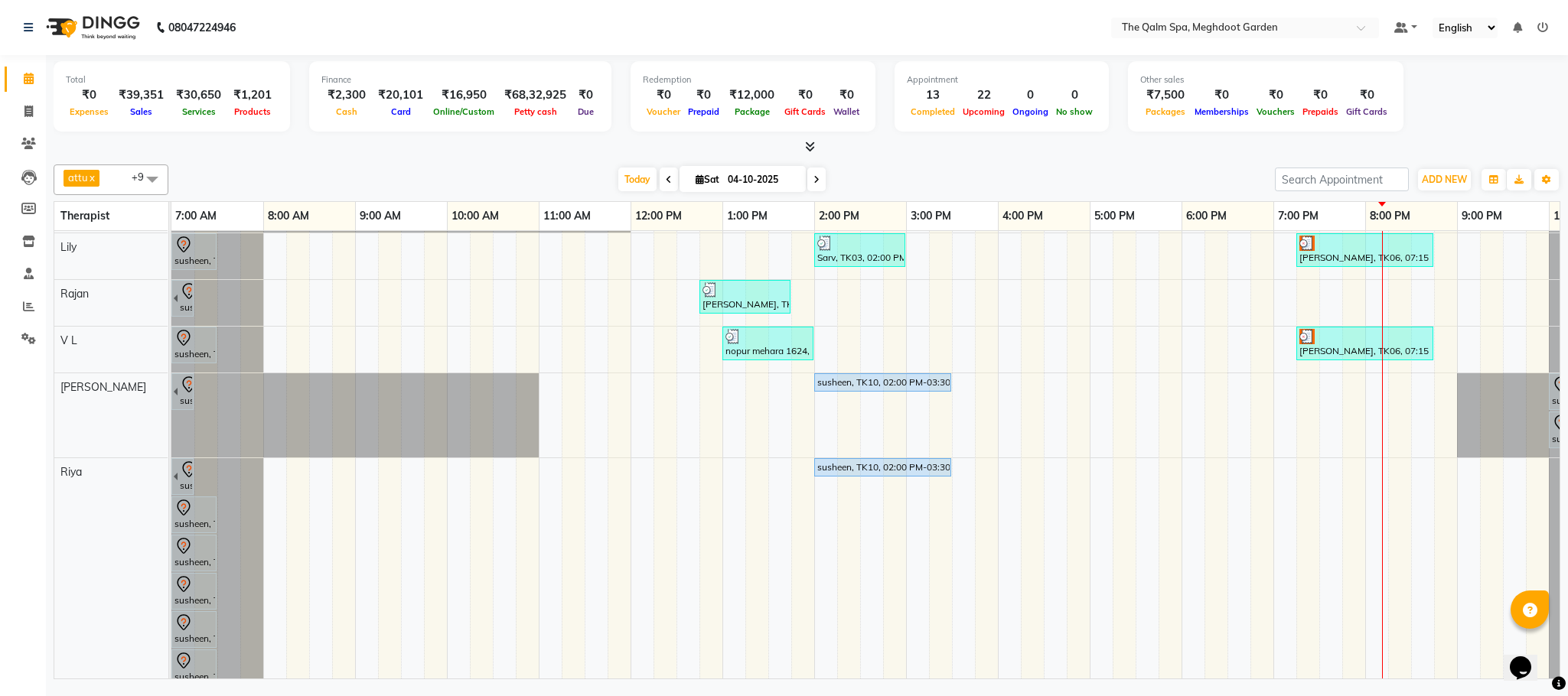
click at [962, 396] on div "[PERSON_NAME], TK13, 06:15 AM-07:45 AM, Javanese Pampering - 90 Mins Prashant, …" at bounding box center [905, 446] width 1469 height 880
select select "48473"
select select "tentative"
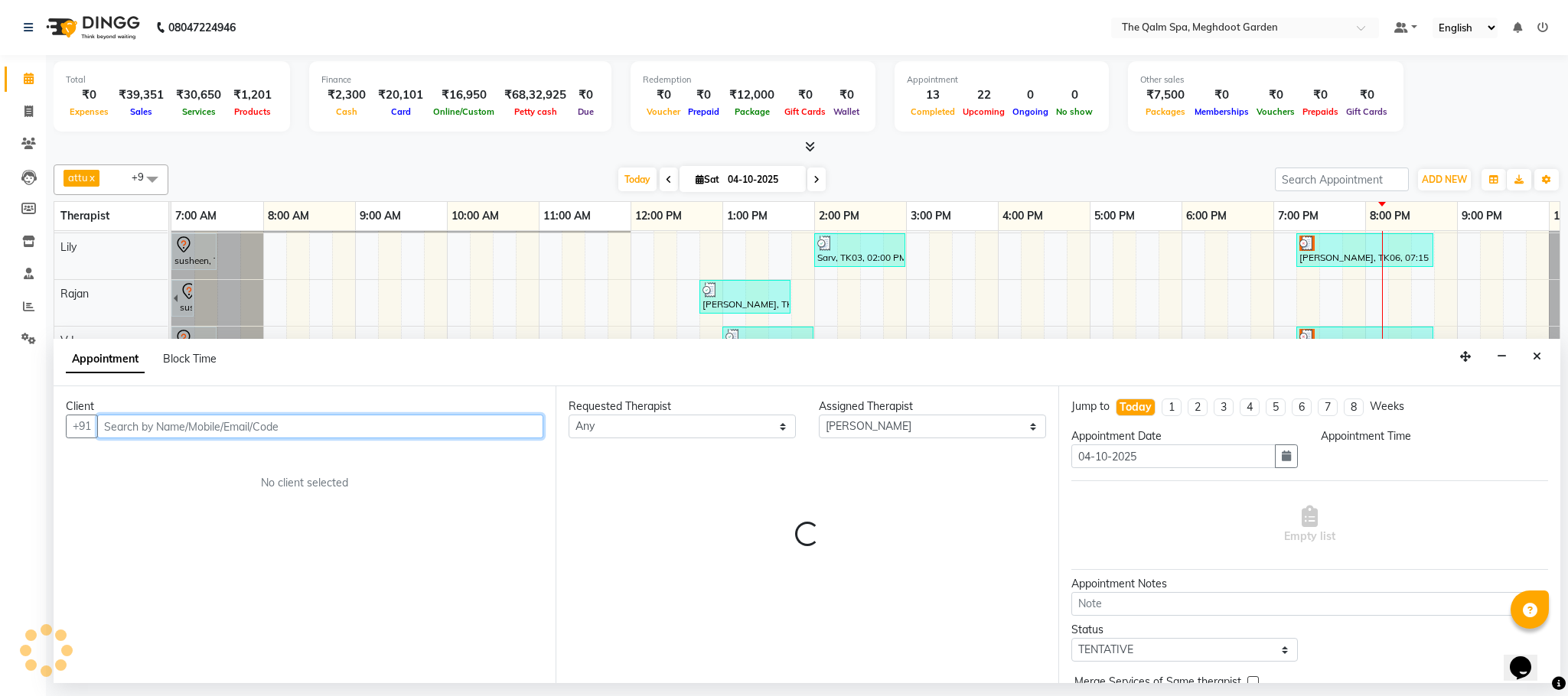
select select "930"
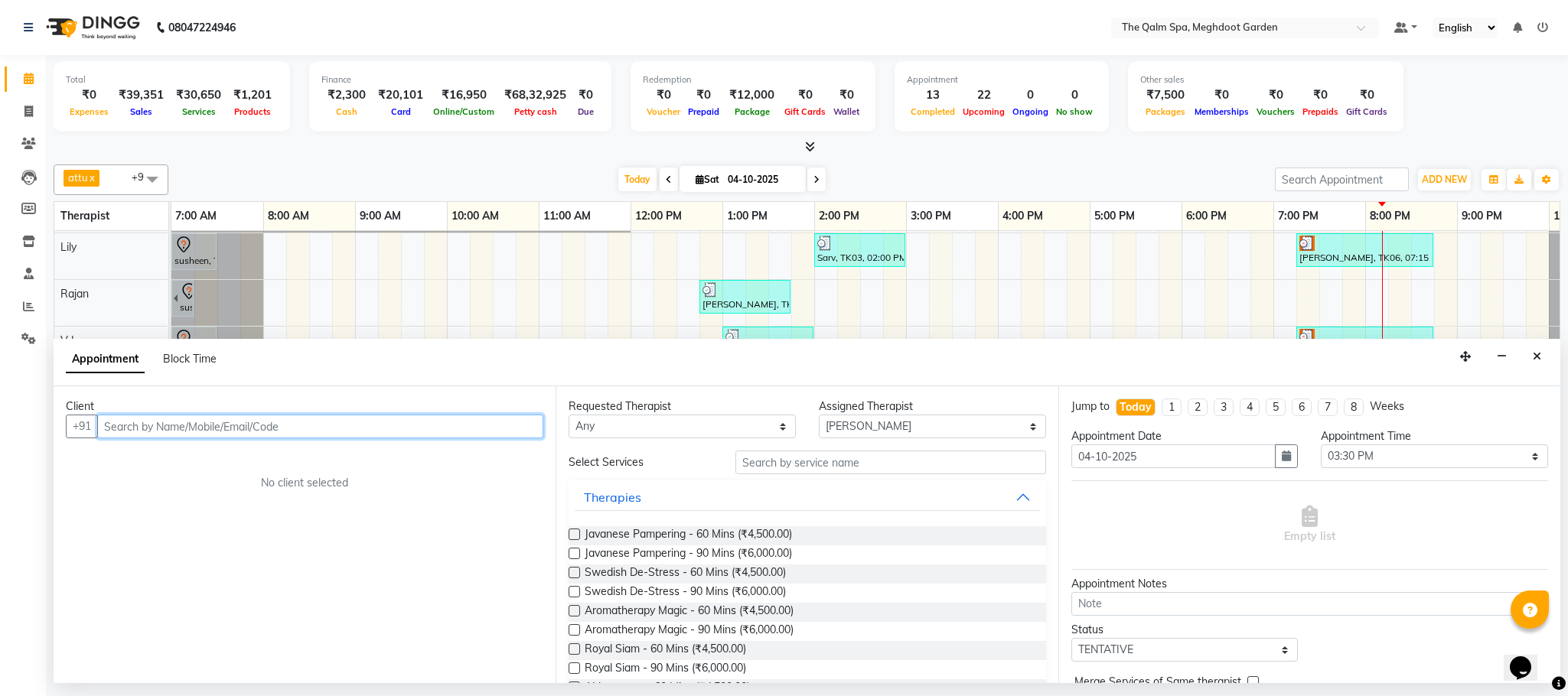
click at [498, 437] on input "text" at bounding box center [320, 427] width 446 height 24
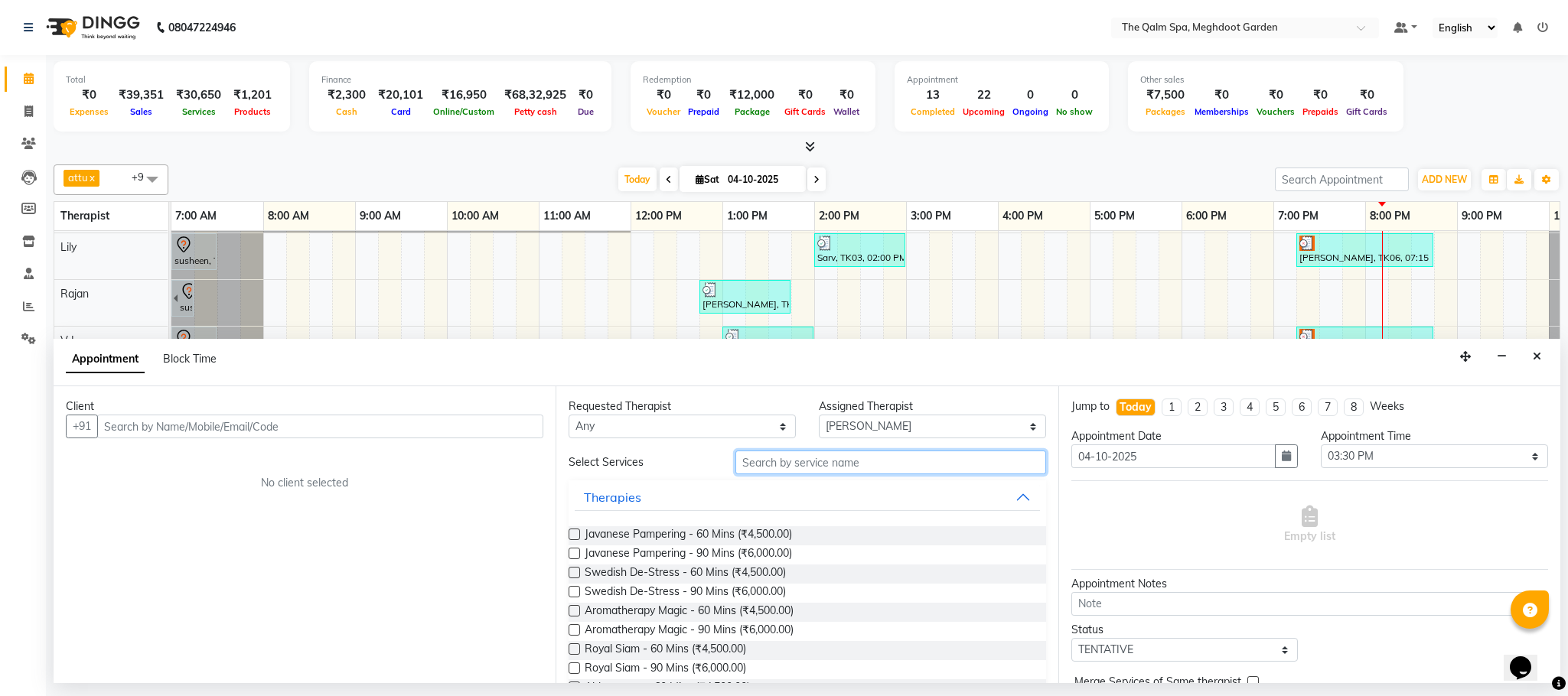
click at [753, 460] on input "text" at bounding box center [890, 462] width 311 height 24
click at [1549, 358] on div "Appointment Block Time" at bounding box center [807, 362] width 1507 height 47
click at [1542, 358] on button "Close" at bounding box center [1536, 357] width 22 height 24
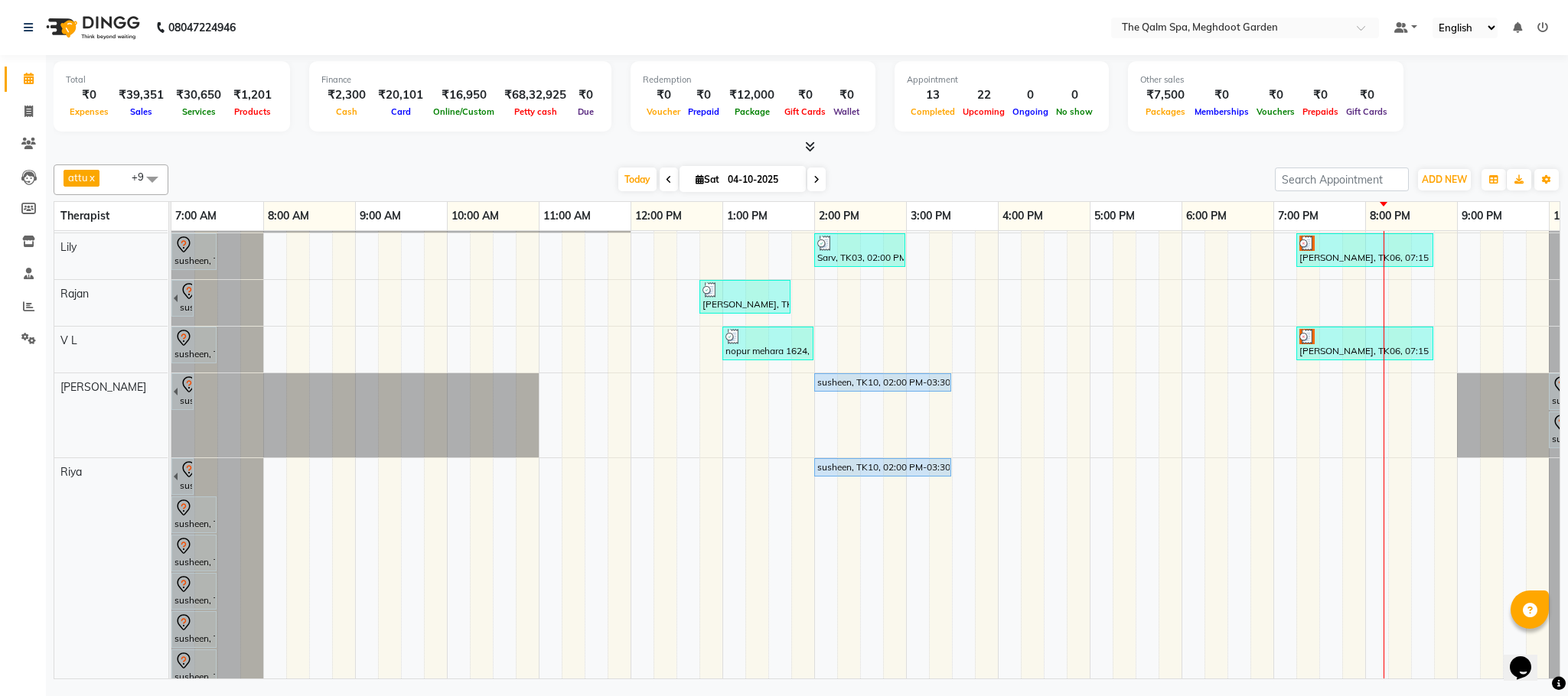
click at [960, 474] on div "[PERSON_NAME], TK13, 06:15 AM-07:45 AM, Javanese Pampering - 90 Mins Prashant, …" at bounding box center [905, 446] width 1469 height 880
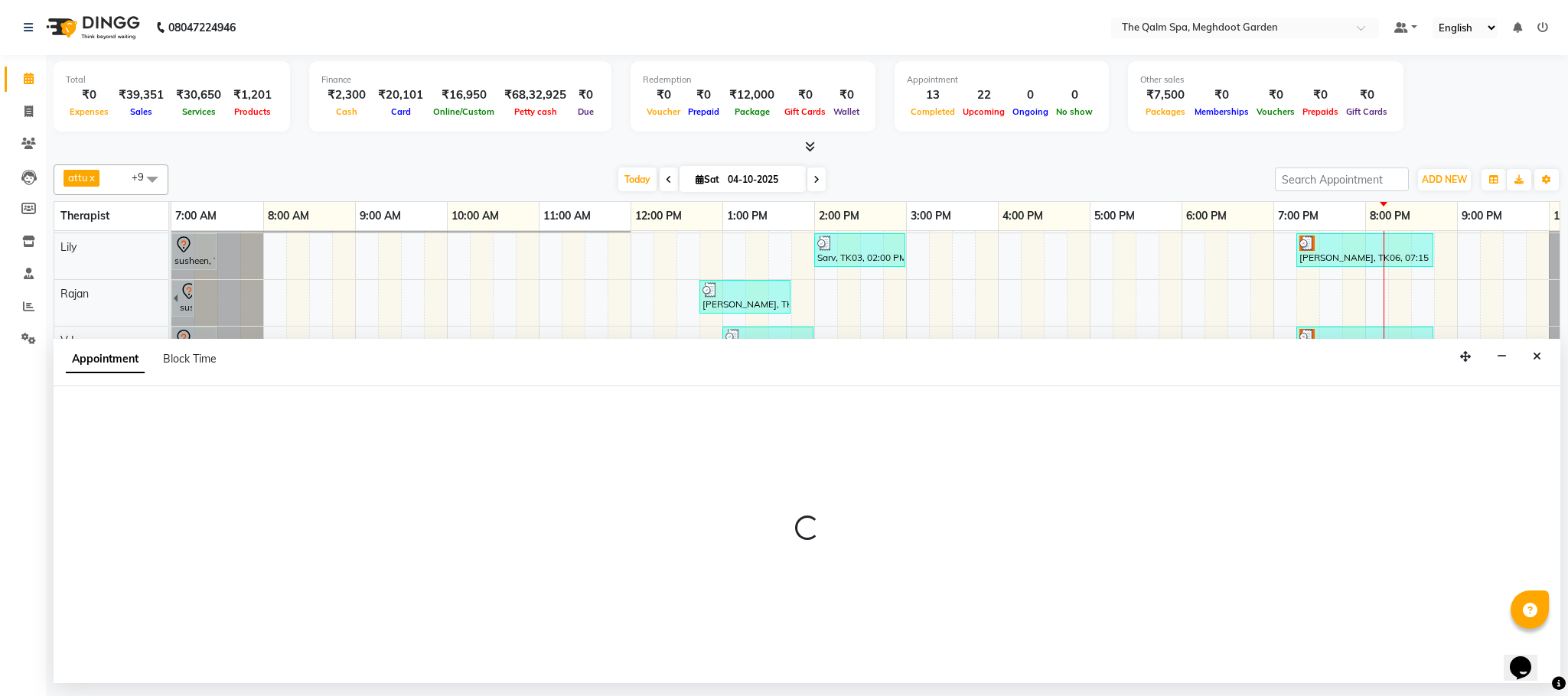
select select "81261"
select select "930"
select select "tentative"
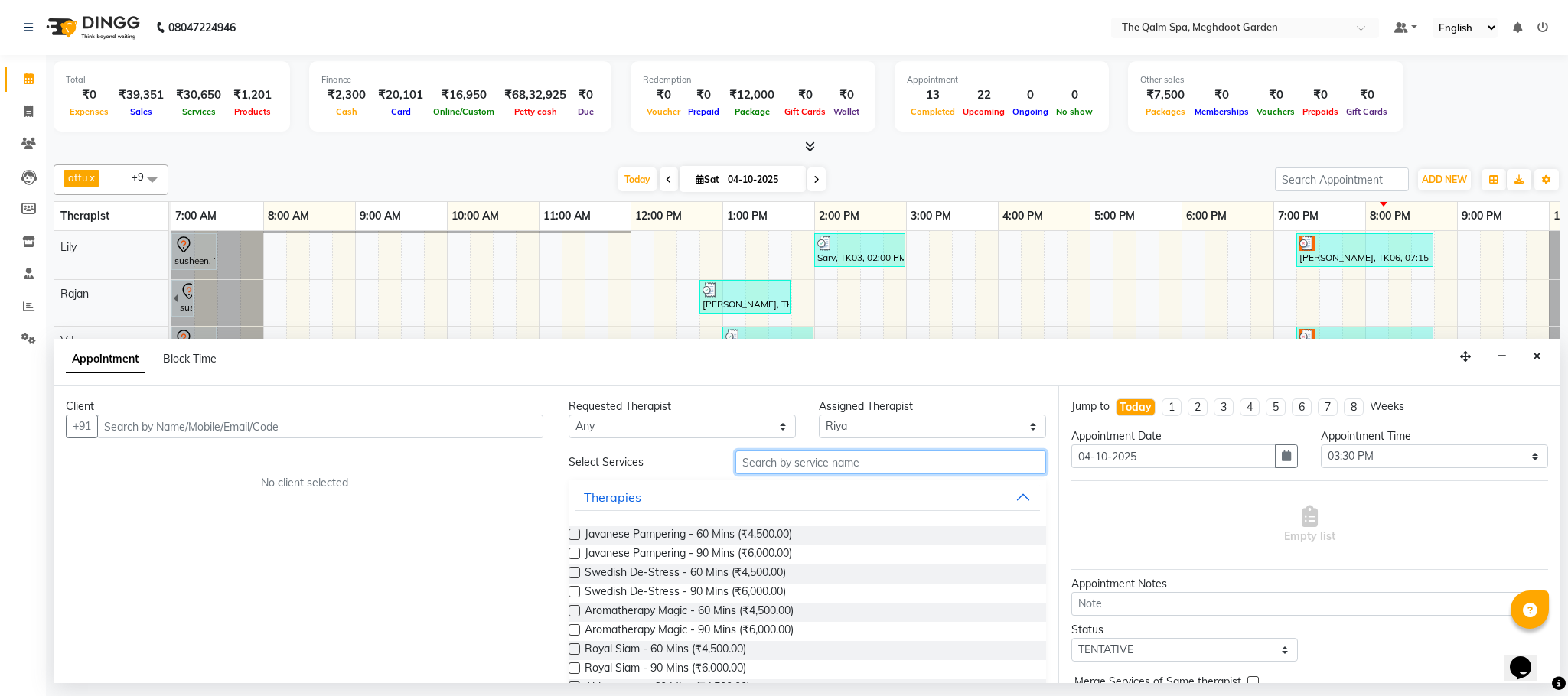
click at [788, 464] on input "text" at bounding box center [890, 462] width 311 height 24
type input "colo"
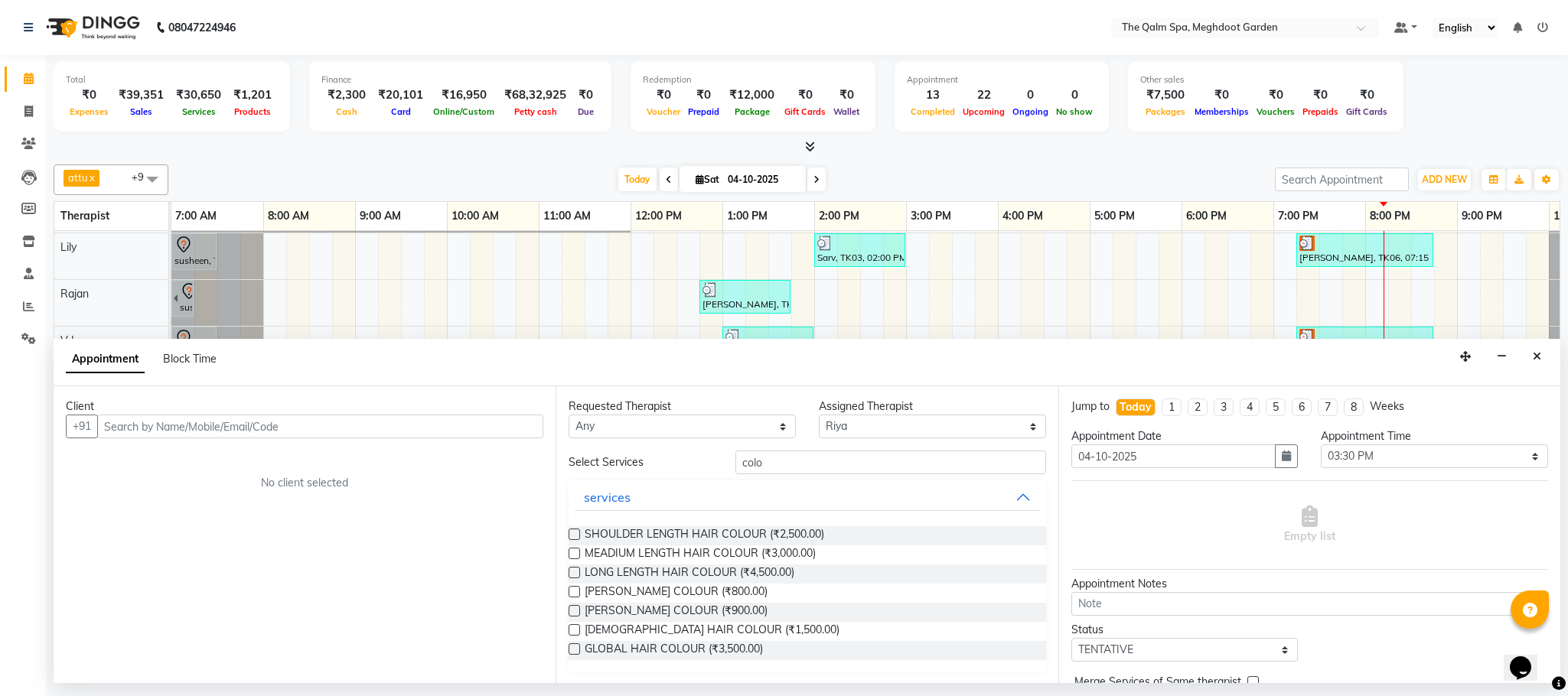
click at [572, 551] on label at bounding box center [574, 553] width 12 height 12
click at [572, 551] on input "checkbox" at bounding box center [573, 554] width 10 height 10
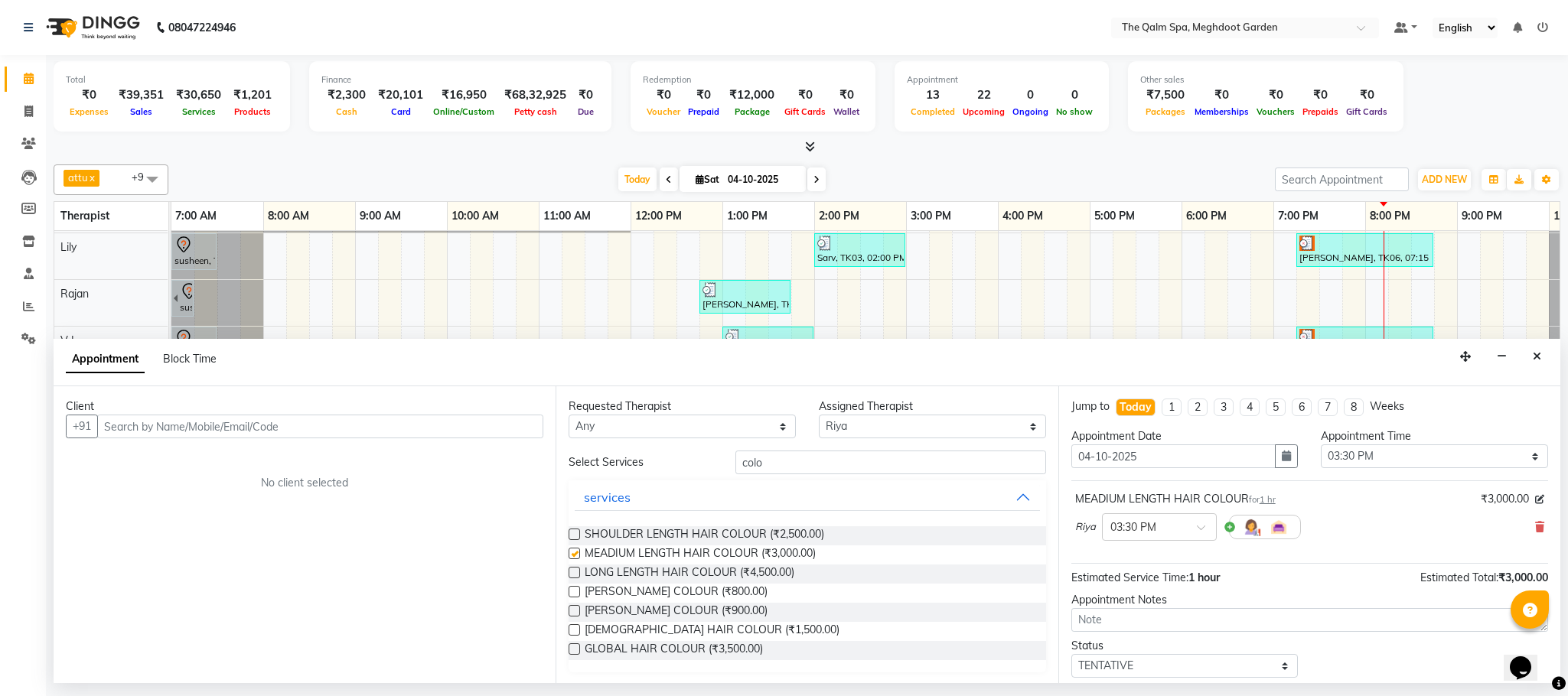
checkbox input "false"
click at [389, 430] on input "text" at bounding box center [320, 427] width 446 height 24
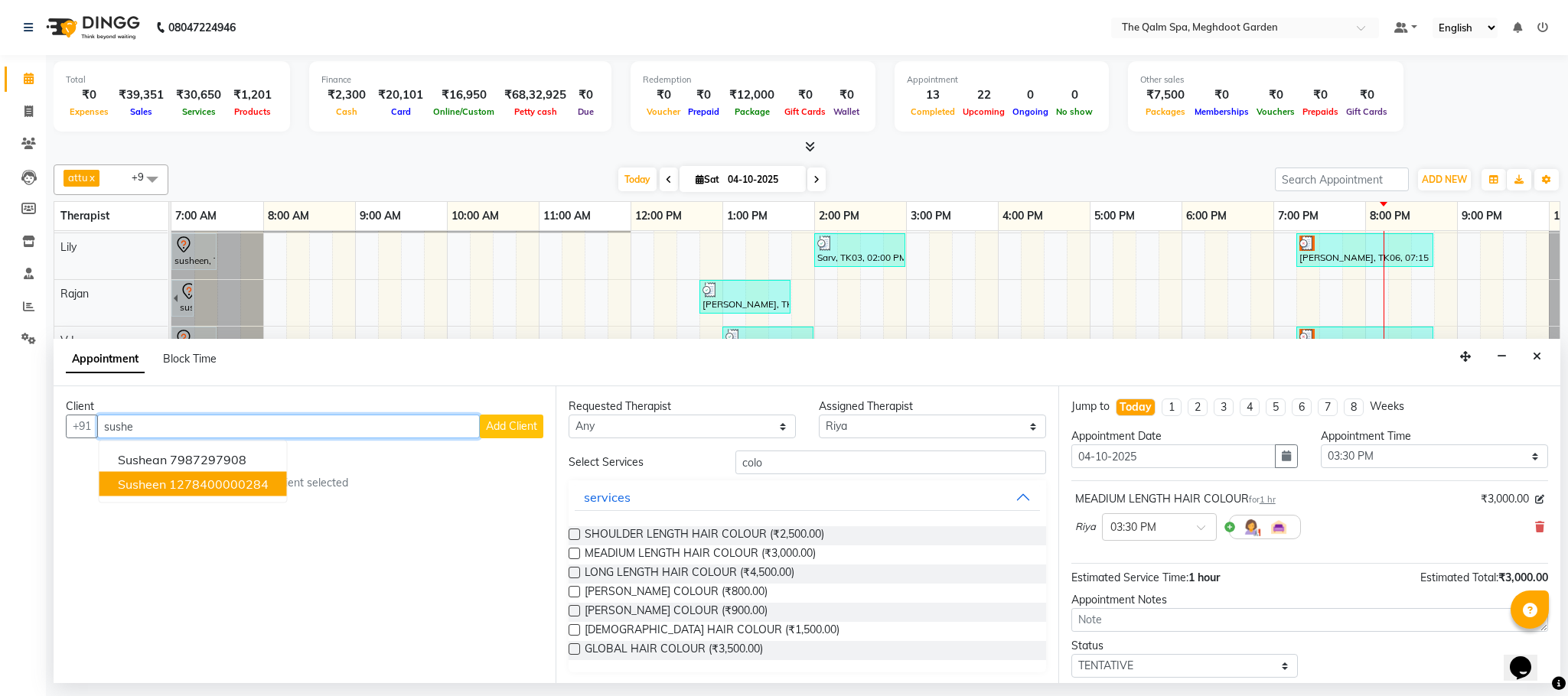
click at [238, 486] on ngb-highlight "1278400000284" at bounding box center [218, 485] width 99 height 15
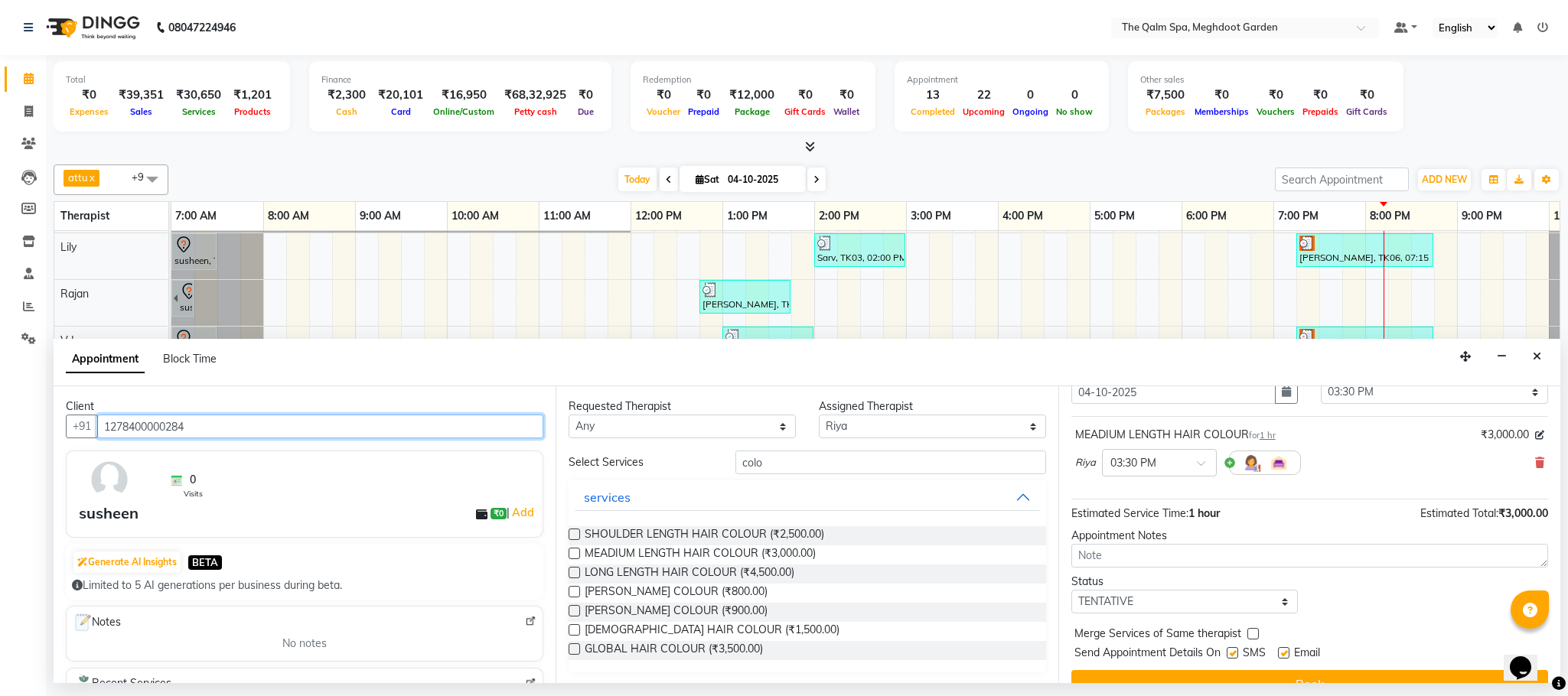
scroll to position [94, 0]
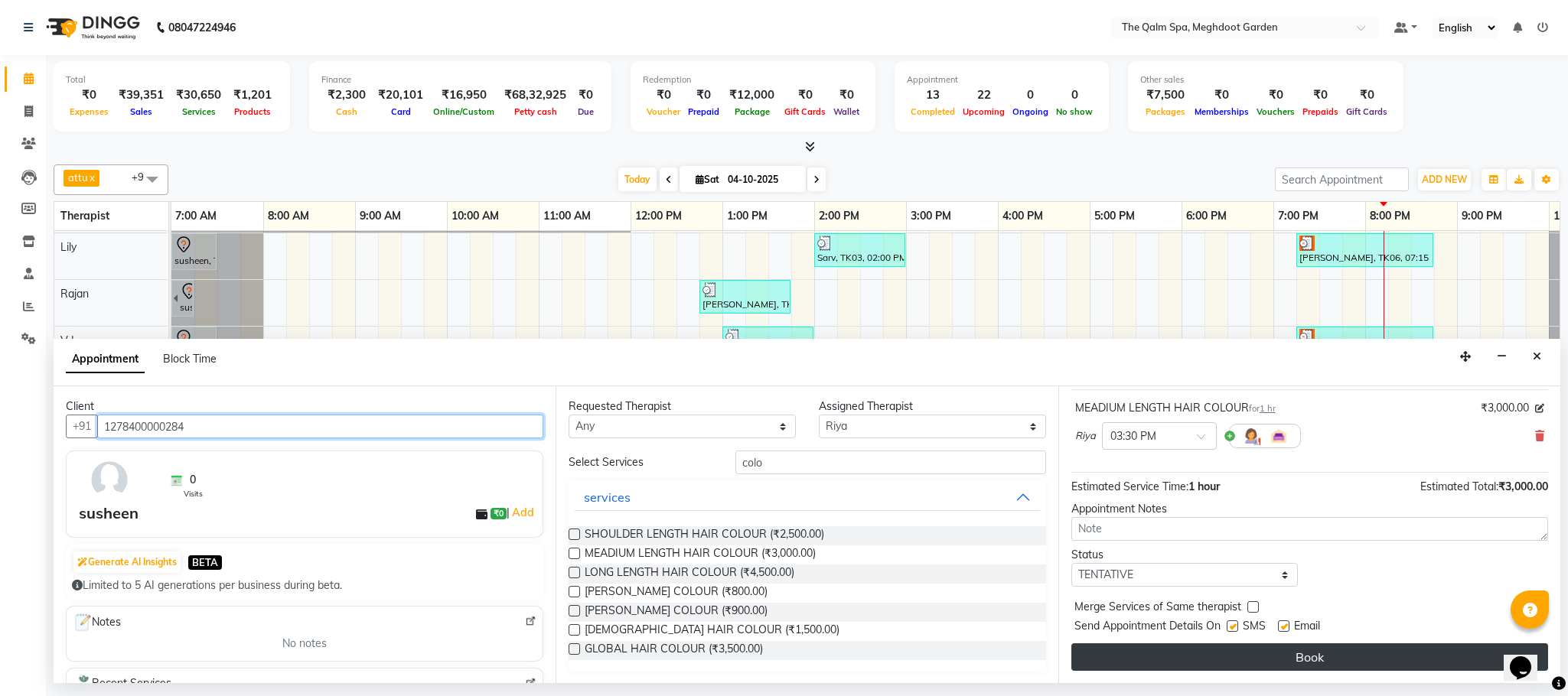
type input "1278400000284"
click at [1316, 660] on button "Book" at bounding box center [1309, 657] width 477 height 28
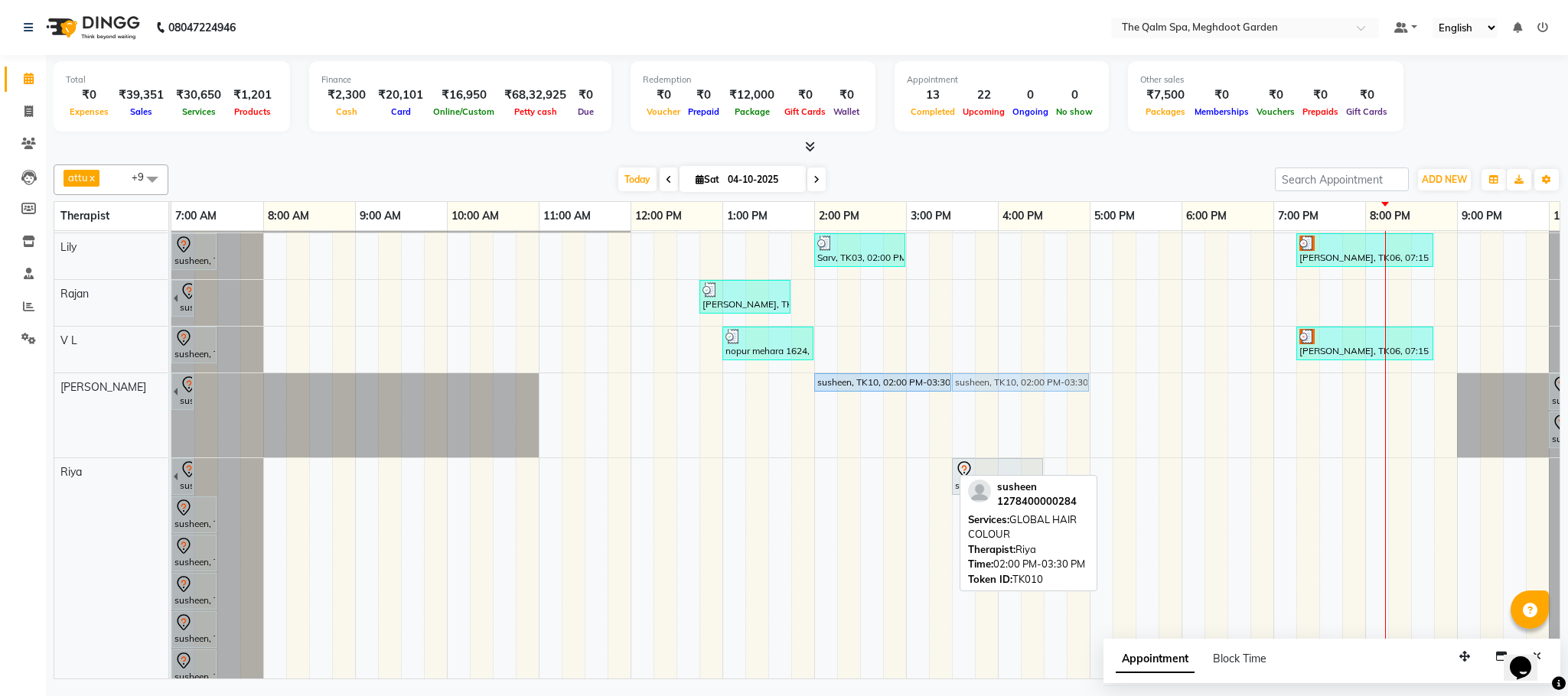
drag, startPoint x: 889, startPoint y: 475, endPoint x: 1034, endPoint y: 414, distance: 157.3
click at [1034, 414] on div "[PERSON_NAME], TK13, 06:15 AM-07:45 AM, Javanese Pampering - 90 Mins Prashant, …" at bounding box center [905, 446] width 1469 height 880
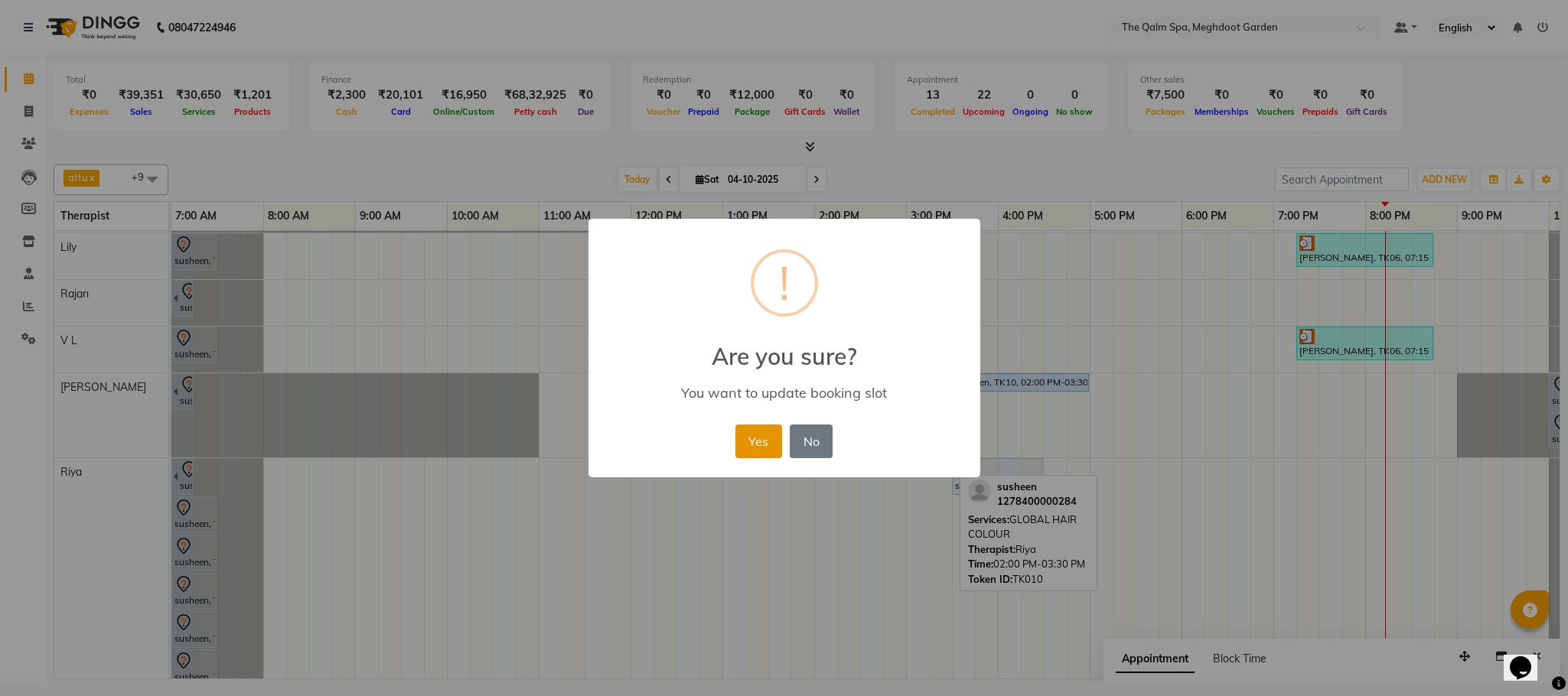
click at [755, 427] on button "Yes" at bounding box center [759, 441] width 46 height 33
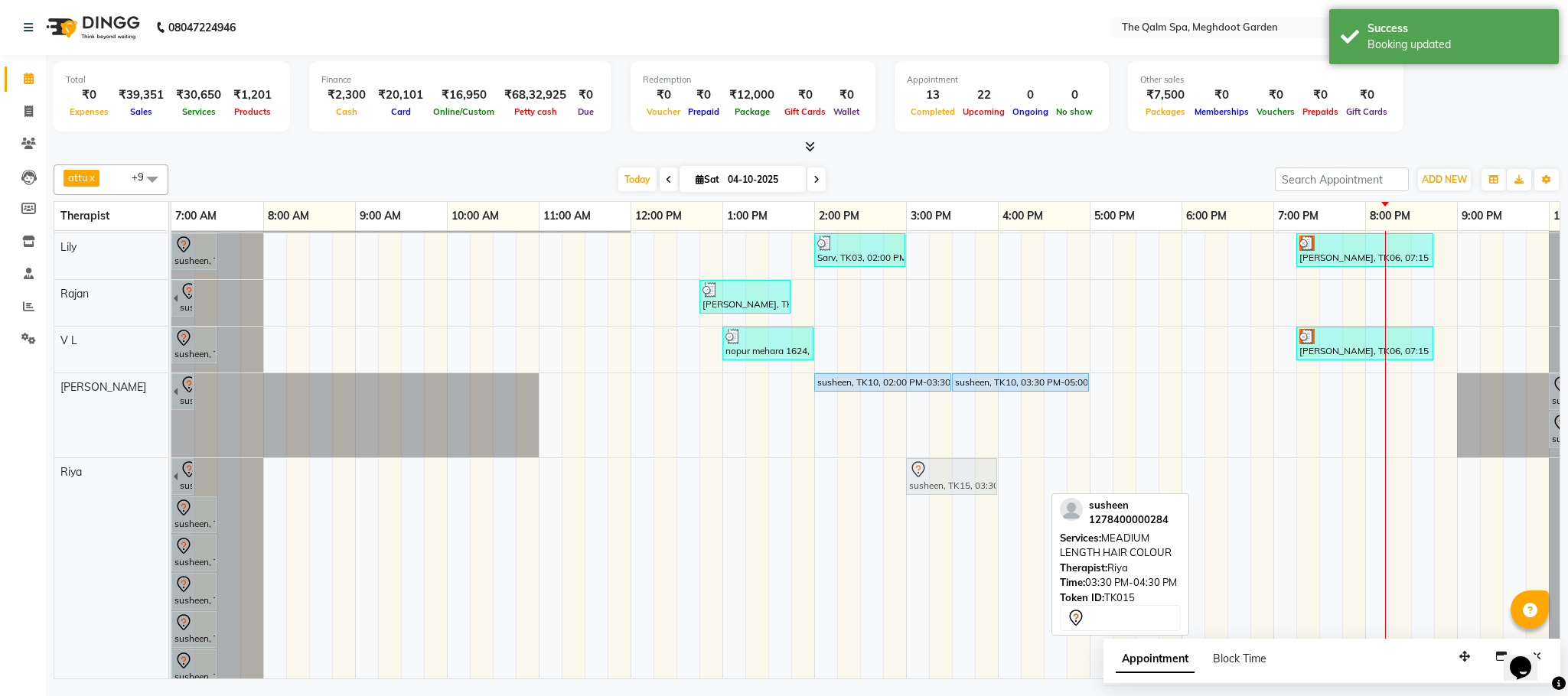
drag, startPoint x: 1008, startPoint y: 489, endPoint x: 944, endPoint y: 489, distance: 64.0
click at [171, 494] on div "susheen, TK14, 06:45 AM-07:15 AM, Highlight Strip susheen, TK15, 03:30 PM-04:30…" at bounding box center [171, 672] width 0 height 428
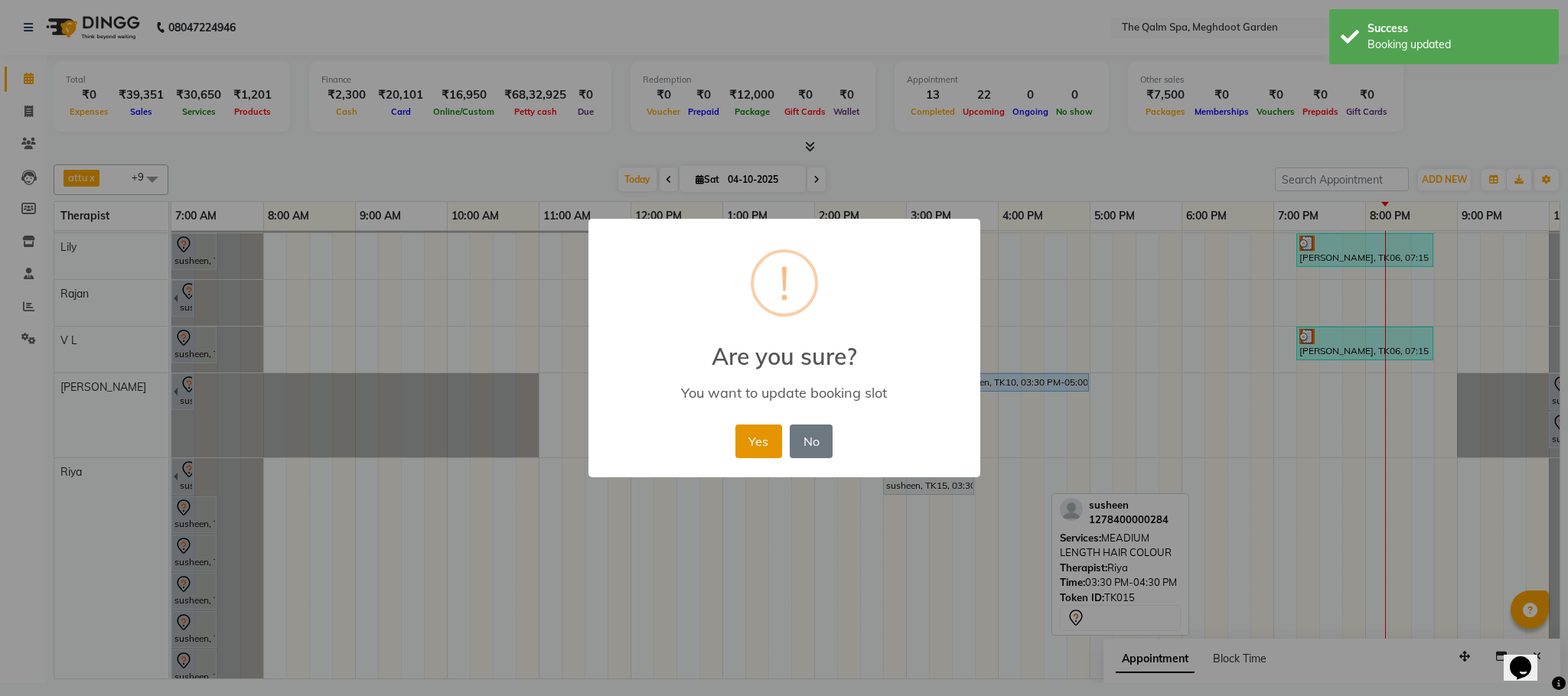
click at [762, 444] on button "Yes" at bounding box center [759, 441] width 46 height 33
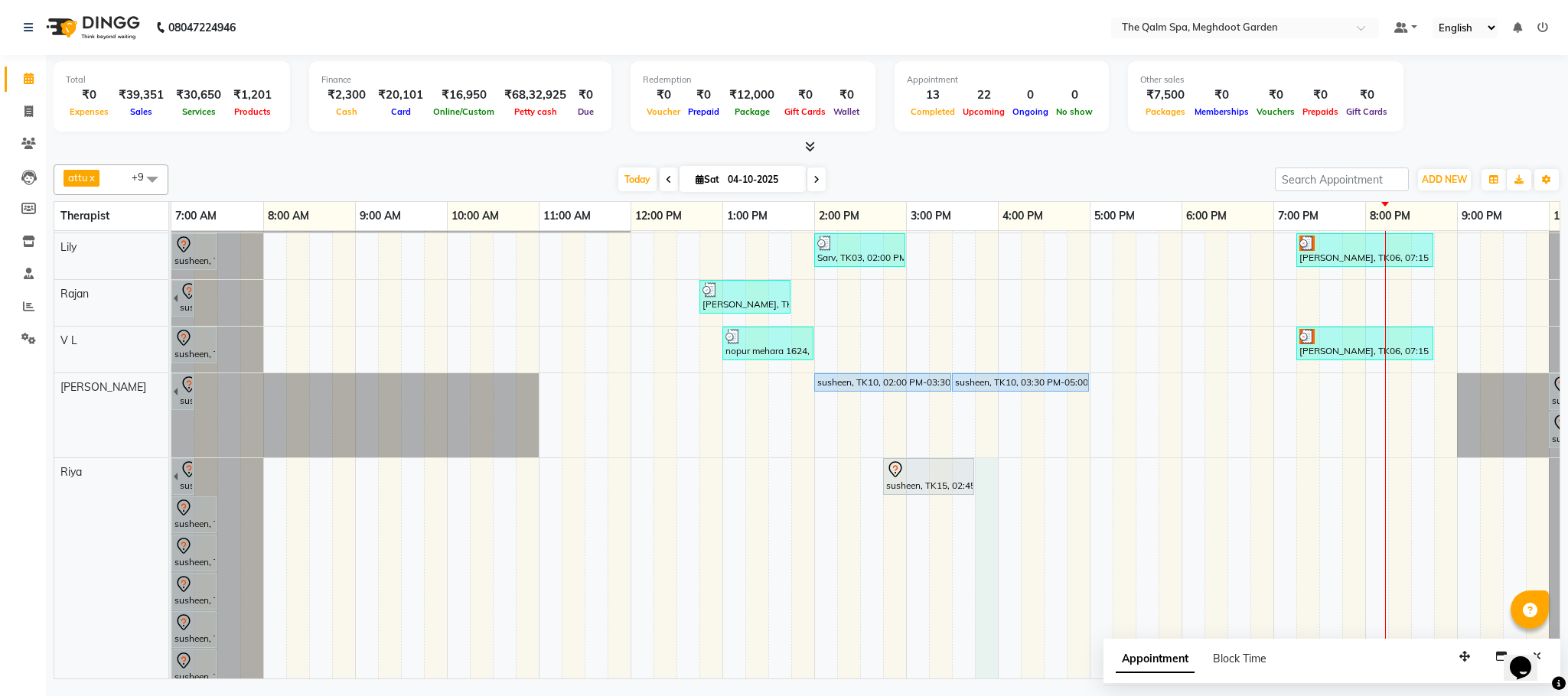
click at [988, 485] on div "[PERSON_NAME], TK13, 06:15 AM-07:45 AM, Javanese Pampering - 90 Mins Prashant, …" at bounding box center [905, 446] width 1469 height 880
select select "81261"
select select "tentative"
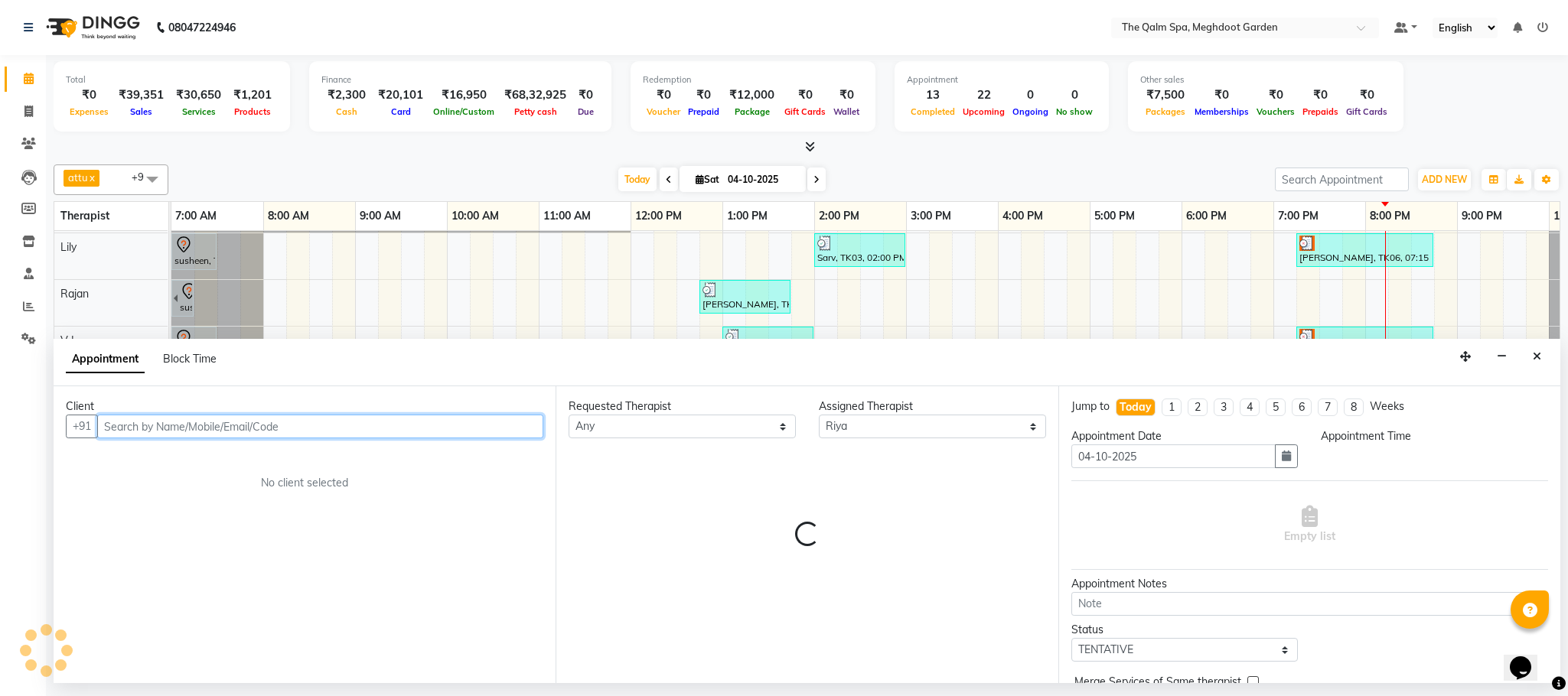
select select "945"
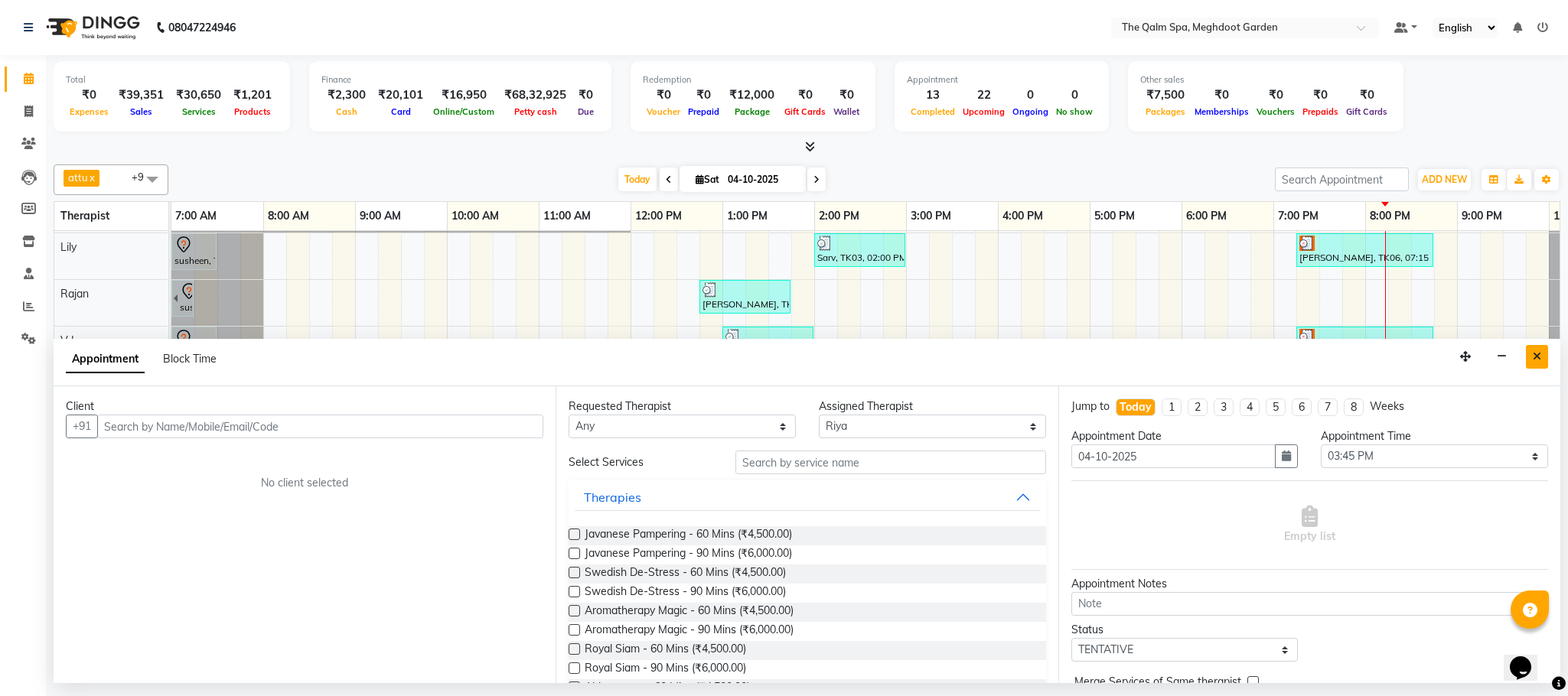
click at [1533, 361] on icon "Close" at bounding box center [1536, 357] width 9 height 11
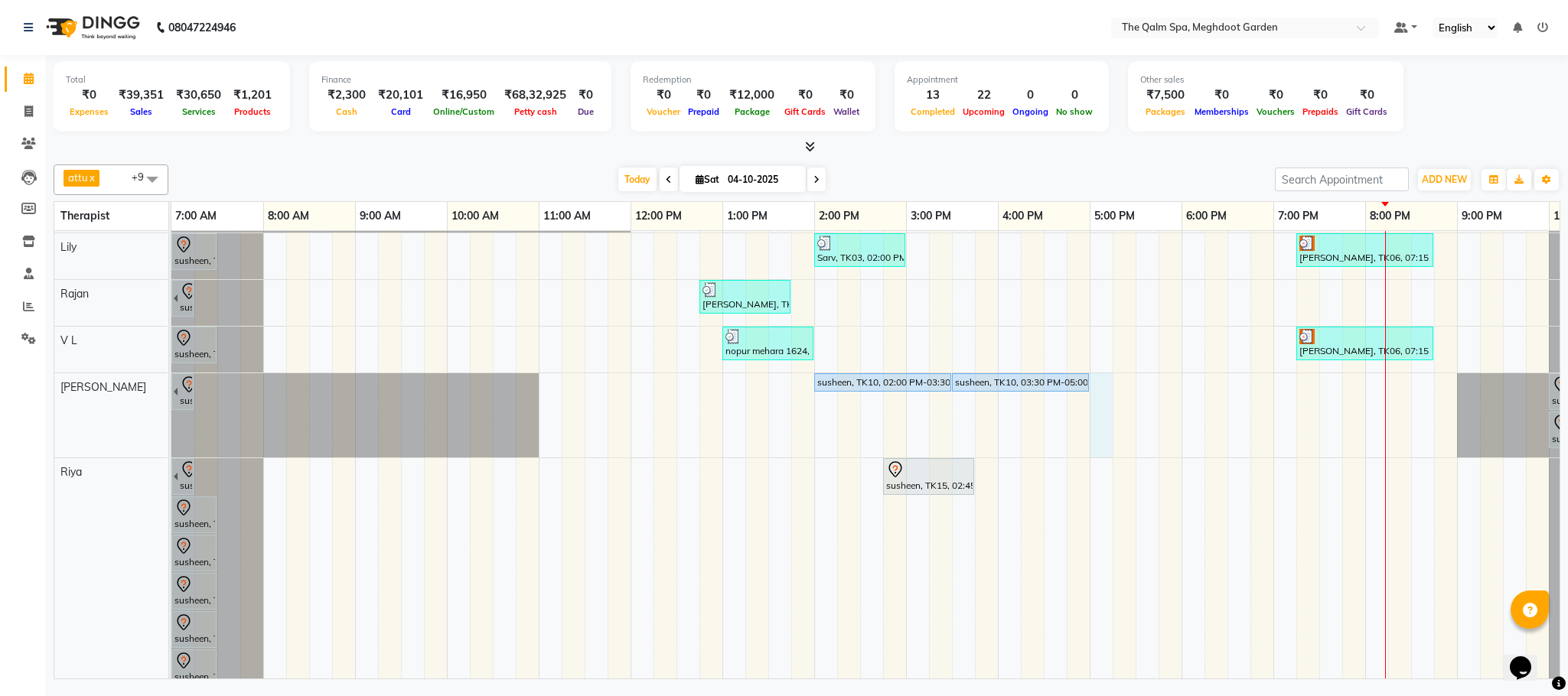
click at [1105, 395] on div "[PERSON_NAME], TK13, 06:15 AM-07:45 AM, Javanese Pampering - 90 Mins Prashant, …" at bounding box center [905, 446] width 1469 height 880
select select "48473"
select select "1020"
select select "tentative"
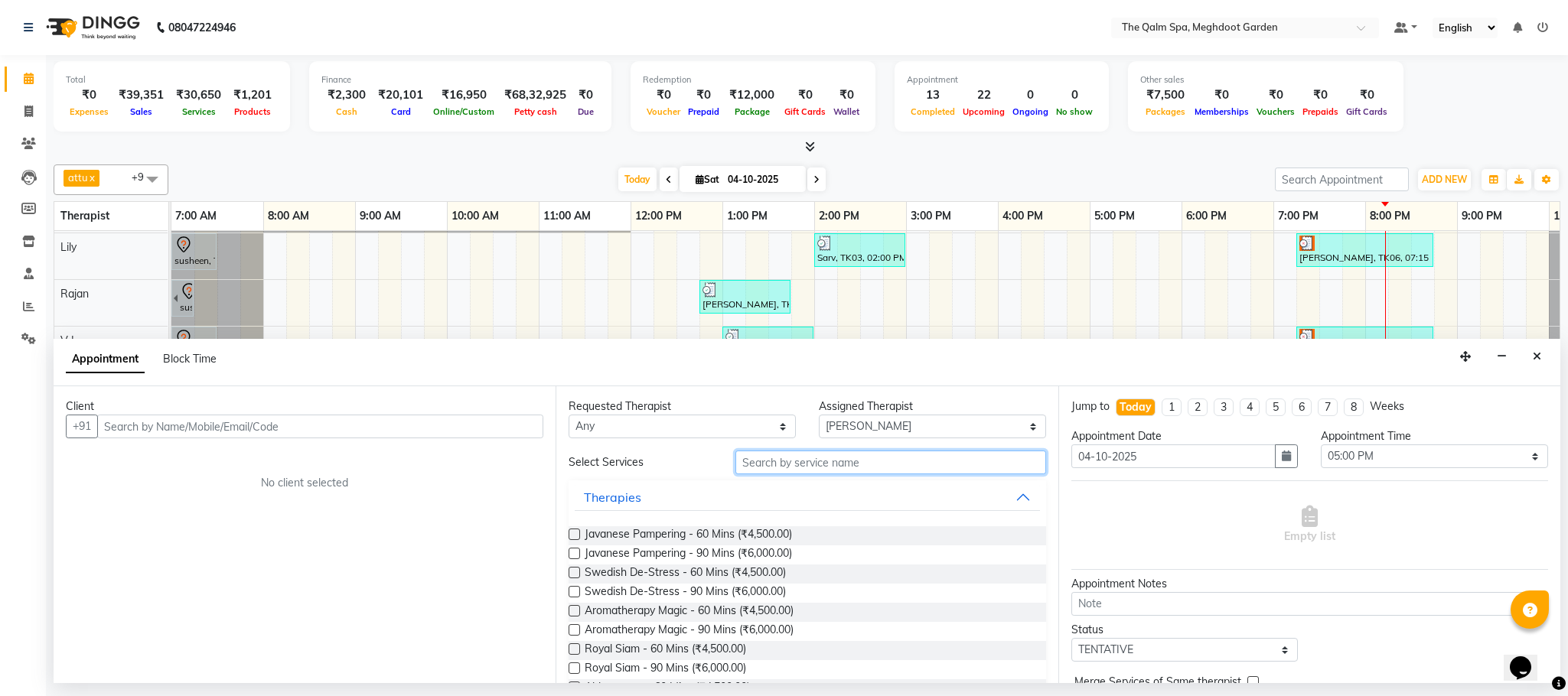
click at [825, 460] on input "text" at bounding box center [890, 462] width 311 height 24
type input "colo"
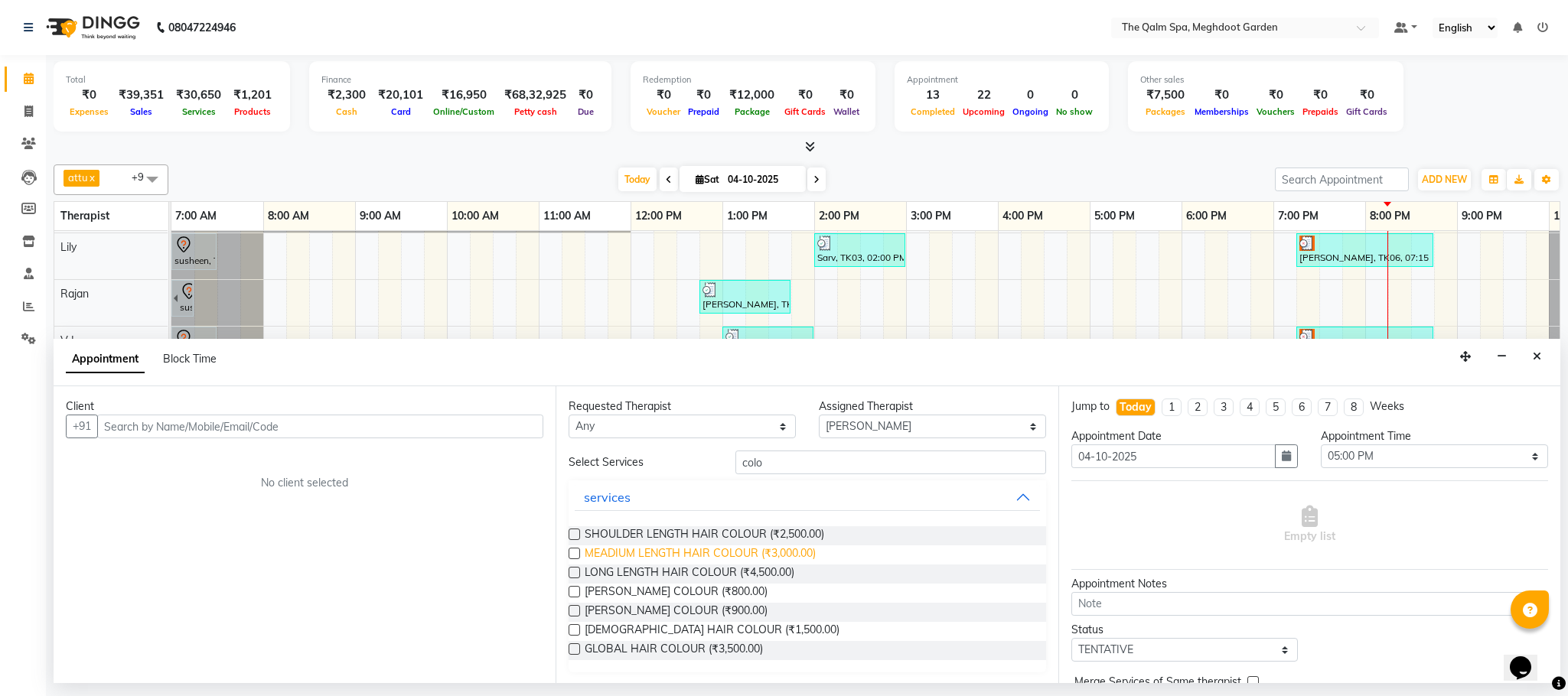
click at [636, 555] on span "MEADIUM LENGTH HAIR COLOUR (₹3,000.00)" at bounding box center [700, 555] width 231 height 19
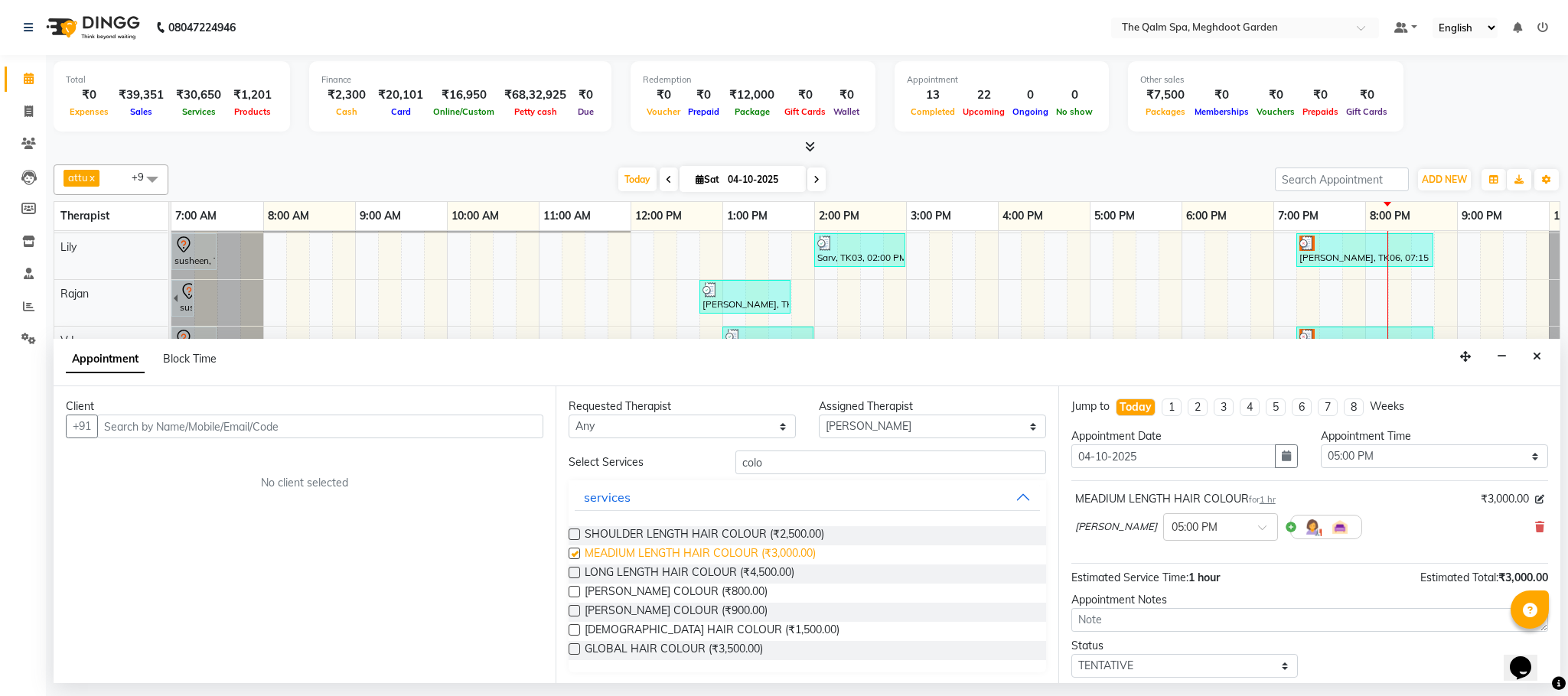
checkbox input "false"
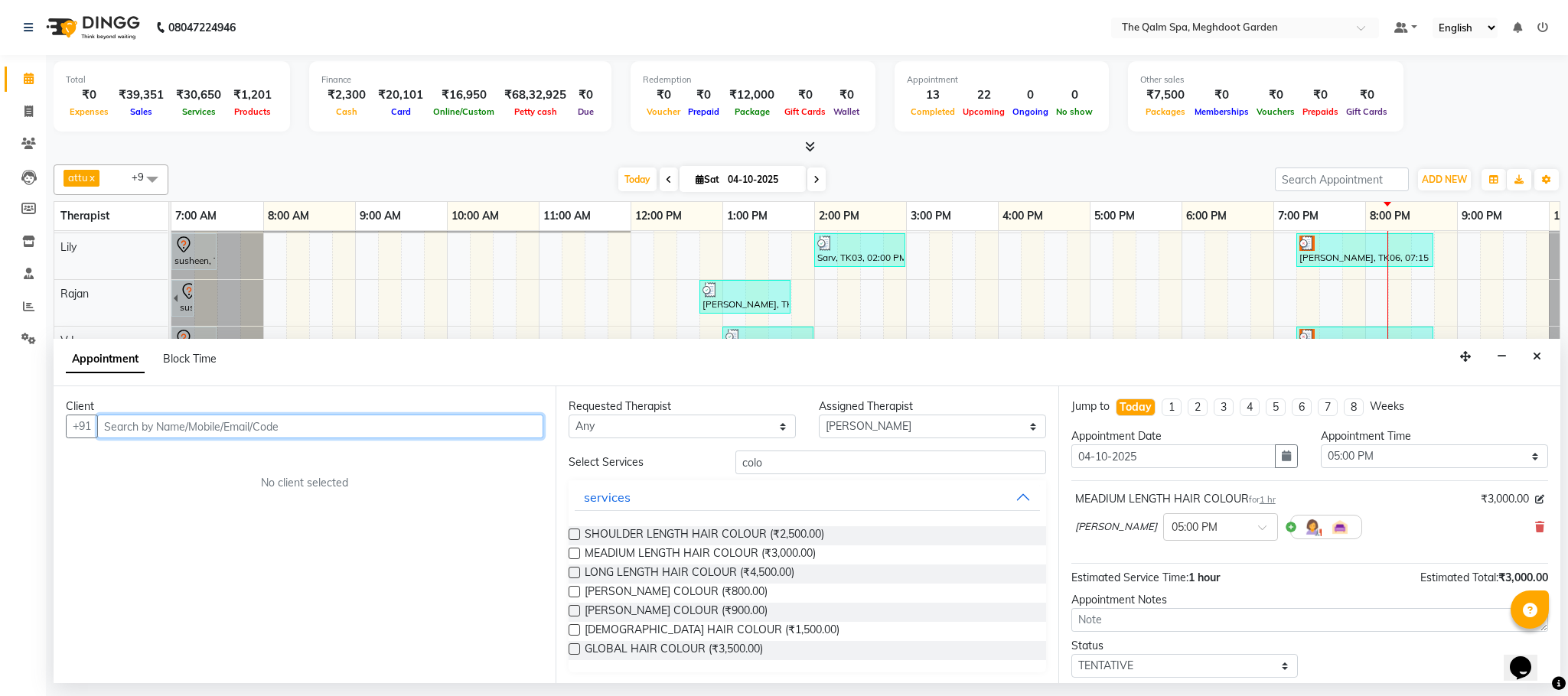
click at [269, 427] on input "text" at bounding box center [320, 427] width 446 height 24
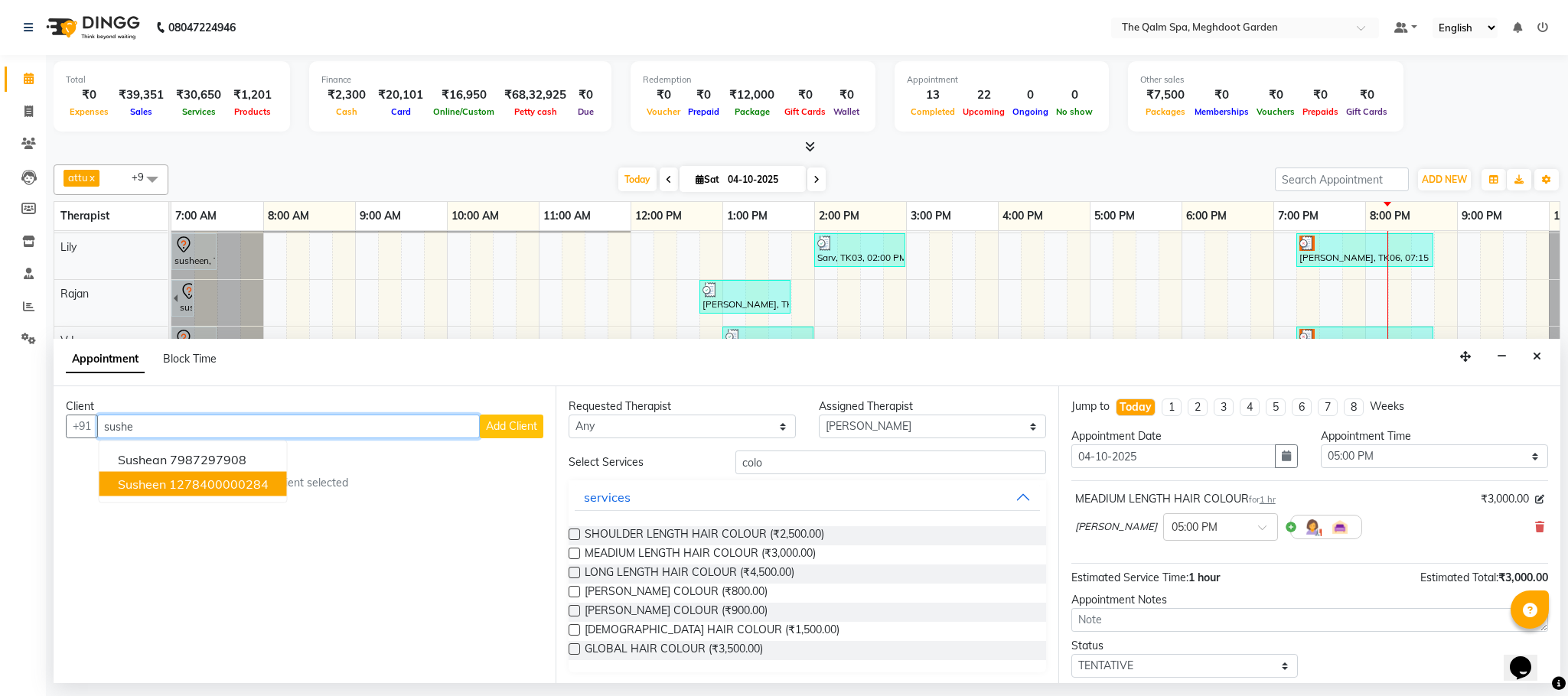
click at [262, 485] on ngb-highlight "1278400000284" at bounding box center [218, 485] width 99 height 15
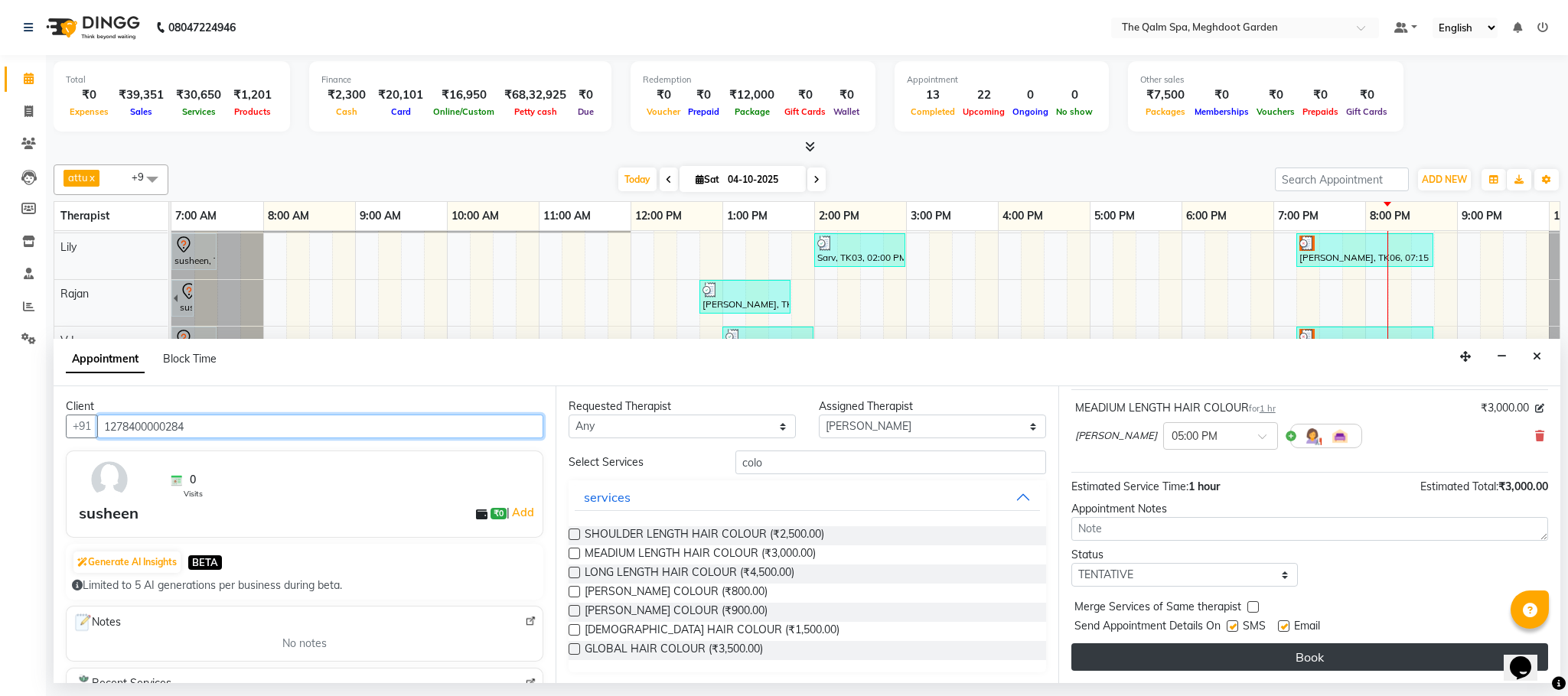
type input "1278400000284"
click at [1293, 653] on button "Book" at bounding box center [1309, 657] width 477 height 28
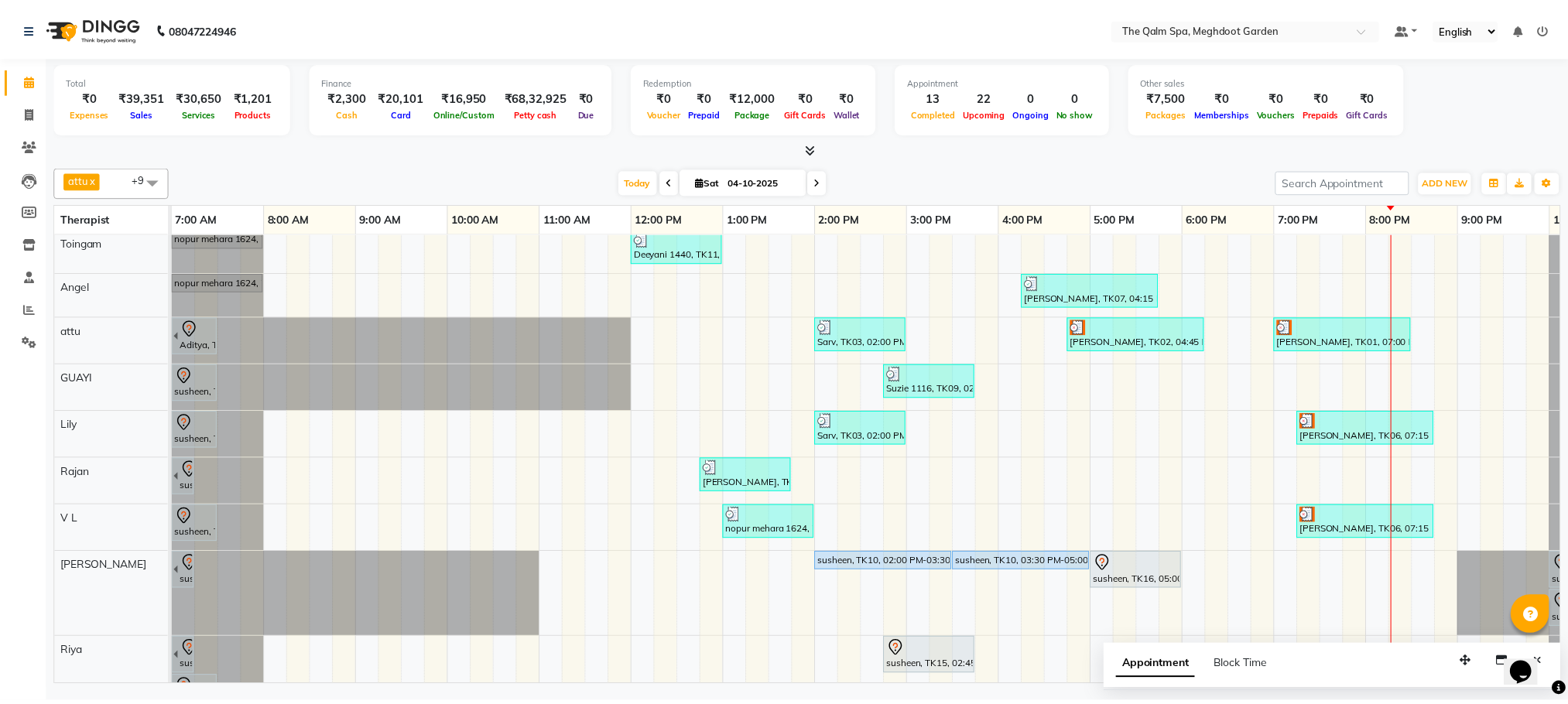
scroll to position [0, 0]
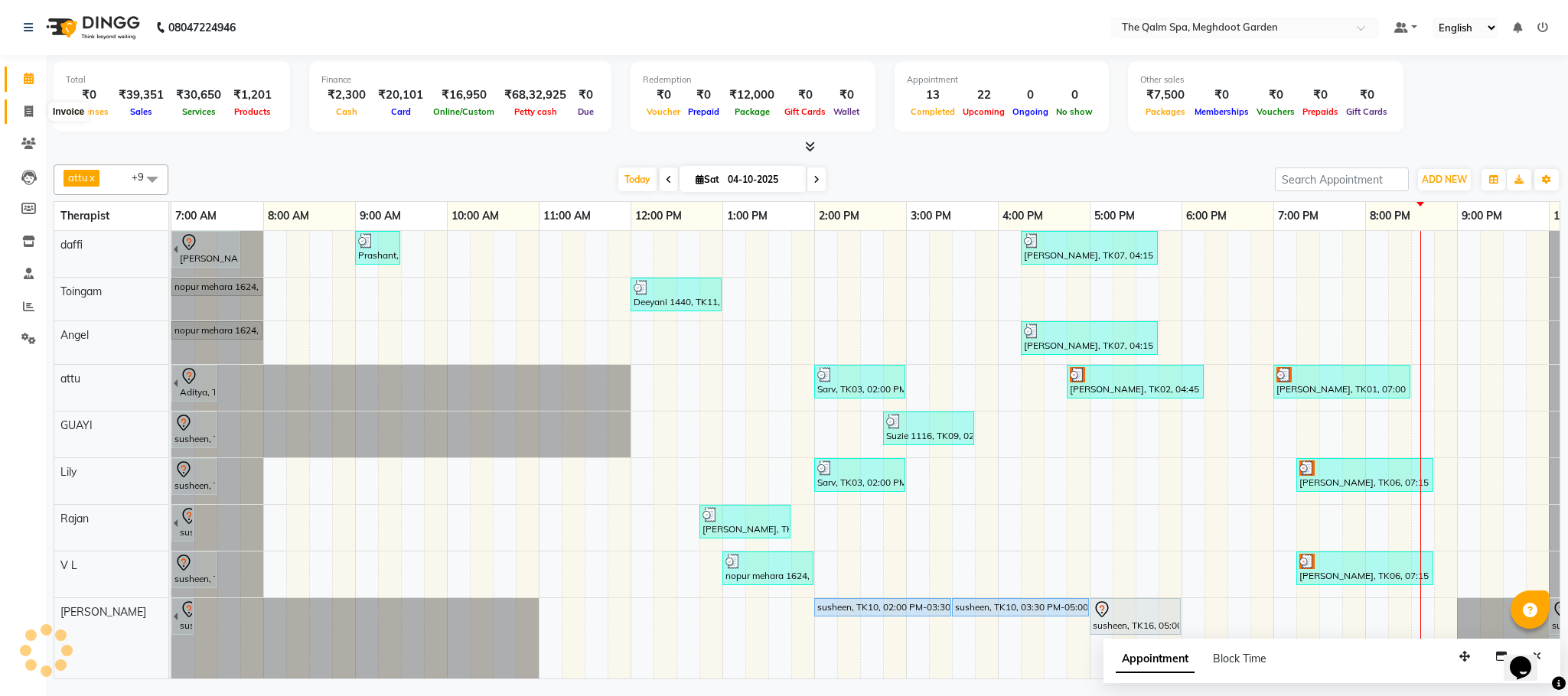
click at [33, 103] on span at bounding box center [29, 111] width 27 height 18
select select "service"
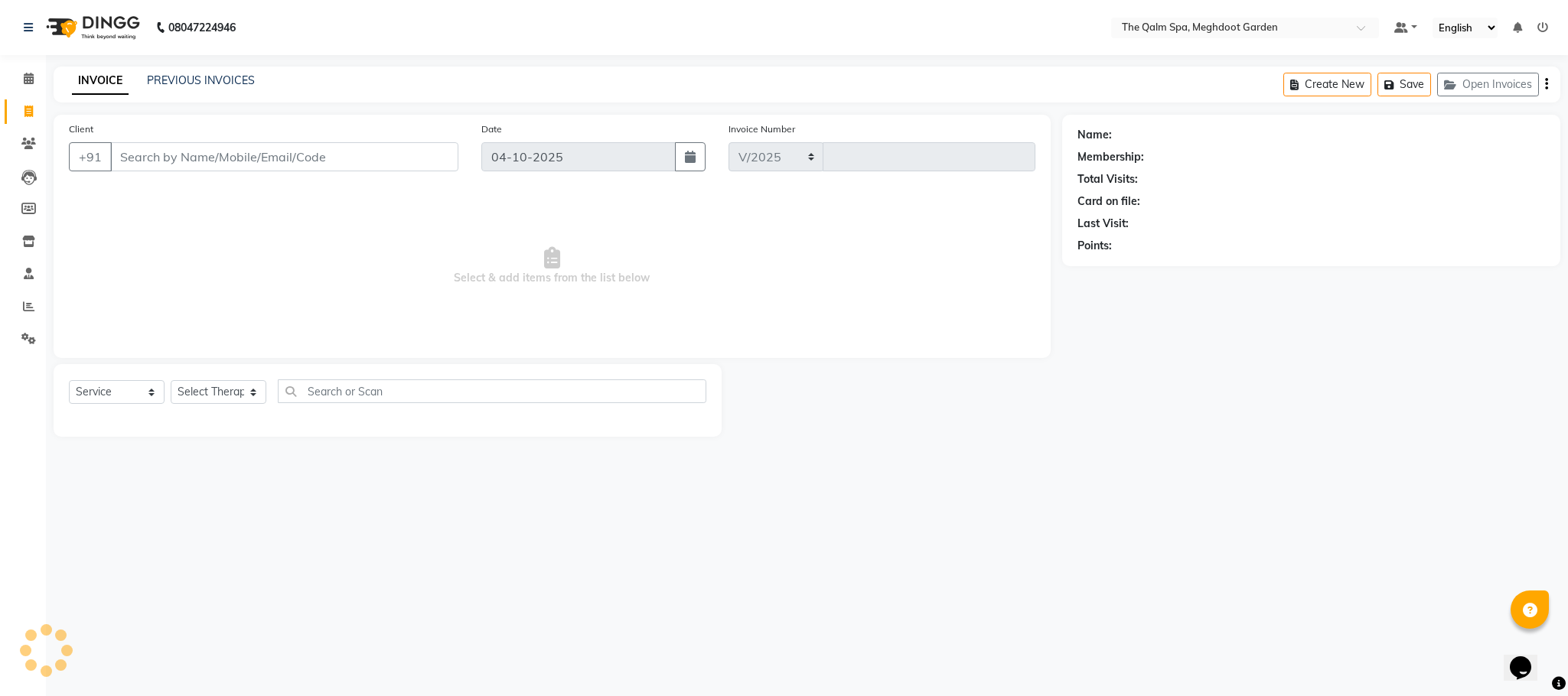
select select "6401"
type input "2249"
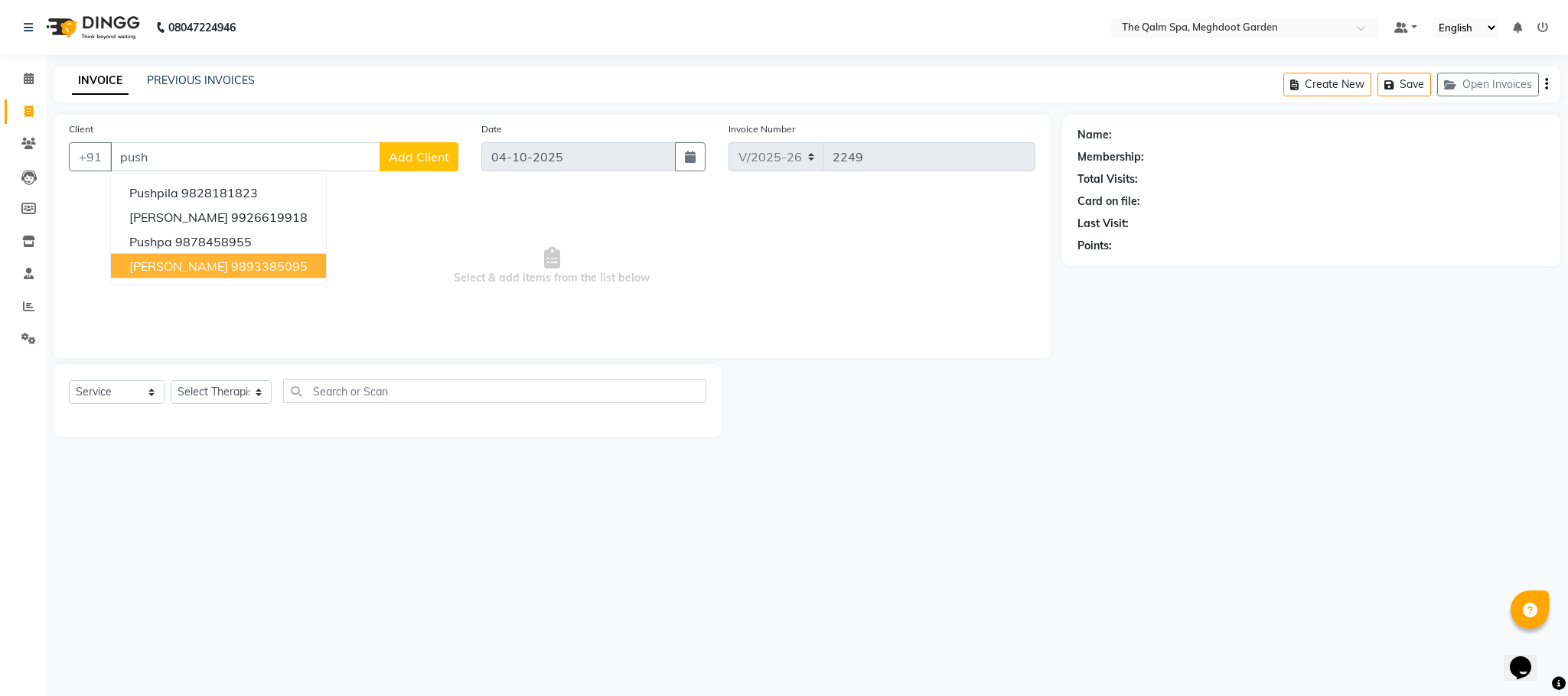
click at [228, 259] on span "[PERSON_NAME]" at bounding box center [178, 266] width 98 height 15
type input "9893385095"
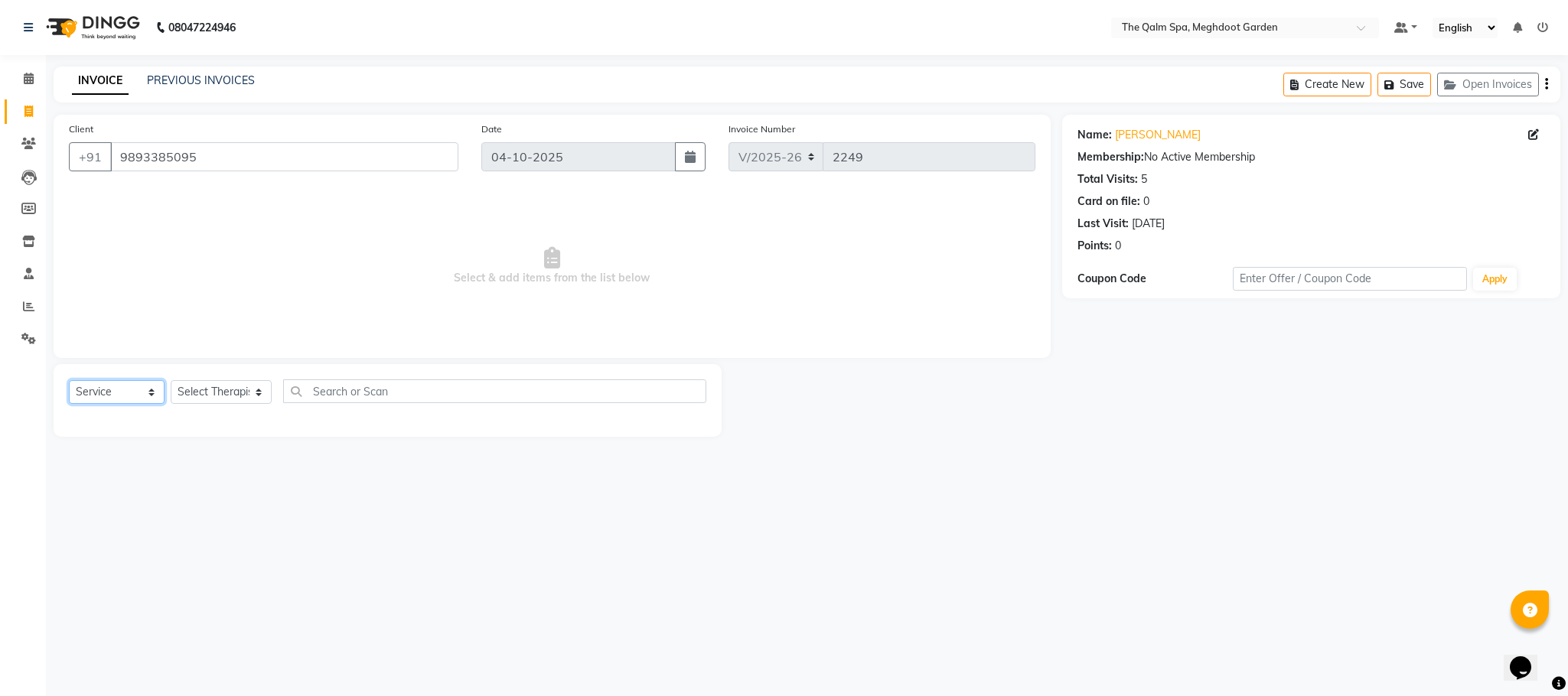
click at [117, 393] on select "Select Service Product Membership Package Voucher Prepaid Gift Card" at bounding box center [117, 392] width 96 height 24
select select "product"
click at [69, 381] on select "Select Service Product Membership Package Voucher Prepaid Gift Card" at bounding box center [117, 392] width 96 height 24
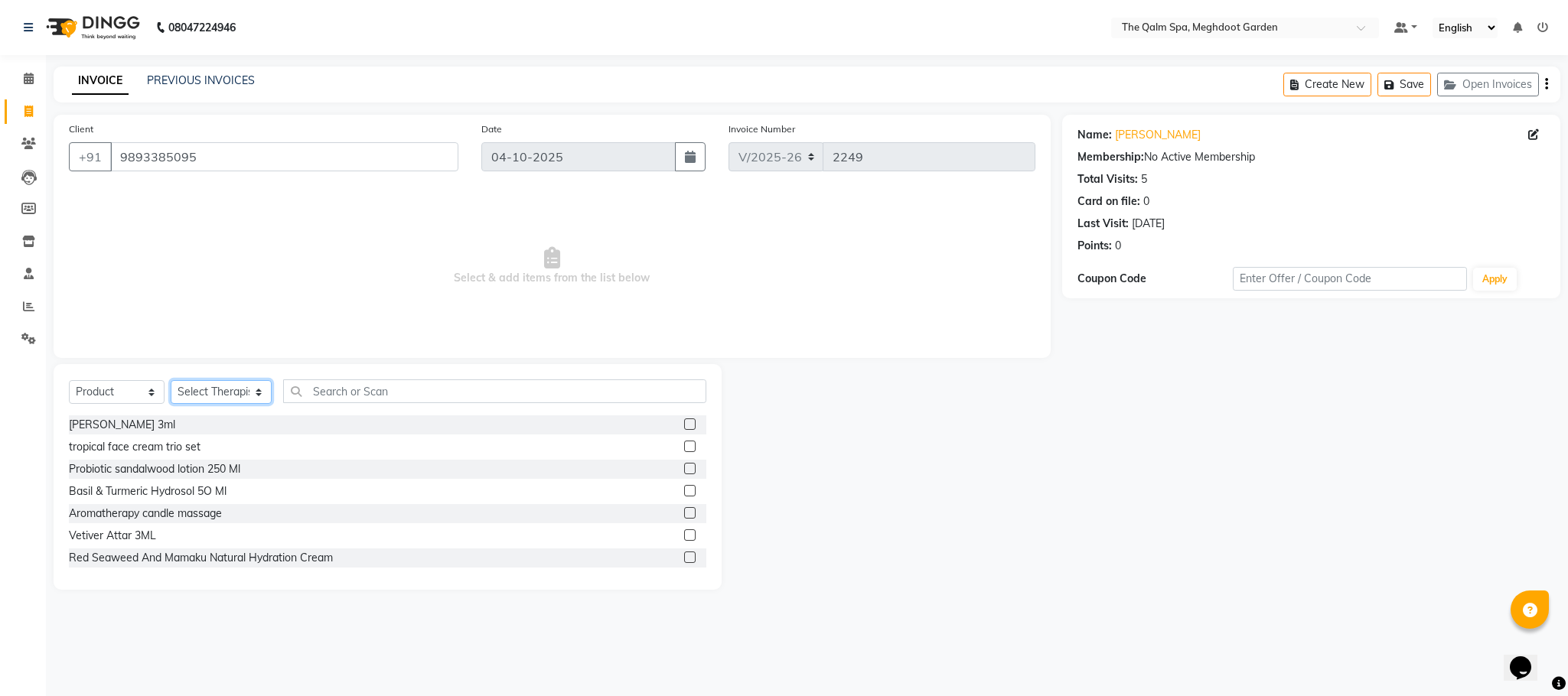
click at [216, 390] on select "Select Therapist [PERSON_NAME] [PERSON_NAME] daffi [PERSON_NAME] Dongdongi Eshu…" at bounding box center [221, 392] width 101 height 24
select select "83135"
click at [170, 381] on select "Select Therapist [PERSON_NAME] [PERSON_NAME] daffi [PERSON_NAME] Dongdongi Eshu…" at bounding box center [221, 392] width 101 height 24
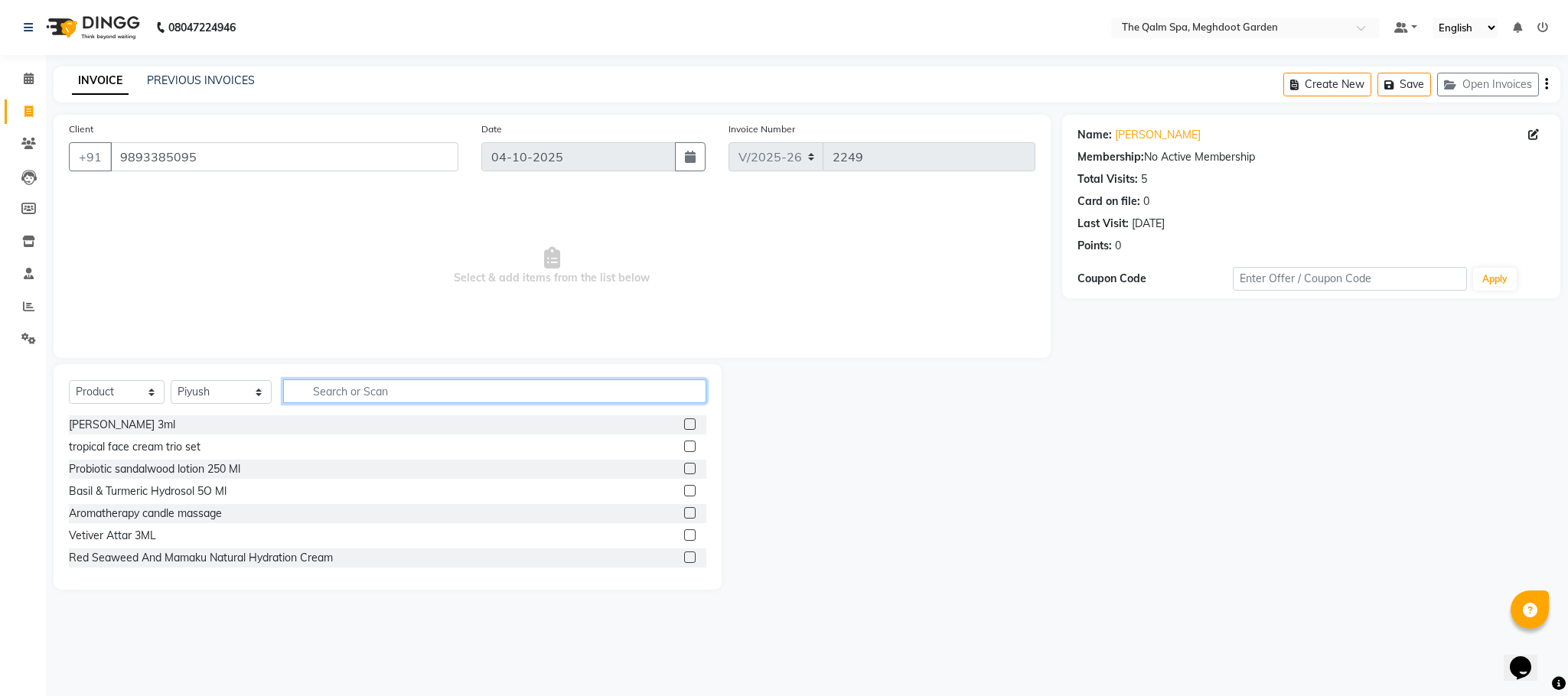
click at [340, 393] on input "text" at bounding box center [495, 391] width 423 height 24
click at [338, 393] on input "text" at bounding box center [495, 391] width 423 height 24
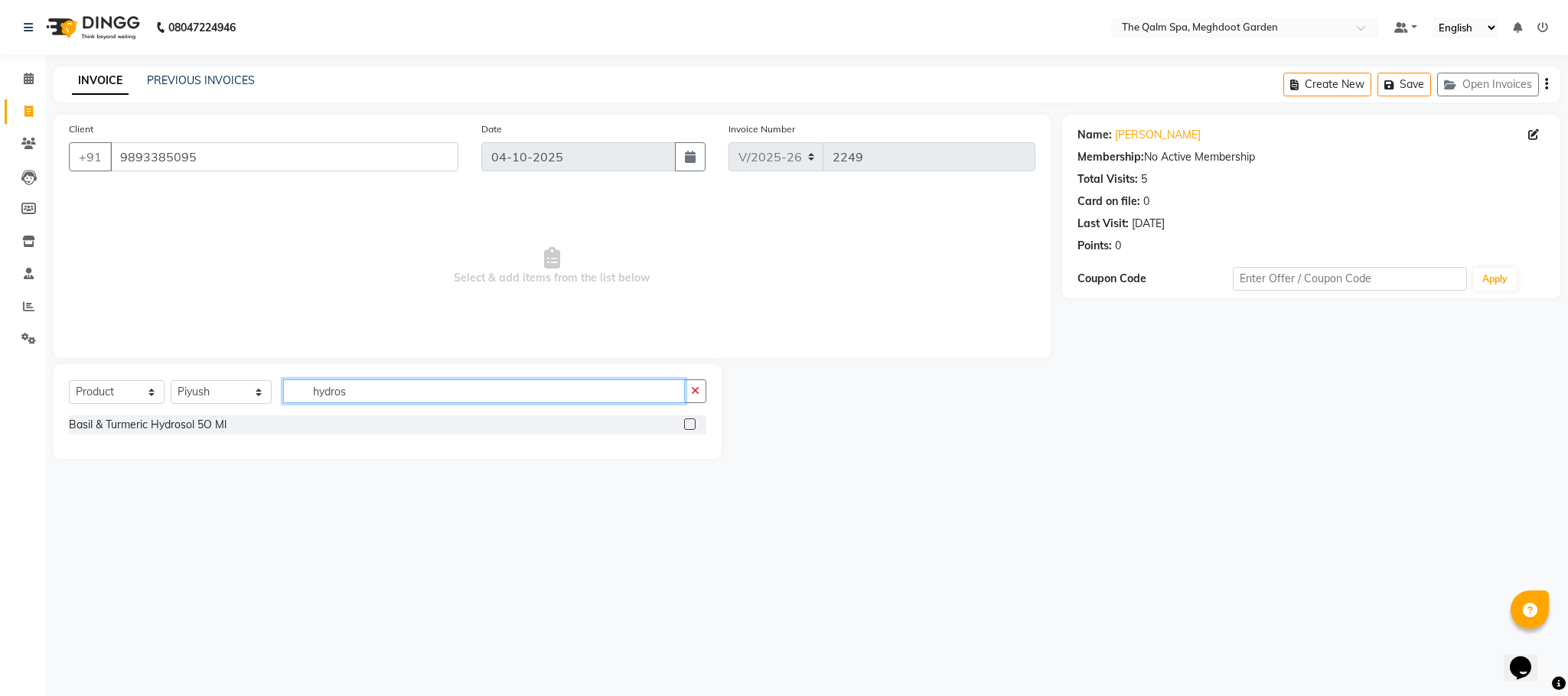
type input "hydros"
click at [687, 423] on label at bounding box center [689, 423] width 12 height 12
click at [687, 423] on input "checkbox" at bounding box center [688, 424] width 10 height 10
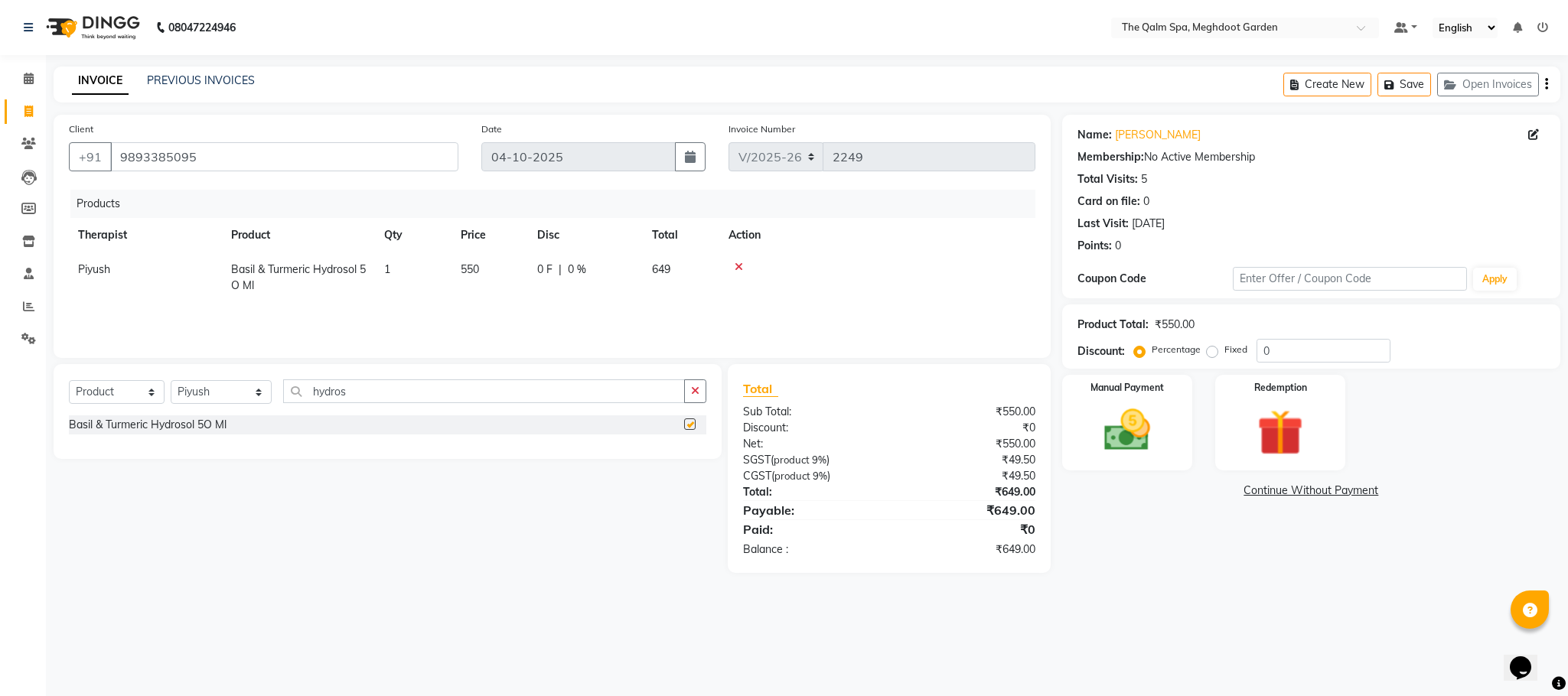
checkbox input "false"
click at [736, 267] on icon at bounding box center [739, 267] width 9 height 11
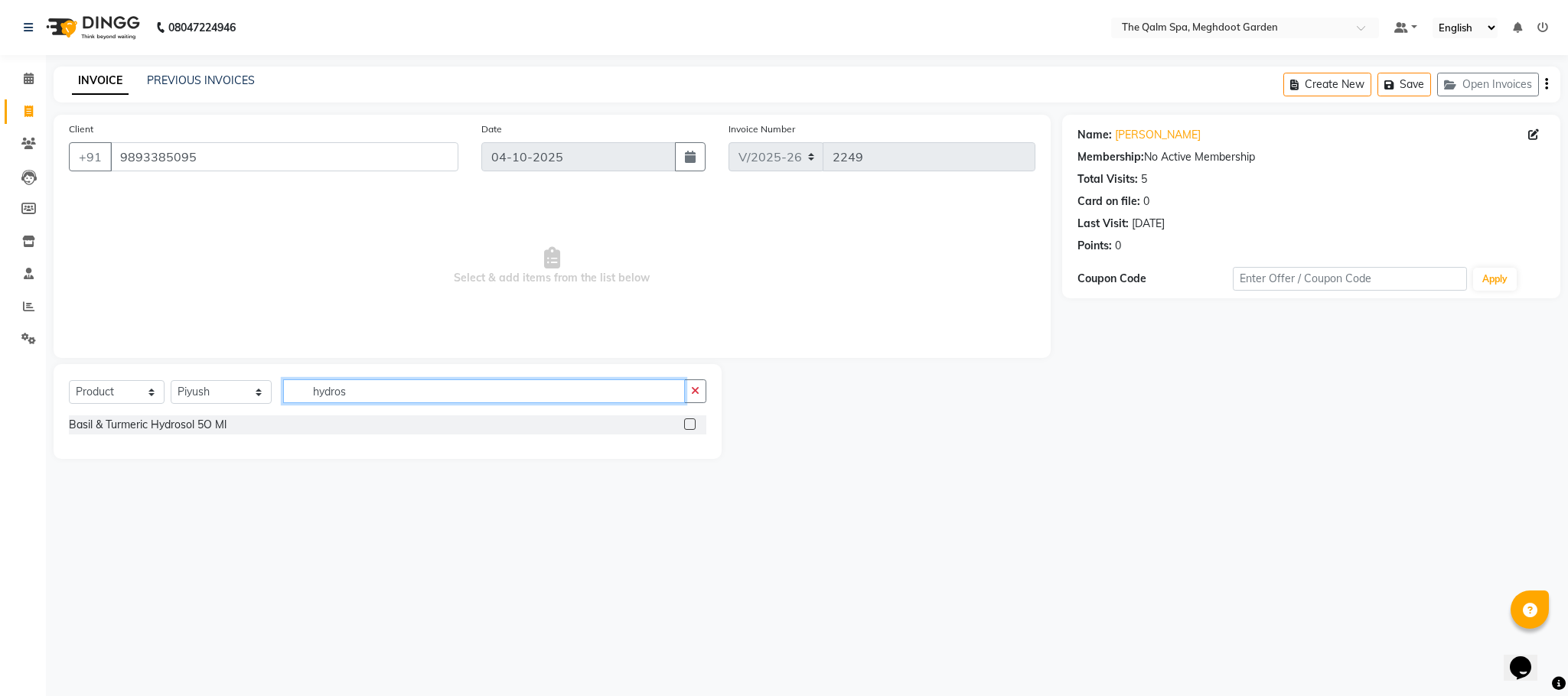
drag, startPoint x: 369, startPoint y: 384, endPoint x: 312, endPoint y: 388, distance: 57.1
click at [312, 388] on input "hydros" at bounding box center [484, 391] width 402 height 24
type input "vijaya"
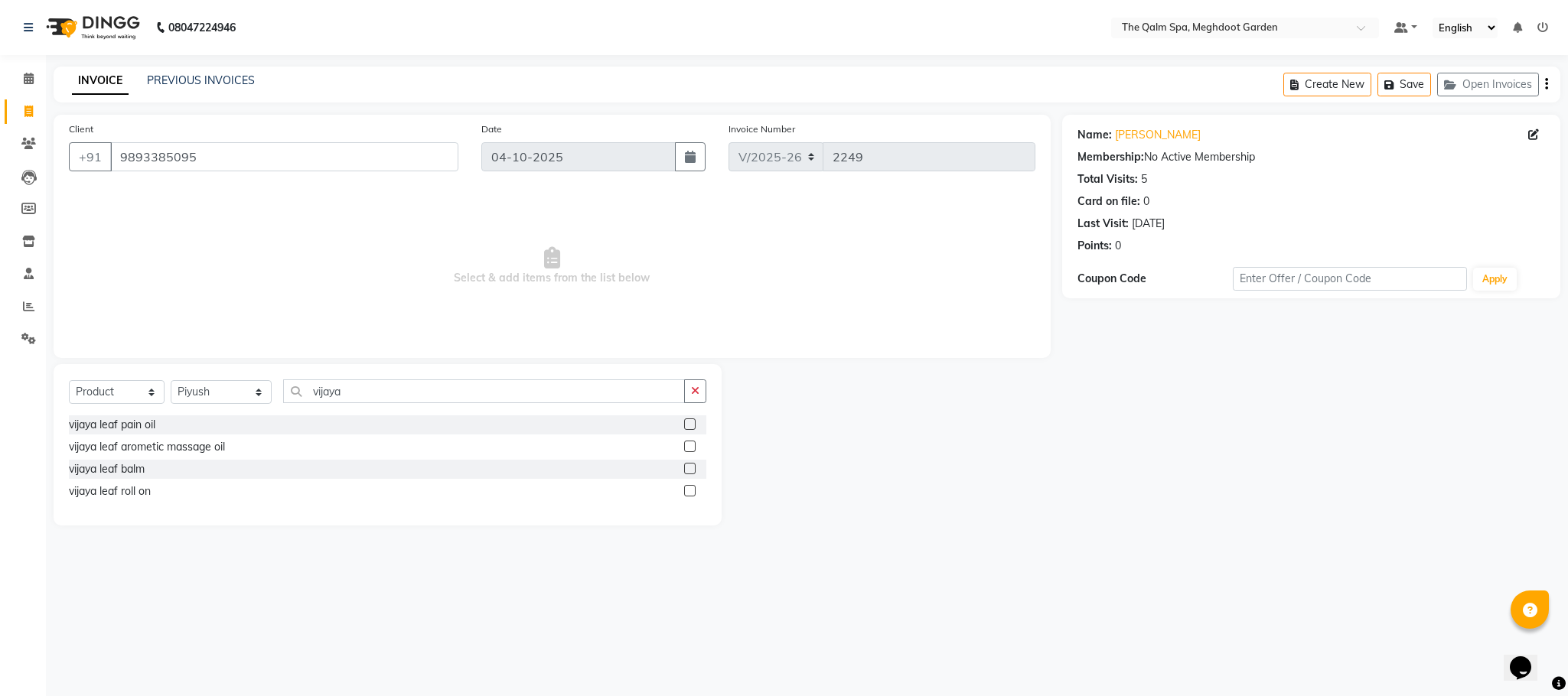
click at [686, 425] on label at bounding box center [689, 423] width 12 height 12
click at [686, 425] on input "checkbox" at bounding box center [688, 424] width 10 height 10
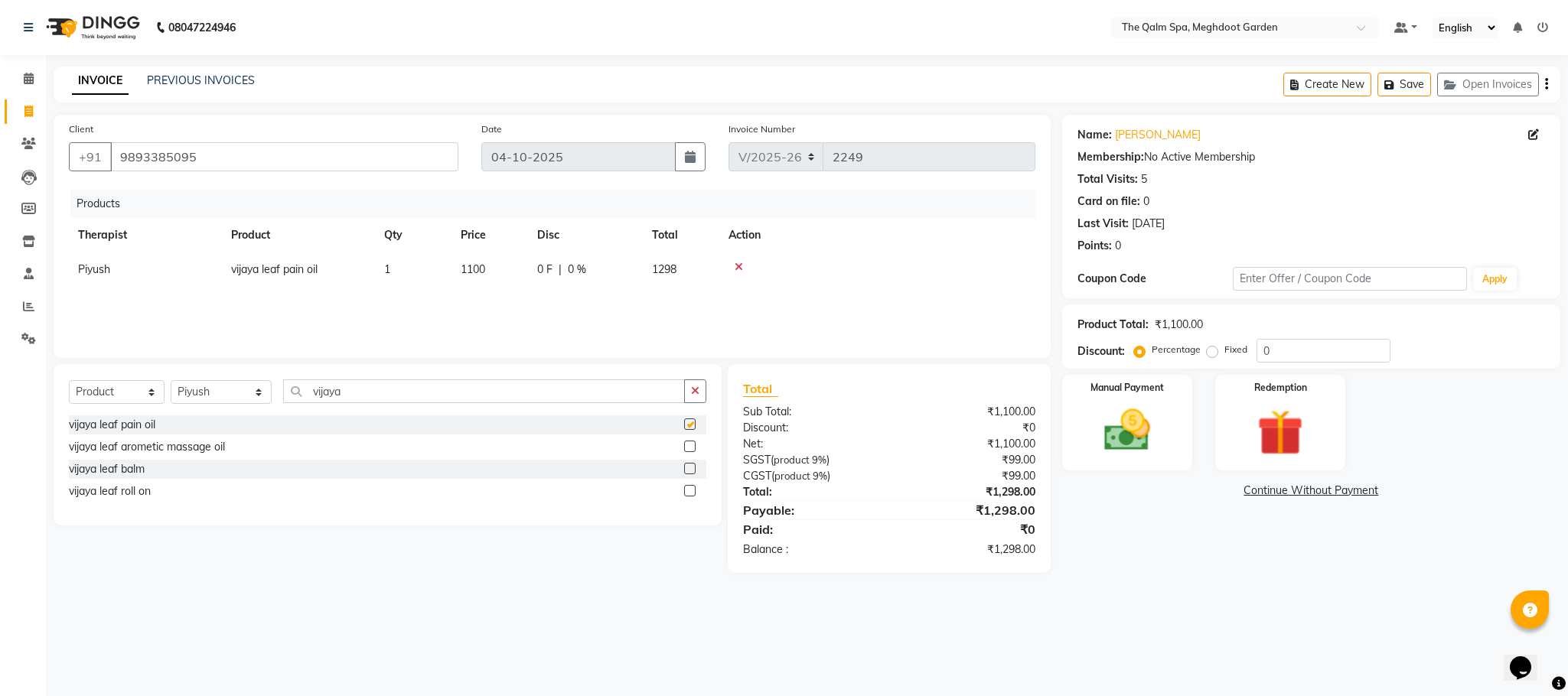
checkbox input "false"
drag, startPoint x: 354, startPoint y: 391, endPoint x: 290, endPoint y: 383, distance: 64.5
click at [290, 383] on input "vijaya" at bounding box center [484, 391] width 402 height 24
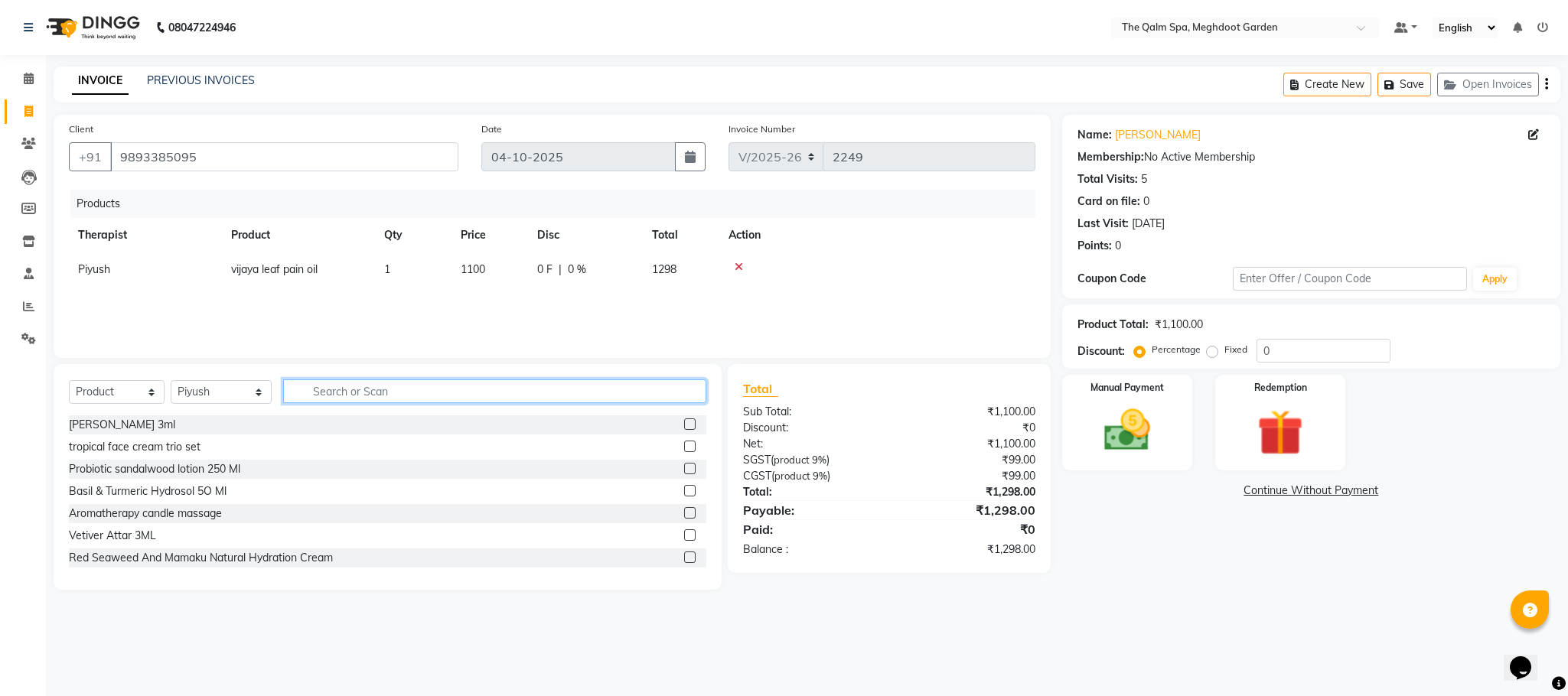
click at [365, 398] on input "text" at bounding box center [495, 391] width 423 height 24
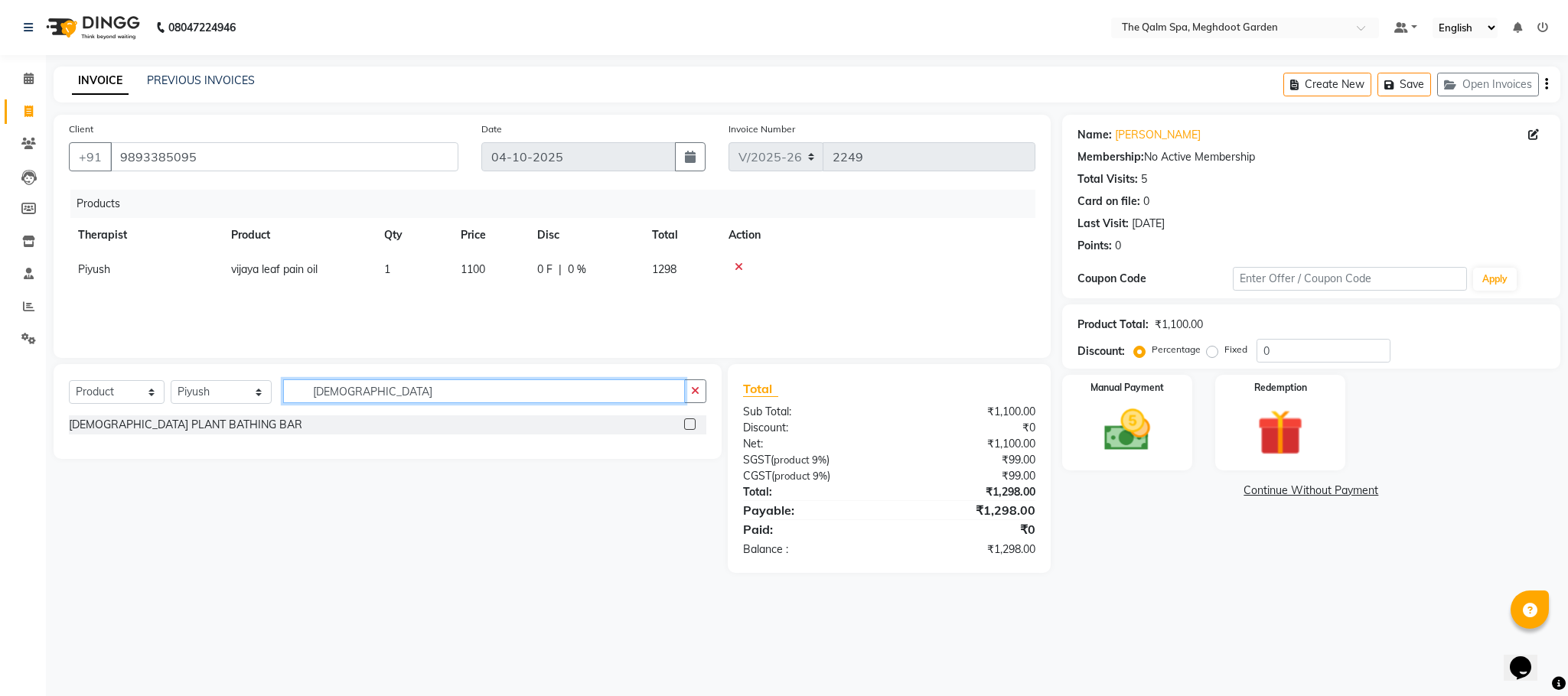
type input "[DEMOGRAPHIC_DATA]"
click at [686, 427] on label at bounding box center [689, 423] width 12 height 12
click at [686, 427] on input "checkbox" at bounding box center [688, 424] width 10 height 10
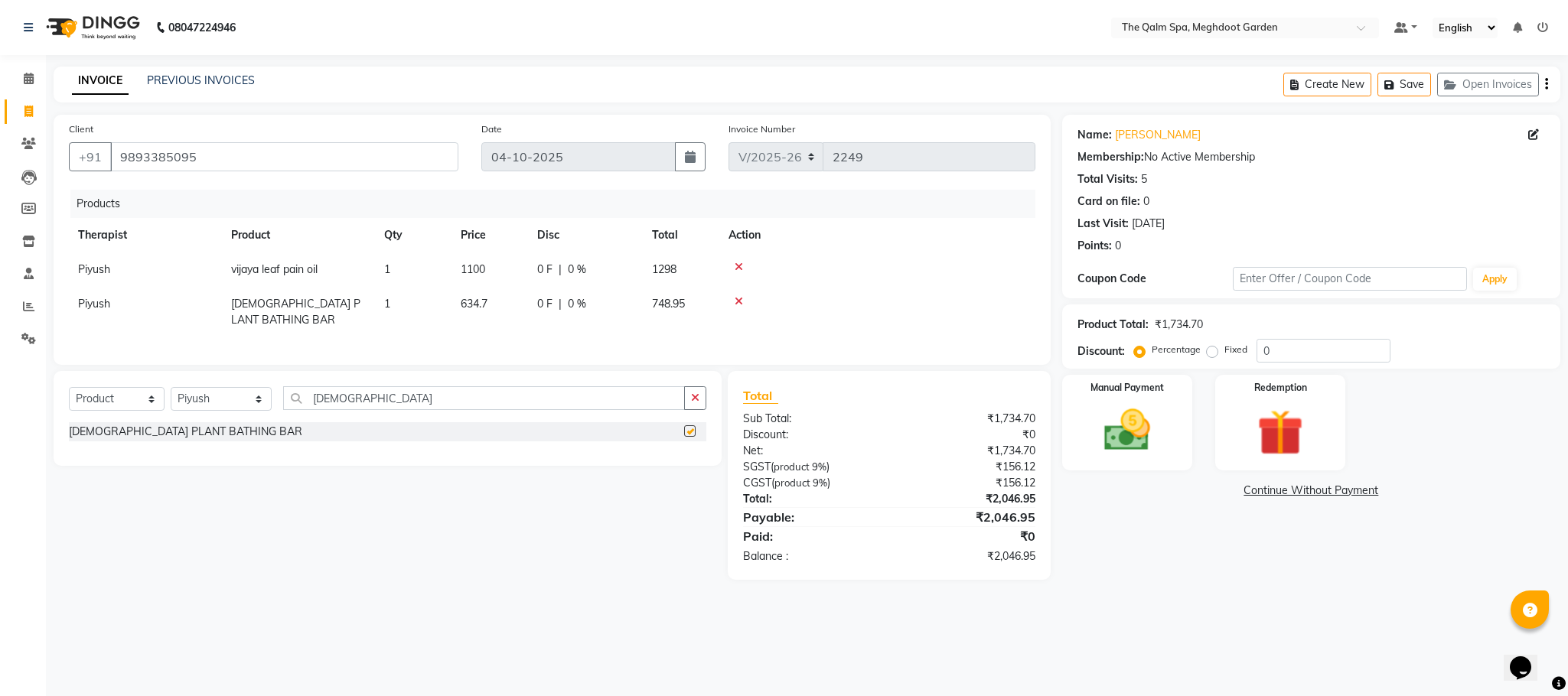
checkbox input "false"
drag, startPoint x: 377, startPoint y: 416, endPoint x: 307, endPoint y: 406, distance: 70.7
click at [307, 406] on input "[DEMOGRAPHIC_DATA]" at bounding box center [484, 398] width 402 height 24
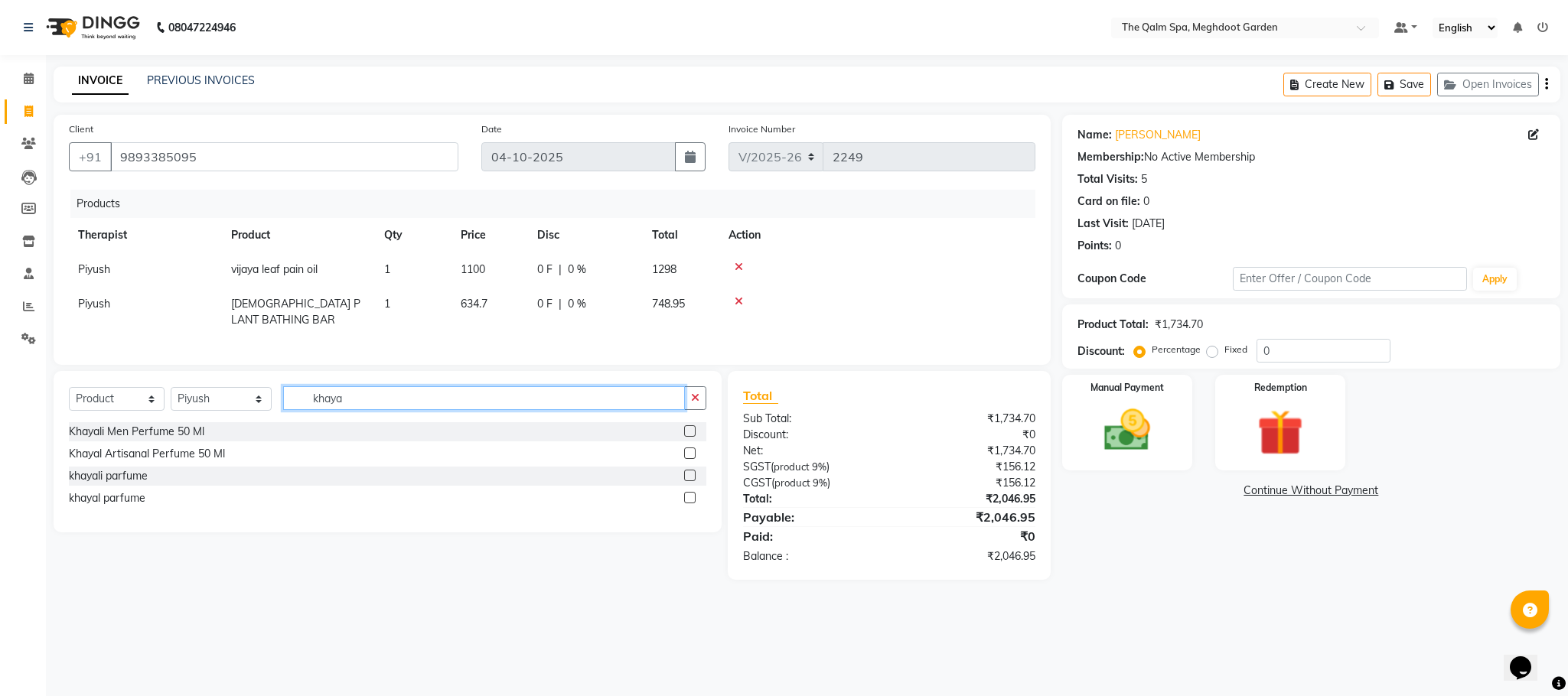
type input "khaya"
click at [688, 482] on label at bounding box center [689, 475] width 12 height 12
click at [688, 482] on input "checkbox" at bounding box center [688, 476] width 10 height 10
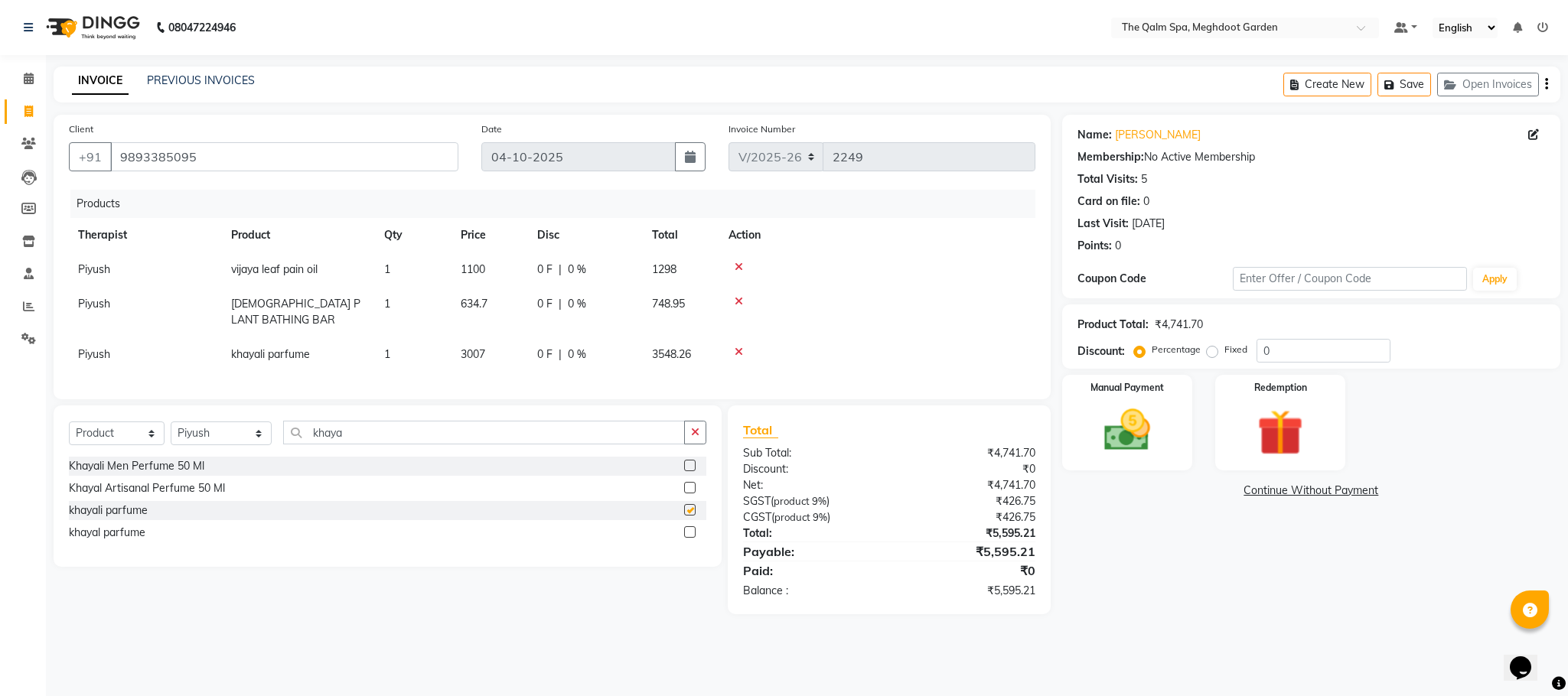
checkbox input "false"
click at [533, 444] on input "khaya" at bounding box center [484, 432] width 402 height 24
type input "k"
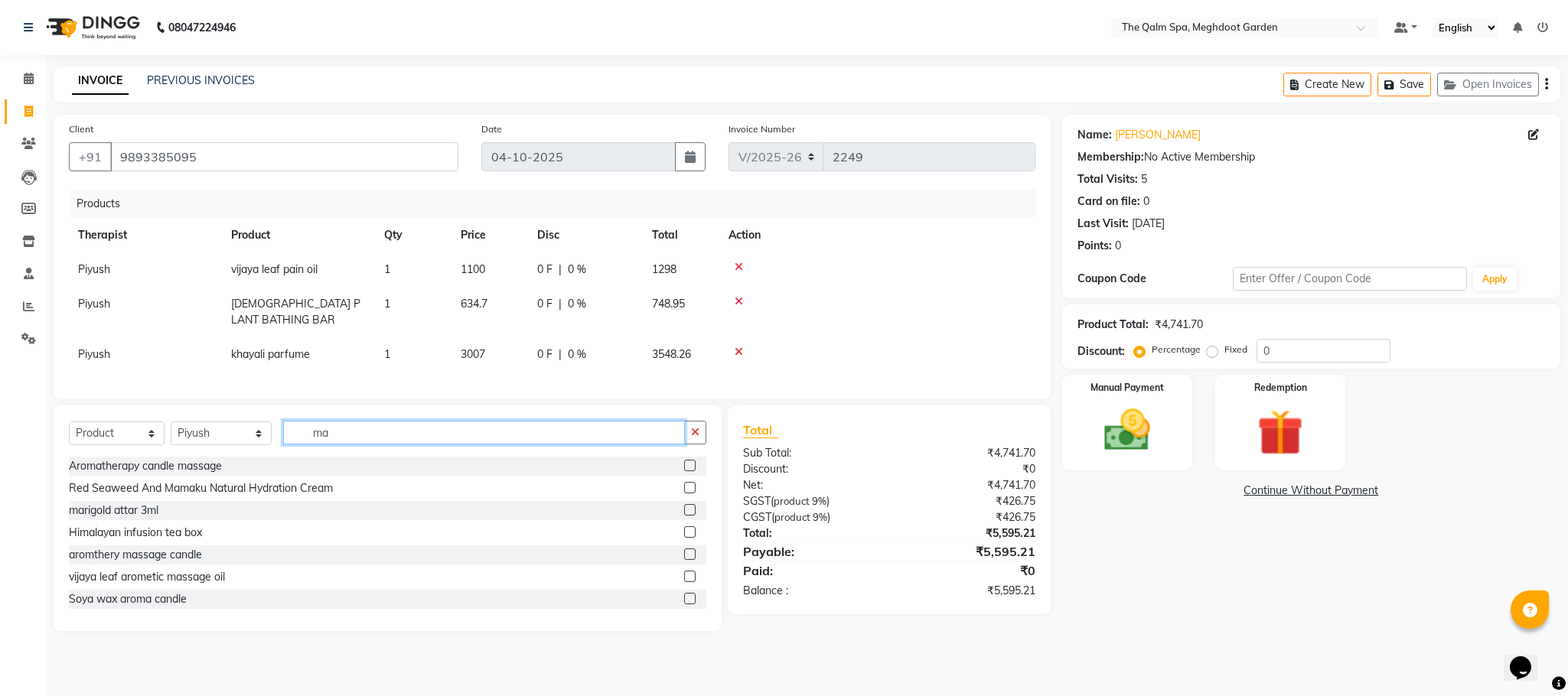
type input "m"
type input "khaya"
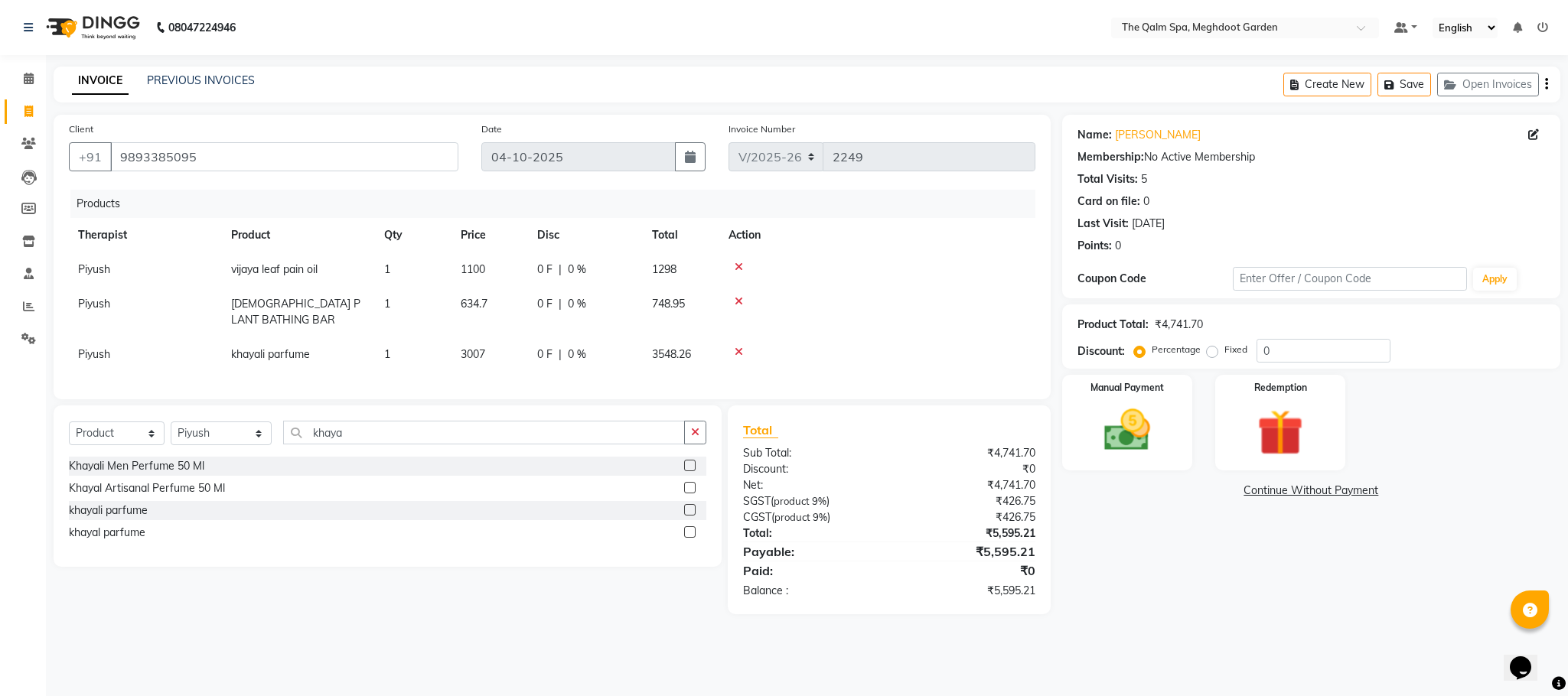
click at [693, 516] on label at bounding box center [689, 509] width 12 height 12
click at [693, 516] on input "checkbox" at bounding box center [688, 510] width 10 height 10
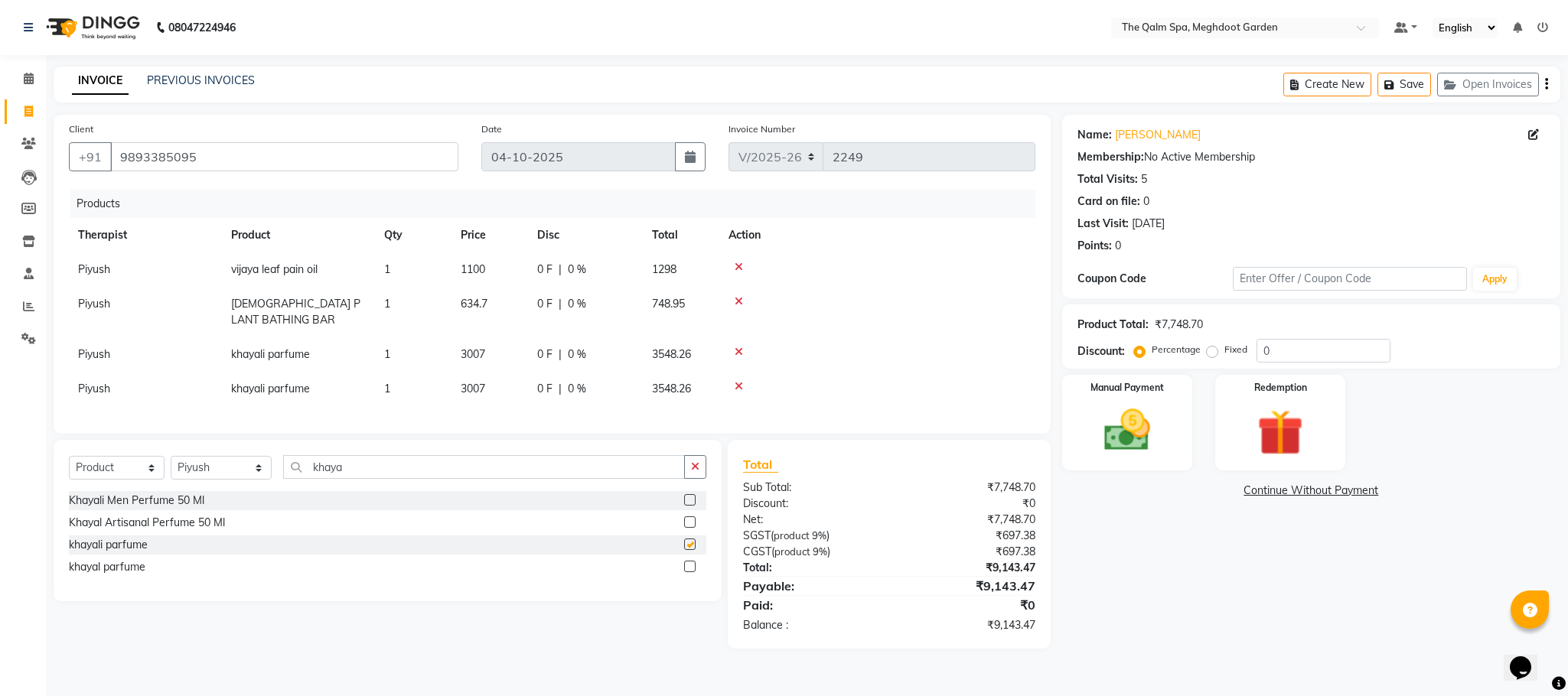
checkbox input "false"
drag, startPoint x: 361, startPoint y: 482, endPoint x: 300, endPoint y: 489, distance: 61.4
click at [300, 479] on input "khaya" at bounding box center [484, 467] width 402 height 24
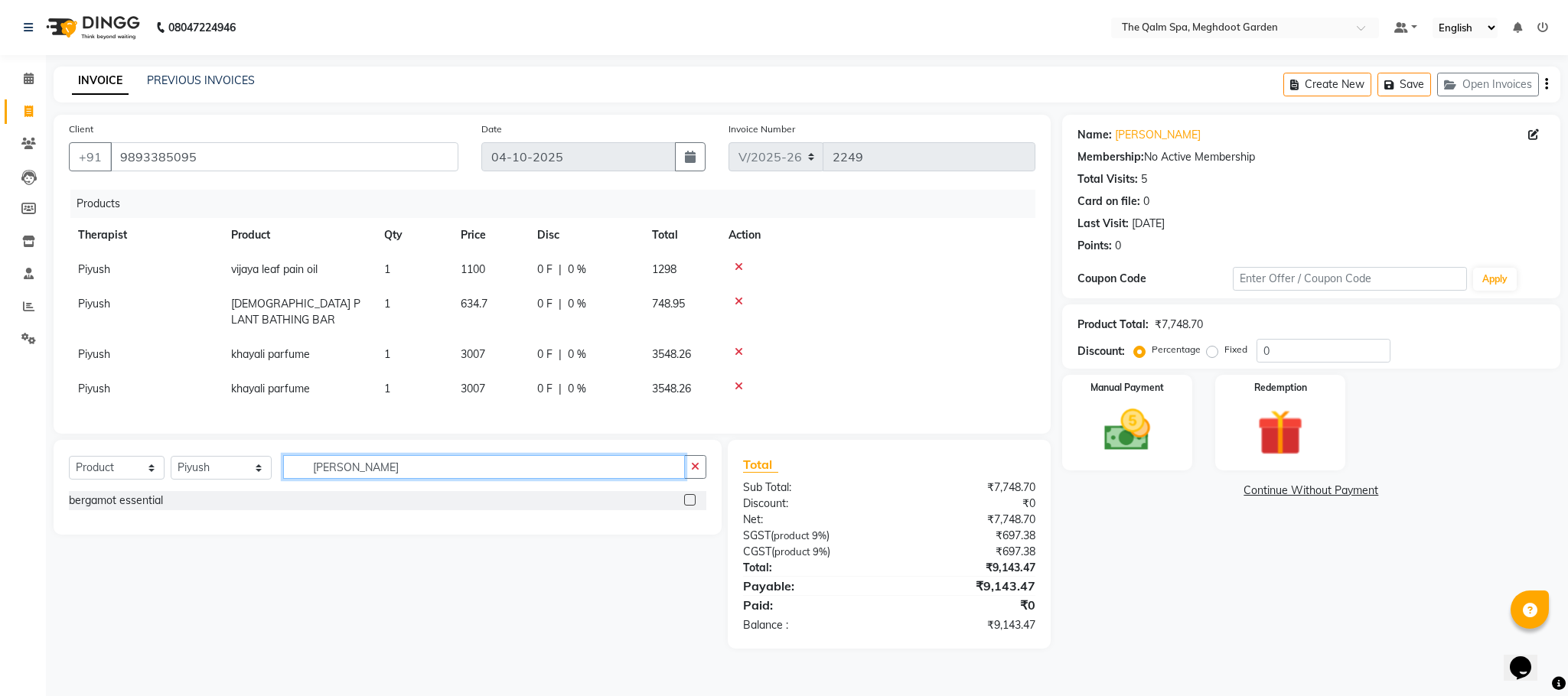
type input "[PERSON_NAME]"
click at [689, 506] on label at bounding box center [689, 499] width 12 height 12
click at [689, 506] on input "checkbox" at bounding box center [688, 500] width 10 height 10
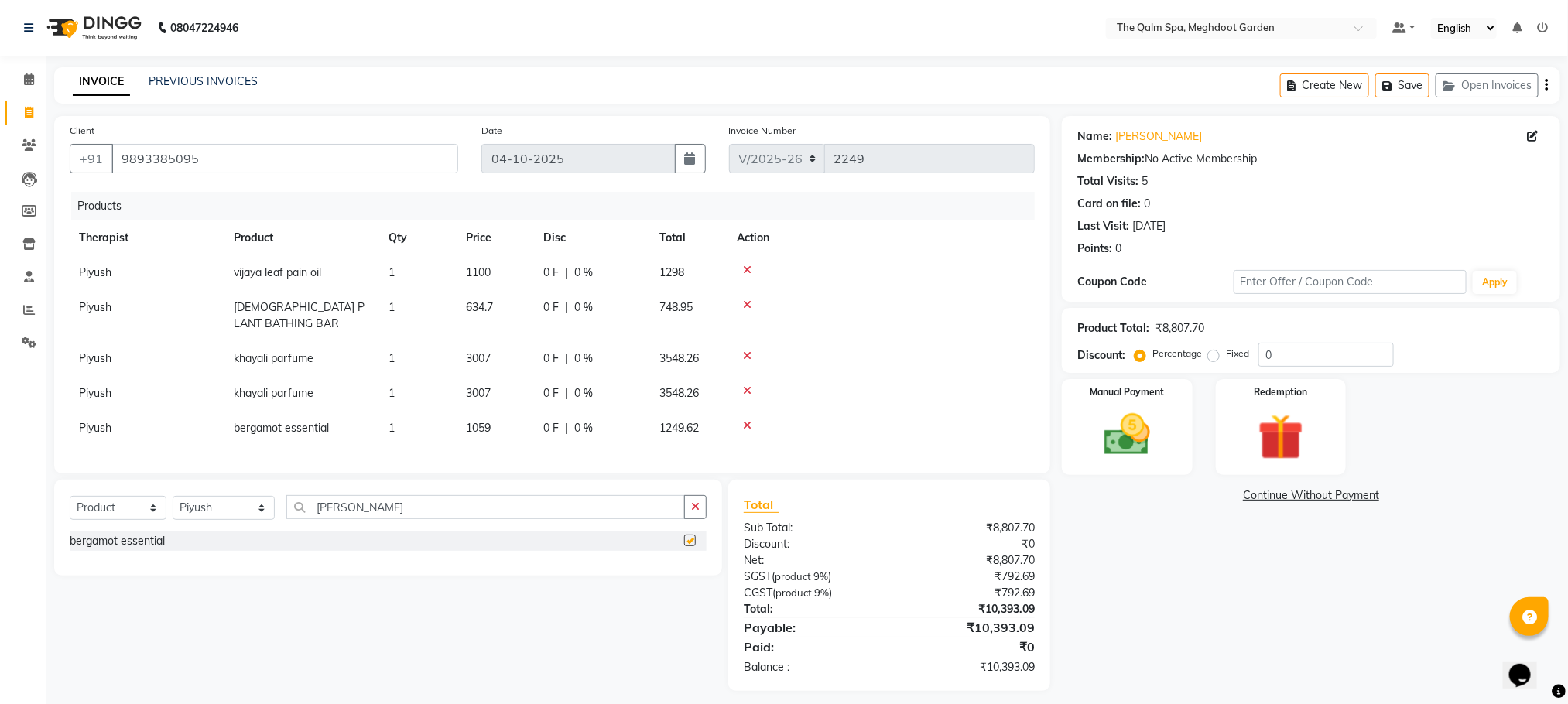
checkbox input "false"
click at [537, 514] on input "[PERSON_NAME]" at bounding box center [486, 507] width 399 height 24
type input "tea tr"
click at [688, 569] on label at bounding box center [689, 562] width 12 height 12
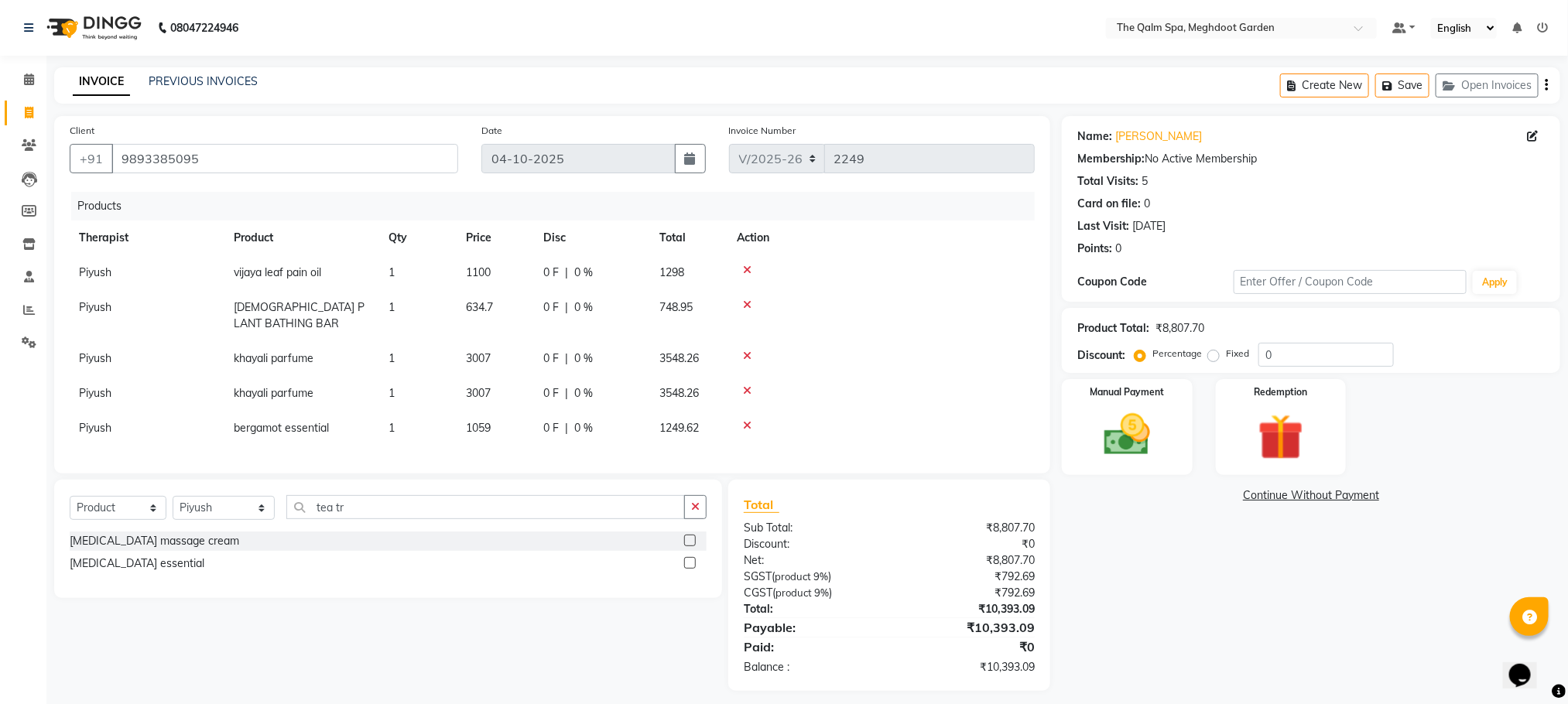
click at [688, 569] on input "checkbox" at bounding box center [688, 563] width 10 height 10
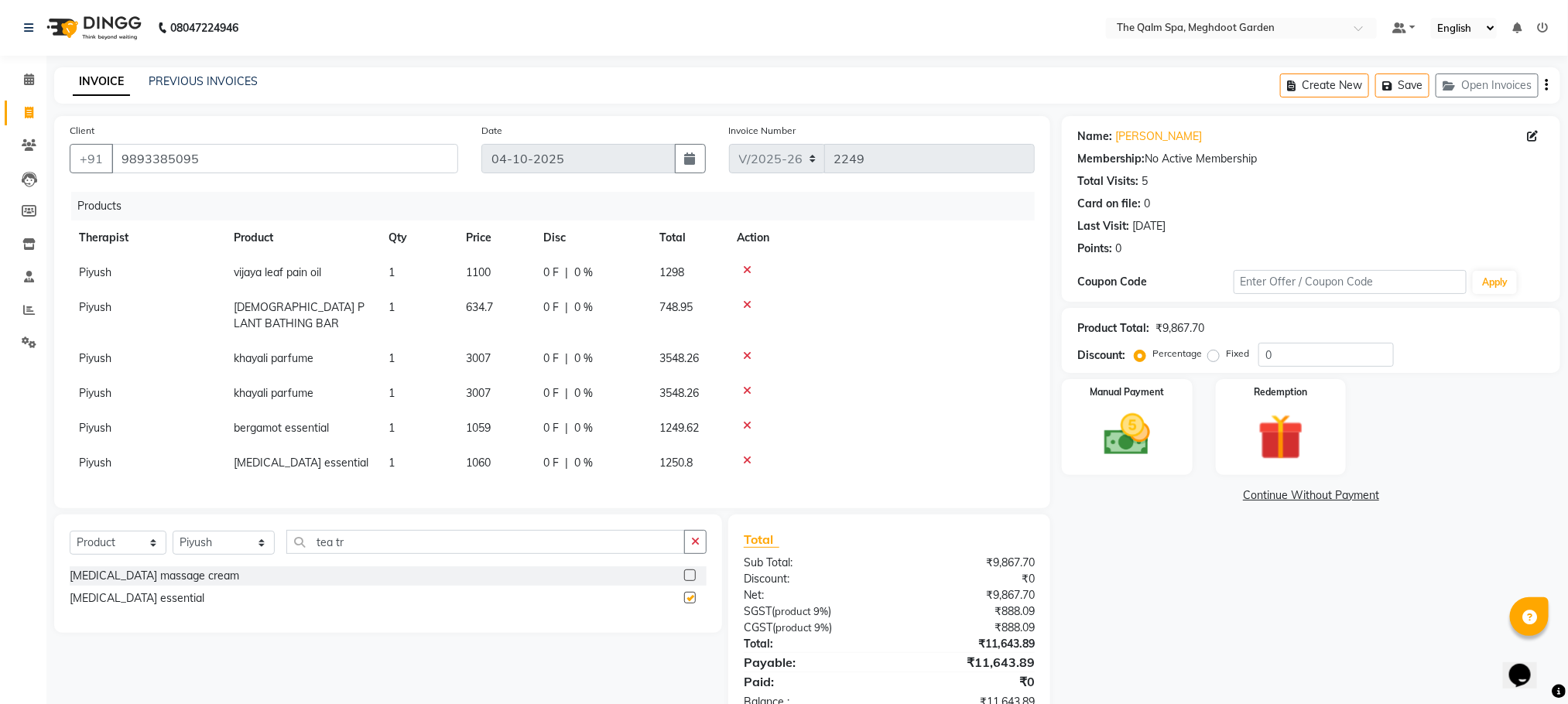
checkbox input "false"
click at [403, 554] on input "tea tr" at bounding box center [486, 542] width 399 height 24
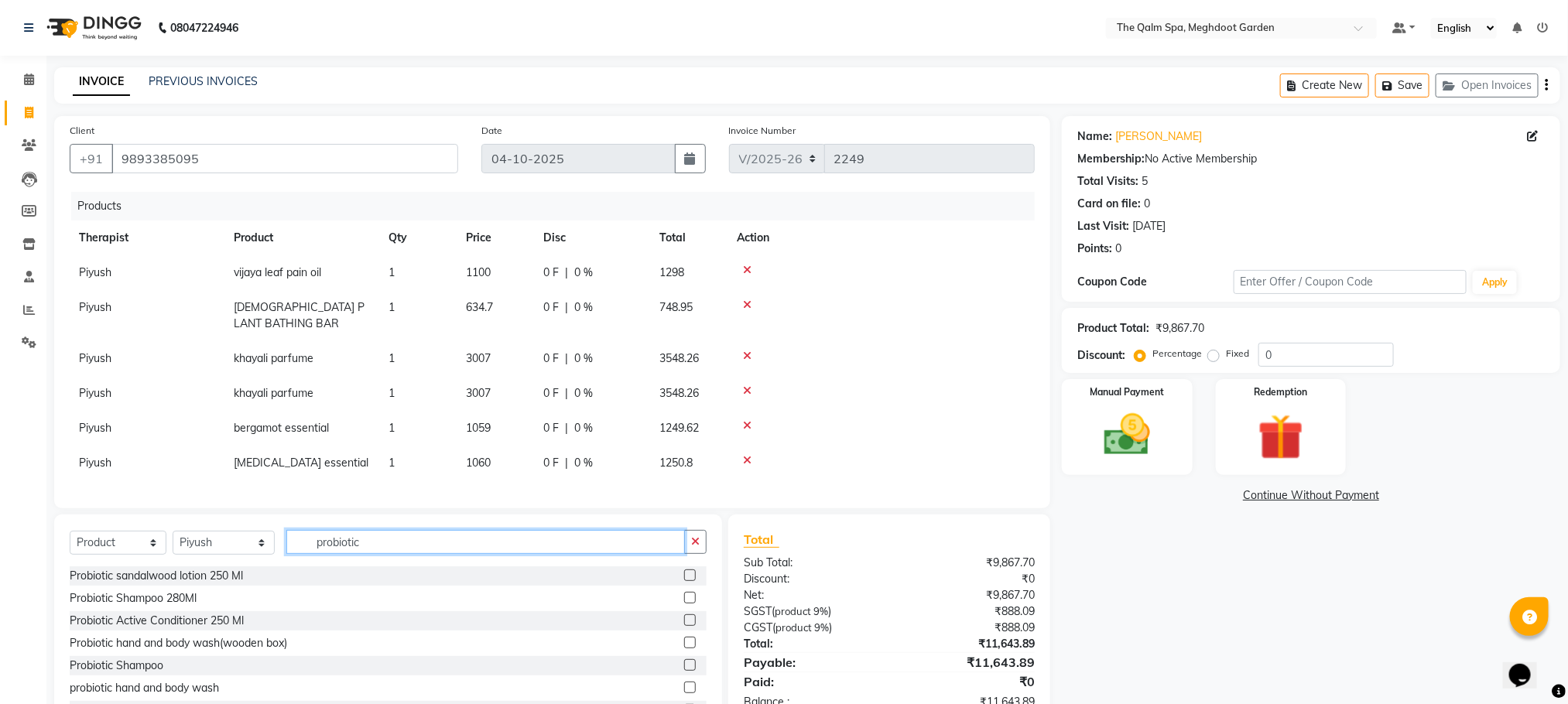
type input "probiotic"
click at [684, 604] on label at bounding box center [689, 597] width 12 height 12
click at [684, 604] on input "checkbox" at bounding box center [688, 598] width 10 height 10
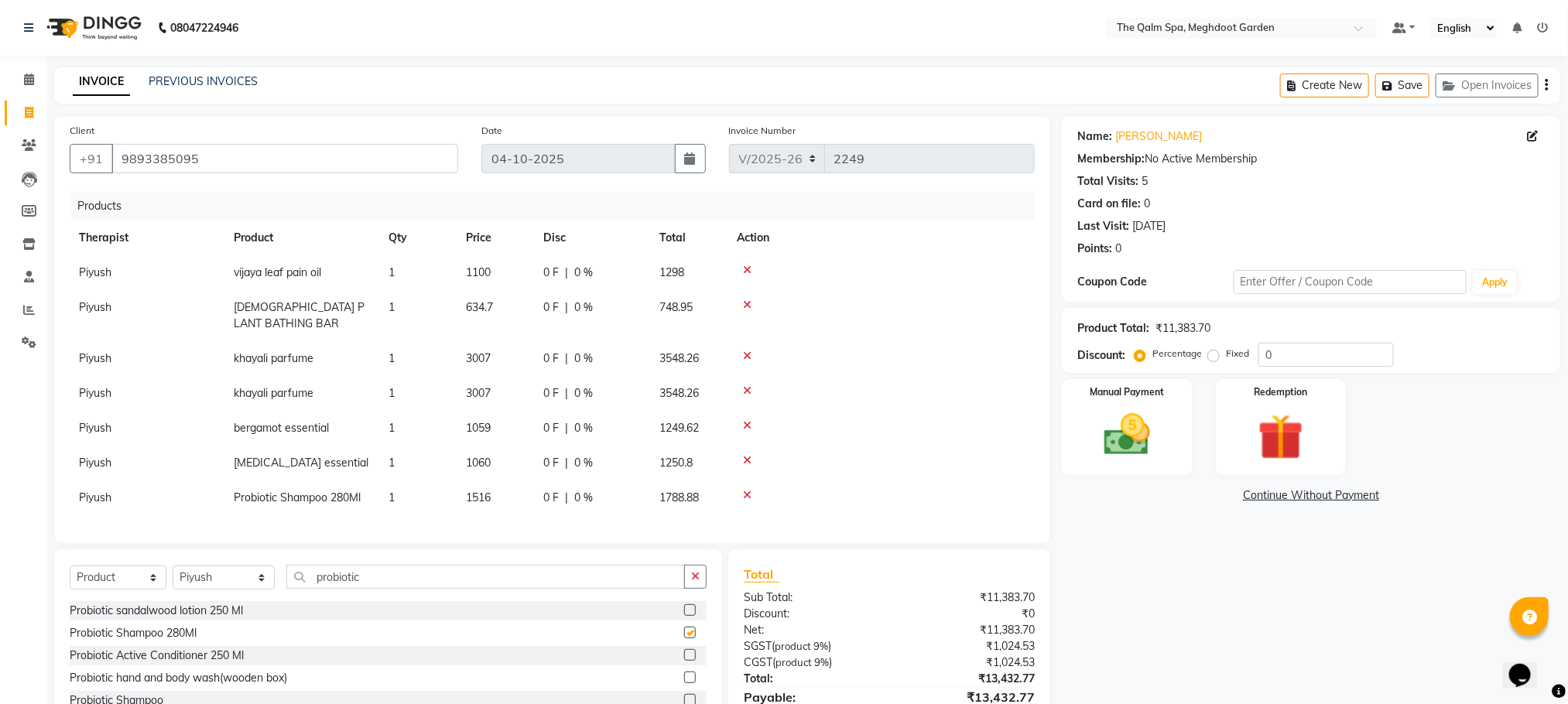
checkbox input "false"
click at [684, 661] on label at bounding box center [689, 655] width 12 height 12
click at [684, 661] on input "checkbox" at bounding box center [688, 655] width 10 height 10
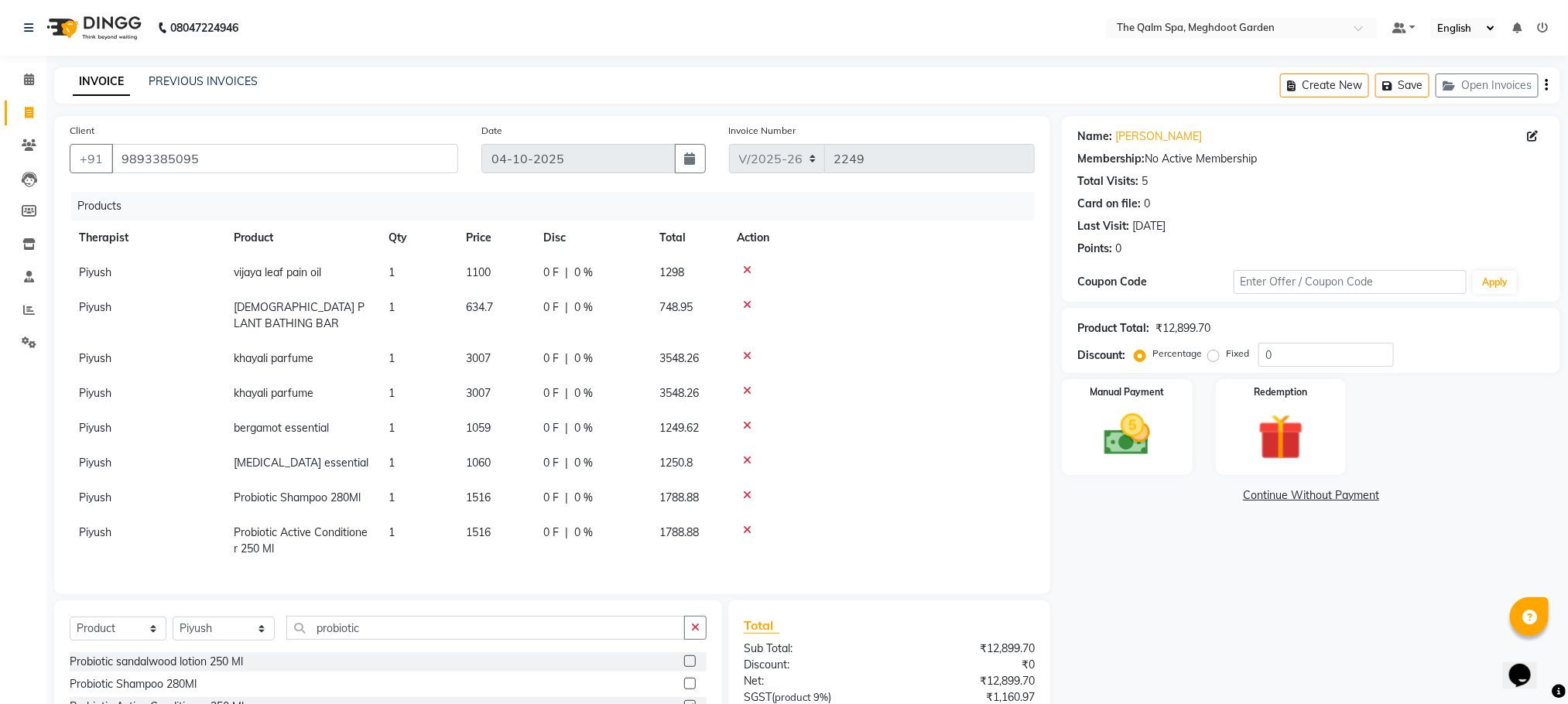
checkbox input "false"
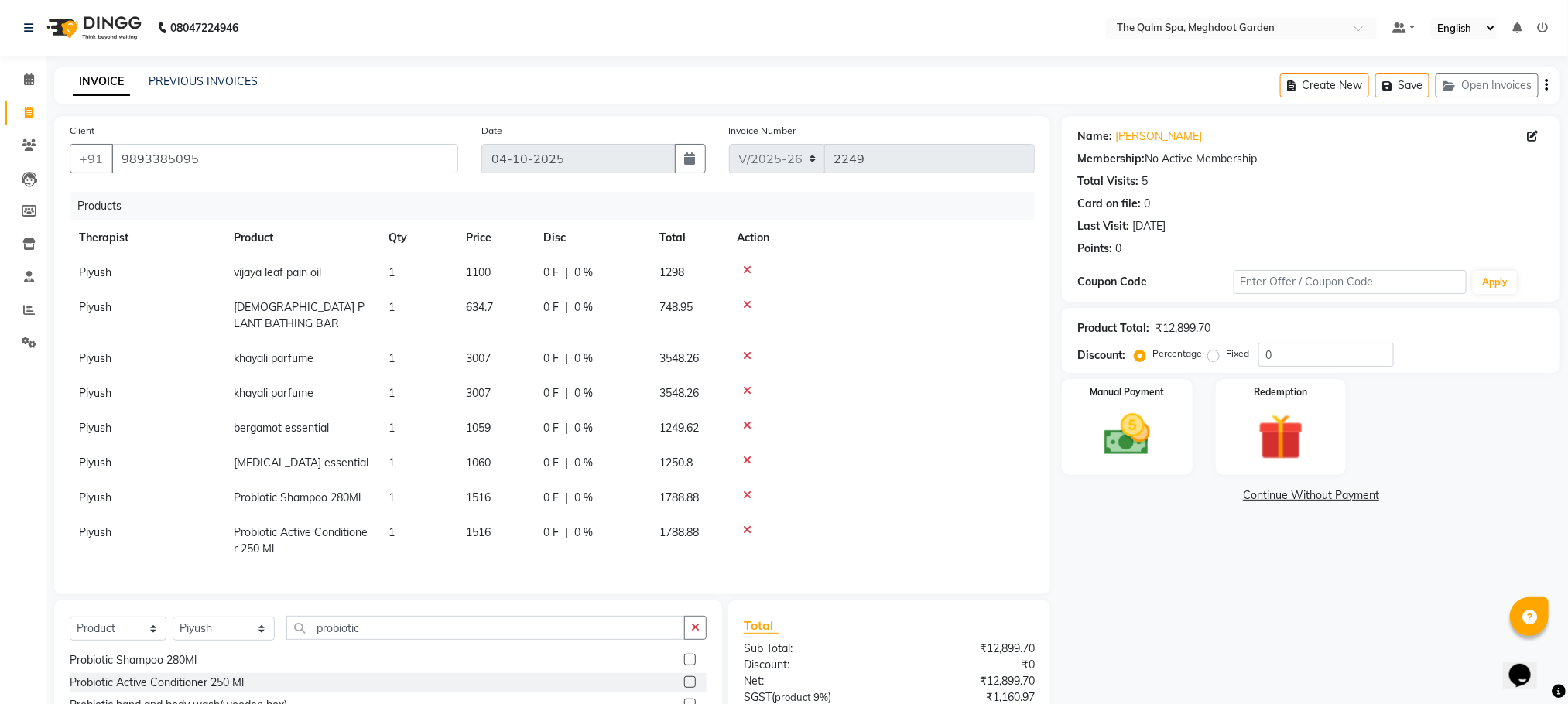
scroll to position [116, 0]
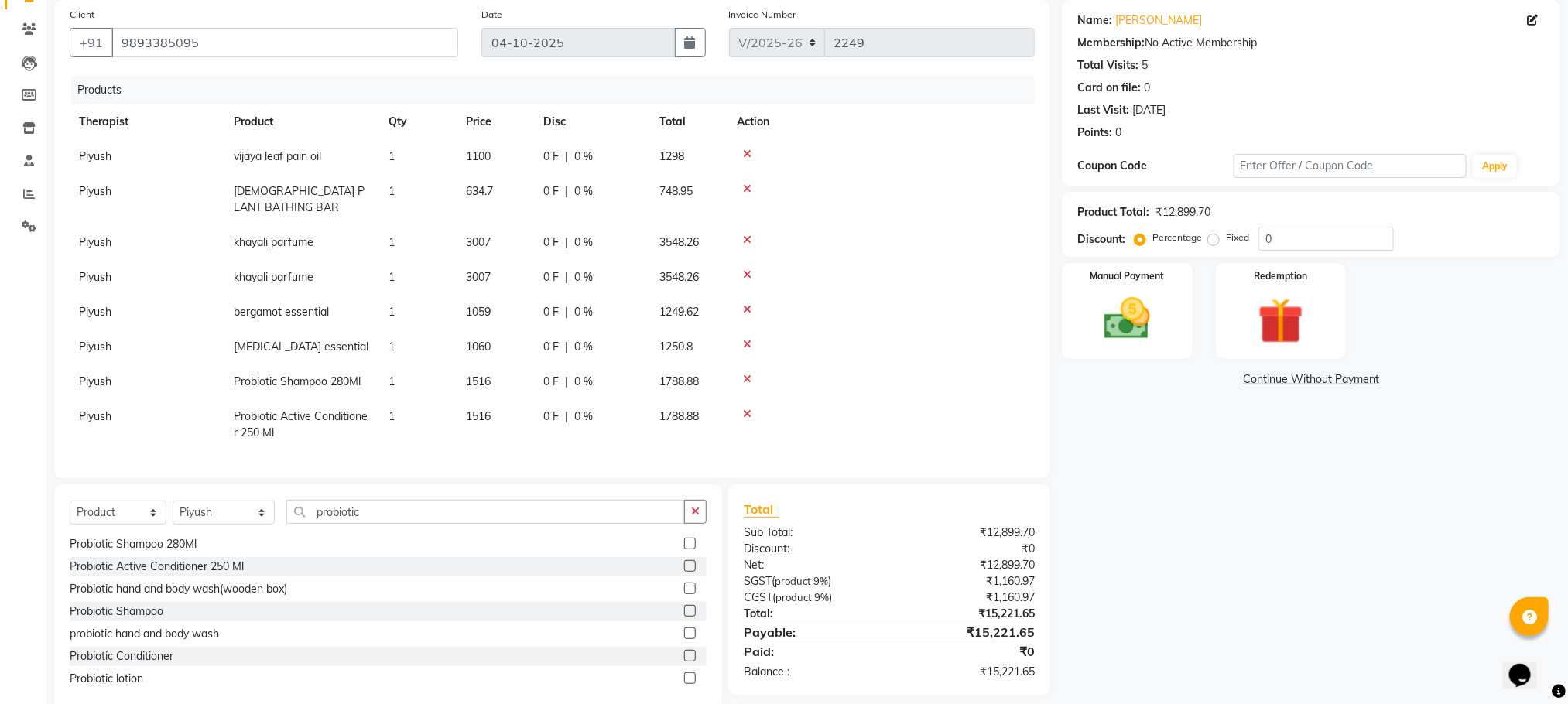
click at [684, 631] on label at bounding box center [689, 633] width 12 height 12
click at [684, 631] on input "checkbox" at bounding box center [688, 634] width 10 height 10
checkbox input "false"
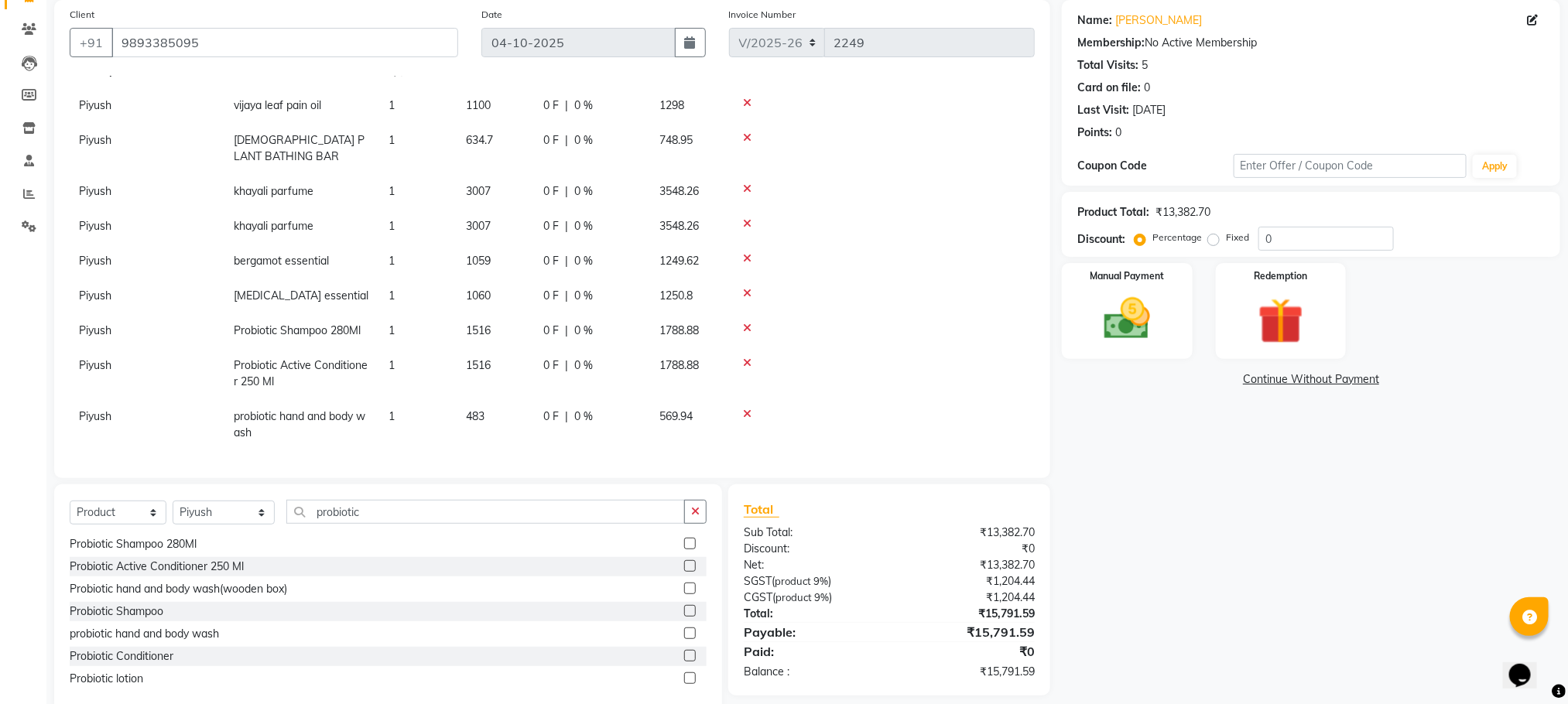
scroll to position [68, 0]
click at [684, 583] on label at bounding box center [689, 588] width 12 height 12
click at [684, 584] on input "checkbox" at bounding box center [688, 589] width 10 height 10
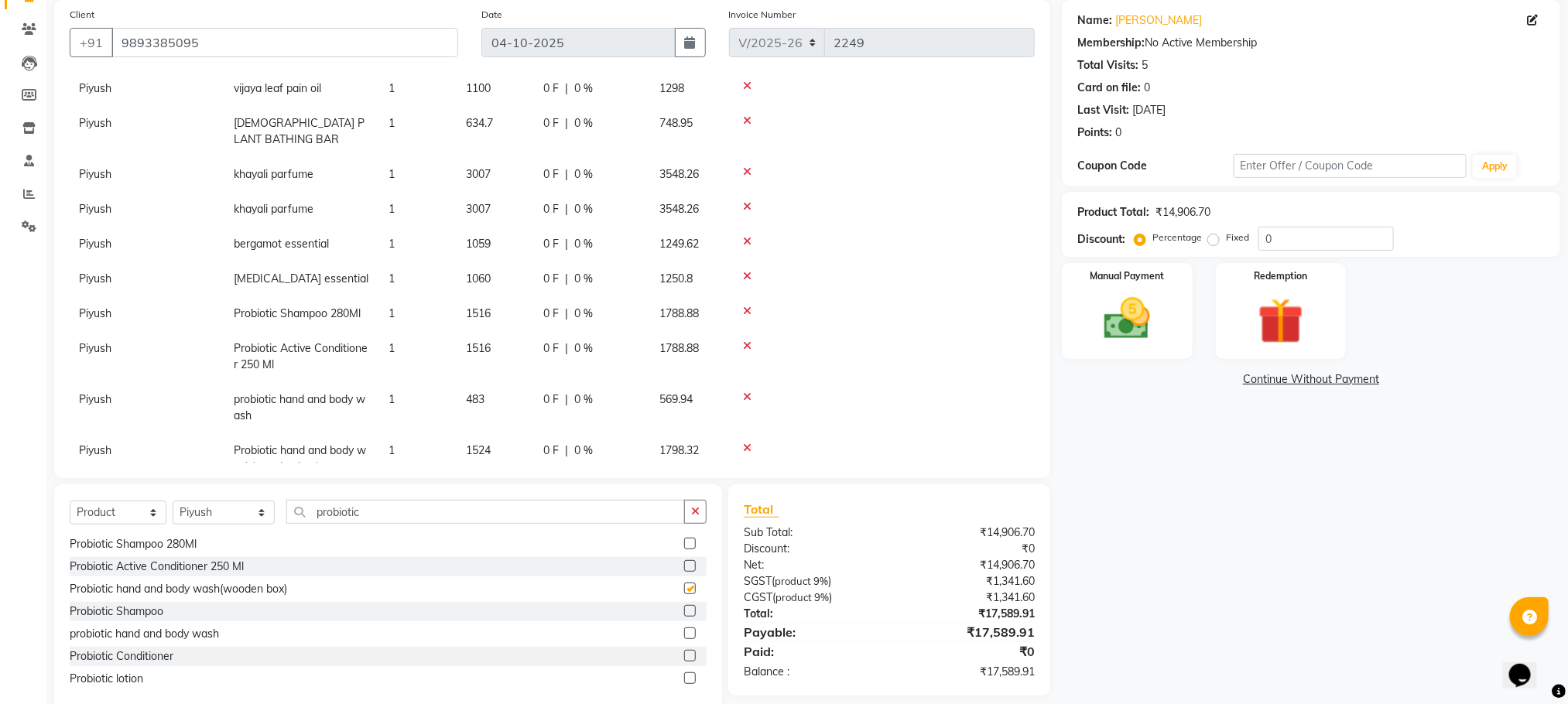
checkbox input "false"
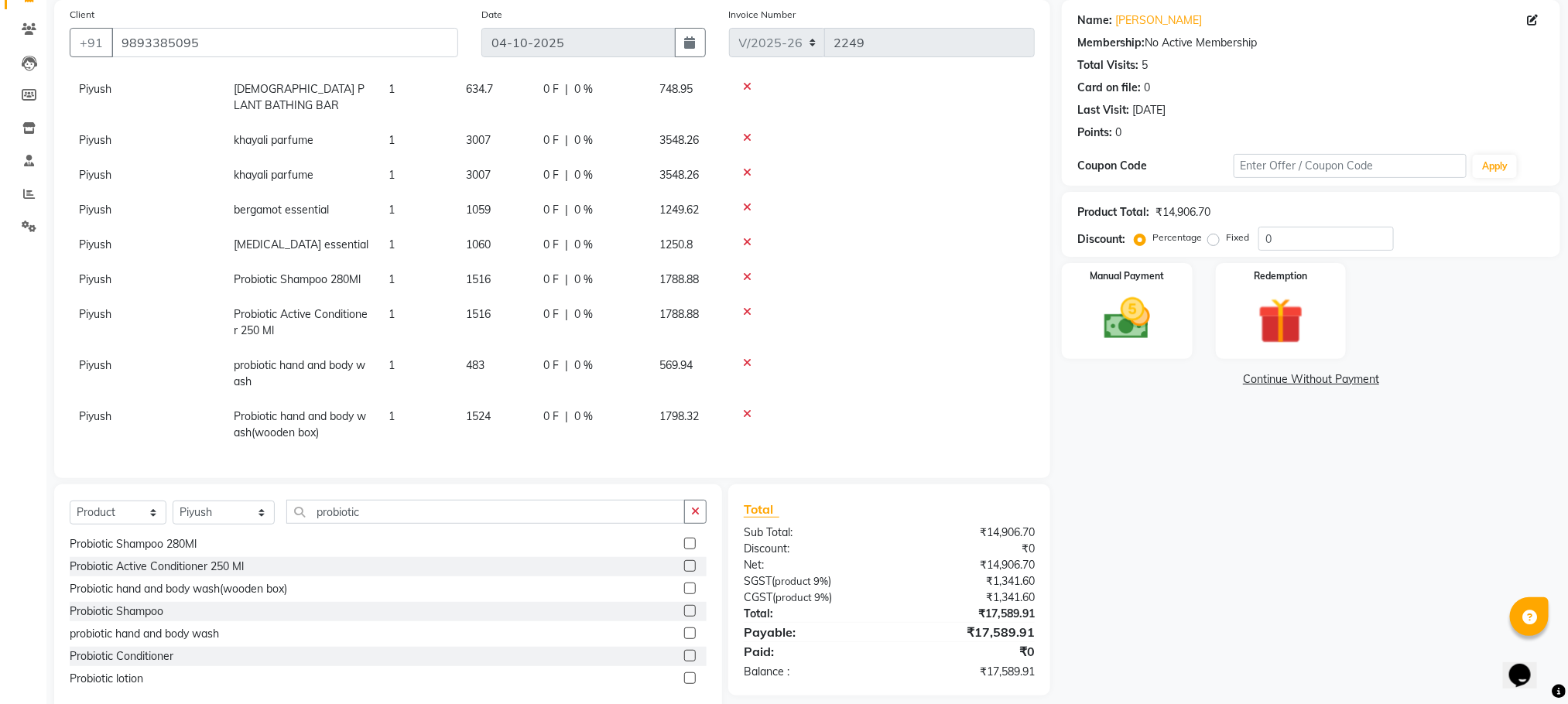
scroll to position [119, 0]
click at [746, 358] on icon at bounding box center [747, 363] width 9 height 11
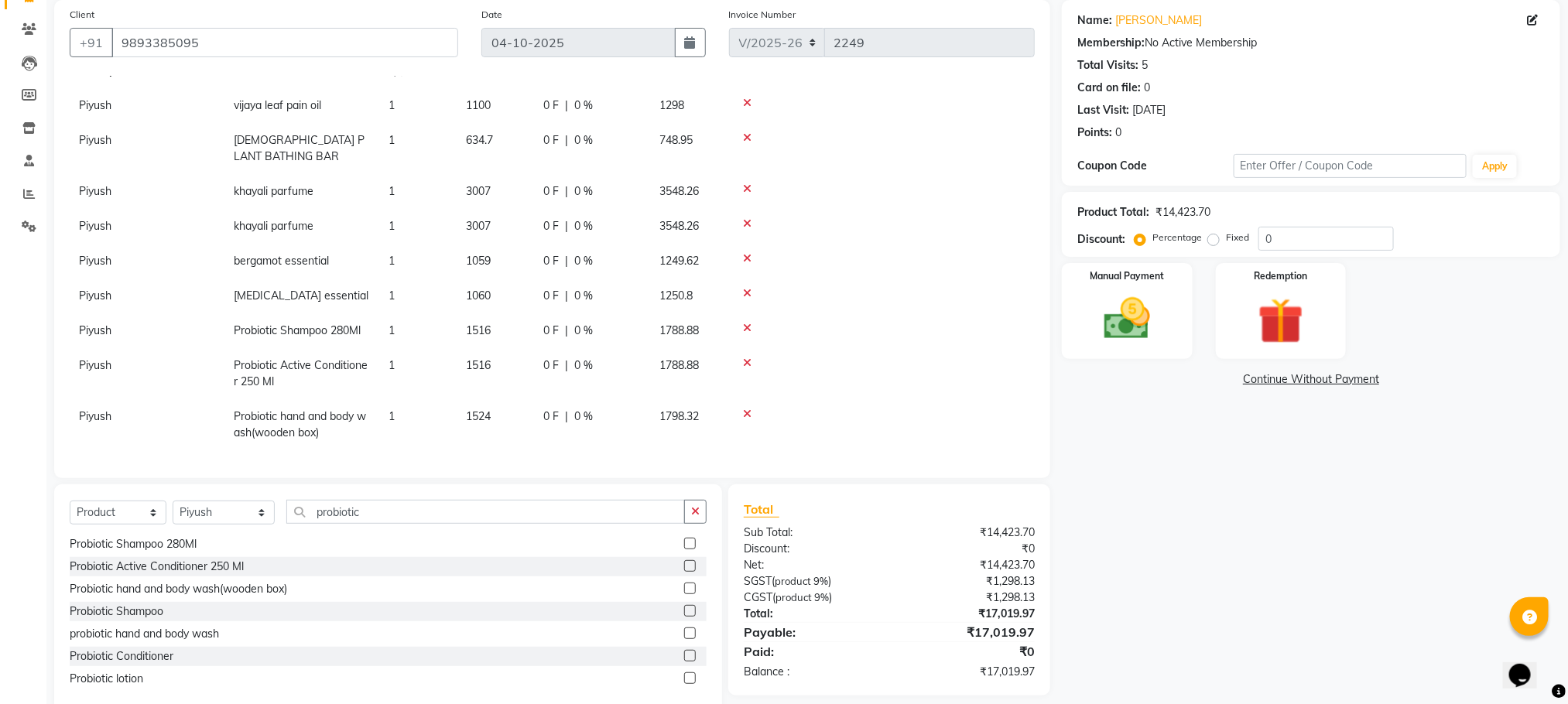
scroll to position [68, 0]
drag, startPoint x: 474, startPoint y: 513, endPoint x: 294, endPoint y: 496, distance: 180.8
click at [295, 496] on div "Select Service Product Membership Package Voucher Prepaid Gift Card Select Ther…" at bounding box center [388, 598] width 668 height 228
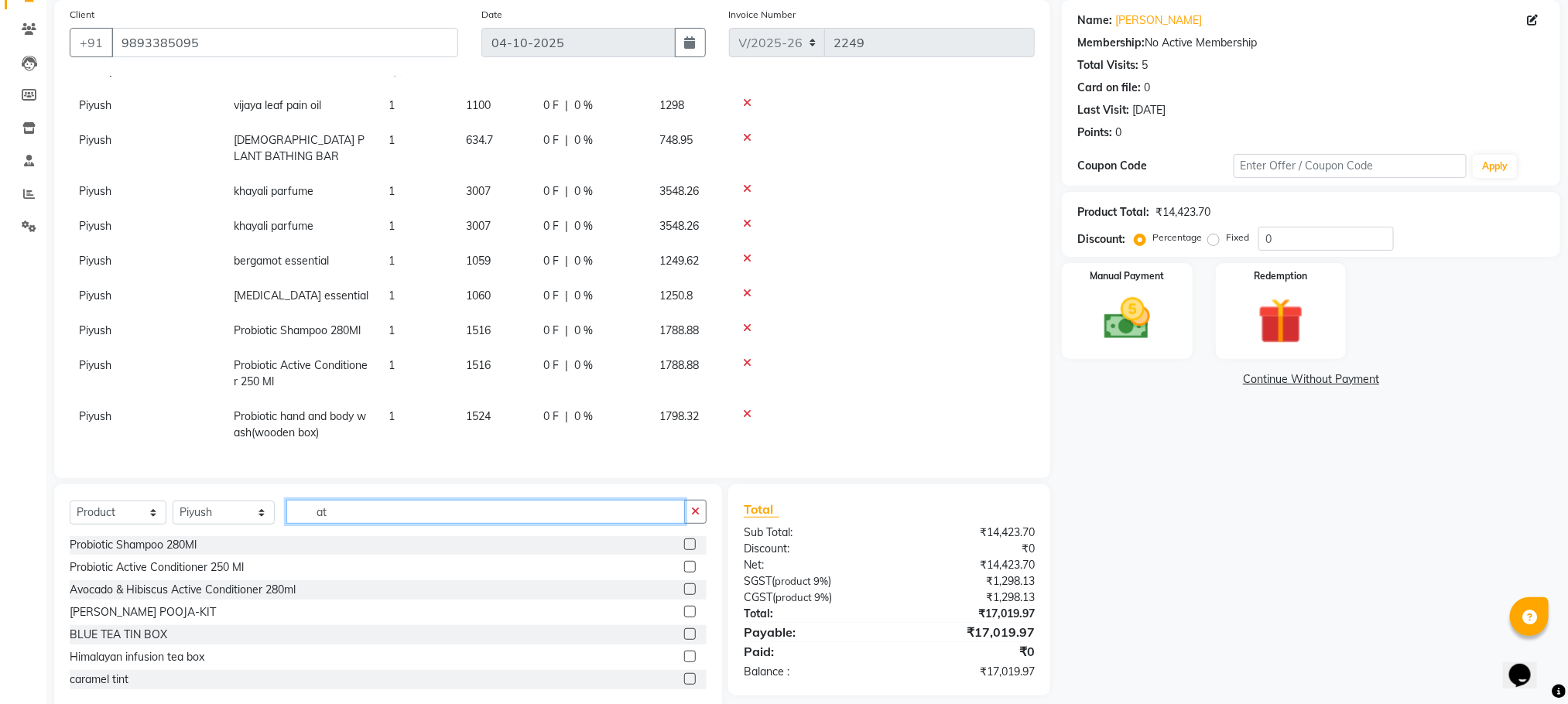
type input "att"
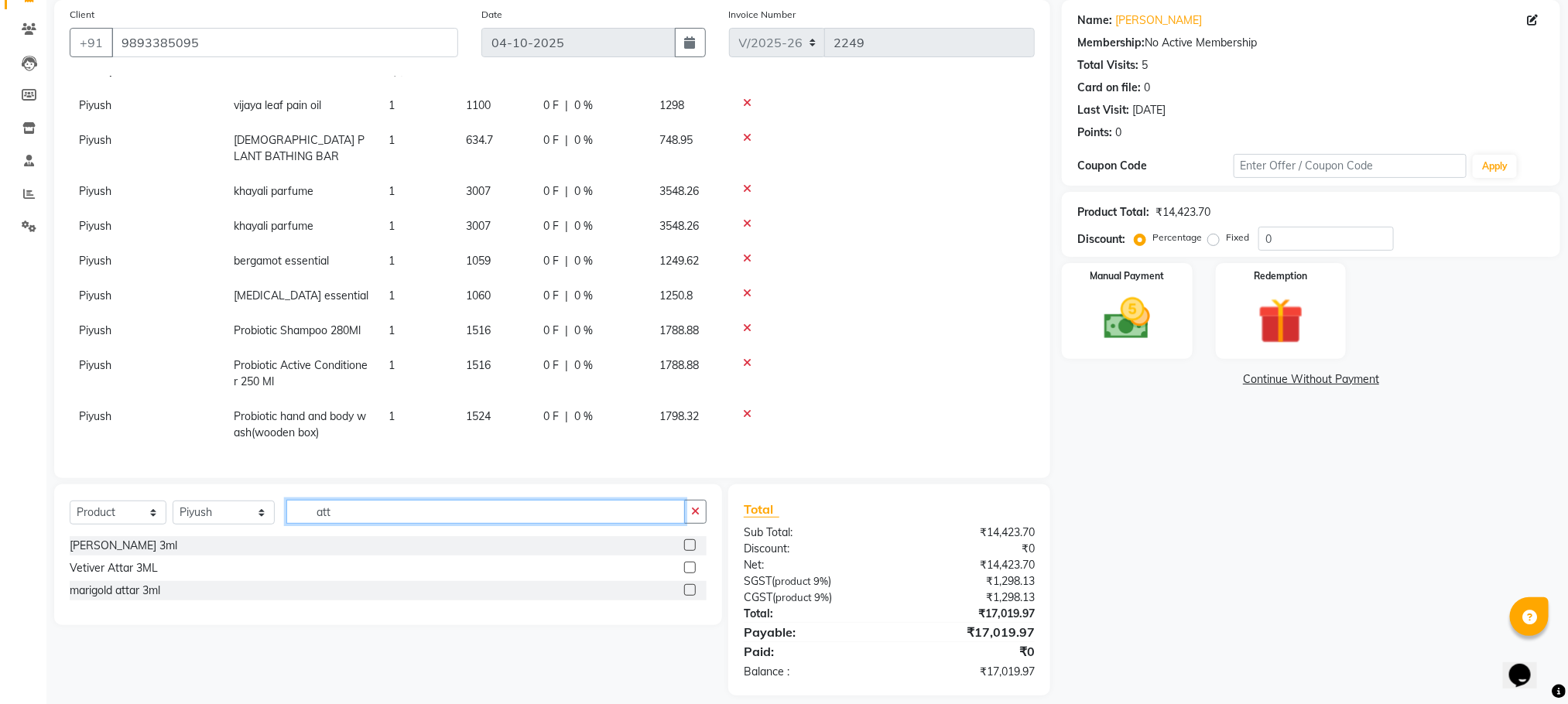
drag, startPoint x: 340, startPoint y: 513, endPoint x: 295, endPoint y: 515, distance: 45.0
click at [295, 515] on input "att" at bounding box center [486, 511] width 399 height 24
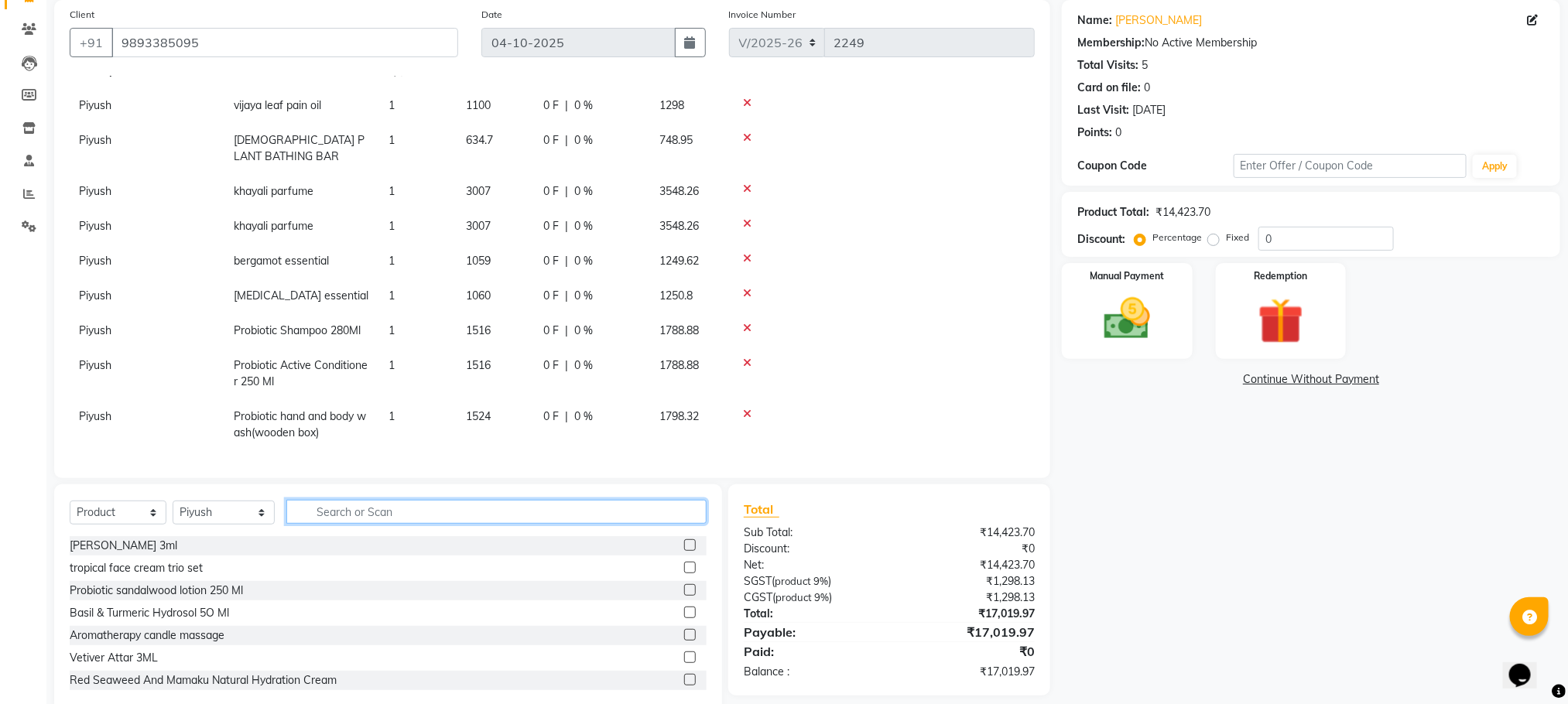
click at [463, 516] on input "text" at bounding box center [497, 511] width 421 height 24
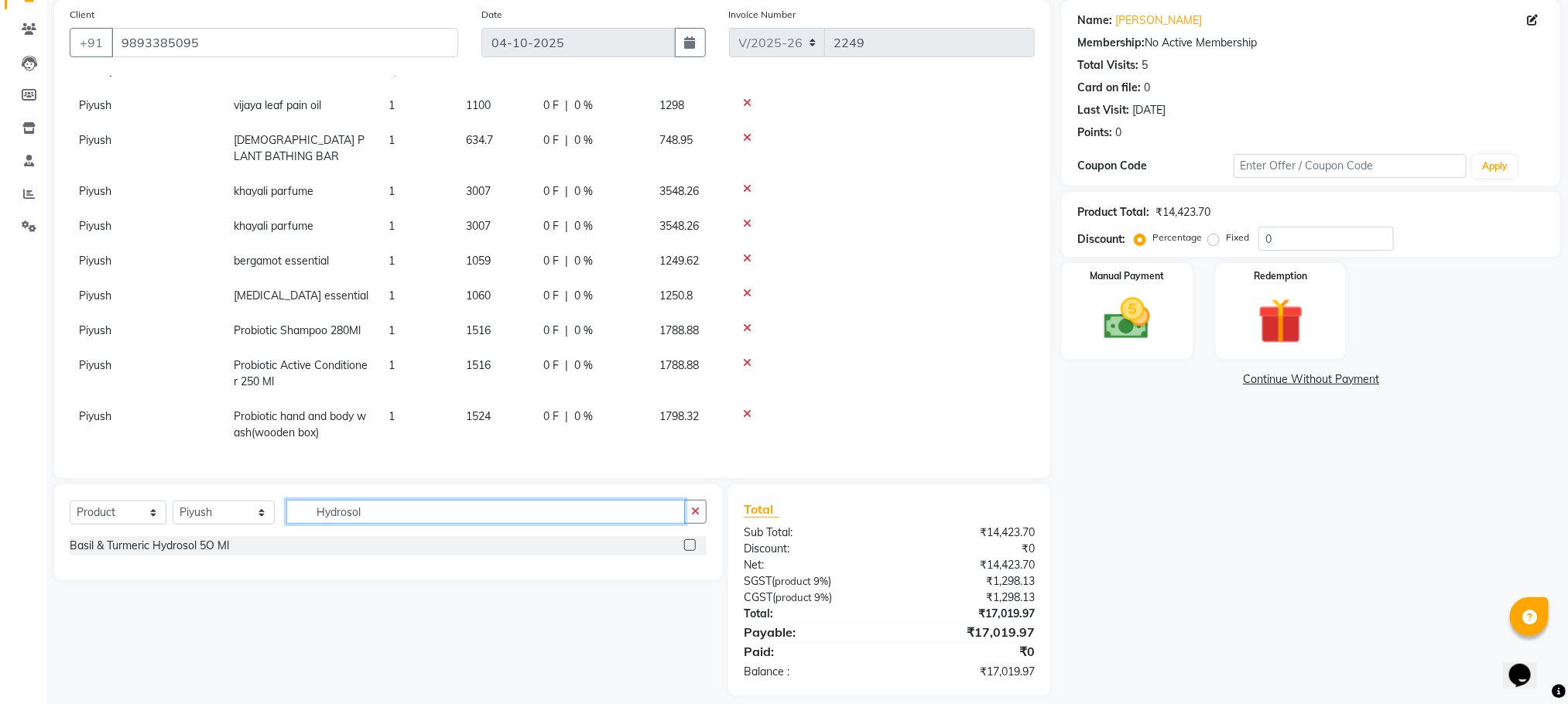
type input "Hydrosol"
click at [695, 544] on label at bounding box center [689, 545] width 12 height 12
click at [694, 544] on input "checkbox" at bounding box center [688, 546] width 10 height 10
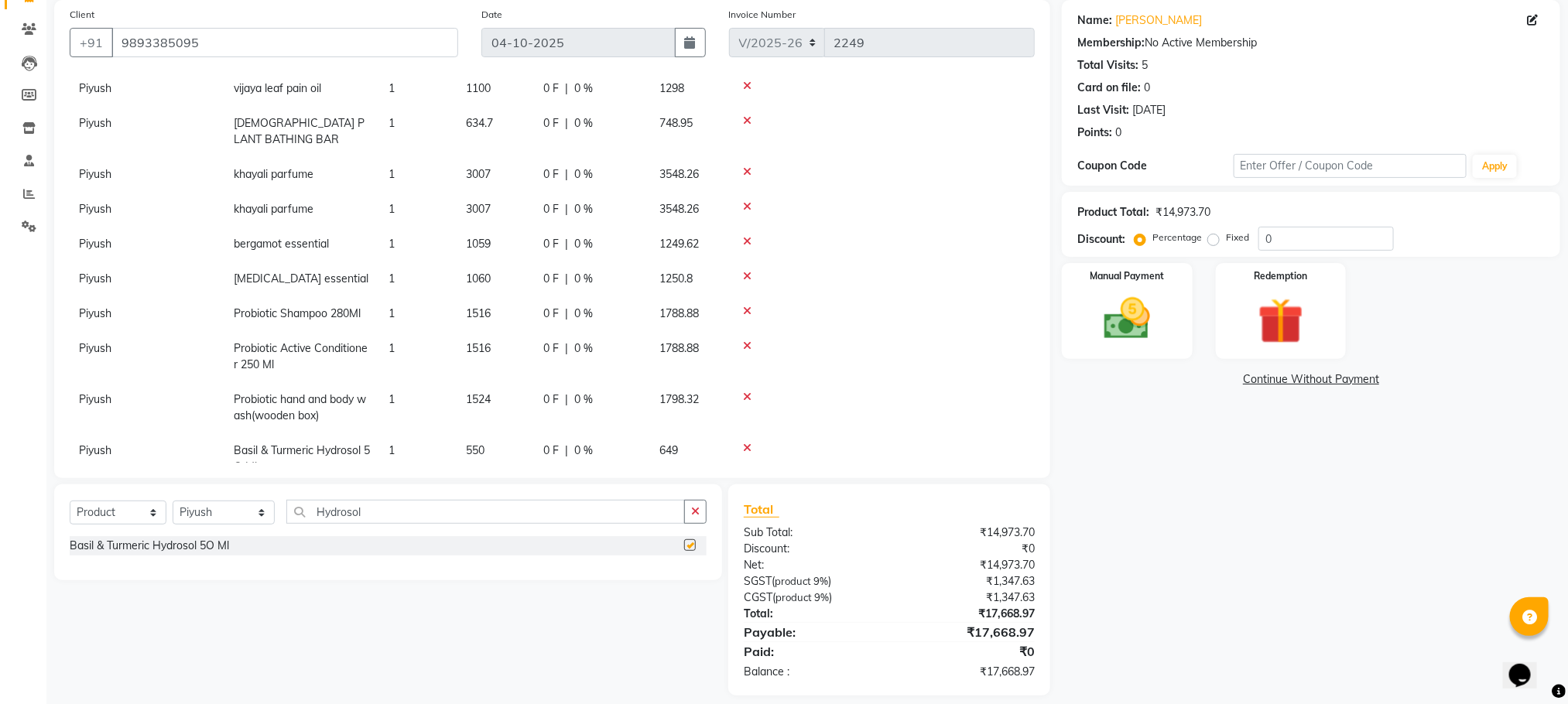
scroll to position [119, 0]
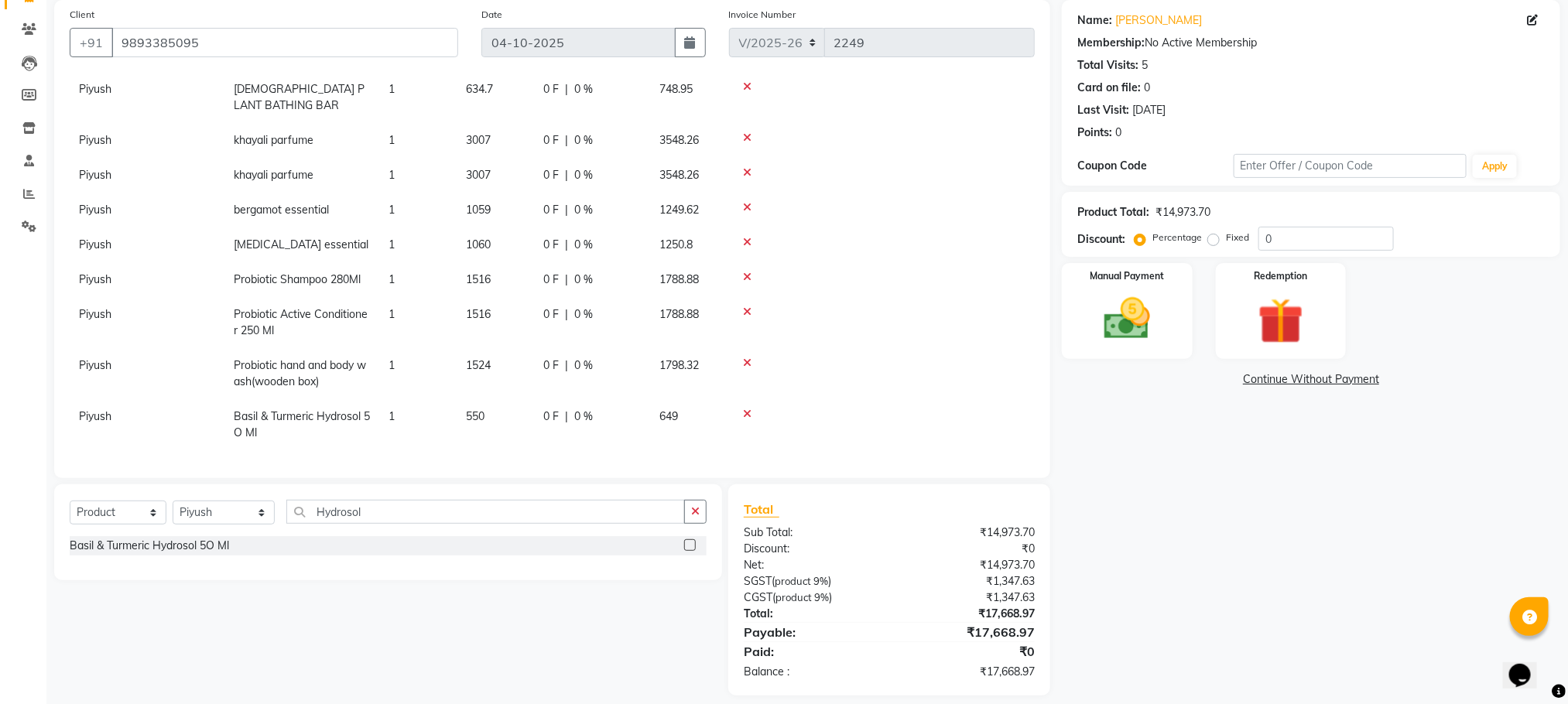
checkbox input "false"
click at [746, 409] on icon at bounding box center [747, 414] width 9 height 11
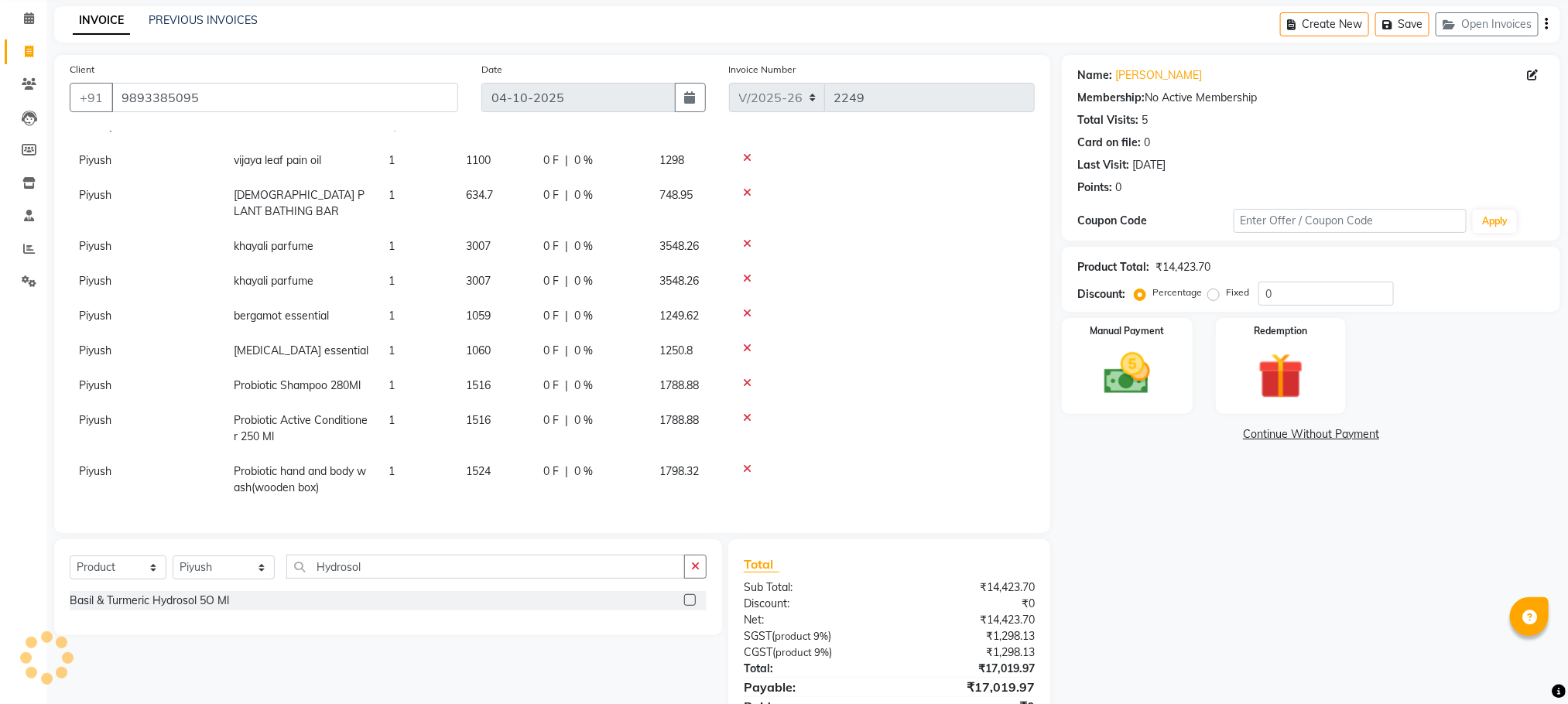
scroll to position [0, 0]
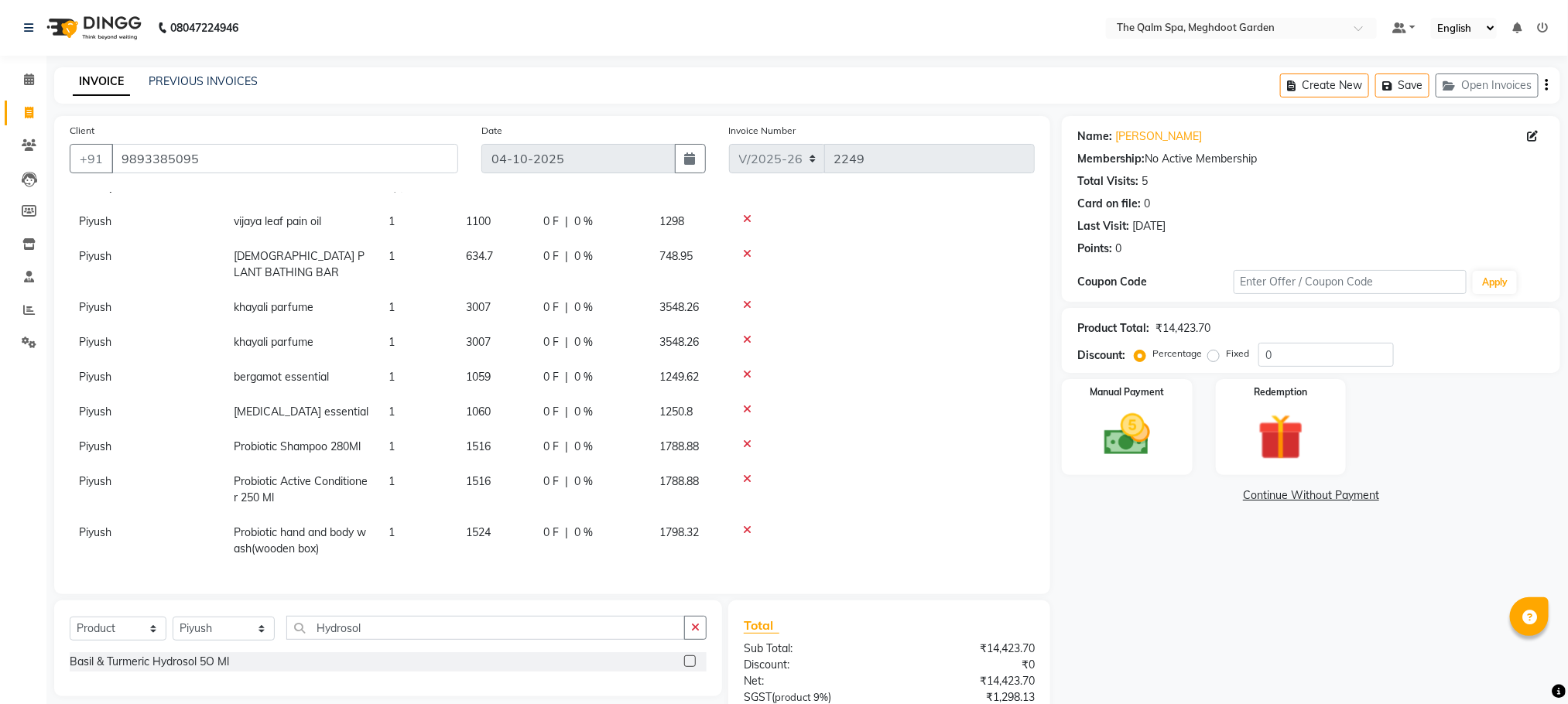
click at [746, 439] on icon at bounding box center [747, 444] width 9 height 11
click at [746, 415] on icon at bounding box center [747, 410] width 9 height 11
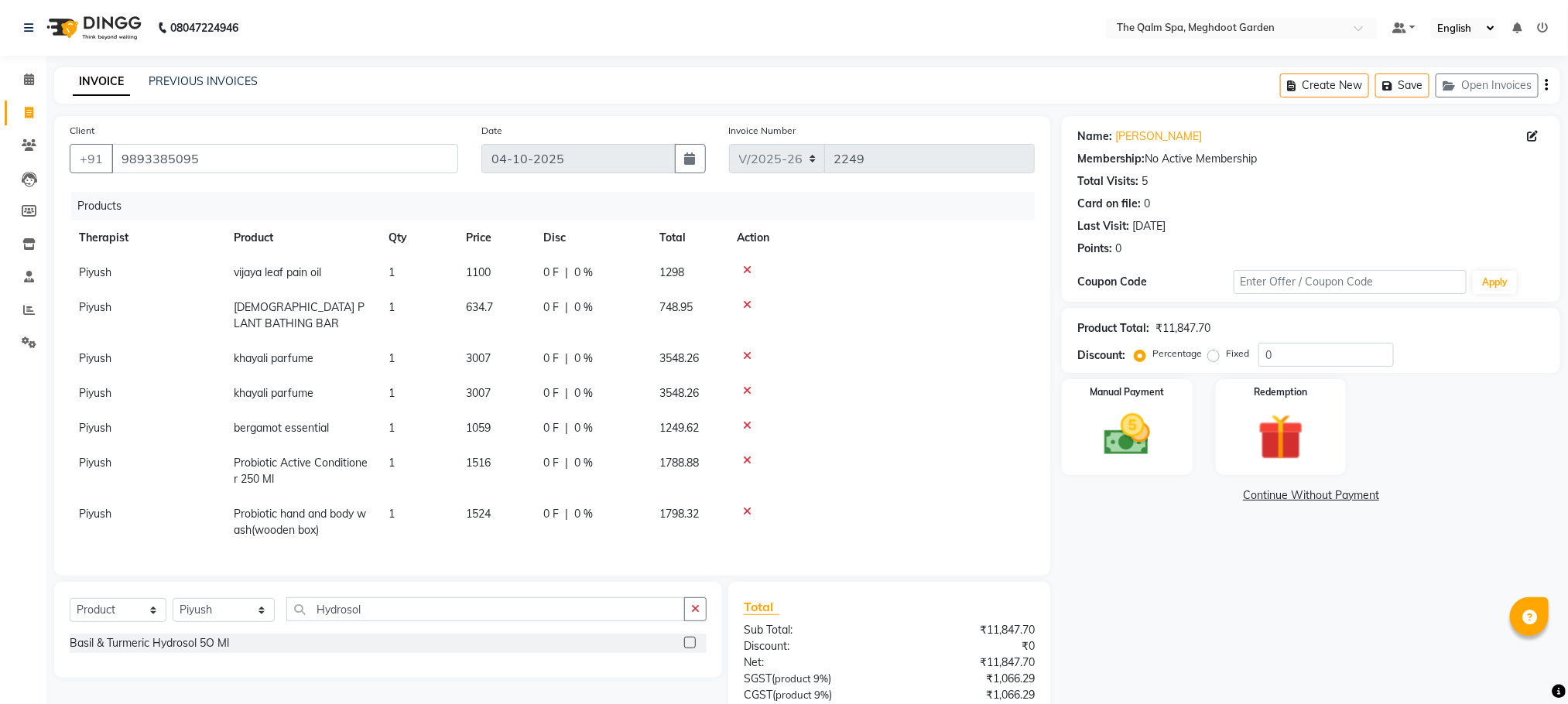
click at [746, 427] on icon at bounding box center [747, 426] width 9 height 11
click at [746, 455] on icon at bounding box center [747, 460] width 9 height 11
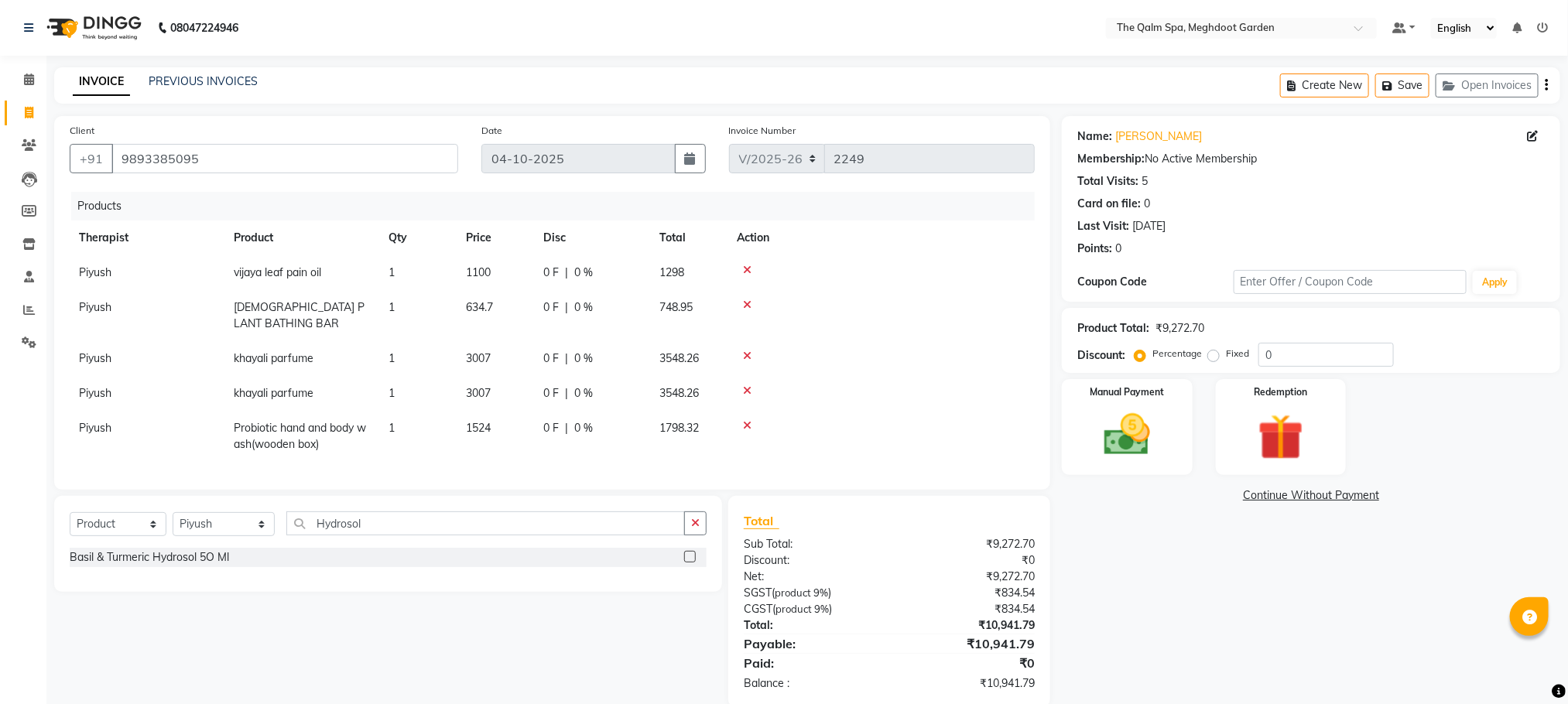
click at [746, 427] on icon at bounding box center [747, 426] width 9 height 11
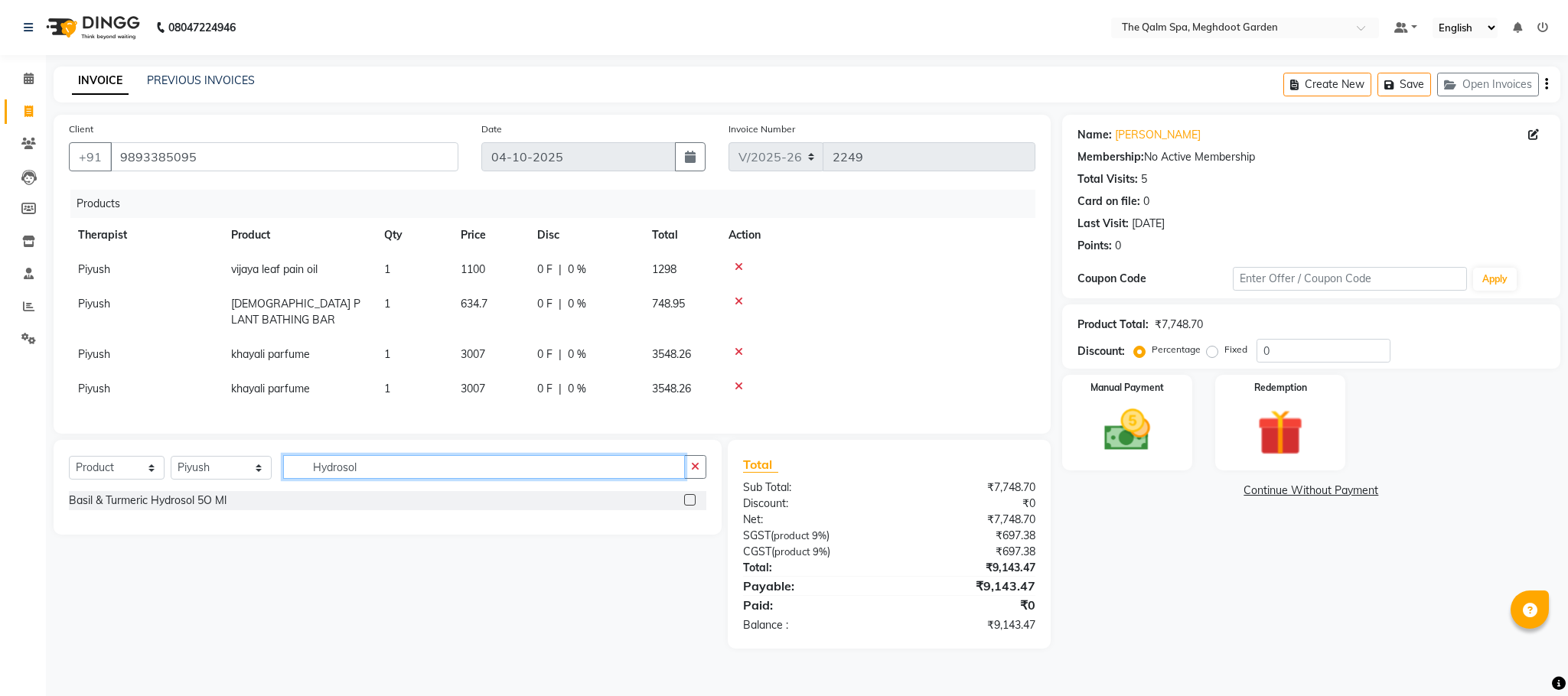
drag, startPoint x: 369, startPoint y: 487, endPoint x: 297, endPoint y: 484, distance: 72.1
click at [297, 479] on input "Hydrosol" at bounding box center [484, 467] width 402 height 24
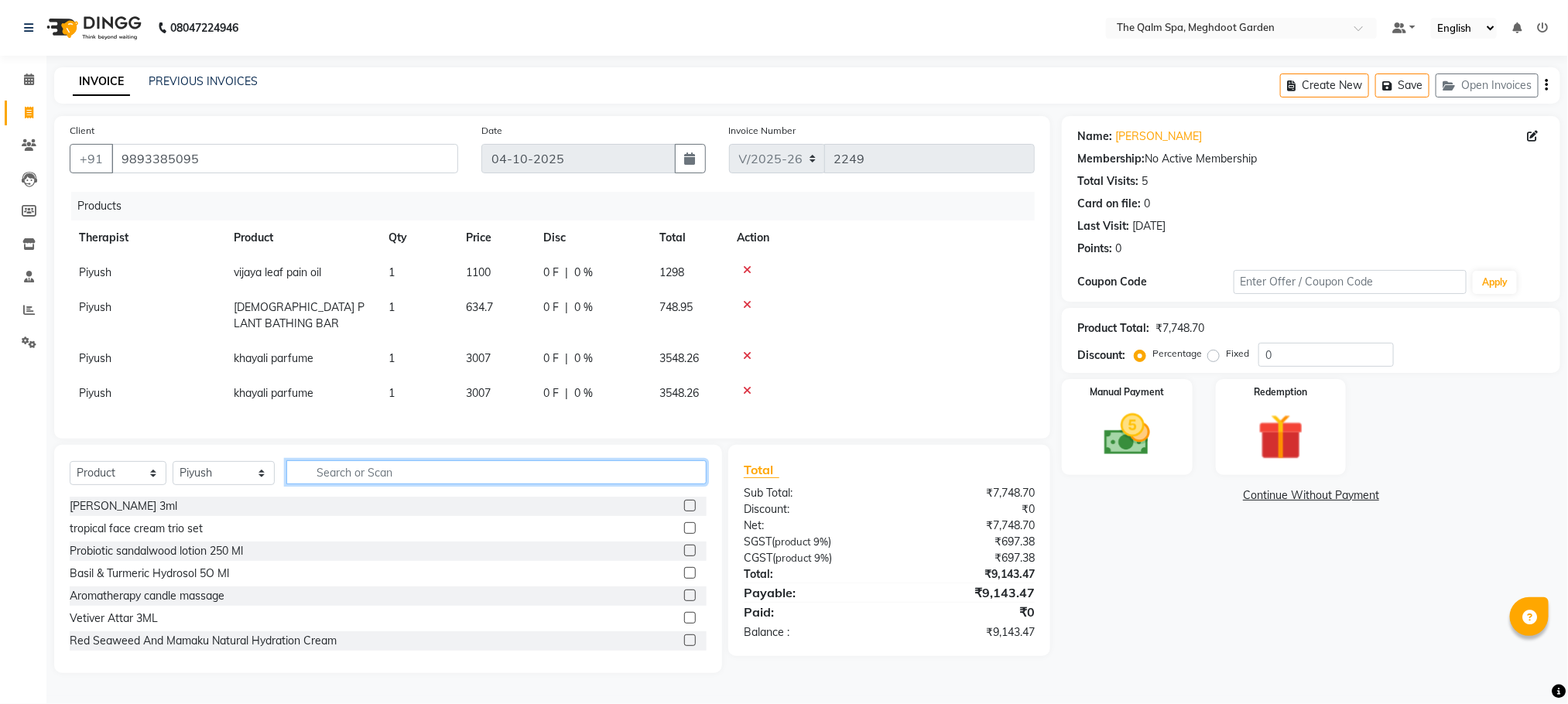
click at [378, 485] on input "text" at bounding box center [497, 472] width 421 height 24
click at [369, 485] on input "text" at bounding box center [497, 472] width 421 height 24
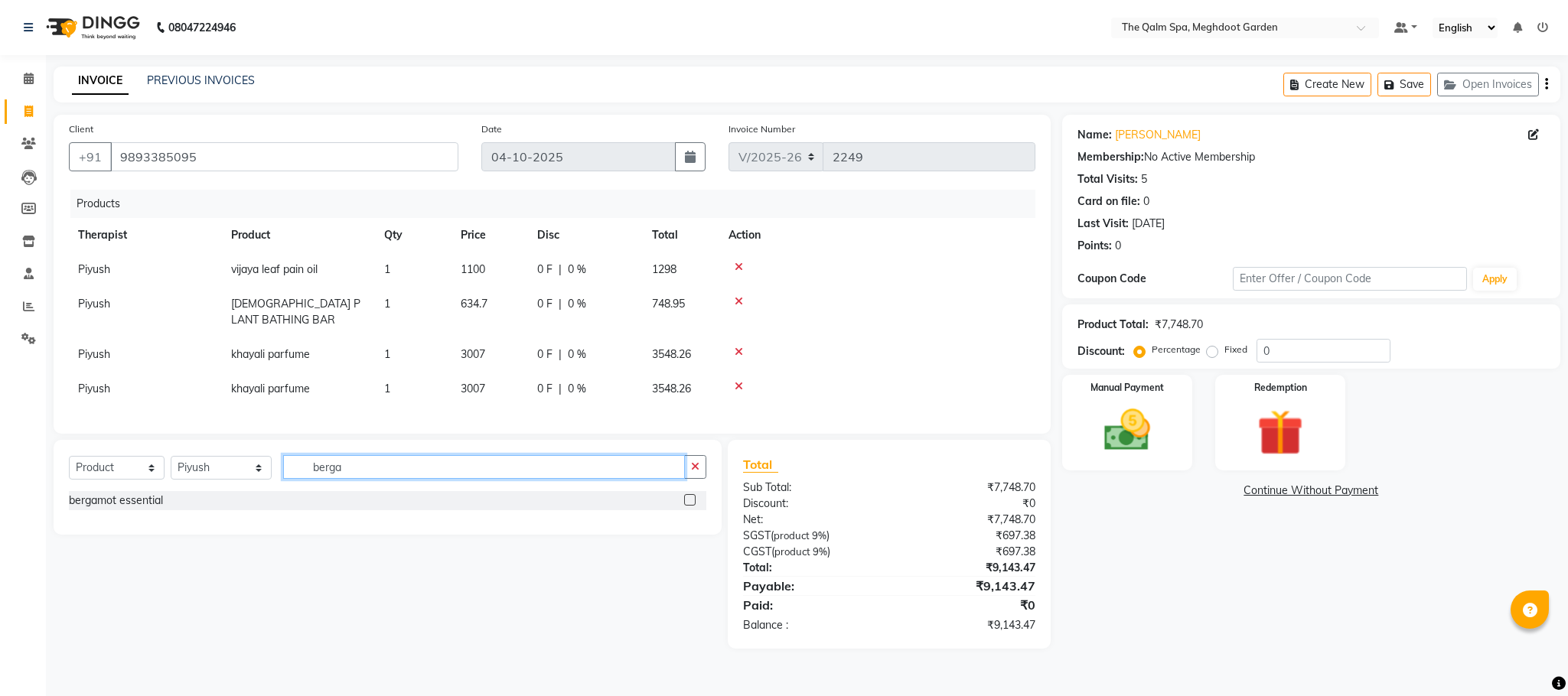
type input "berga"
click at [695, 506] on label at bounding box center [689, 499] width 12 height 12
click at [694, 506] on input "checkbox" at bounding box center [688, 500] width 10 height 10
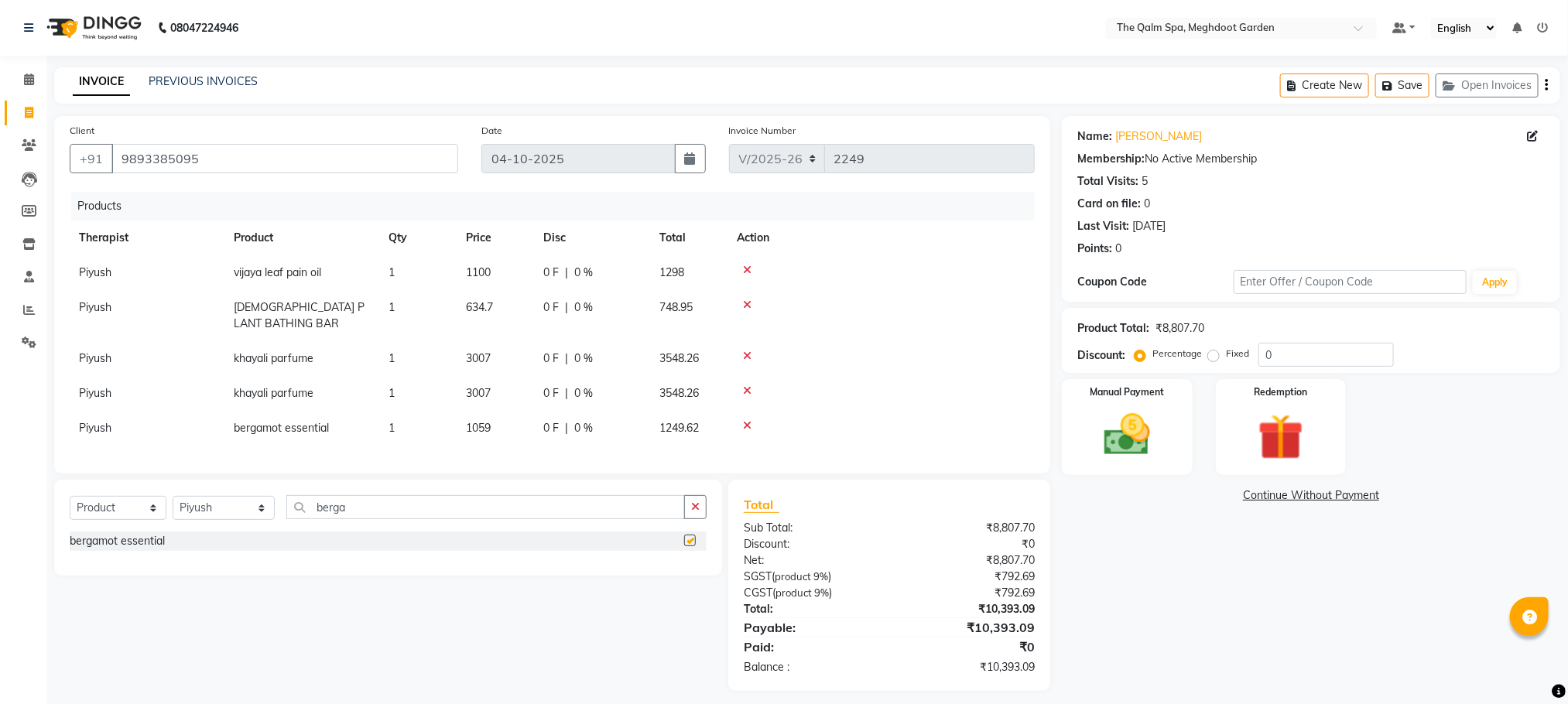
checkbox input "false"
click at [587, 519] on input "berga" at bounding box center [486, 507] width 399 height 24
type input "[MEDICAL_DATA]"
click at [685, 569] on label at bounding box center [689, 562] width 12 height 12
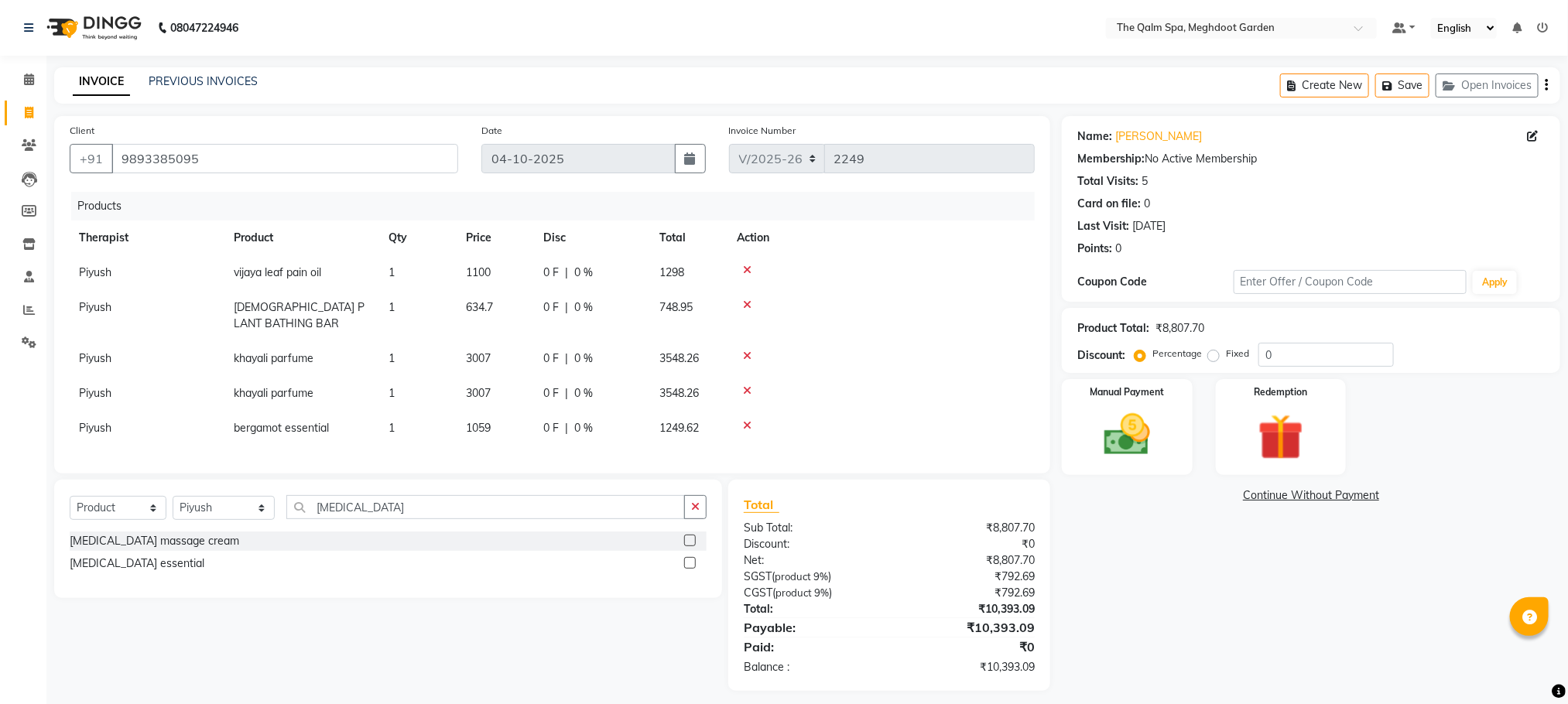
click at [685, 569] on input "checkbox" at bounding box center [688, 563] width 10 height 10
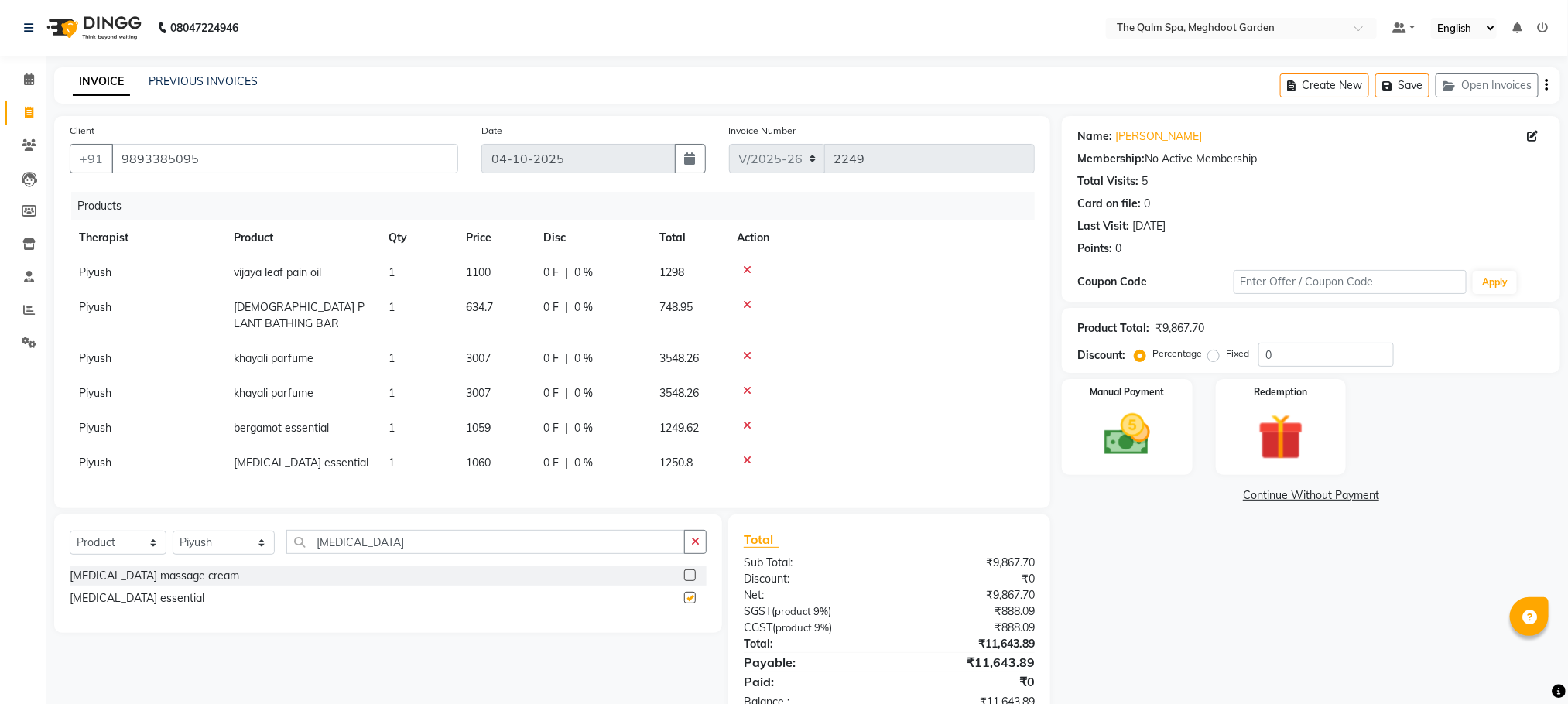
checkbox input "false"
click at [233, 554] on select "Select Therapist [PERSON_NAME] [PERSON_NAME] daffi [PERSON_NAME] Dongdongi Eshu…" at bounding box center [223, 543] width 102 height 24
select select "82688"
click at [172, 549] on select "Select Therapist [PERSON_NAME] [PERSON_NAME] daffi [PERSON_NAME] Dongdongi Eshu…" at bounding box center [223, 543] width 102 height 24
click at [379, 554] on input "[MEDICAL_DATA]" at bounding box center [486, 542] width 399 height 24
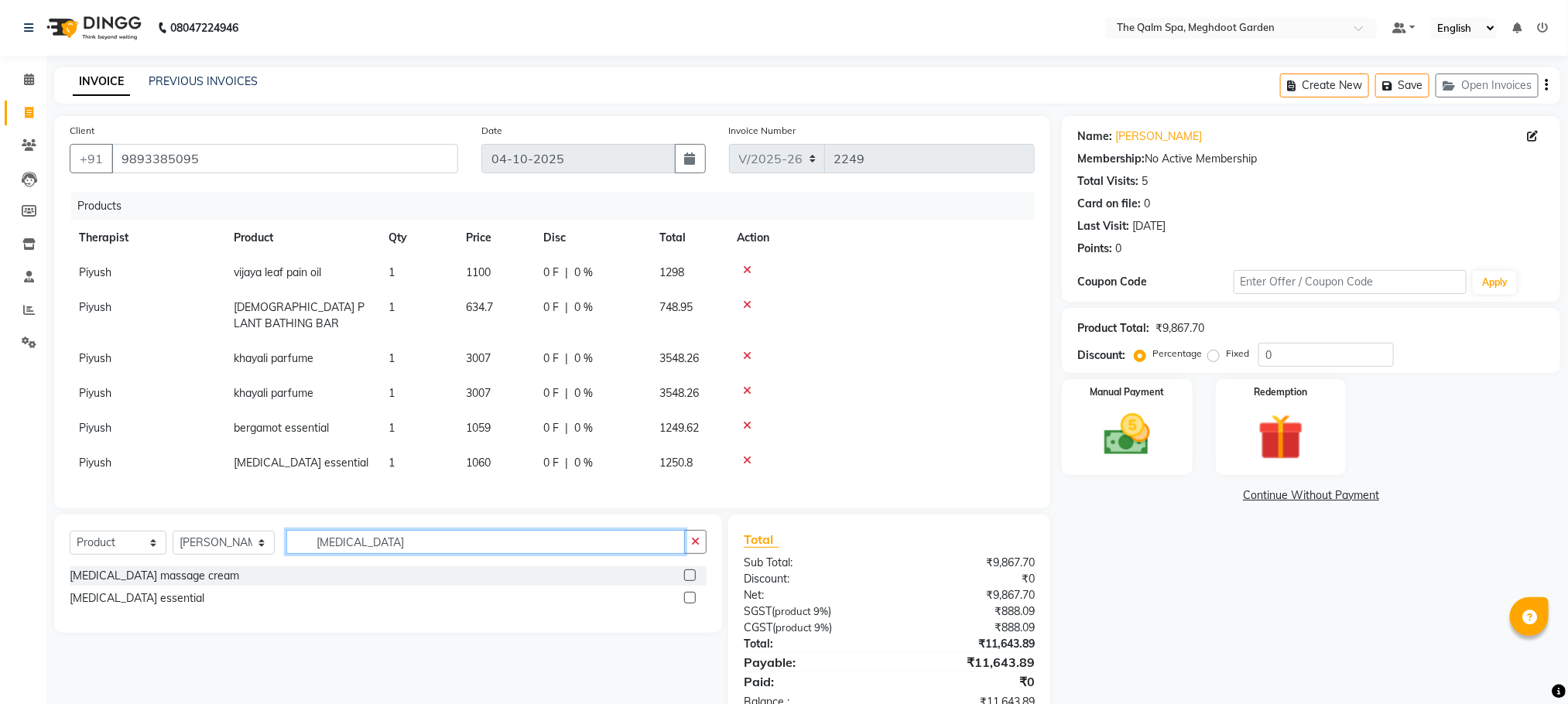
click at [379, 554] on input "[MEDICAL_DATA]" at bounding box center [486, 542] width 399 height 24
click at [381, 554] on input "[MEDICAL_DATA]" at bounding box center [486, 542] width 399 height 24
drag, startPoint x: 384, startPoint y: 558, endPoint x: 291, endPoint y: 560, distance: 93.0
click at [291, 554] on input "[MEDICAL_DATA]" at bounding box center [486, 542] width 399 height 24
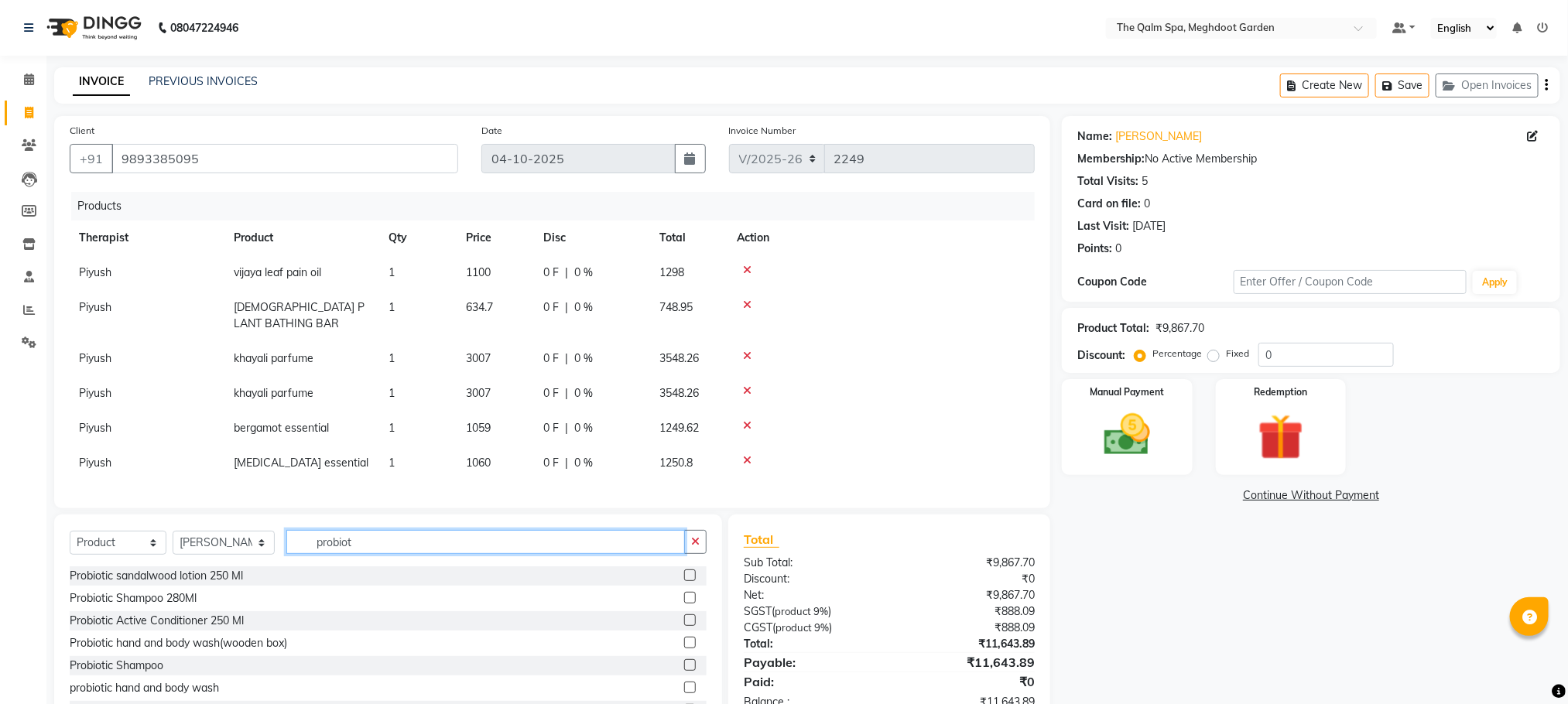
type input "probiot"
click at [684, 604] on label at bounding box center [689, 597] width 12 height 12
click at [684, 604] on input "checkbox" at bounding box center [688, 598] width 10 height 10
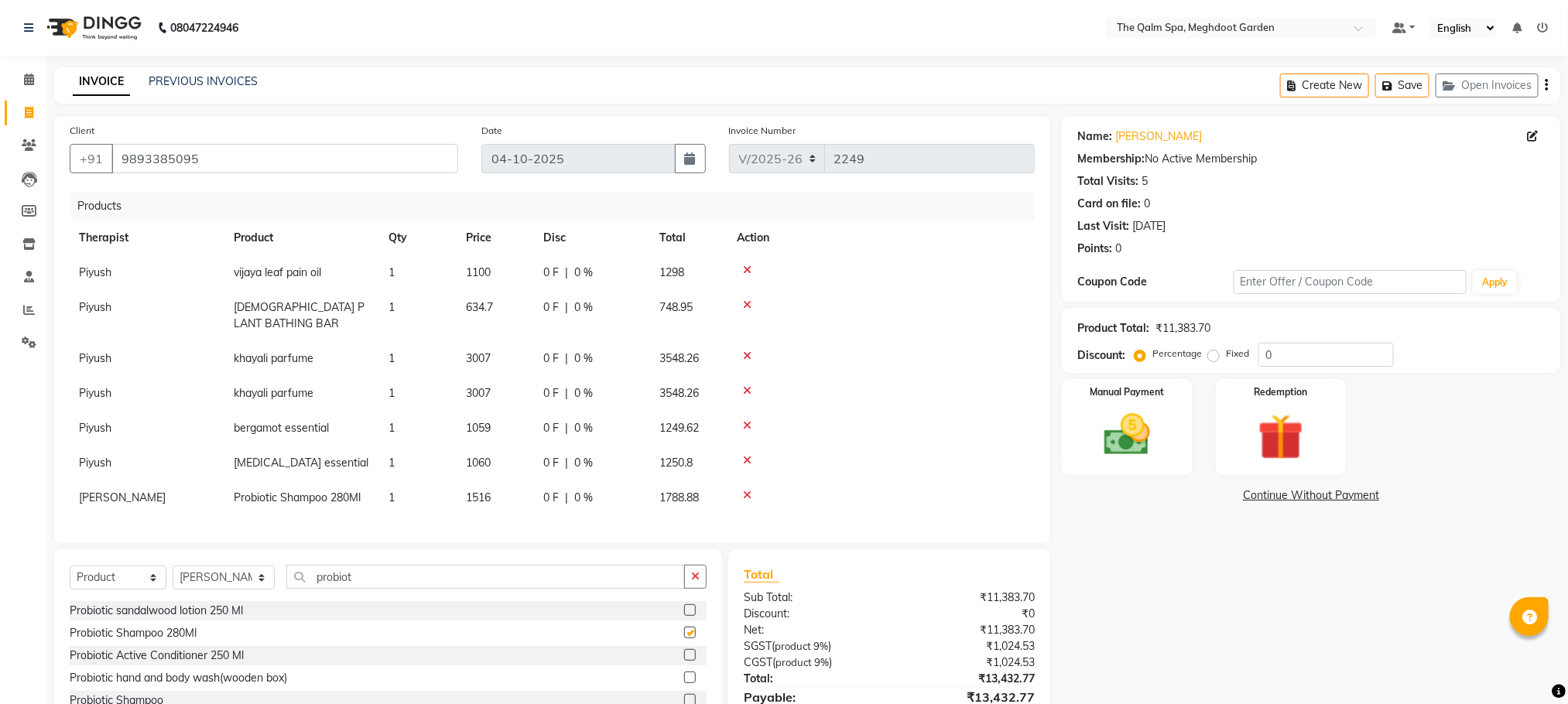
checkbox input "false"
click at [684, 661] on label at bounding box center [689, 655] width 12 height 12
click at [684, 661] on input "checkbox" at bounding box center [688, 655] width 10 height 10
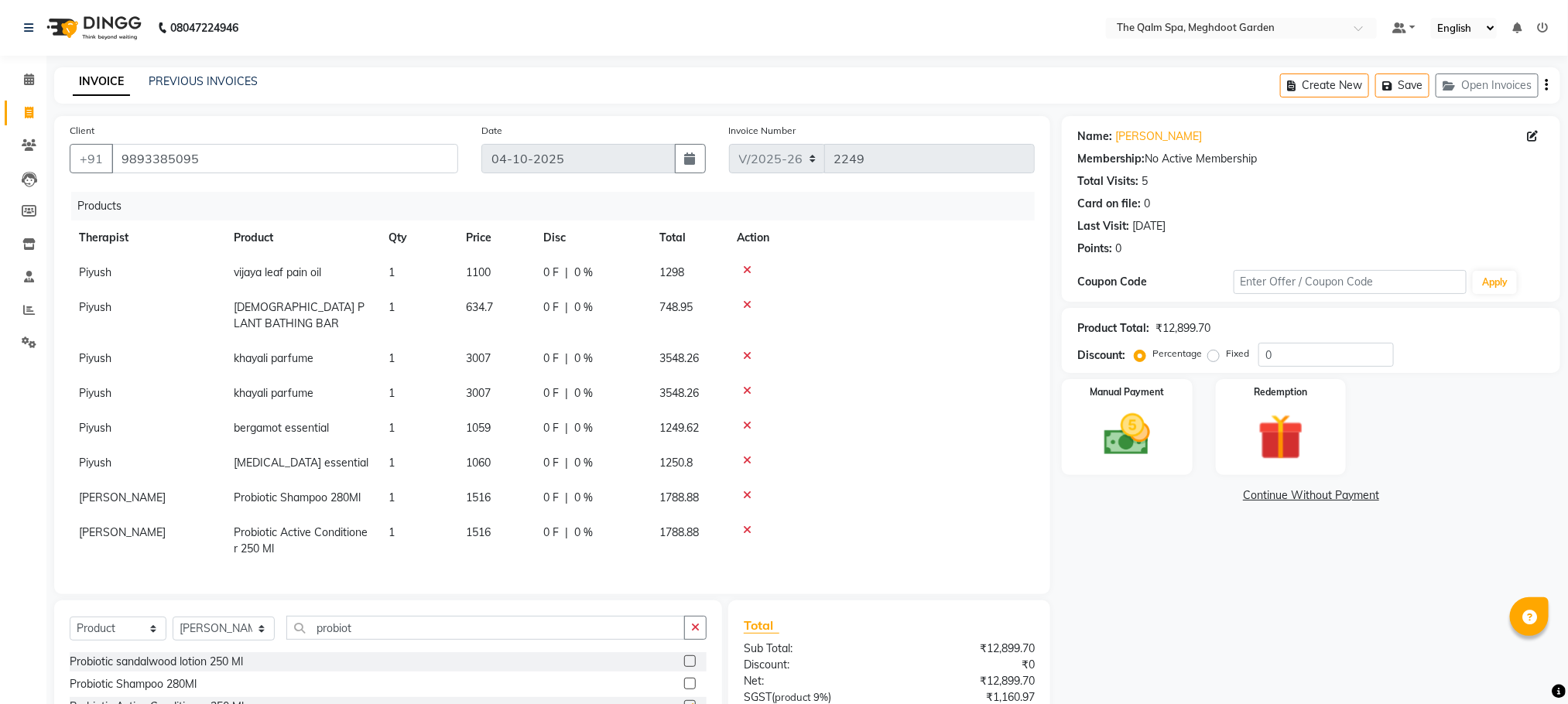
checkbox input "false"
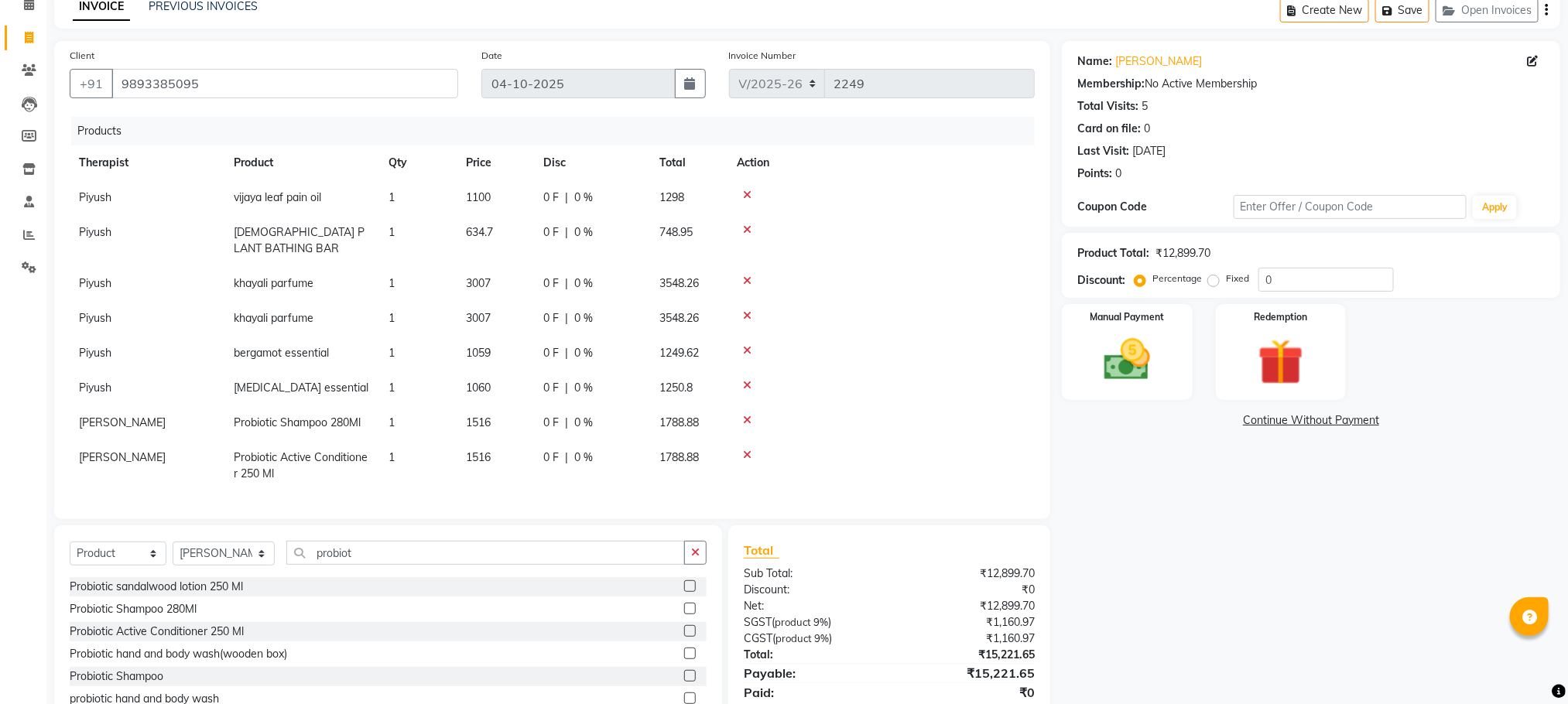
scroll to position [116, 0]
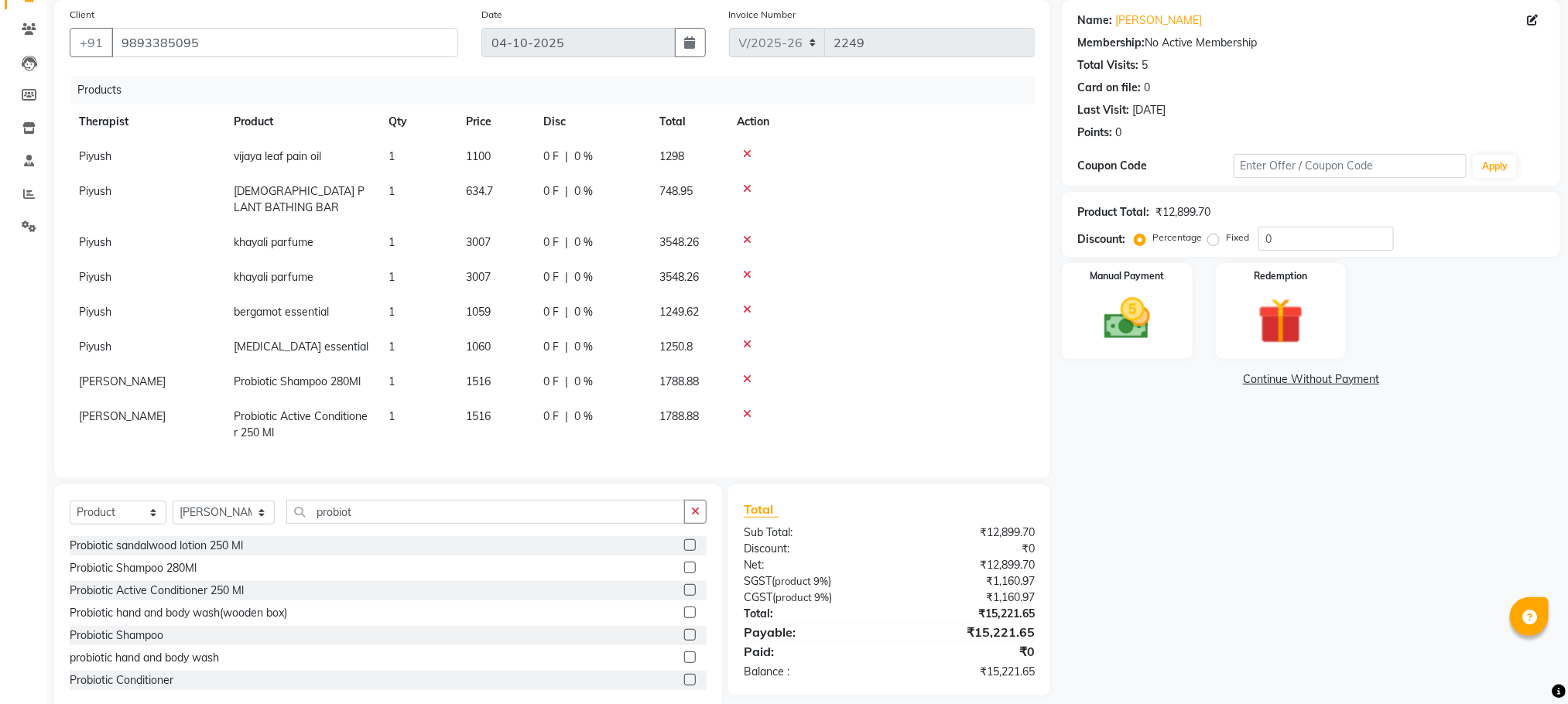
click at [684, 613] on label at bounding box center [689, 612] width 12 height 12
click at [684, 613] on input "checkbox" at bounding box center [688, 613] width 10 height 10
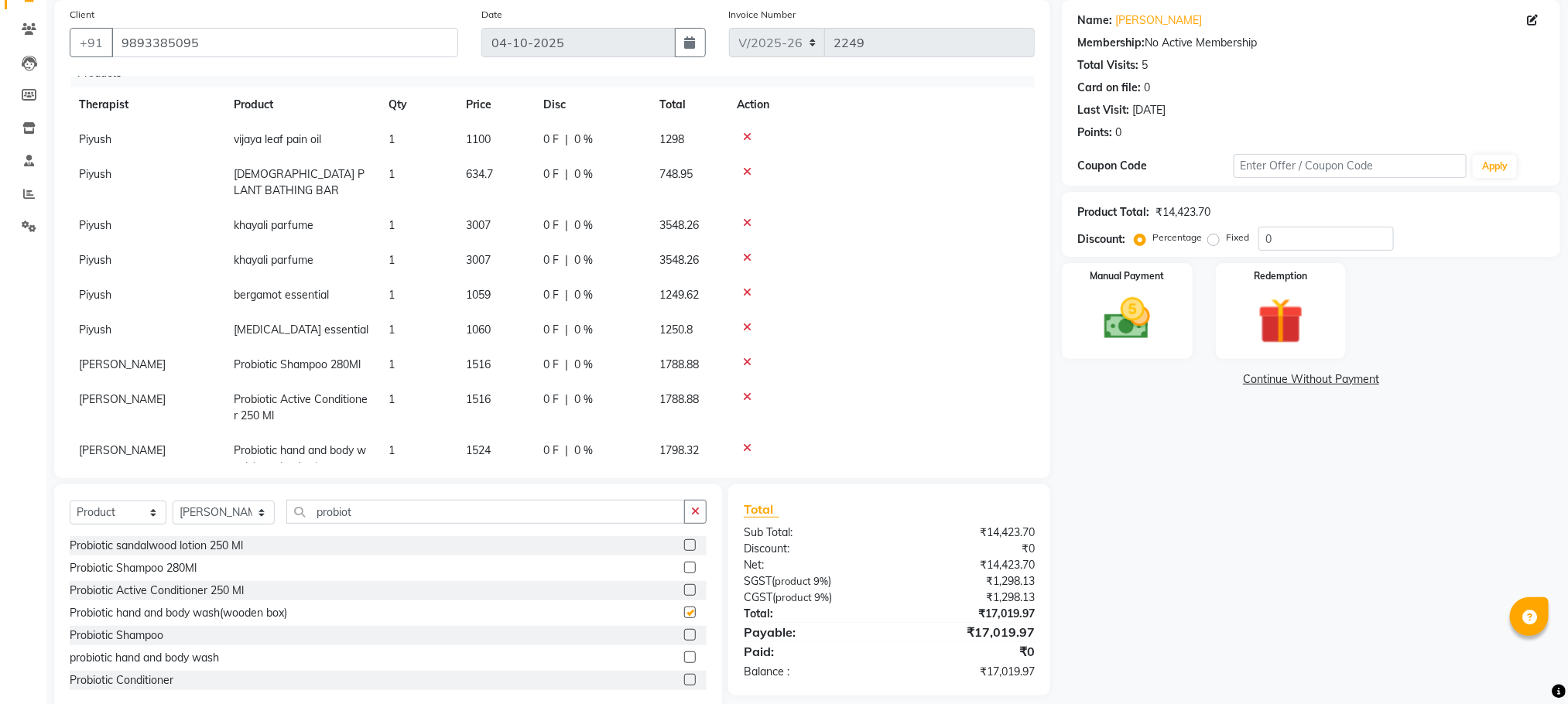
checkbox input "false"
click at [1292, 242] on input "0" at bounding box center [1326, 239] width 135 height 24
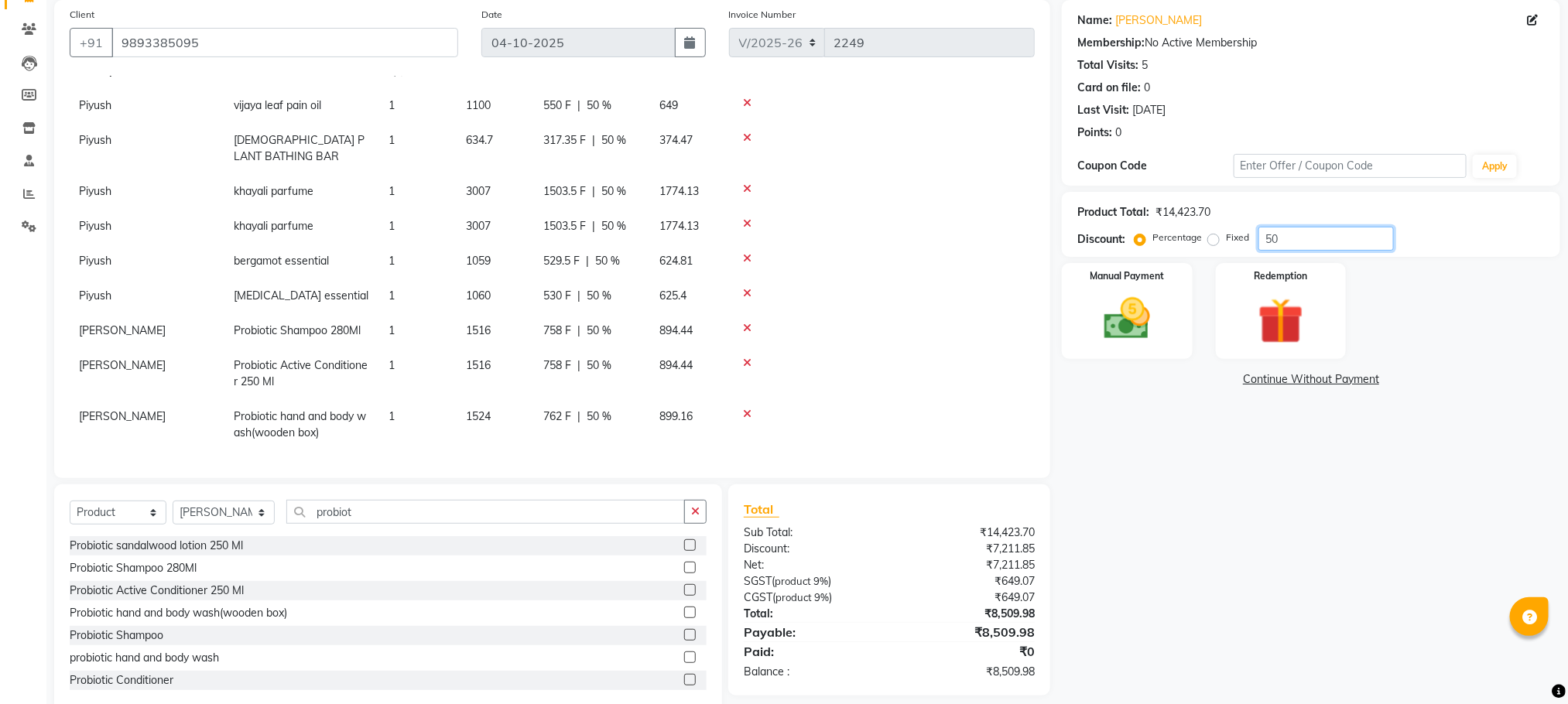
type input "50"
click at [684, 660] on label at bounding box center [689, 657] width 12 height 12
click at [684, 660] on input "checkbox" at bounding box center [688, 658] width 10 height 10
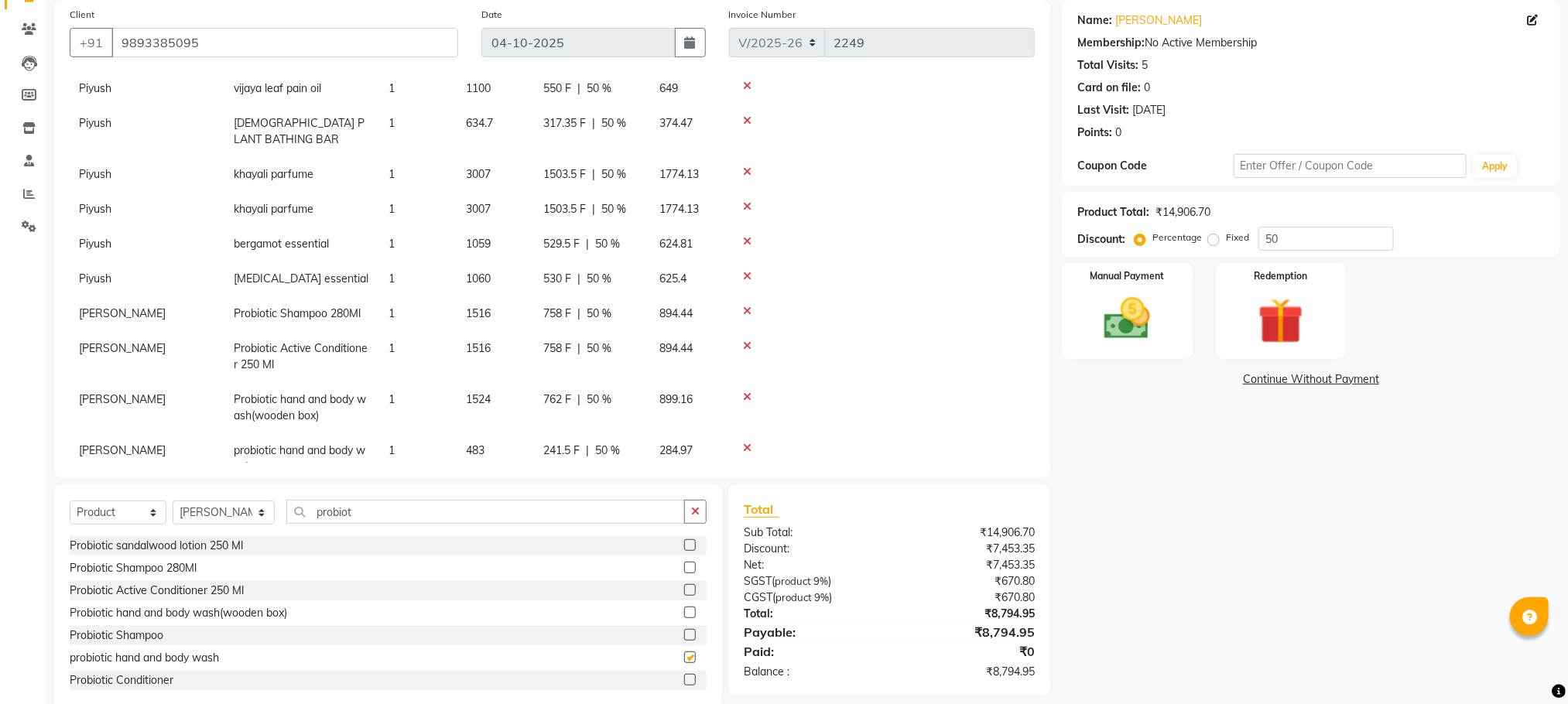
checkbox input "false"
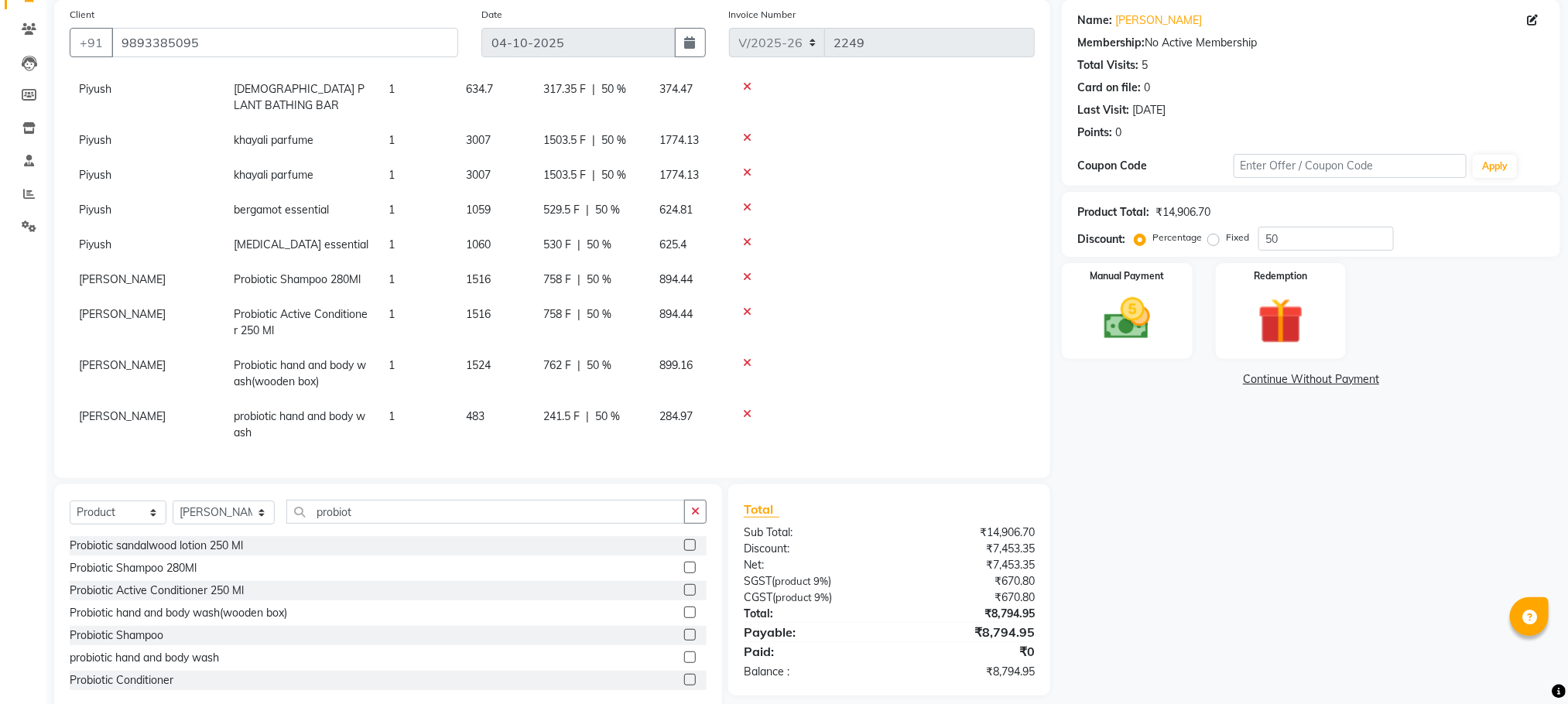
scroll to position [119, 0]
click at [746, 409] on icon at bounding box center [747, 414] width 9 height 11
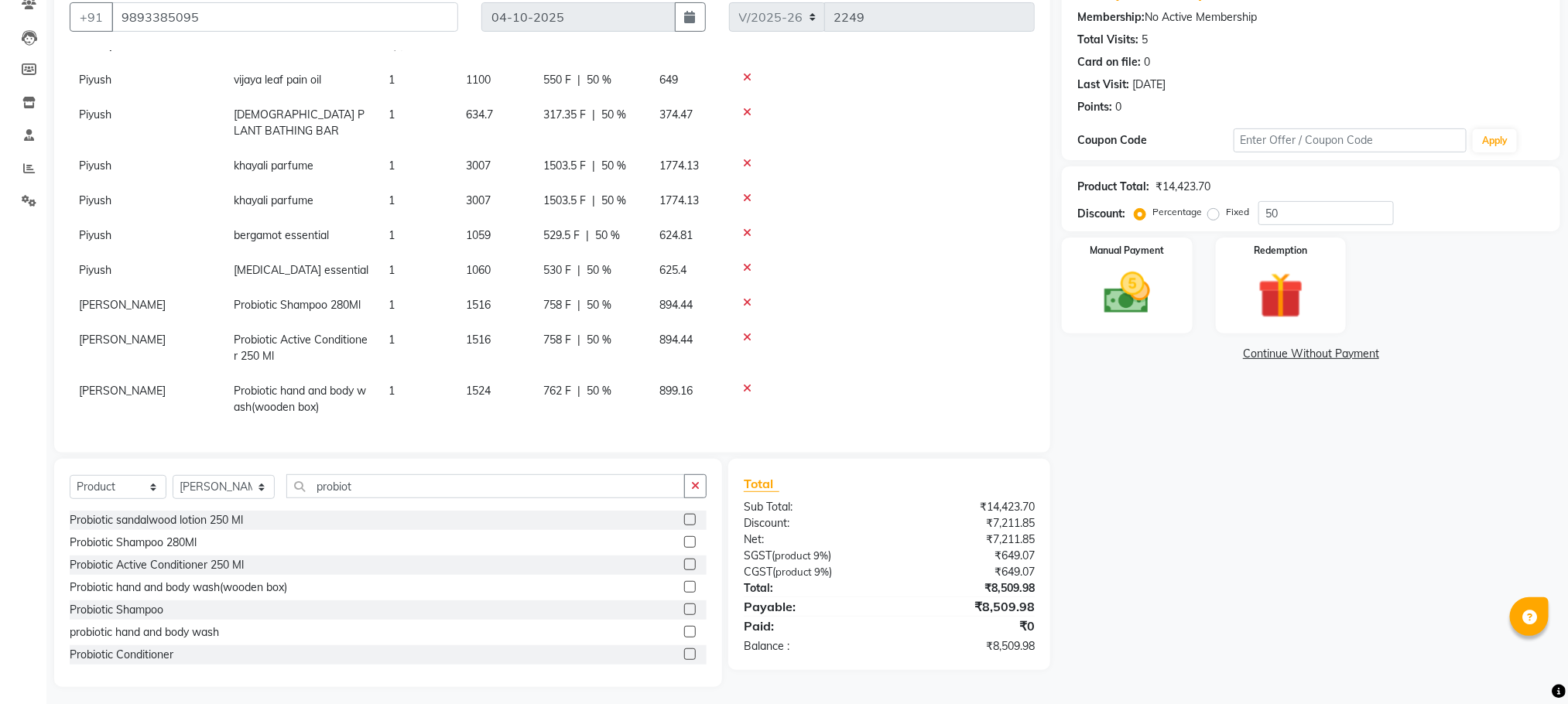
scroll to position [149, 0]
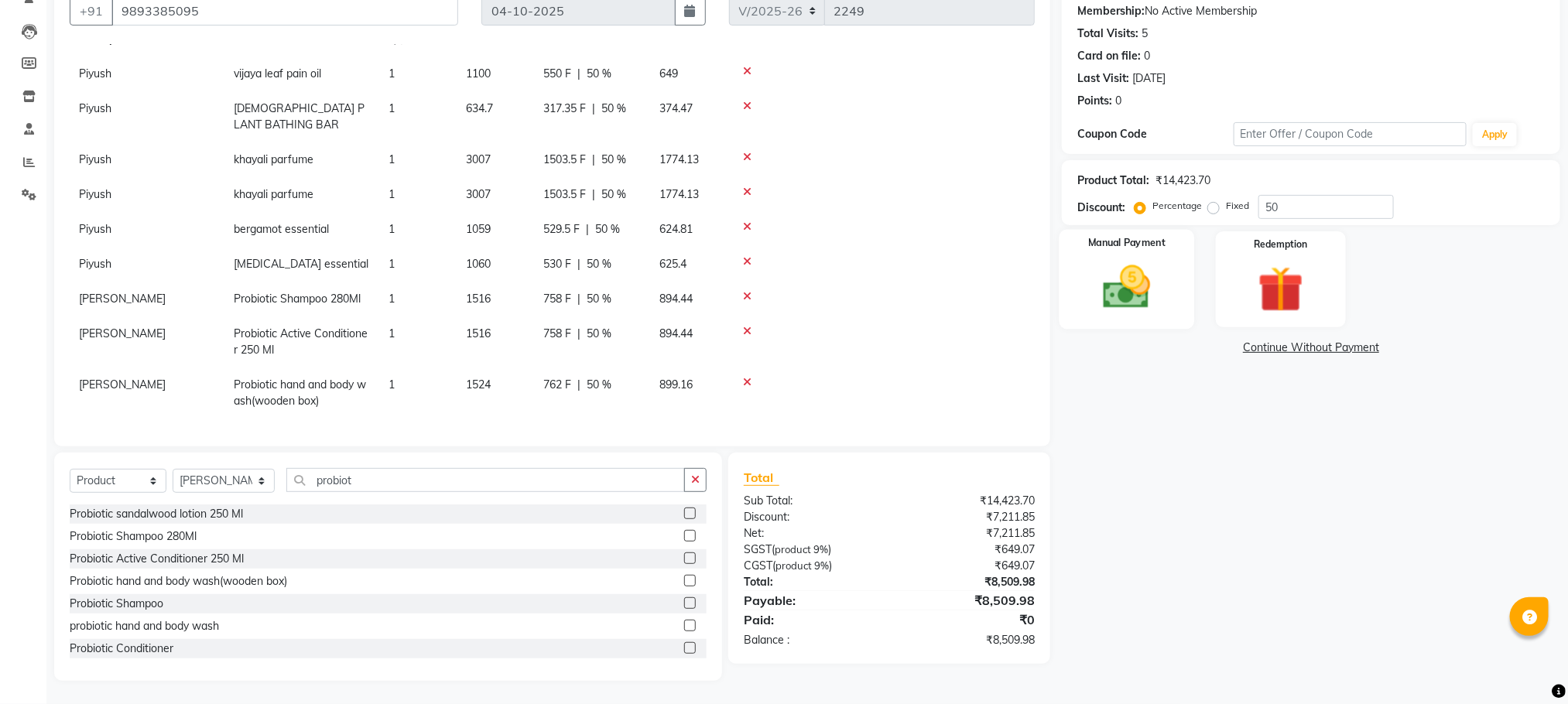
click at [1120, 293] on img at bounding box center [1126, 287] width 78 height 55
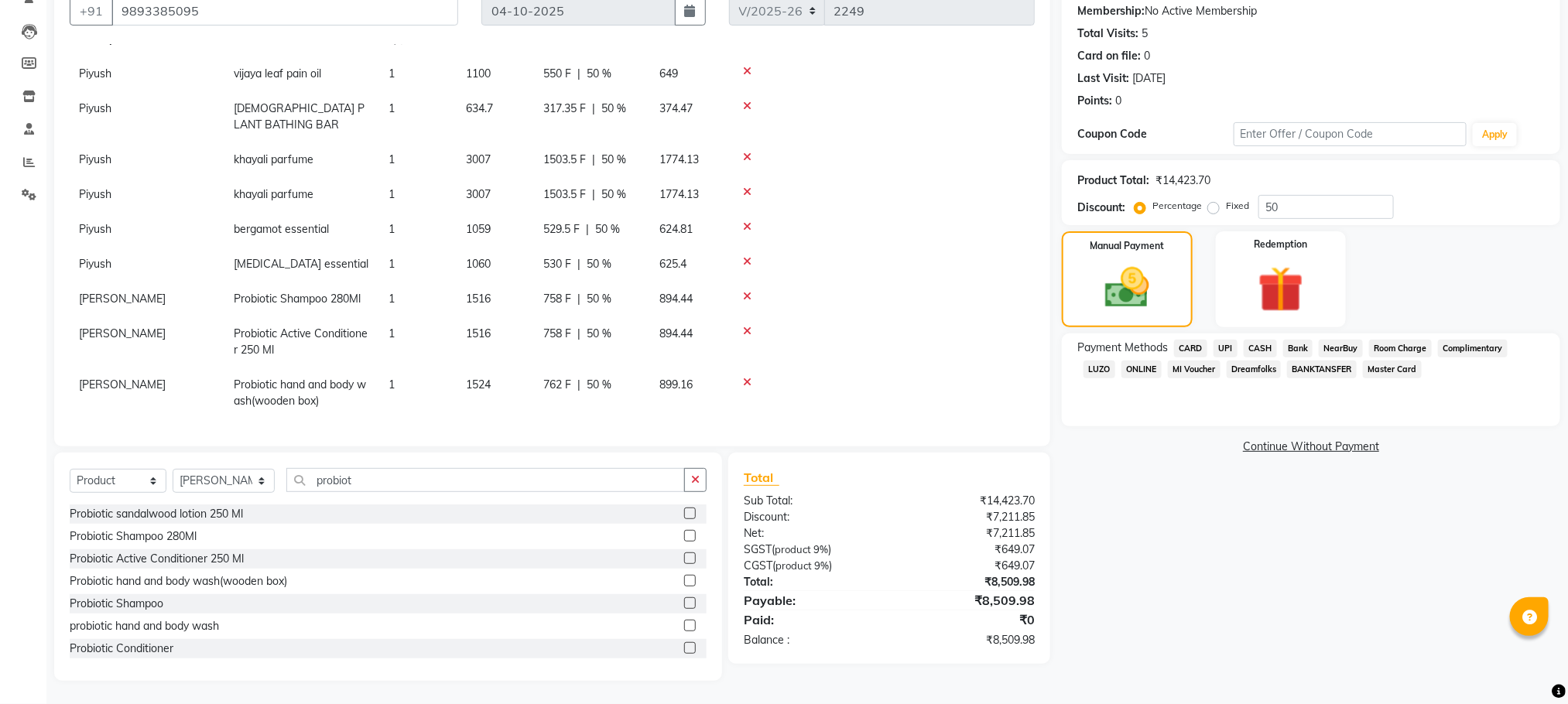
click at [1270, 346] on span "CASH" at bounding box center [1260, 348] width 33 height 18
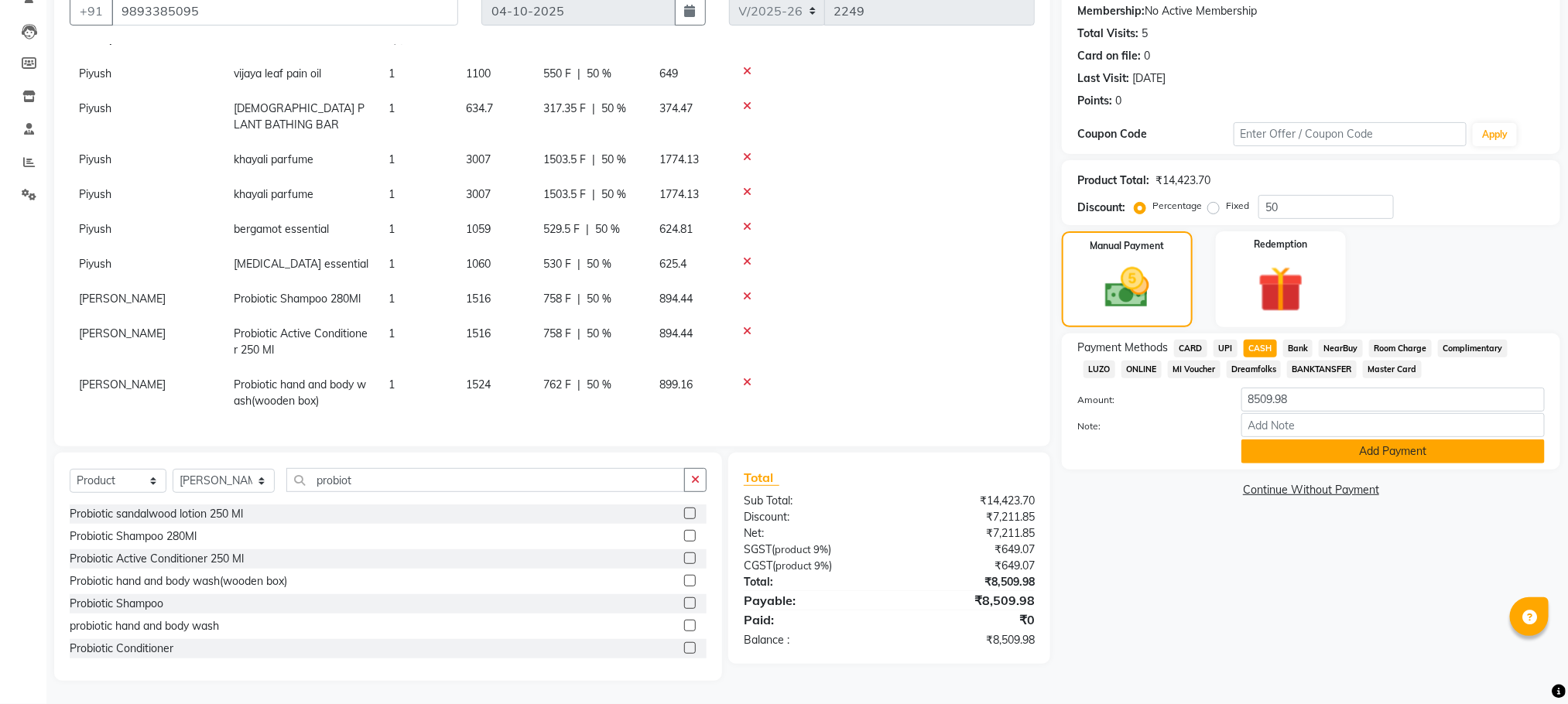
click at [1302, 449] on button "Add Payment" at bounding box center [1393, 451] width 303 height 24
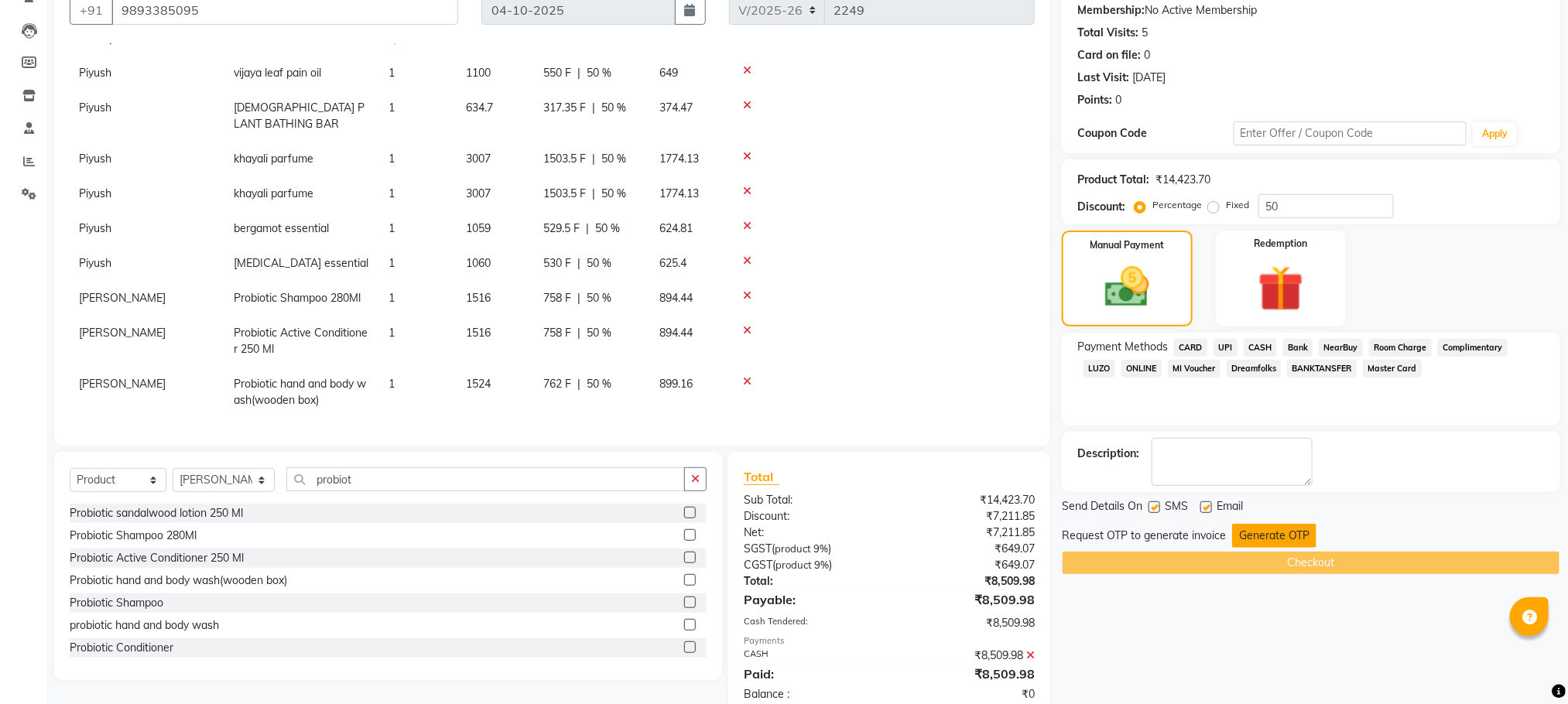
click at [1249, 533] on button "Generate OTP" at bounding box center [1274, 536] width 85 height 24
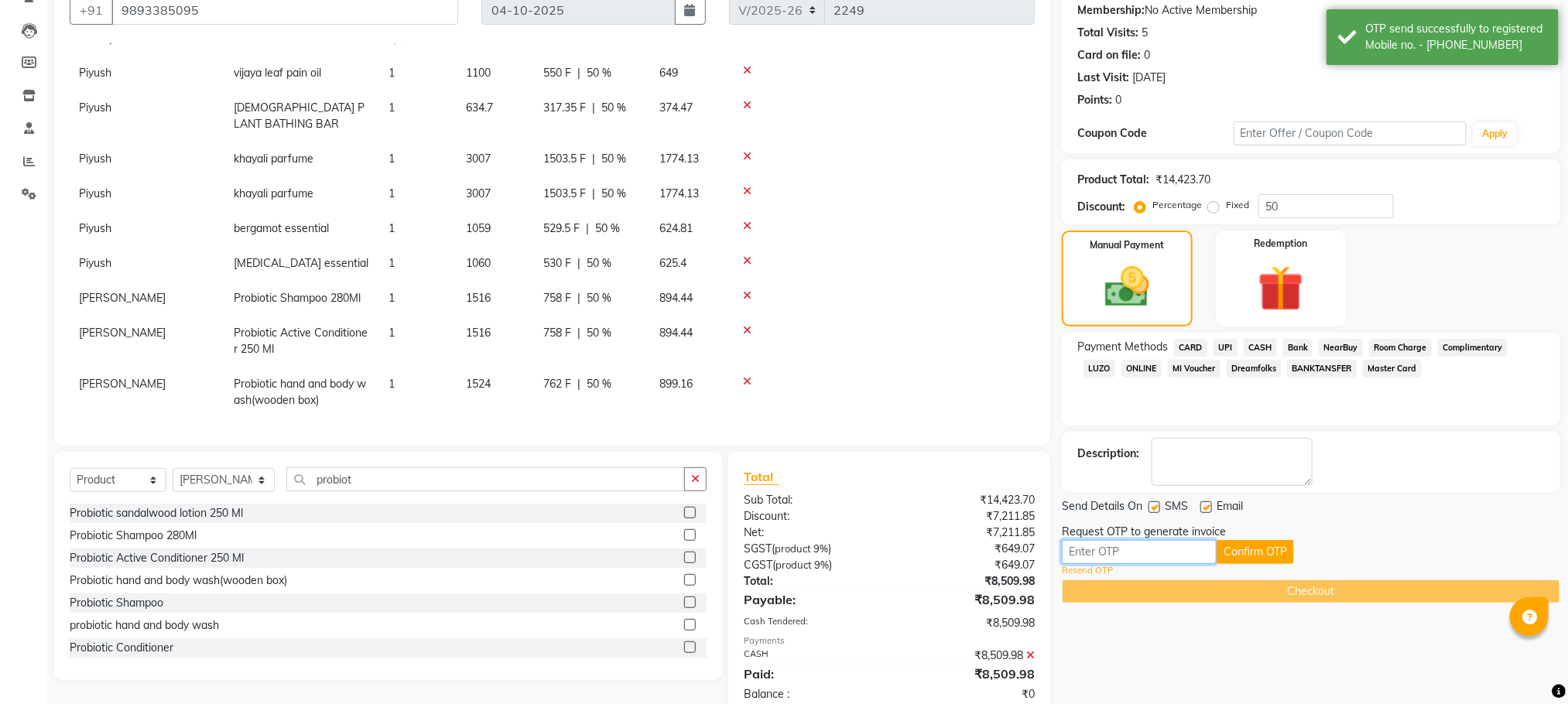
click at [1187, 553] on input "text" at bounding box center [1140, 552] width 155 height 24
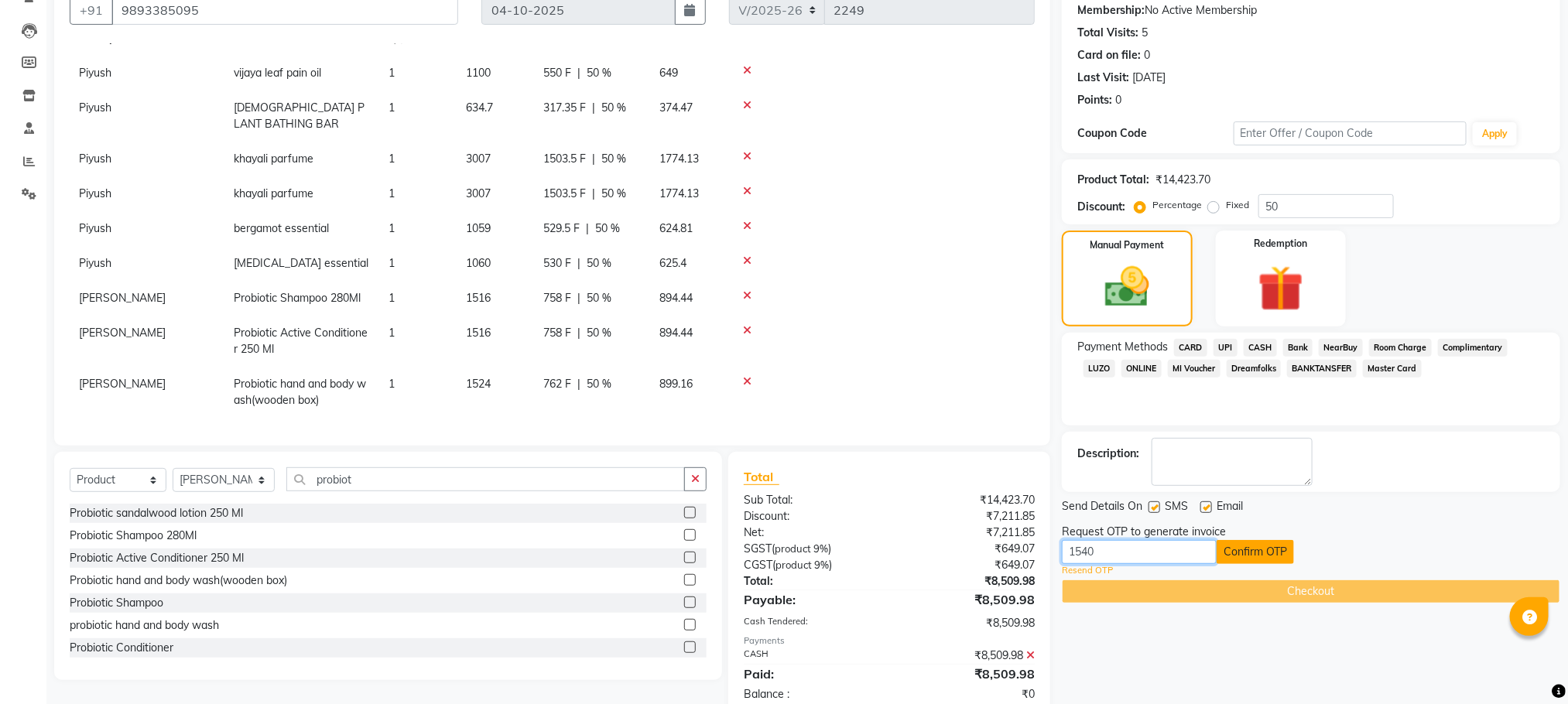
type input "1540"
click at [1281, 554] on button "Confirm OTP" at bounding box center [1255, 552] width 78 height 24
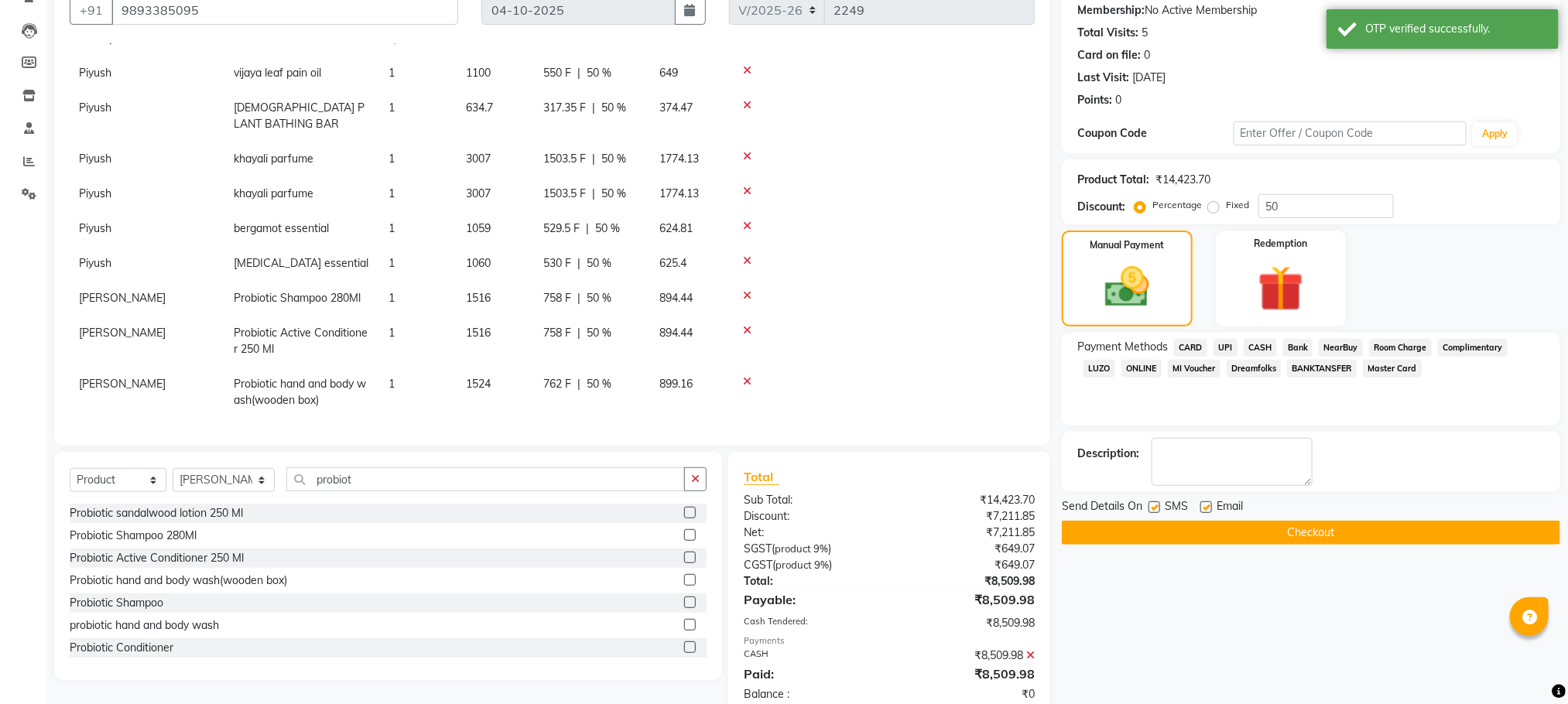
click at [1292, 536] on button "Checkout" at bounding box center [1311, 533] width 498 height 24
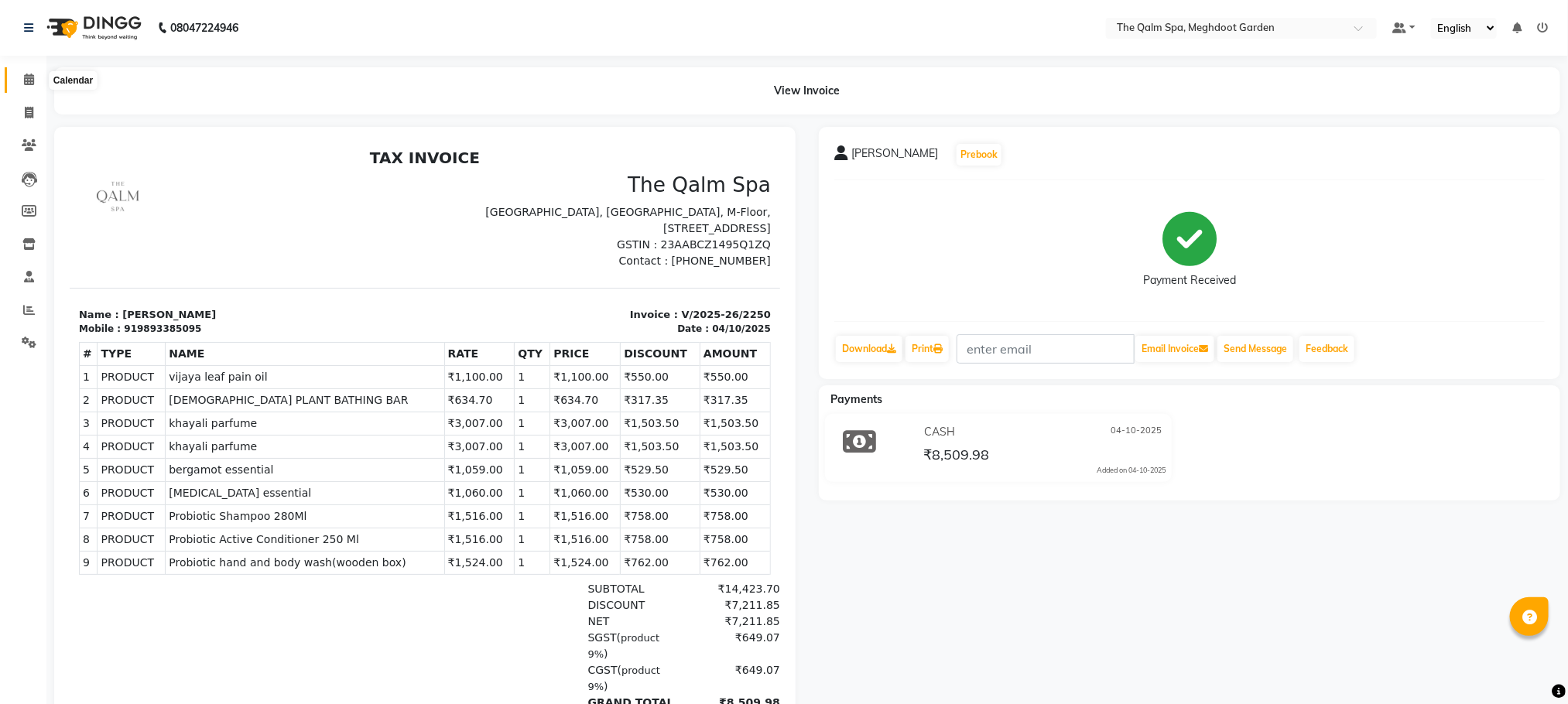
click at [33, 80] on icon at bounding box center [29, 79] width 10 height 12
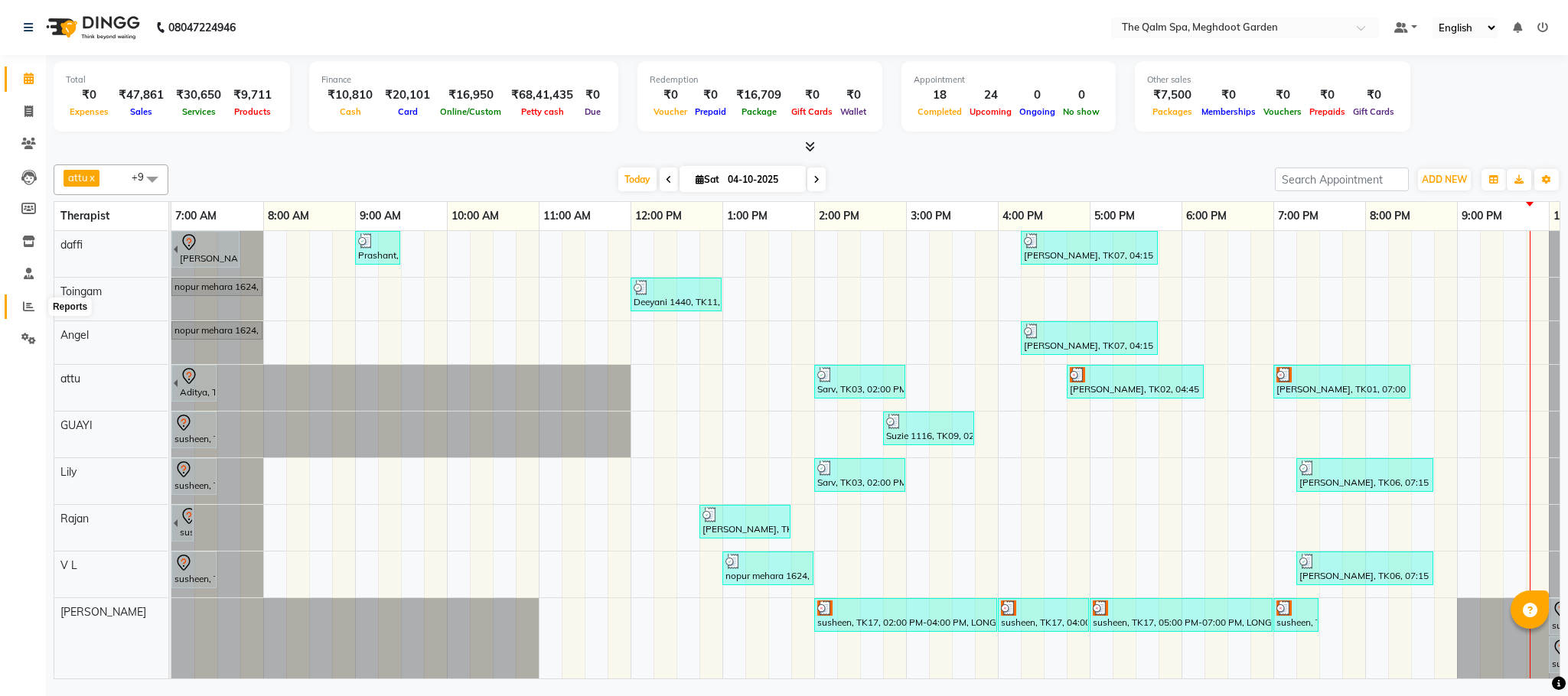
click at [23, 308] on icon at bounding box center [29, 306] width 12 height 12
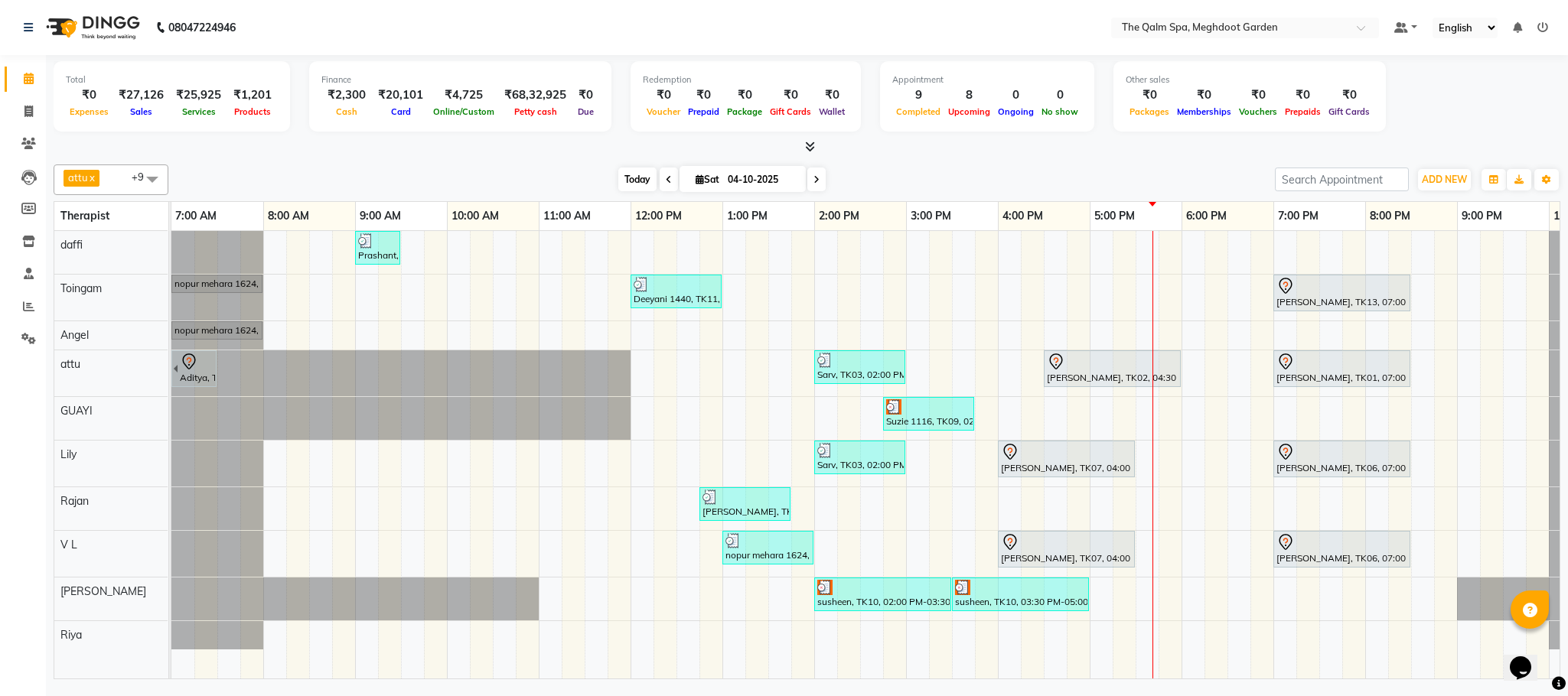
click at [622, 180] on span "Today" at bounding box center [636, 179] width 38 height 24
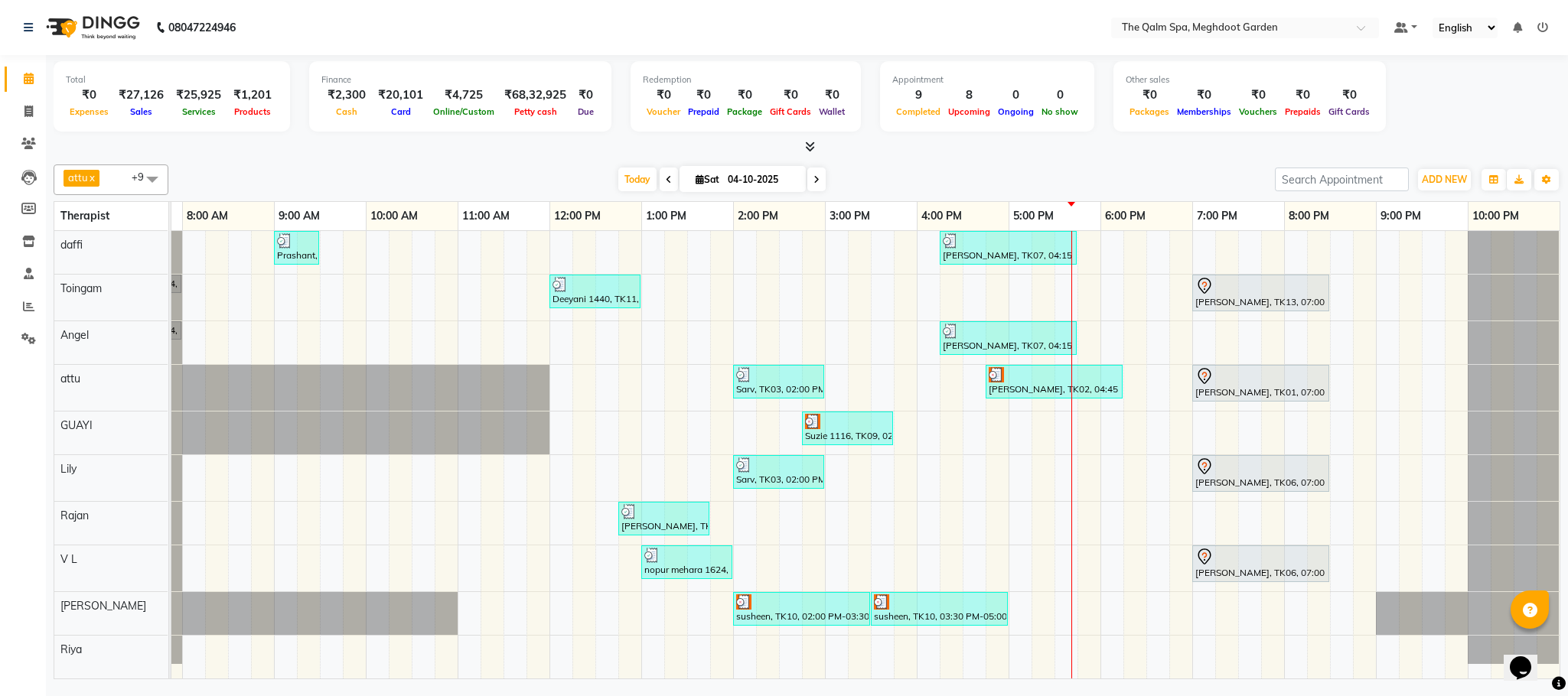
click at [818, 179] on span at bounding box center [816, 179] width 19 height 24
type input "05-10-2025"
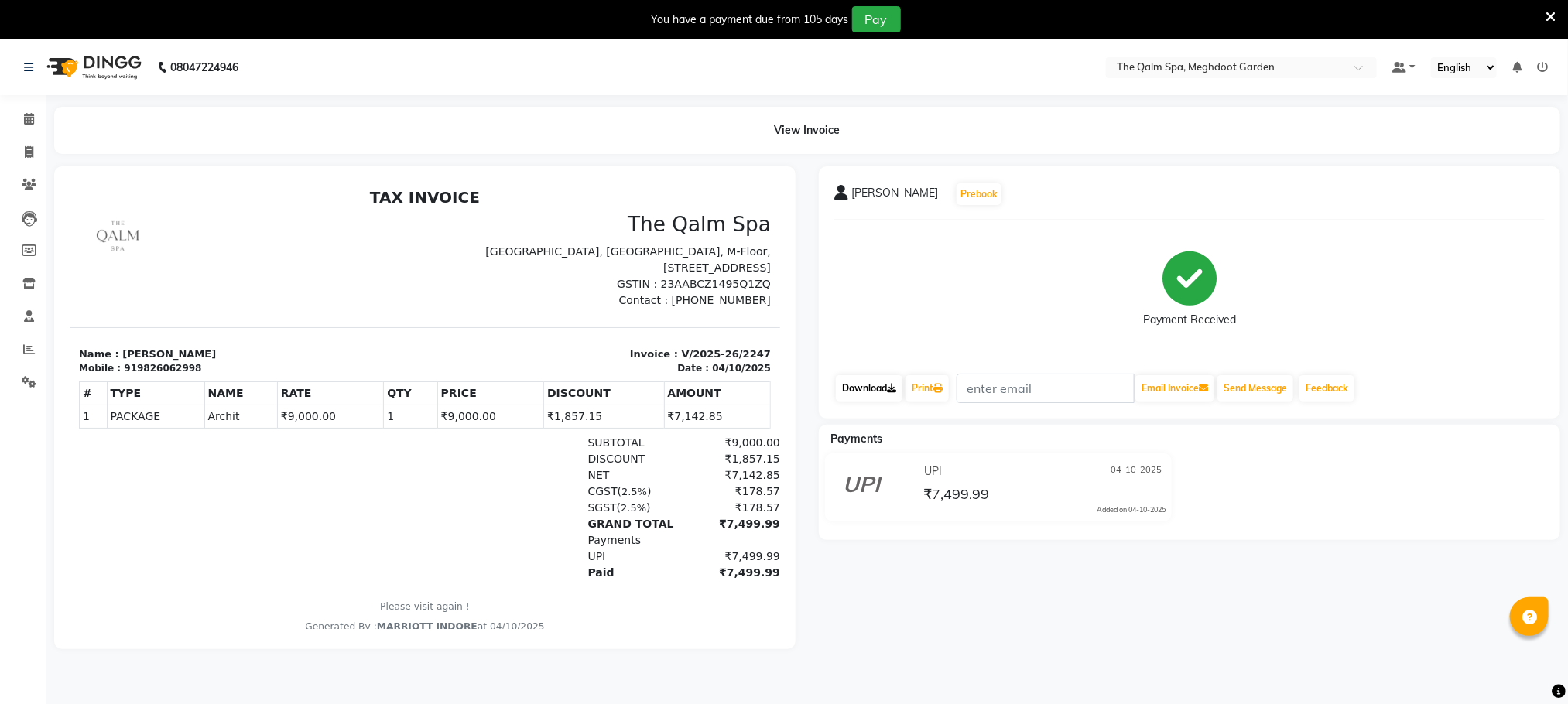
click at [846, 390] on link "Download" at bounding box center [869, 388] width 67 height 27
click at [28, 118] on icon at bounding box center [29, 118] width 10 height 12
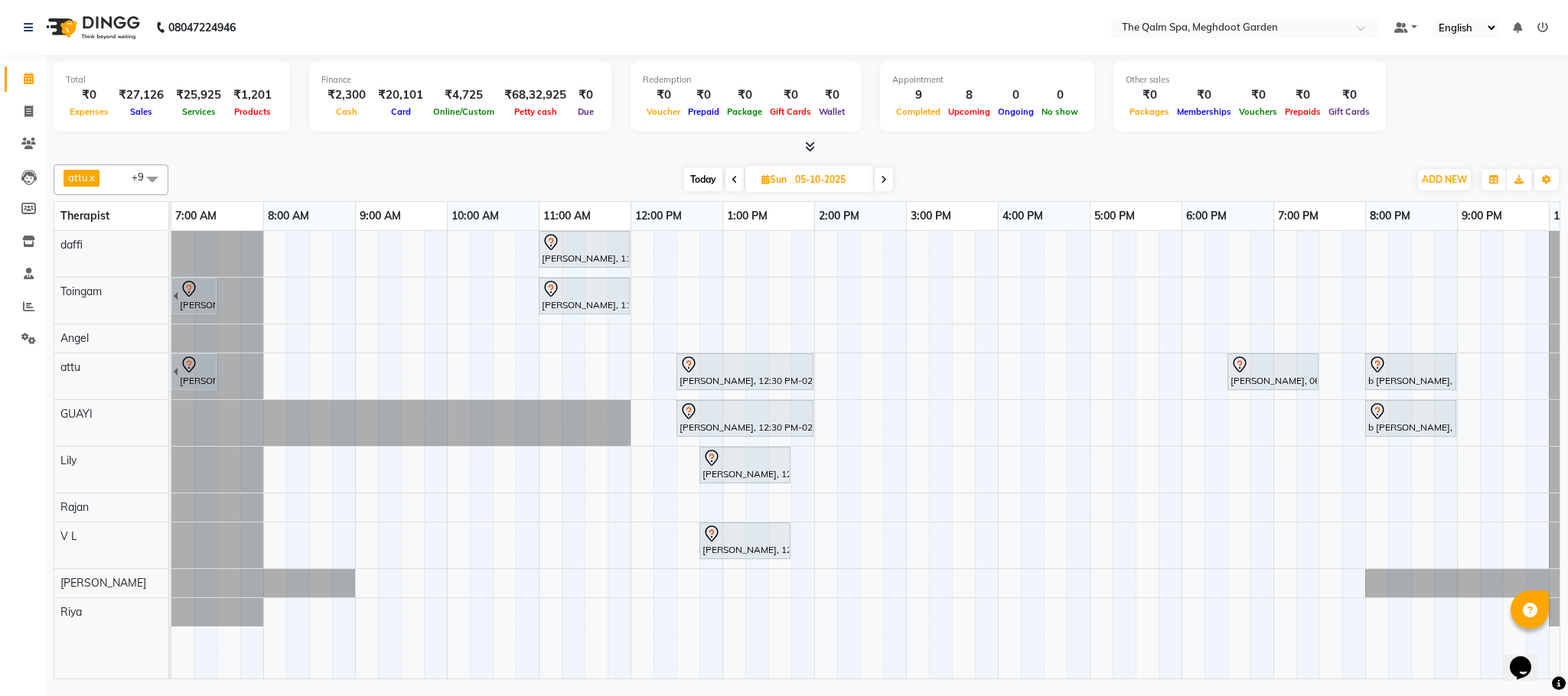
scroll to position [0, 81]
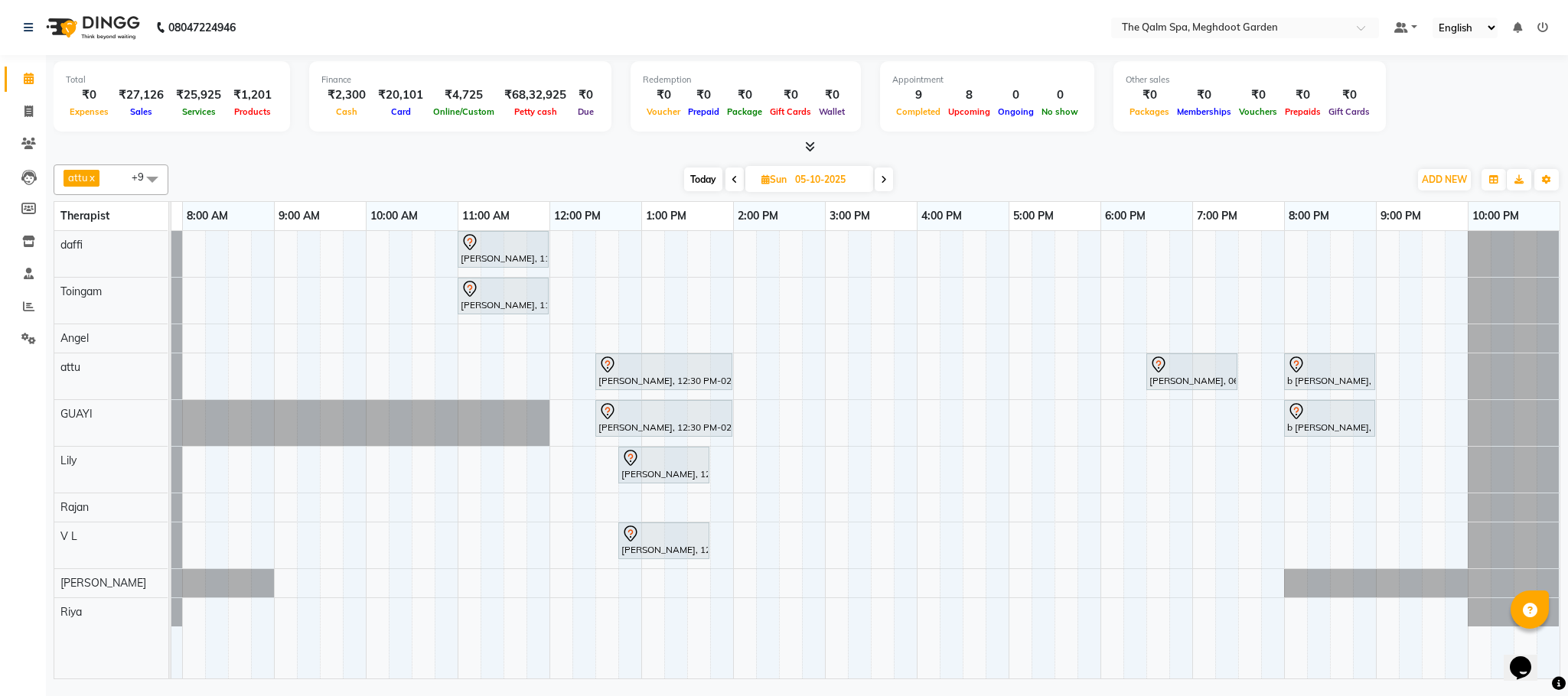
click at [705, 177] on span "Today" at bounding box center [702, 179] width 38 height 24
type input "04-10-2025"
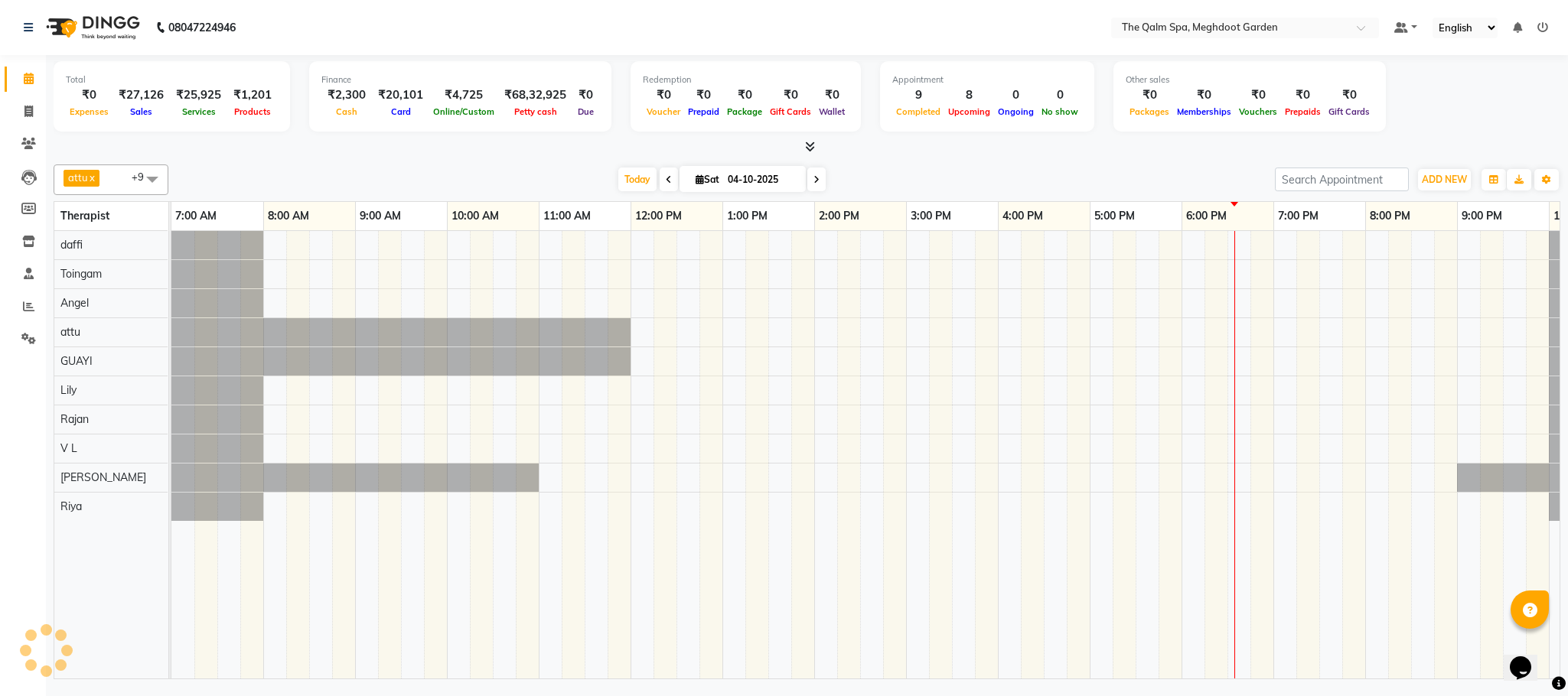
scroll to position [0, 0]
